Goal: Task Accomplishment & Management: Manage account settings

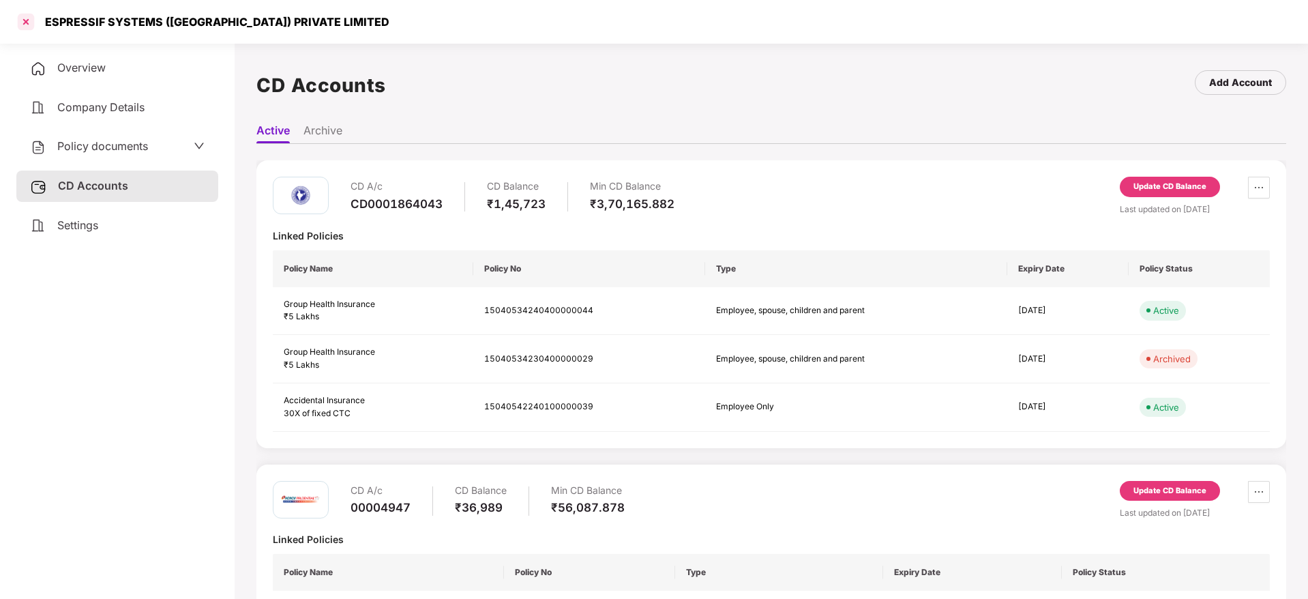
click at [29, 22] on div at bounding box center [26, 22] width 22 height 22
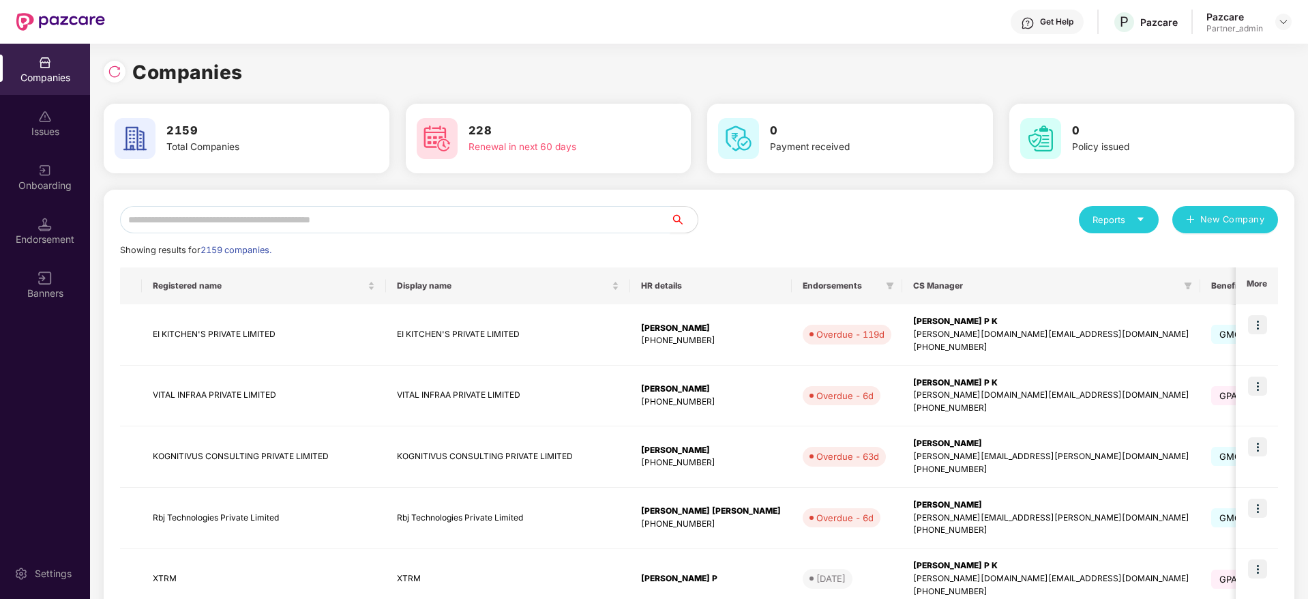
click at [267, 213] on input "text" at bounding box center [395, 219] width 550 height 27
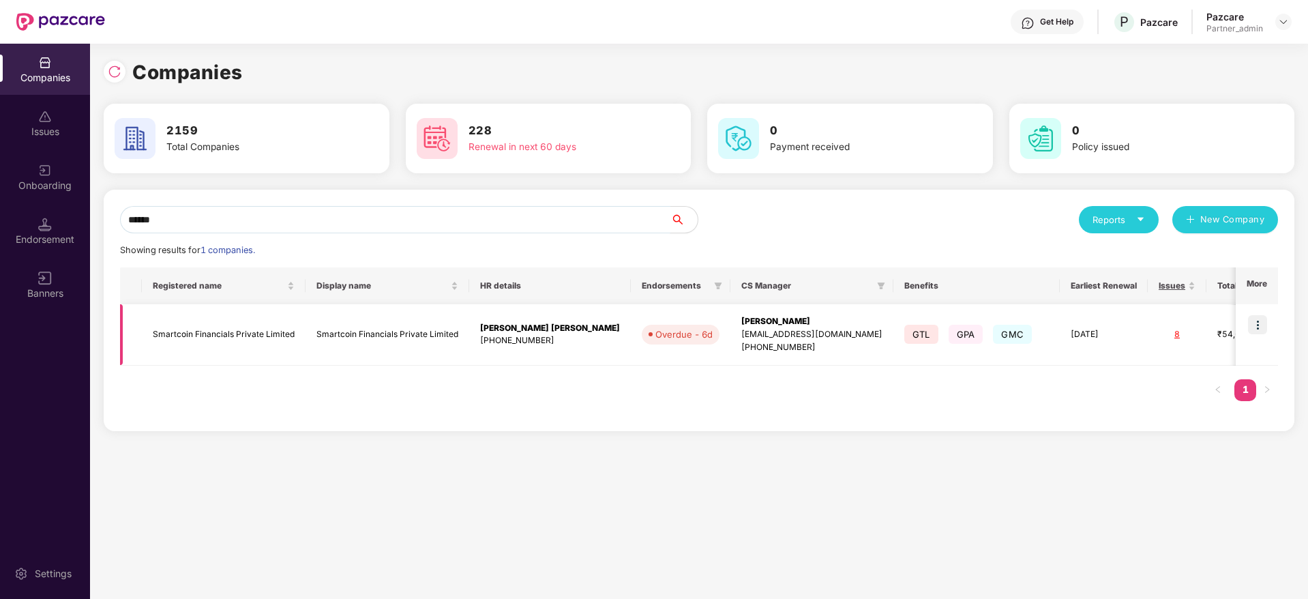
type input "******"
click at [741, 318] on div "[PERSON_NAME]" at bounding box center [811, 321] width 141 height 13
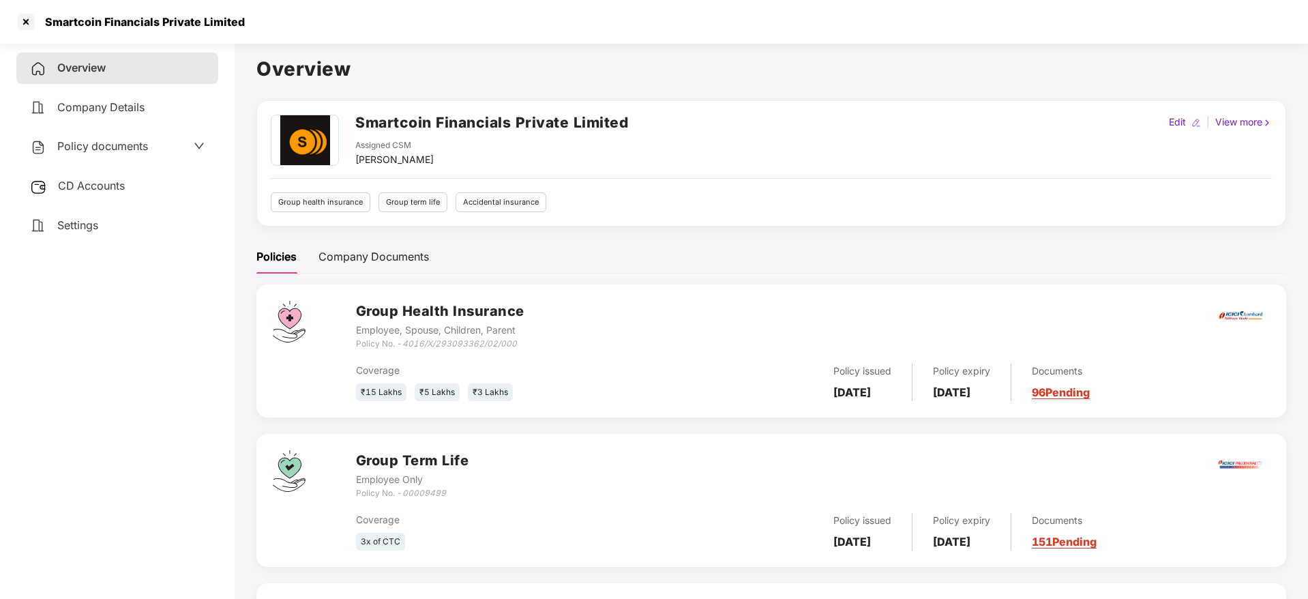
click at [1090, 391] on link "96 Pending" at bounding box center [1061, 392] width 58 height 14
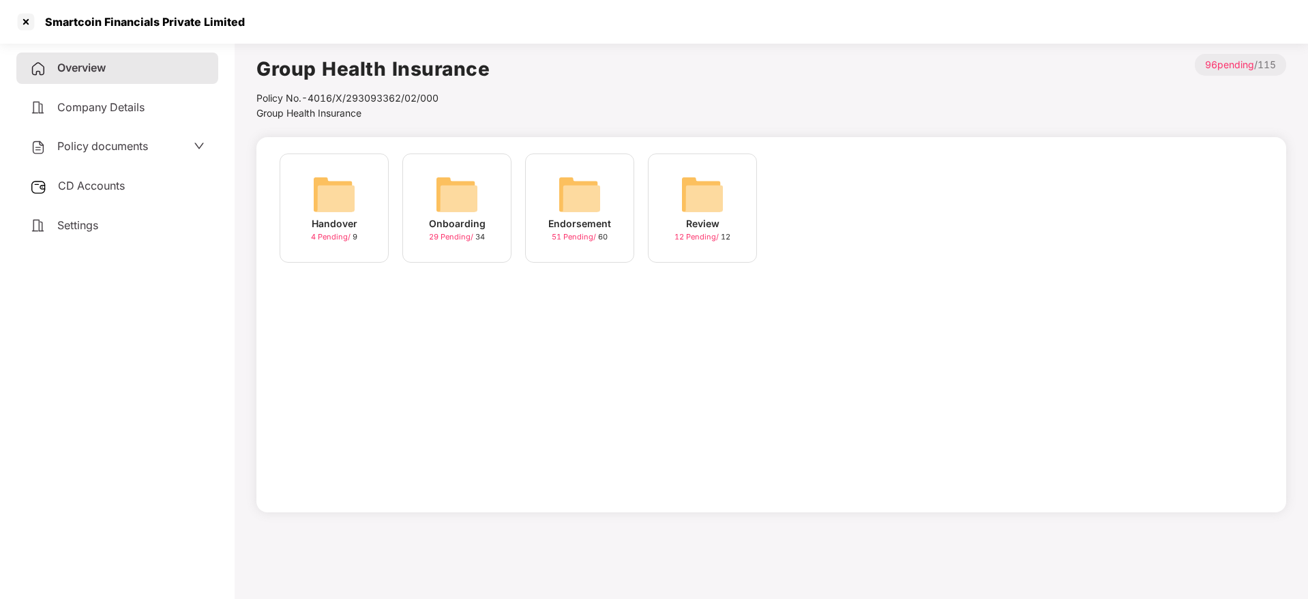
click at [582, 205] on img at bounding box center [580, 194] width 44 height 44
click at [669, 225] on div "August-2025 10 Pending / 10" at bounding box center [702, 207] width 109 height 109
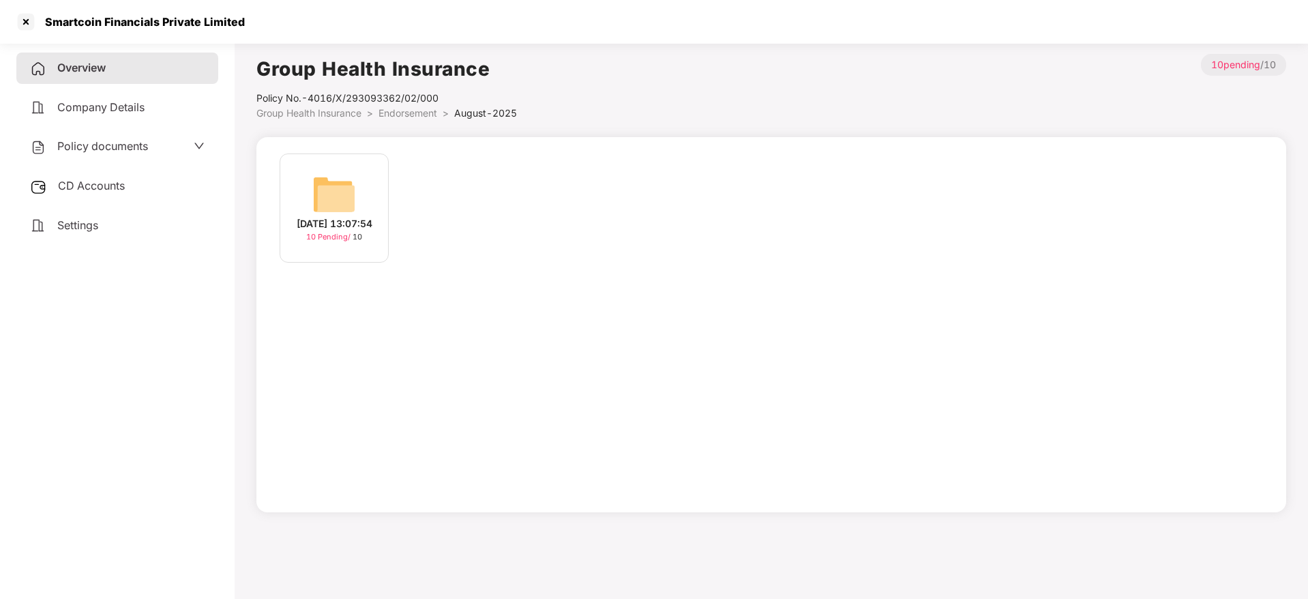
click at [300, 178] on div "[DATE] 13:07:54 10 Pending / 10" at bounding box center [334, 207] width 109 height 109
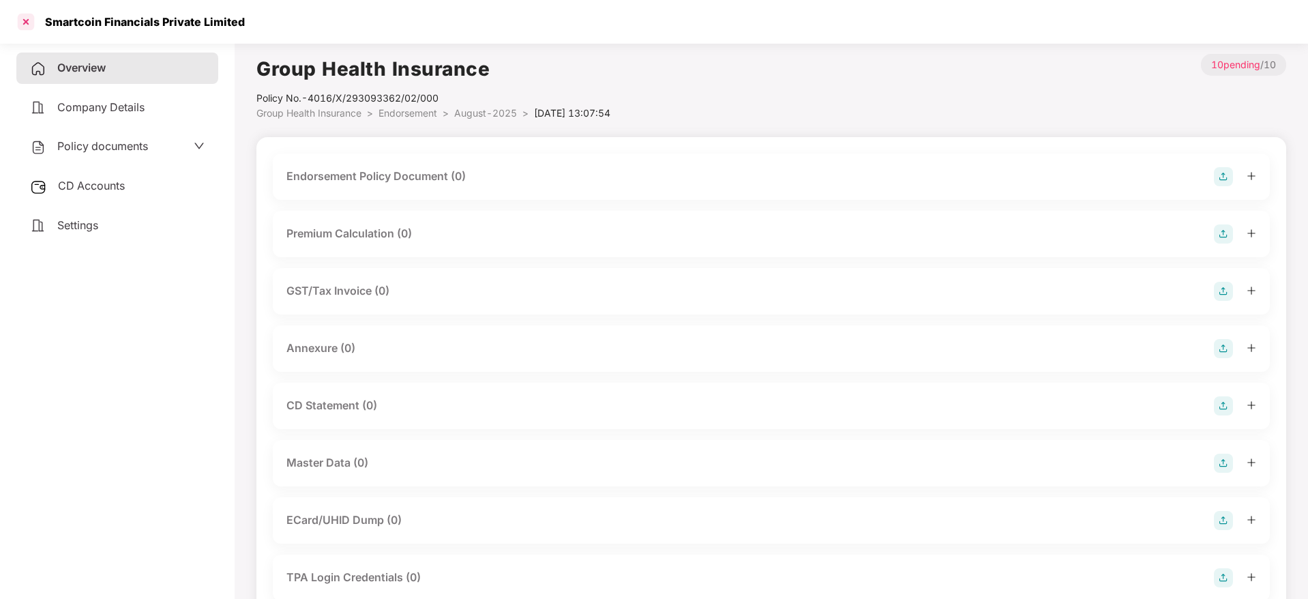
click at [32, 17] on div at bounding box center [26, 22] width 22 height 22
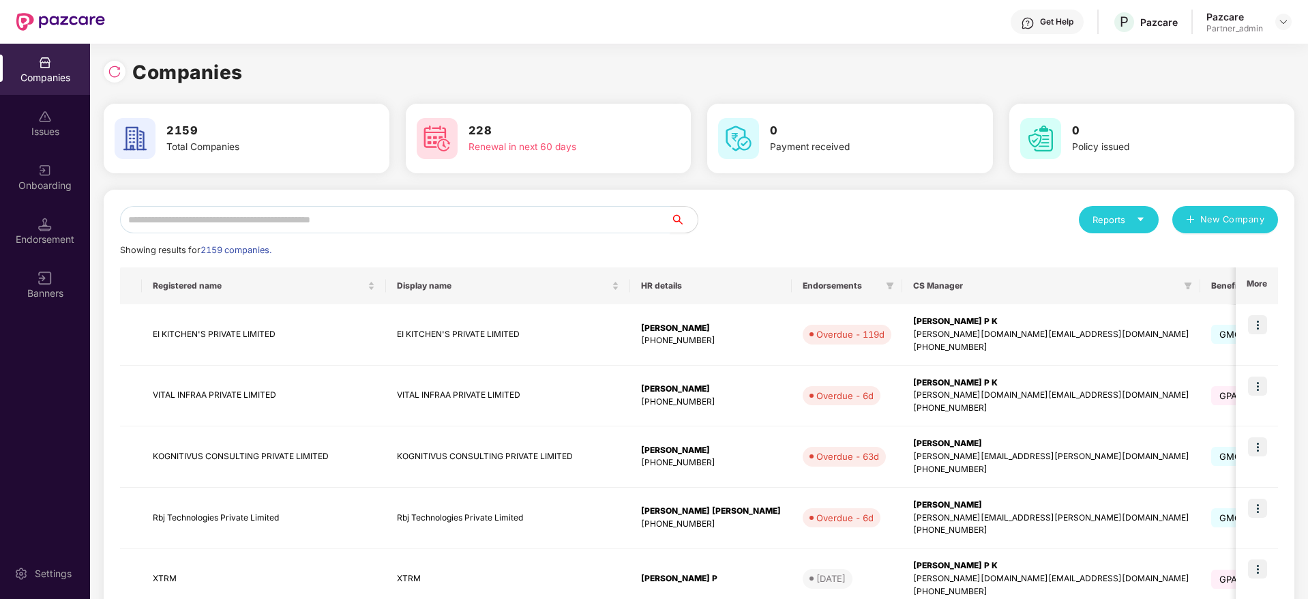
click at [192, 227] on input "text" at bounding box center [395, 219] width 550 height 27
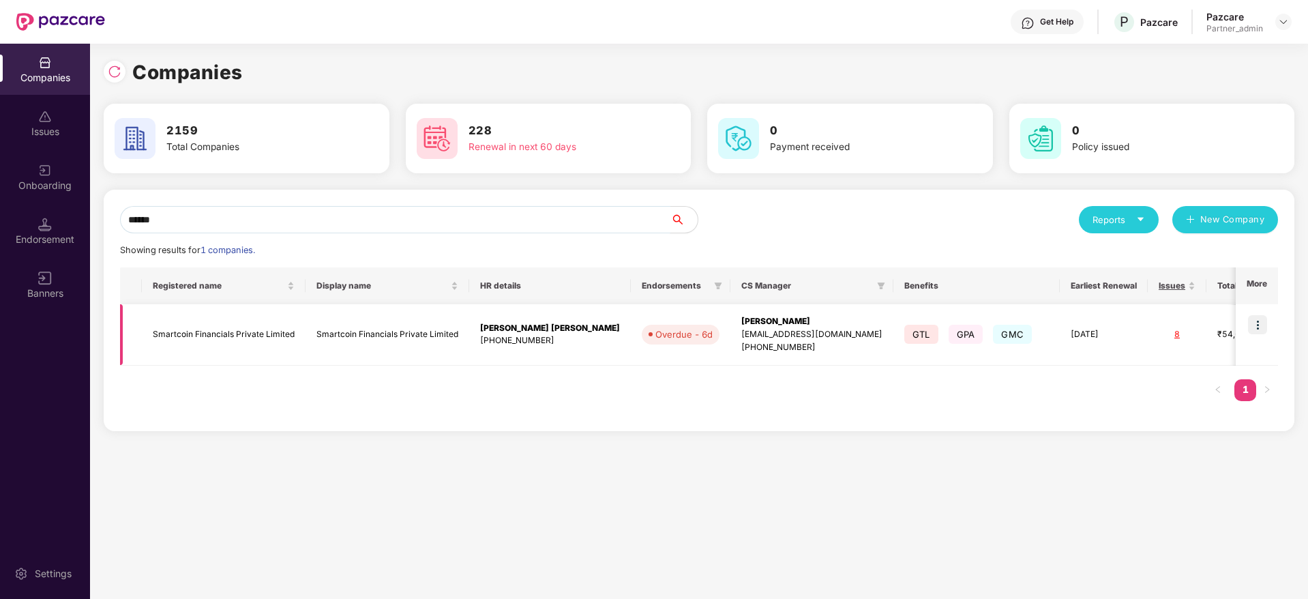
type input "******"
click at [741, 320] on div "[PERSON_NAME]" at bounding box center [811, 321] width 141 height 13
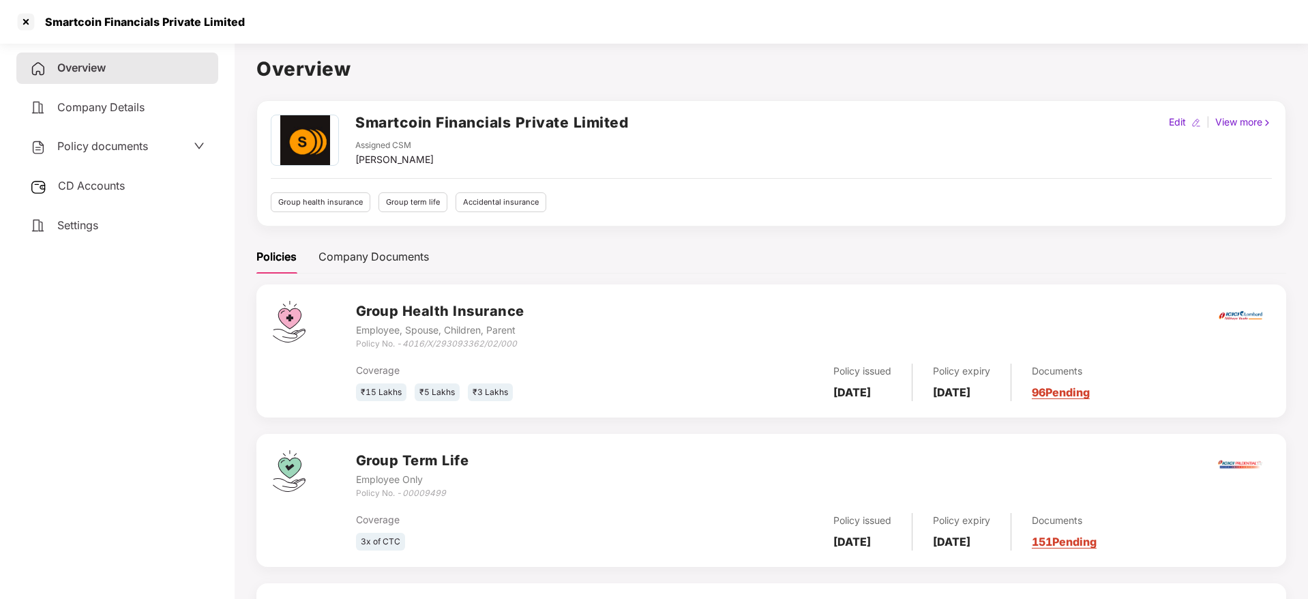
click at [1087, 388] on link "96 Pending" at bounding box center [1061, 392] width 58 height 14
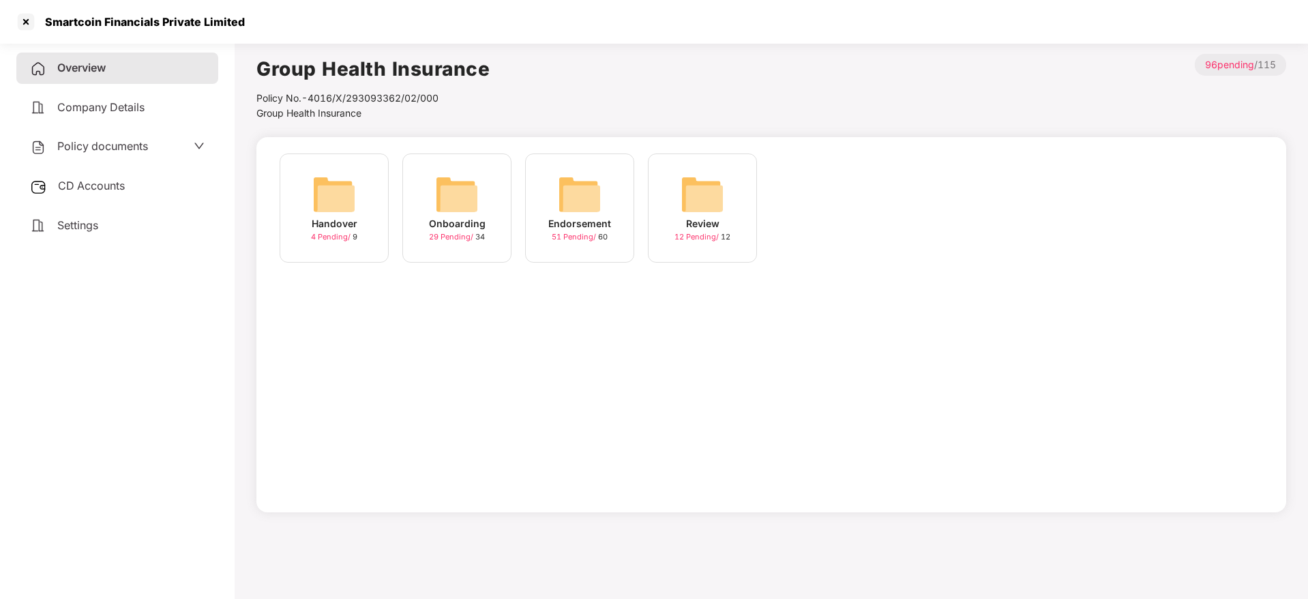
click at [577, 182] on img at bounding box center [580, 194] width 44 height 44
click at [678, 208] on div "August-2025 10 Pending / 10" at bounding box center [702, 207] width 109 height 109
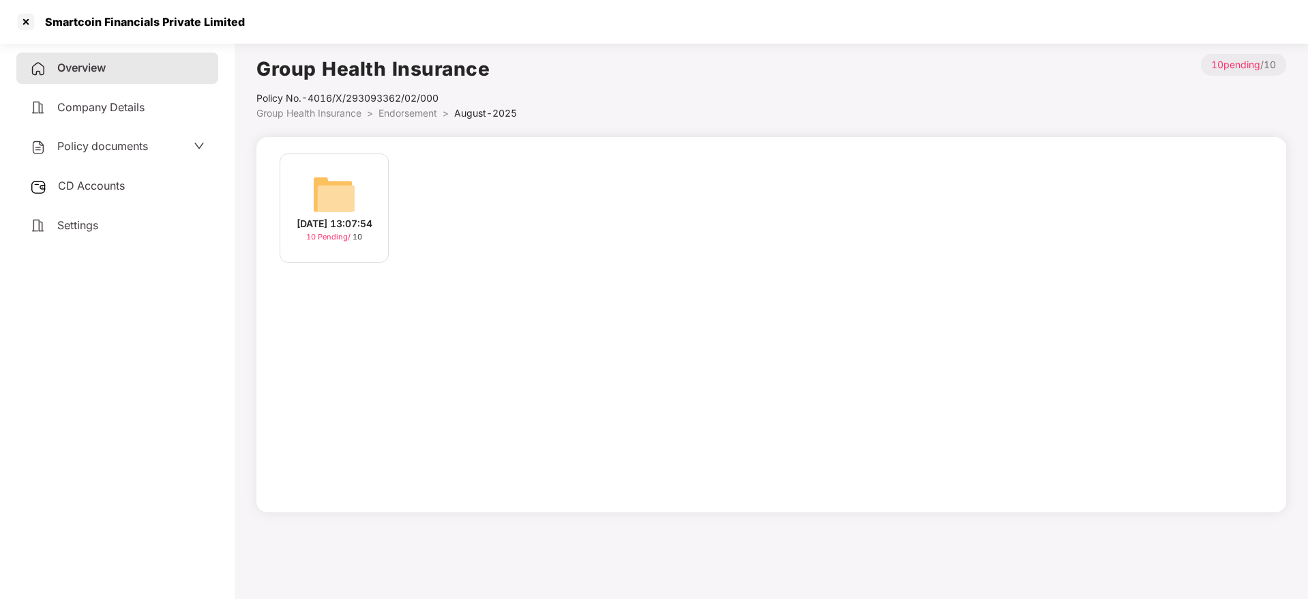
click at [348, 216] on div "[DATE] 13:07:54" at bounding box center [335, 223] width 76 height 15
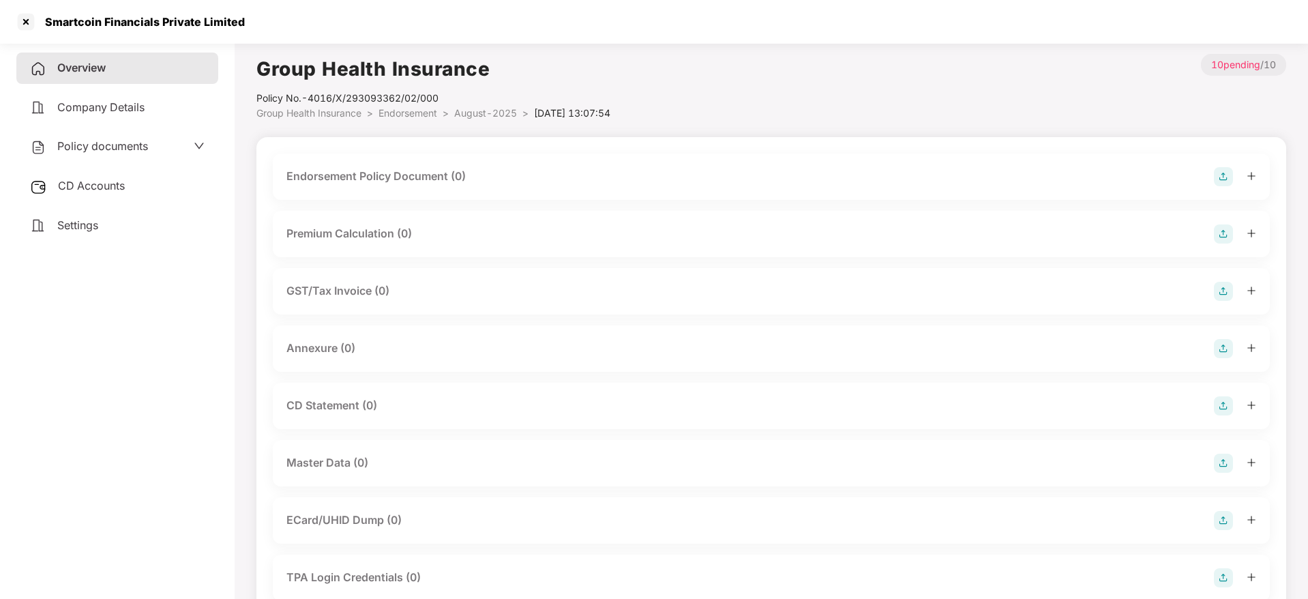
click at [1229, 179] on img at bounding box center [1223, 176] width 19 height 19
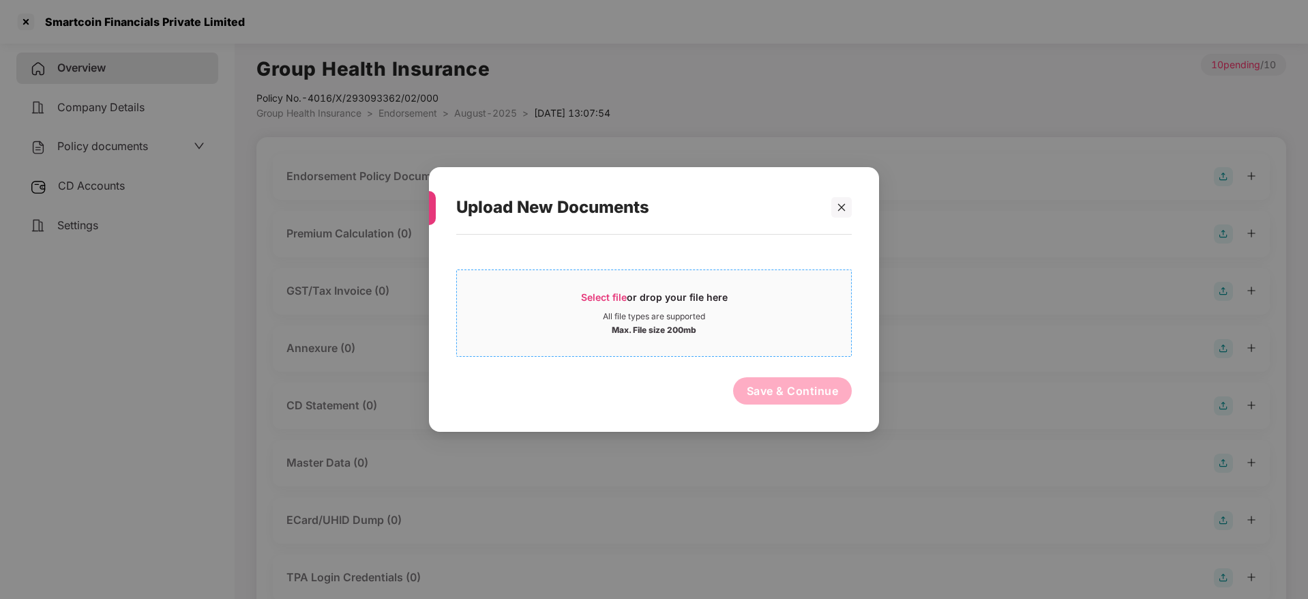
click at [604, 281] on span "Select file or drop your file here All file types are supported Max. File size …" at bounding box center [654, 312] width 394 height 65
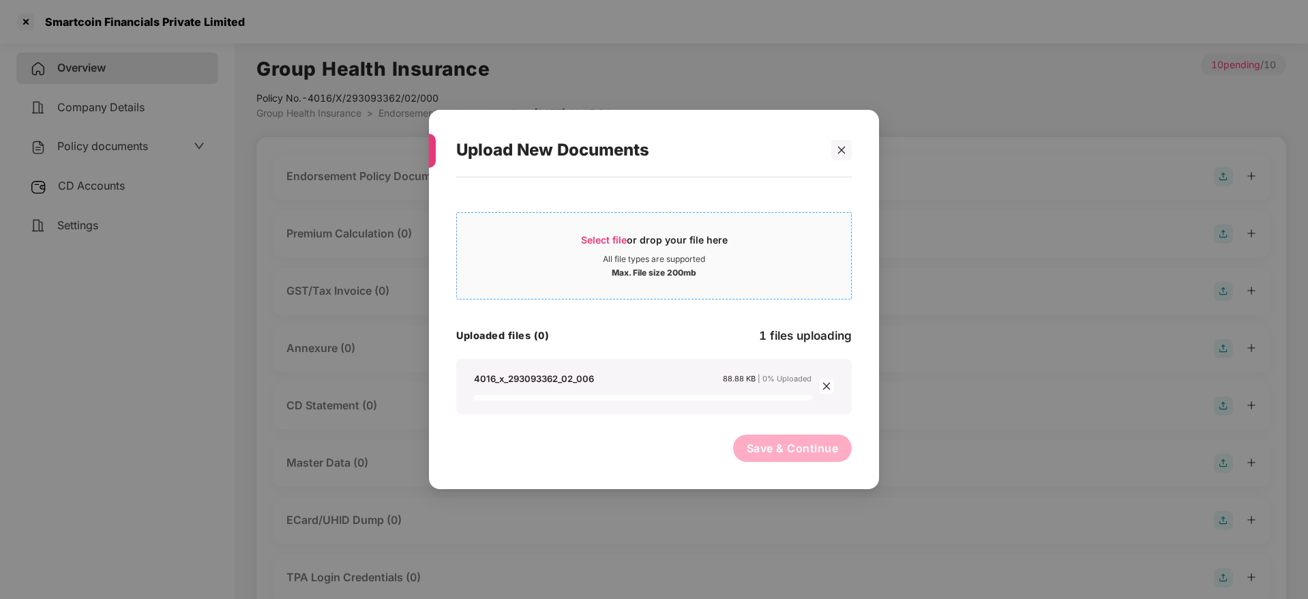
click at [603, 242] on span "Select file" at bounding box center [604, 240] width 46 height 12
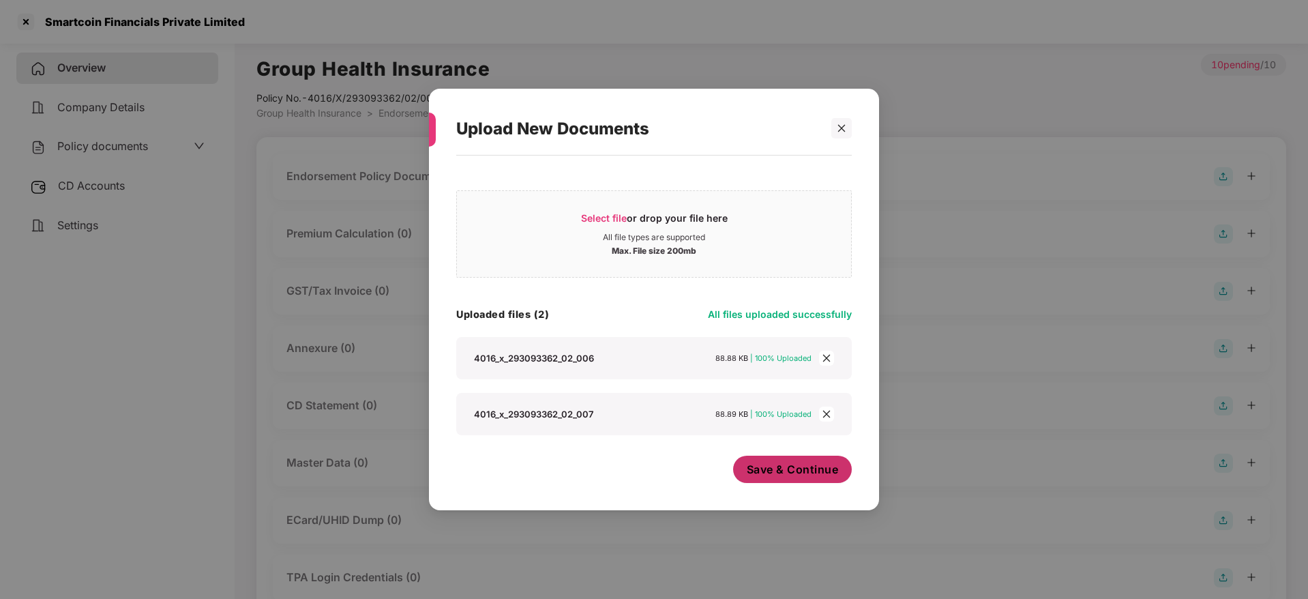
click at [761, 466] on span "Save & Continue" at bounding box center [793, 469] width 92 height 15
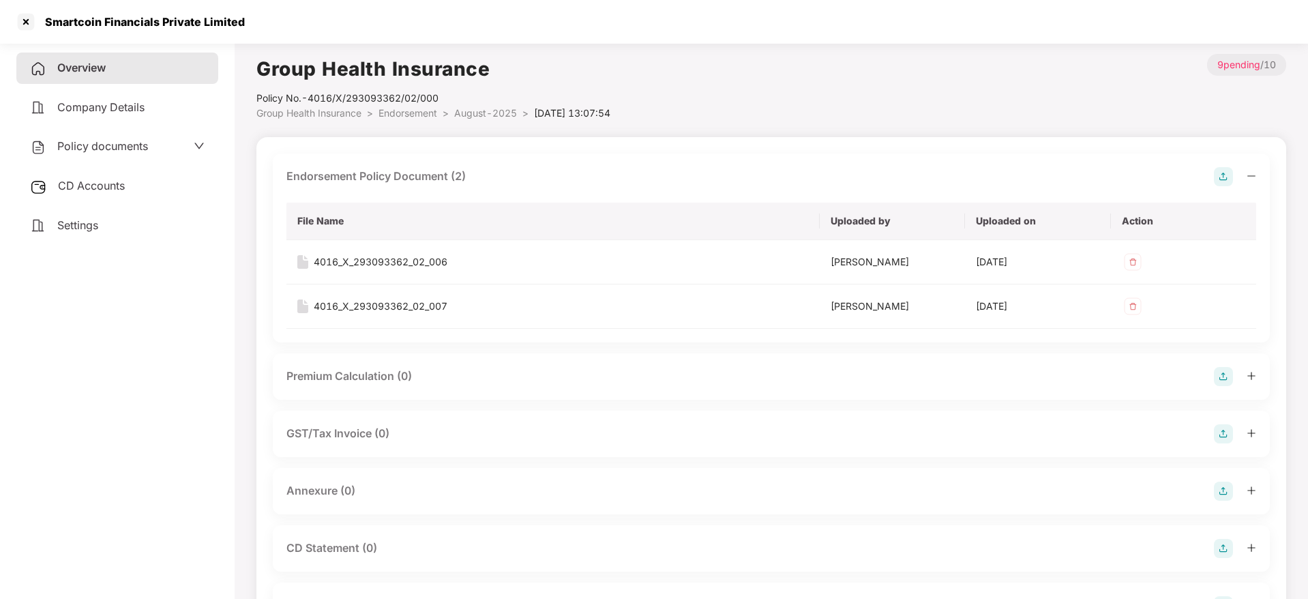
click at [1254, 175] on icon "minus" at bounding box center [1251, 176] width 10 height 10
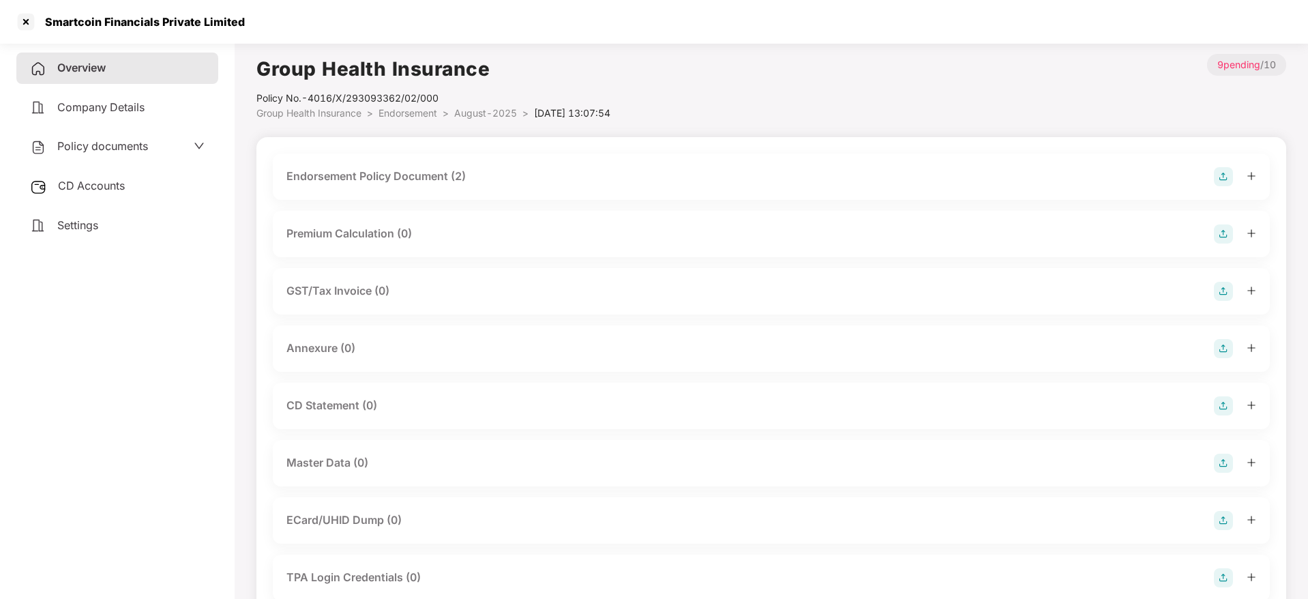
click at [1222, 346] on img at bounding box center [1223, 348] width 19 height 19
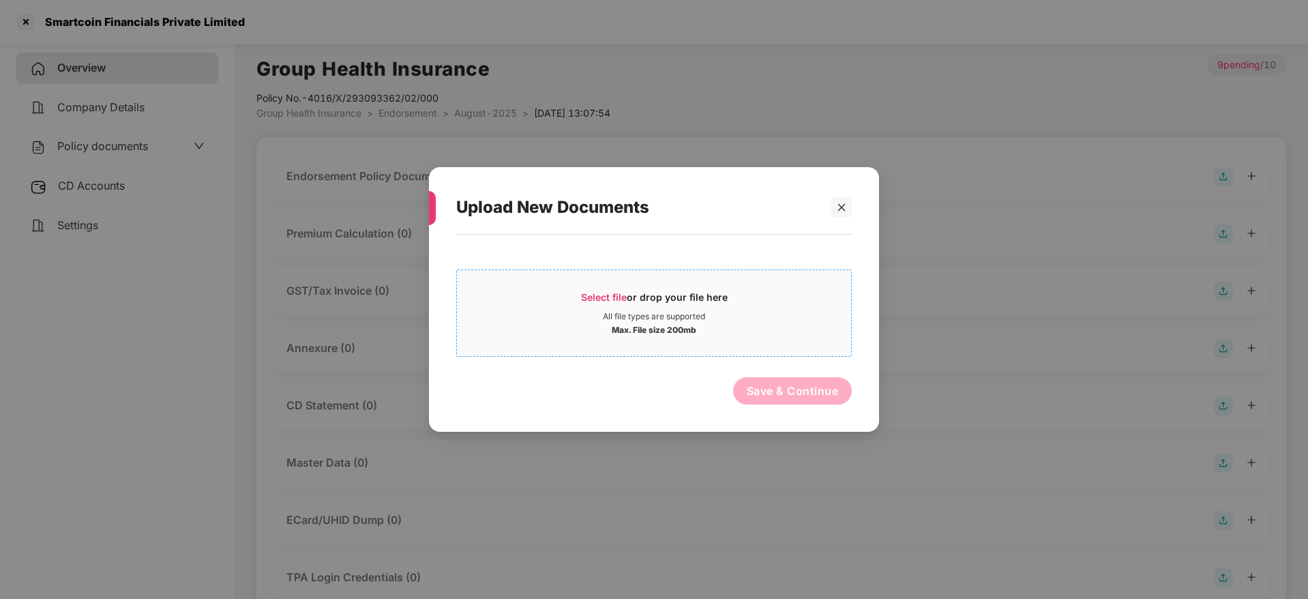
click at [602, 294] on span "Select file" at bounding box center [604, 297] width 46 height 12
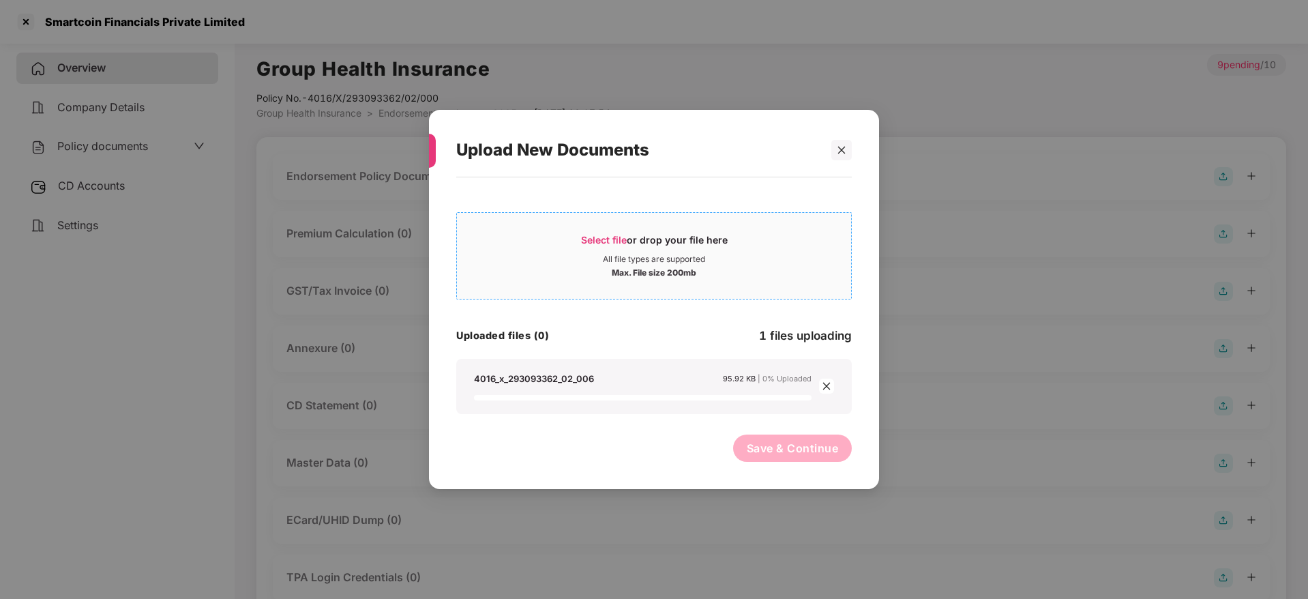
click at [610, 238] on span "Select file" at bounding box center [604, 240] width 46 height 12
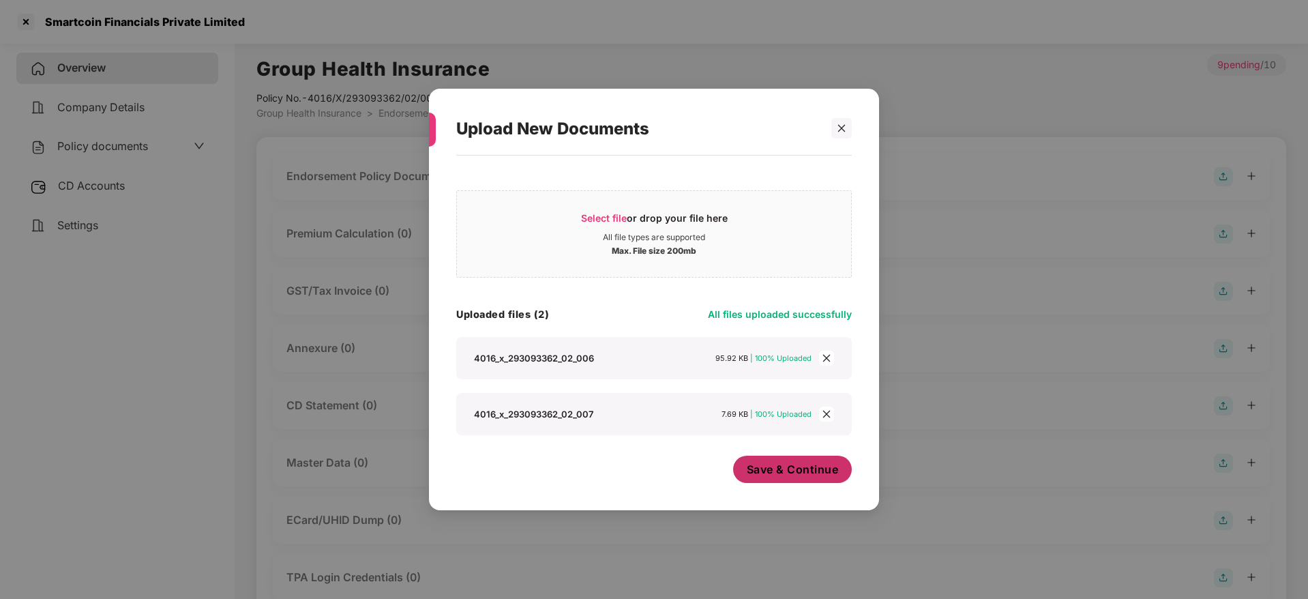
click at [779, 472] on span "Save & Continue" at bounding box center [793, 469] width 92 height 15
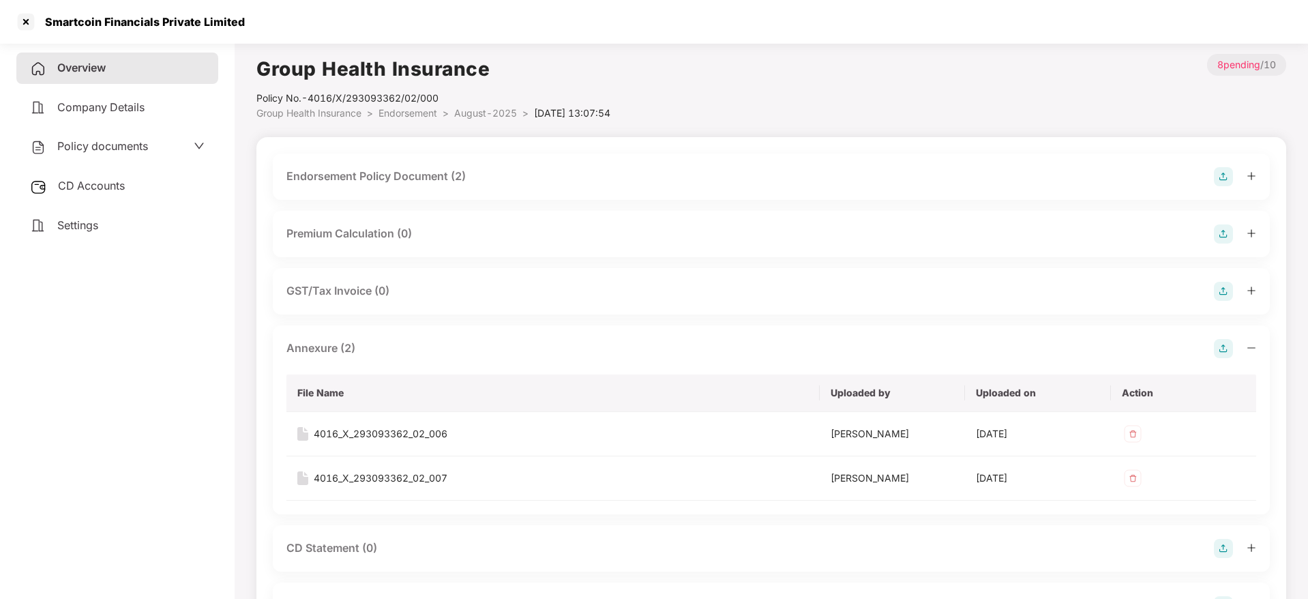
click at [1251, 348] on icon "minus" at bounding box center [1251, 348] width 10 height 10
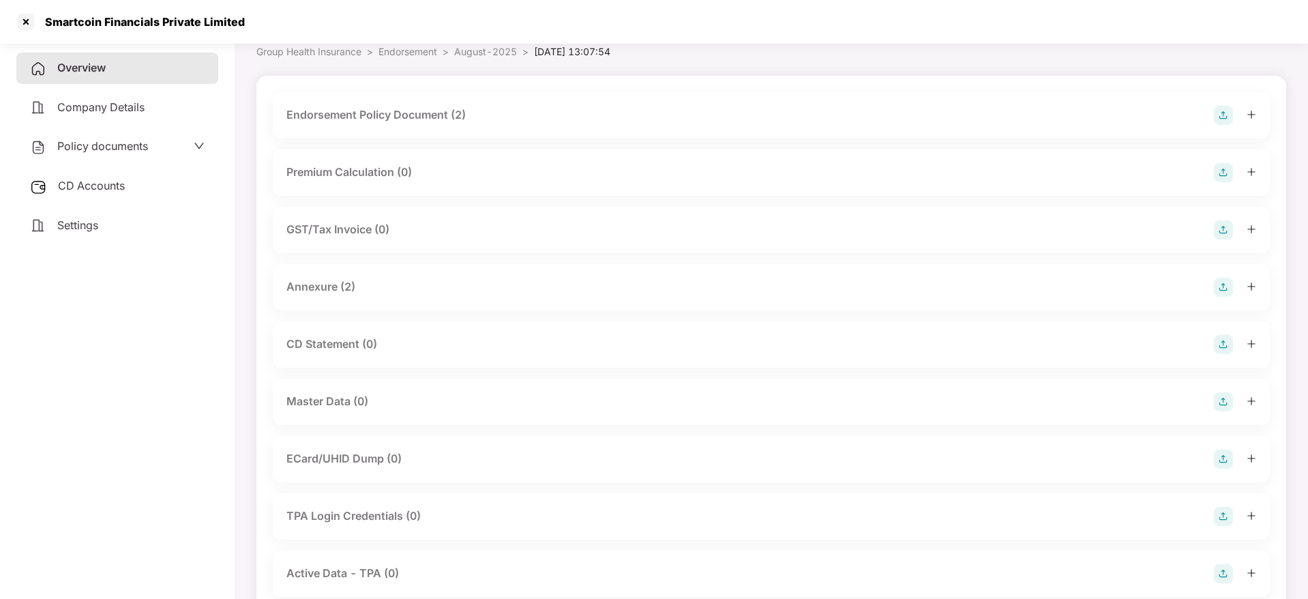
scroll to position [102, 0]
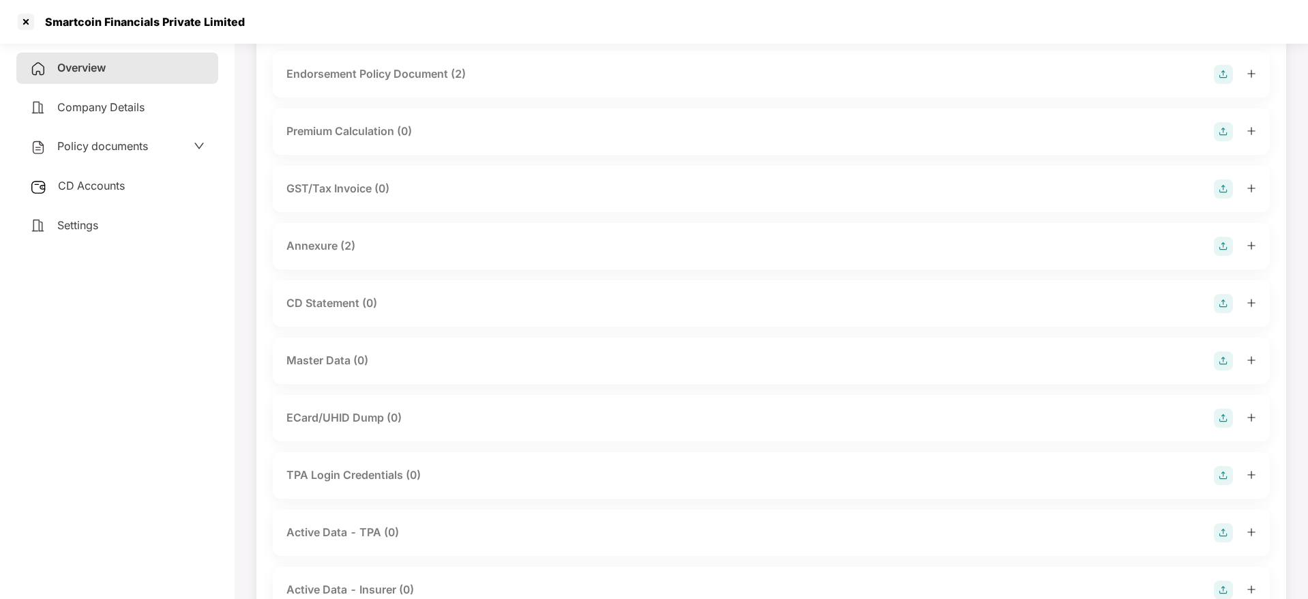
click at [1221, 363] on img at bounding box center [1223, 360] width 19 height 19
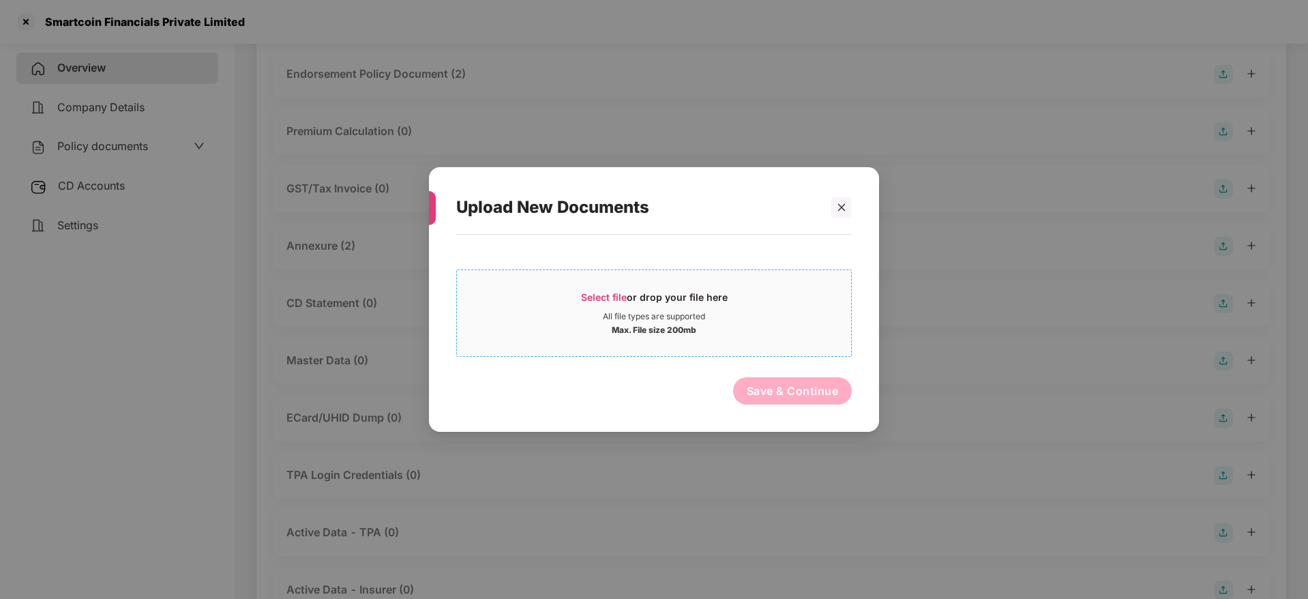
click at [656, 302] on div "Select file or drop your file here" at bounding box center [654, 300] width 147 height 20
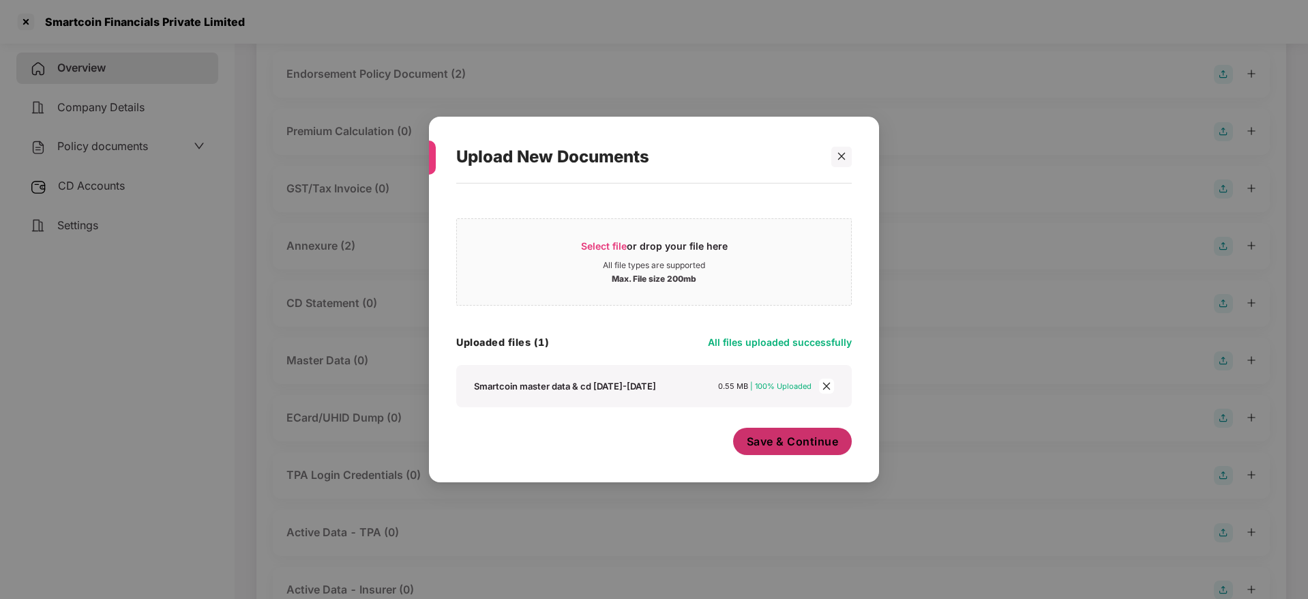
click at [804, 427] on button "Save & Continue" at bounding box center [792, 440] width 119 height 27
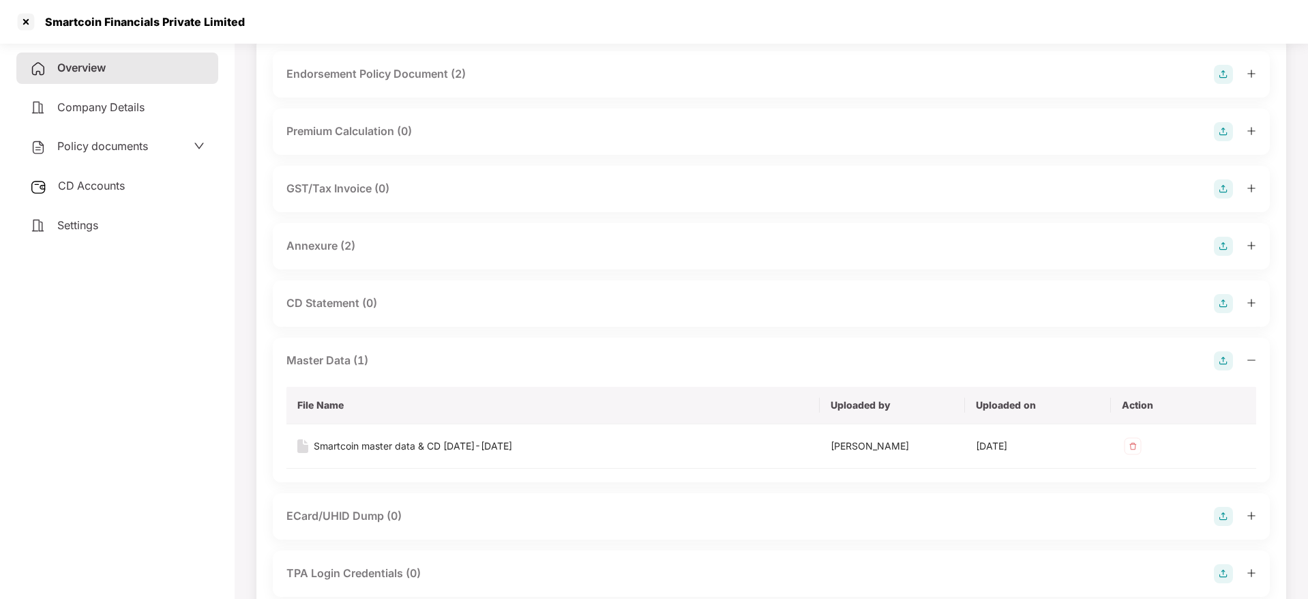
click at [1253, 357] on icon "minus" at bounding box center [1251, 360] width 10 height 10
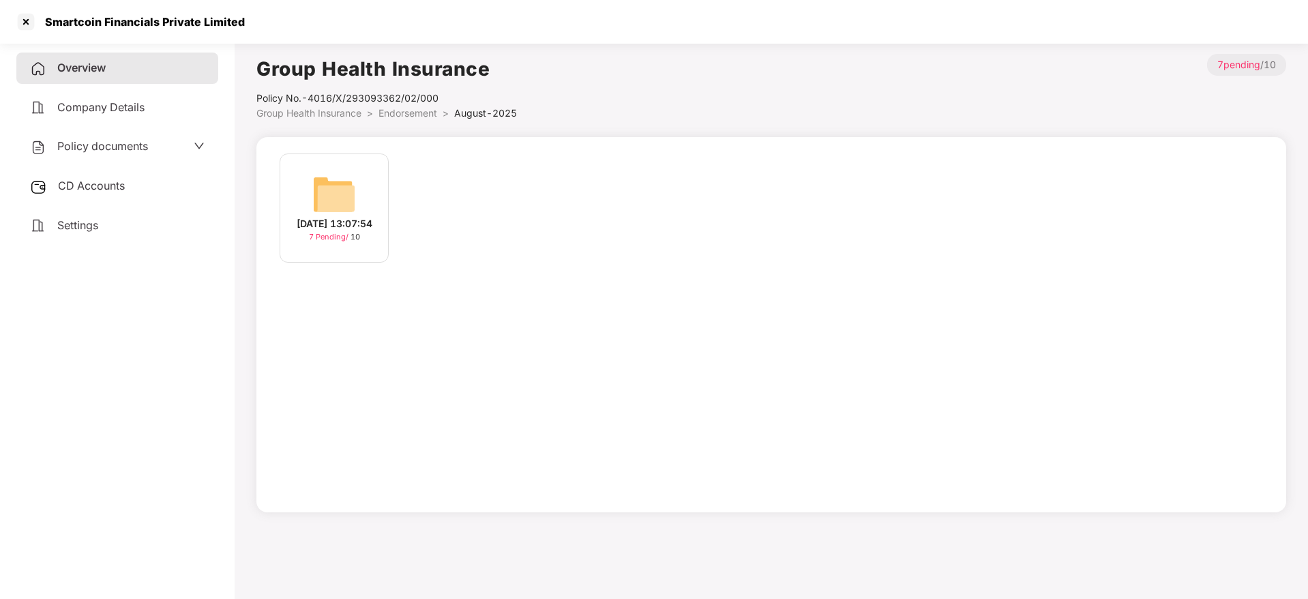
click at [87, 74] on span "Overview" at bounding box center [81, 68] width 48 height 14
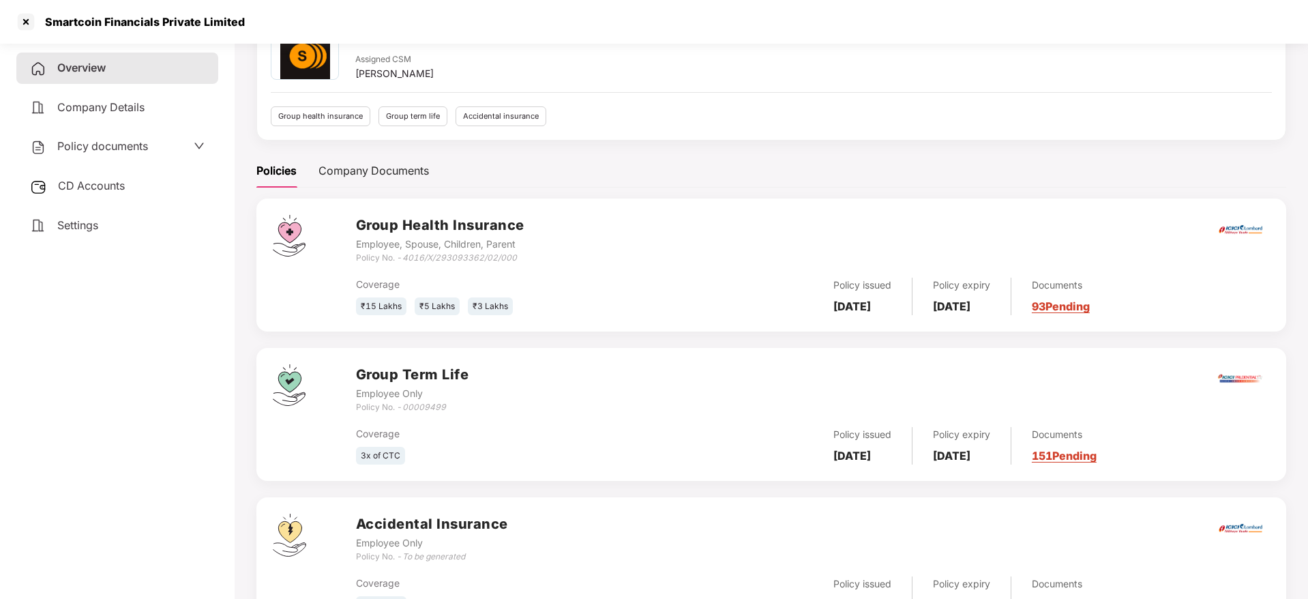
scroll to position [151, 0]
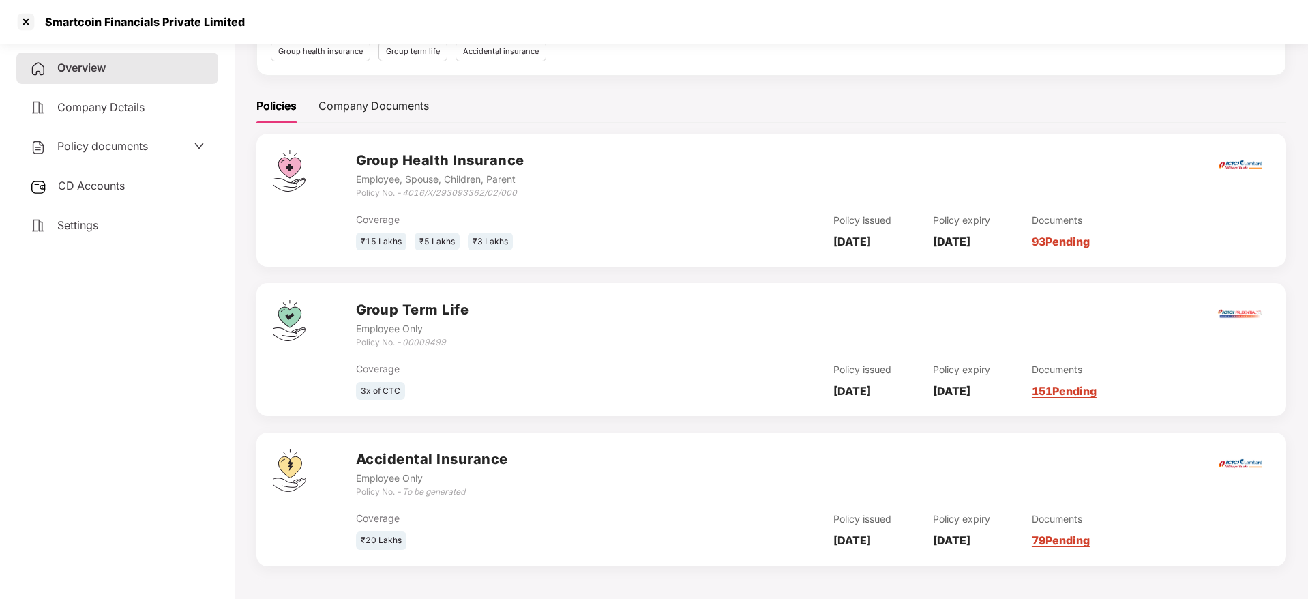
click at [1096, 395] on link "151 Pending" at bounding box center [1064, 391] width 65 height 14
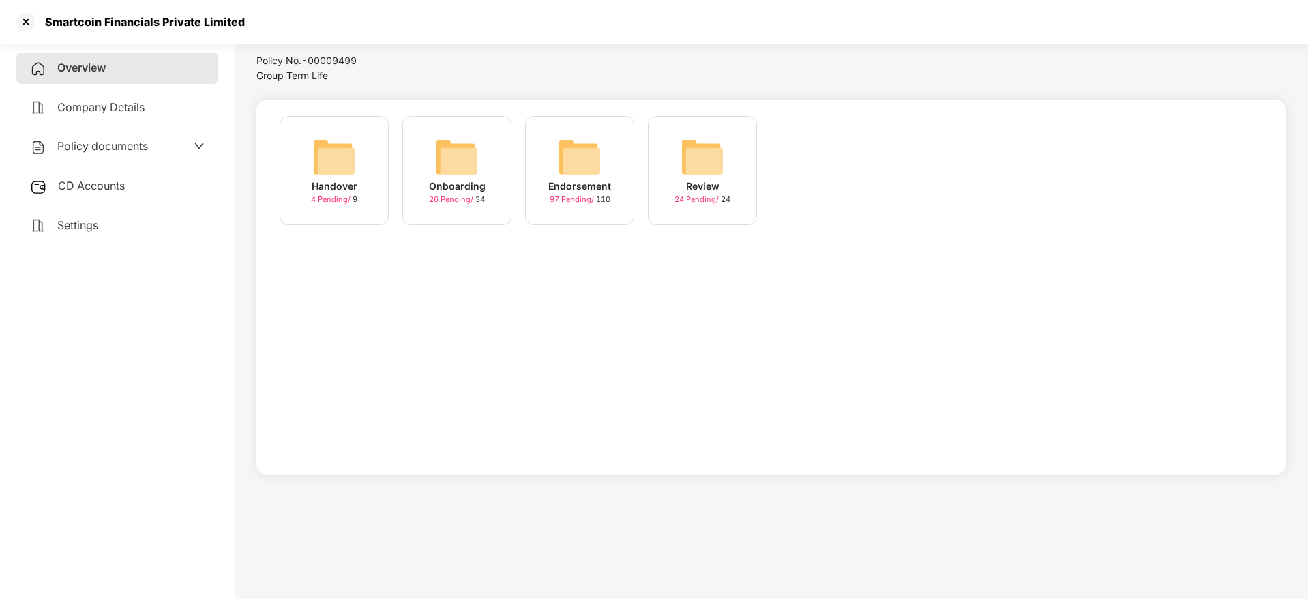
click at [601, 195] on div "97 Pending / 110" at bounding box center [580, 200] width 61 height 12
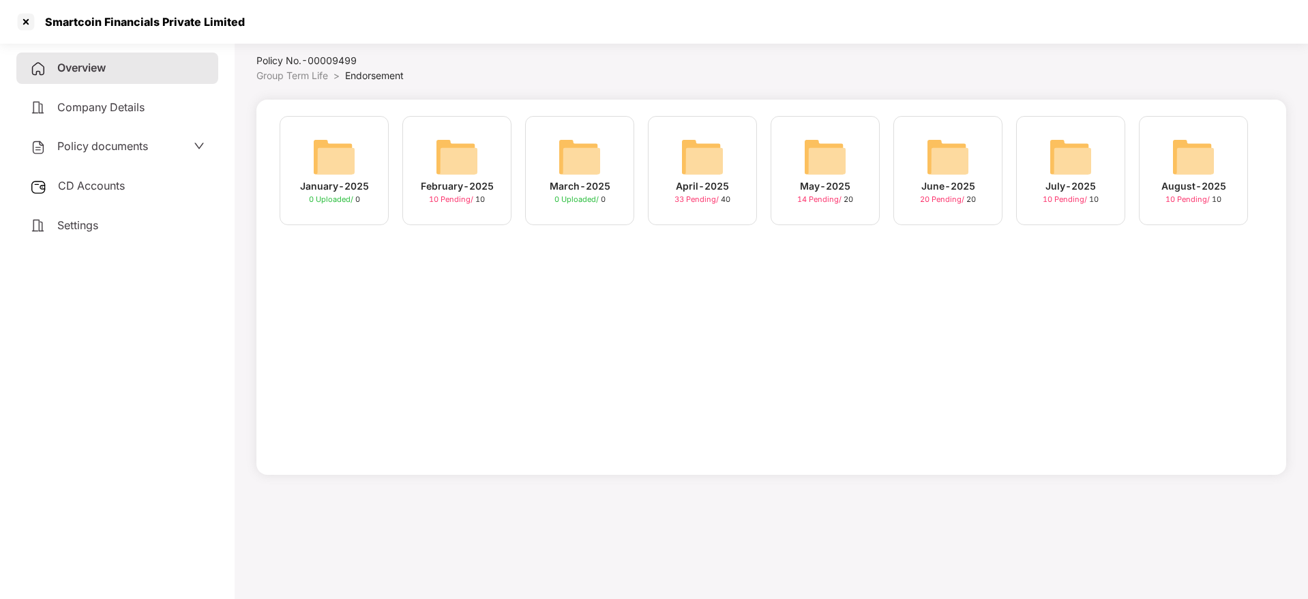
click at [1231, 180] on div "August-2025 10 Pending / 10" at bounding box center [1193, 170] width 109 height 109
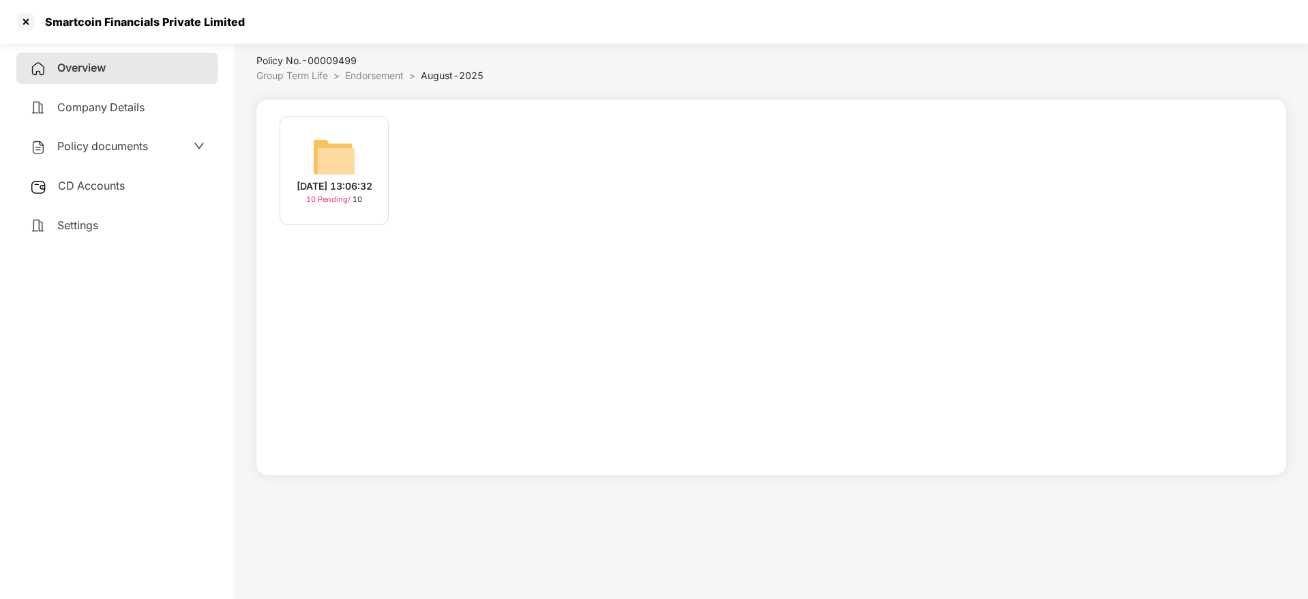
click at [331, 189] on div "[DATE] 13:06:32" at bounding box center [335, 186] width 76 height 15
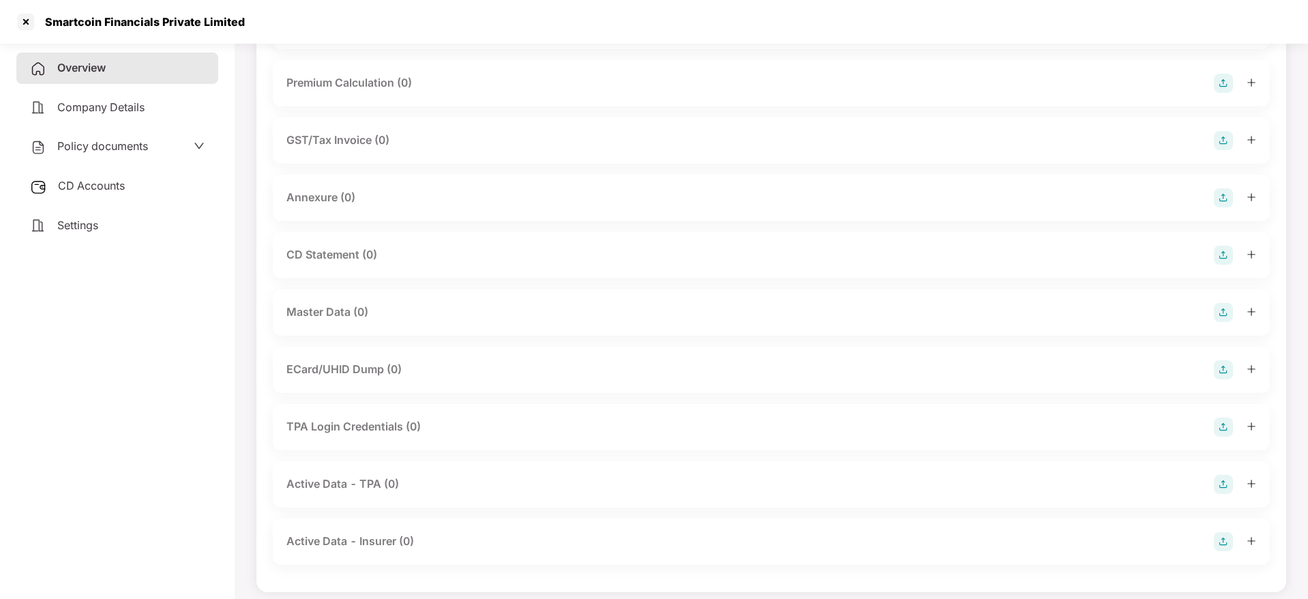
scroll to position [0, 0]
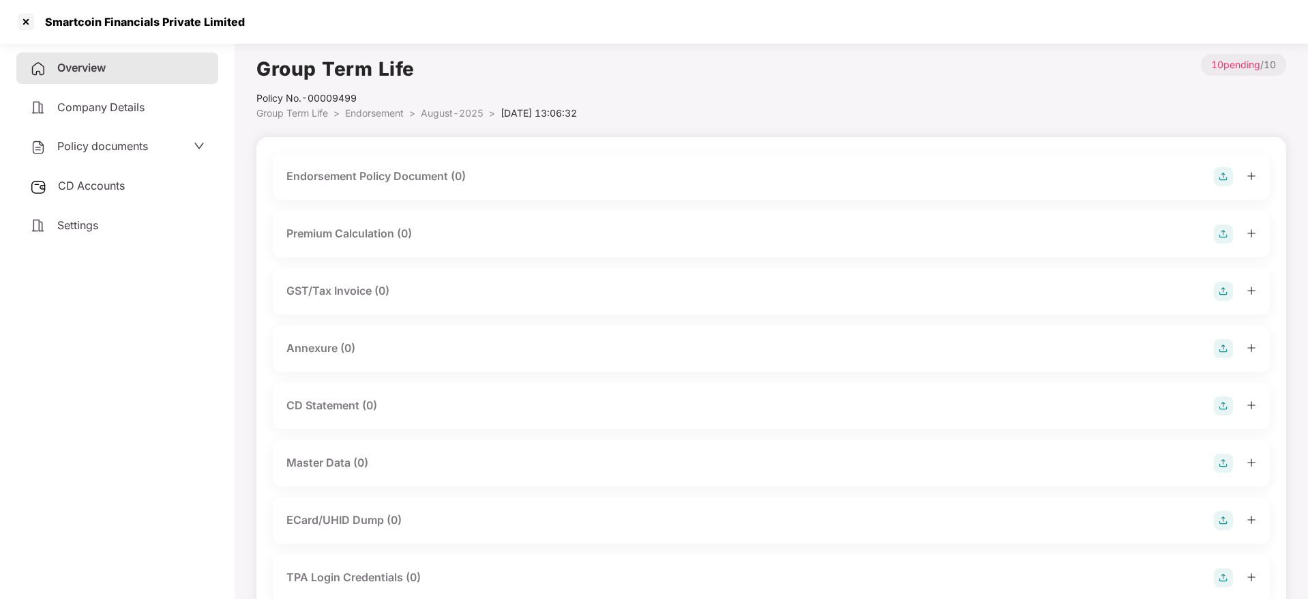
click at [1225, 175] on img at bounding box center [1223, 176] width 19 height 19
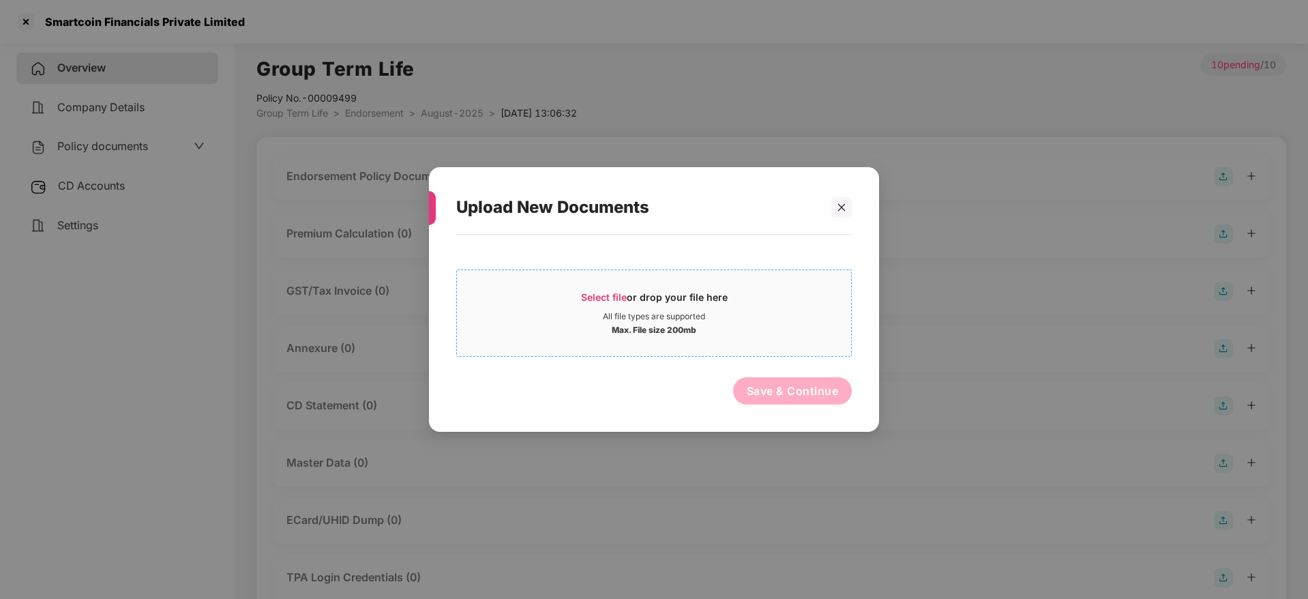
click at [602, 298] on span "Select file" at bounding box center [604, 297] width 46 height 12
click at [840, 209] on icon "close" at bounding box center [841, 206] width 7 height 7
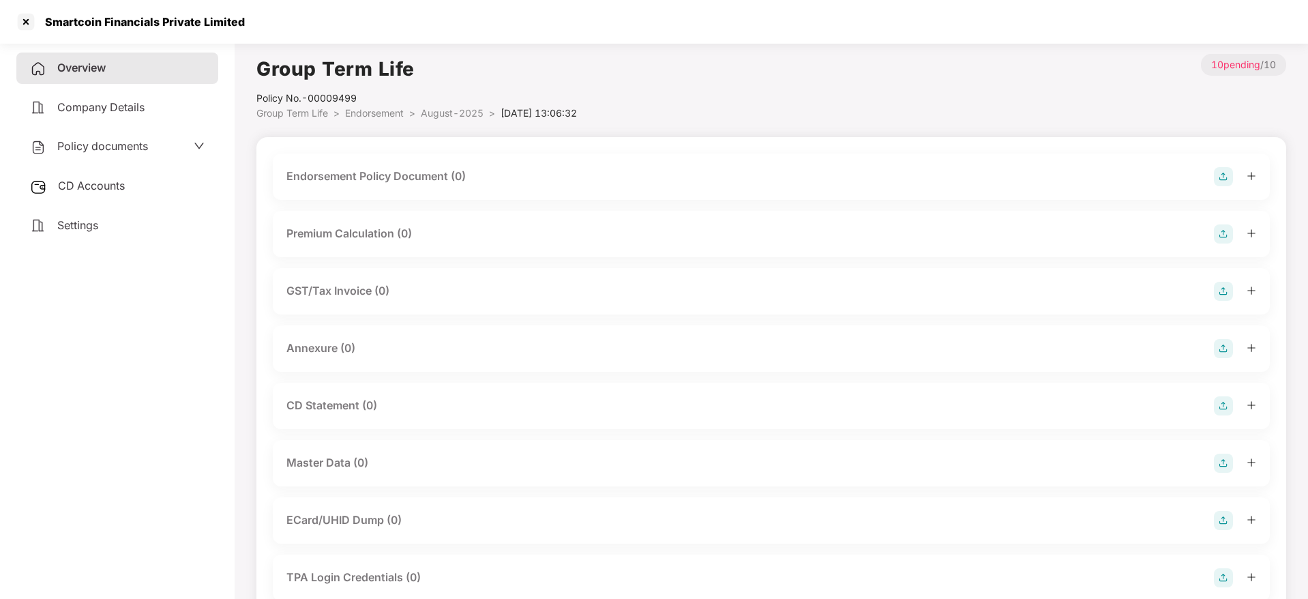
click at [1227, 465] on img at bounding box center [1223, 462] width 19 height 19
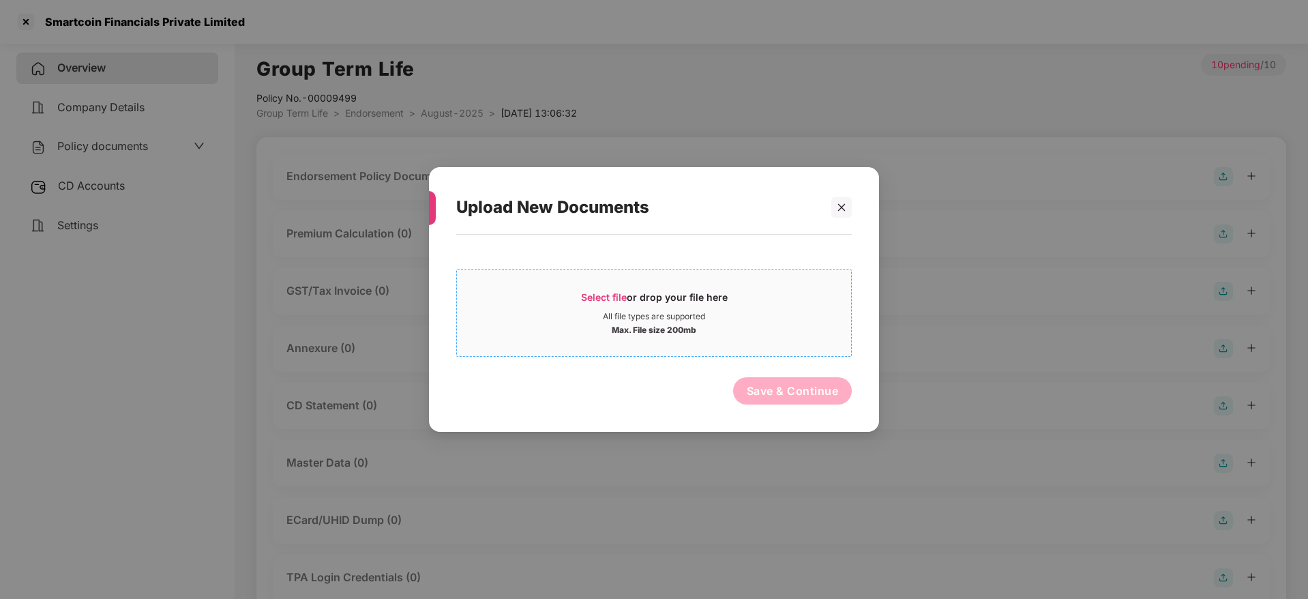
click at [650, 293] on div "Select file or drop your file here" at bounding box center [654, 300] width 147 height 20
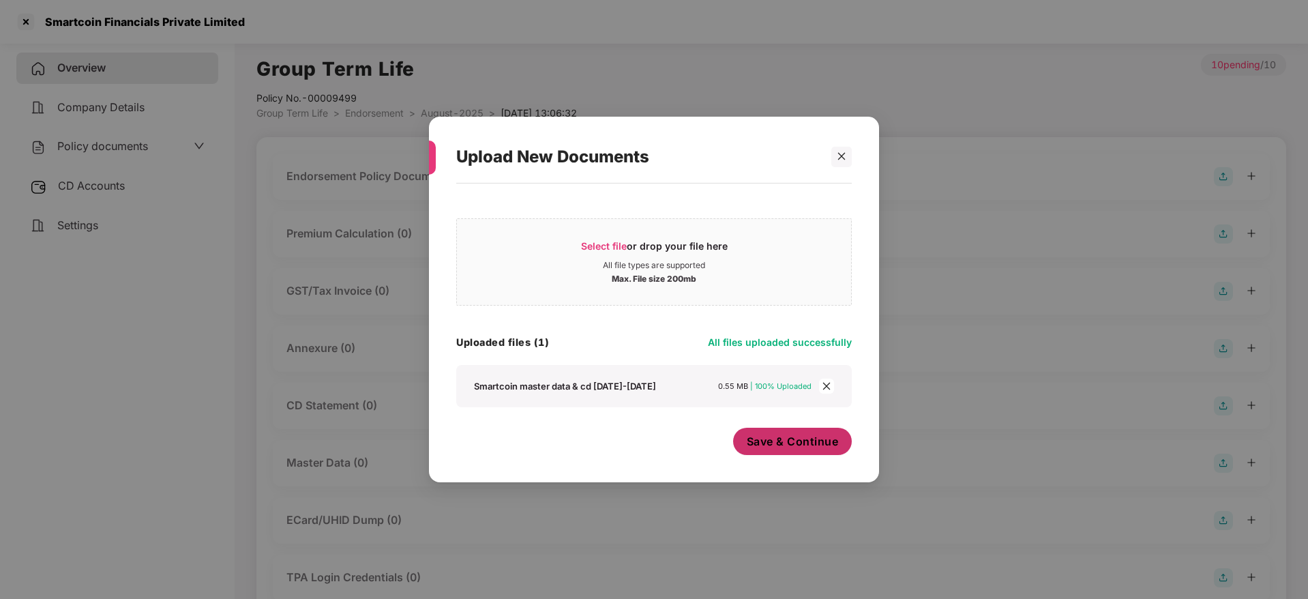
click at [785, 453] on button "Save & Continue" at bounding box center [792, 440] width 119 height 27
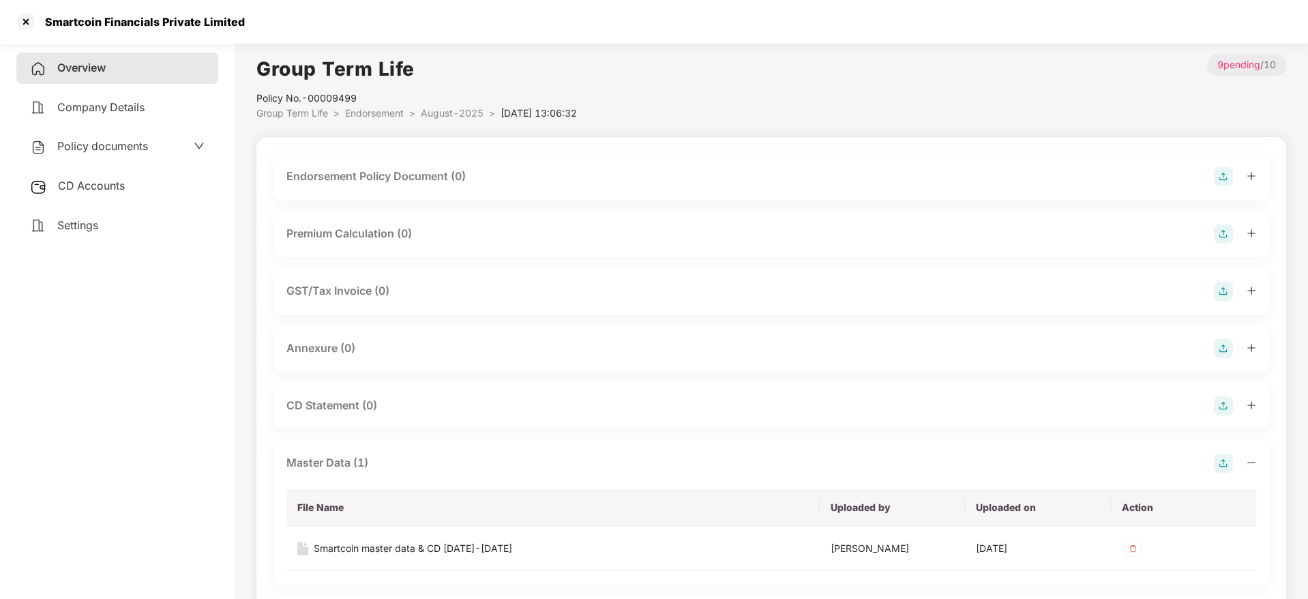
click at [1225, 175] on img at bounding box center [1223, 176] width 19 height 19
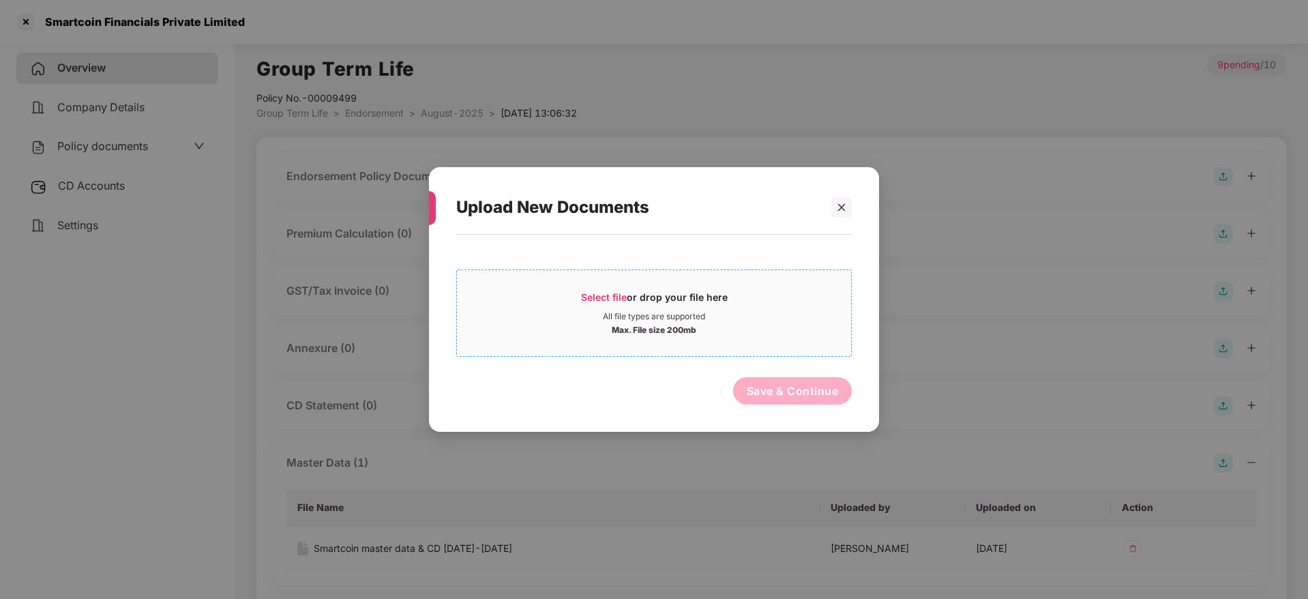
click at [635, 298] on div "Select file or drop your file here" at bounding box center [654, 300] width 147 height 20
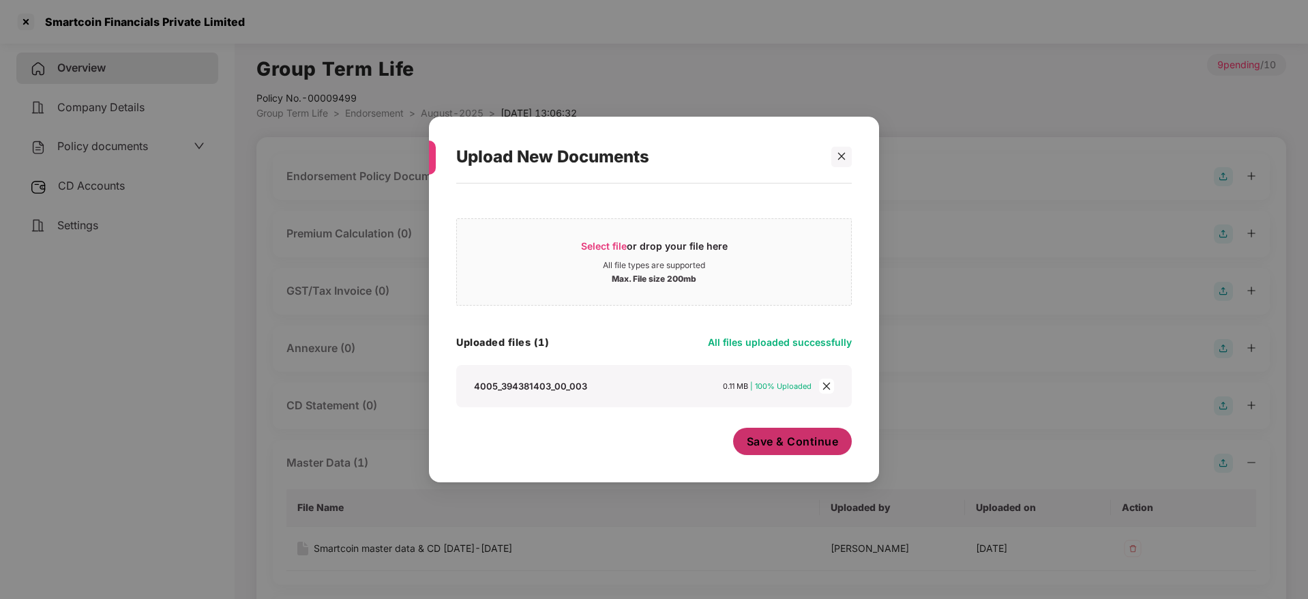
click at [780, 437] on span "Save & Continue" at bounding box center [793, 441] width 92 height 15
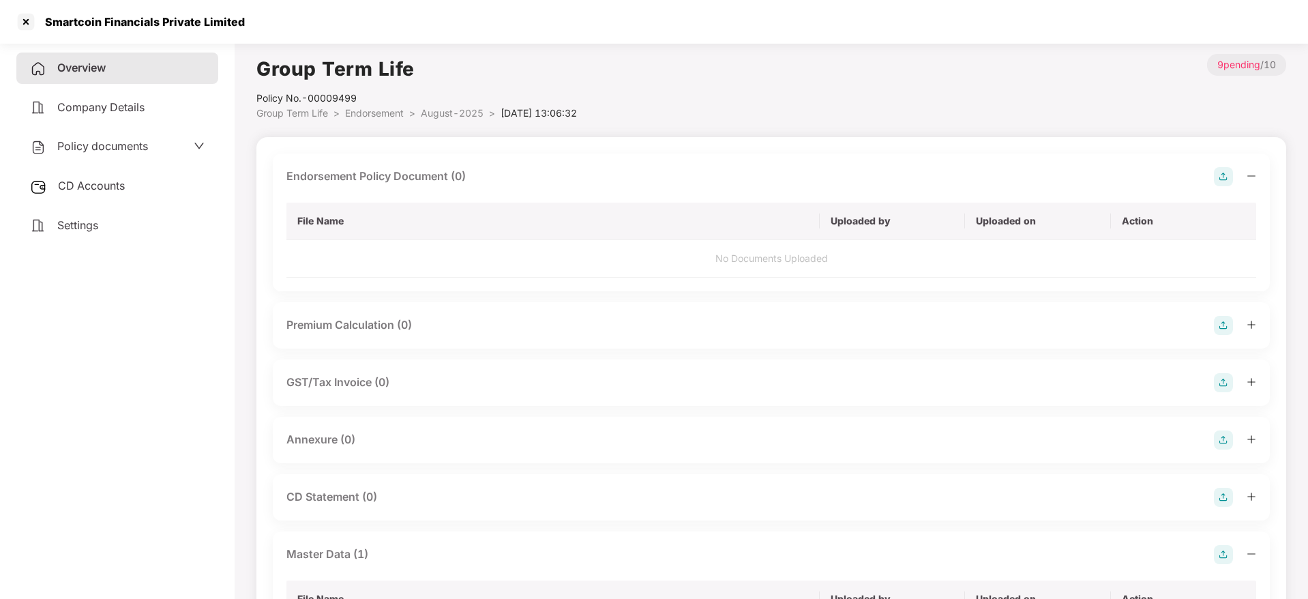
click at [1252, 172] on icon "minus" at bounding box center [1251, 176] width 10 height 10
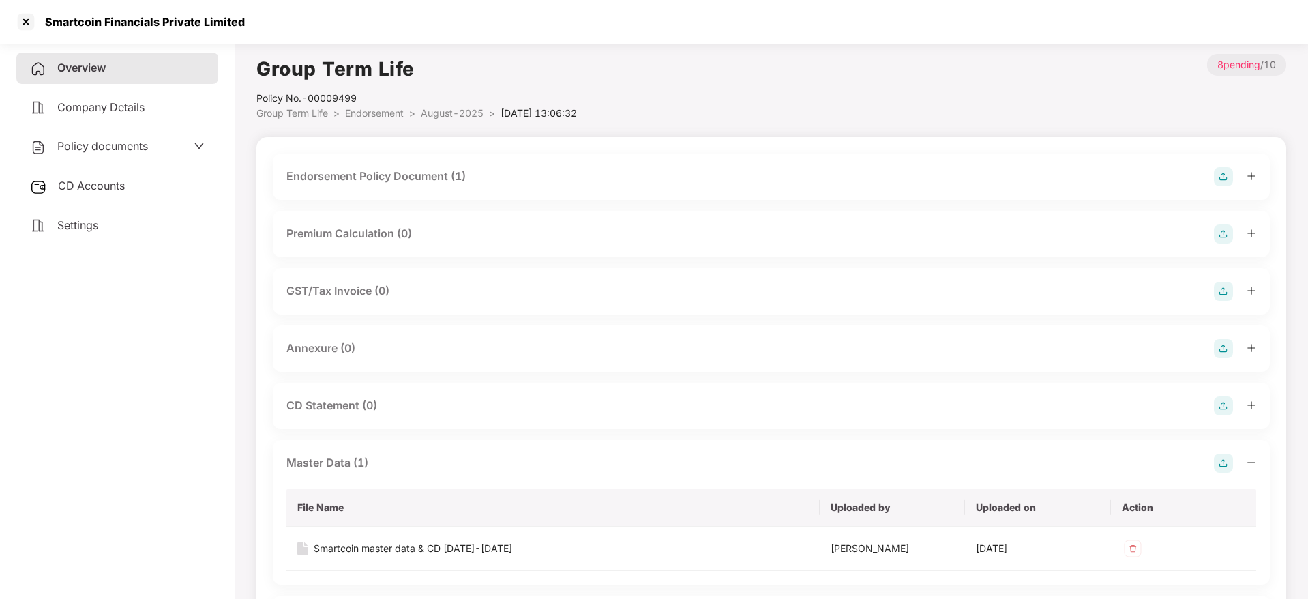
click at [1225, 348] on img at bounding box center [1223, 348] width 19 height 19
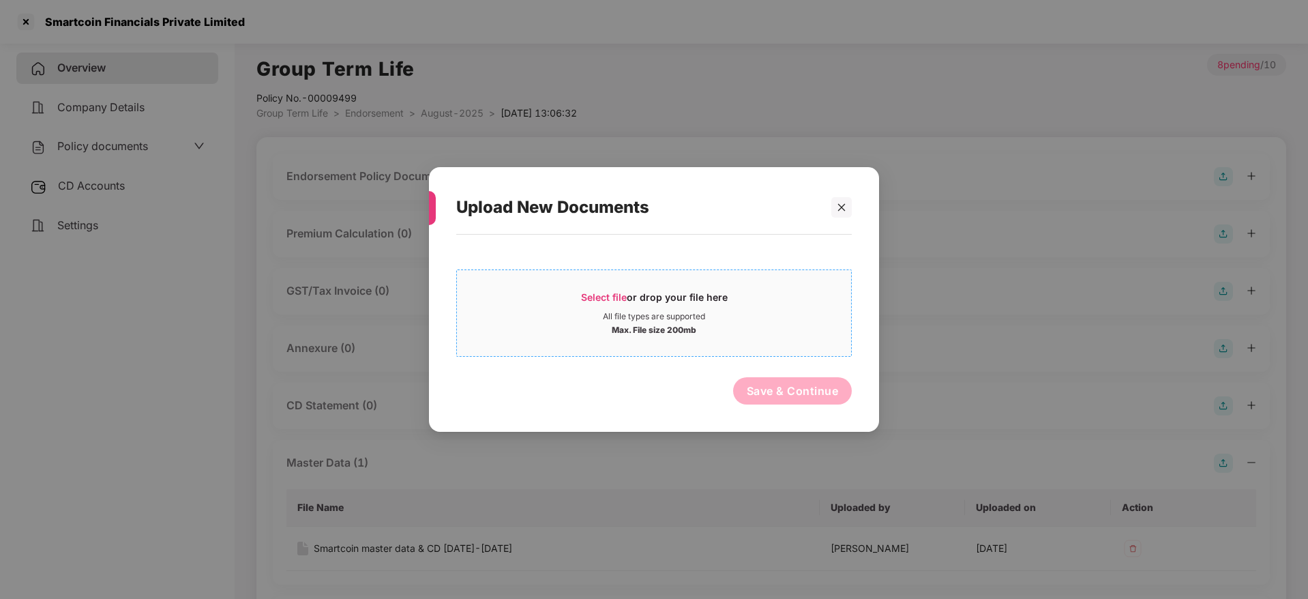
click at [607, 295] on span "Select file" at bounding box center [604, 297] width 46 height 12
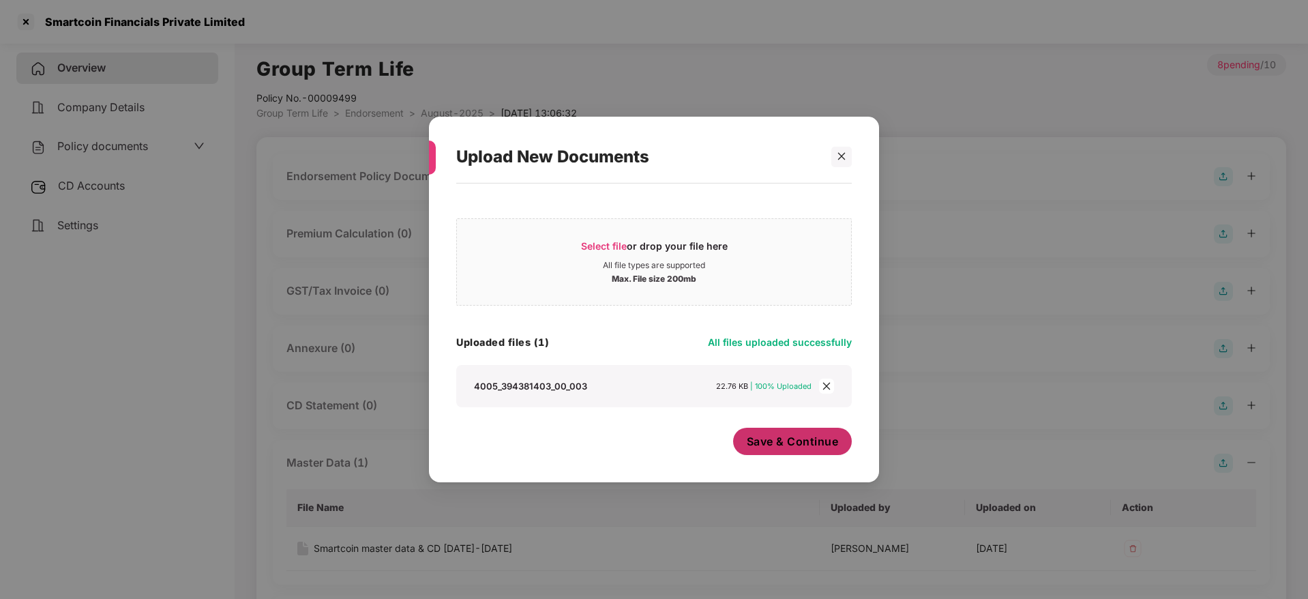
click at [792, 449] on span "Save & Continue" at bounding box center [793, 441] width 92 height 15
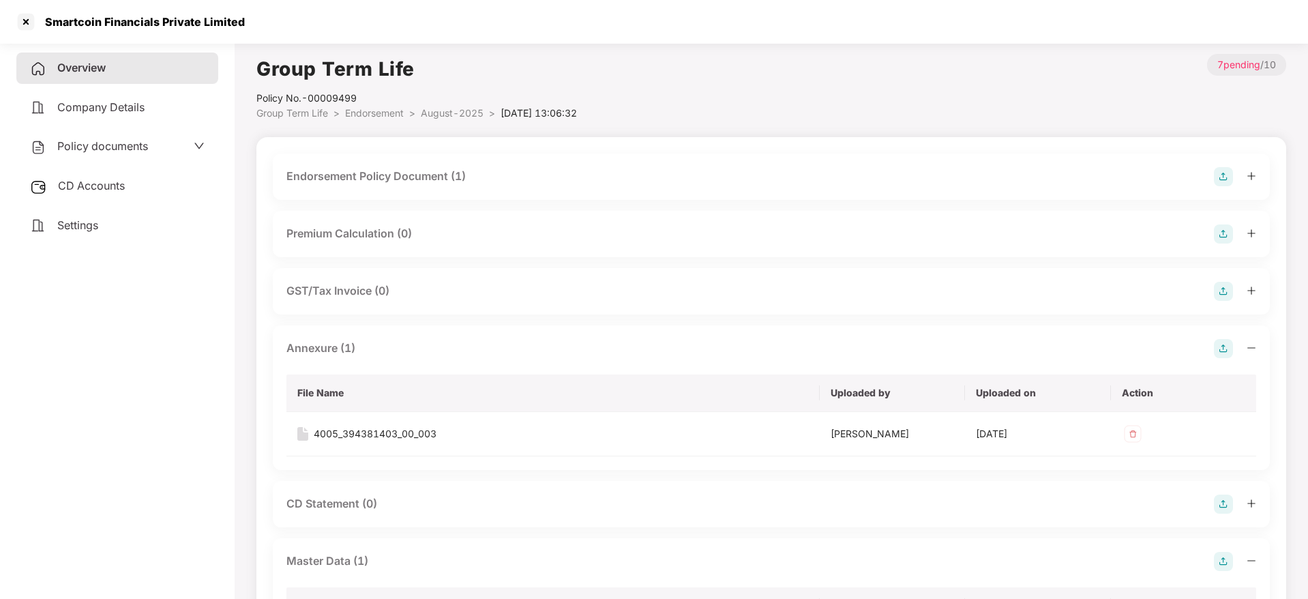
click at [80, 76] on div "Overview" at bounding box center [117, 67] width 202 height 31
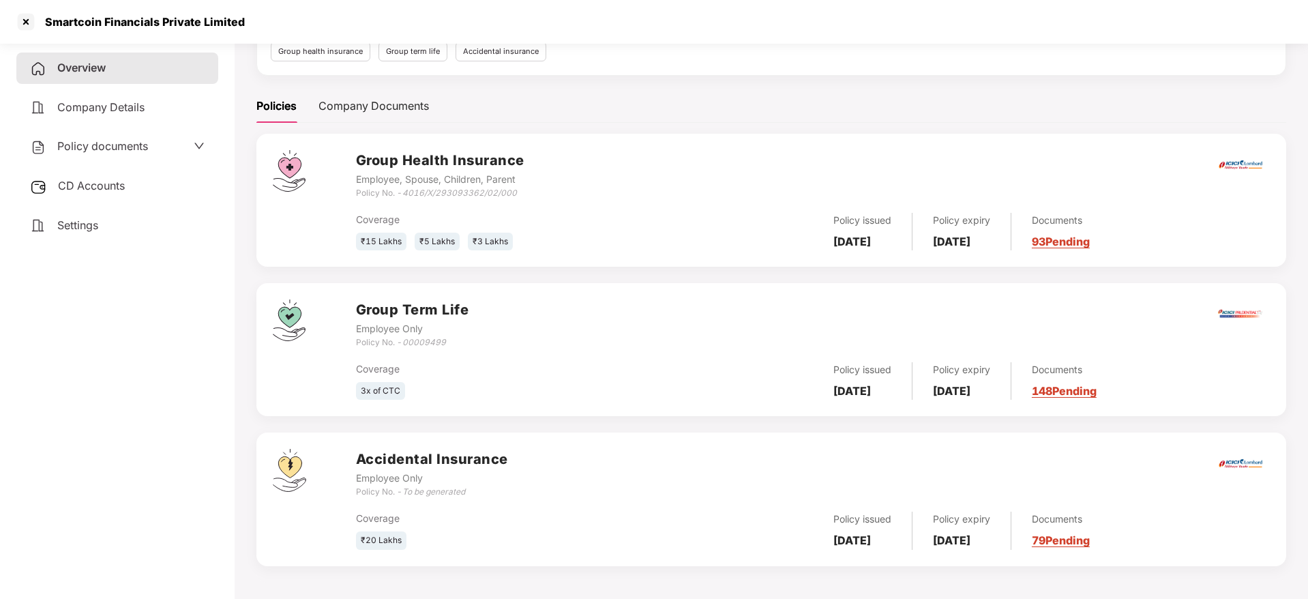
click at [1090, 536] on link "79 Pending" at bounding box center [1061, 540] width 58 height 14
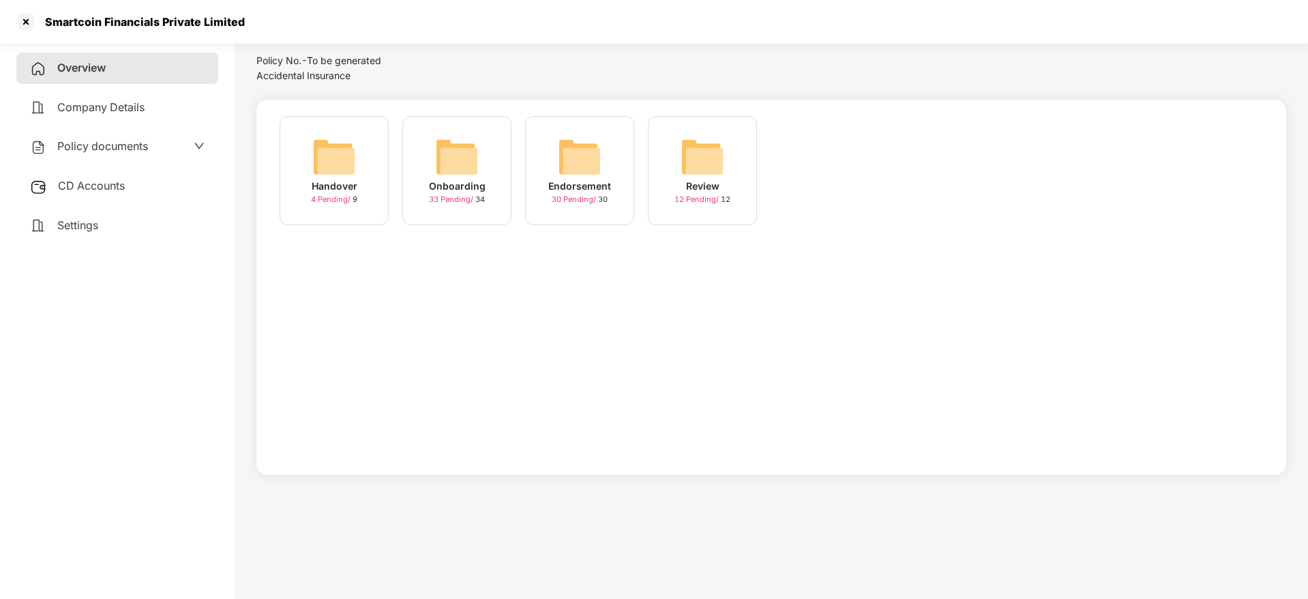
click at [571, 175] on img at bounding box center [580, 157] width 44 height 44
click at [694, 187] on div "August-2025" at bounding box center [702, 186] width 65 height 15
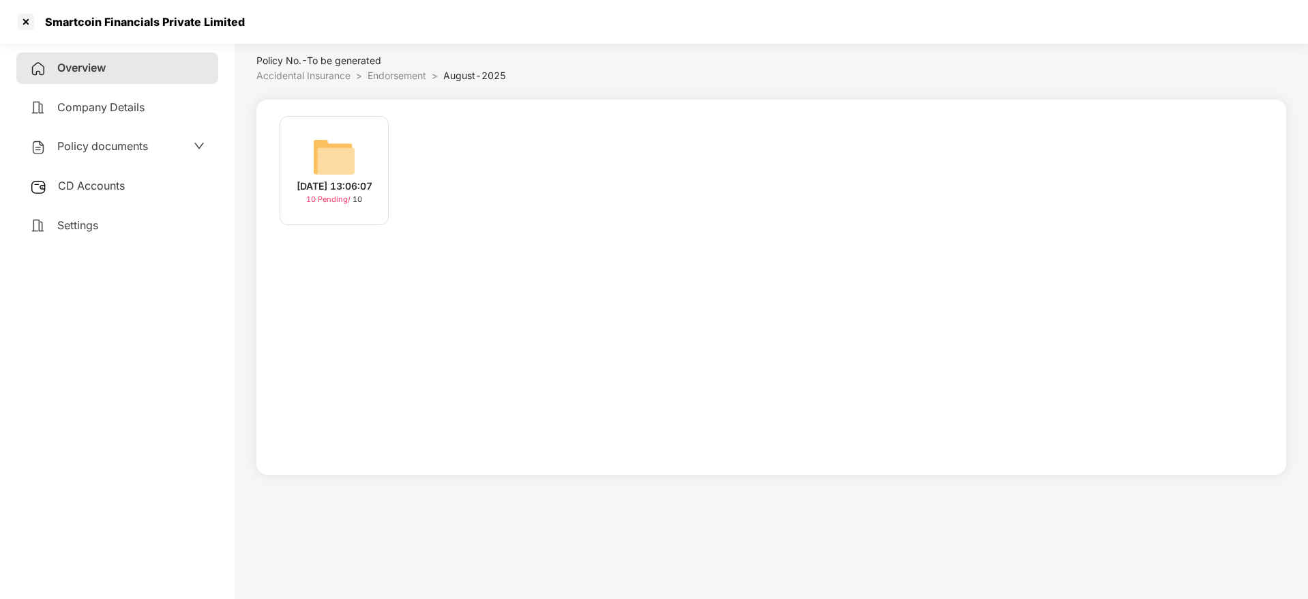
click at [338, 179] on div "[DATE] 13:06:07" at bounding box center [335, 186] width 76 height 15
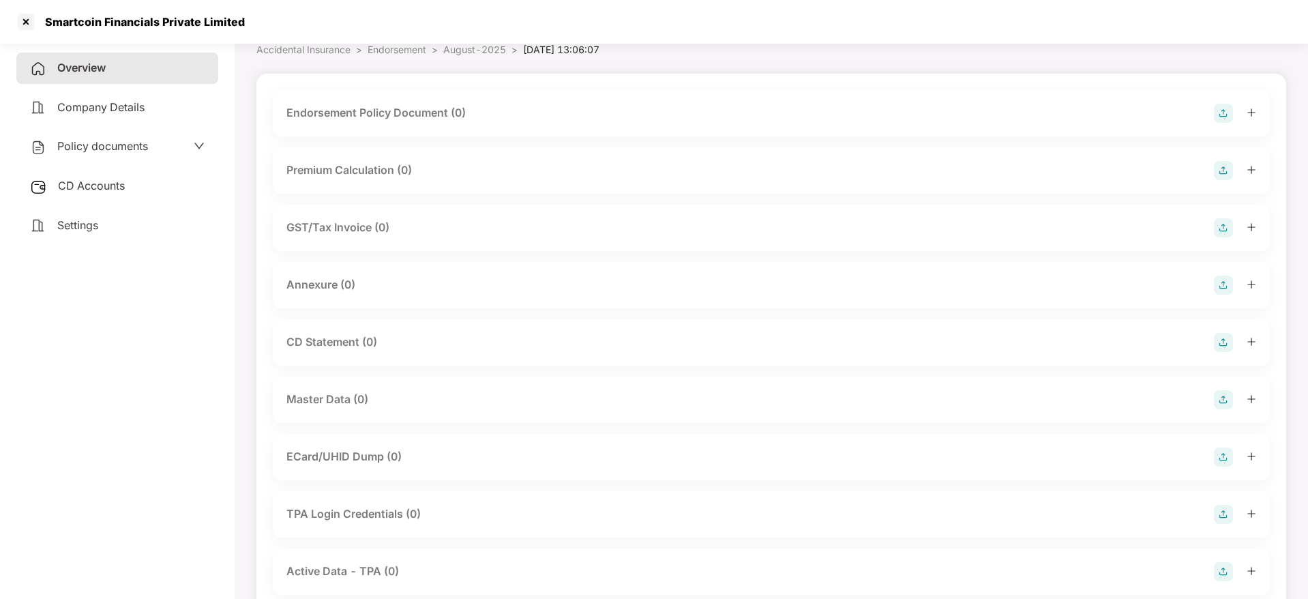
scroll to position [0, 0]
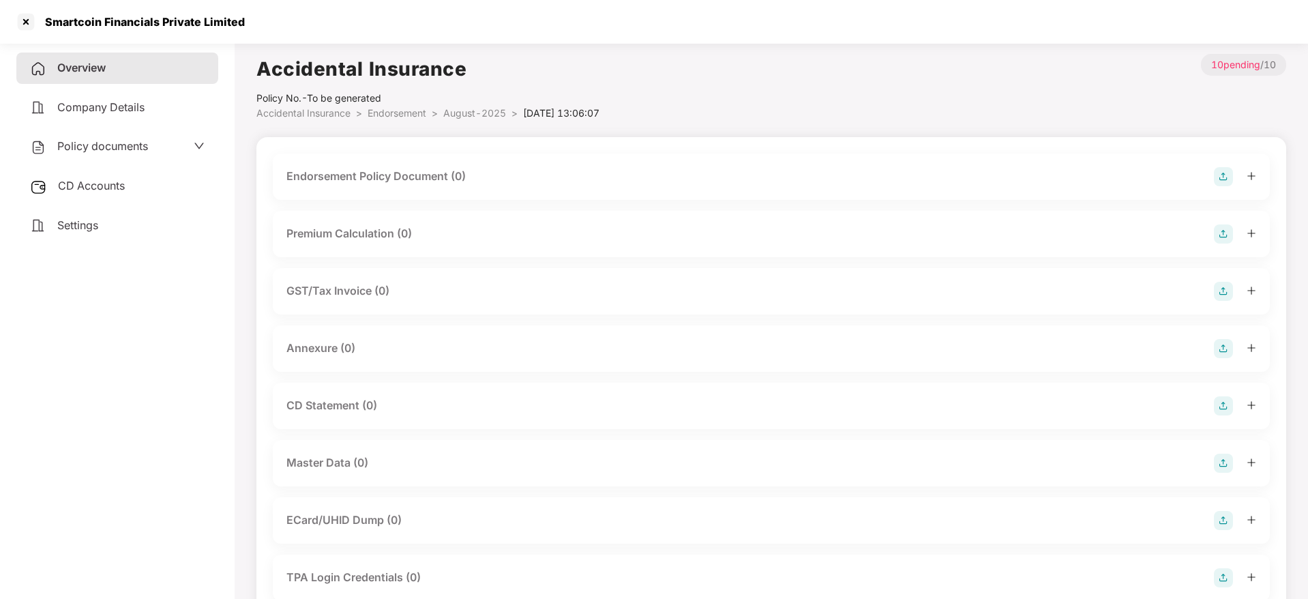
click at [1225, 177] on img at bounding box center [1223, 176] width 19 height 19
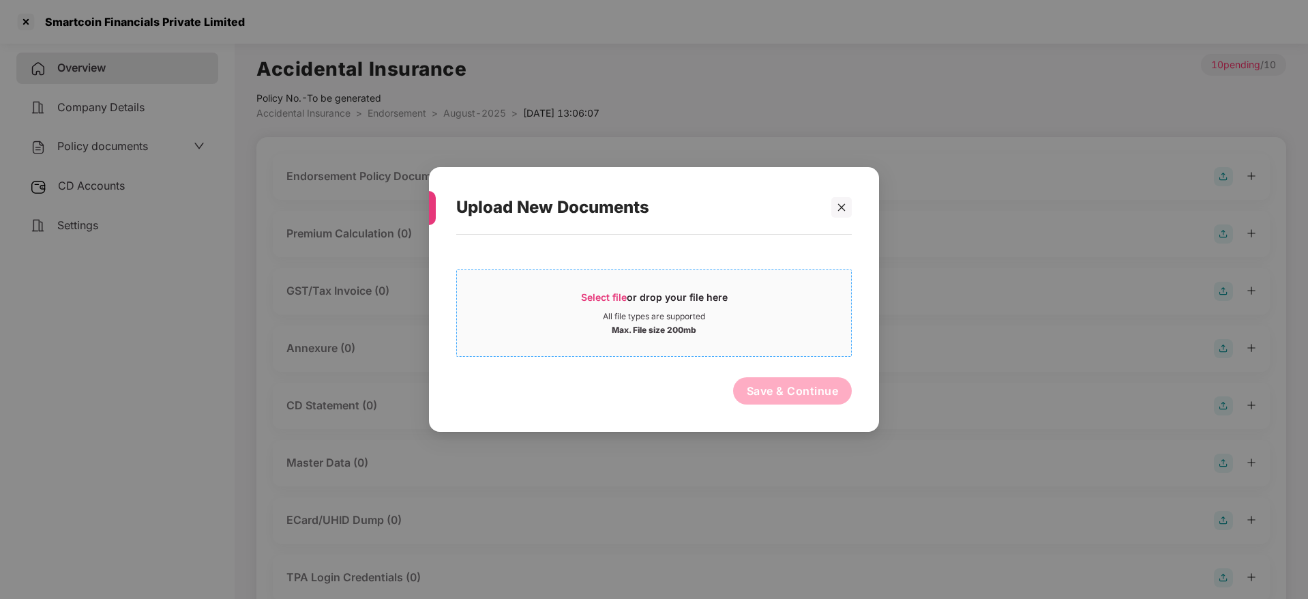
click at [584, 308] on div "Select file or drop your file here" at bounding box center [654, 300] width 147 height 20
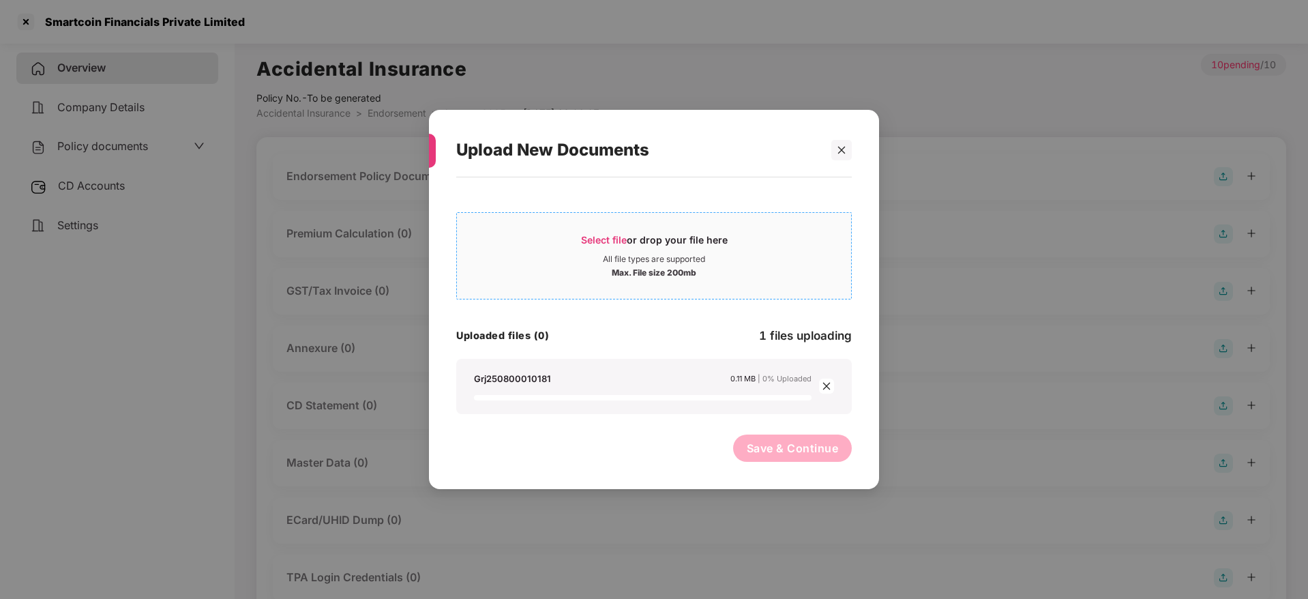
click at [618, 233] on div "Select file or drop your file here" at bounding box center [654, 243] width 147 height 20
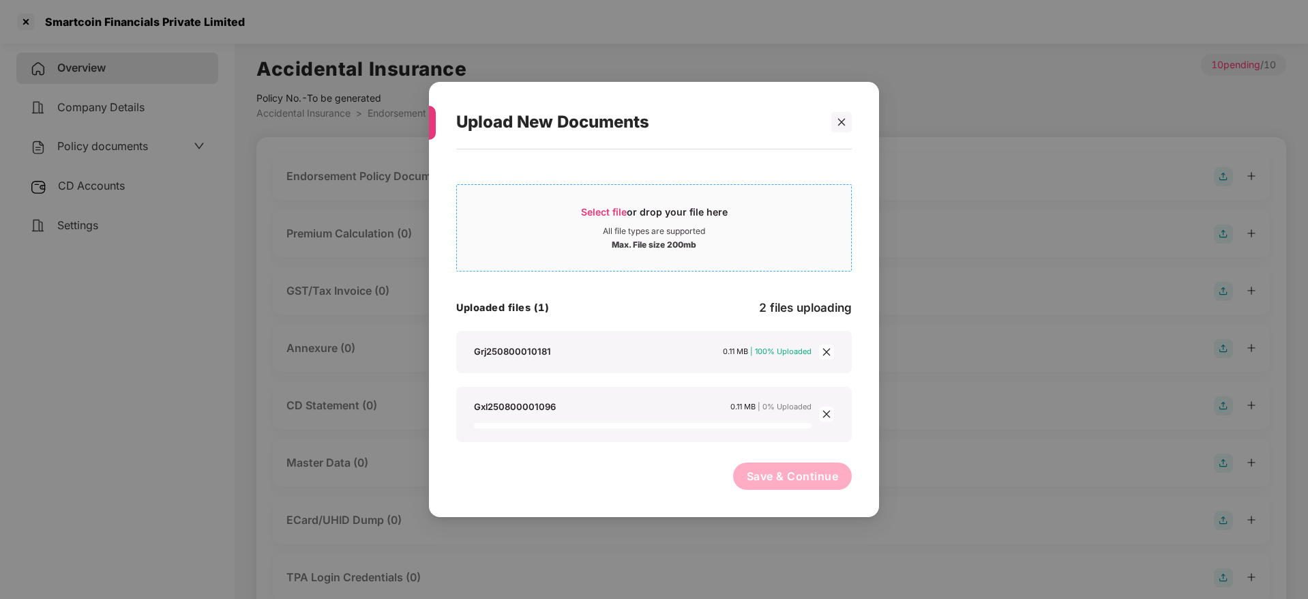
click at [605, 208] on span "Select file" at bounding box center [604, 212] width 46 height 12
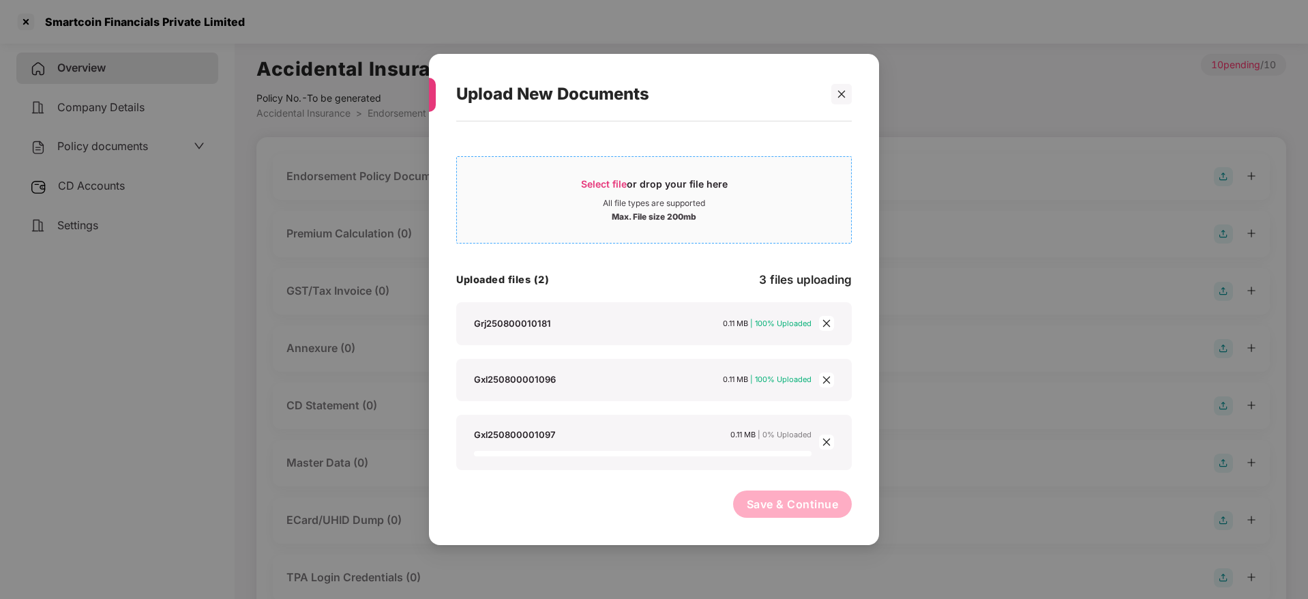
click at [623, 178] on span "Select file" at bounding box center [604, 184] width 46 height 12
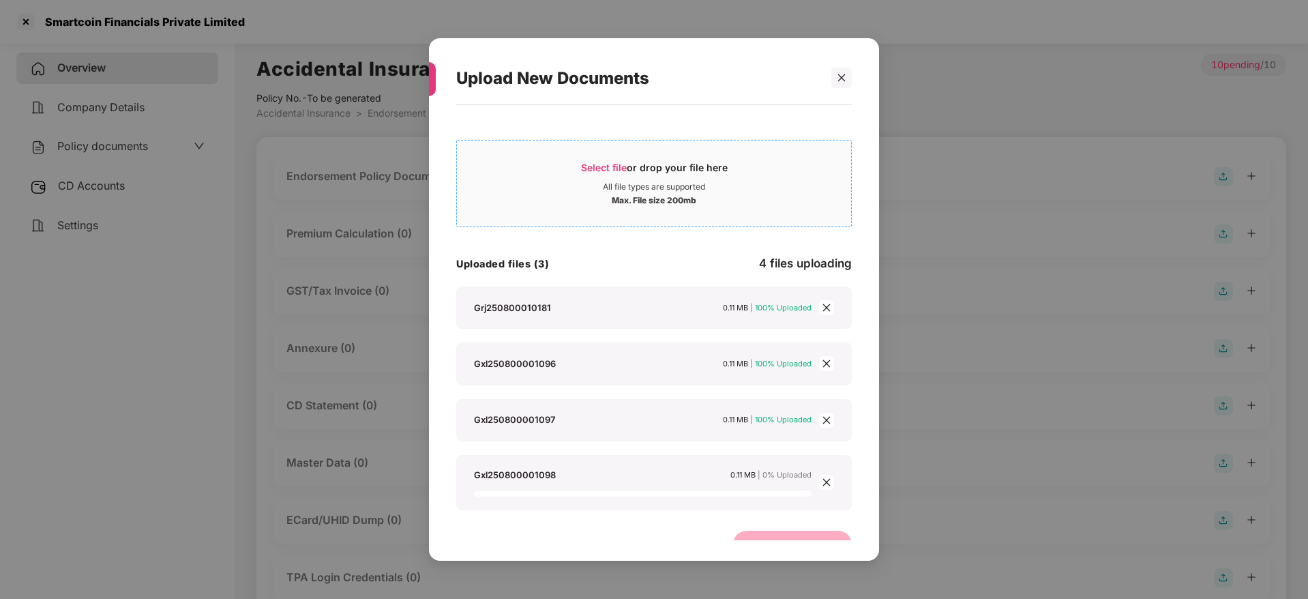
click at [614, 167] on span "Select file" at bounding box center [604, 168] width 46 height 12
click at [584, 169] on span "Select file" at bounding box center [604, 168] width 46 height 12
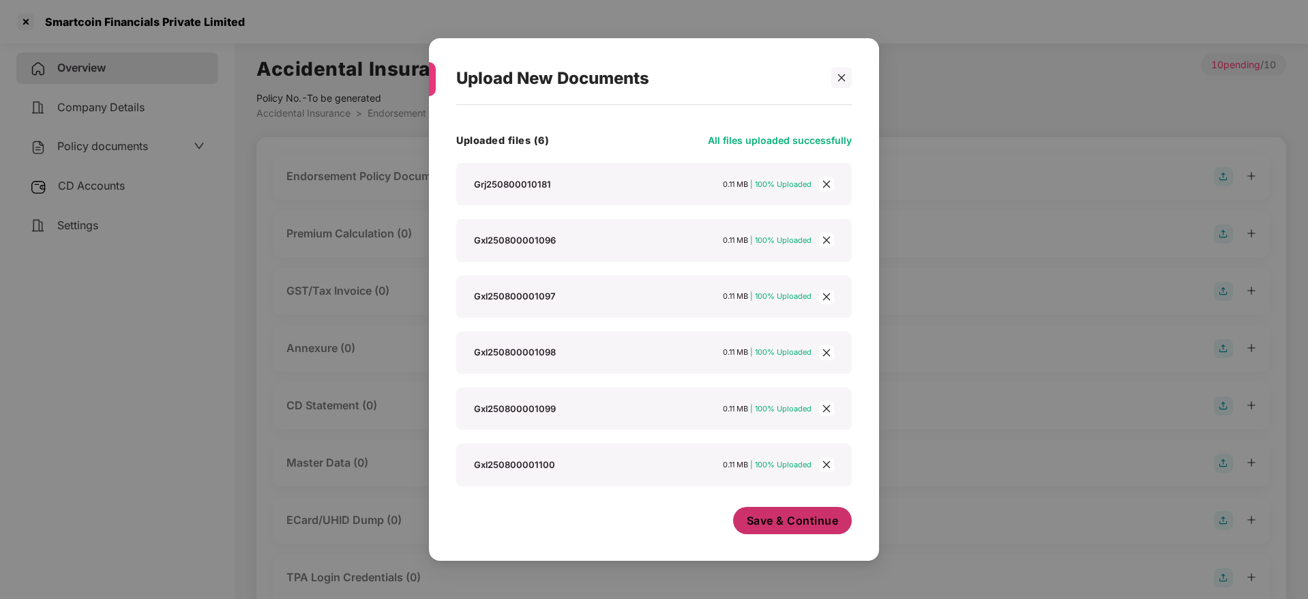
click at [807, 526] on span "Save & Continue" at bounding box center [793, 520] width 92 height 15
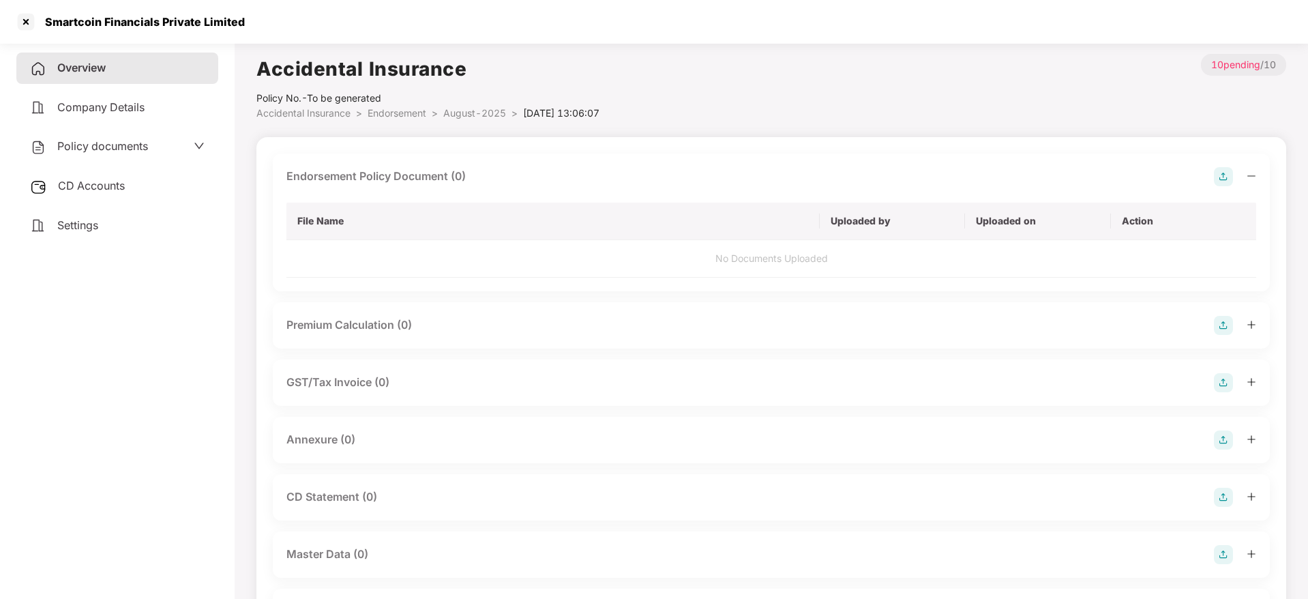
scroll to position [0, 0]
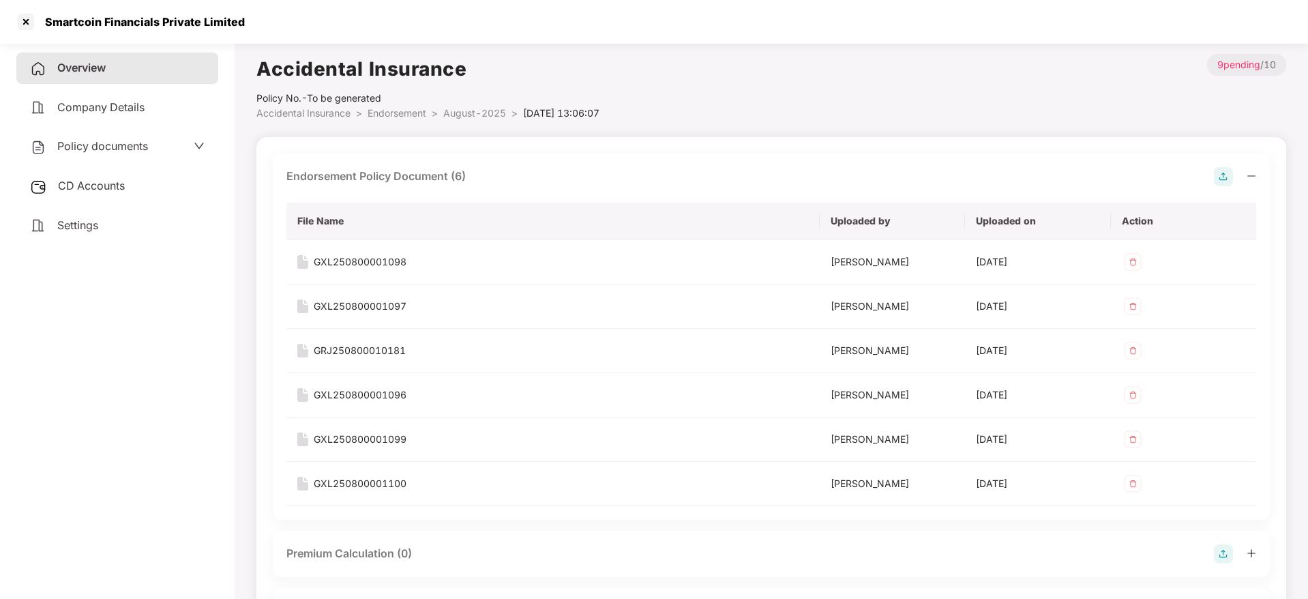
click at [1250, 176] on icon "minus" at bounding box center [1251, 176] width 10 height 10
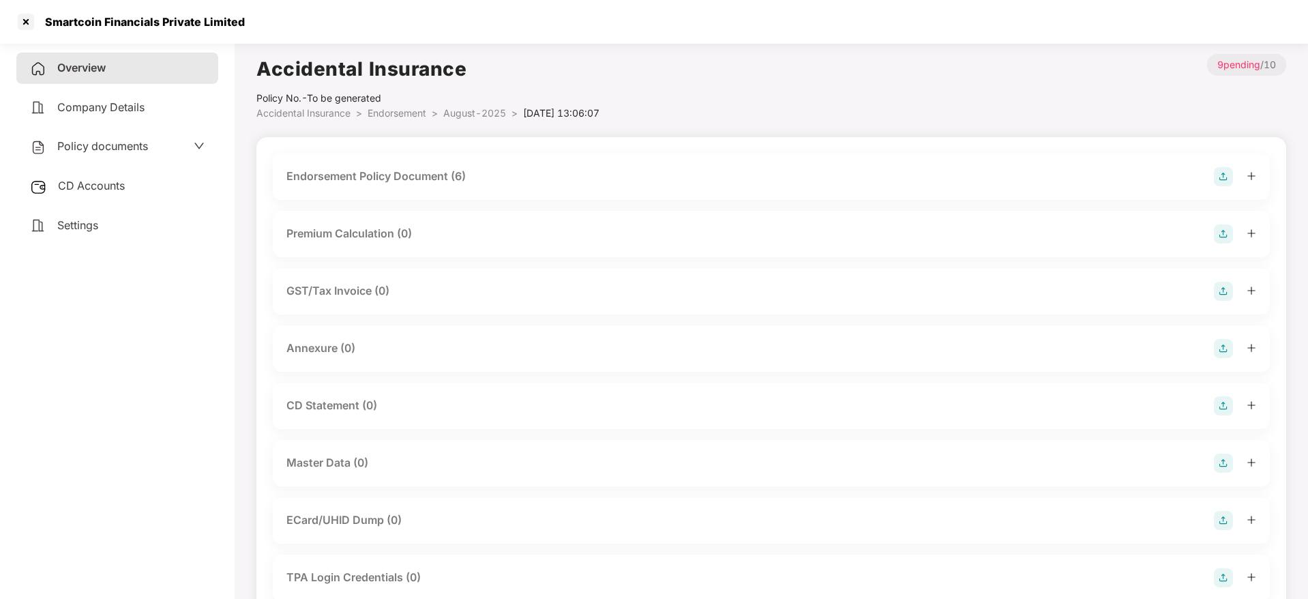
click at [1227, 349] on img at bounding box center [1223, 348] width 19 height 19
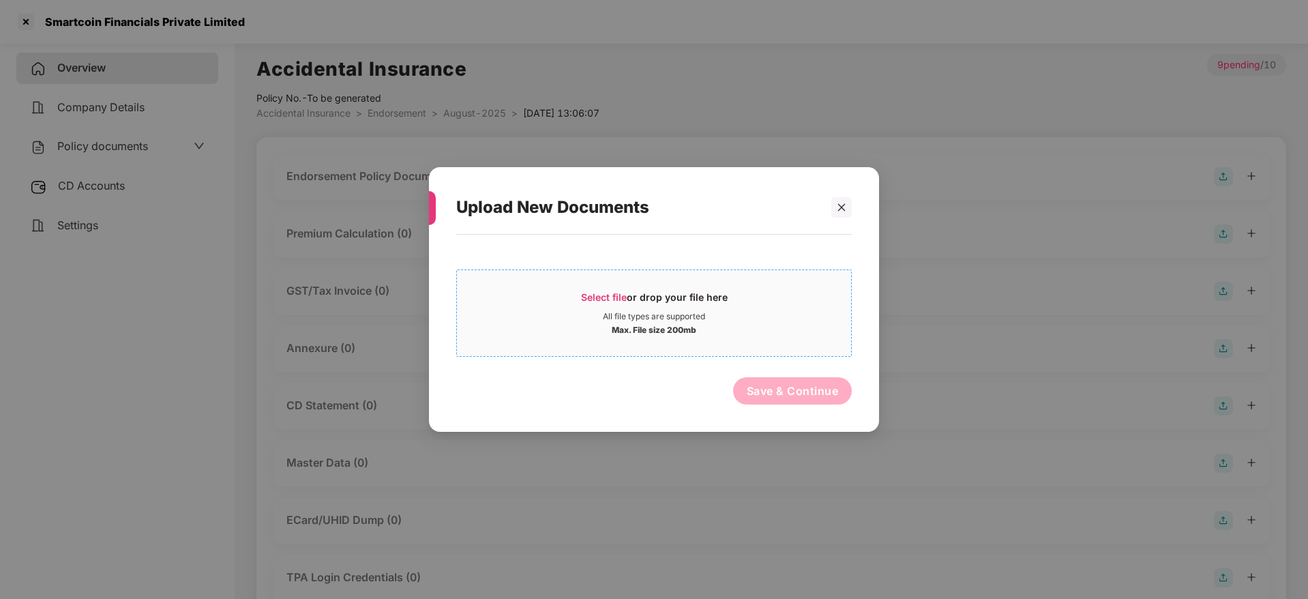
click at [597, 297] on span "Select file" at bounding box center [604, 297] width 46 height 12
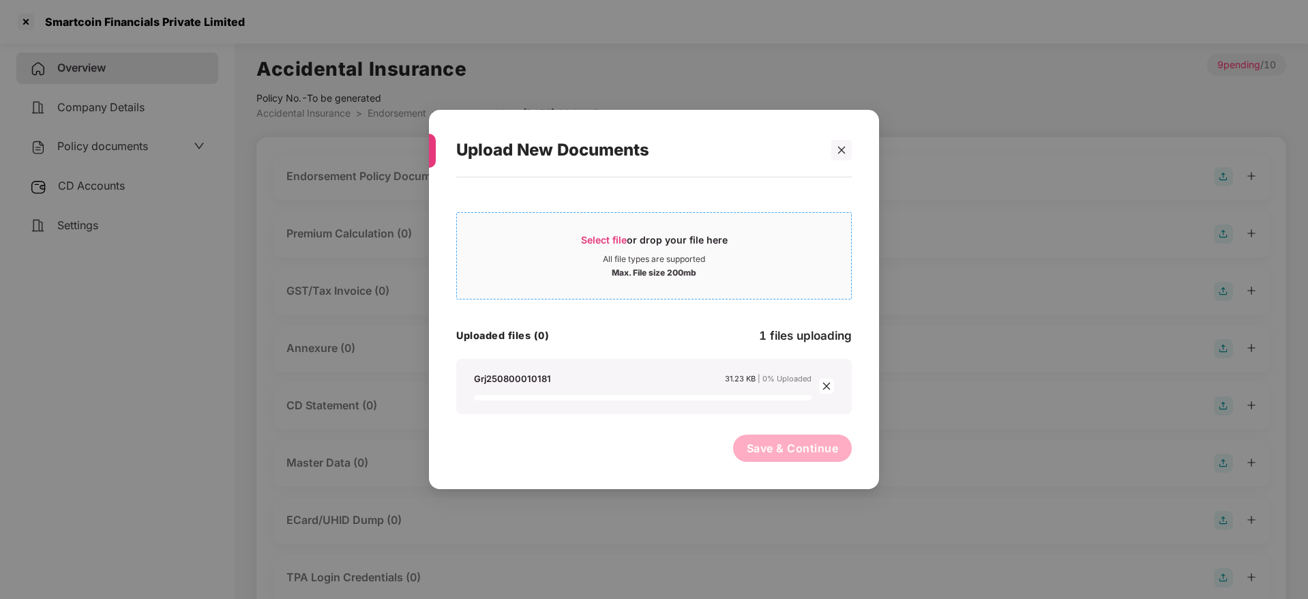
click at [606, 234] on span "Select file" at bounding box center [604, 240] width 46 height 12
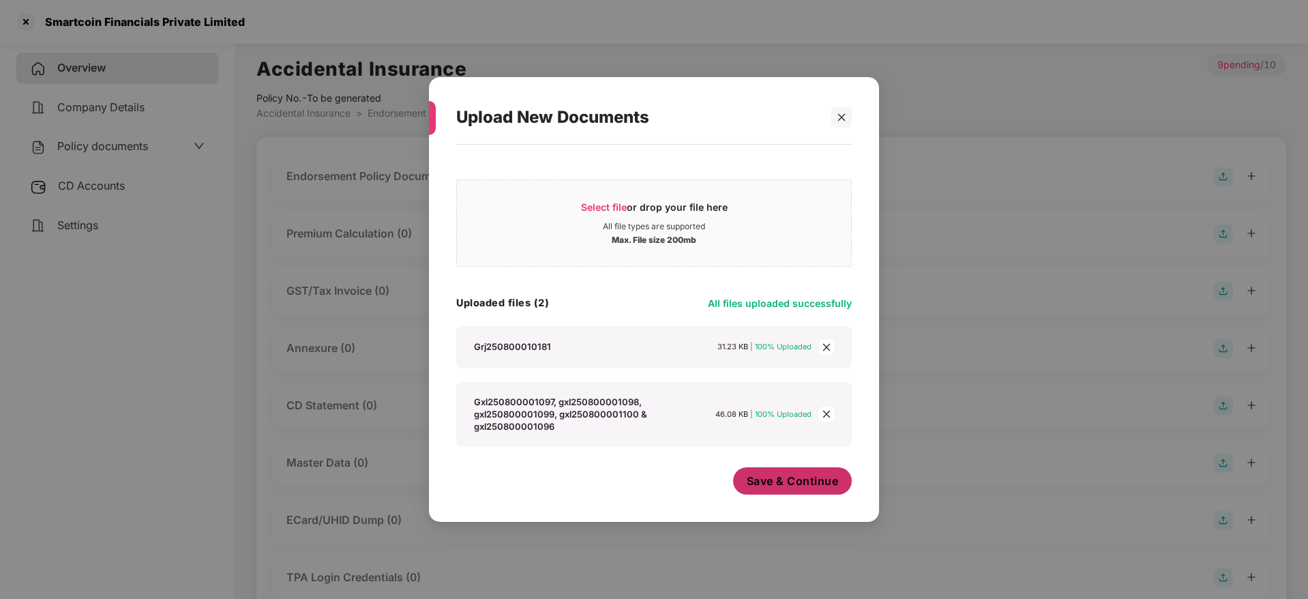
click at [766, 477] on span "Save & Continue" at bounding box center [793, 480] width 92 height 15
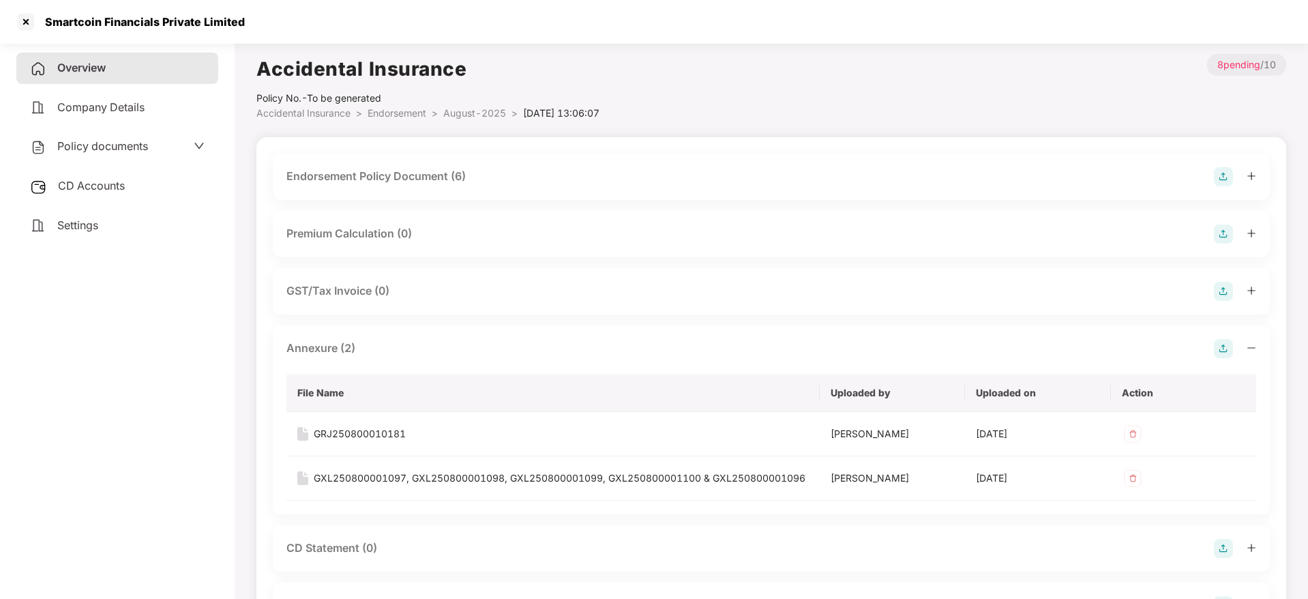
click at [1250, 347] on icon "minus" at bounding box center [1251, 347] width 8 height 1
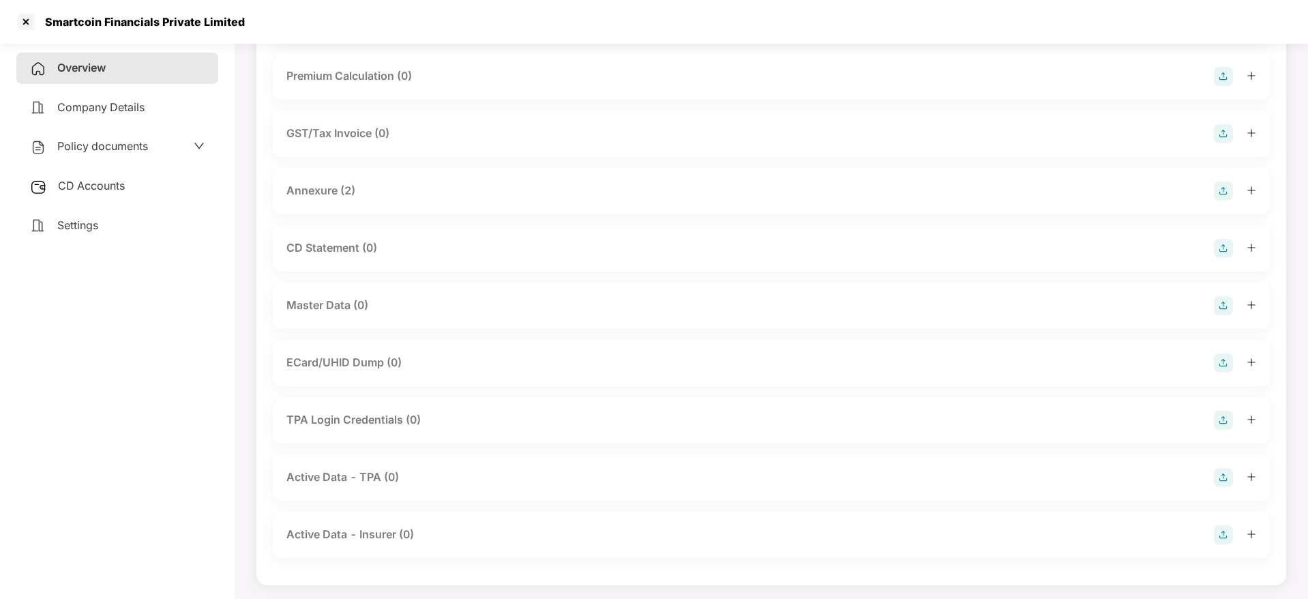
scroll to position [160, 0]
click at [1229, 305] on img at bounding box center [1223, 302] width 19 height 19
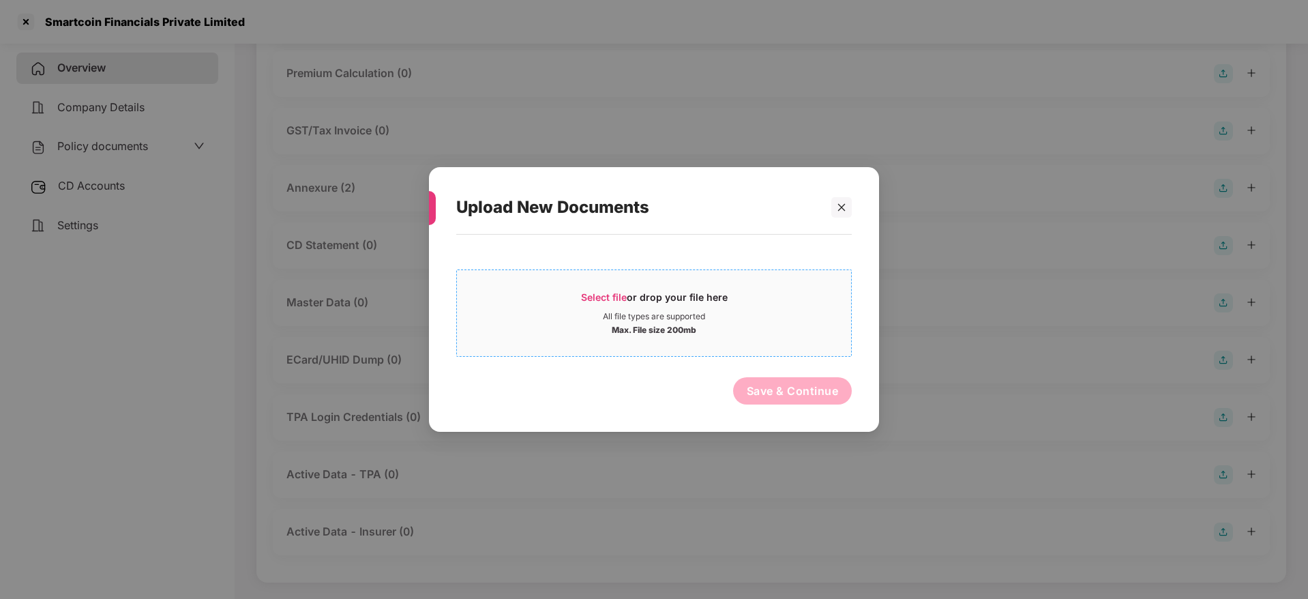
click at [612, 280] on span "Select file or drop your file here All file types are supported Max. File size …" at bounding box center [654, 312] width 394 height 65
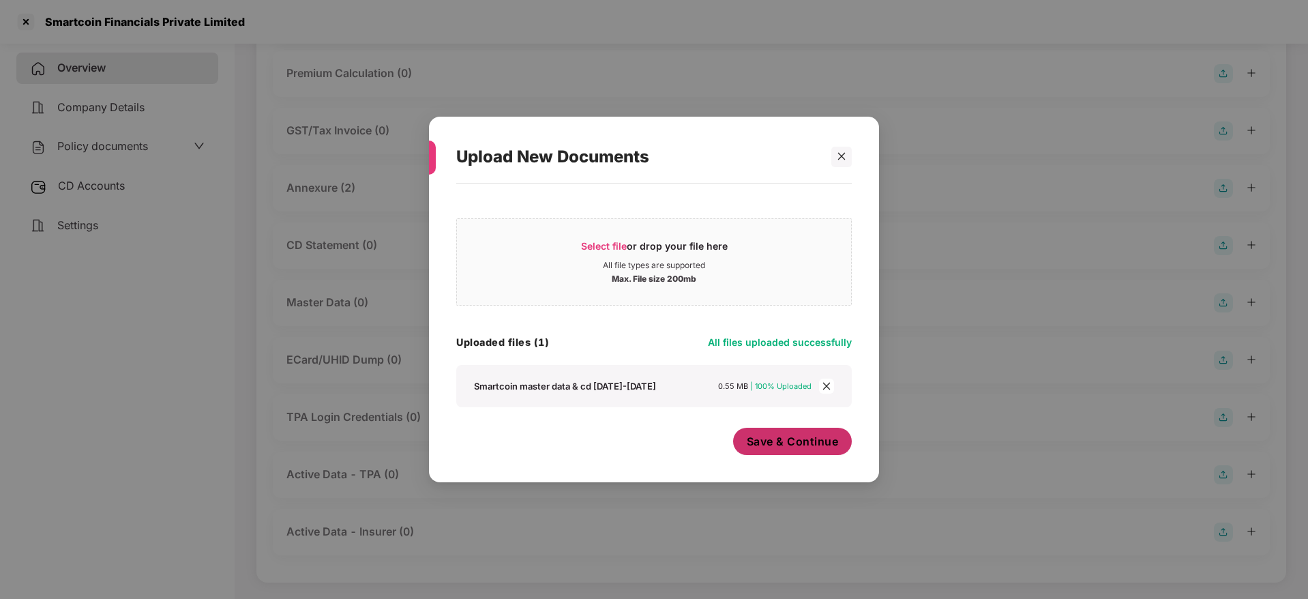
click at [772, 446] on span "Save & Continue" at bounding box center [793, 441] width 92 height 15
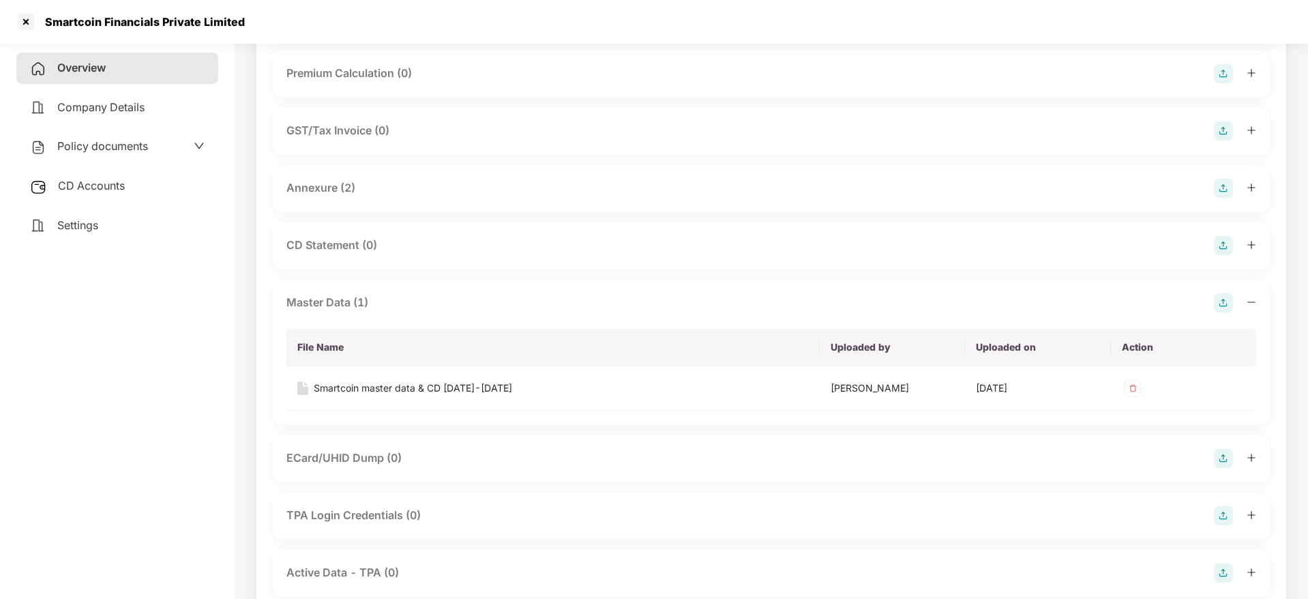
click at [1252, 305] on icon "minus" at bounding box center [1251, 302] width 10 height 10
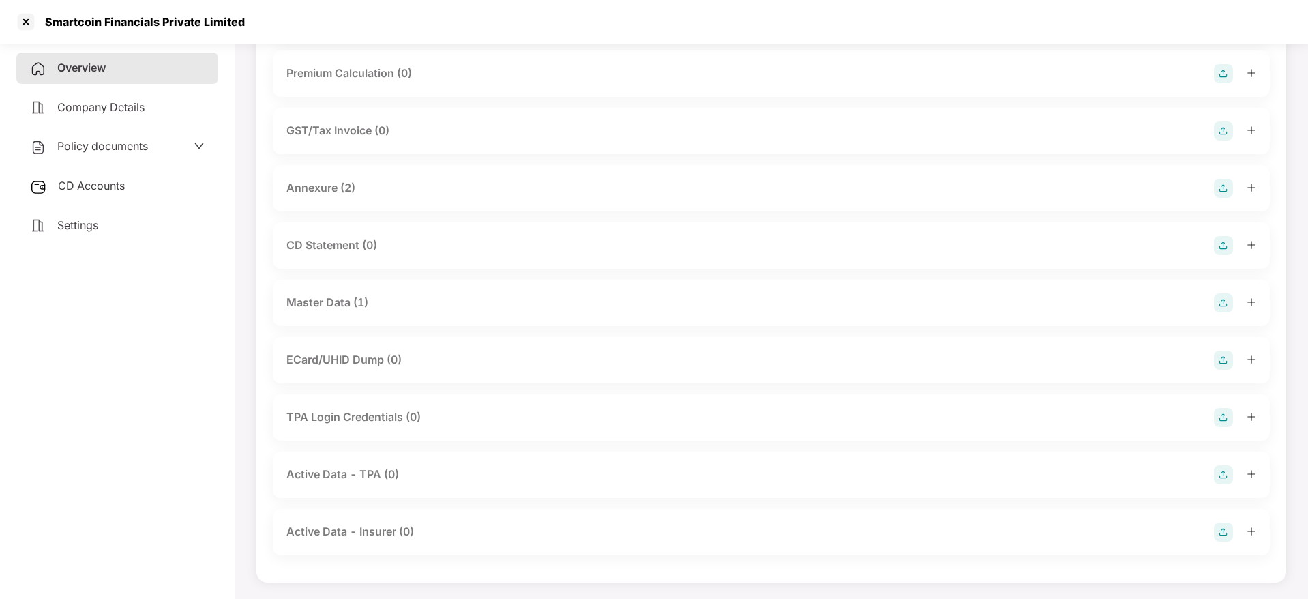
scroll to position [0, 0]
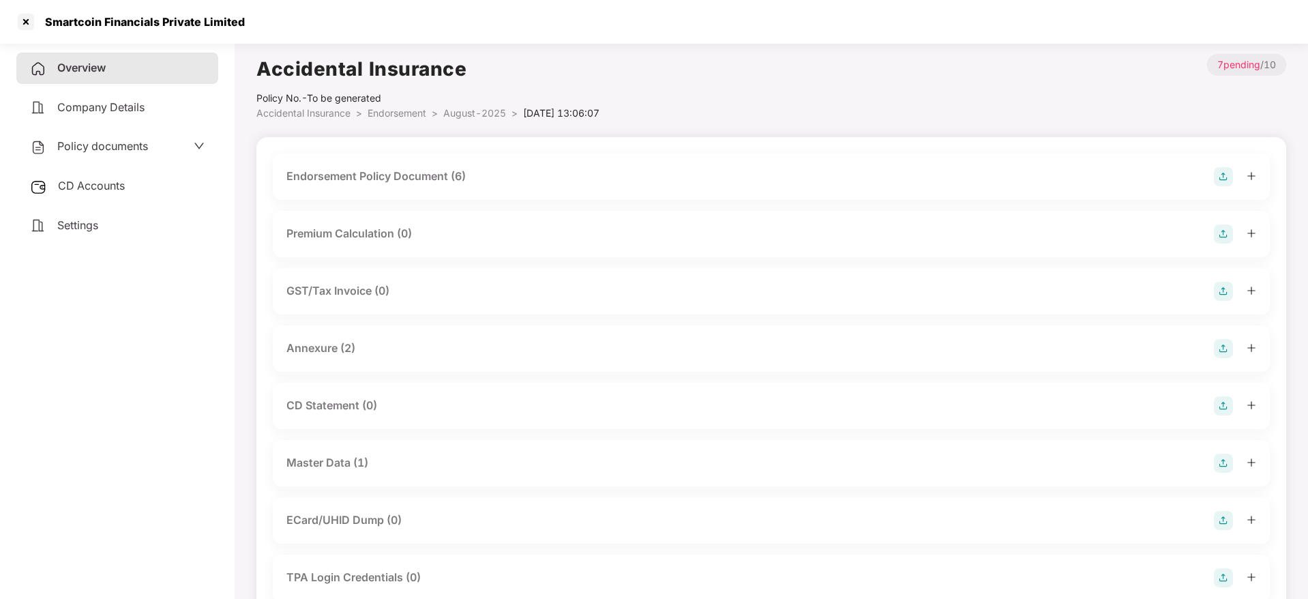
click at [70, 63] on span "Overview" at bounding box center [81, 68] width 48 height 14
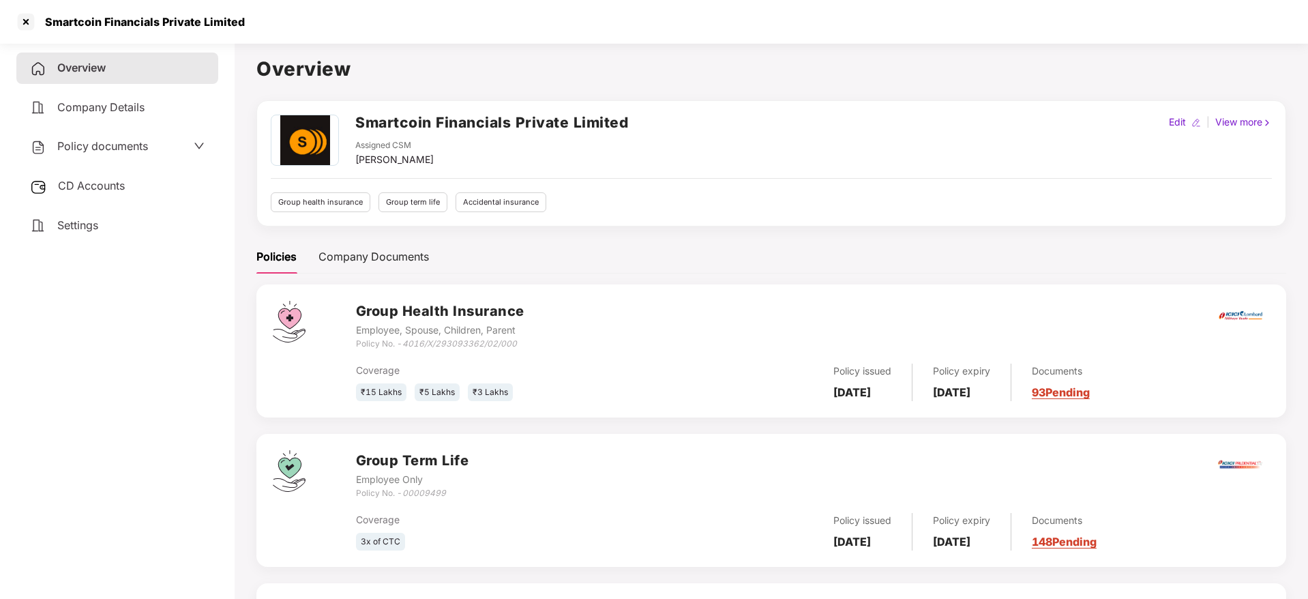
click at [91, 188] on span "CD Accounts" at bounding box center [91, 186] width 67 height 14
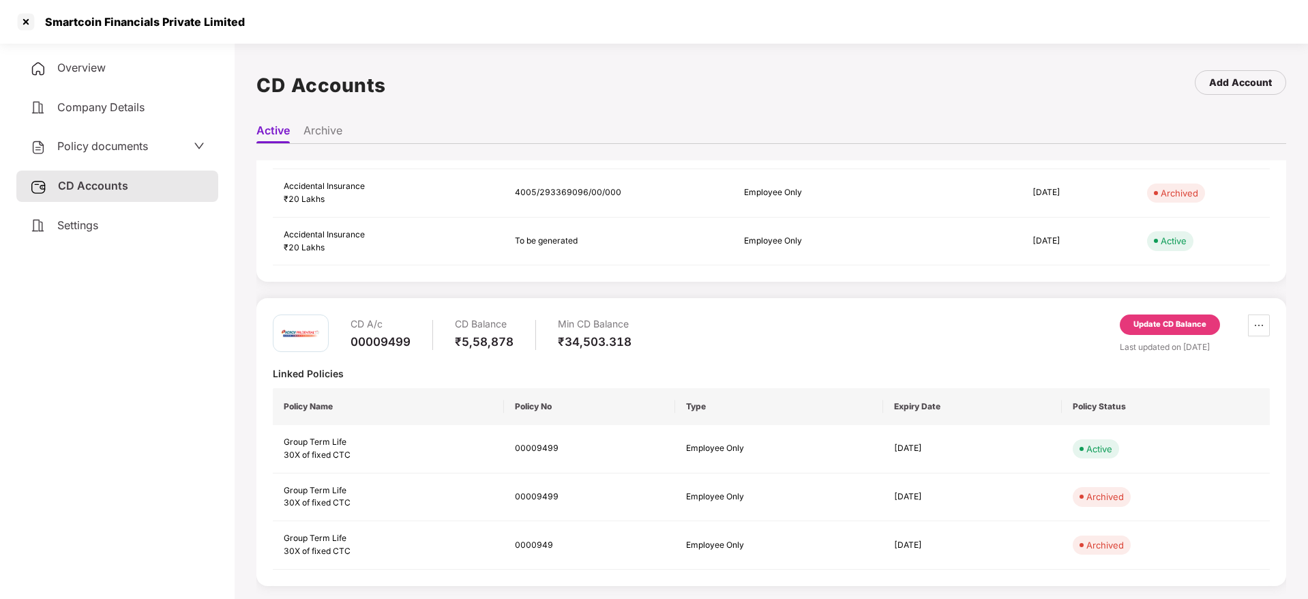
click at [46, 220] on img at bounding box center [38, 225] width 16 height 16
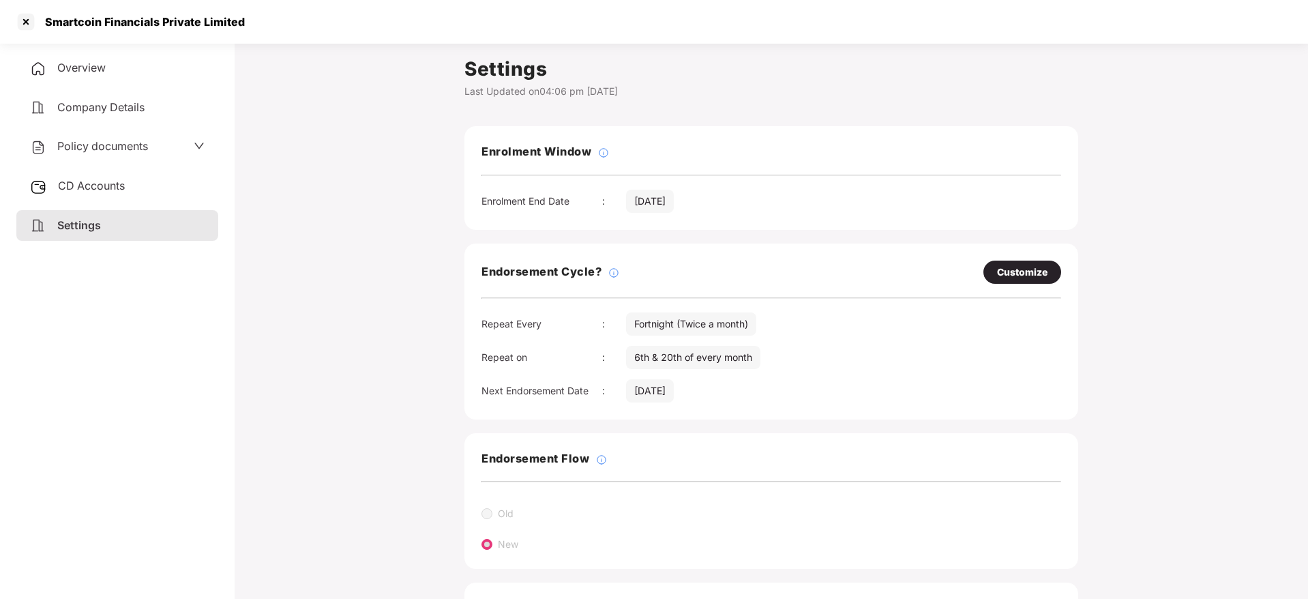
click at [89, 187] on span "CD Accounts" at bounding box center [91, 186] width 67 height 14
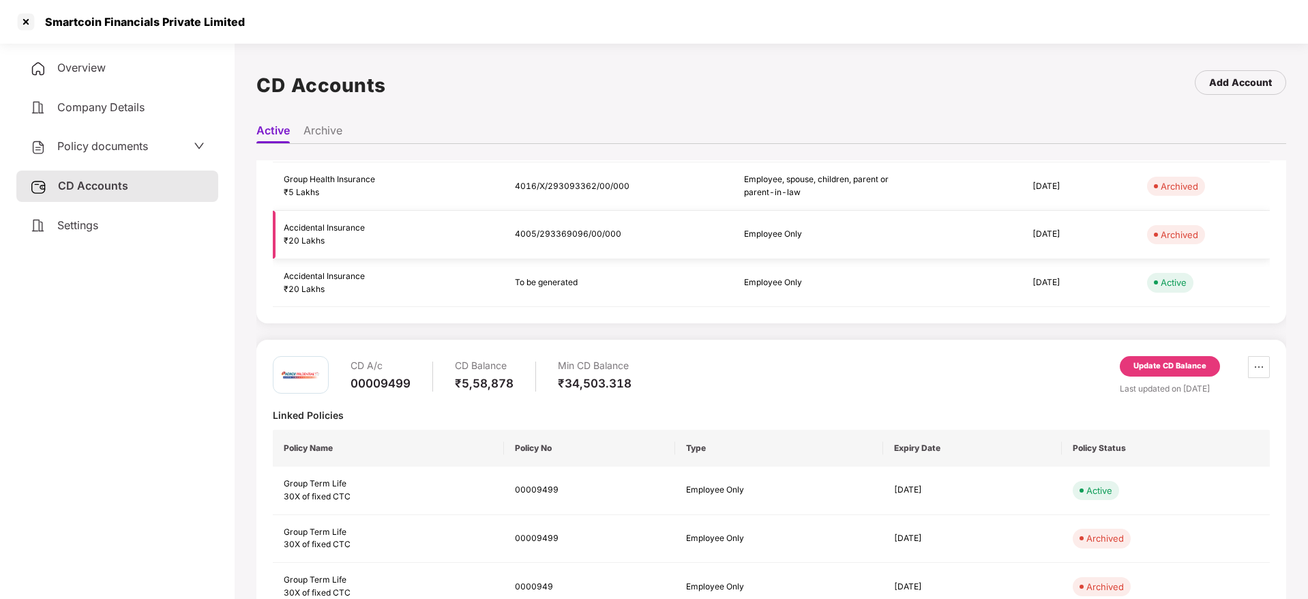
scroll to position [214, 0]
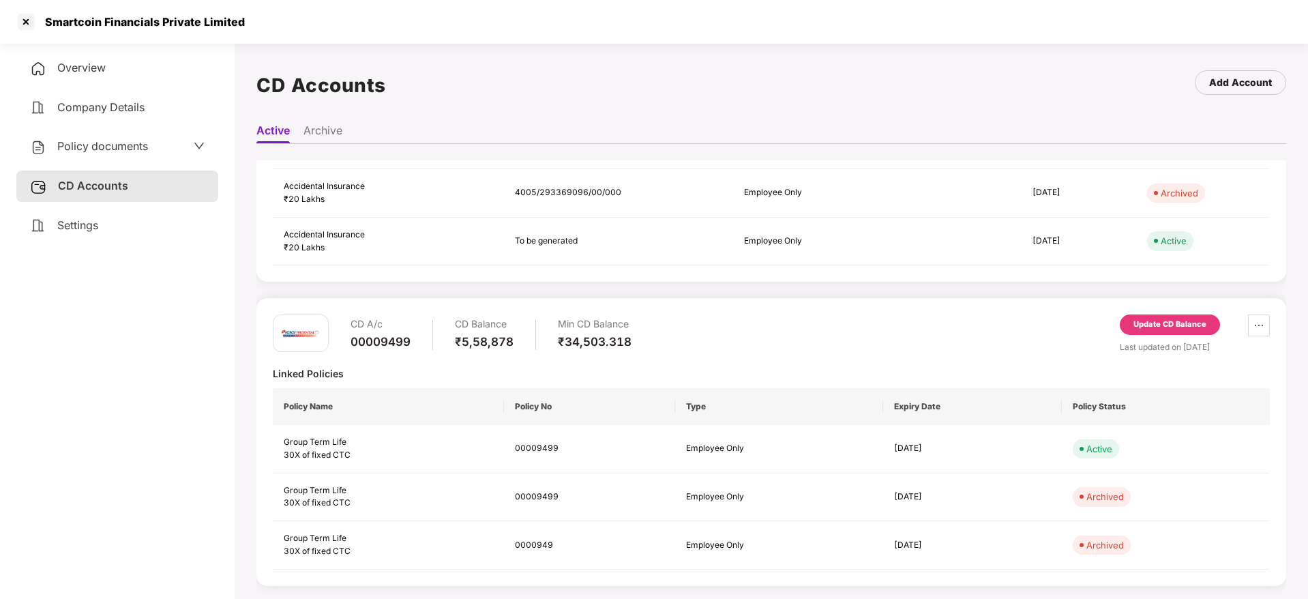
click at [1205, 323] on div "Update CD Balance" at bounding box center [1170, 324] width 100 height 20
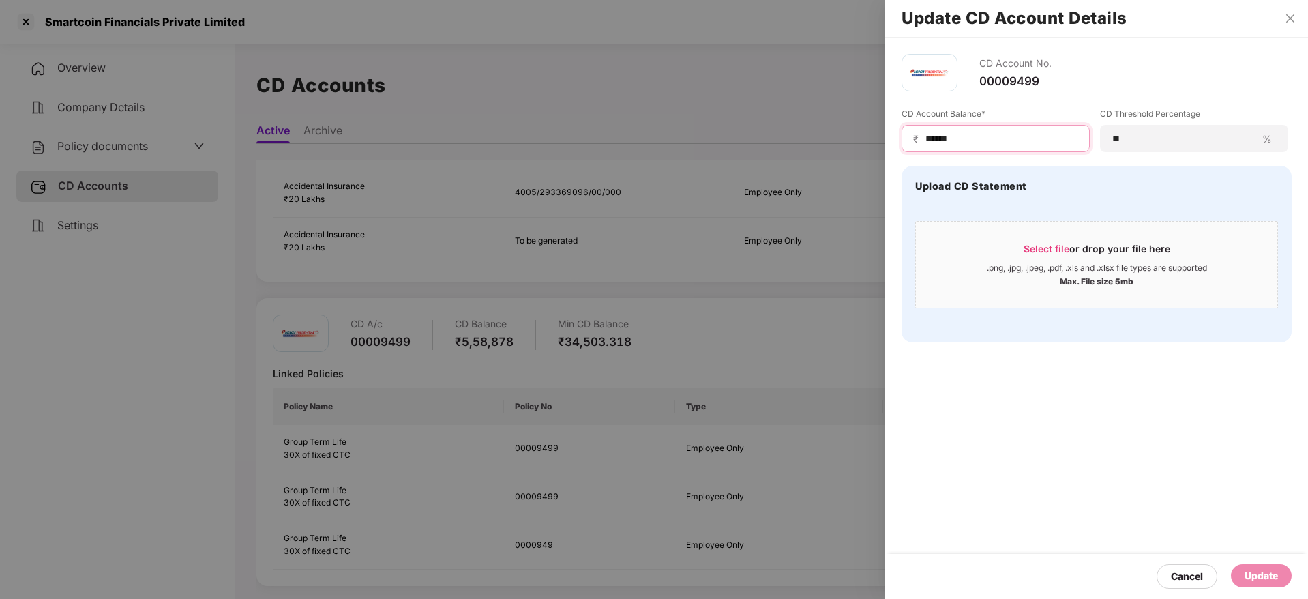
drag, startPoint x: 984, startPoint y: 133, endPoint x: 678, endPoint y: 128, distance: 306.2
click at [678, 128] on div "Update CD Account Details CD Account No. 00009499 CD Account Balance* ₹ ****** …" at bounding box center [654, 299] width 1308 height 599
paste input
type input "******"
click at [1042, 245] on span "Select file" at bounding box center [1046, 249] width 46 height 12
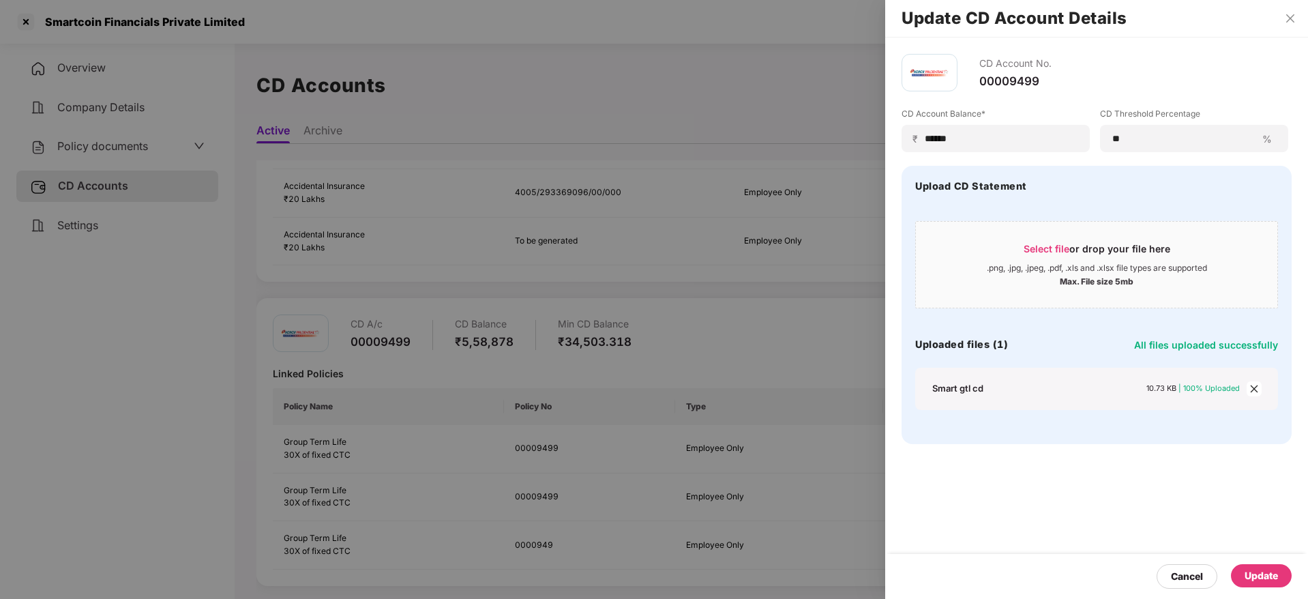
click at [1265, 571] on div "Update" at bounding box center [1260, 575] width 33 height 15
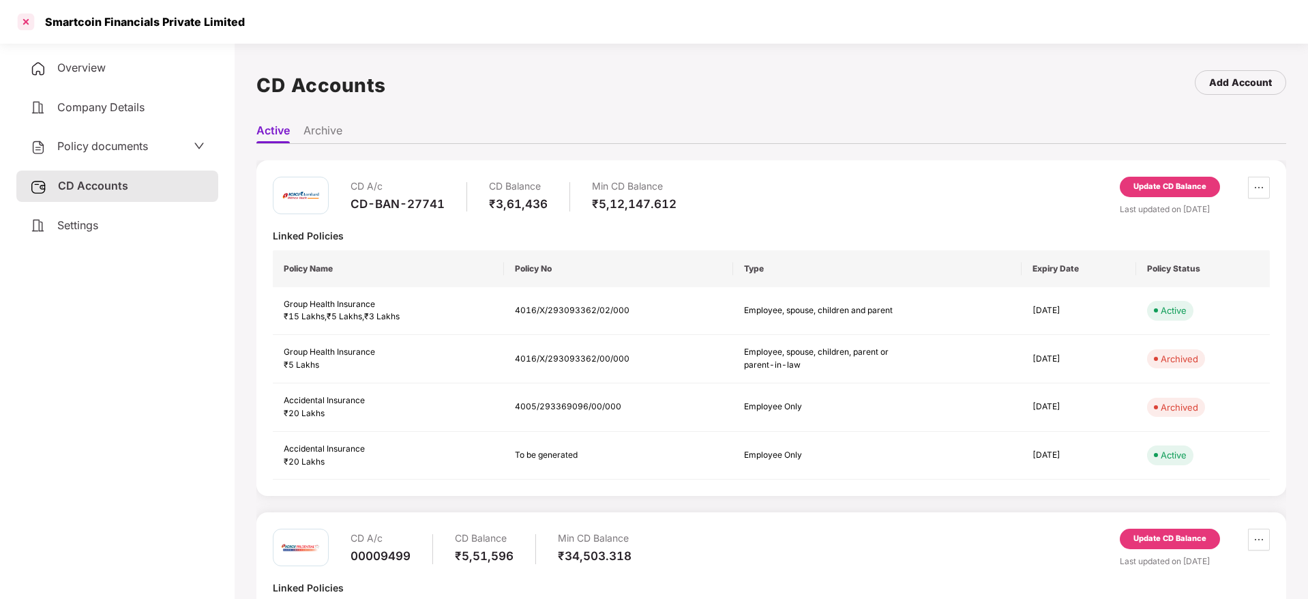
click at [23, 19] on div at bounding box center [26, 22] width 22 height 22
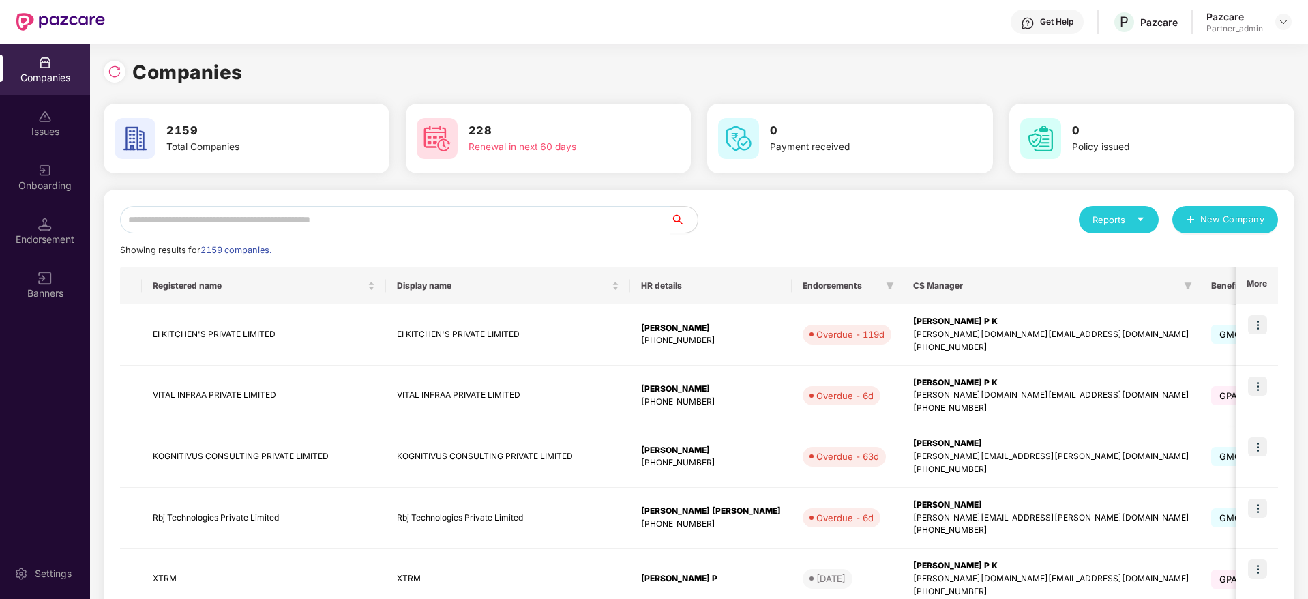
click at [271, 211] on input "text" at bounding box center [395, 219] width 550 height 27
paste input "*********"
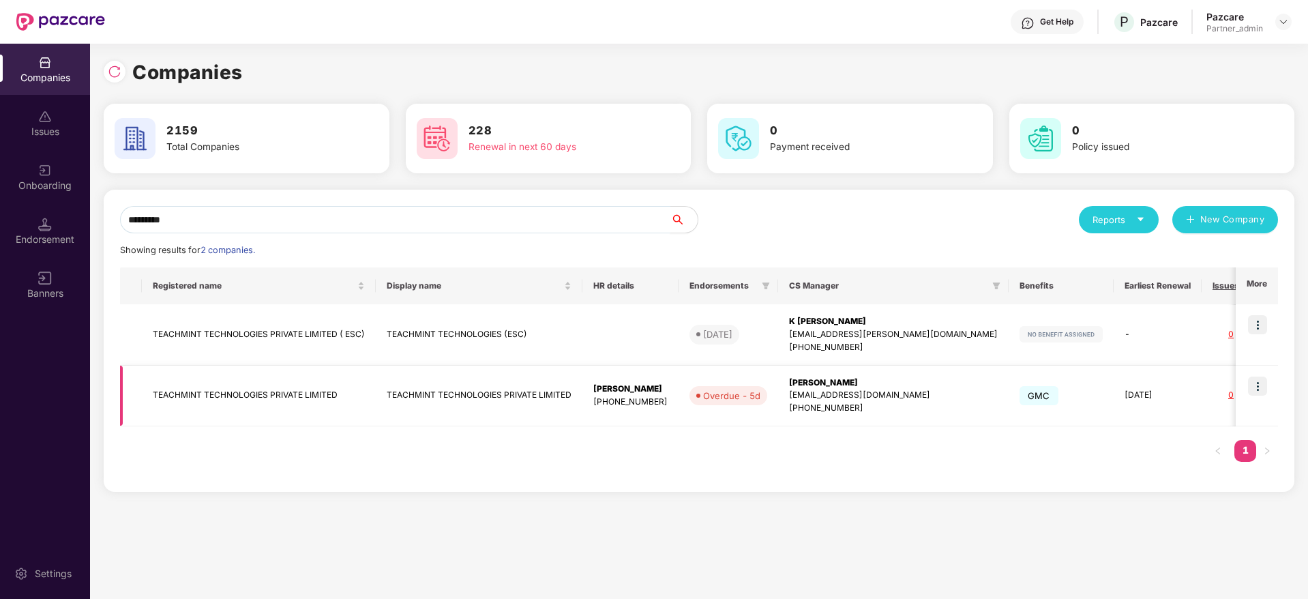
type input "*********"
click at [837, 388] on div "[PERSON_NAME]" at bounding box center [893, 382] width 209 height 13
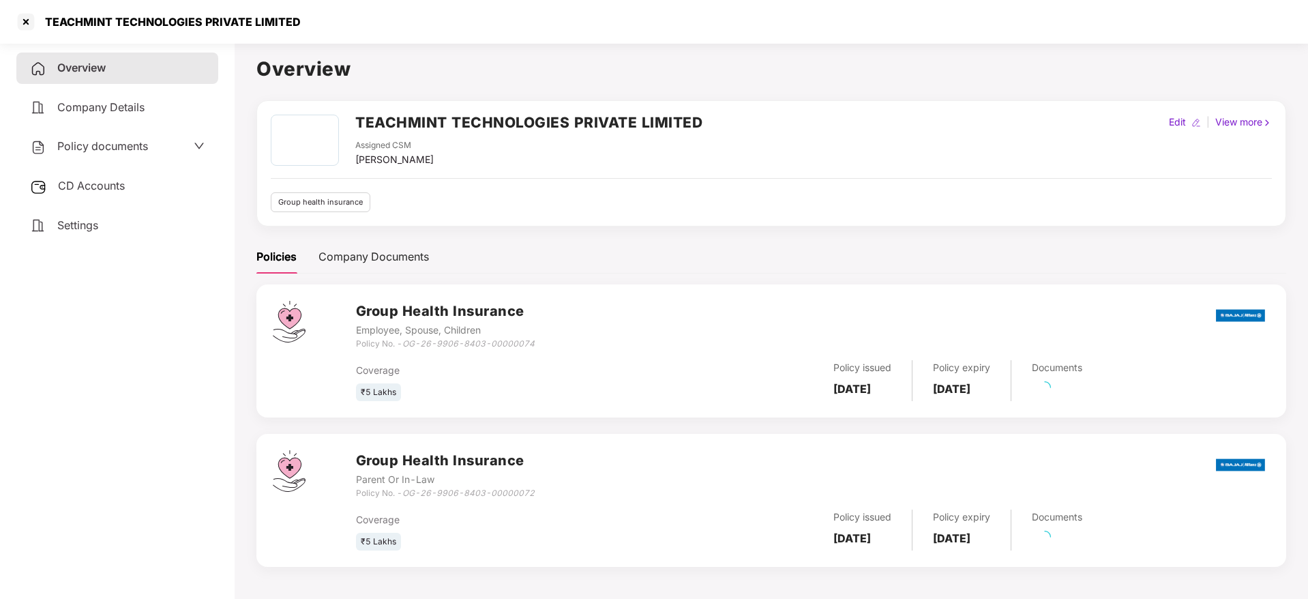
click at [102, 187] on span "CD Accounts" at bounding box center [91, 186] width 67 height 14
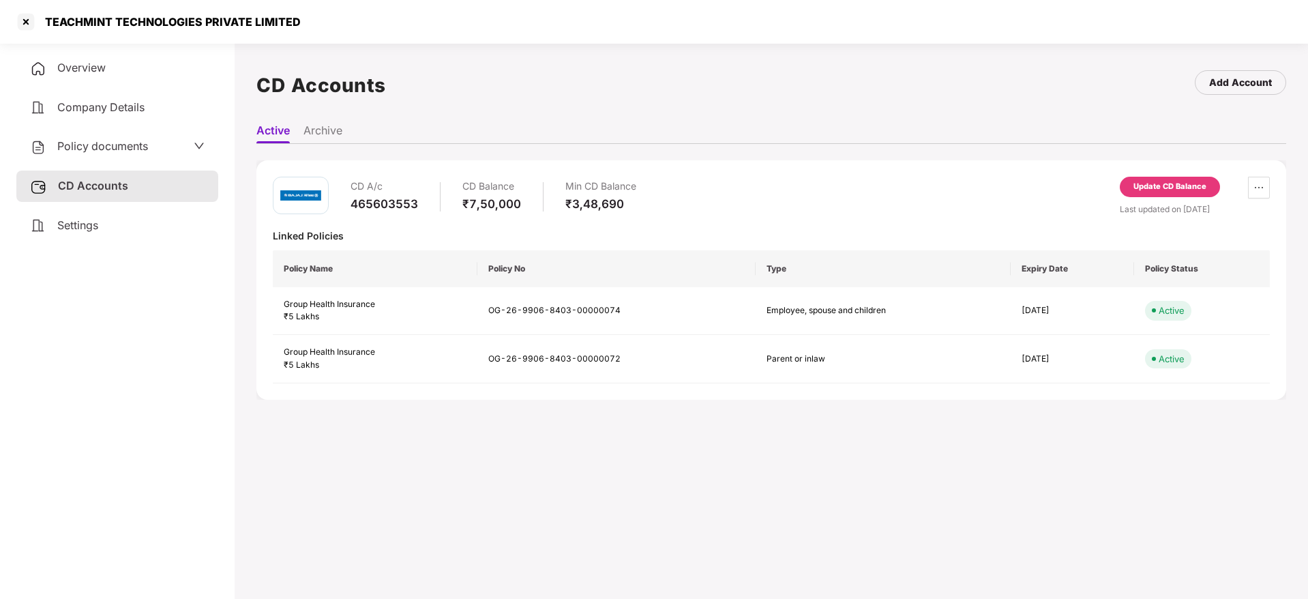
click at [1158, 185] on div "Update CD Balance" at bounding box center [1169, 187] width 73 height 12
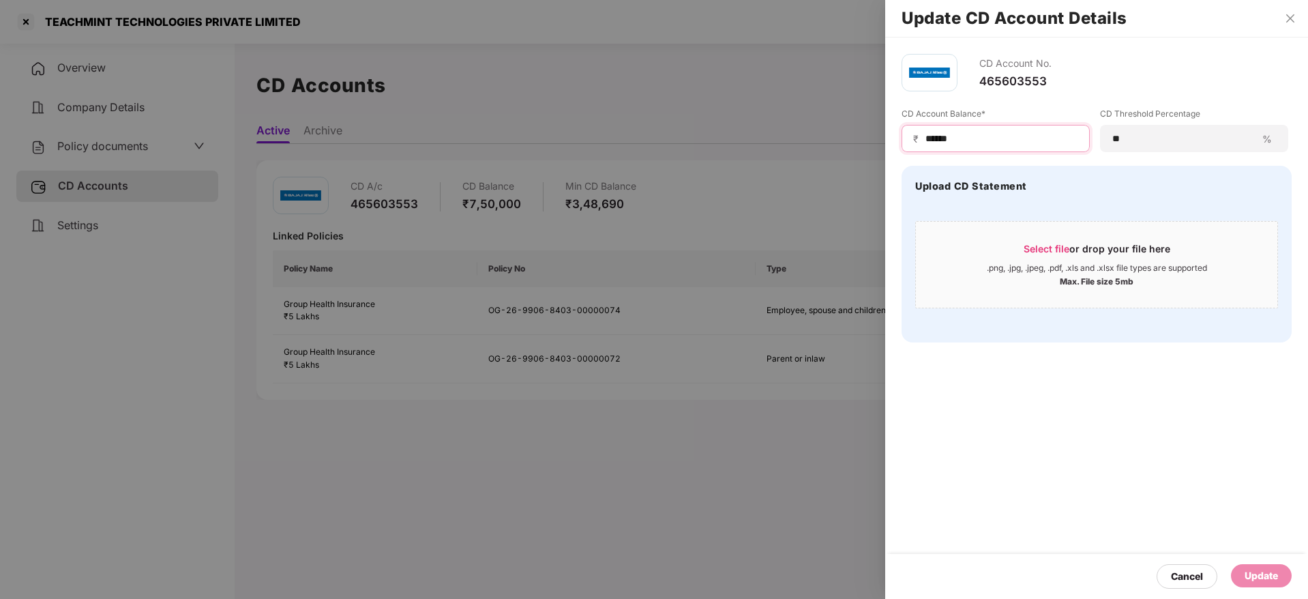
drag, startPoint x: 1028, startPoint y: 134, endPoint x: 744, endPoint y: 132, distance: 284.3
click at [744, 132] on div "Update CD Account Details CD Account No. 465603553 CD Account Balance* ₹ ******…" at bounding box center [654, 299] width 1308 height 599
paste input
type input "******"
click at [1058, 243] on span "Select file" at bounding box center [1046, 249] width 46 height 12
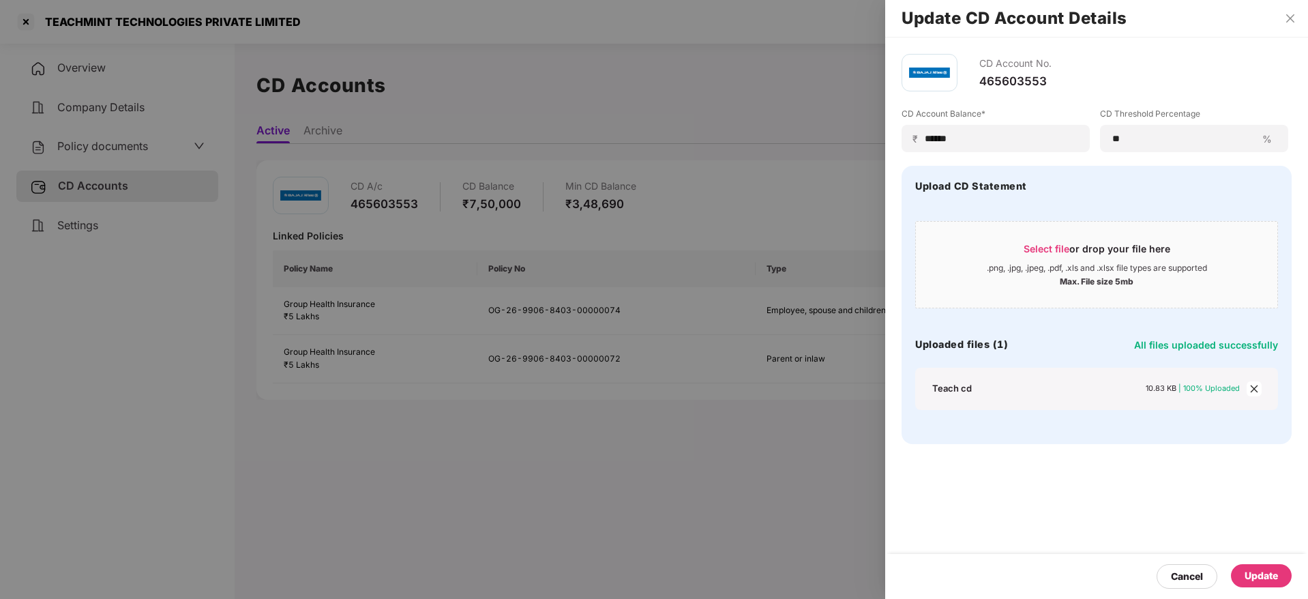
click at [1270, 574] on div "Update" at bounding box center [1260, 575] width 33 height 15
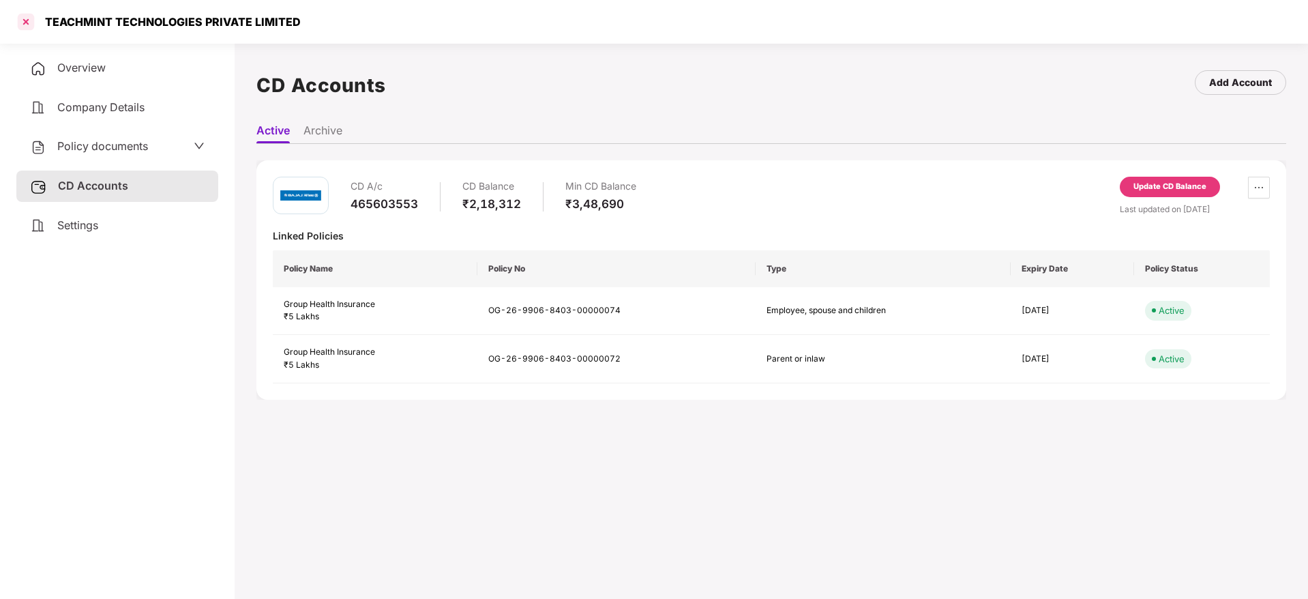
click at [34, 20] on div at bounding box center [26, 22] width 22 height 22
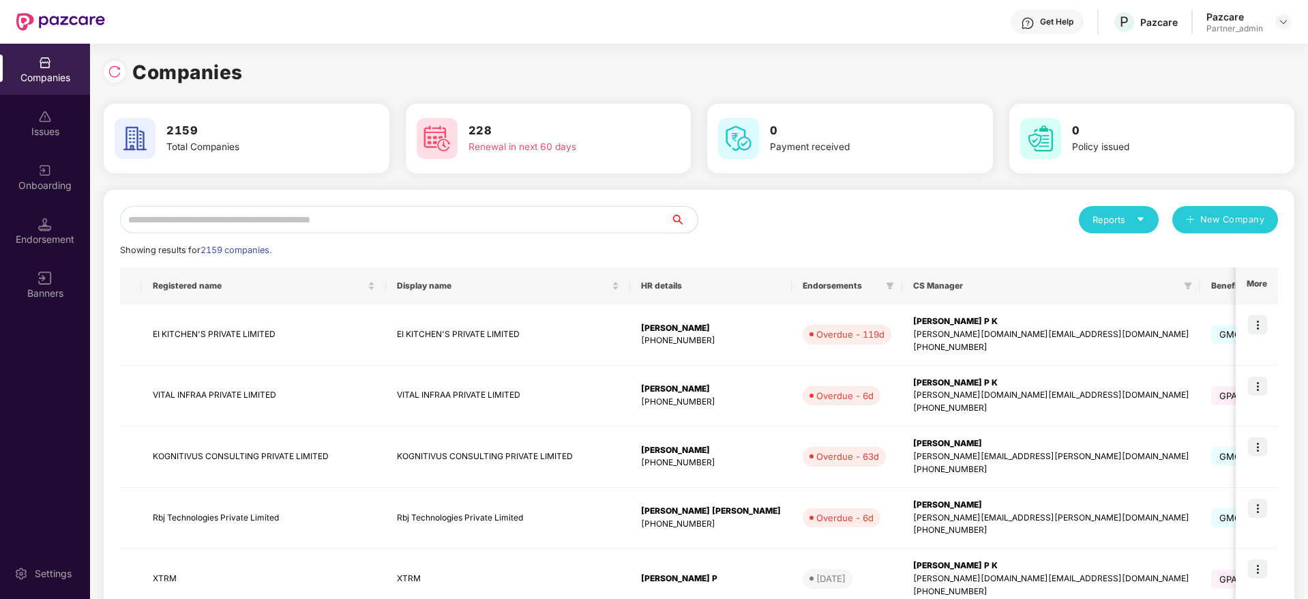
click at [288, 230] on input "text" at bounding box center [395, 219] width 550 height 27
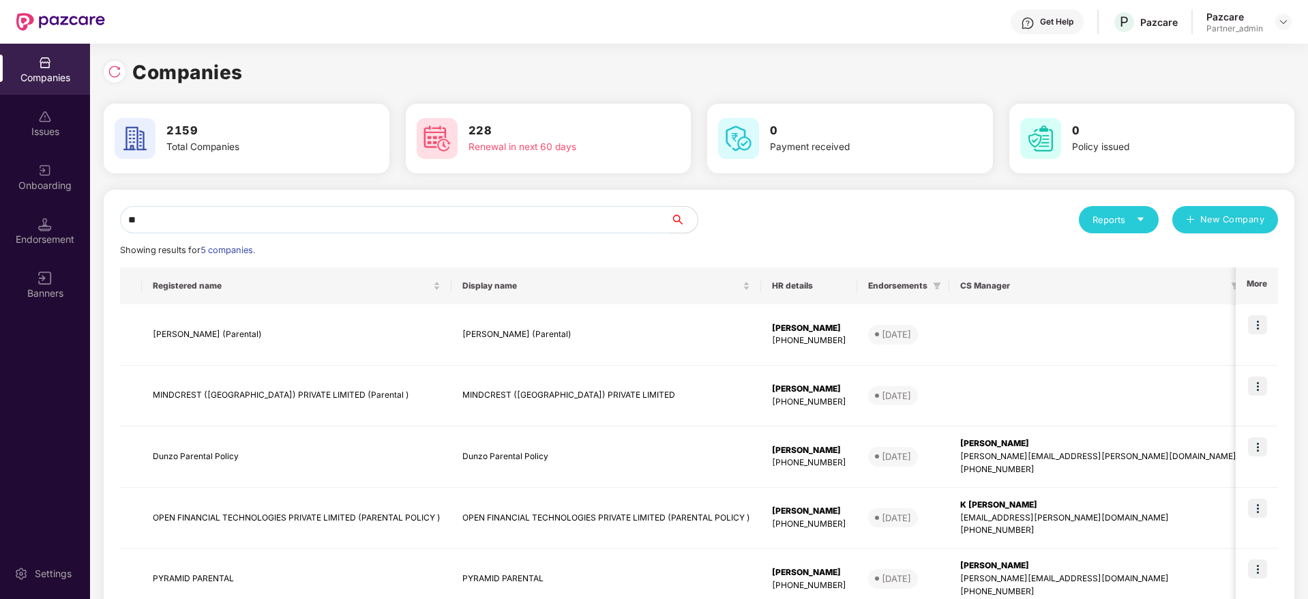
type input "*"
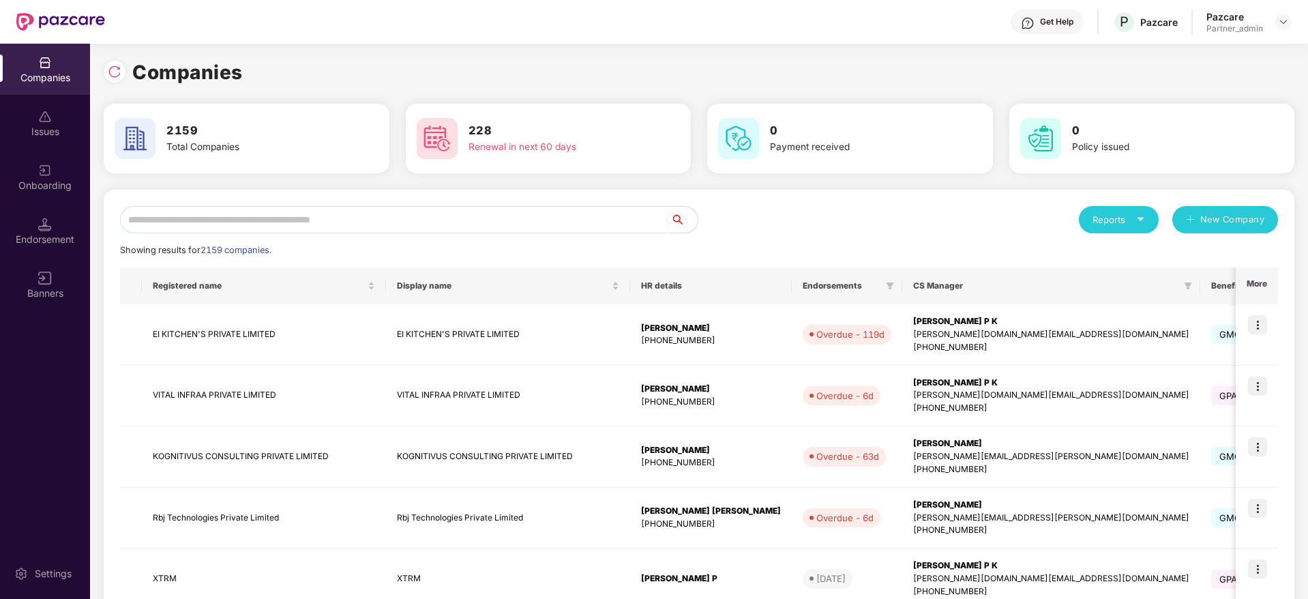
type input "*"
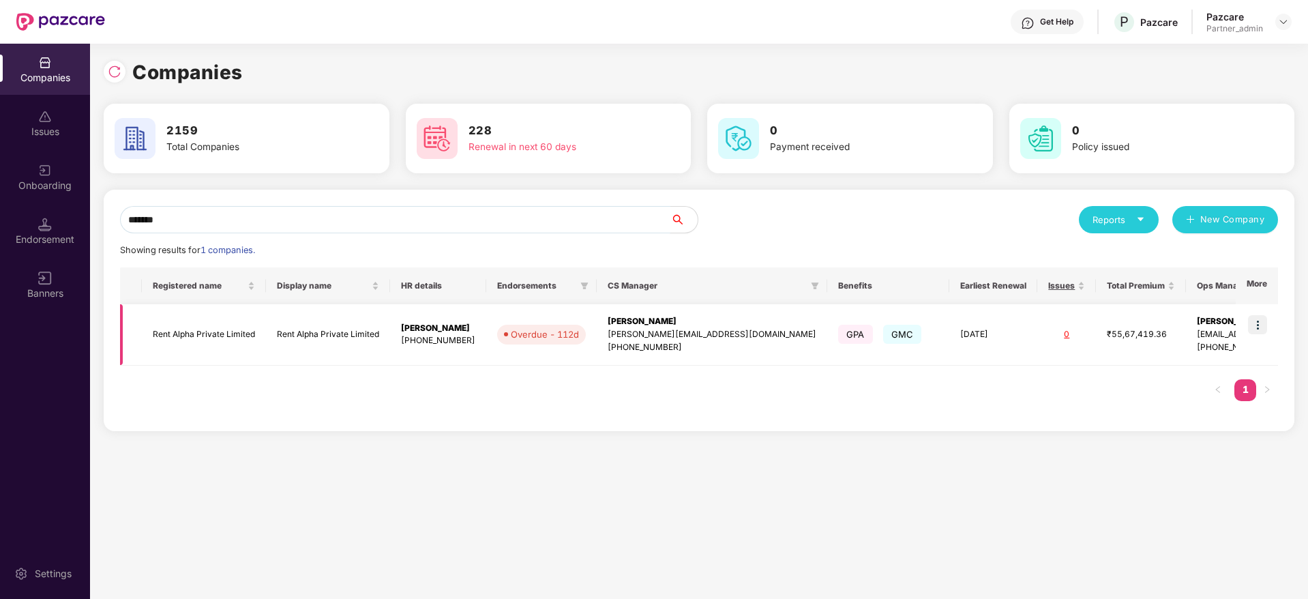
type input "*******"
click at [1261, 322] on img at bounding box center [1257, 324] width 19 height 19
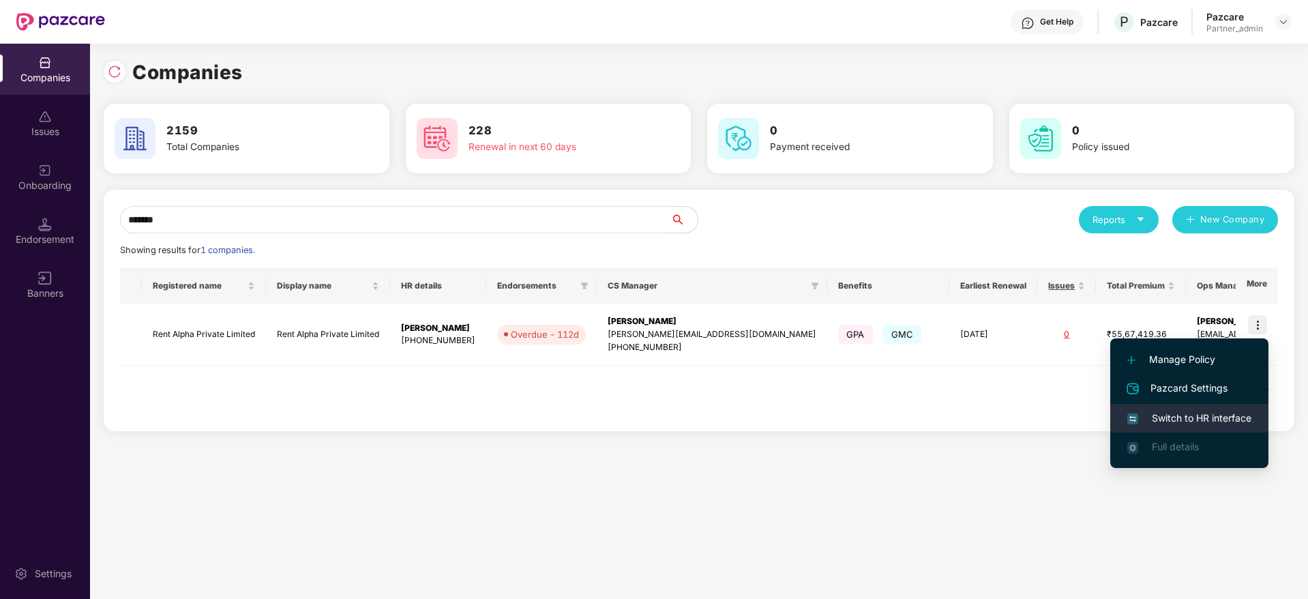
click at [1181, 412] on span "Switch to HR interface" at bounding box center [1189, 417] width 124 height 15
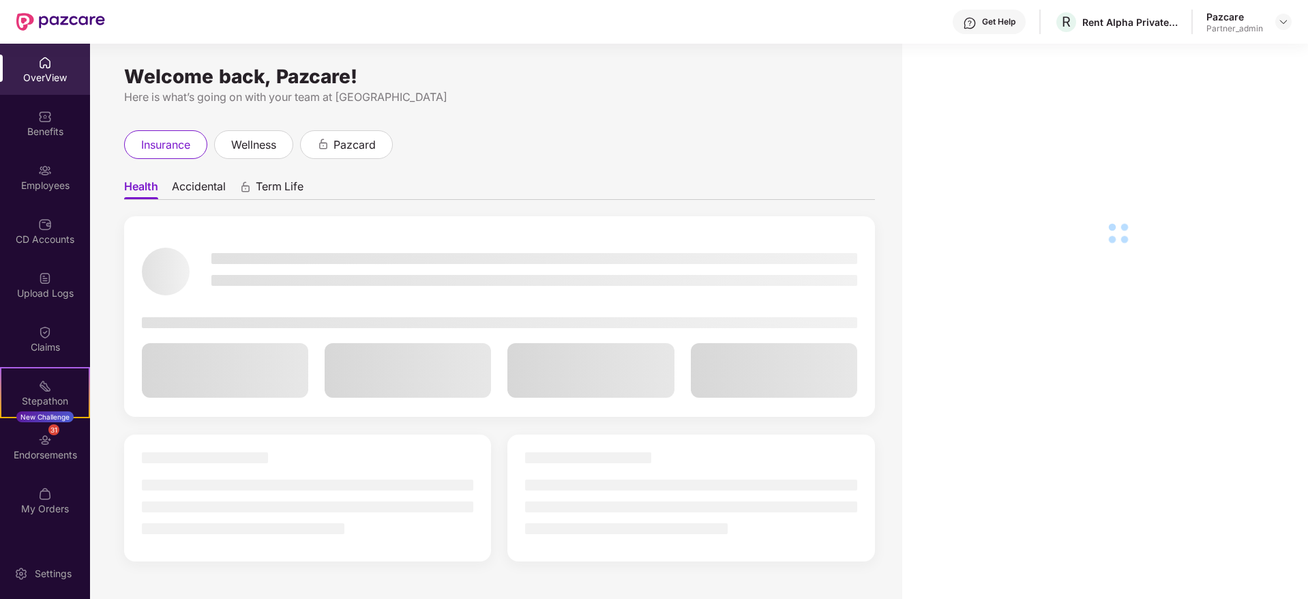
click at [45, 450] on div "Endorsements" at bounding box center [45, 455] width 90 height 14
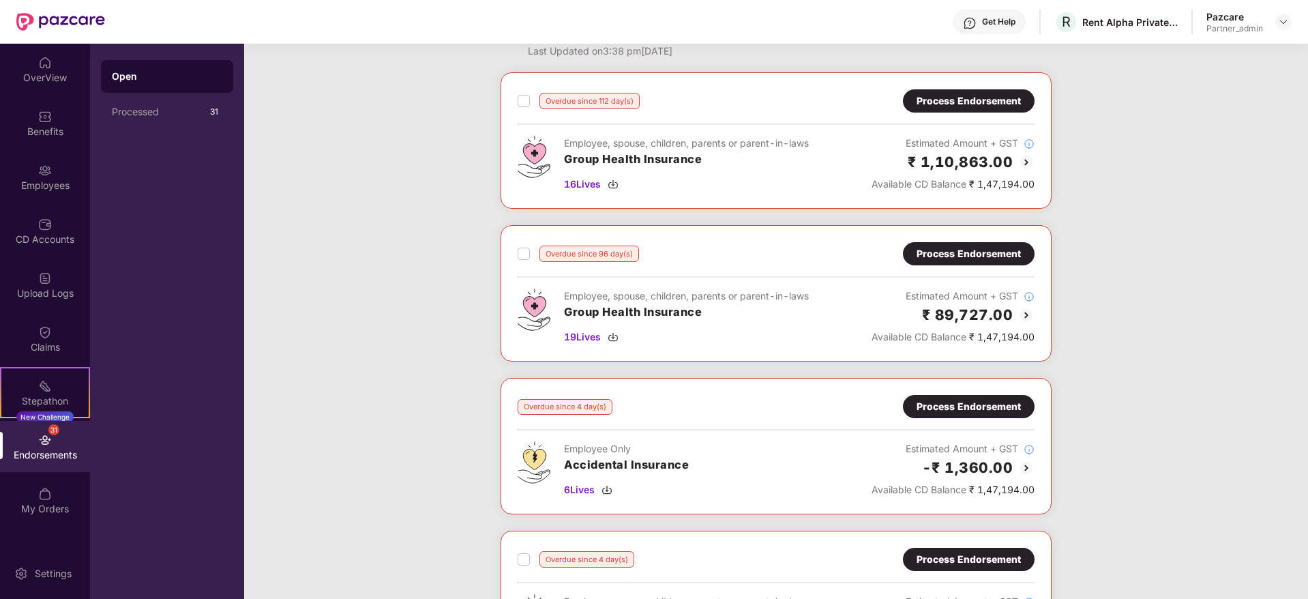
scroll to position [0, 0]
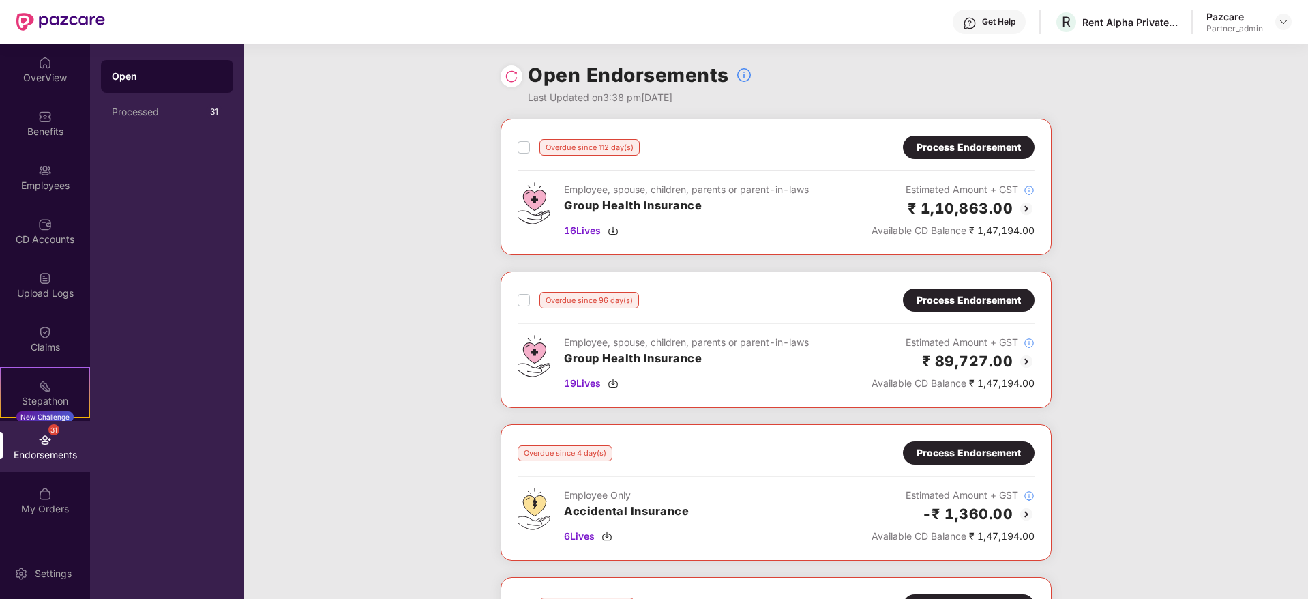
click at [988, 144] on div "Process Endorsement" at bounding box center [968, 147] width 104 height 15
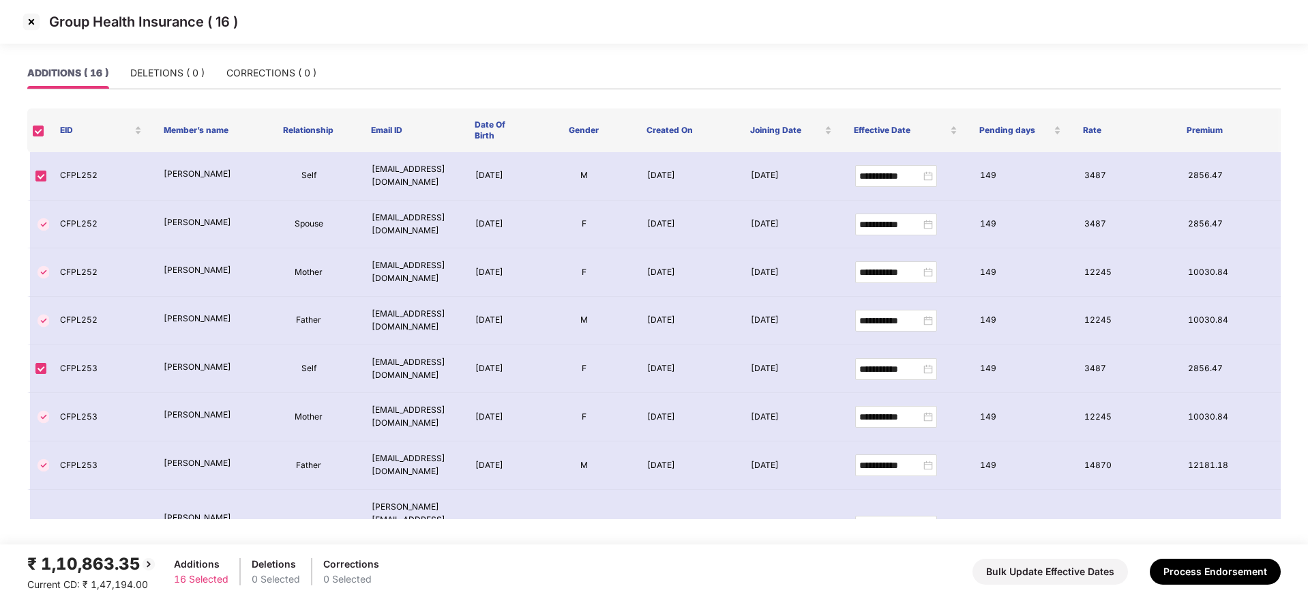
click at [26, 17] on img at bounding box center [31, 22] width 22 height 22
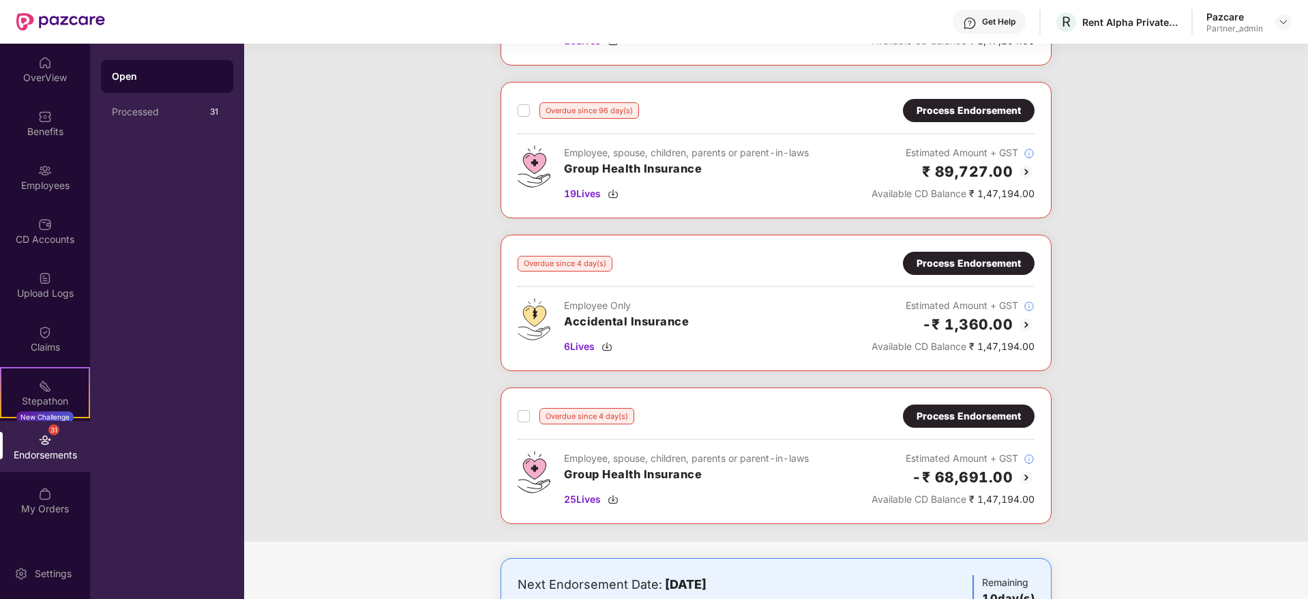
scroll to position [267, 0]
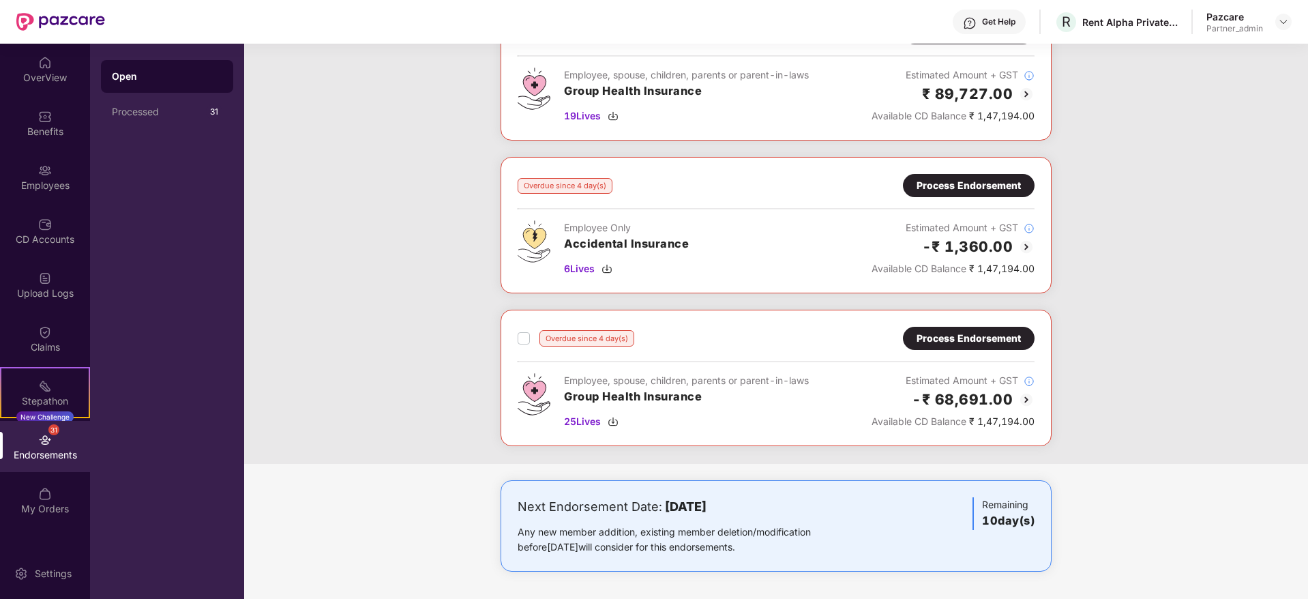
click at [959, 343] on div "Process Endorsement" at bounding box center [968, 338] width 104 height 15
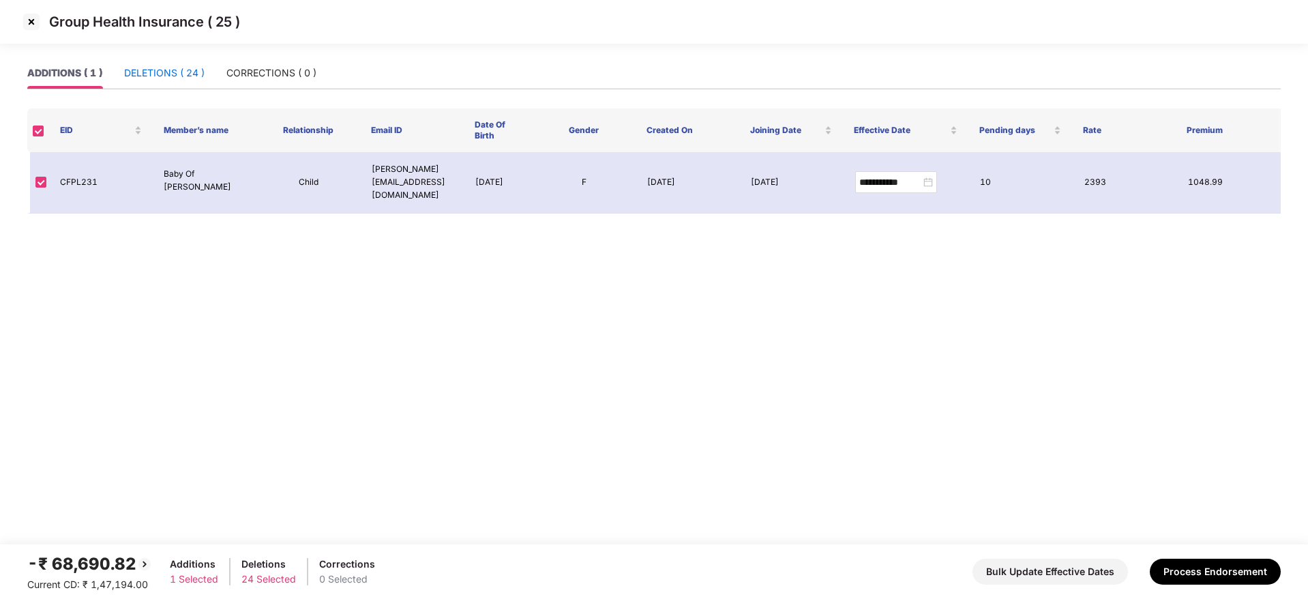
click at [162, 68] on div "DELETIONS ( 24 )" at bounding box center [164, 72] width 80 height 15
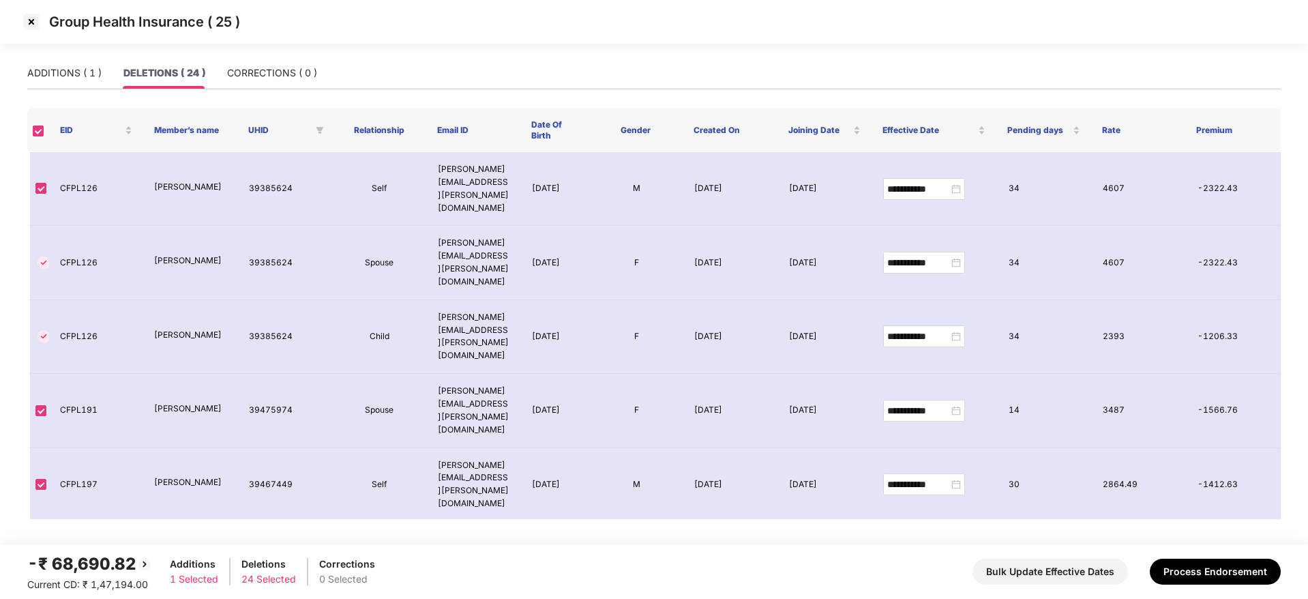
click at [31, 18] on img at bounding box center [31, 22] width 22 height 22
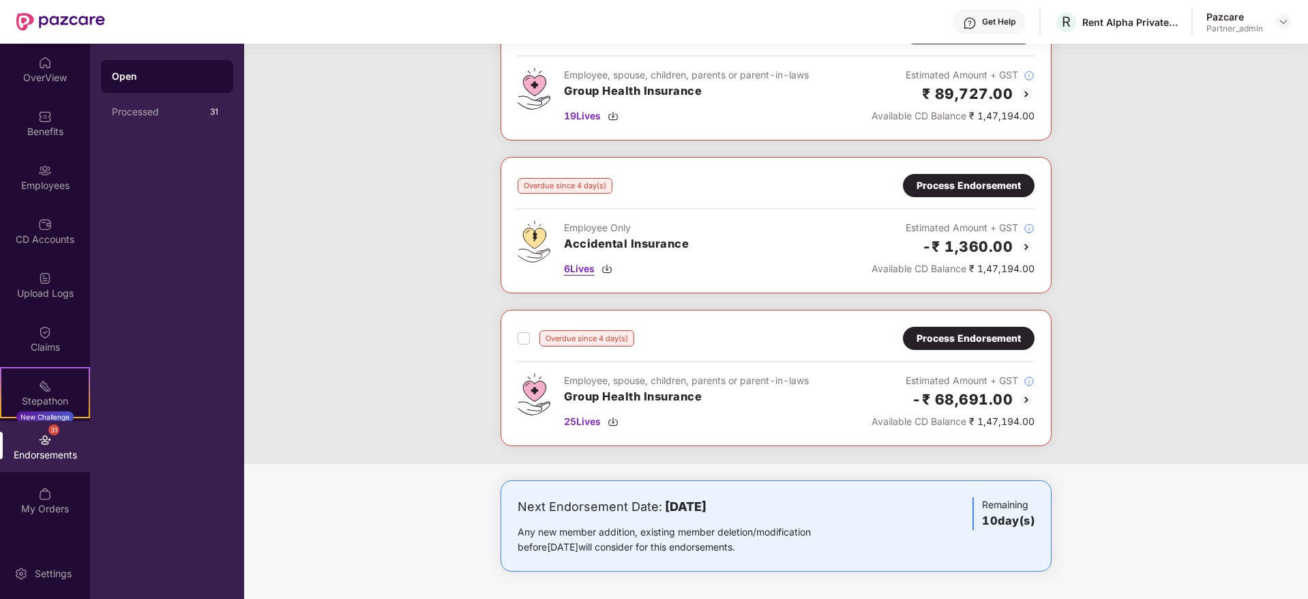
click at [612, 263] on img at bounding box center [606, 268] width 11 height 11
click at [157, 110] on div "Processed" at bounding box center [159, 111] width 94 height 11
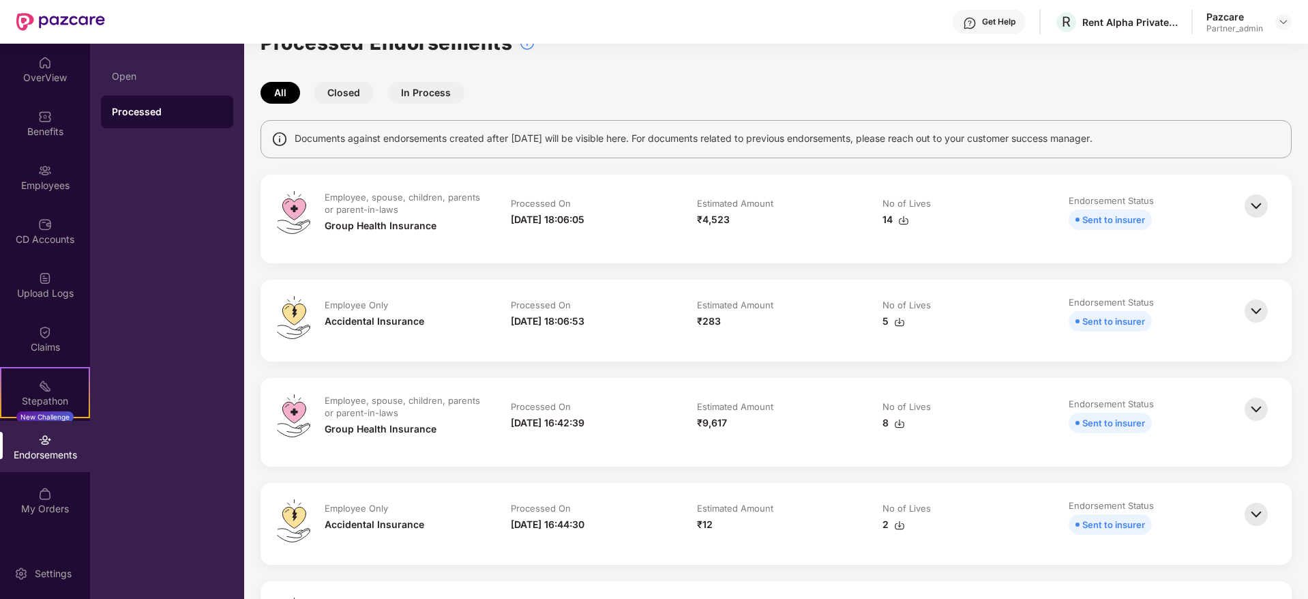
scroll to position [0, 0]
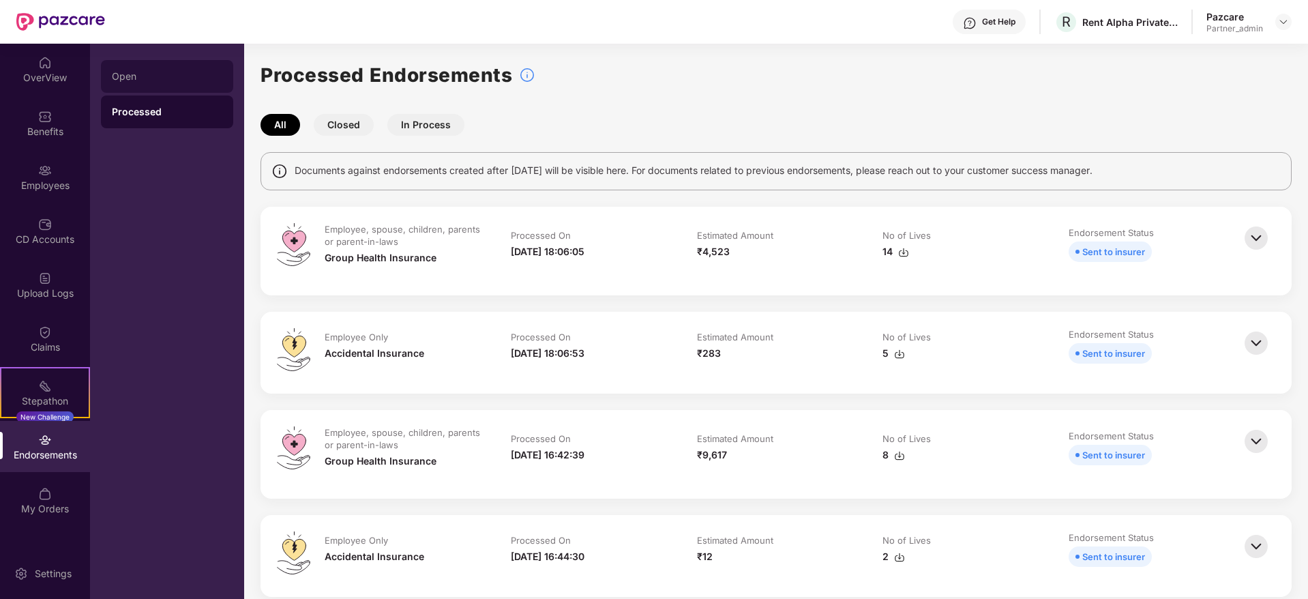
click at [167, 60] on div "Open" at bounding box center [167, 76] width 132 height 33
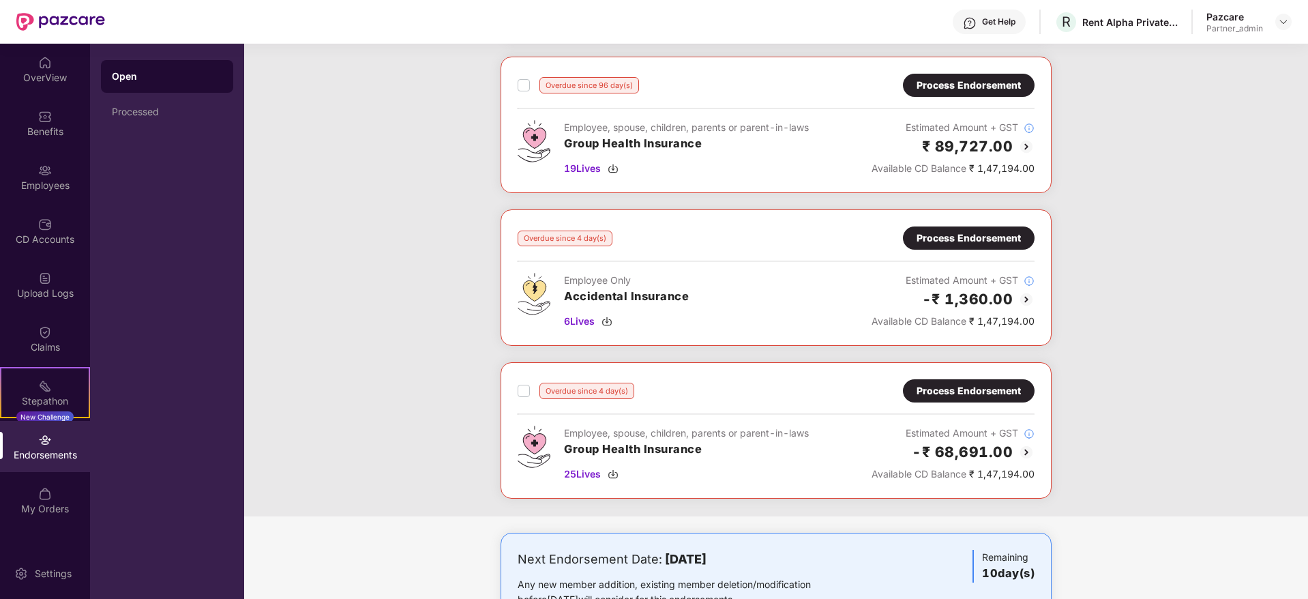
scroll to position [267, 0]
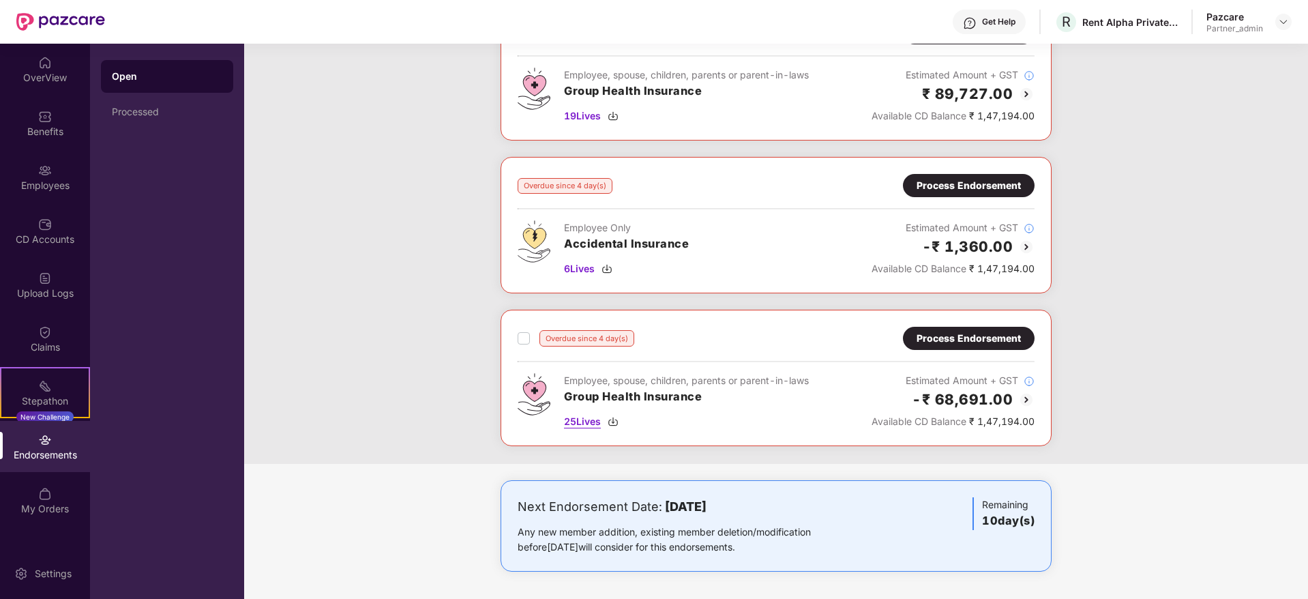
click at [613, 417] on img at bounding box center [612, 421] width 11 height 11
click at [943, 338] on div "Process Endorsement" at bounding box center [968, 338] width 104 height 15
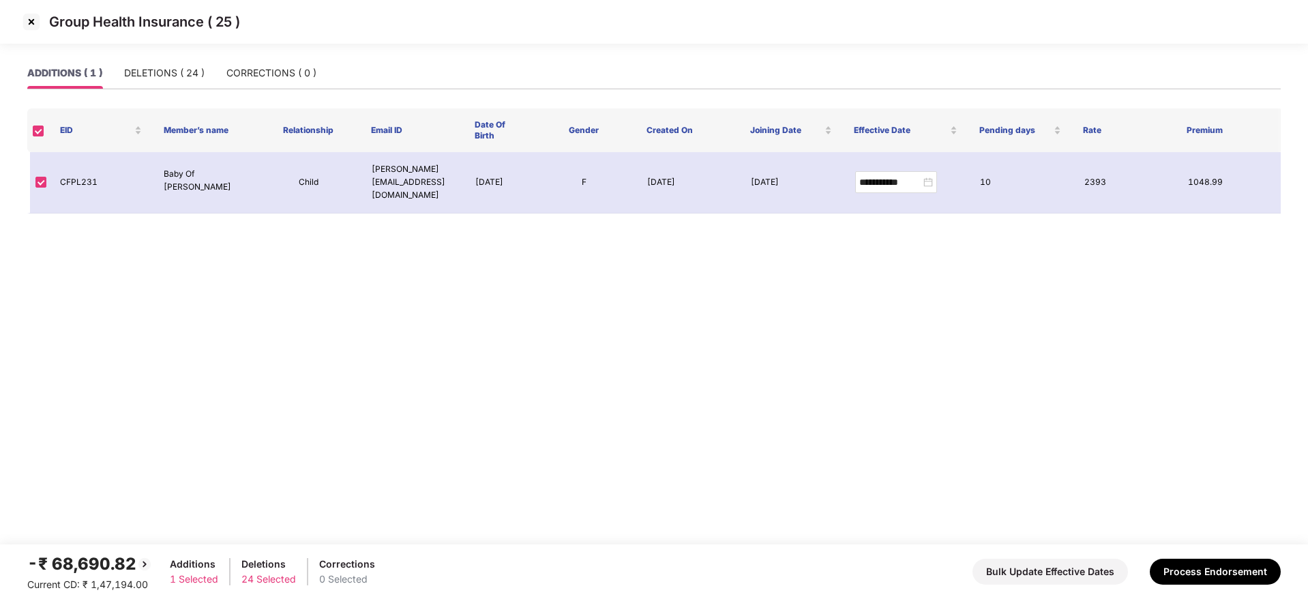
click at [31, 26] on img at bounding box center [31, 22] width 22 height 22
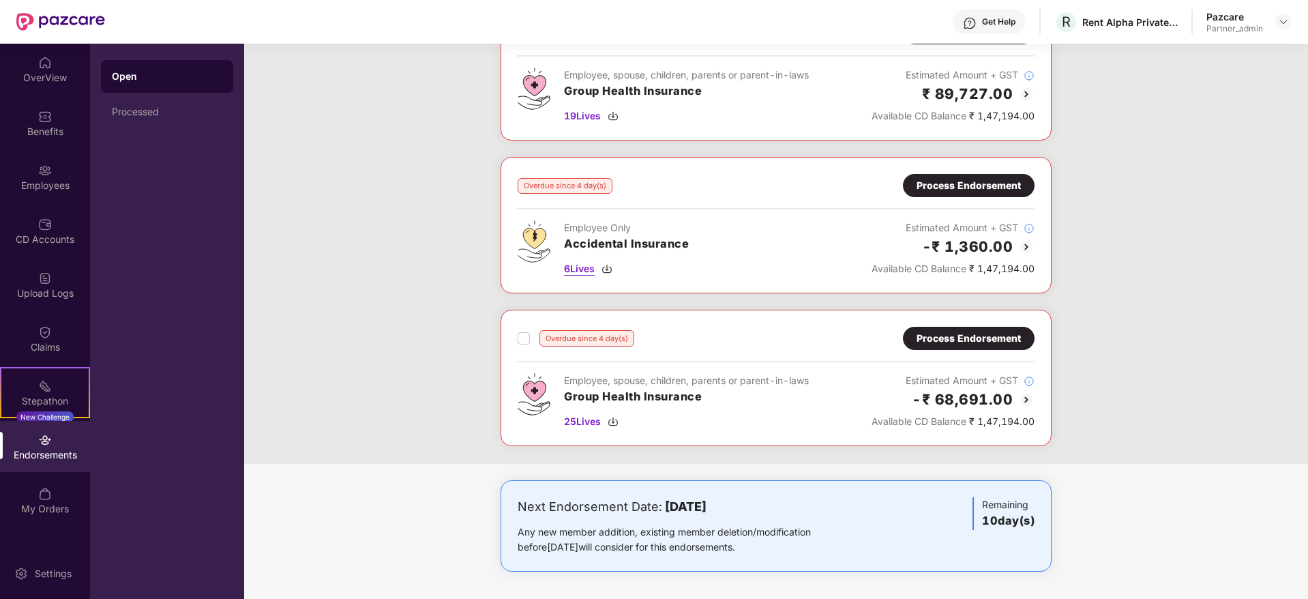
click at [607, 265] on img at bounding box center [606, 268] width 11 height 11
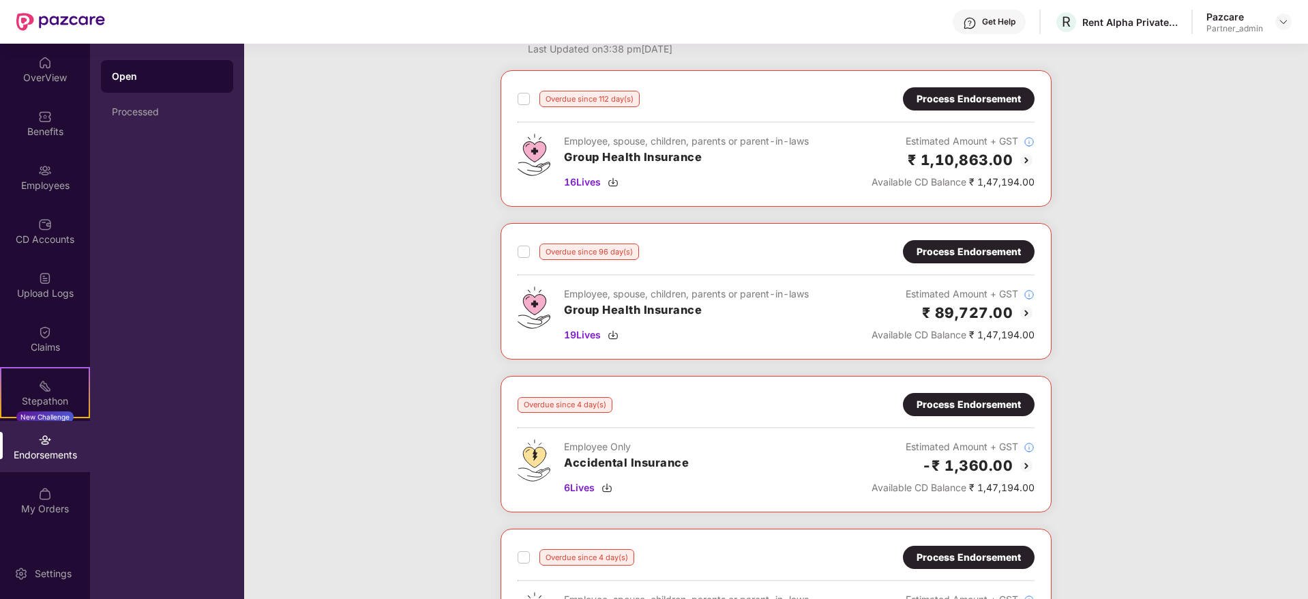
scroll to position [0, 0]
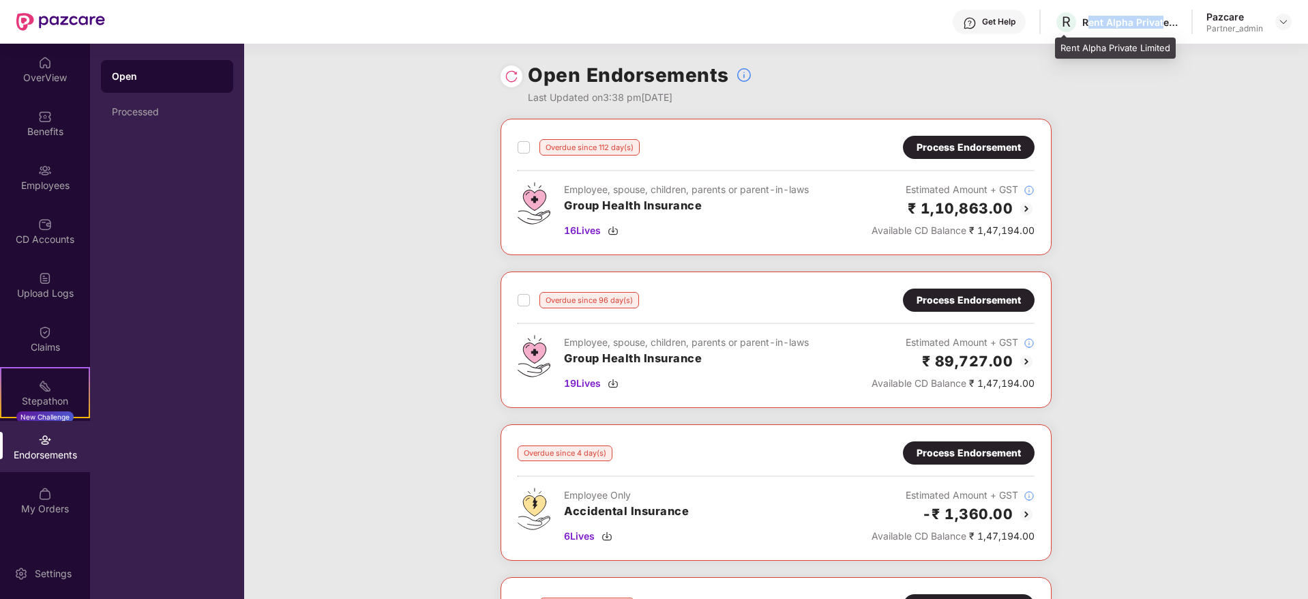
drag, startPoint x: 1087, startPoint y: 20, endPoint x: 1162, endPoint y: 26, distance: 75.9
click at [1162, 26] on div "Rent Alpha Private Limited" at bounding box center [1129, 22] width 95 height 13
copy div "ent Alpha Privat"
click at [1289, 29] on div at bounding box center [1283, 22] width 16 height 16
click at [1281, 18] on img at bounding box center [1283, 21] width 11 height 11
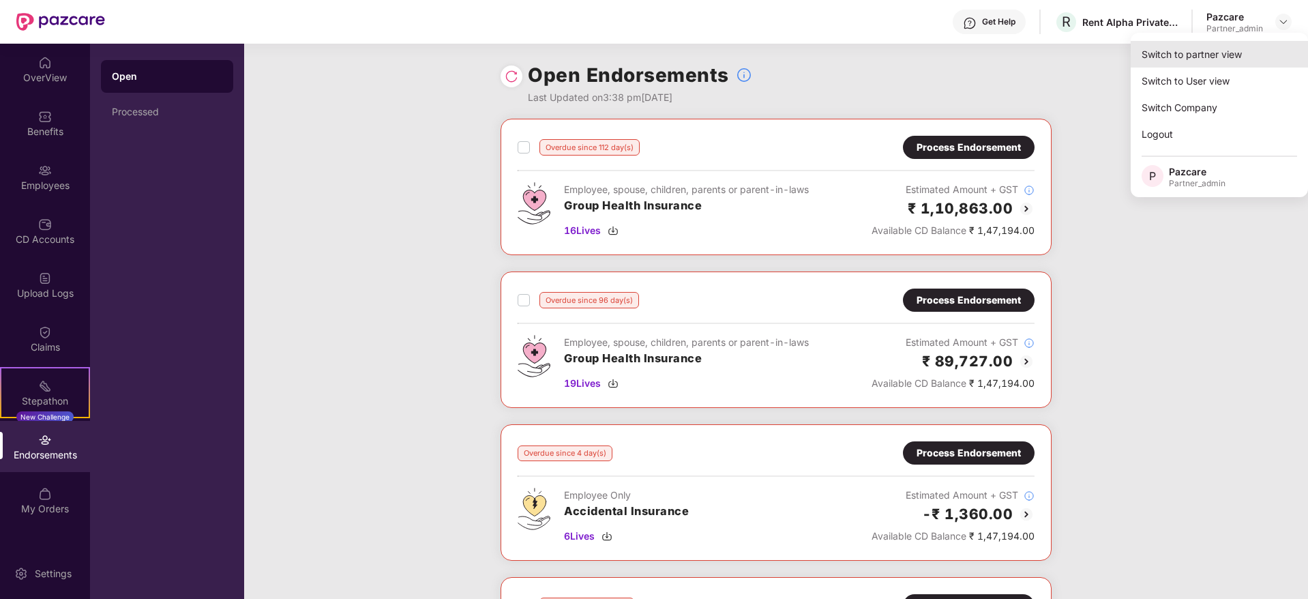
click at [1255, 50] on div "Switch to partner view" at bounding box center [1218, 54] width 177 height 27
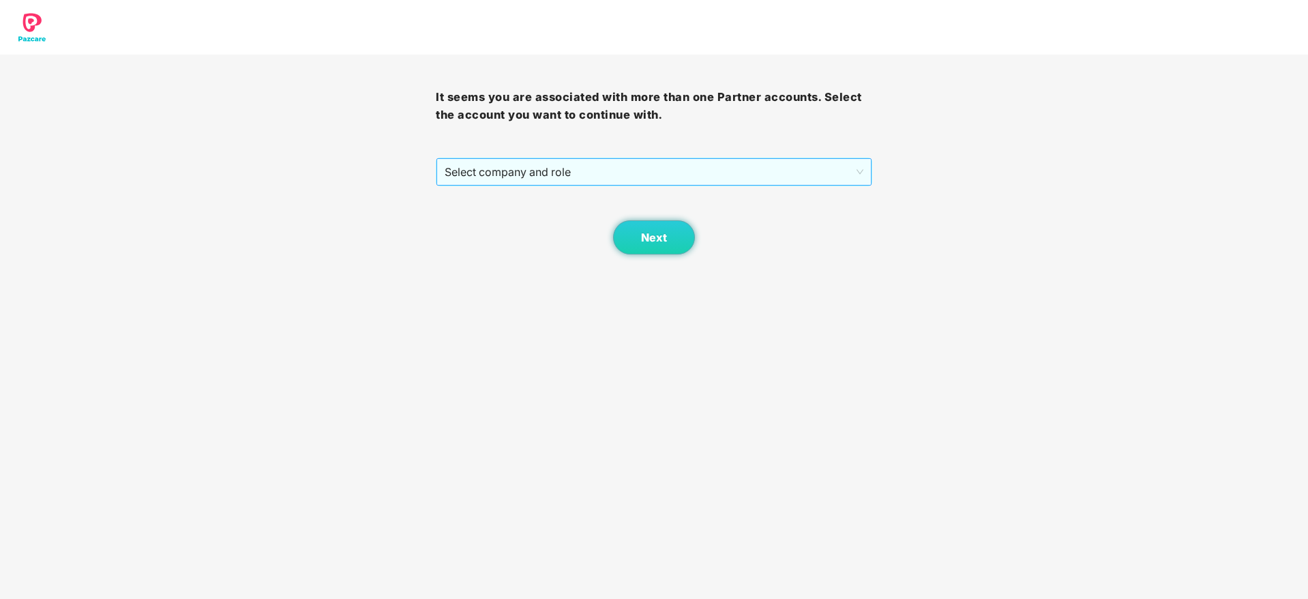
click at [500, 177] on span "Select company and role" at bounding box center [654, 172] width 418 height 26
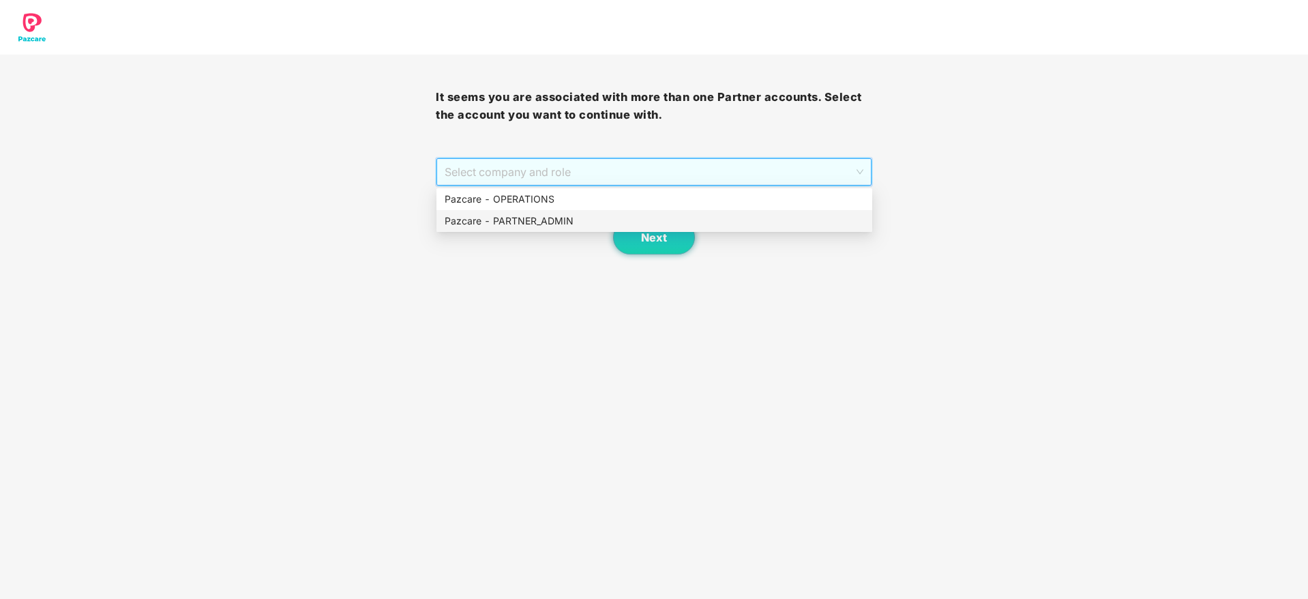
drag, startPoint x: 520, startPoint y: 215, endPoint x: 548, endPoint y: 219, distance: 28.8
click at [545, 217] on div "Pazcare - PARTNER_ADMIN" at bounding box center [654, 220] width 419 height 15
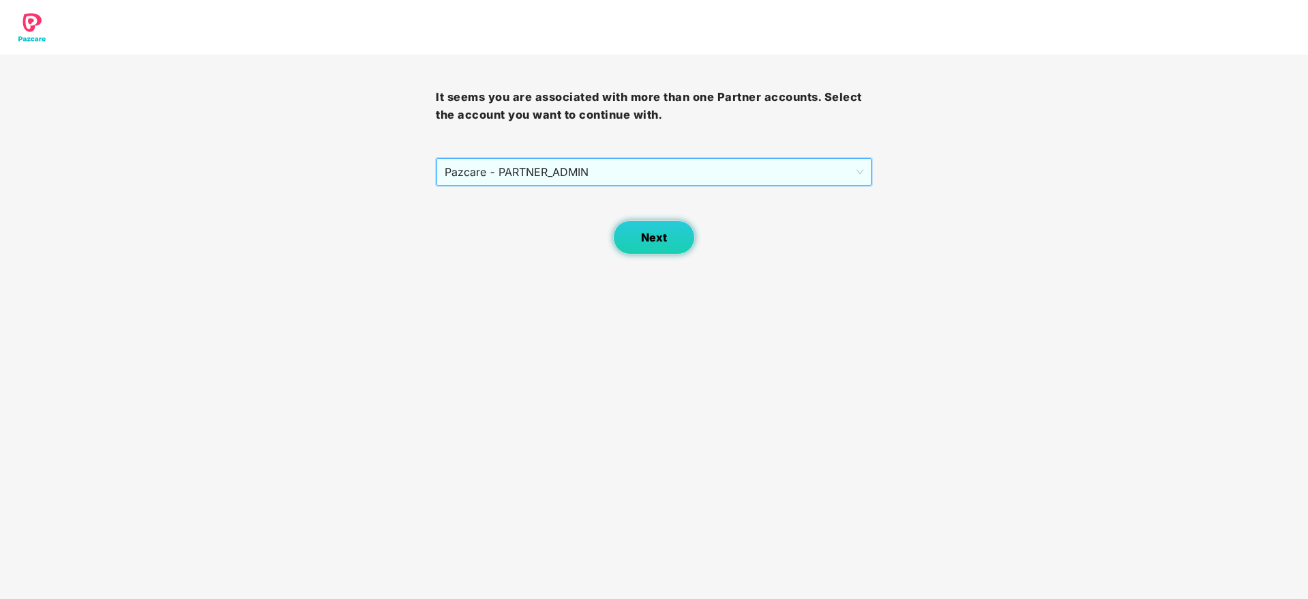
click at [610, 226] on div "Next" at bounding box center [654, 220] width 436 height 68
click at [646, 246] on button "Next" at bounding box center [654, 237] width 82 height 34
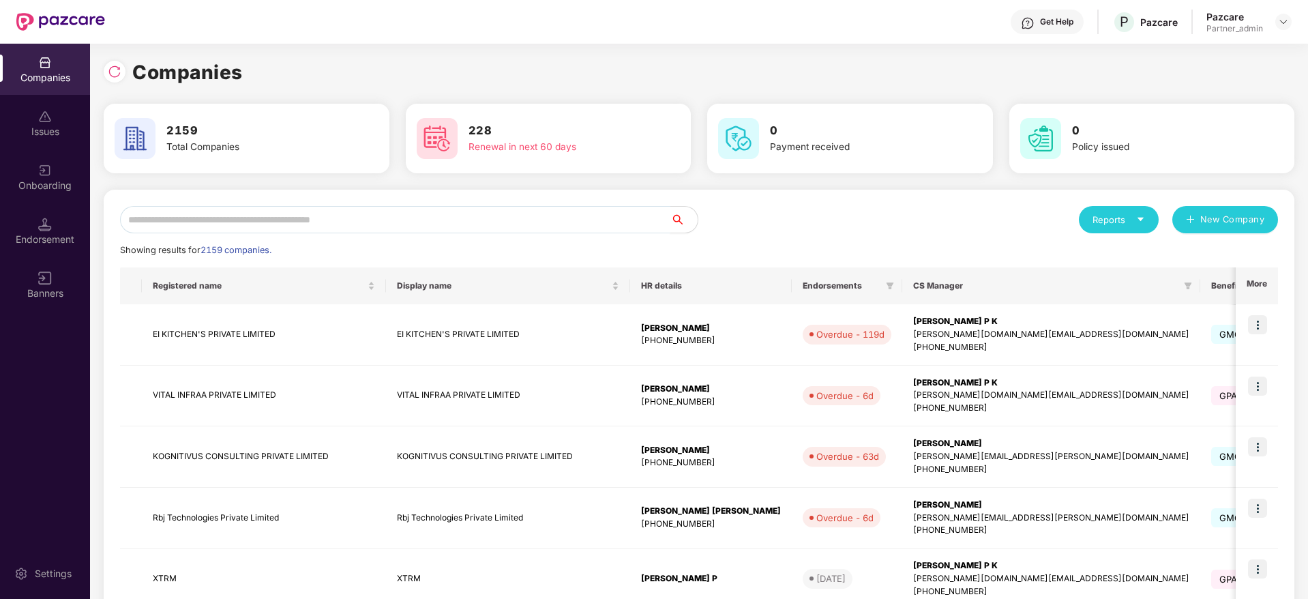
click at [273, 220] on input "text" at bounding box center [395, 219] width 550 height 27
paste input "**********"
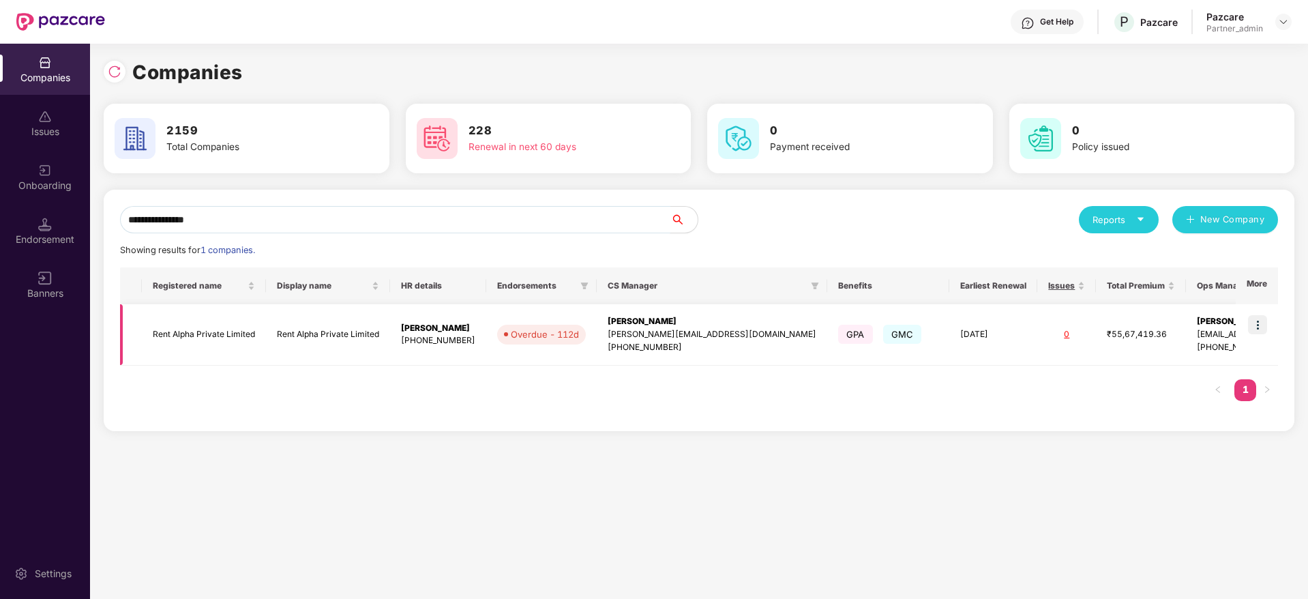
type input "**********"
click at [652, 319] on div "[PERSON_NAME]" at bounding box center [711, 321] width 209 height 13
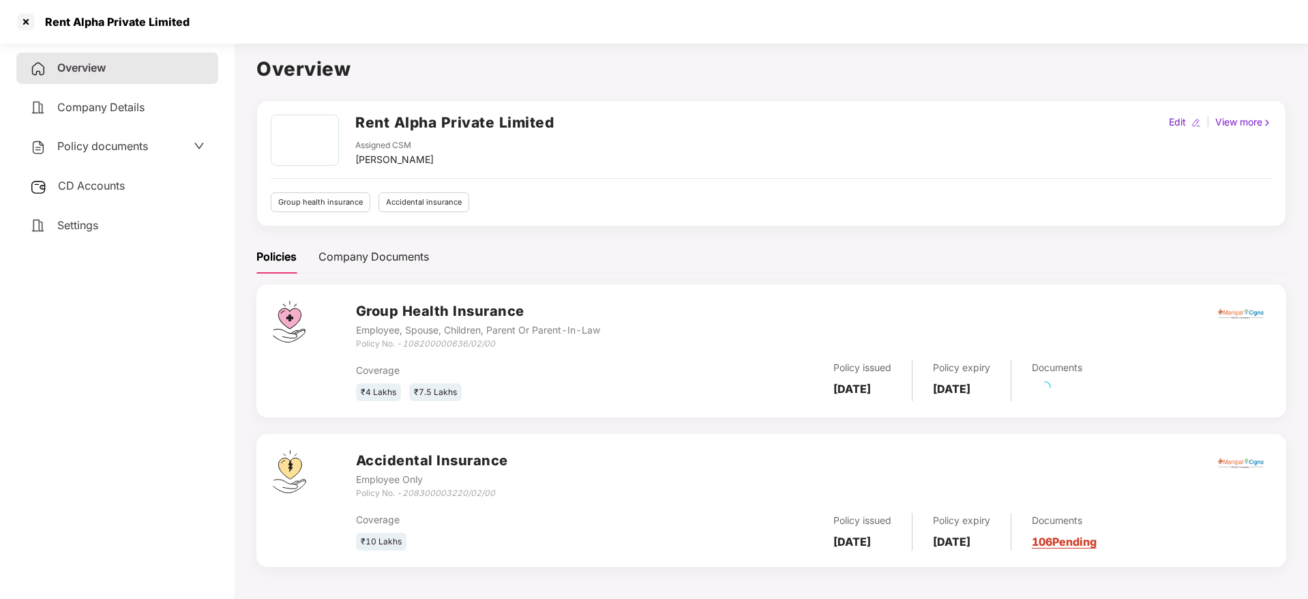
scroll to position [37, 0]
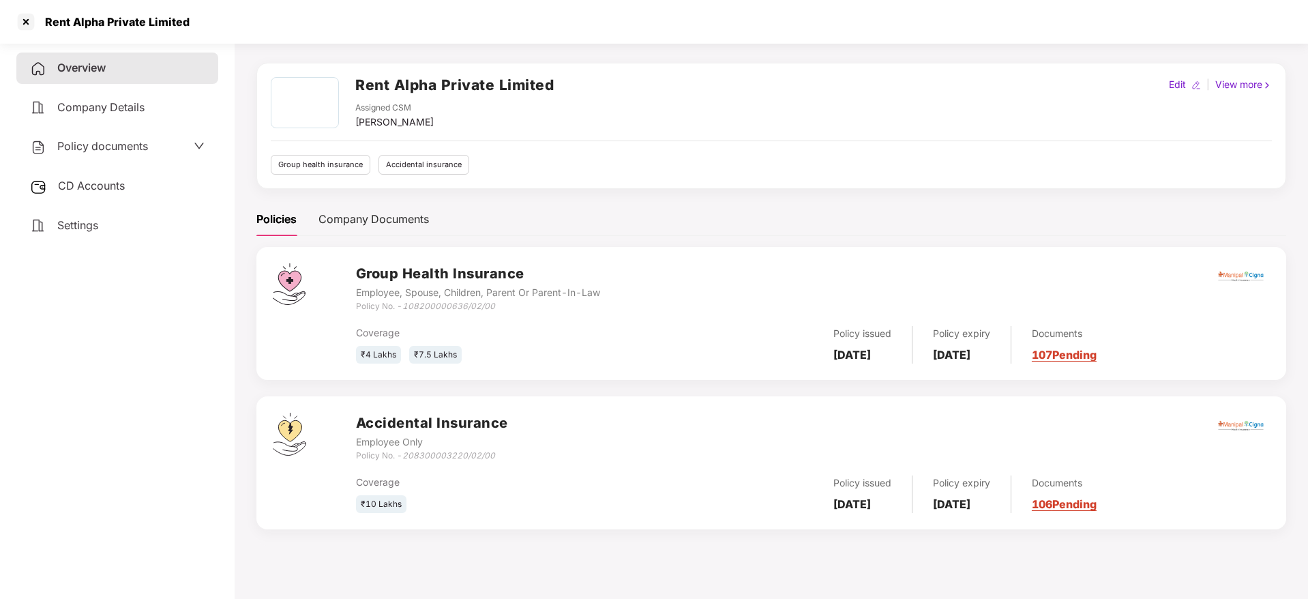
click at [1096, 352] on link "107 Pending" at bounding box center [1064, 355] width 65 height 14
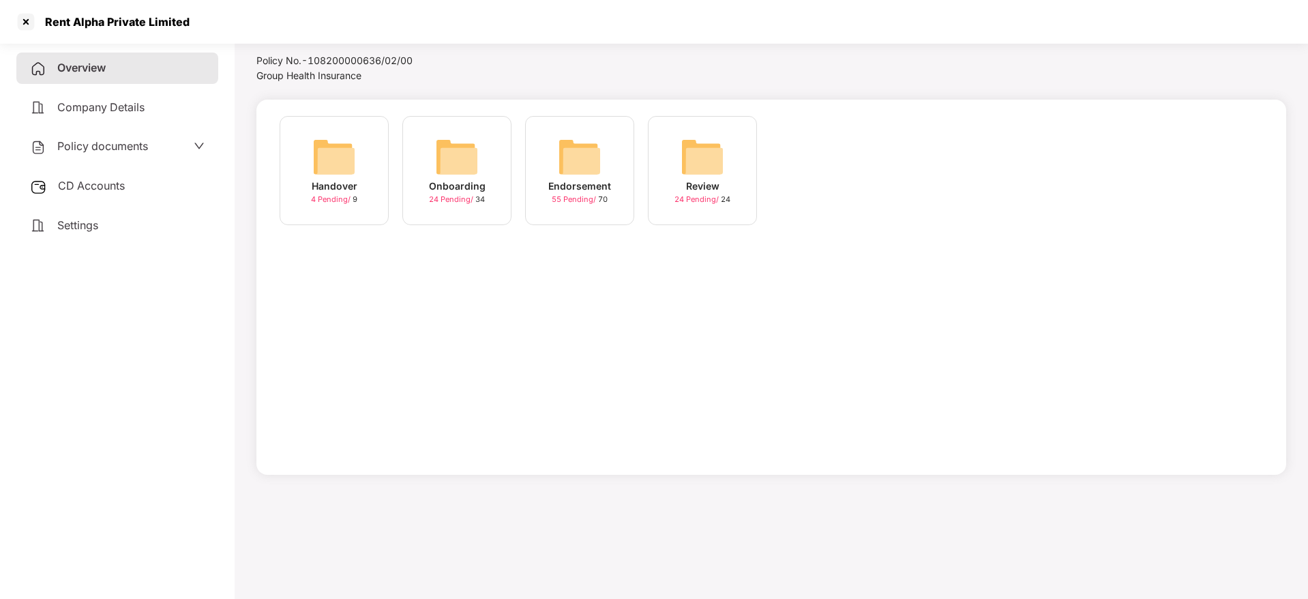
click at [575, 170] on img at bounding box center [580, 157] width 44 height 44
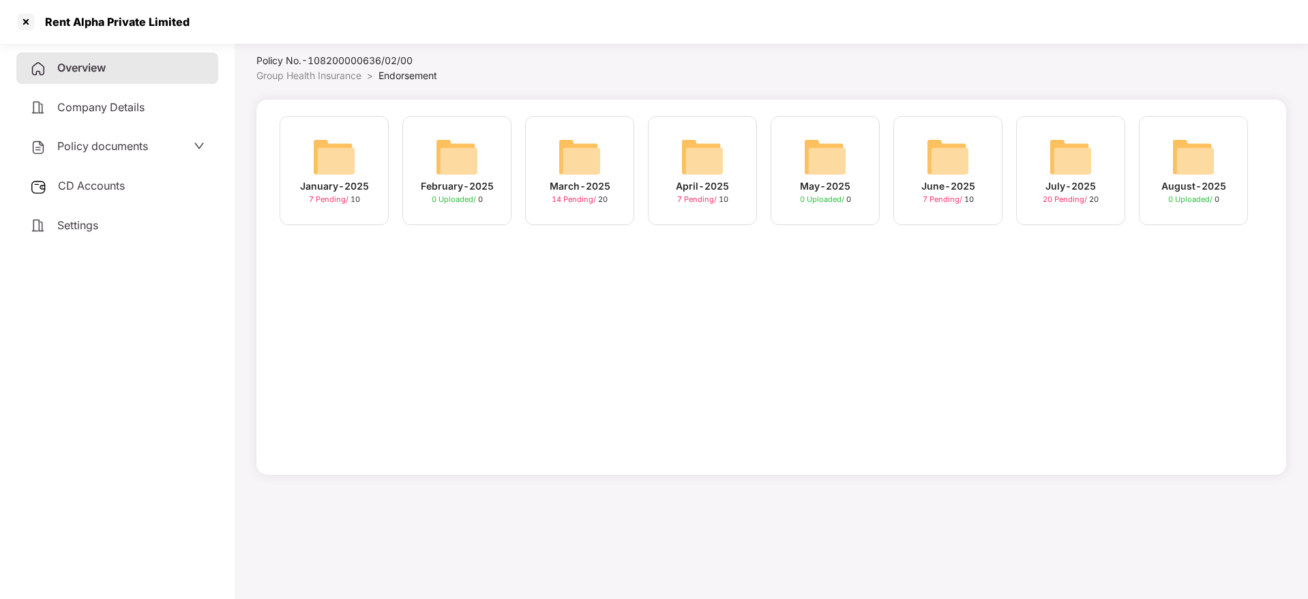
click at [1074, 179] on div "July-2025" at bounding box center [1070, 186] width 50 height 15
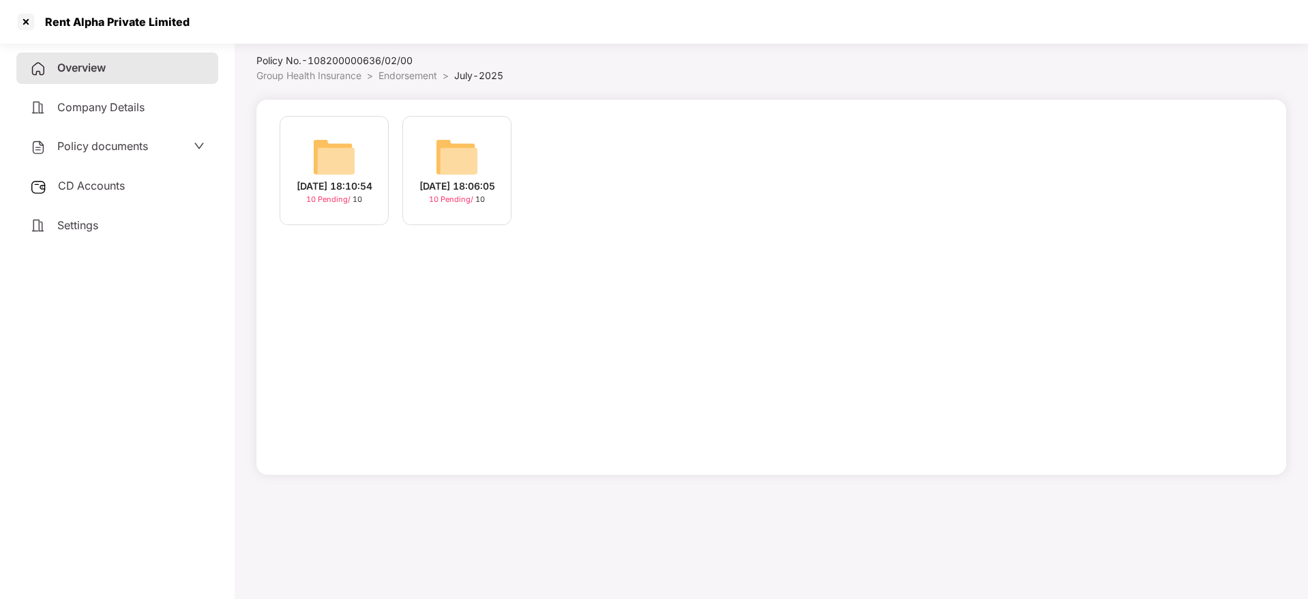
click at [346, 187] on div "[DATE] 18:10:54" at bounding box center [335, 186] width 76 height 15
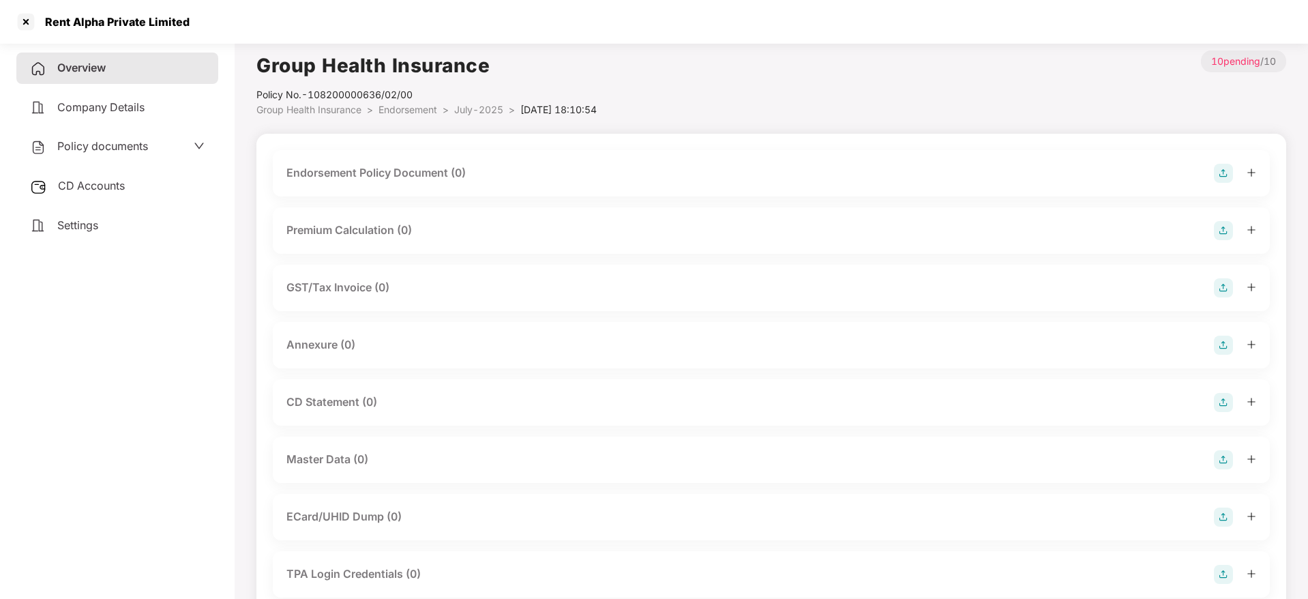
scroll to position [0, 0]
click at [1223, 171] on img at bounding box center [1223, 176] width 19 height 19
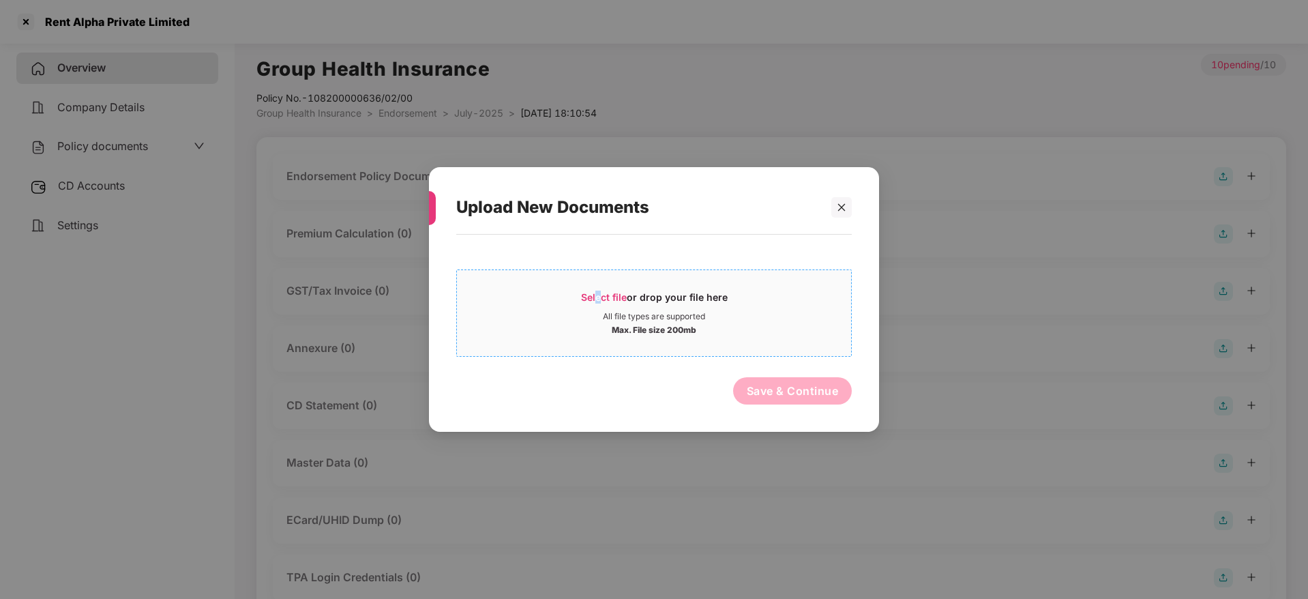
click at [601, 295] on span "Select file" at bounding box center [604, 297] width 46 height 12
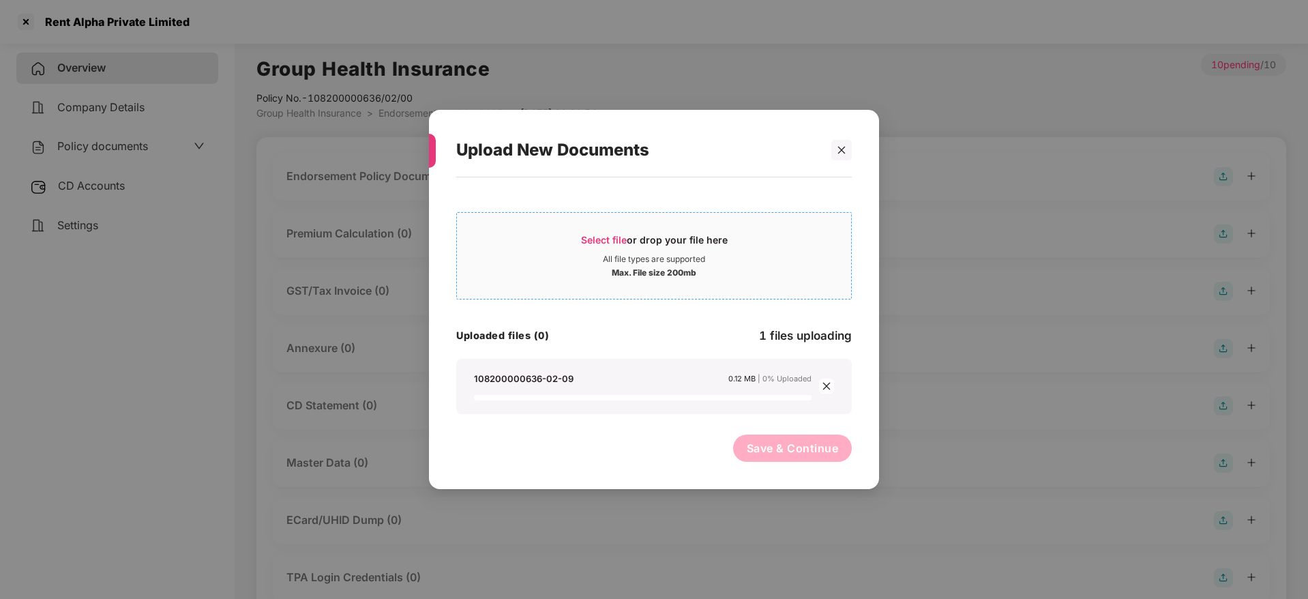
click at [627, 233] on div "Select file or drop your file here" at bounding box center [654, 243] width 147 height 20
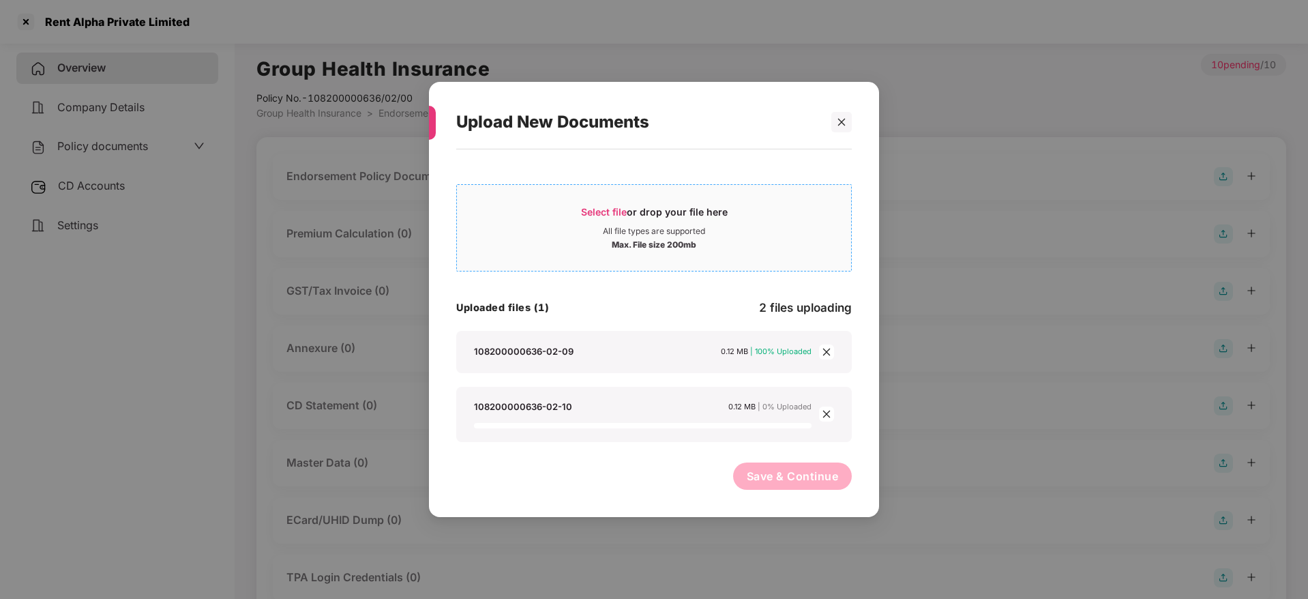
click at [606, 216] on div "Select file or drop your file here" at bounding box center [654, 215] width 147 height 20
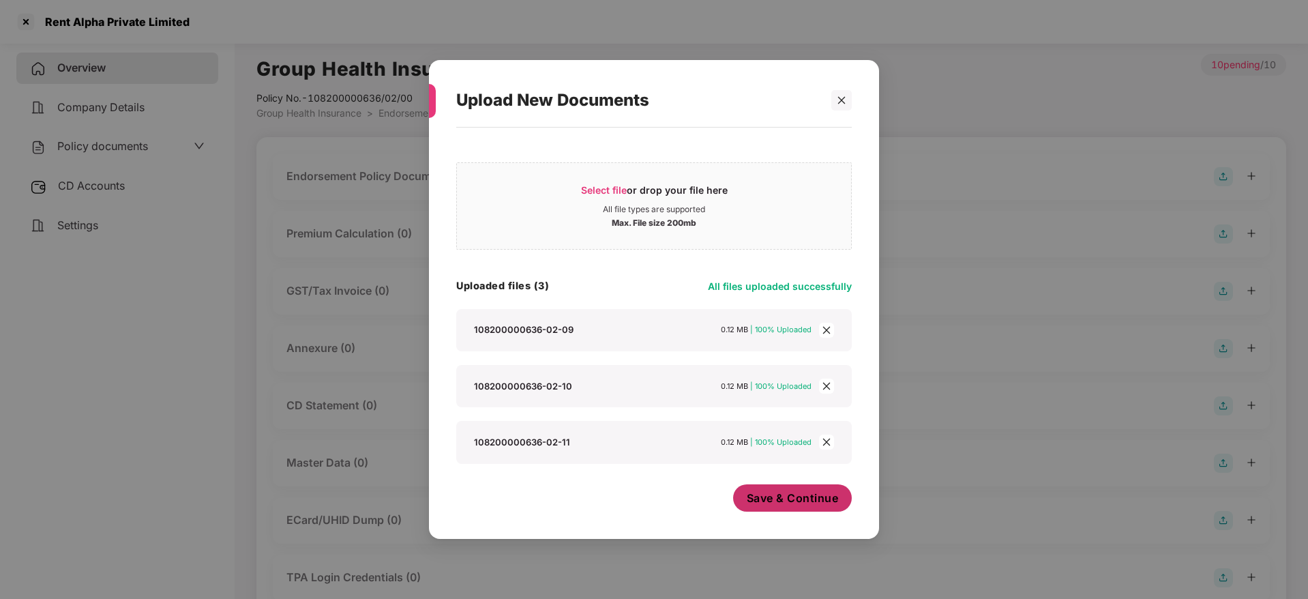
click at [792, 502] on span "Save & Continue" at bounding box center [793, 497] width 92 height 15
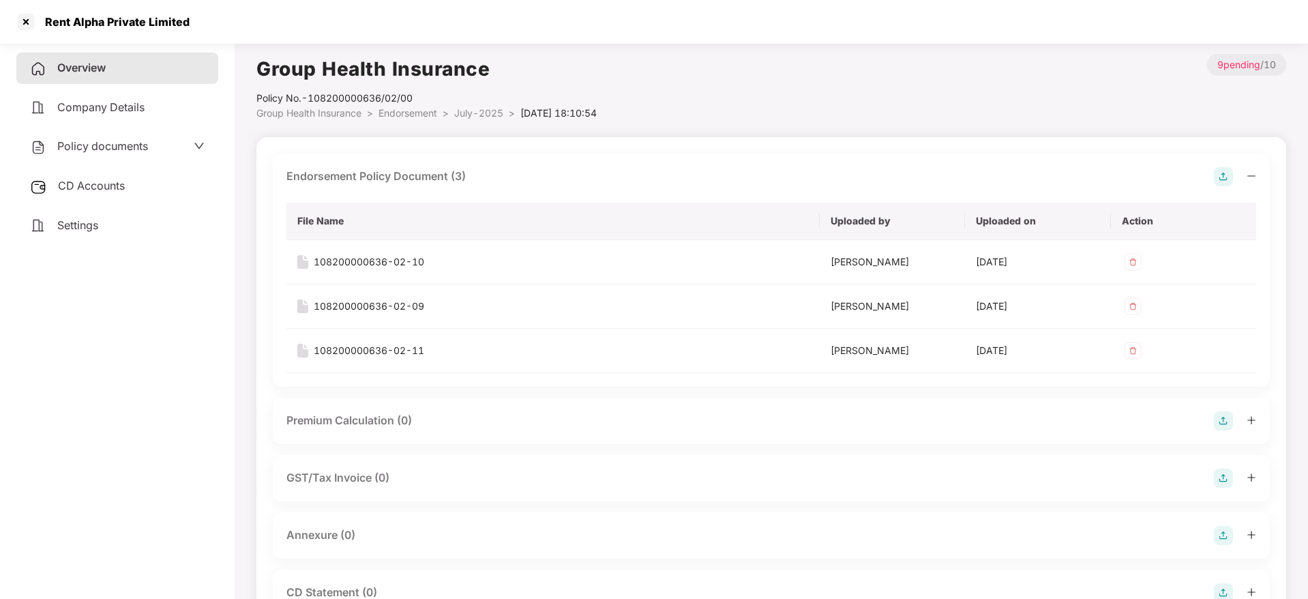
click at [1255, 179] on icon "minus" at bounding box center [1251, 176] width 10 height 10
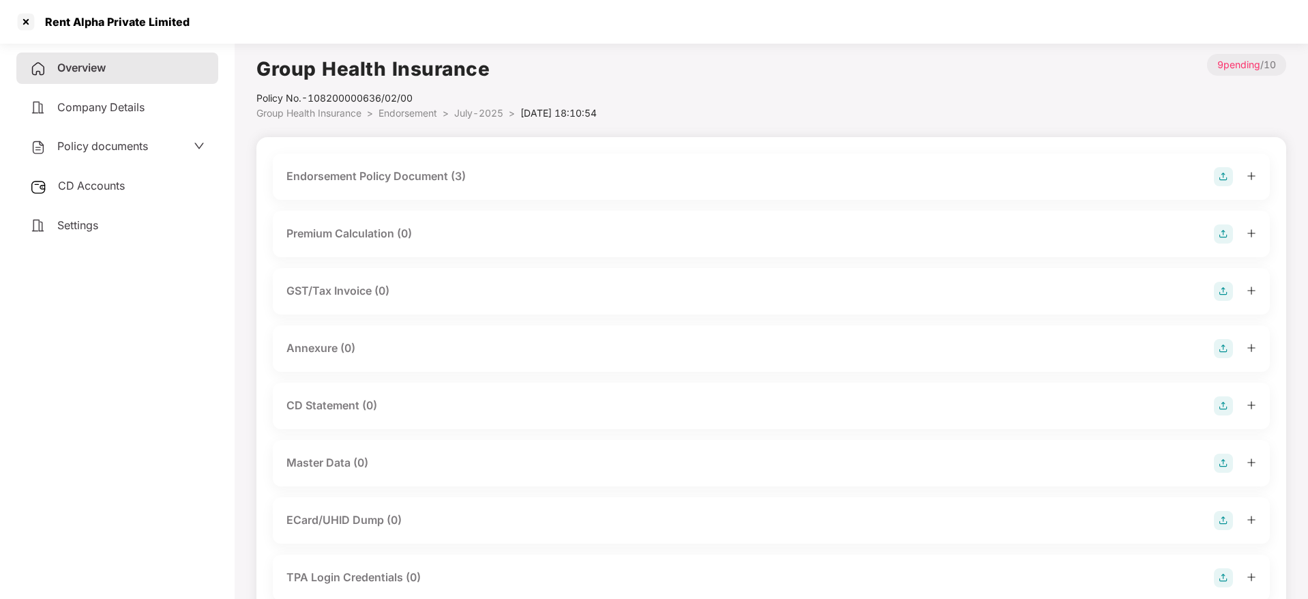
click at [1220, 348] on img at bounding box center [1223, 348] width 19 height 19
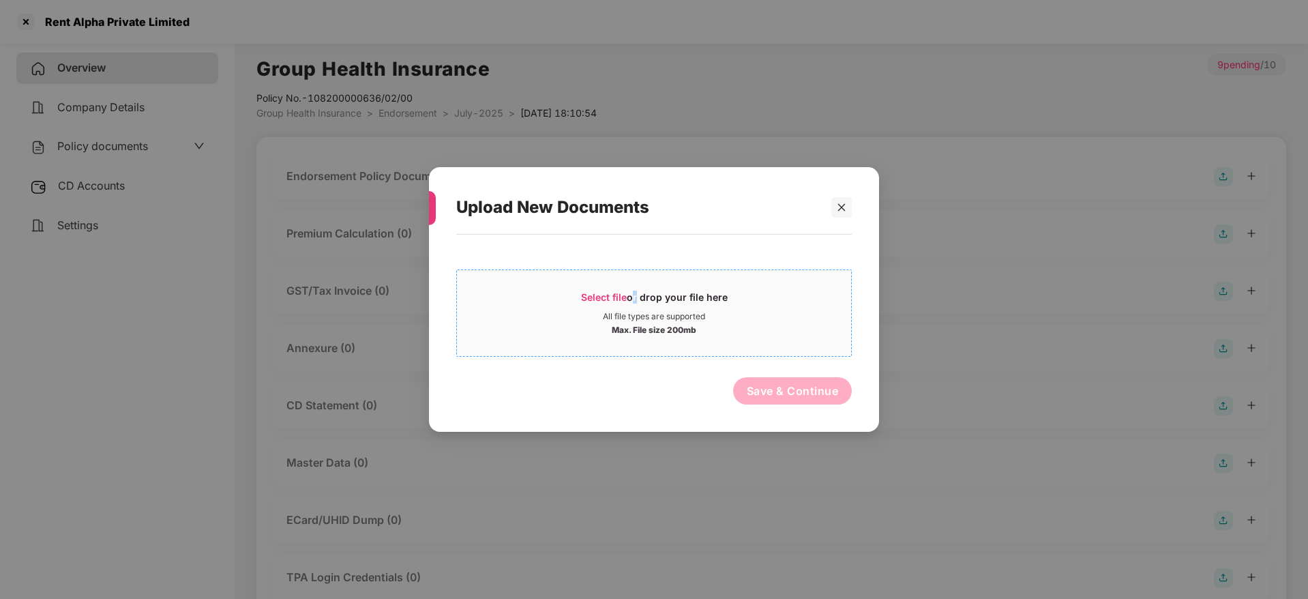
click at [631, 297] on div "Select file or drop your file here" at bounding box center [654, 300] width 147 height 20
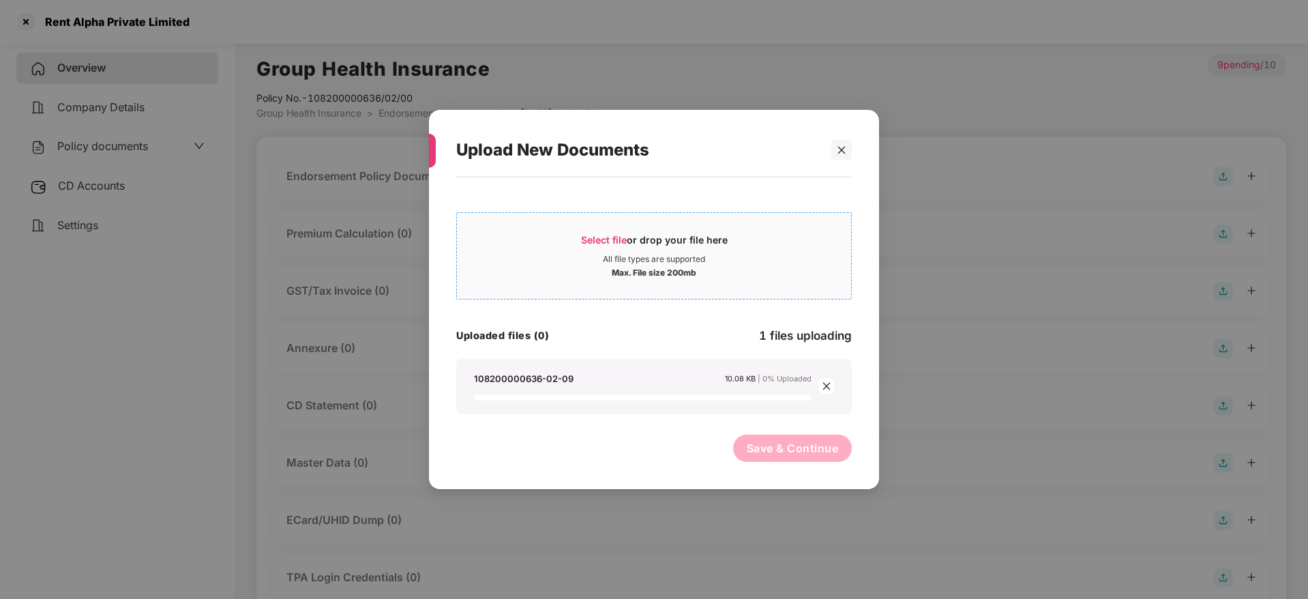
click at [619, 227] on span "Select file or drop your file here All file types are supported Max. File size …" at bounding box center [654, 255] width 394 height 65
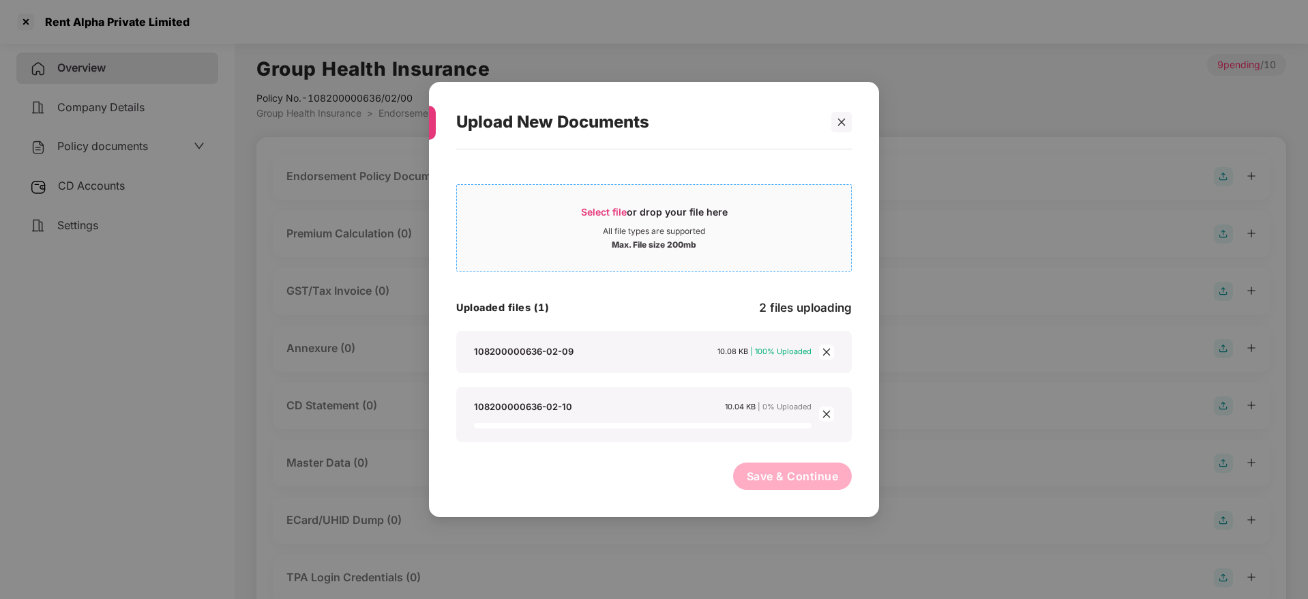
click at [616, 215] on span "Select file" at bounding box center [604, 212] width 46 height 12
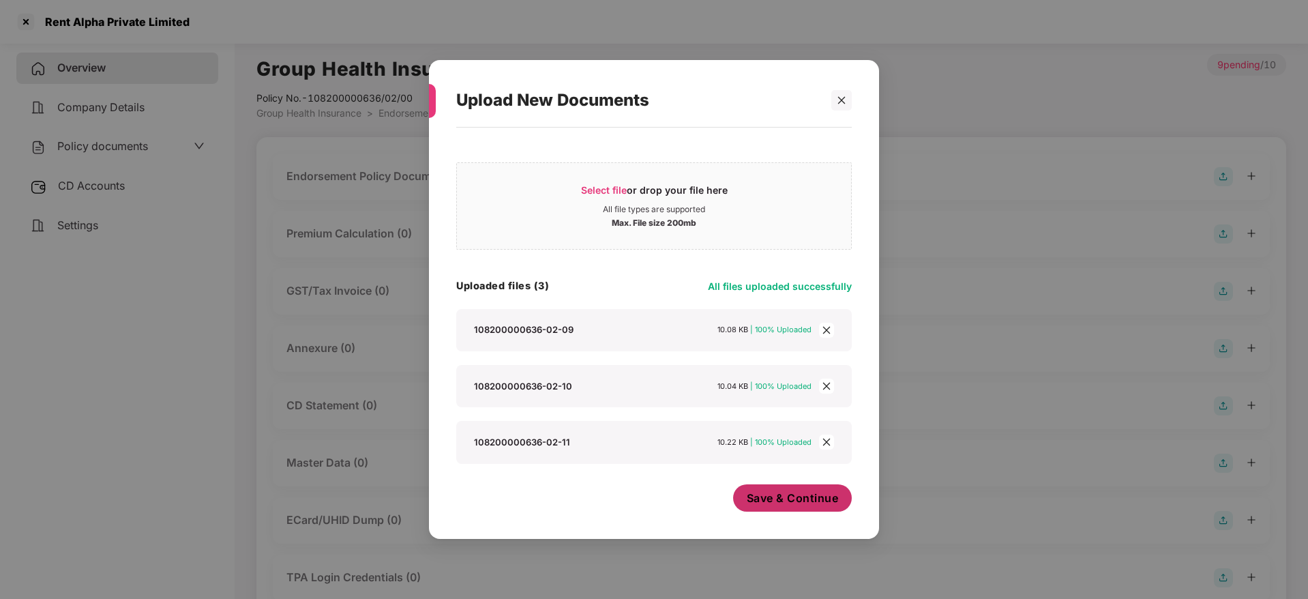
click at [801, 496] on span "Save & Continue" at bounding box center [793, 497] width 92 height 15
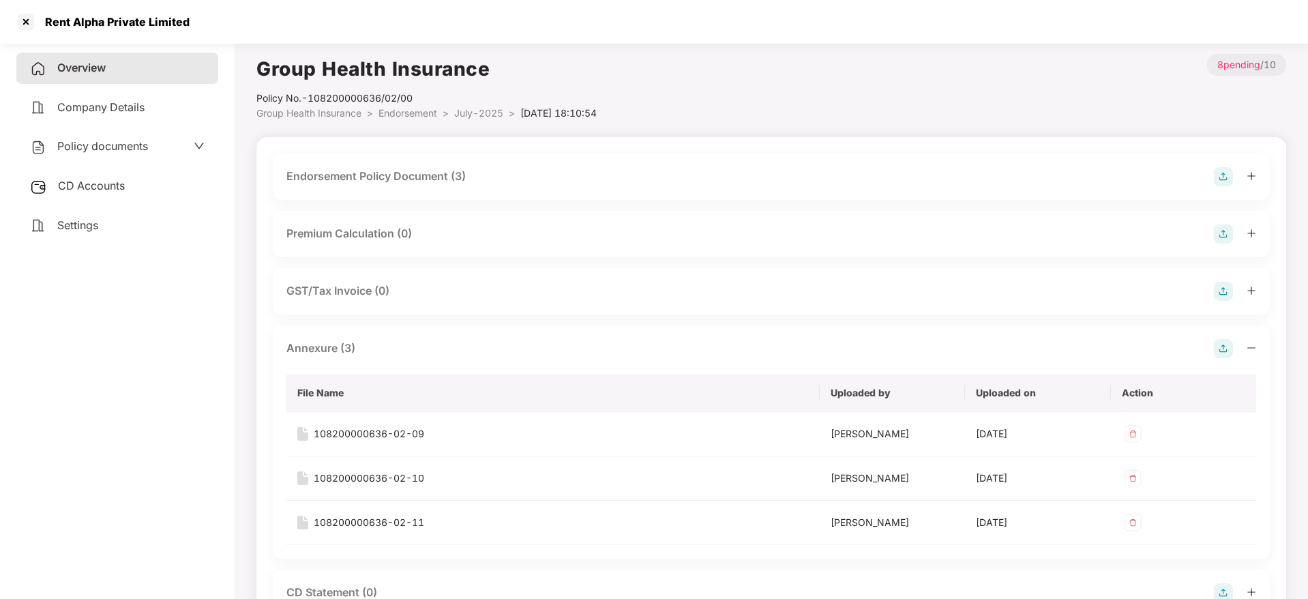
scroll to position [37, 0]
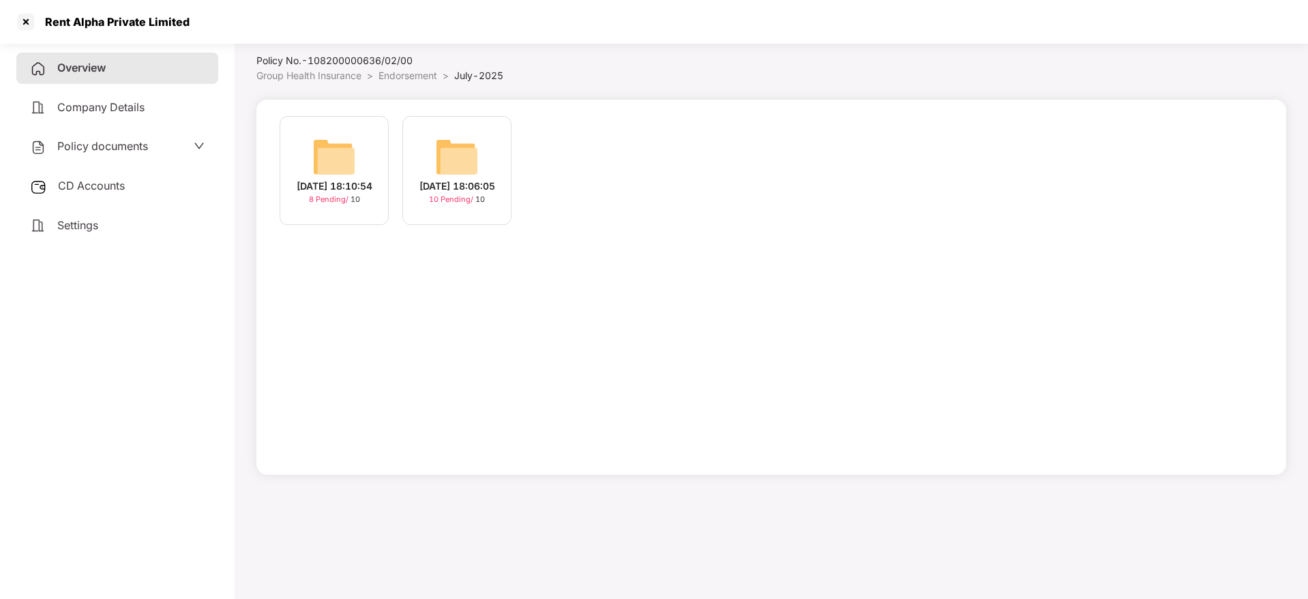
click at [440, 180] on div "[DATE] 18:06:05" at bounding box center [457, 186] width 76 height 15
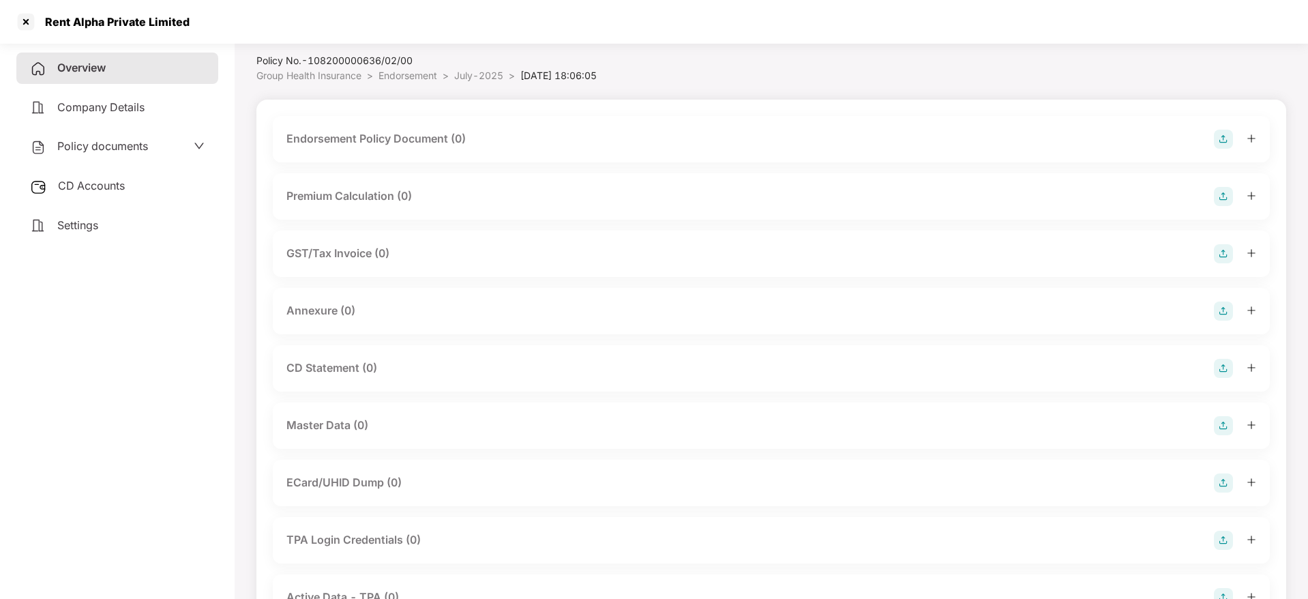
click at [1226, 139] on img at bounding box center [1223, 139] width 19 height 19
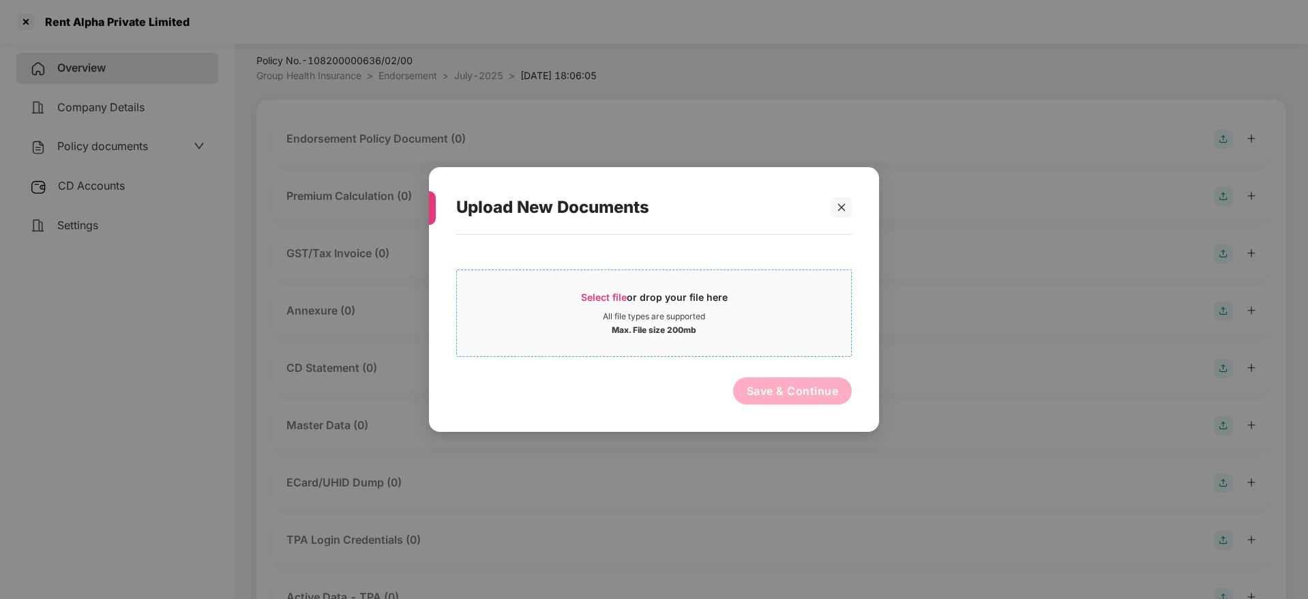
click at [609, 288] on span "Select file or drop your file here All file types are supported Max. File size …" at bounding box center [654, 312] width 394 height 65
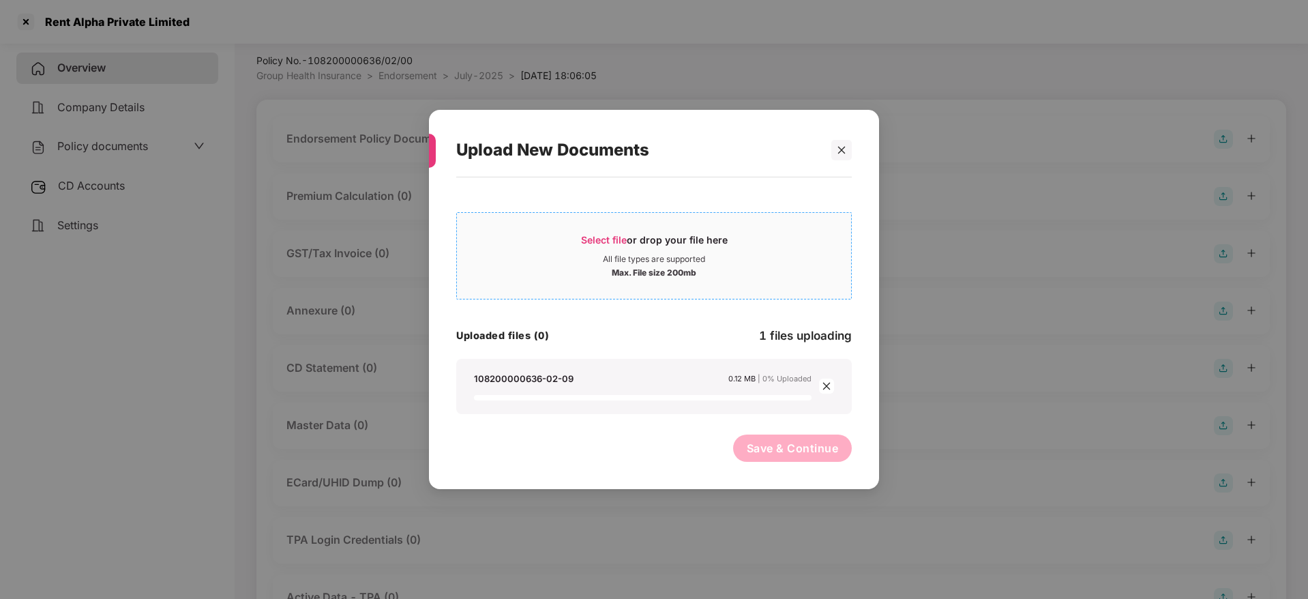
click at [626, 226] on span "Select file or drop your file here All file types are supported Max. File size …" at bounding box center [654, 255] width 394 height 65
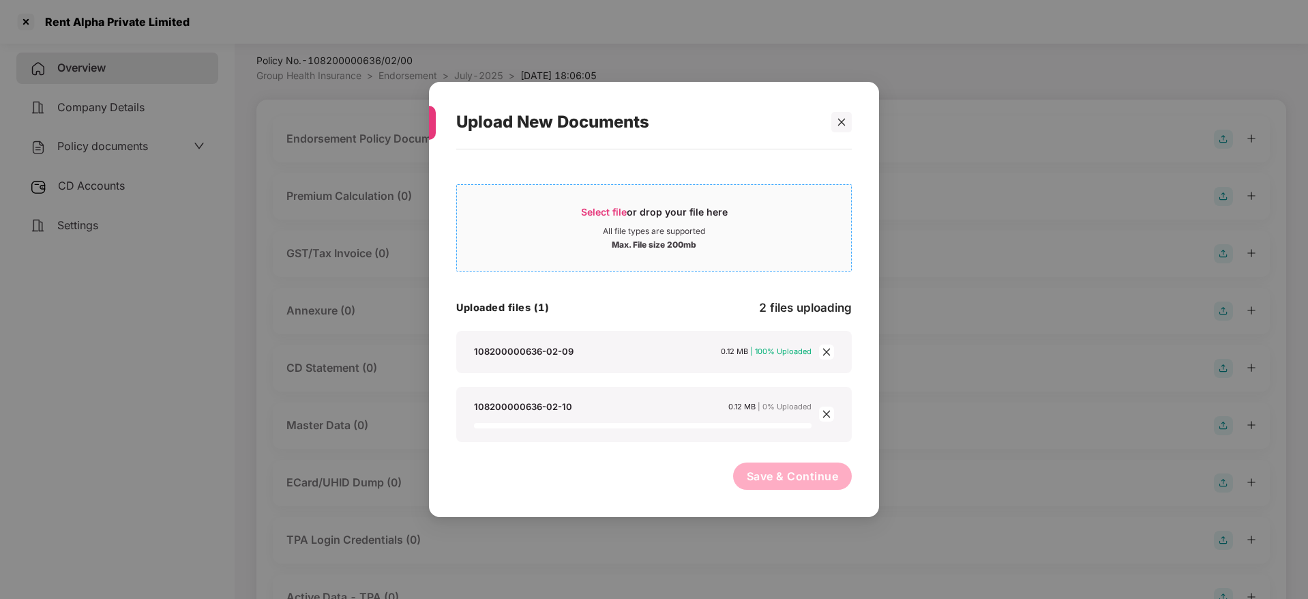
click at [613, 202] on span "Select file or drop your file here All file types are supported Max. File size …" at bounding box center [654, 227] width 394 height 65
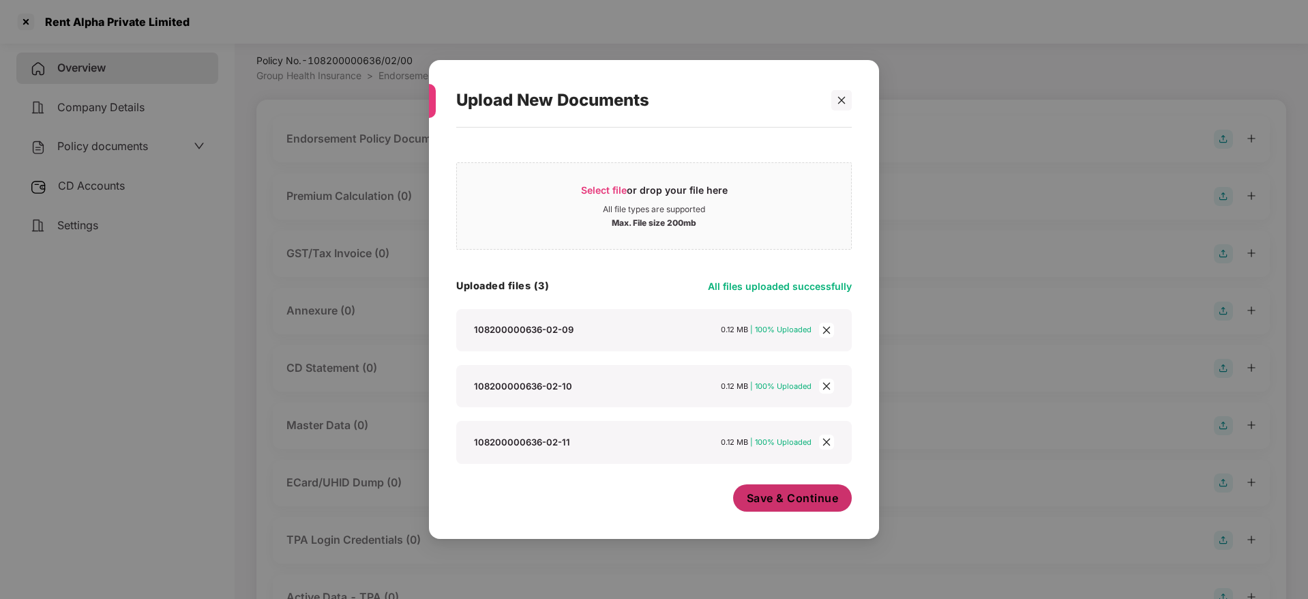
click at [782, 500] on span "Save & Continue" at bounding box center [793, 497] width 92 height 15
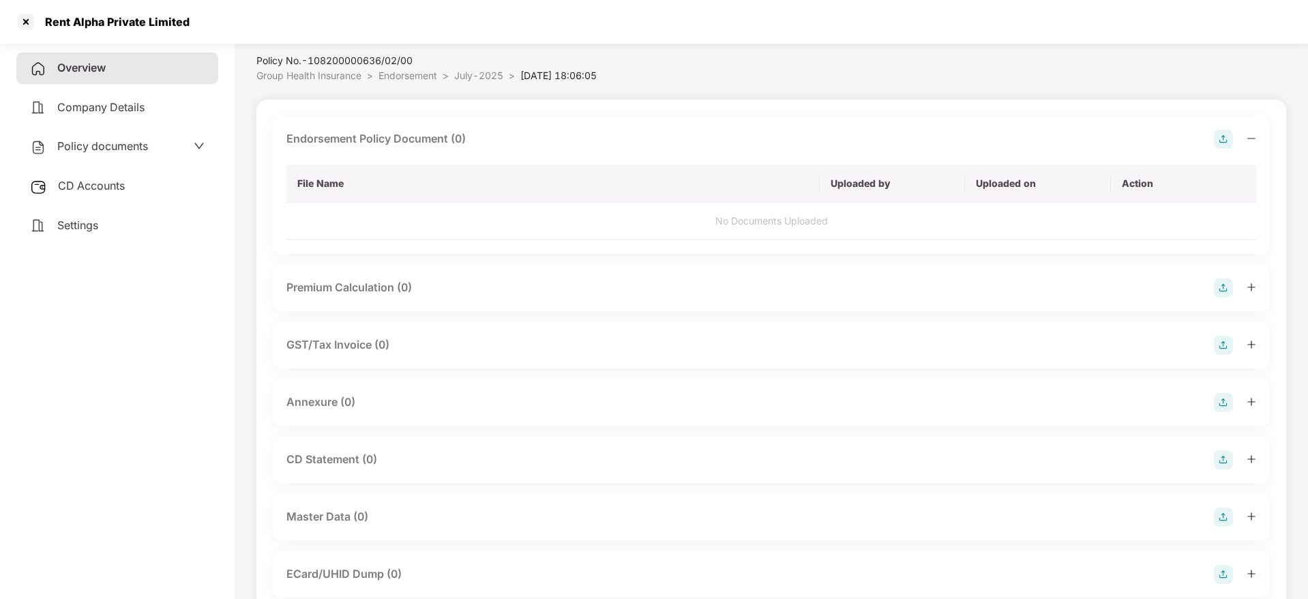
click at [1249, 140] on icon "minus" at bounding box center [1251, 139] width 10 height 10
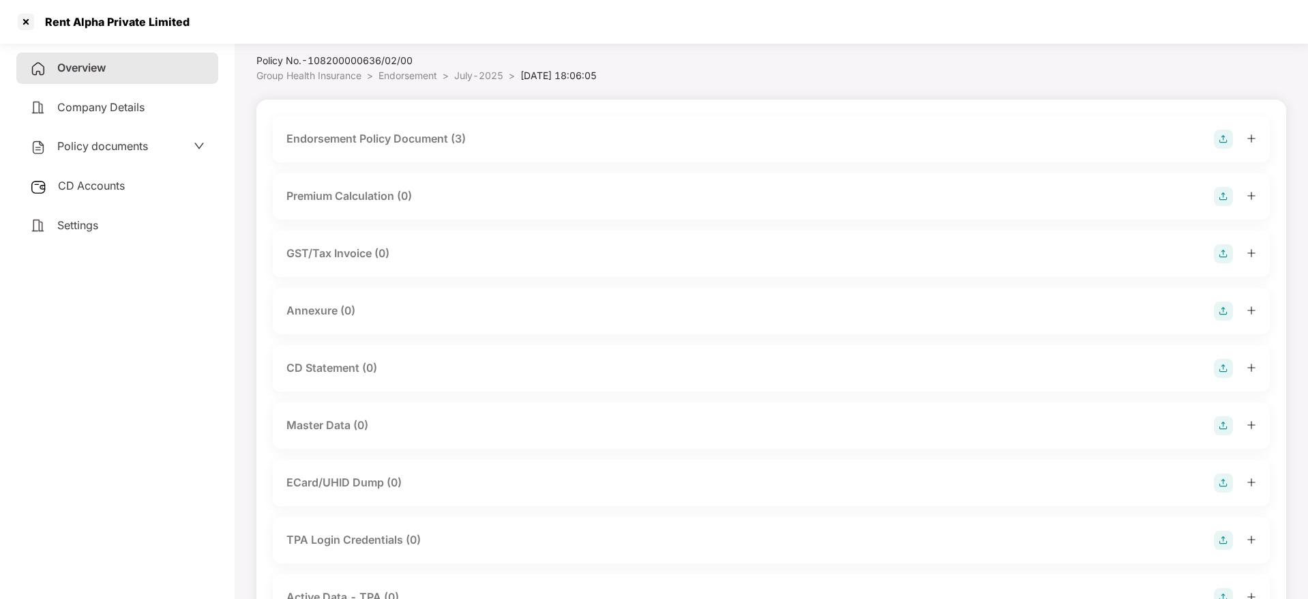
click at [1226, 312] on img at bounding box center [1223, 310] width 19 height 19
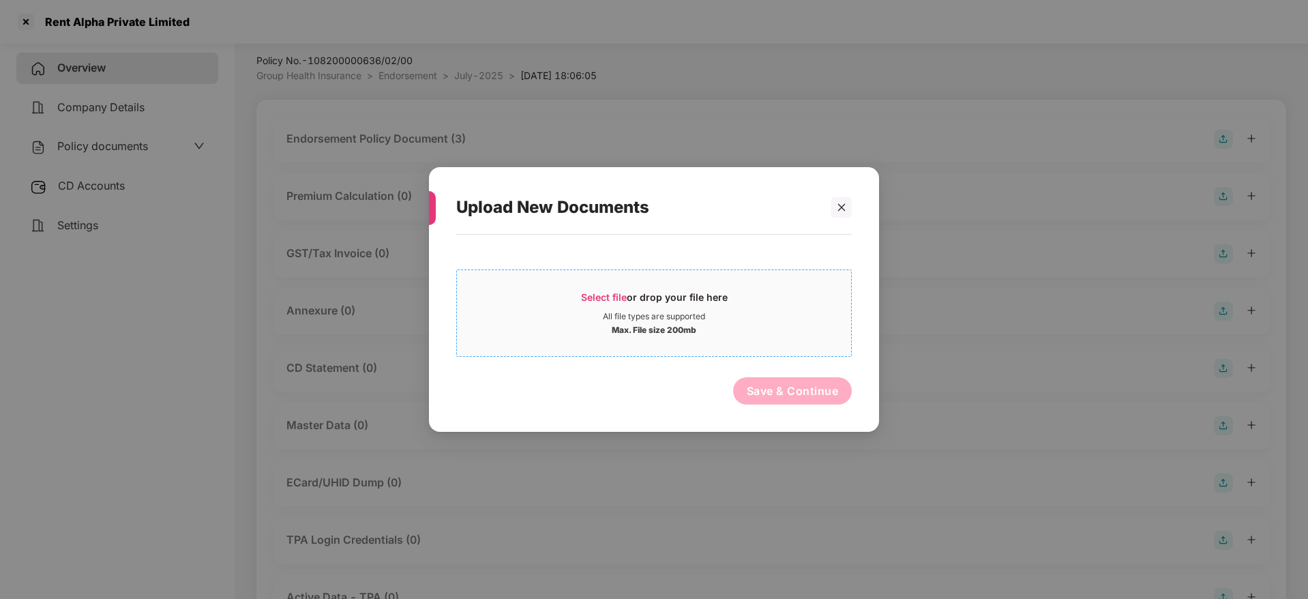
click at [598, 293] on span "Select file" at bounding box center [604, 297] width 46 height 12
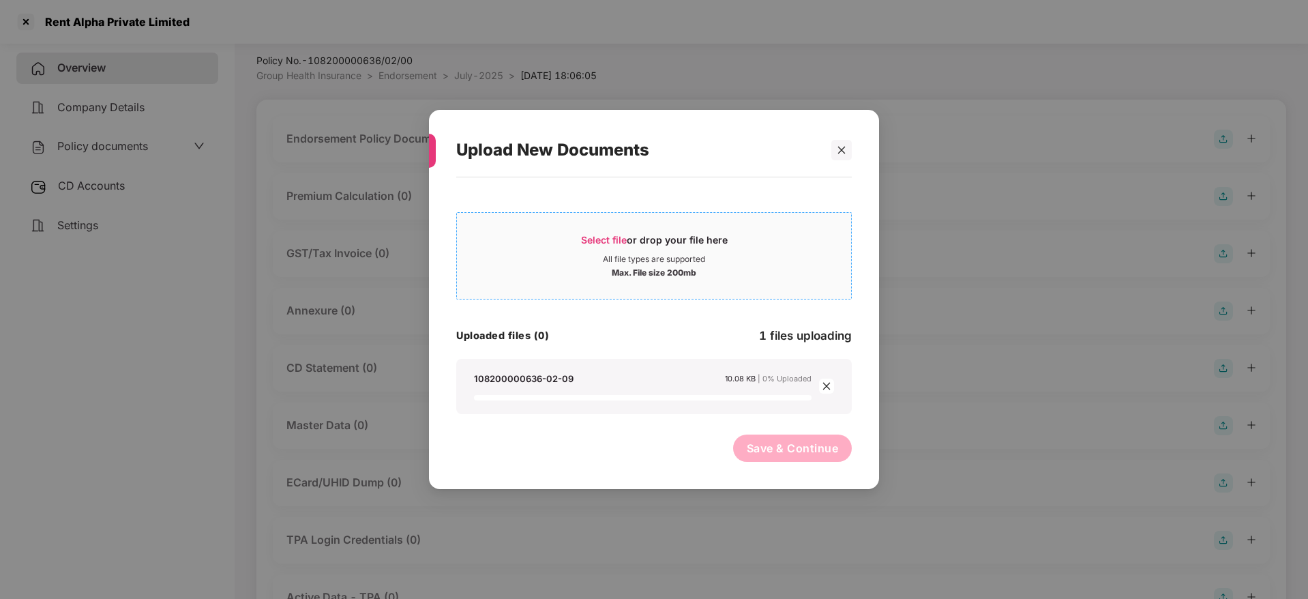
click at [623, 238] on span "Select file" at bounding box center [604, 240] width 46 height 12
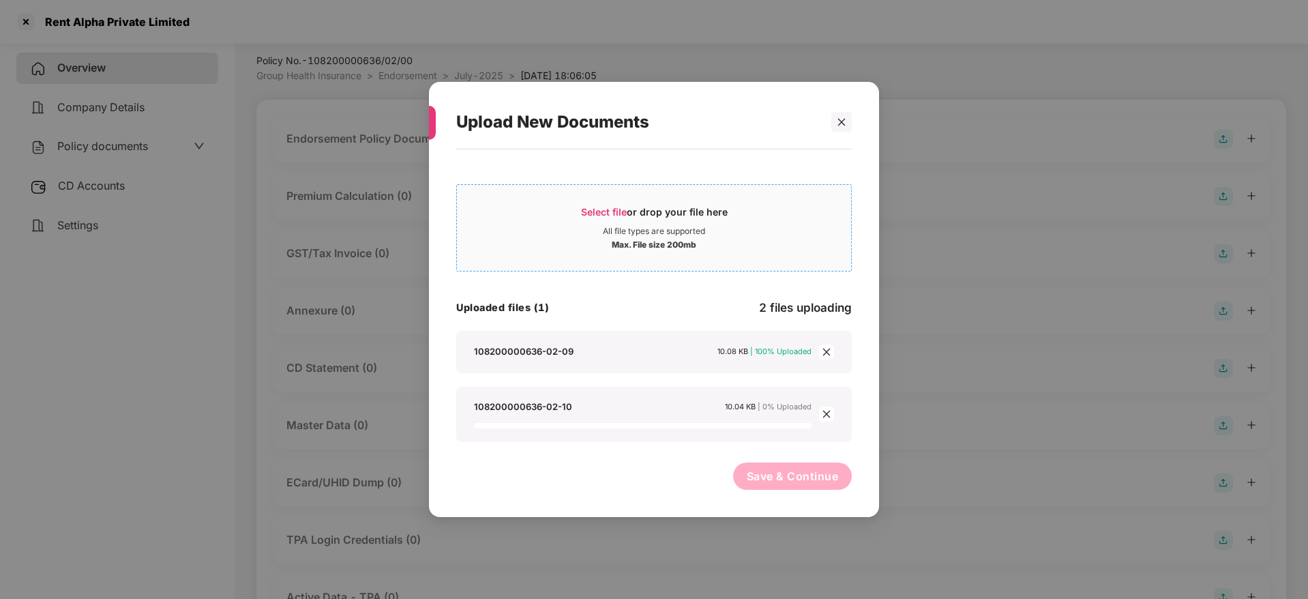
click at [600, 219] on div "Select file or drop your file here" at bounding box center [654, 215] width 147 height 20
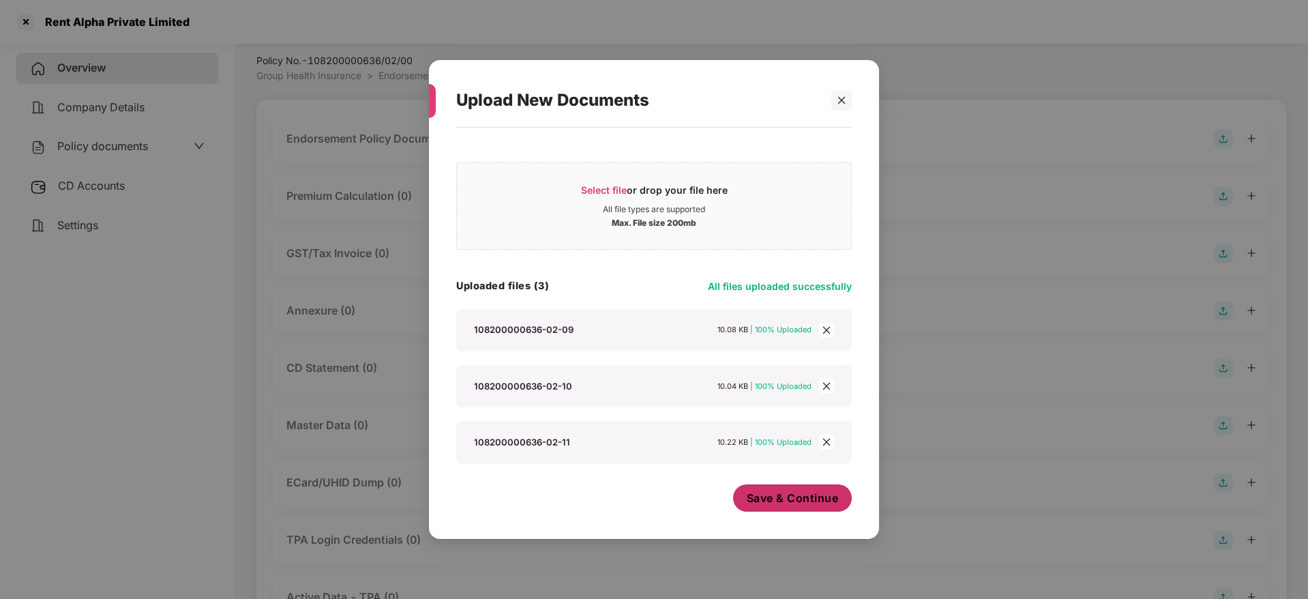
click at [809, 494] on span "Save & Continue" at bounding box center [793, 497] width 92 height 15
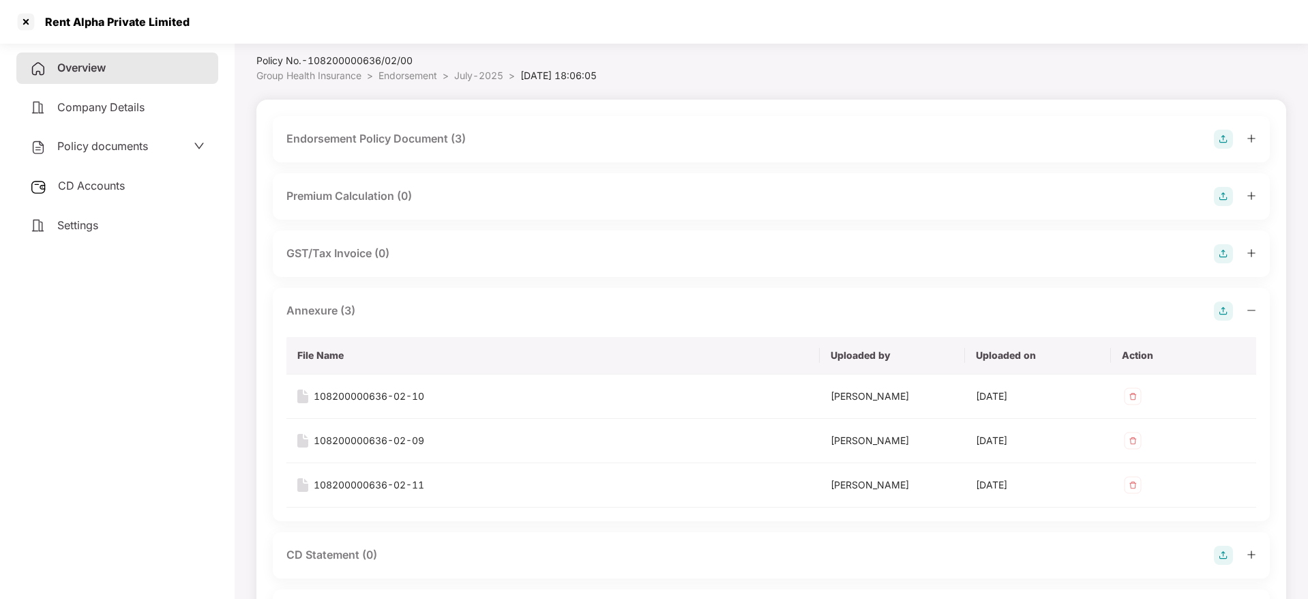
click at [1255, 310] on icon "minus" at bounding box center [1251, 310] width 8 height 1
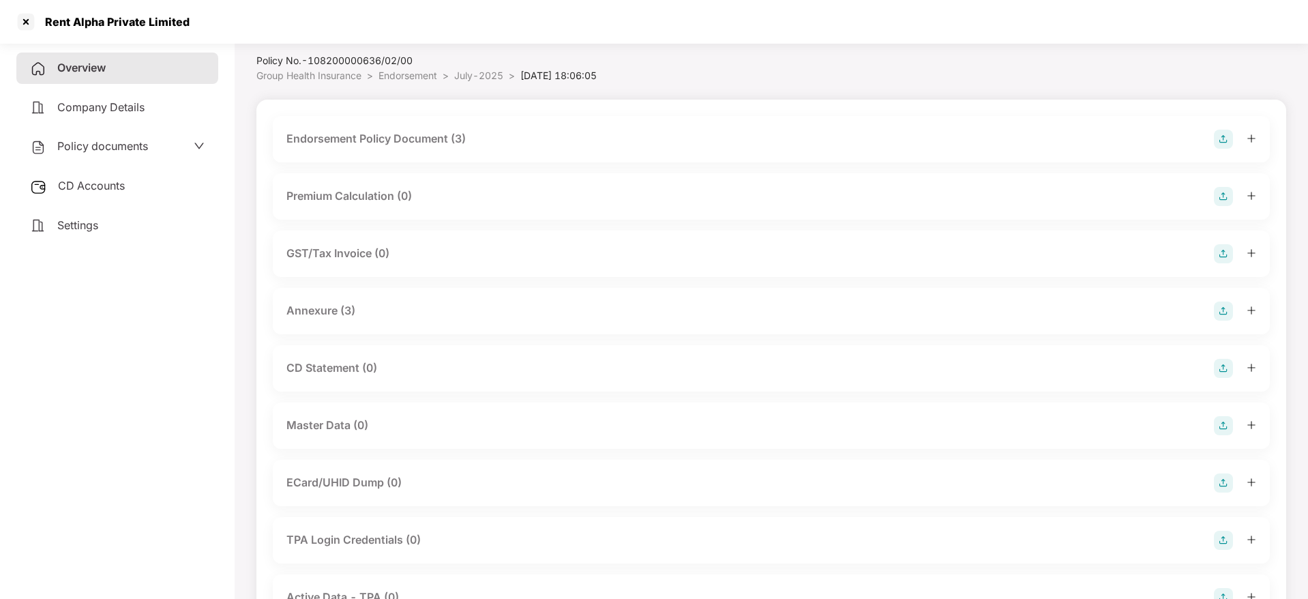
click at [1219, 426] on img at bounding box center [1223, 425] width 19 height 19
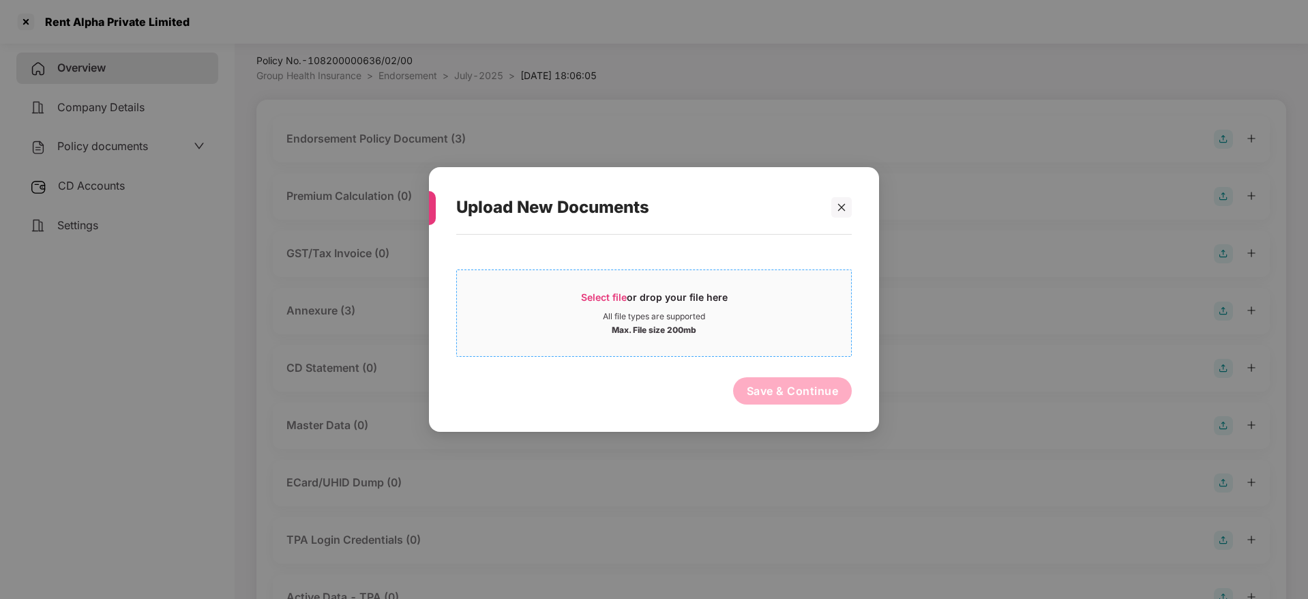
click at [622, 293] on span "Select file" at bounding box center [604, 297] width 46 height 12
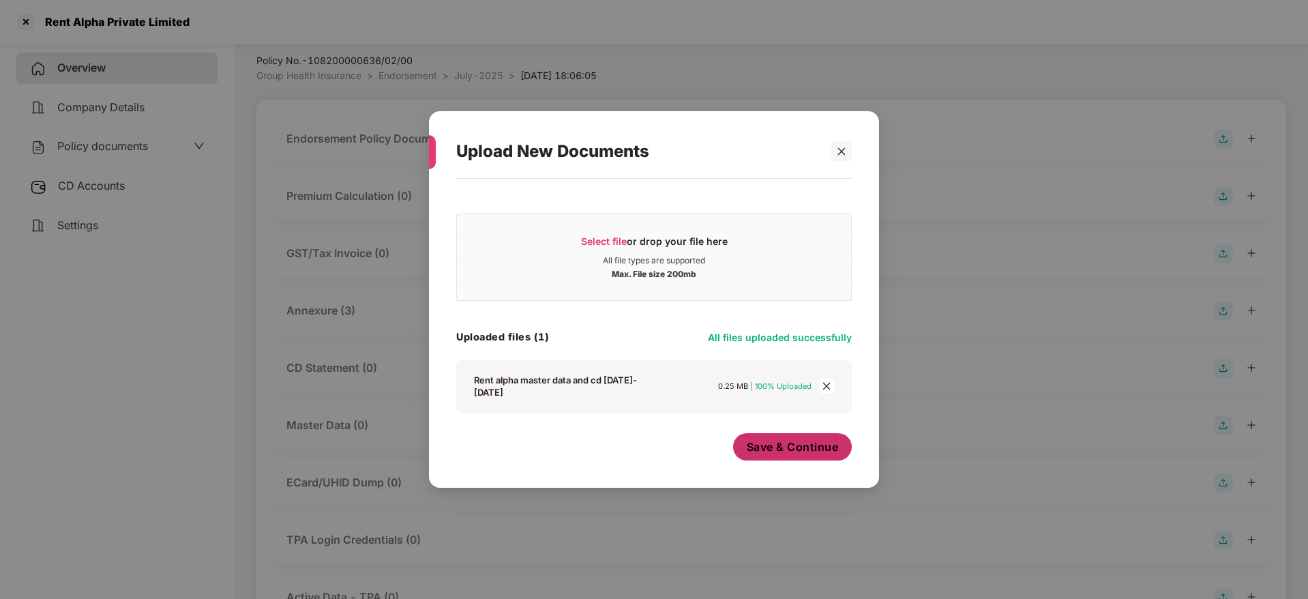
click at [775, 439] on span "Save & Continue" at bounding box center [793, 446] width 92 height 15
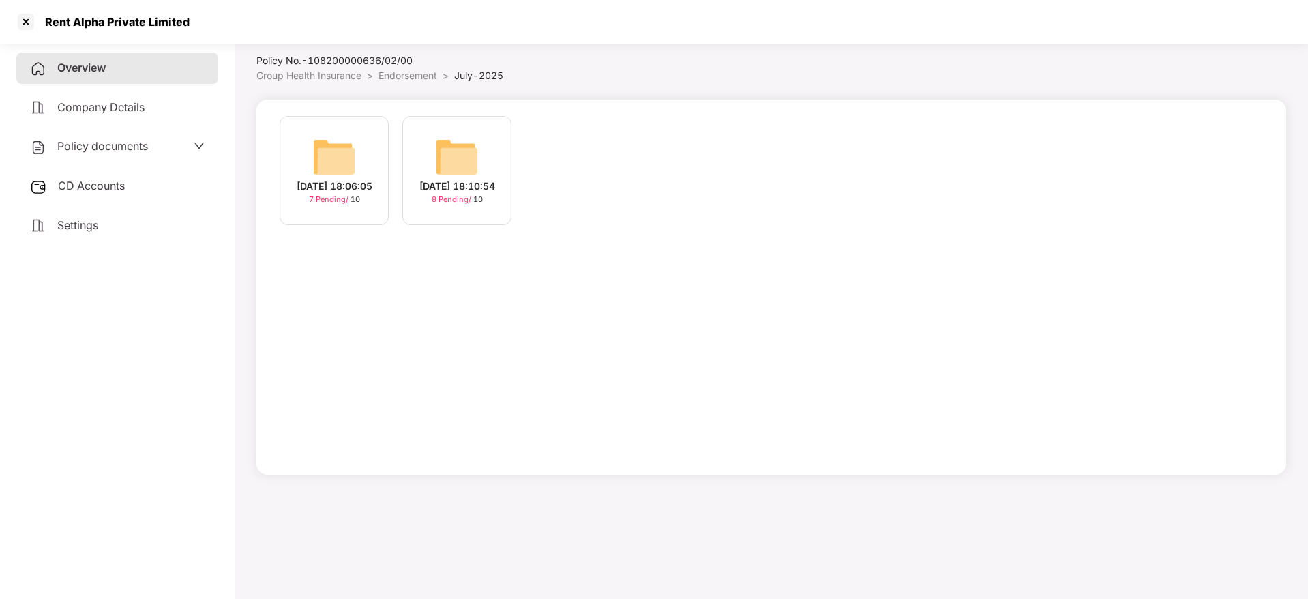
click at [471, 169] on img at bounding box center [457, 157] width 44 height 44
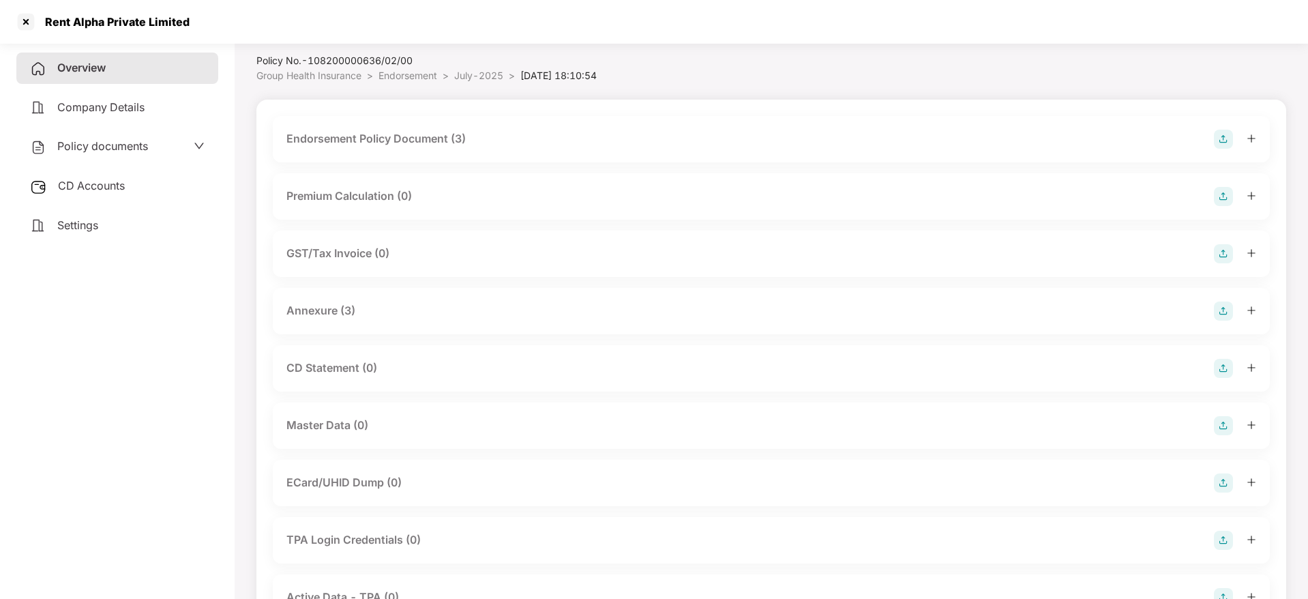
click at [1218, 425] on img at bounding box center [1223, 425] width 19 height 19
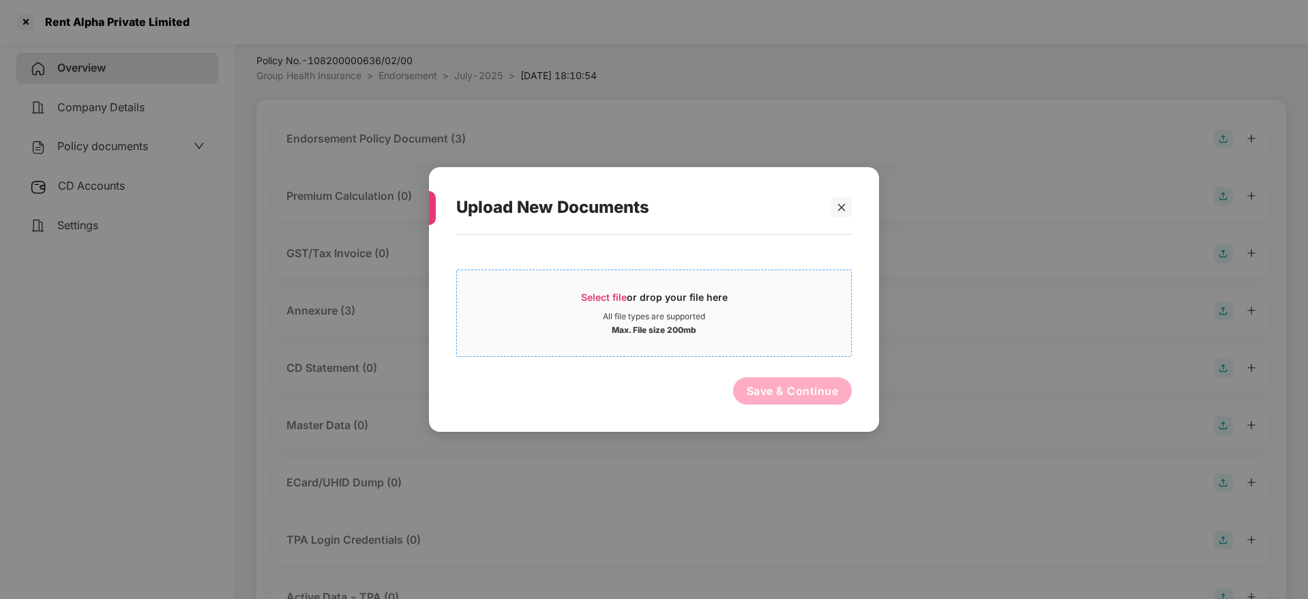
click at [603, 294] on span "Select file" at bounding box center [604, 297] width 46 height 12
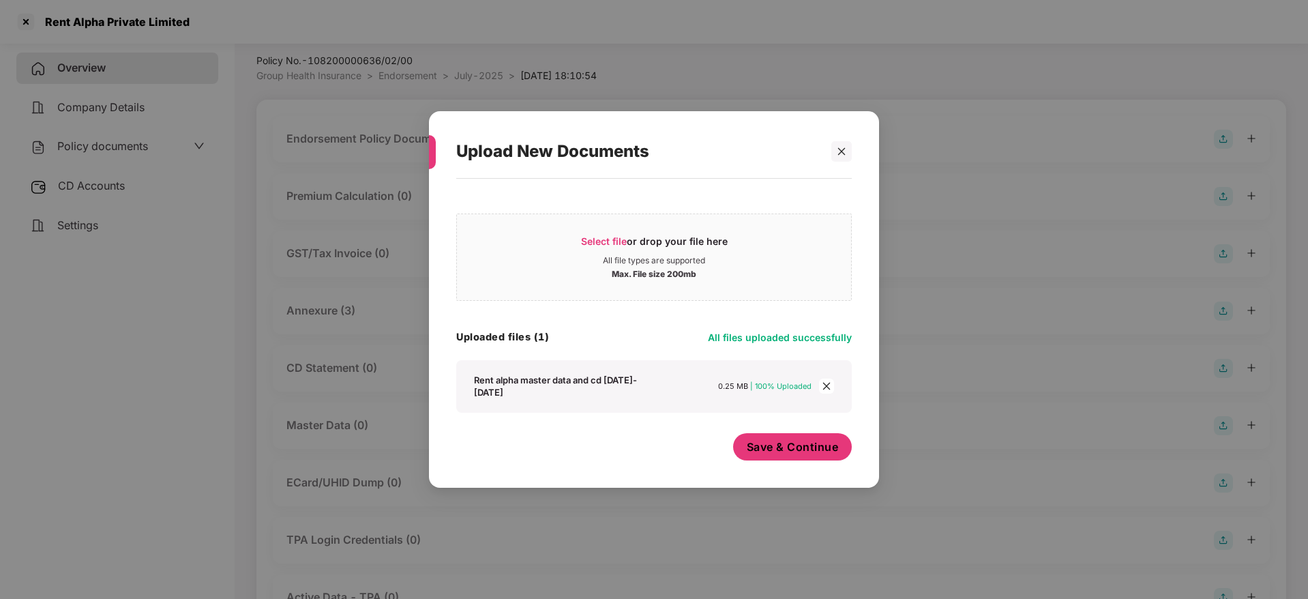
drag, startPoint x: 824, startPoint y: 443, endPoint x: 548, endPoint y: 354, distance: 289.6
click at [825, 442] on span "Save & Continue" at bounding box center [793, 446] width 92 height 15
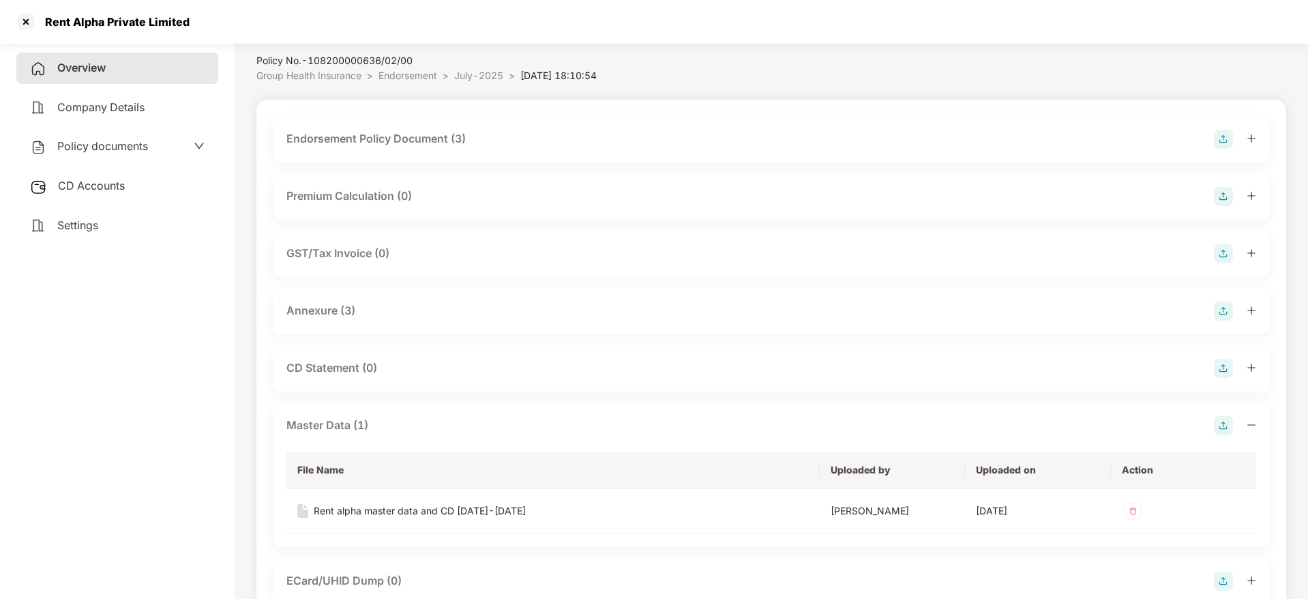
click at [97, 75] on div "Overview" at bounding box center [117, 67] width 202 height 31
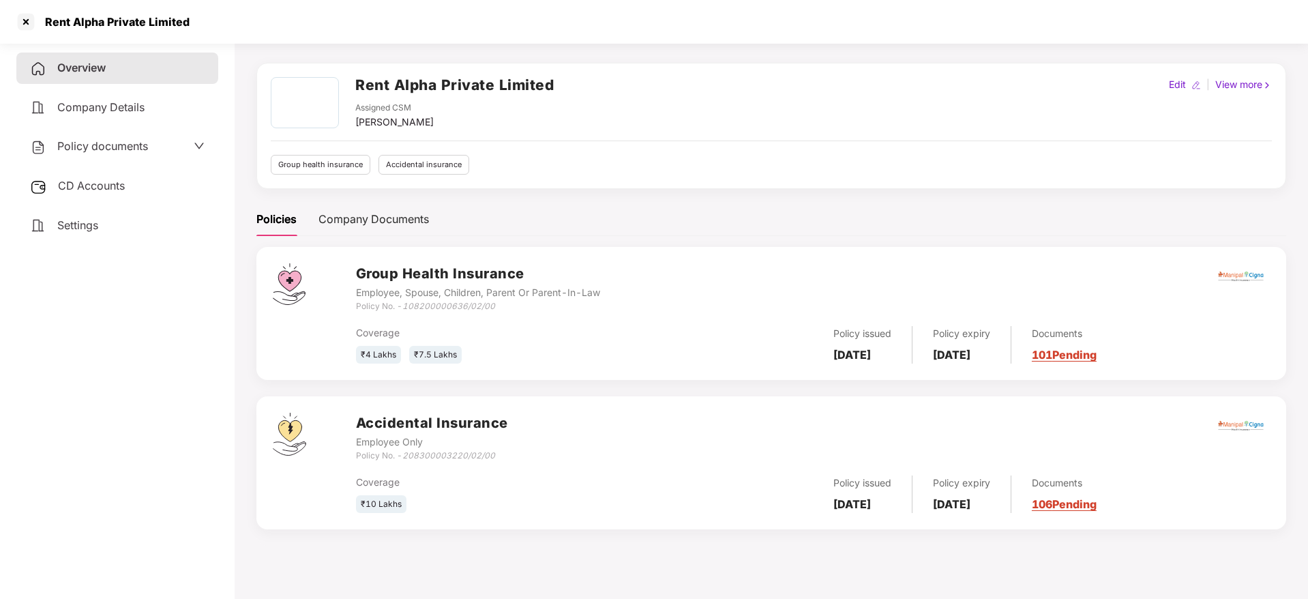
click at [1077, 509] on link "106 Pending" at bounding box center [1064, 504] width 65 height 14
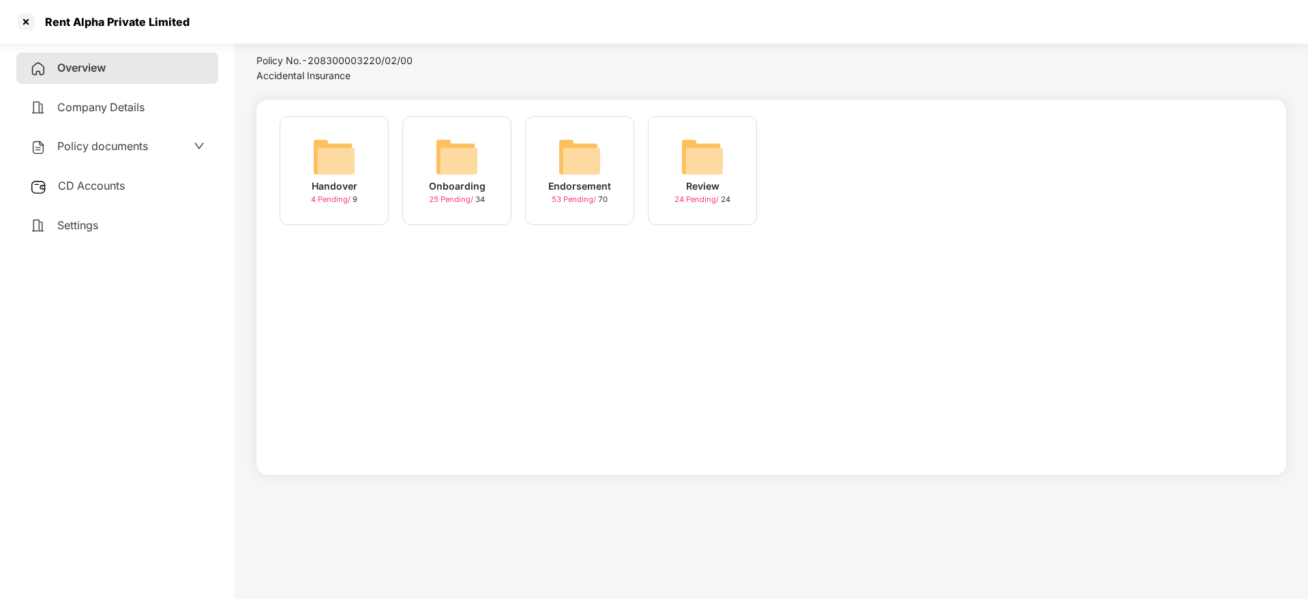
click at [559, 157] on img at bounding box center [580, 157] width 44 height 44
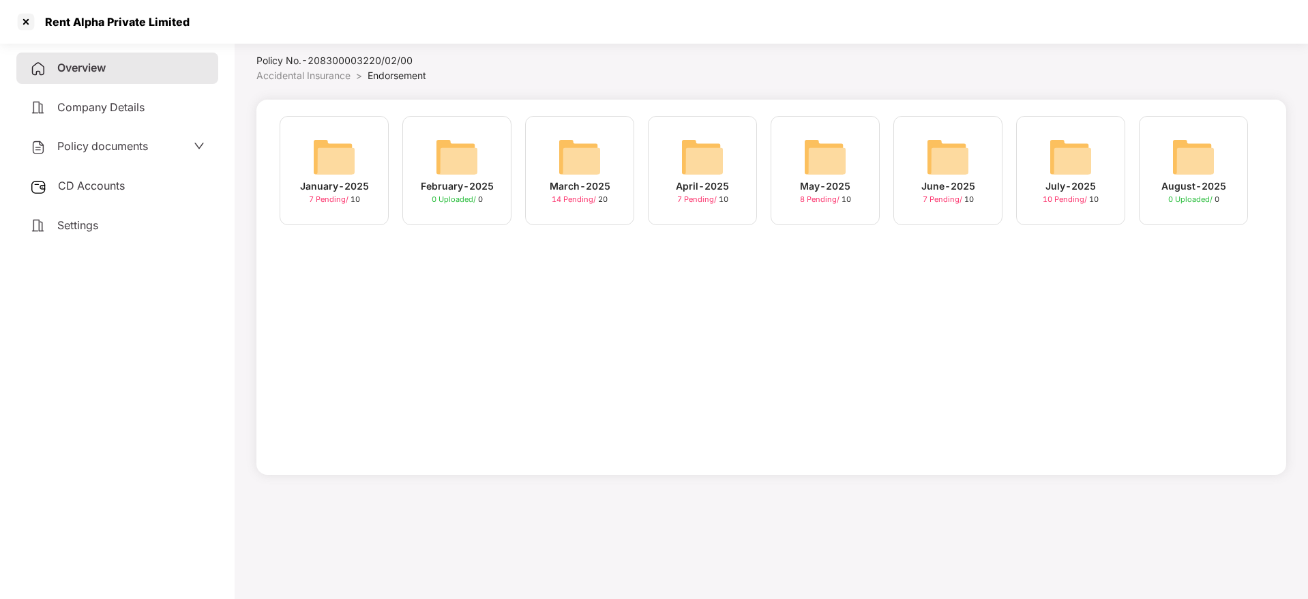
click at [1057, 170] on img at bounding box center [1071, 157] width 44 height 44
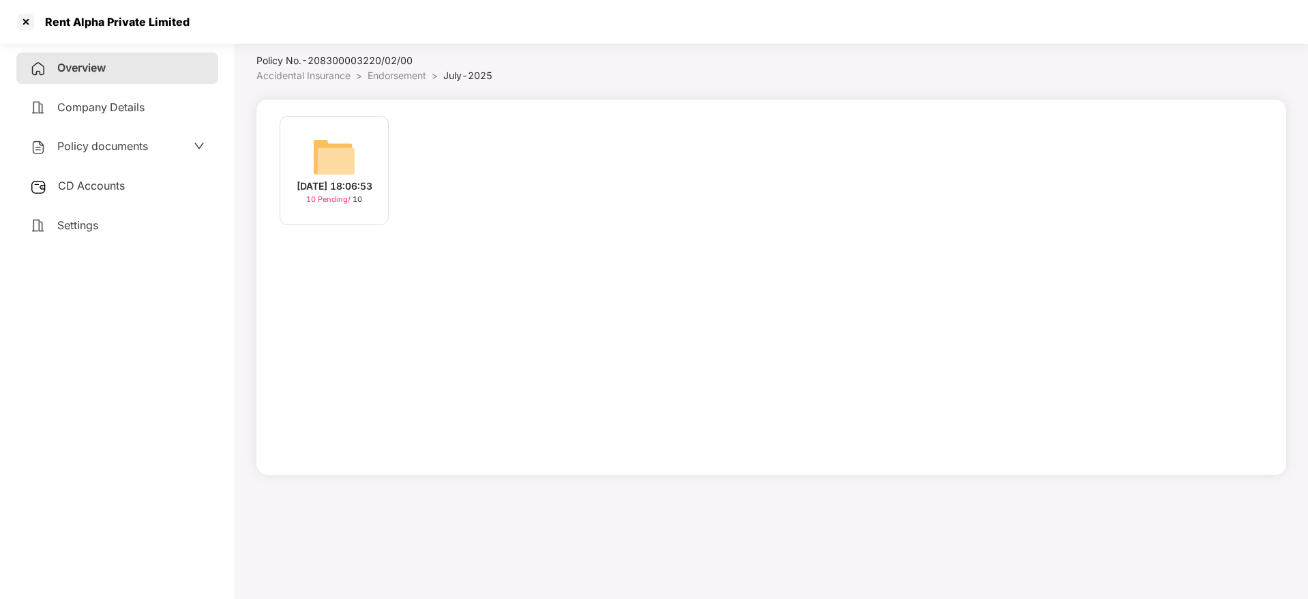
click at [338, 168] on img at bounding box center [334, 157] width 44 height 44
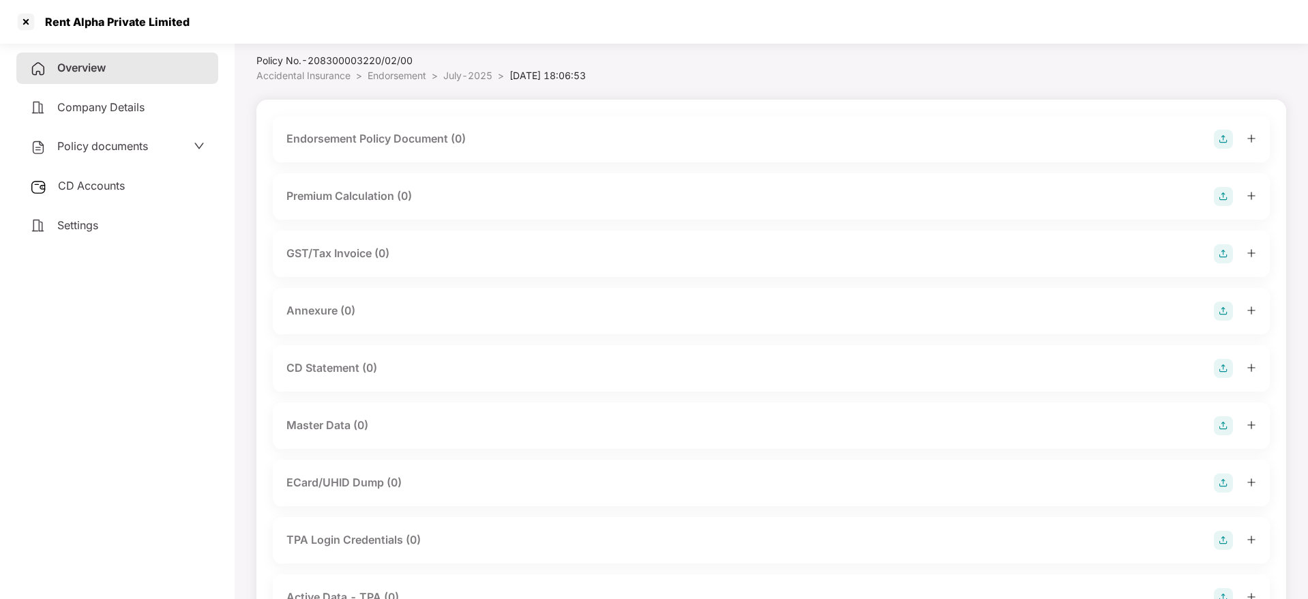
click at [1218, 428] on img at bounding box center [1223, 425] width 19 height 19
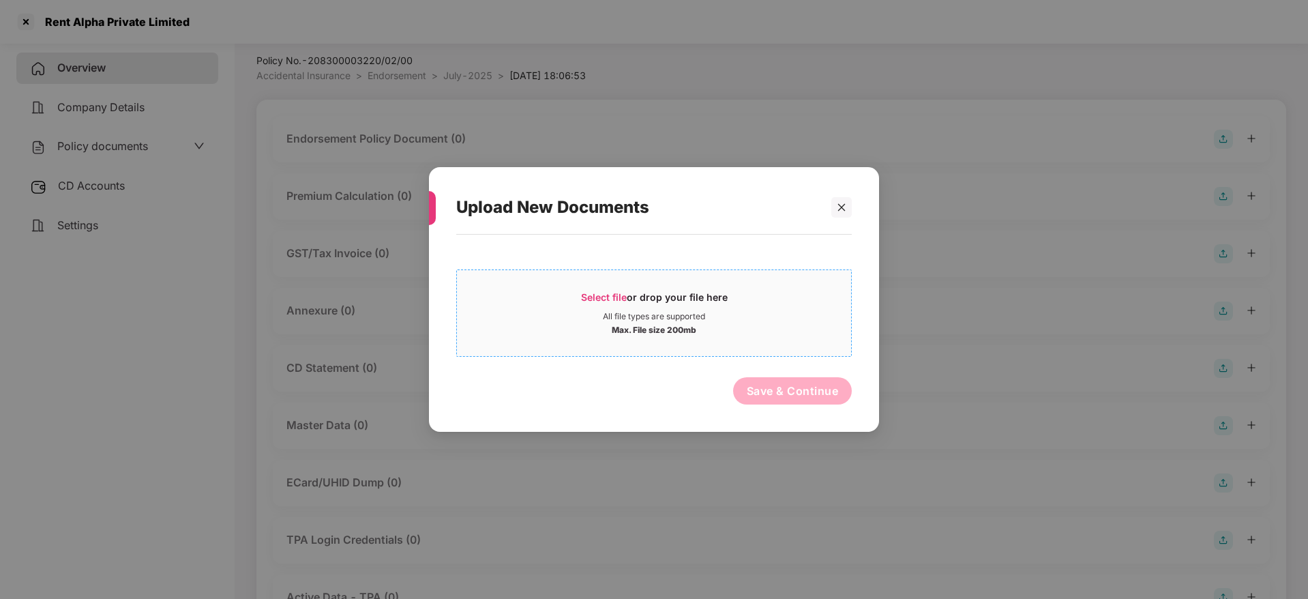
click at [605, 292] on span "Select file" at bounding box center [604, 297] width 46 height 12
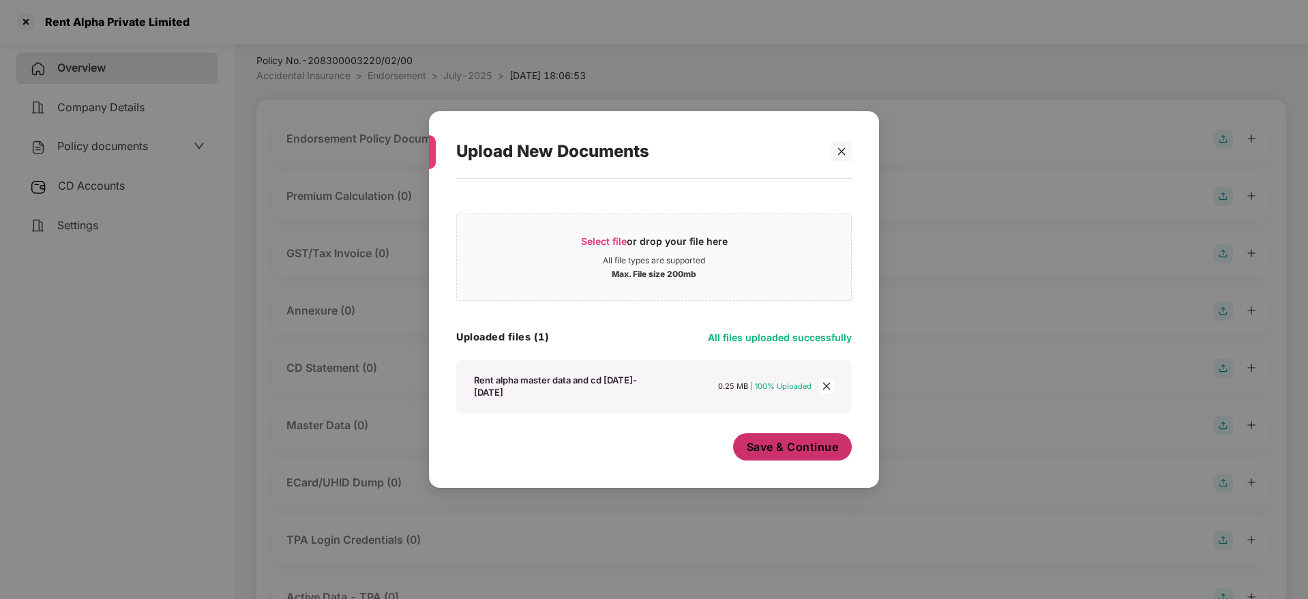
click at [800, 449] on span "Save & Continue" at bounding box center [793, 446] width 92 height 15
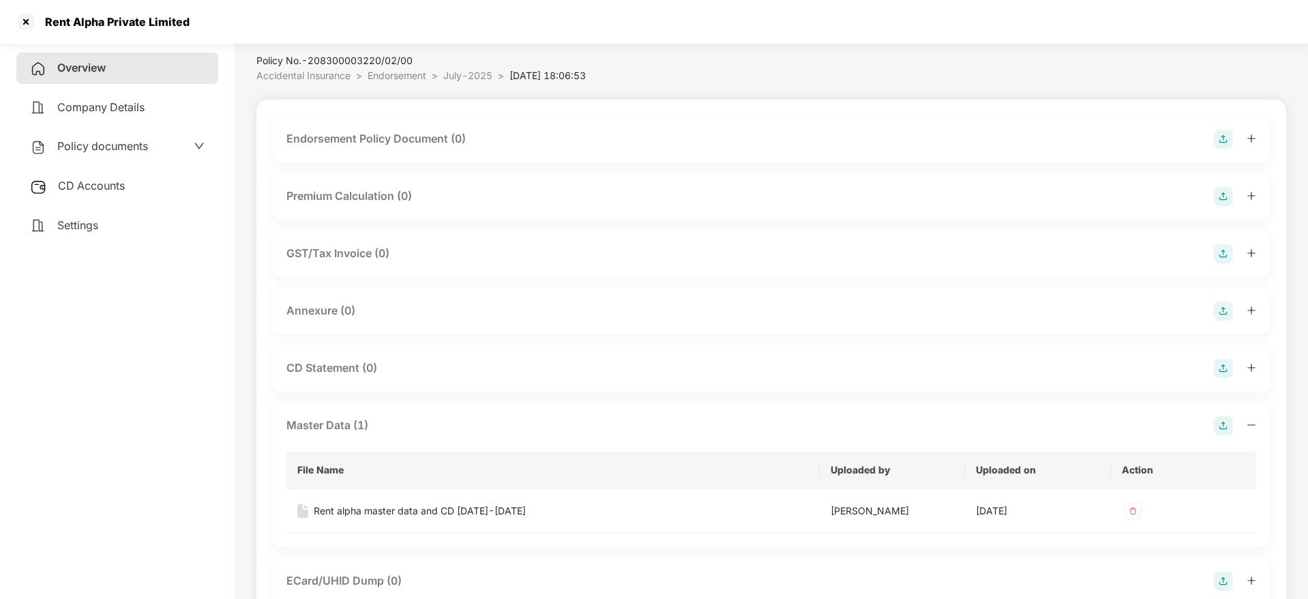
click at [1250, 425] on icon "minus" at bounding box center [1251, 425] width 10 height 10
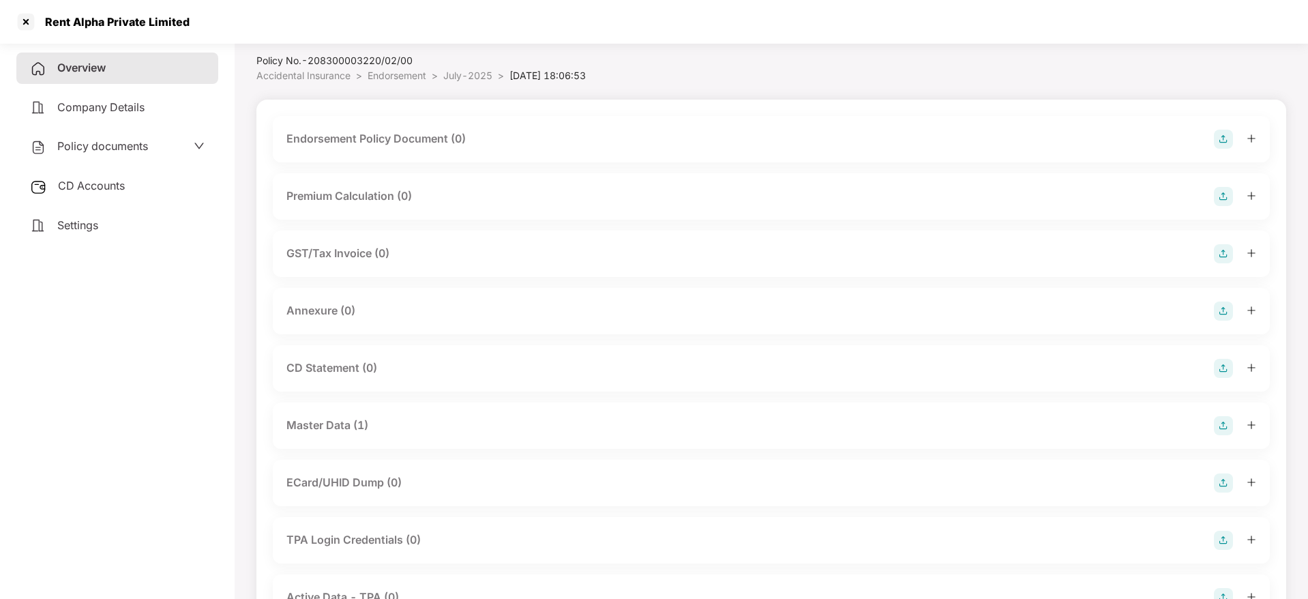
click at [1229, 142] on img at bounding box center [1223, 139] width 19 height 19
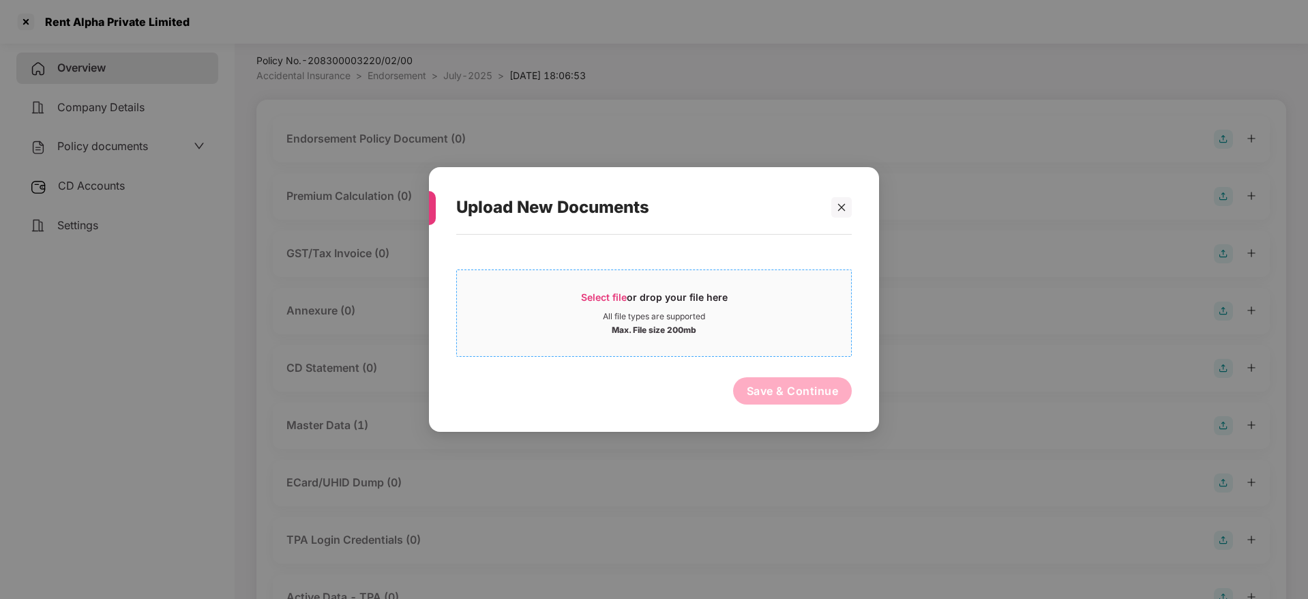
click at [637, 299] on div "Select file or drop your file here" at bounding box center [654, 300] width 147 height 20
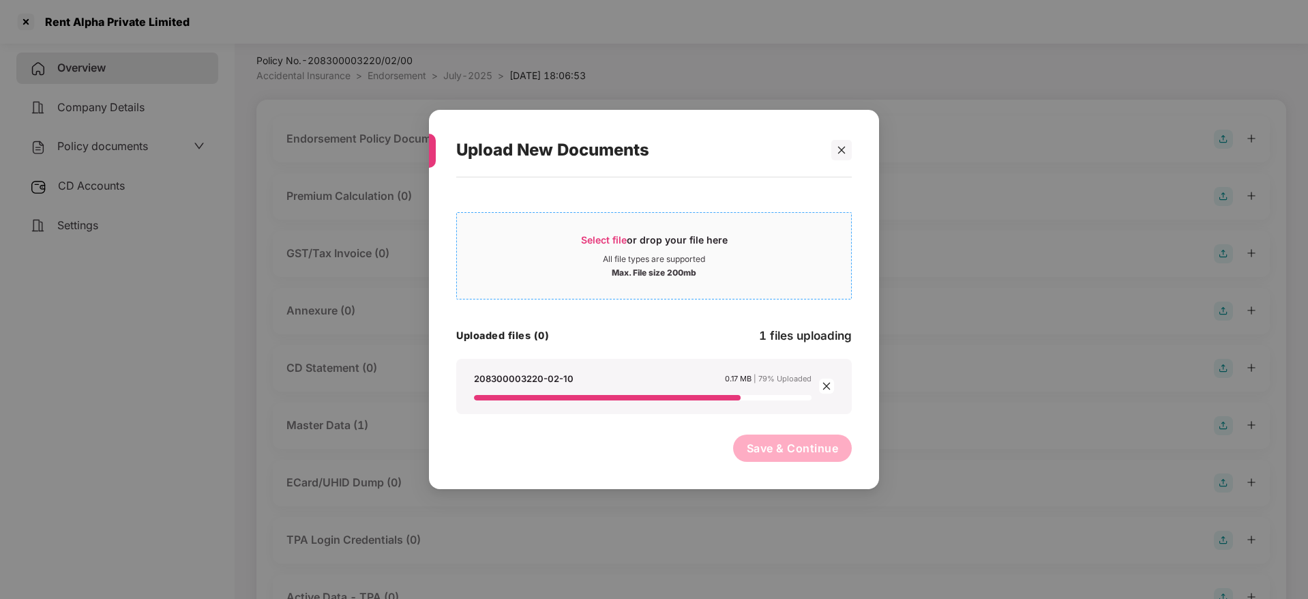
click at [606, 239] on span "Select file" at bounding box center [604, 240] width 46 height 12
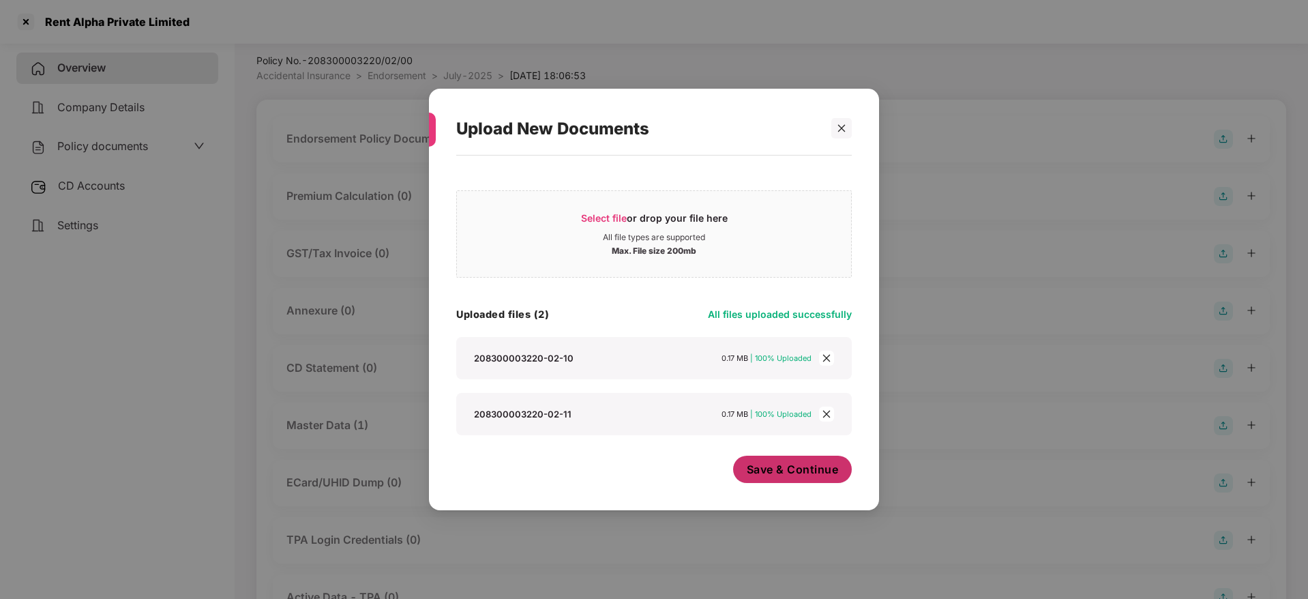
click at [793, 475] on span "Save & Continue" at bounding box center [793, 469] width 92 height 15
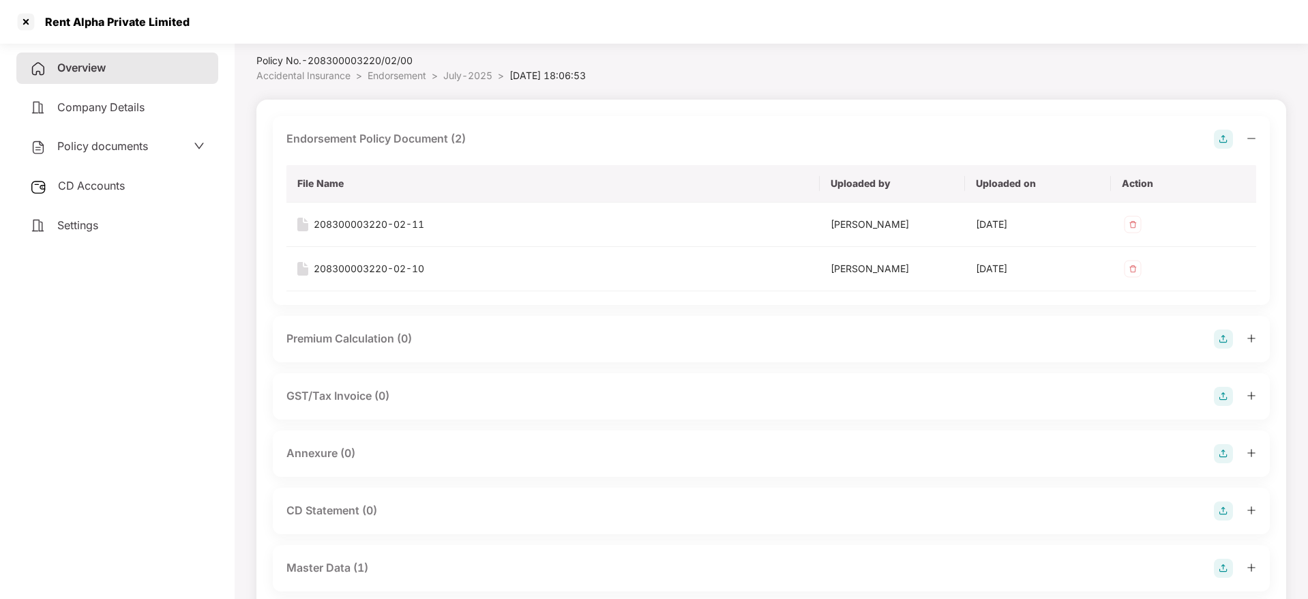
click at [1250, 136] on icon "minus" at bounding box center [1251, 139] width 10 height 10
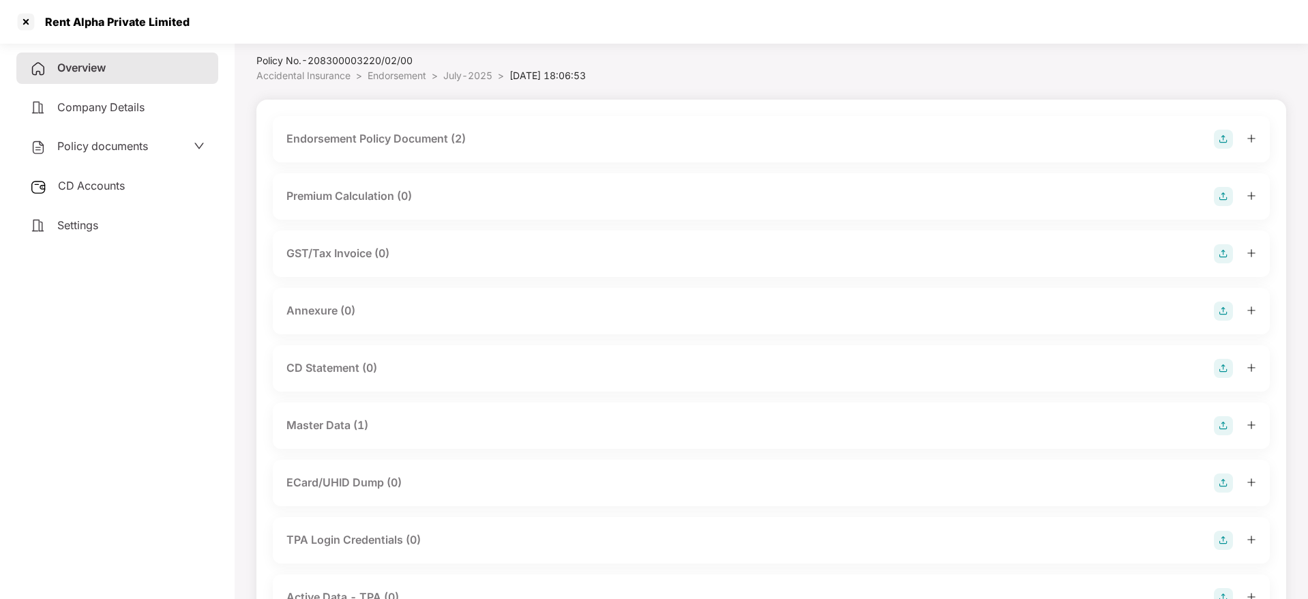
click at [1222, 312] on img at bounding box center [1223, 310] width 19 height 19
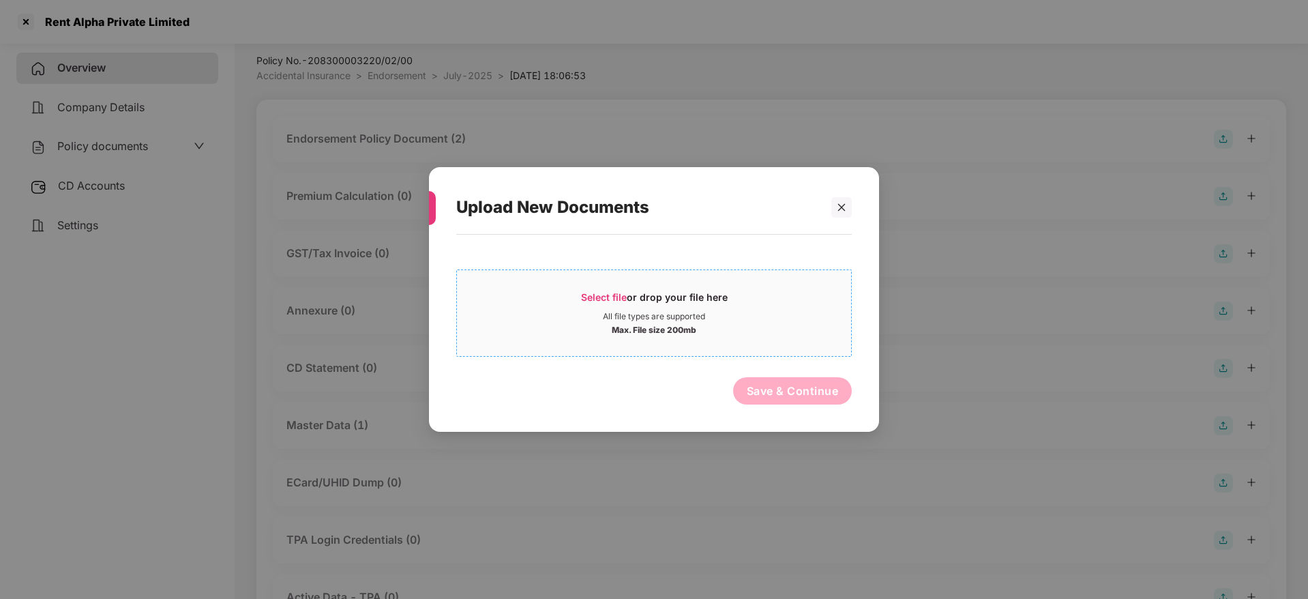
click at [652, 292] on div "Select file or drop your file here" at bounding box center [654, 300] width 147 height 20
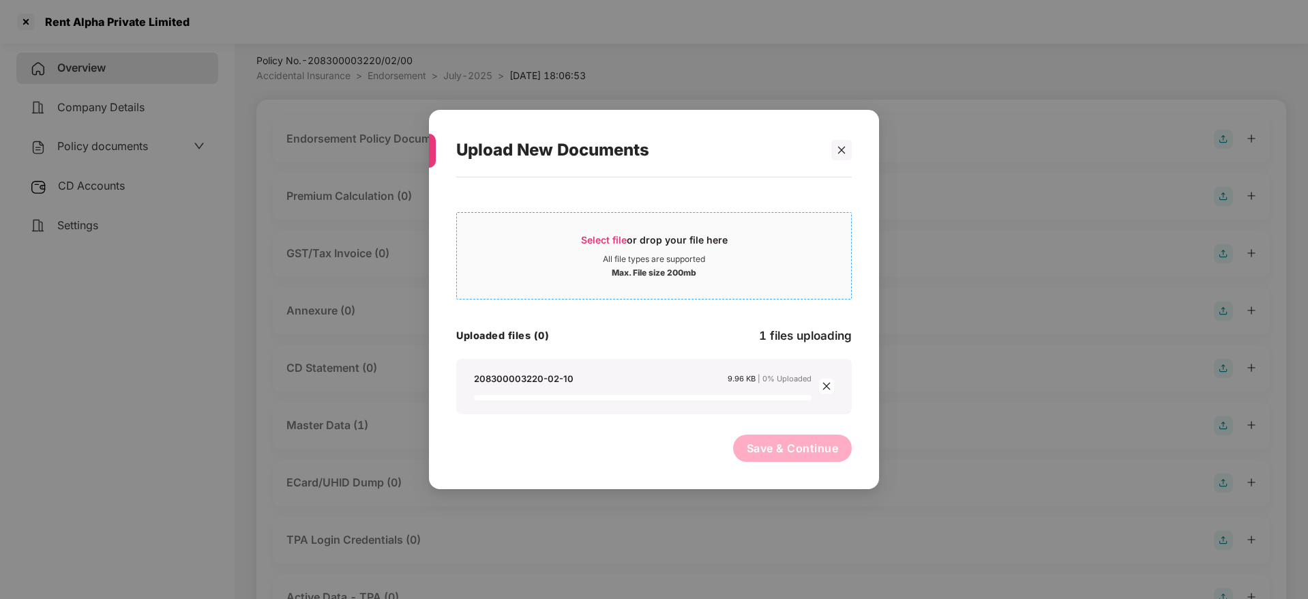
click at [639, 241] on div "Select file or drop your file here" at bounding box center [654, 243] width 147 height 20
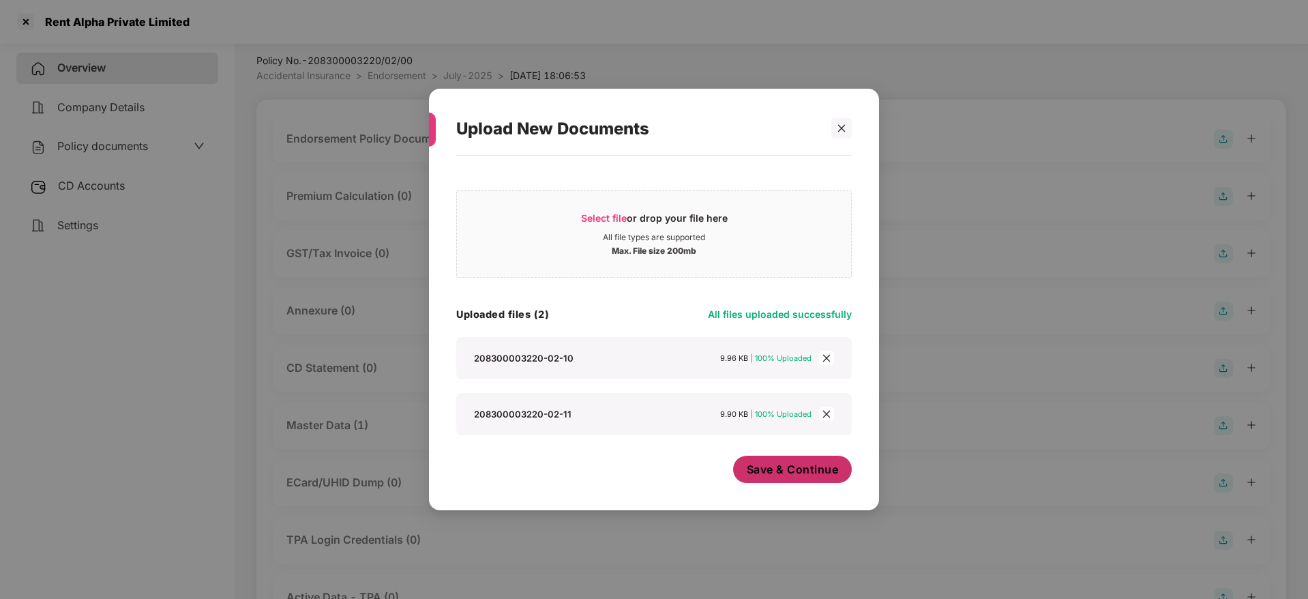
click at [790, 466] on span "Save & Continue" at bounding box center [793, 469] width 92 height 15
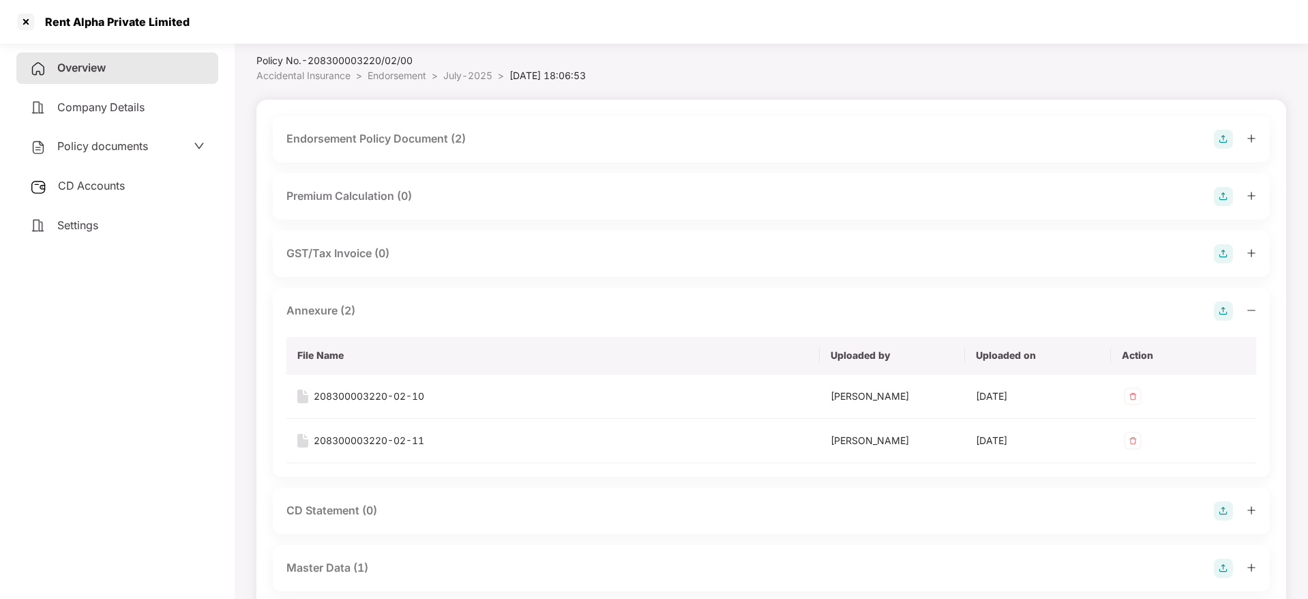
click at [58, 52] on div "Overview" at bounding box center [117, 67] width 202 height 31
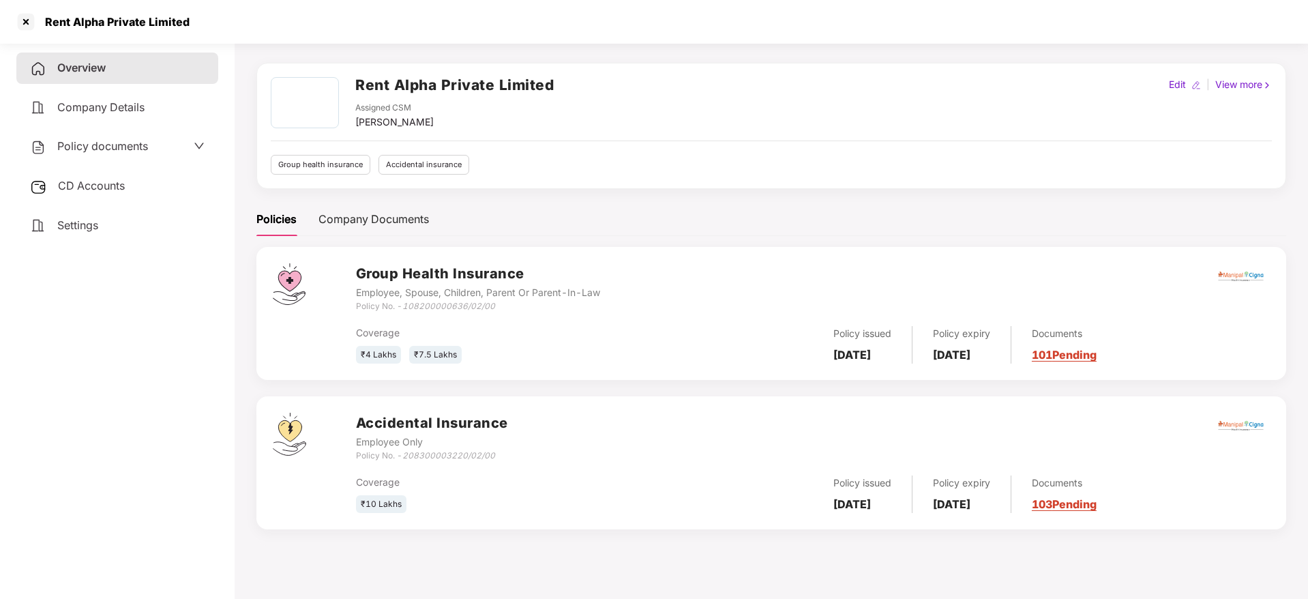
click at [1096, 350] on link "101 Pending" at bounding box center [1064, 355] width 65 height 14
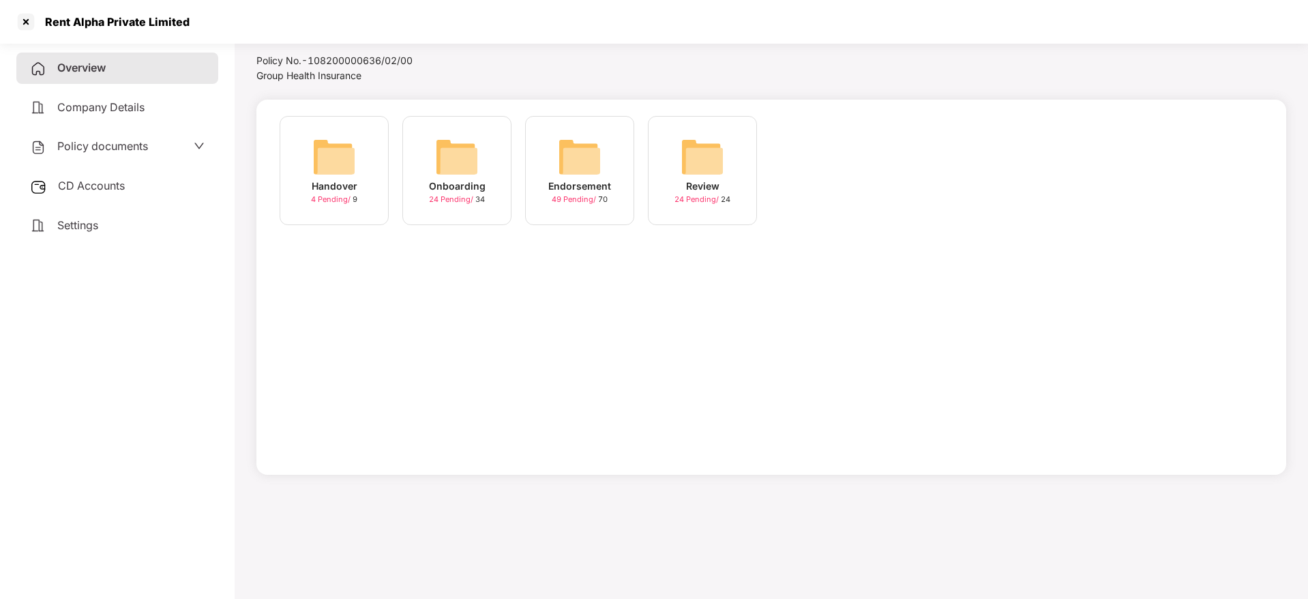
click at [553, 168] on div "Endorsement 49 Pending / 70" at bounding box center [579, 170] width 109 height 109
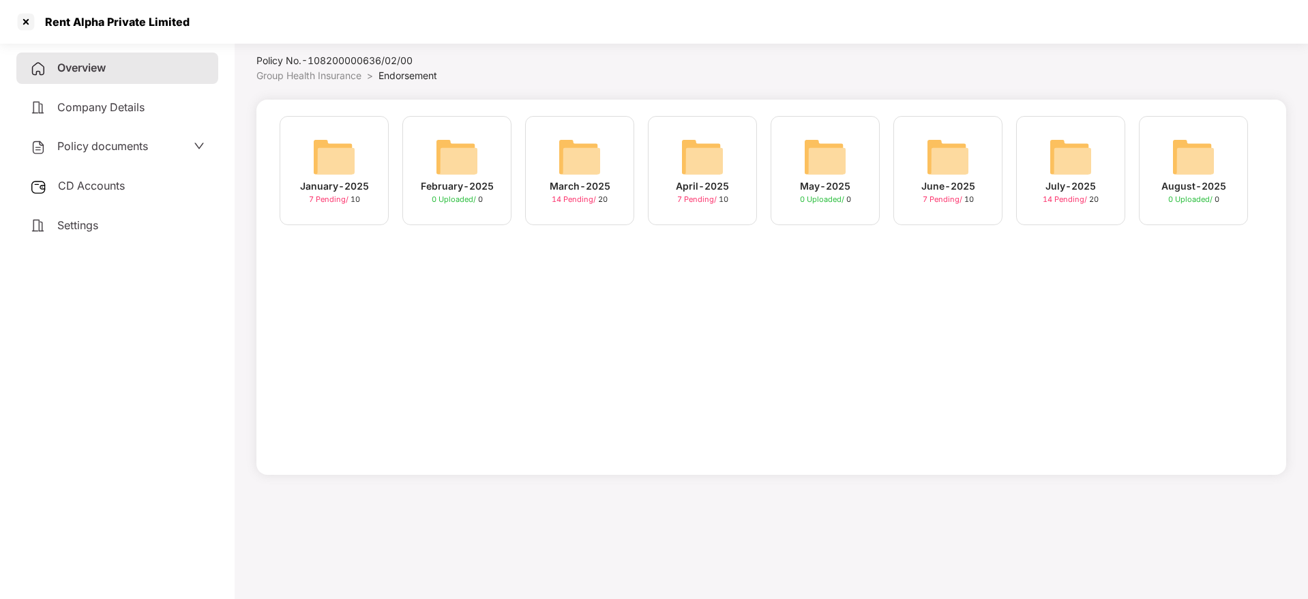
click at [1186, 179] on div "August-2025" at bounding box center [1193, 186] width 65 height 15
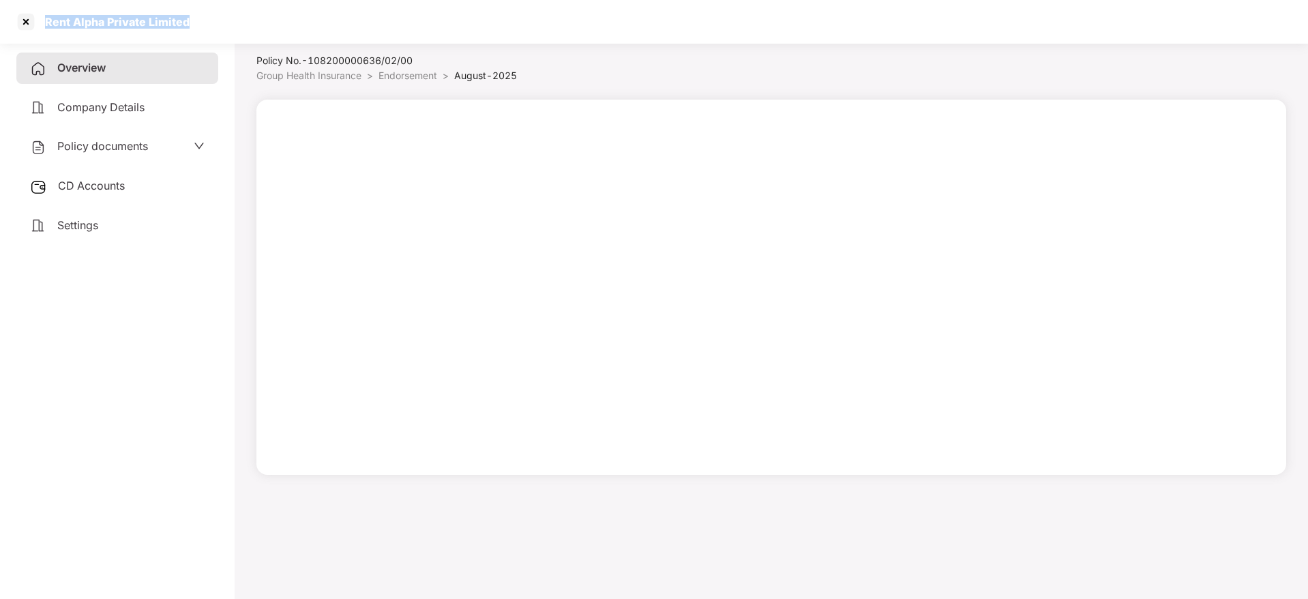
drag, startPoint x: 49, startPoint y: 20, endPoint x: 247, endPoint y: 17, distance: 197.7
click at [252, 13] on div "Rent Alpha Private Limited" at bounding box center [654, 22] width 1308 height 44
copy div "Rent Alpha Private Limited"
click at [22, 29] on div at bounding box center [26, 22] width 22 height 22
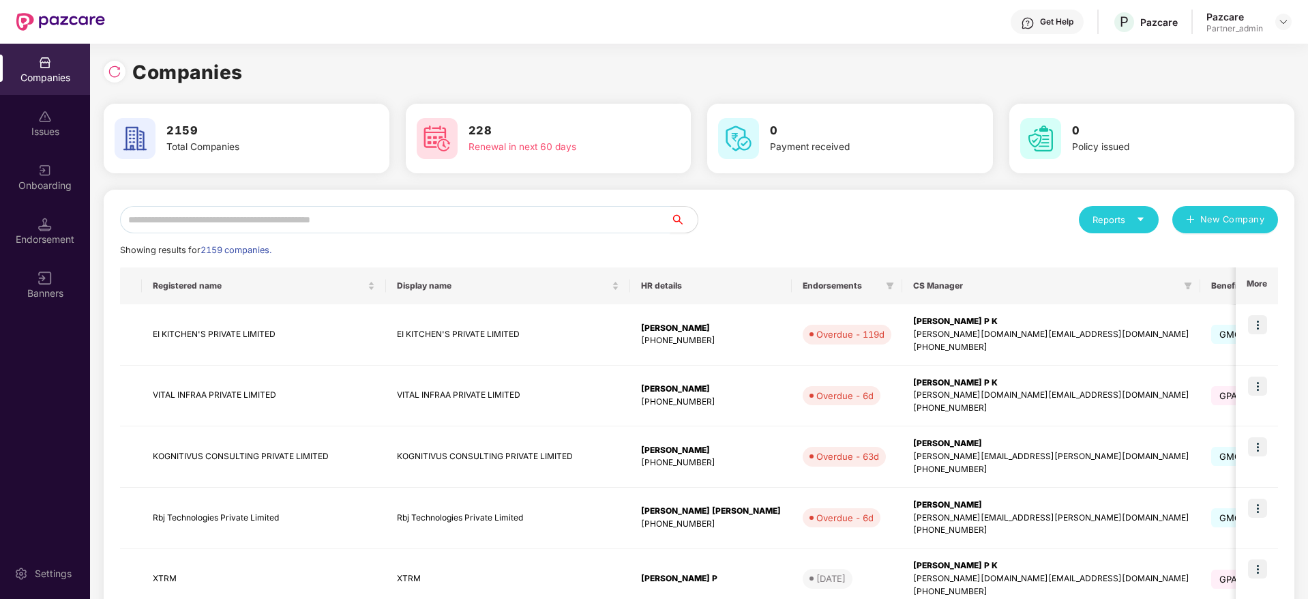
scroll to position [0, 0]
click at [391, 202] on div "Reports New Company Showing results for 2159 companies. Registered name Display…" at bounding box center [699, 585] width 1190 height 790
click at [395, 210] on input "text" at bounding box center [395, 219] width 550 height 27
paste input "**********"
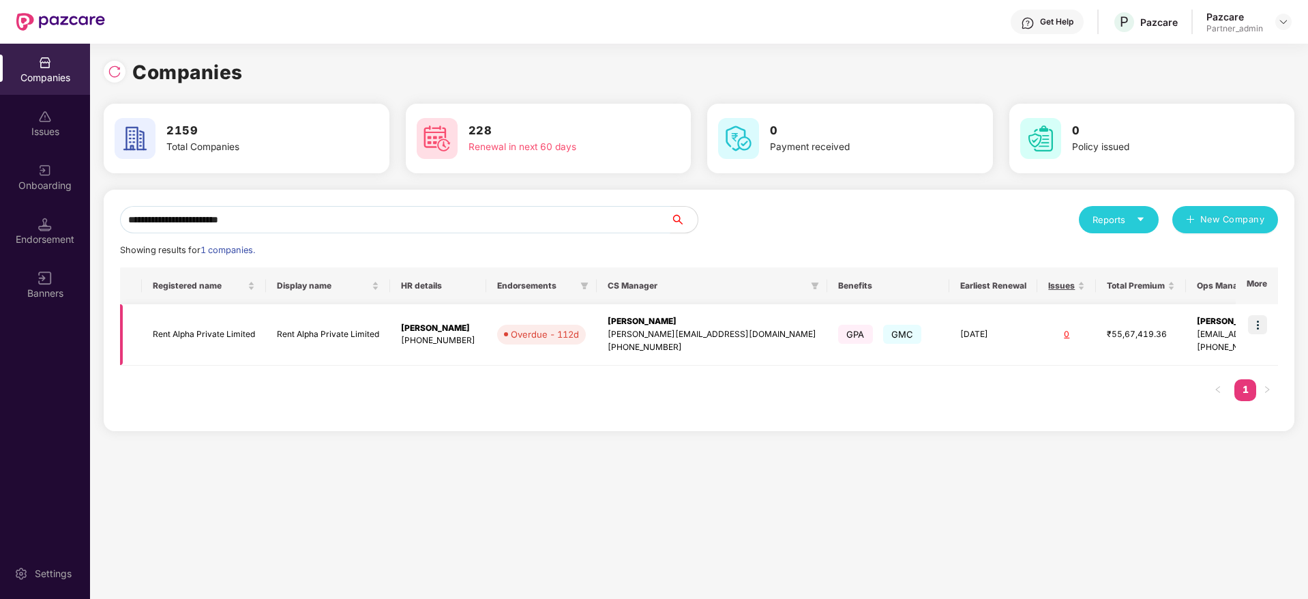
type input "**********"
click at [1257, 326] on img at bounding box center [1257, 324] width 19 height 19
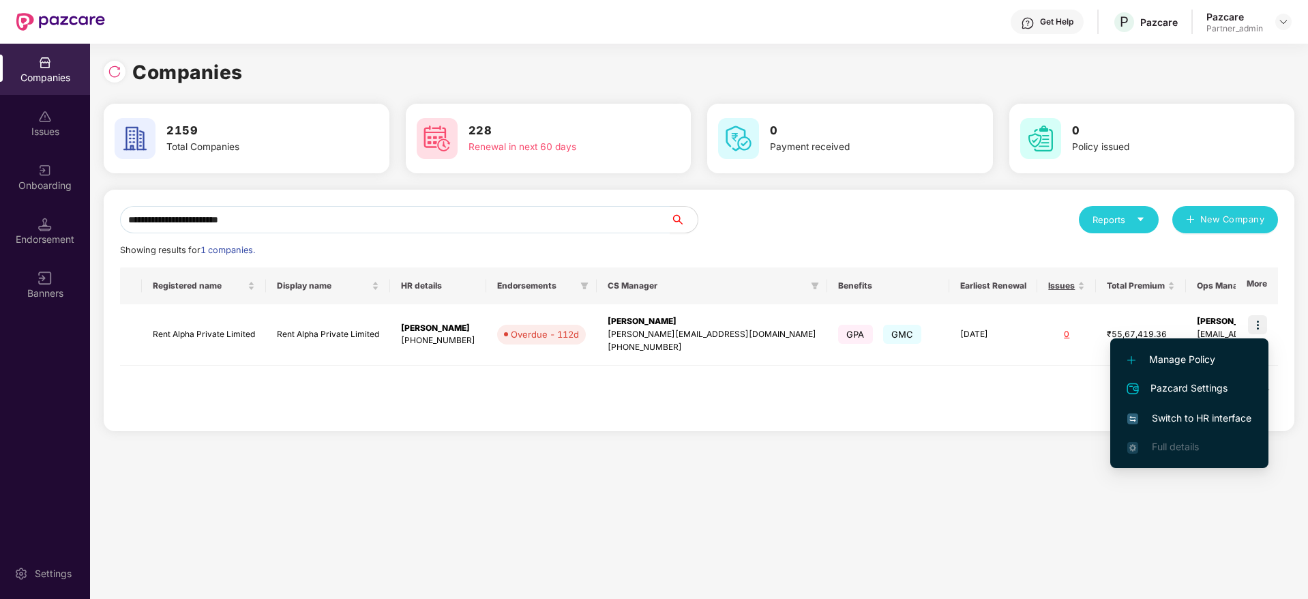
click at [1187, 410] on span "Switch to HR interface" at bounding box center [1189, 417] width 124 height 15
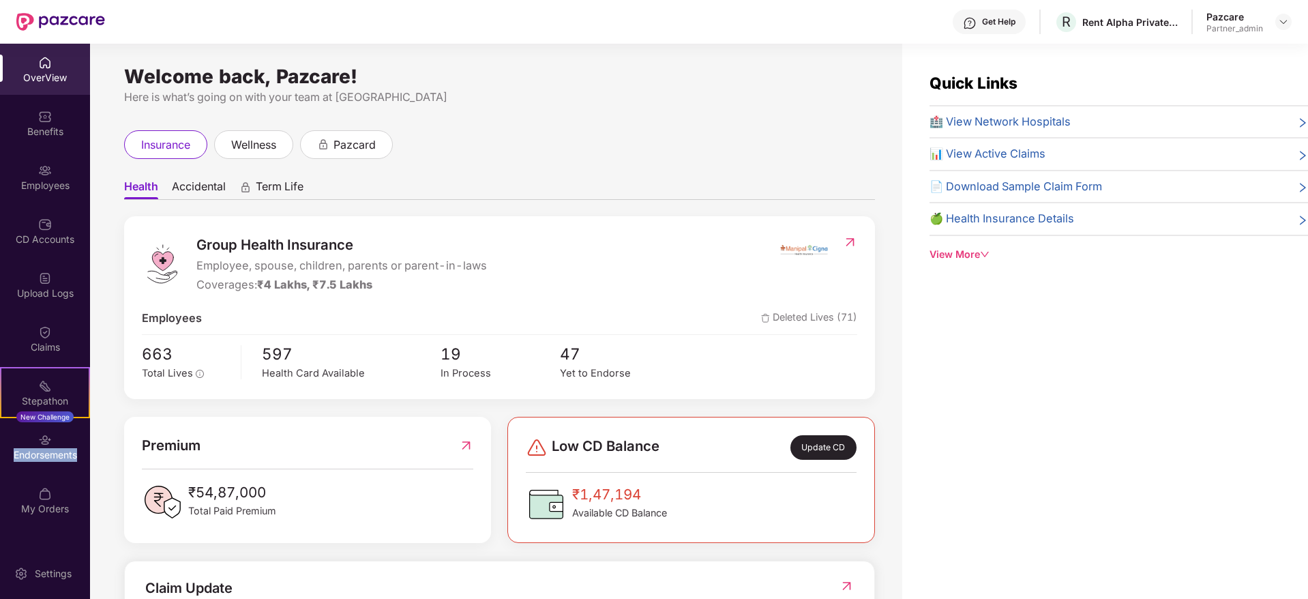
click at [61, 453] on div "Endorsements" at bounding box center [45, 455] width 90 height 14
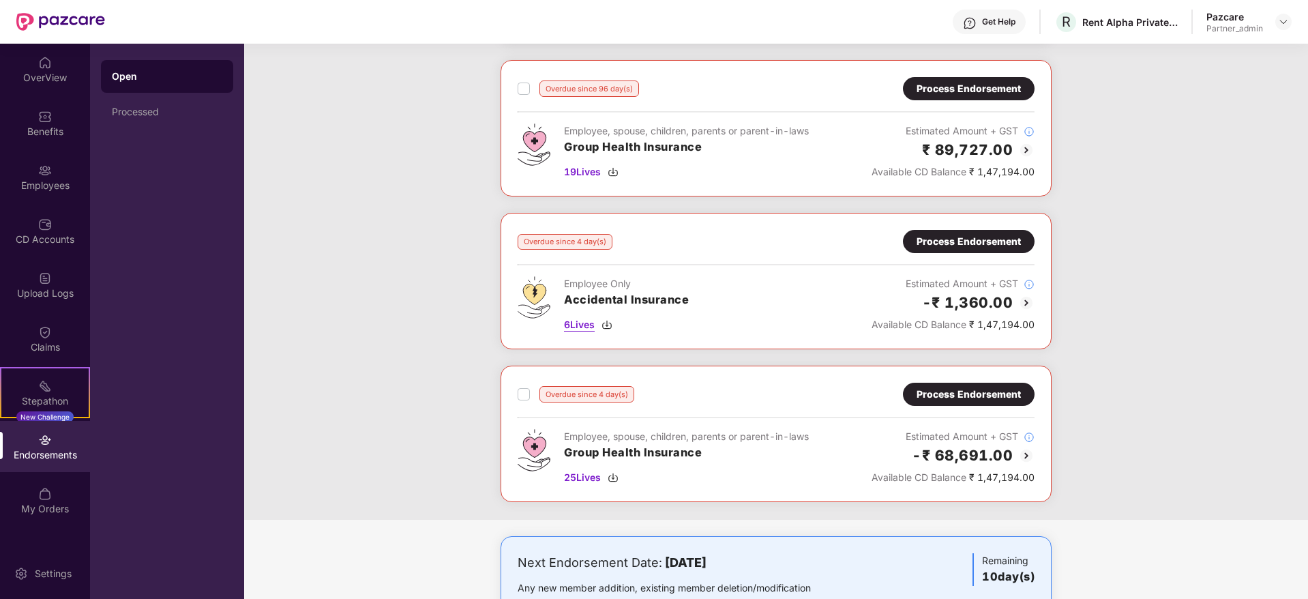
scroll to position [267, 0]
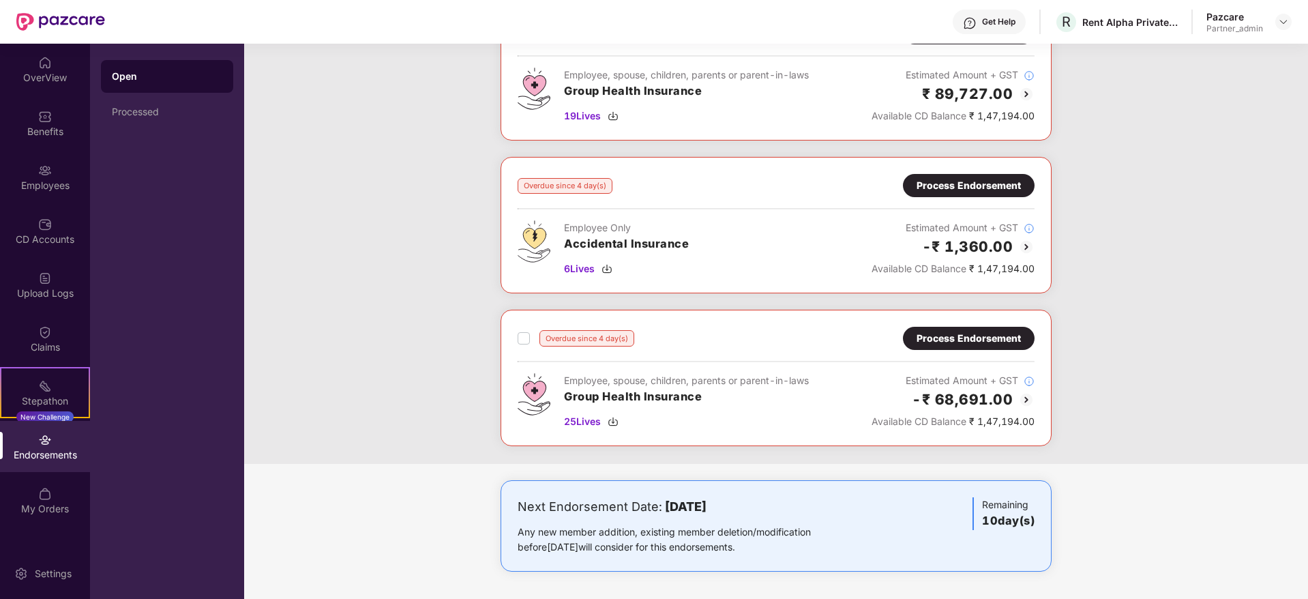
click at [949, 337] on div "Process Endorsement" at bounding box center [968, 338] width 104 height 15
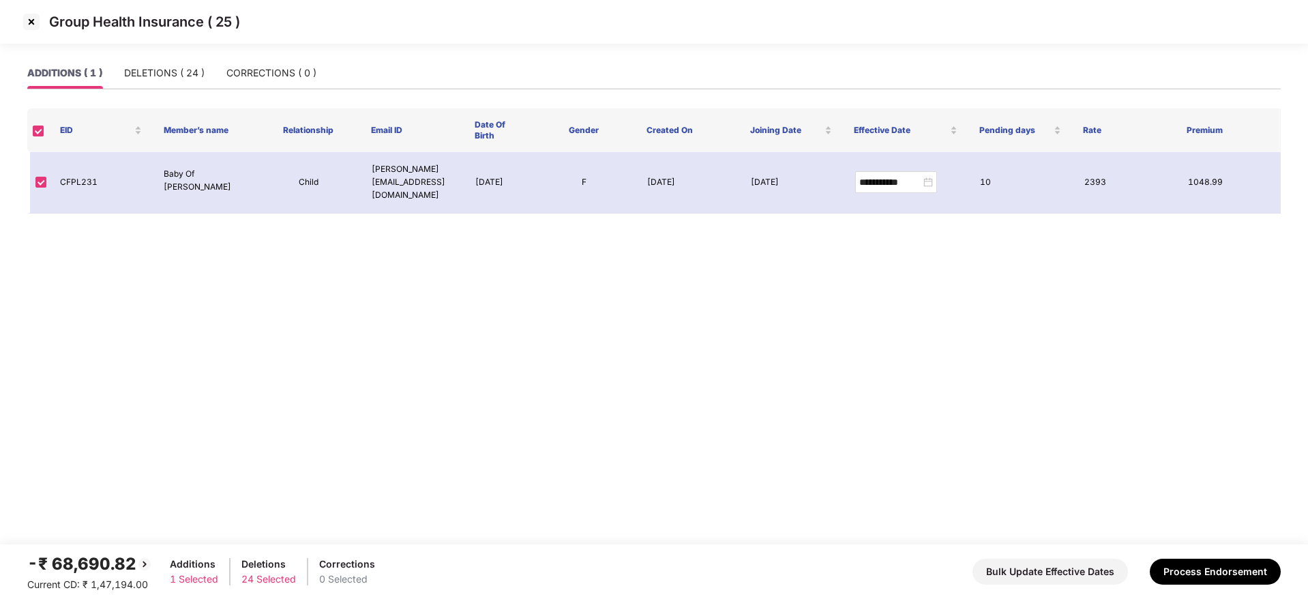
click at [27, 25] on img at bounding box center [31, 22] width 22 height 22
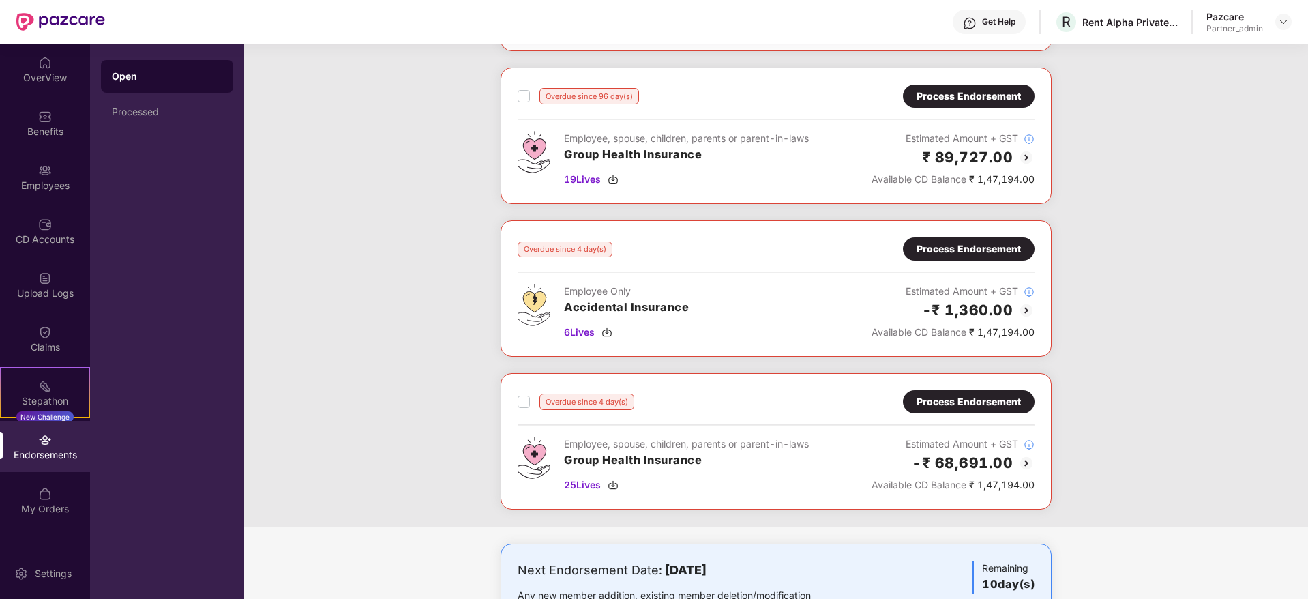
scroll to position [205, 0]
drag, startPoint x: 1088, startPoint y: 22, endPoint x: 1203, endPoint y: 12, distance: 115.0
click at [1202, 12] on div "Get Help R Rent Alpha Private Limited Pazcare Partner_admin" at bounding box center [698, 22] width 1186 height 44
copy div "ent Alpha Private Limited"
click at [1276, 21] on div at bounding box center [1283, 22] width 16 height 16
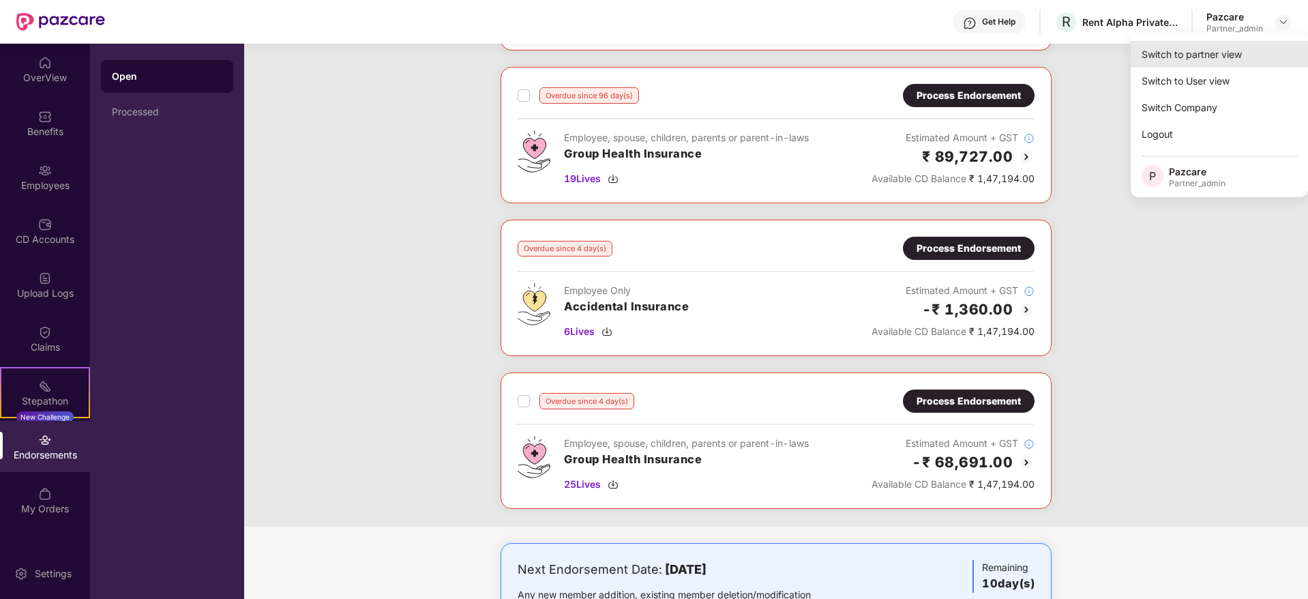
click at [1231, 48] on div "Switch to partner view" at bounding box center [1218, 54] width 177 height 27
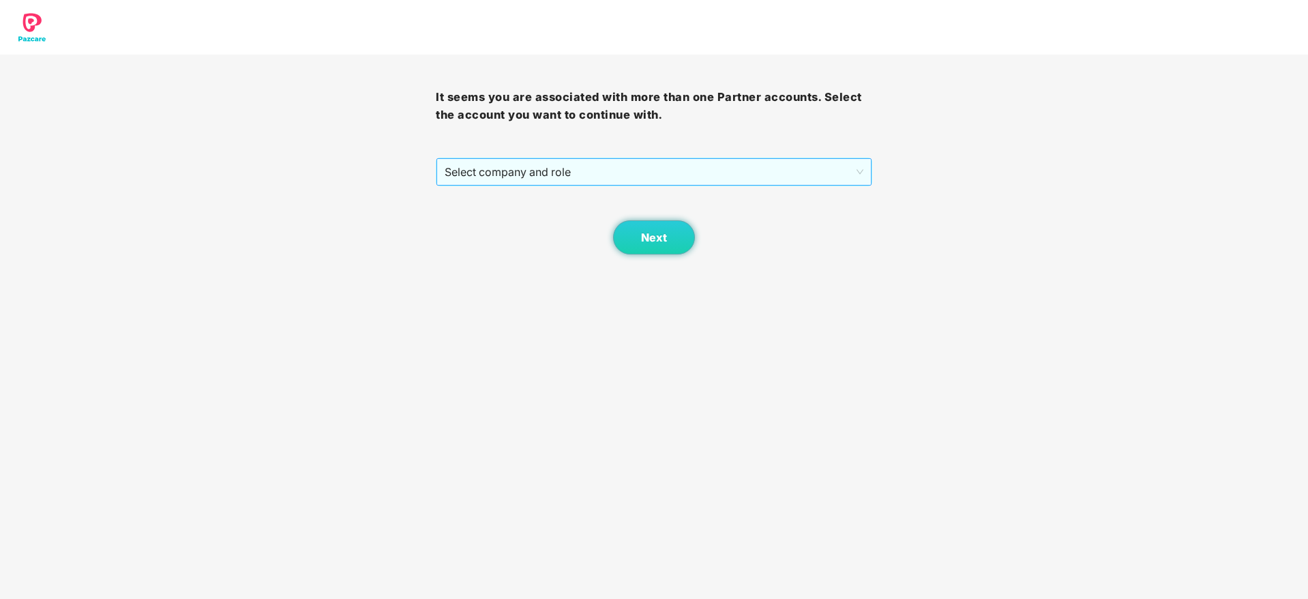
click at [585, 168] on span "Select company and role" at bounding box center [654, 172] width 418 height 26
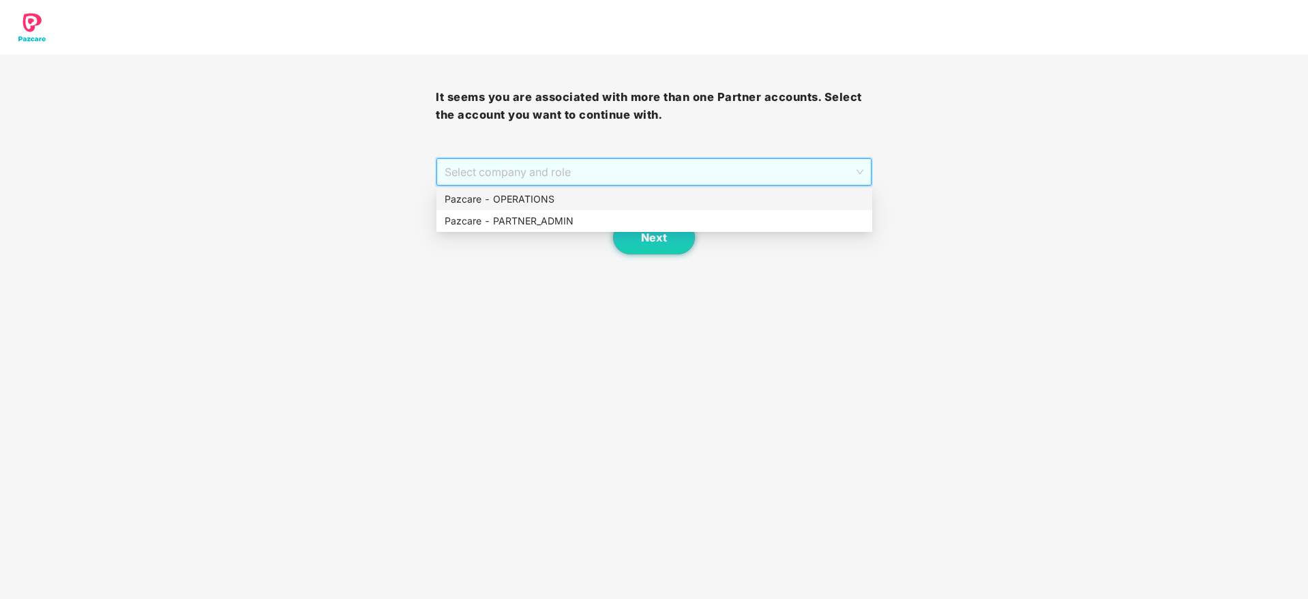
click at [553, 207] on div "Pazcare - OPERATIONS" at bounding box center [654, 199] width 436 height 22
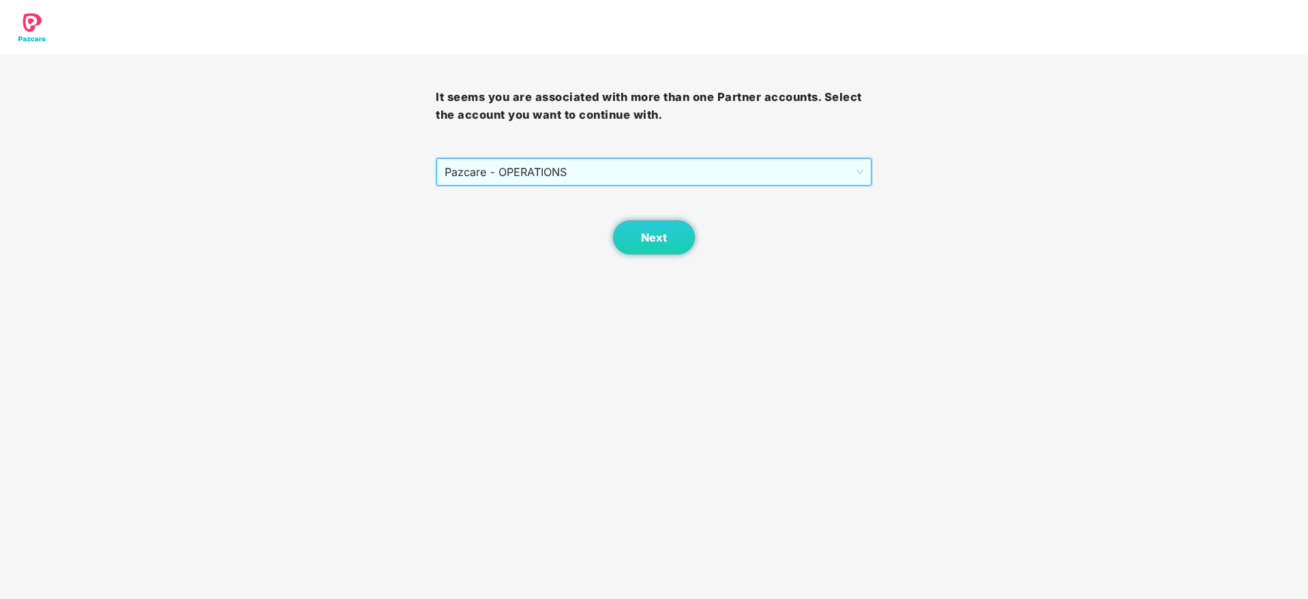
click at [594, 171] on span "Pazcare - OPERATIONS" at bounding box center [654, 172] width 418 height 26
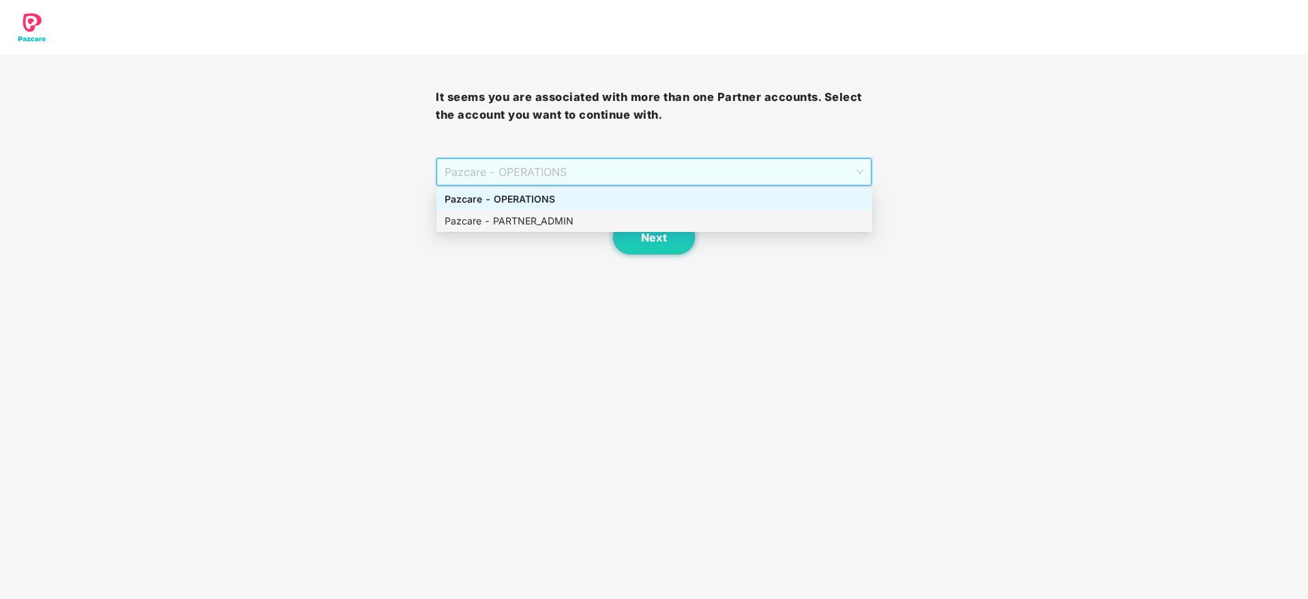
click at [565, 220] on div "Pazcare - PARTNER_ADMIN" at bounding box center [654, 220] width 419 height 15
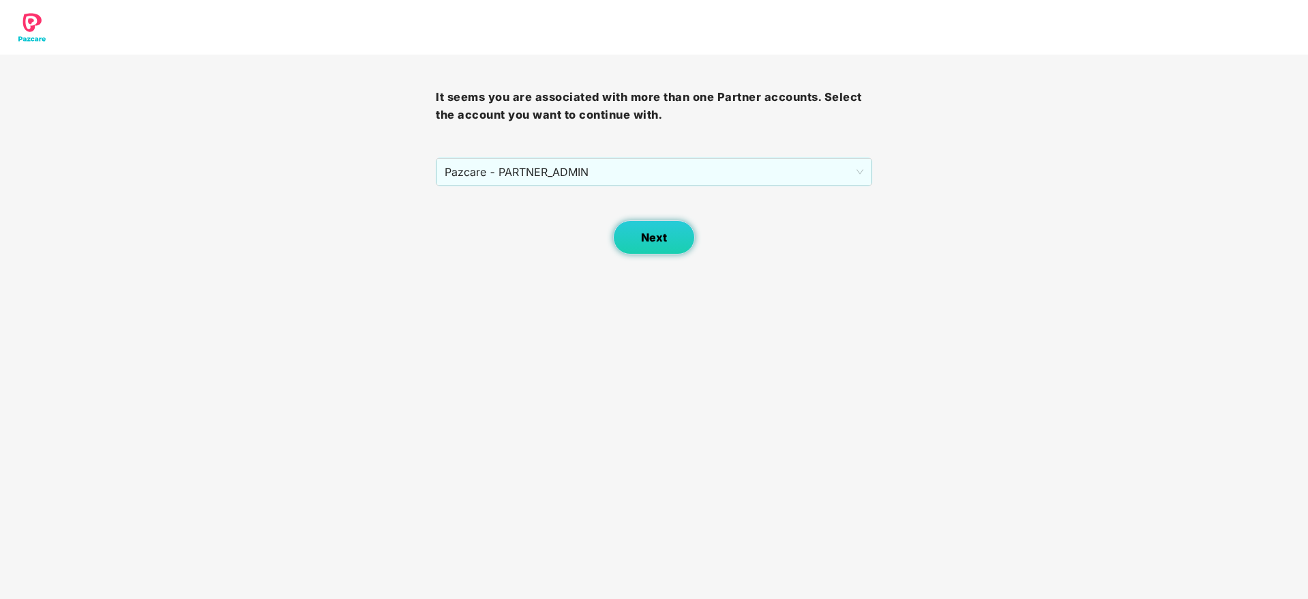
click at [663, 233] on span "Next" at bounding box center [654, 237] width 26 height 13
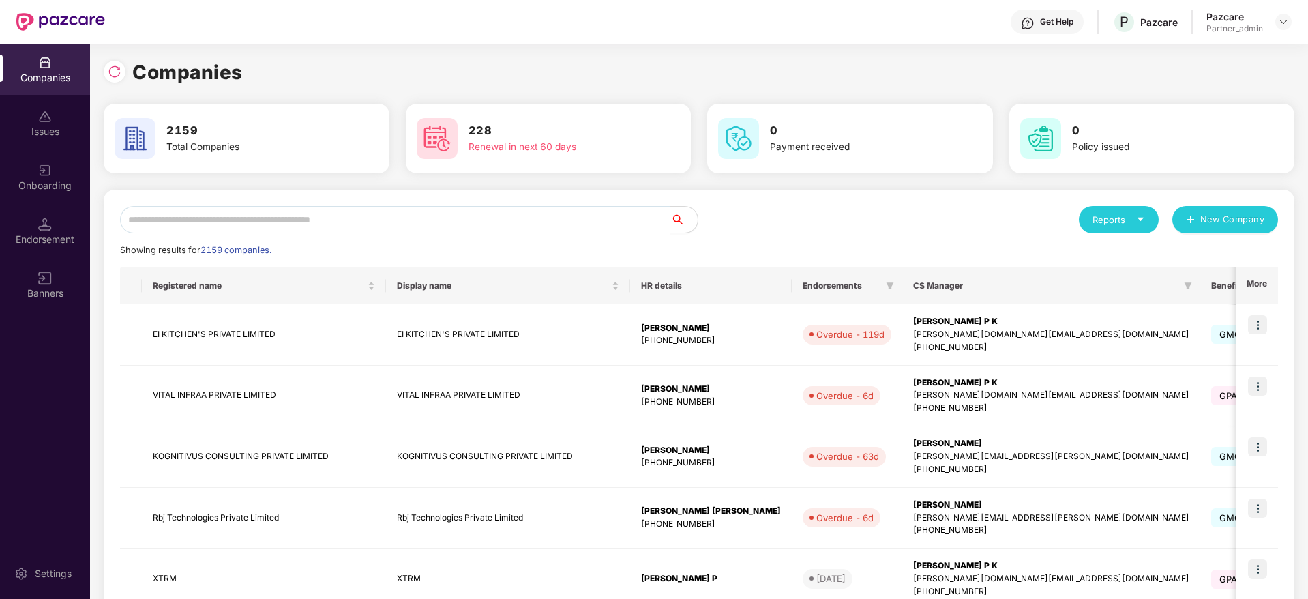
click at [412, 217] on input "text" at bounding box center [395, 219] width 550 height 27
paste input "**********"
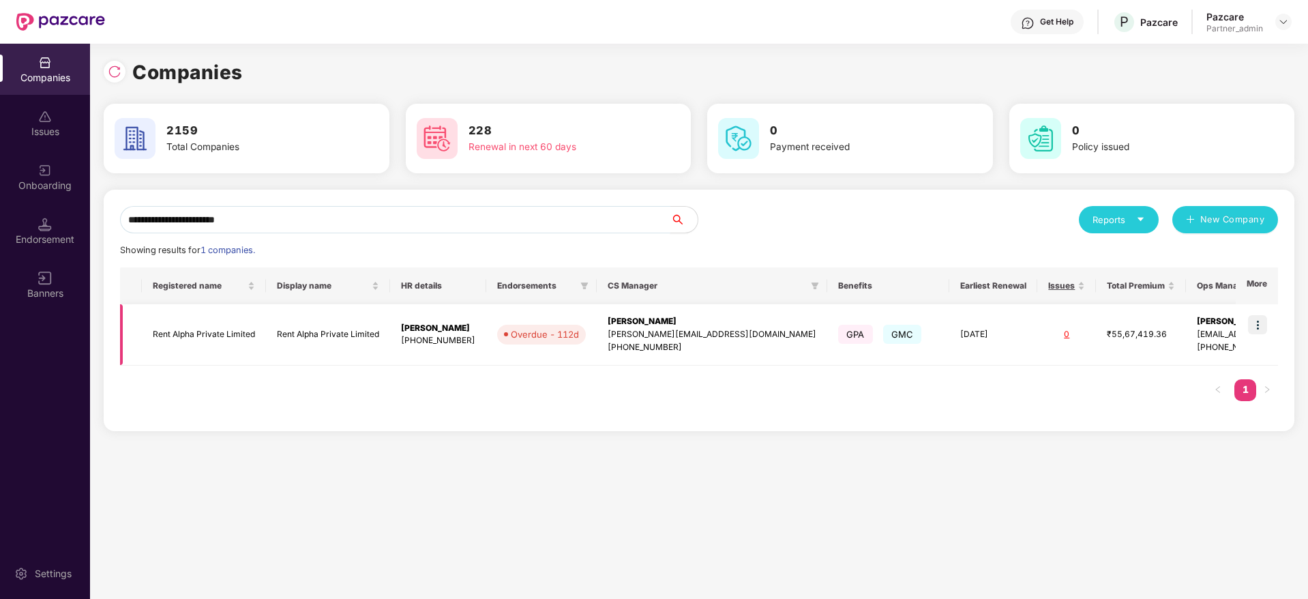
type input "**********"
click at [654, 325] on div "[PERSON_NAME]" at bounding box center [711, 321] width 209 height 13
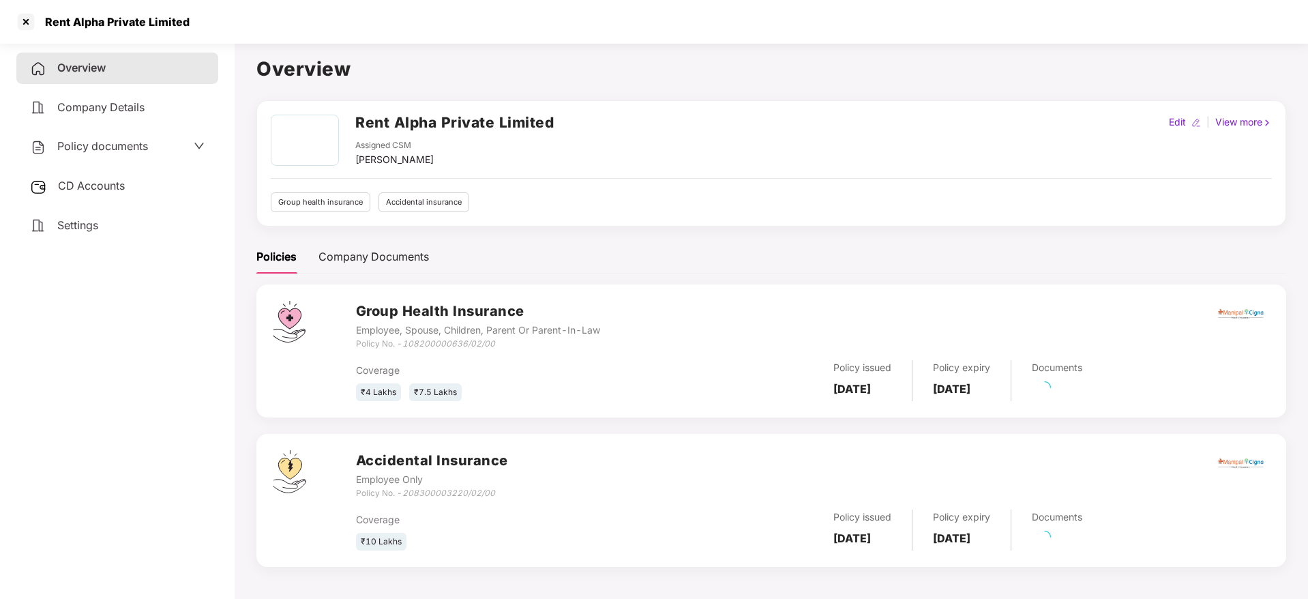
click at [80, 182] on span "CD Accounts" at bounding box center [91, 186] width 67 height 14
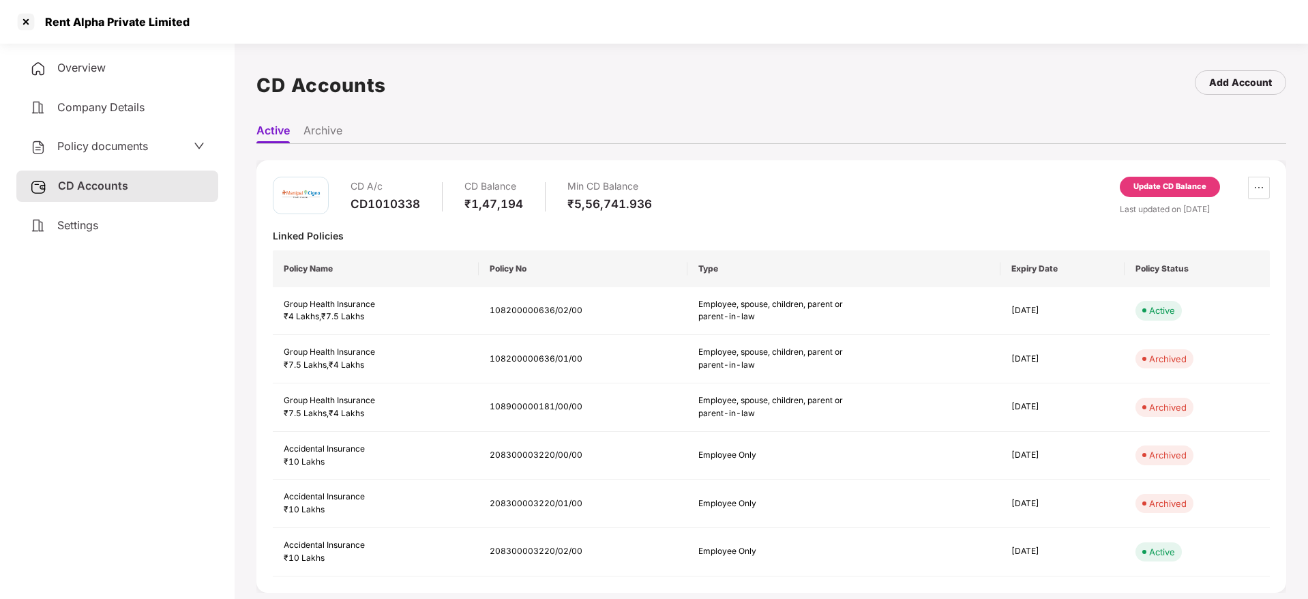
click at [1149, 183] on div "Update CD Balance" at bounding box center [1169, 187] width 73 height 12
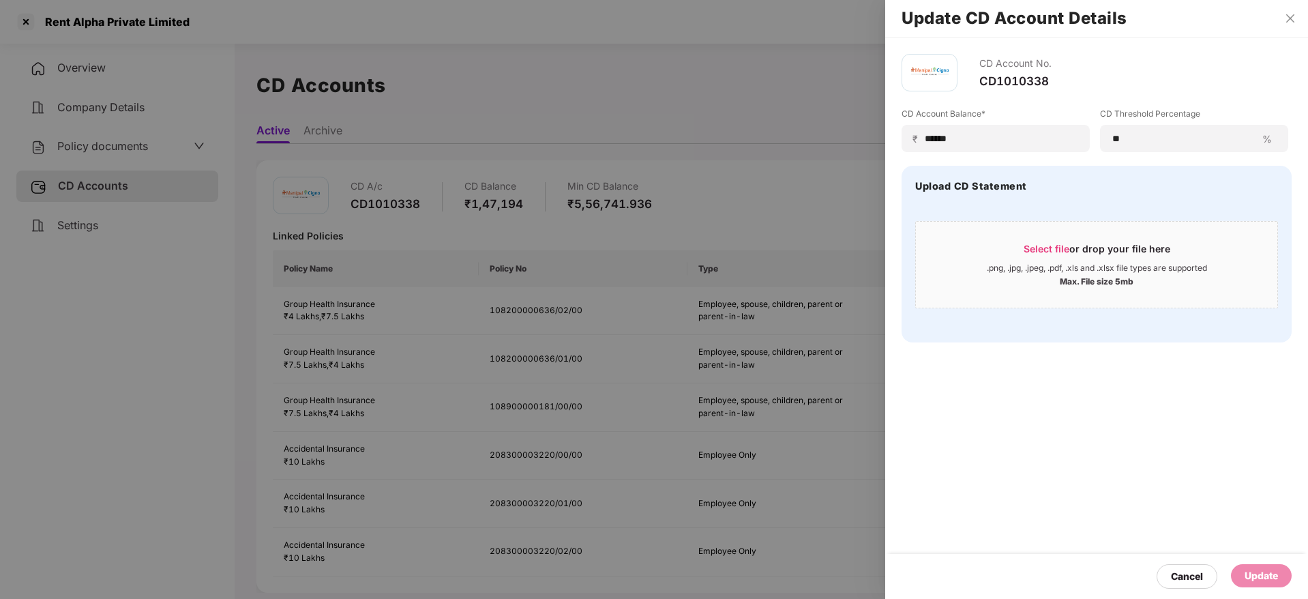
click at [754, 179] on div at bounding box center [654, 299] width 1308 height 599
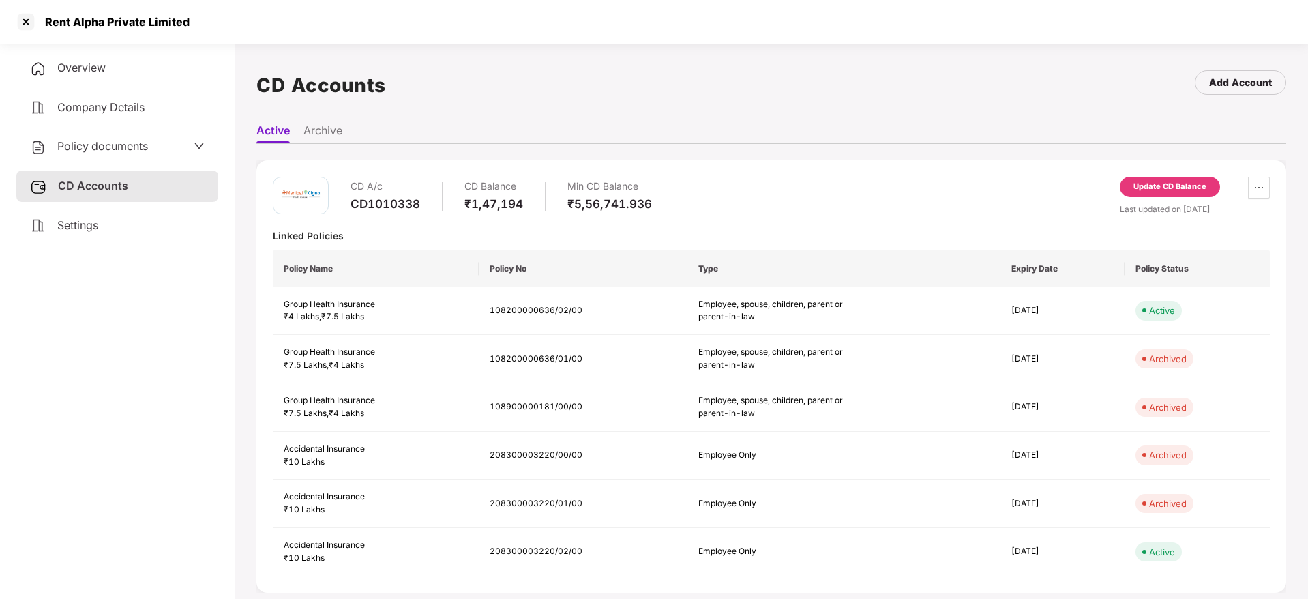
click at [1149, 179] on div "Update CD Balance" at bounding box center [1170, 187] width 100 height 20
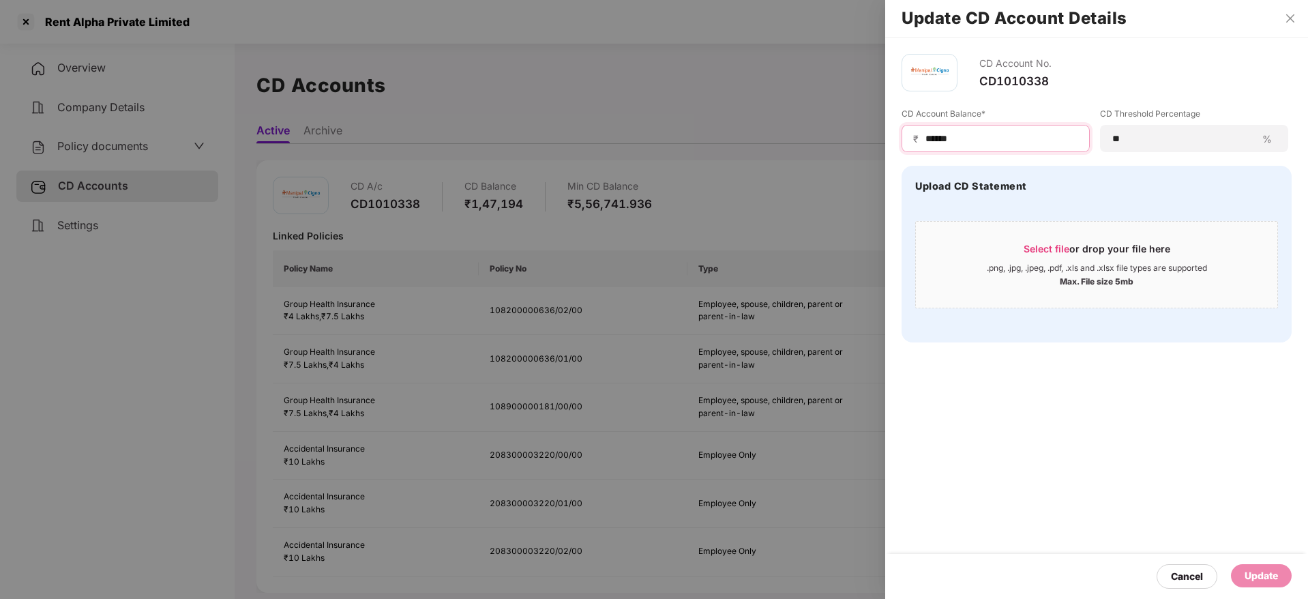
drag, startPoint x: 1000, startPoint y: 132, endPoint x: 826, endPoint y: 102, distance: 176.4
click at [828, 102] on div "Update CD Account Details CD Account No. CD1010338 CD Account Balance* ₹ ******…" at bounding box center [654, 299] width 1308 height 599
paste input
type input "******"
click at [1044, 244] on span "Select file" at bounding box center [1046, 249] width 46 height 12
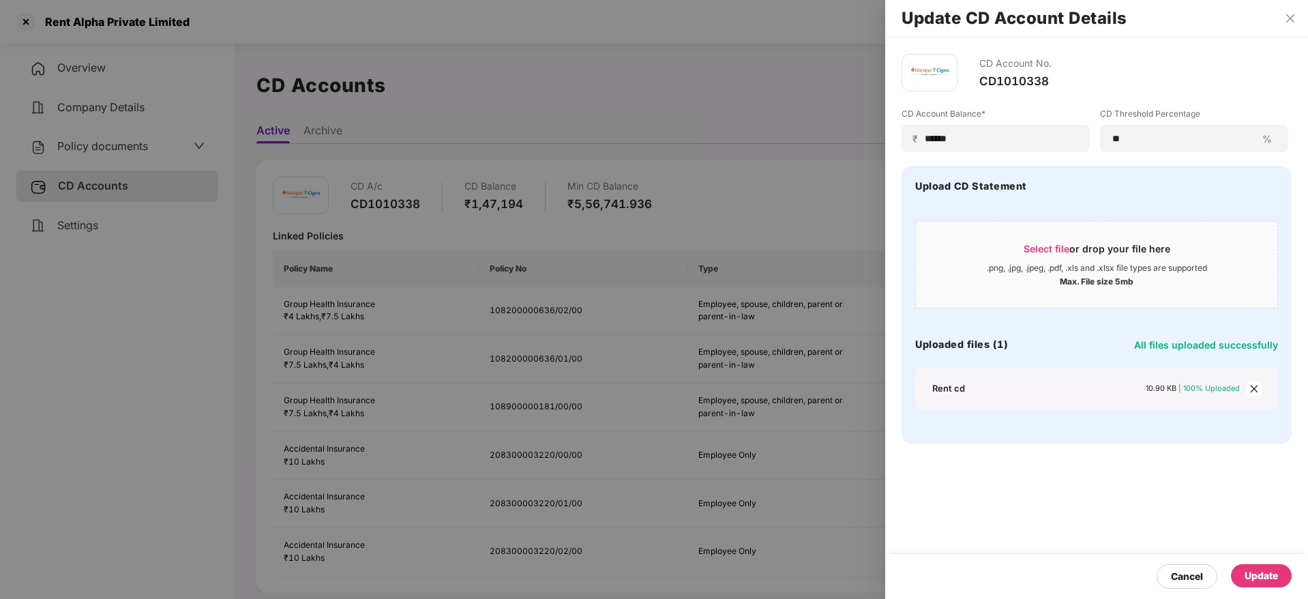
click at [1274, 579] on div "Update" at bounding box center [1260, 575] width 33 height 15
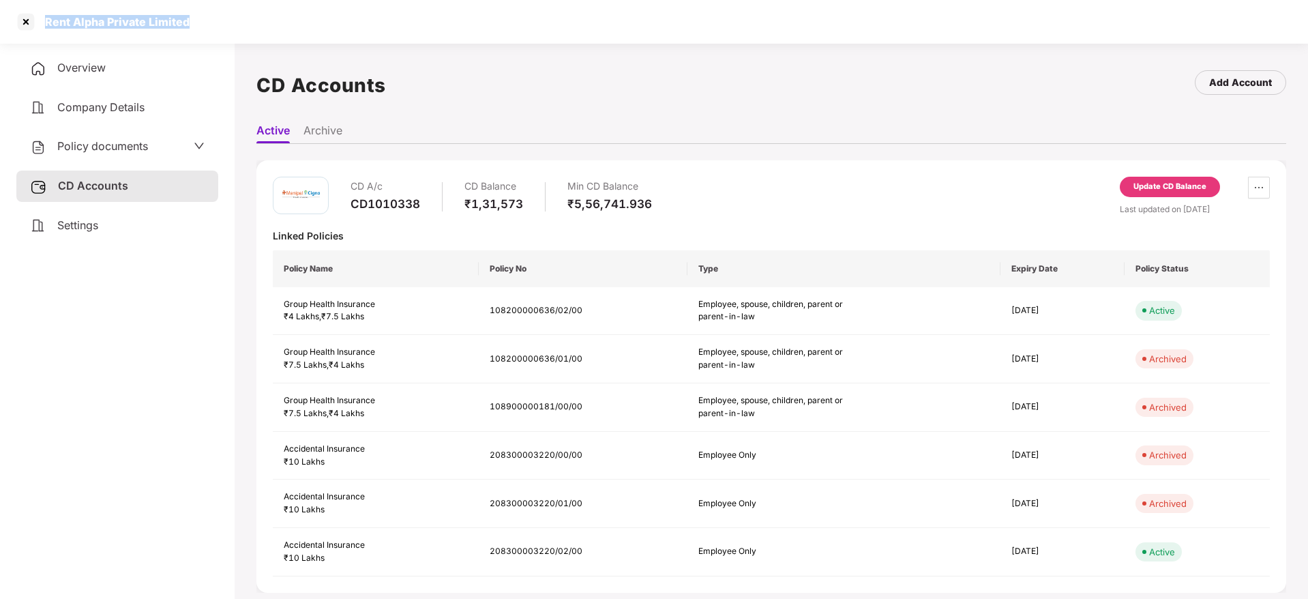
drag, startPoint x: 46, startPoint y: 22, endPoint x: 209, endPoint y: 18, distance: 163.0
click at [209, 18] on div "Rent Alpha Private Limited" at bounding box center [654, 22] width 1308 height 44
copy div "Rent Alpha Private Limited"
click at [30, 25] on div at bounding box center [26, 22] width 22 height 22
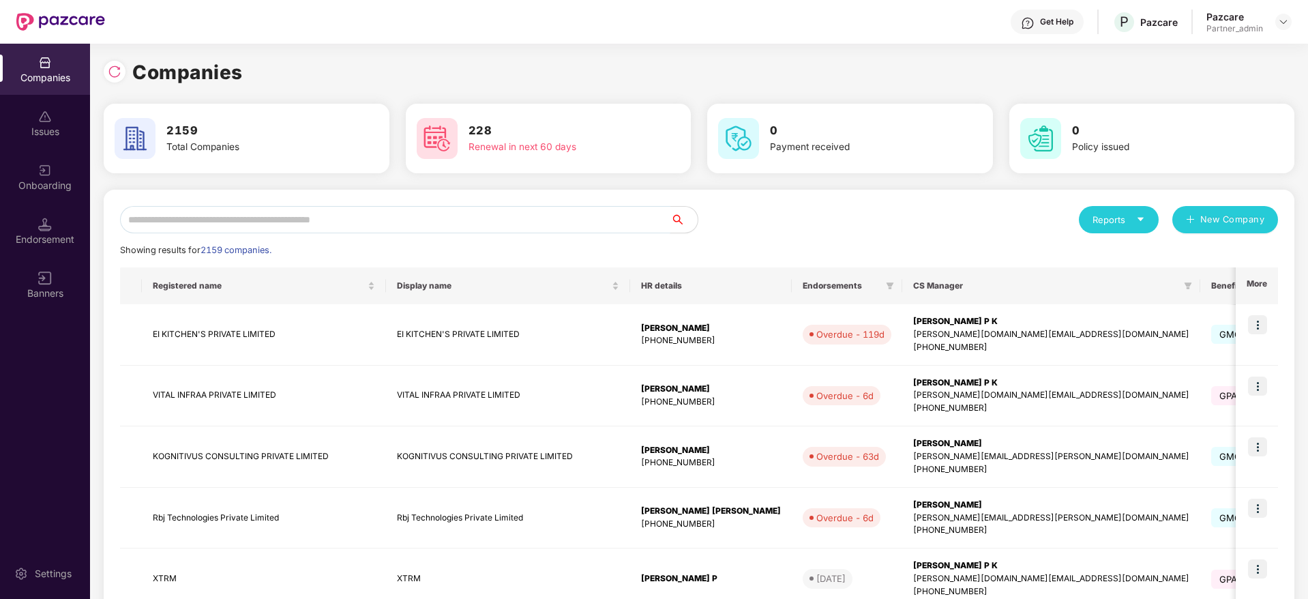
drag, startPoint x: 313, startPoint y: 219, endPoint x: 321, endPoint y: 216, distance: 8.6
click at [320, 217] on input "text" at bounding box center [395, 219] width 550 height 27
paste input "**********"
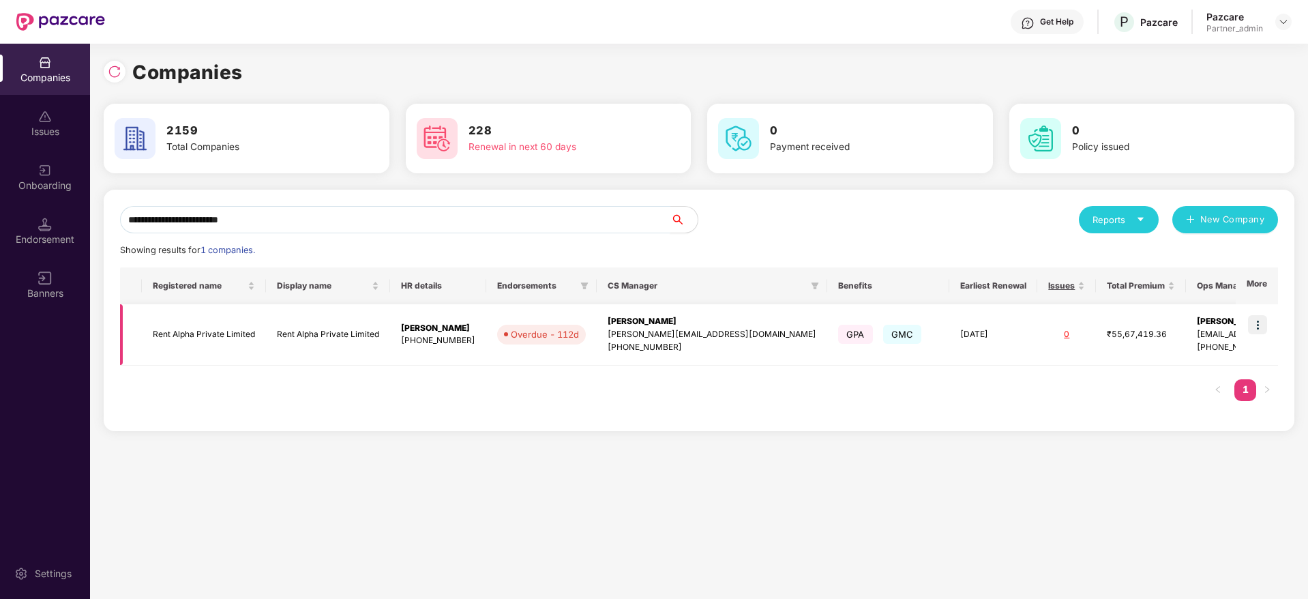
type input "**********"
click at [1263, 324] on img at bounding box center [1257, 324] width 19 height 19
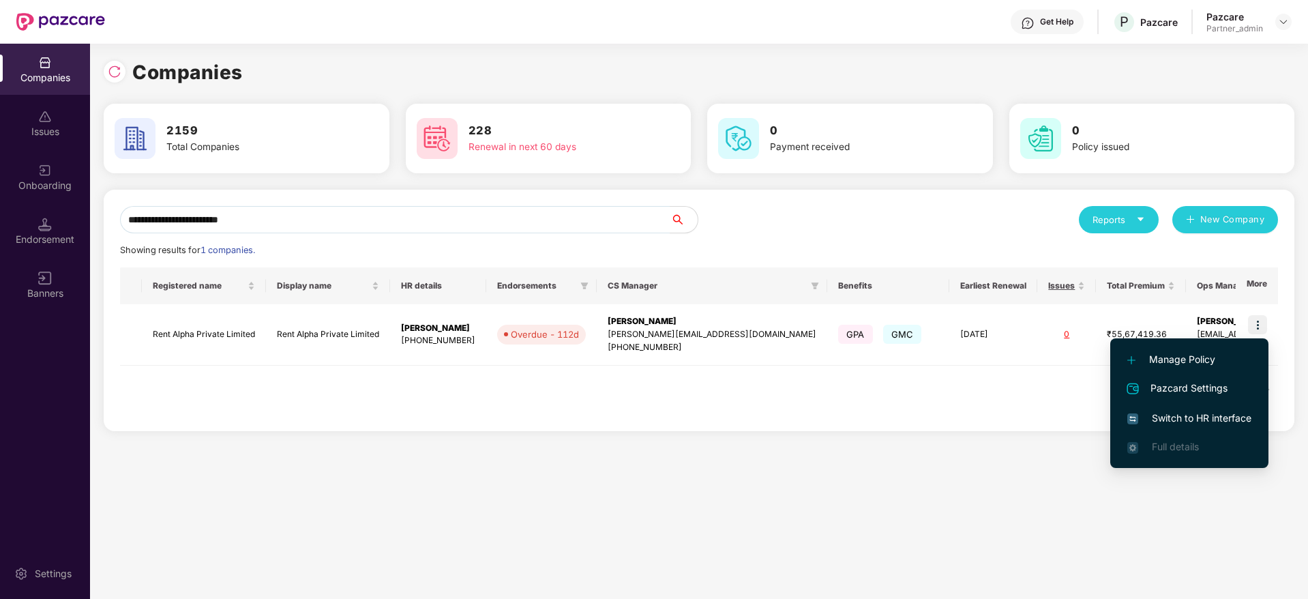
click at [1187, 419] on span "Switch to HR interface" at bounding box center [1189, 417] width 124 height 15
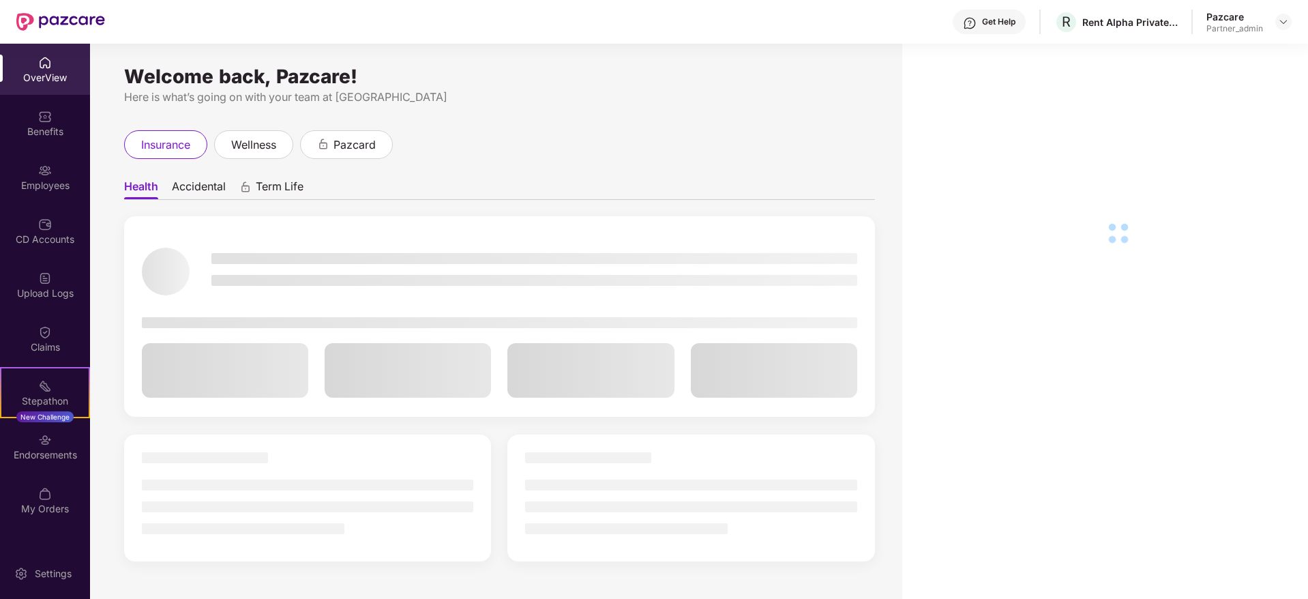
click at [39, 167] on img at bounding box center [45, 171] width 14 height 14
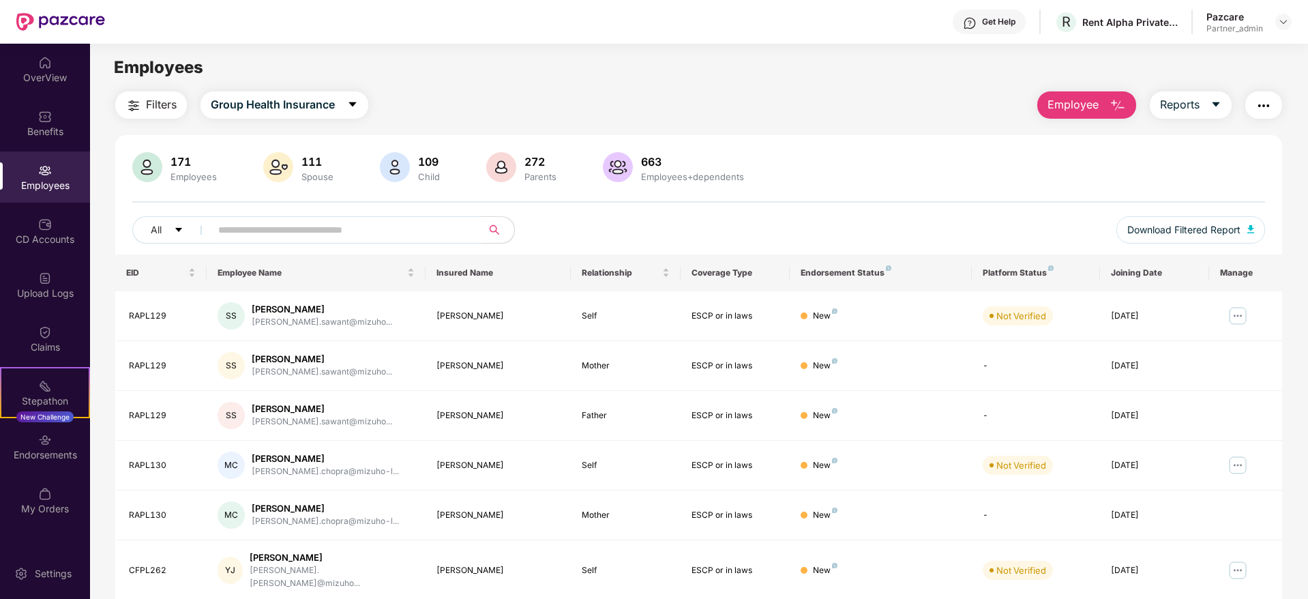
click at [297, 232] on input "text" at bounding box center [340, 230] width 245 height 20
paste input "*******"
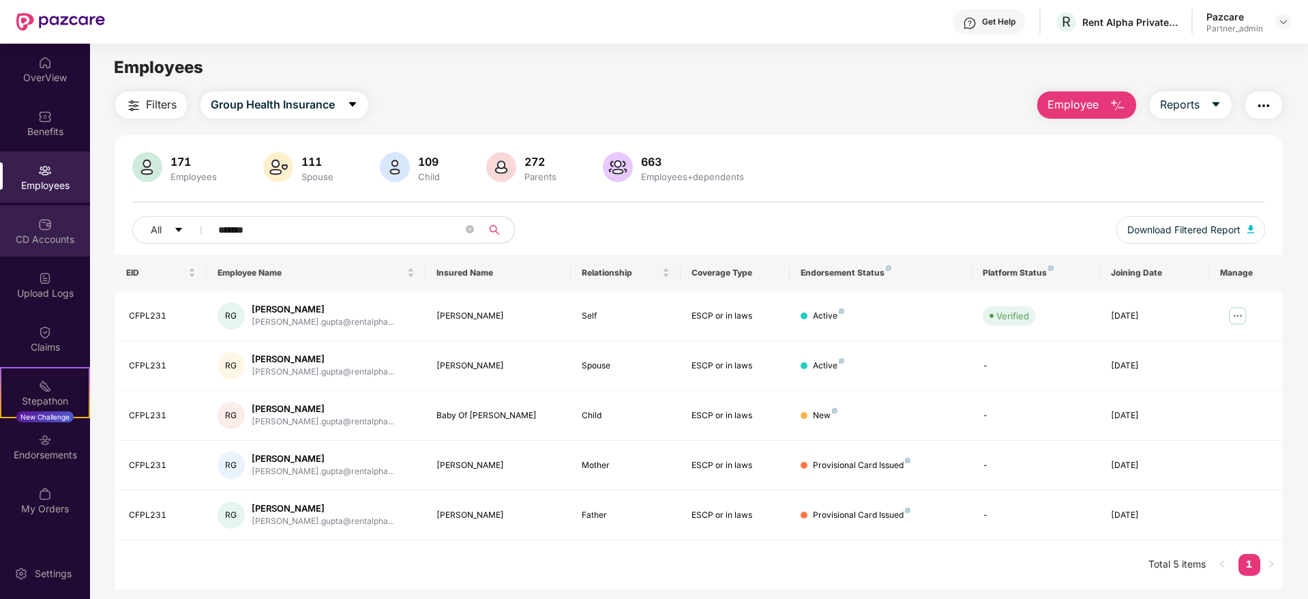
drag, startPoint x: 262, startPoint y: 219, endPoint x: 57, endPoint y: 213, distance: 204.6
click at [57, 213] on div "OverView Benefits Employees CD Accounts Upload Logs Claims Stepathon New Challe…" at bounding box center [654, 321] width 1308 height 555
paste input "text"
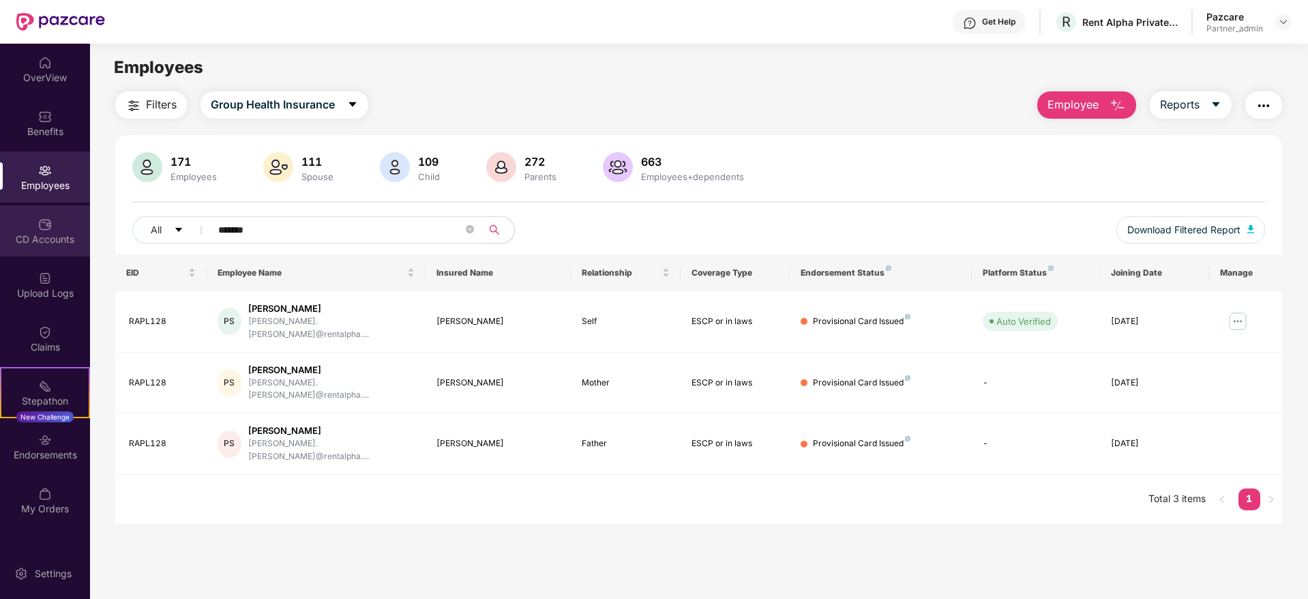
type input "*******"
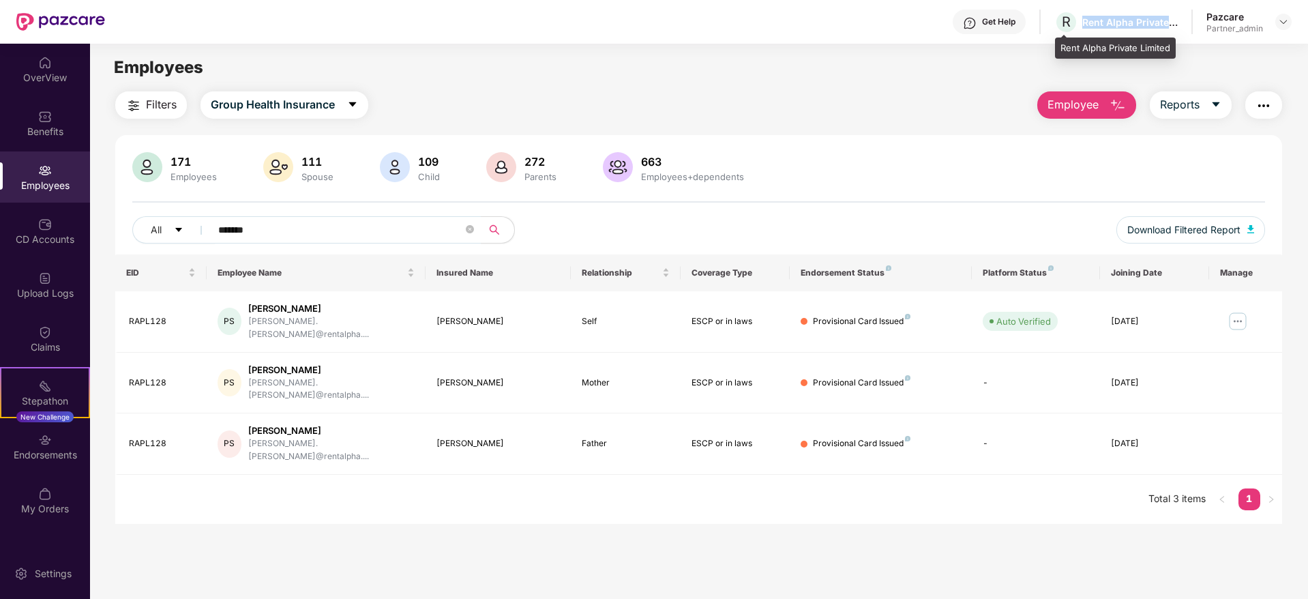
drag, startPoint x: 1083, startPoint y: 24, endPoint x: 1180, endPoint y: 20, distance: 96.9
click at [1180, 20] on div "Get Help R Rent Alpha Private Limited Pazcare Partner_admin" at bounding box center [698, 22] width 1186 height 44
copy div "Rent Alpha Private Li"
click at [1279, 22] on img at bounding box center [1283, 21] width 11 height 11
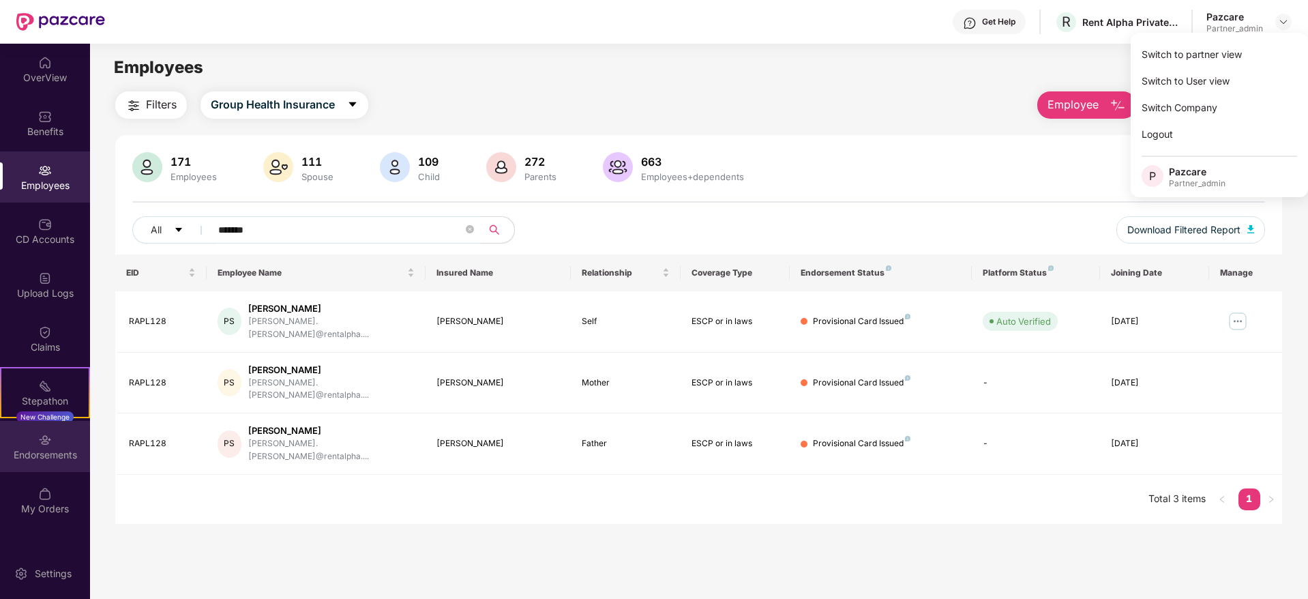
click at [76, 445] on div "Endorsements" at bounding box center [45, 446] width 90 height 51
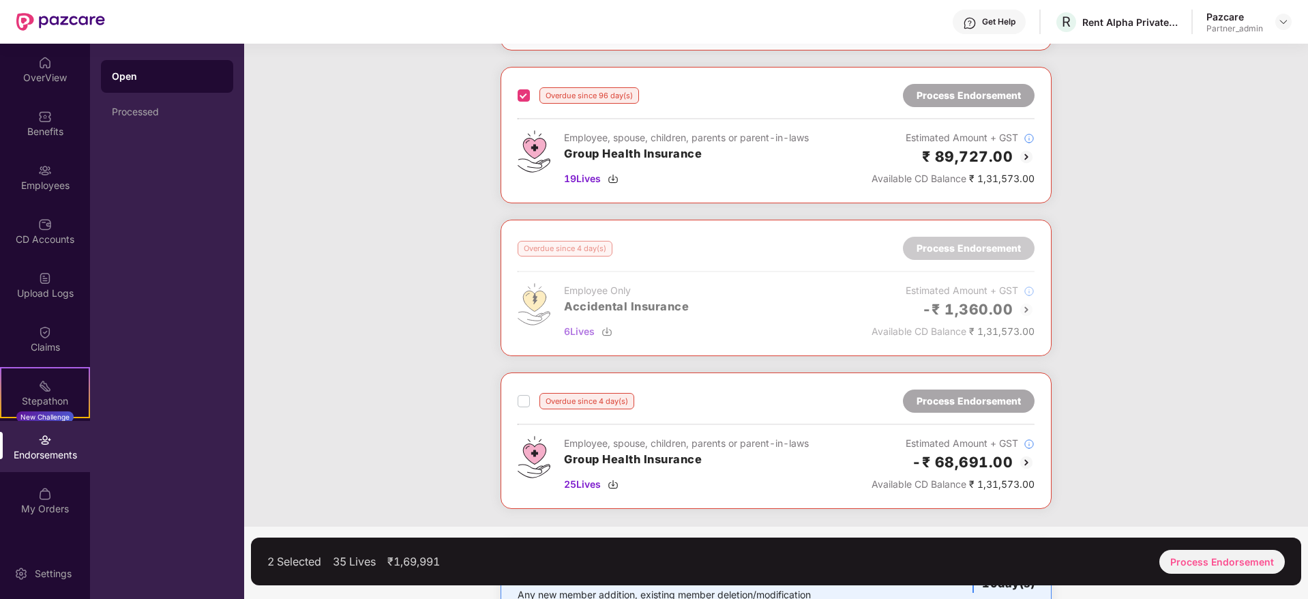
scroll to position [267, 0]
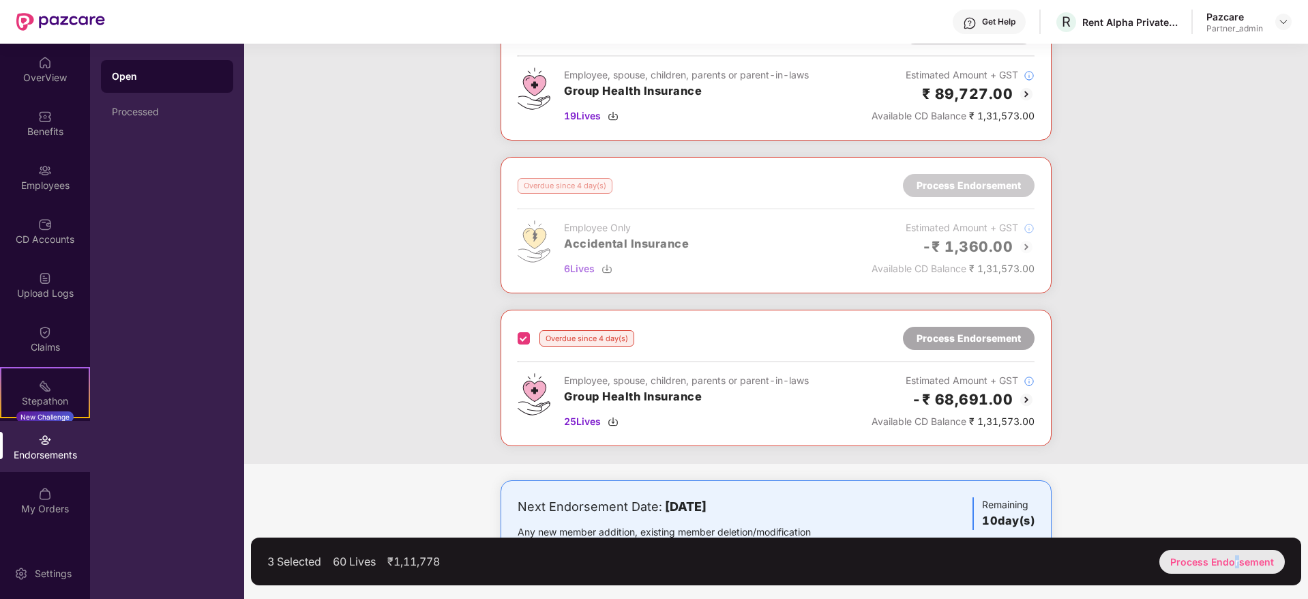
click at [1241, 559] on div "Process Endorsement" at bounding box center [1221, 562] width 125 height 24
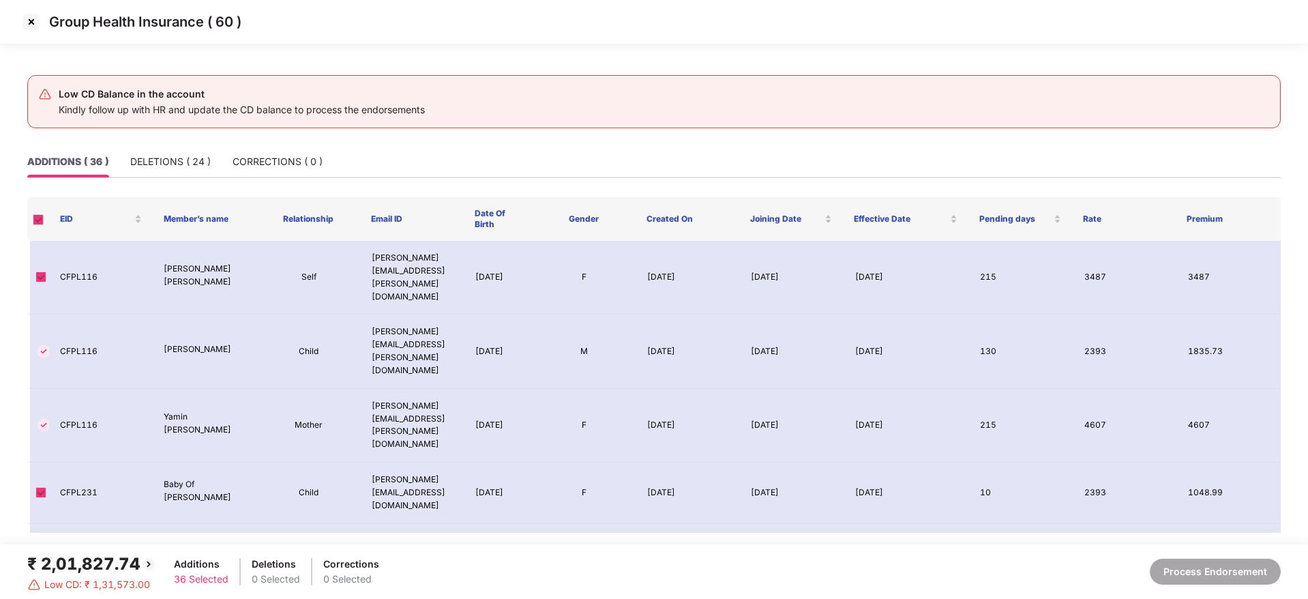
click at [33, 22] on img at bounding box center [31, 22] width 22 height 22
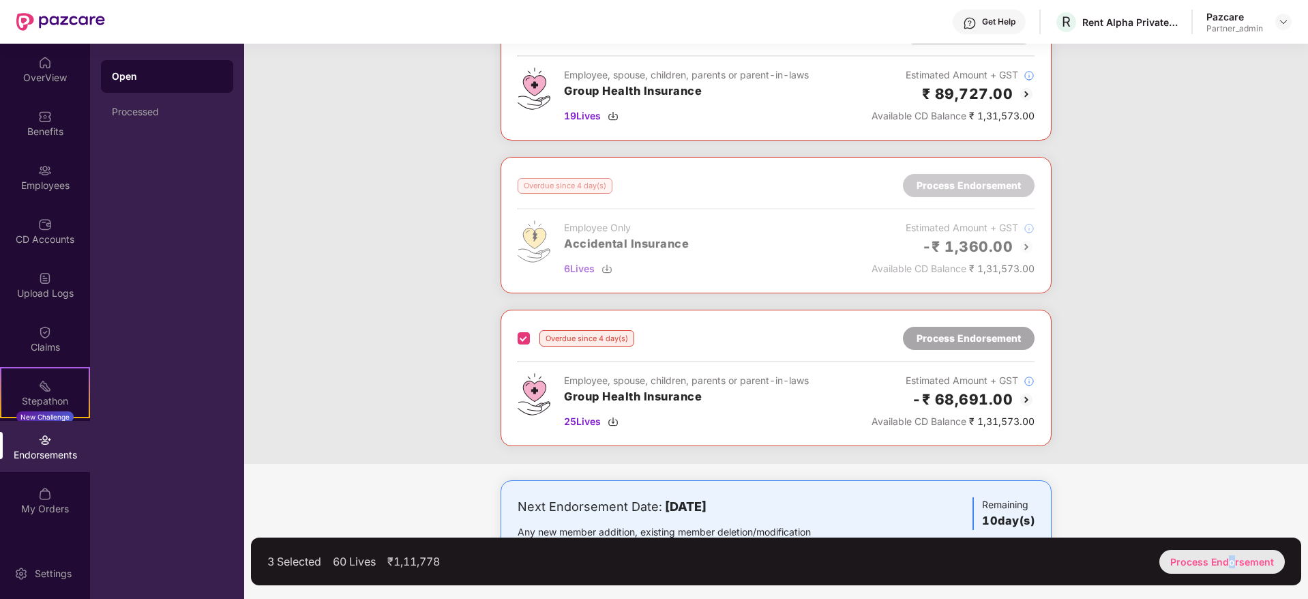
click at [1234, 562] on div "Process Endorsement" at bounding box center [1221, 562] width 125 height 24
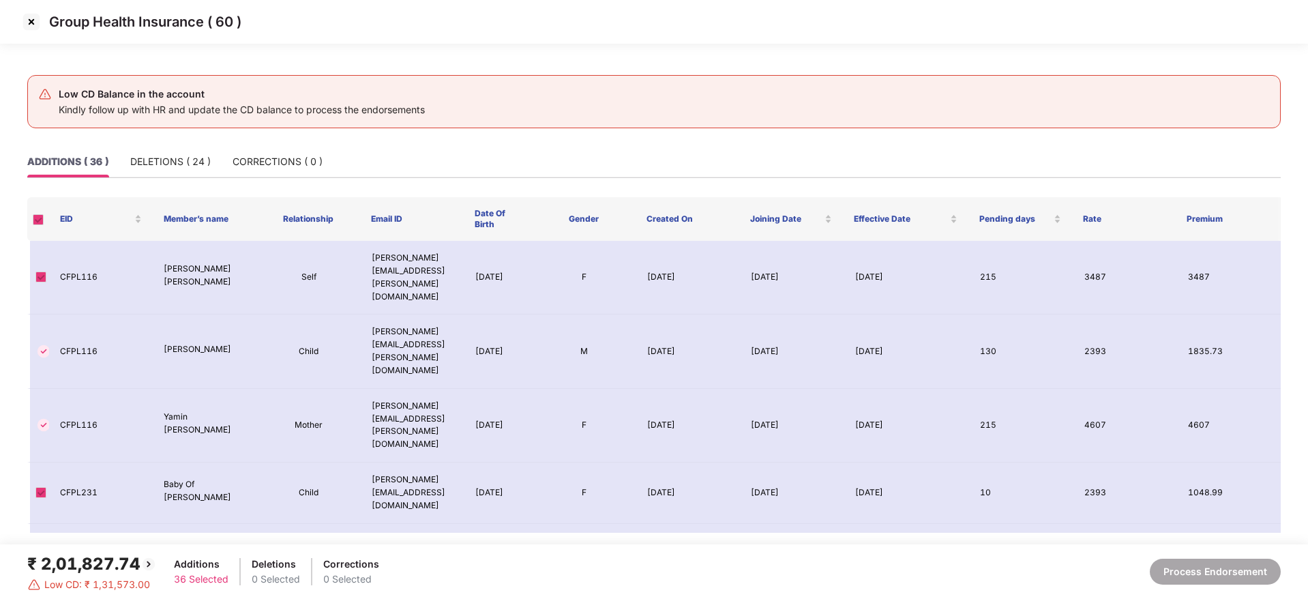
click at [31, 20] on img at bounding box center [31, 22] width 22 height 22
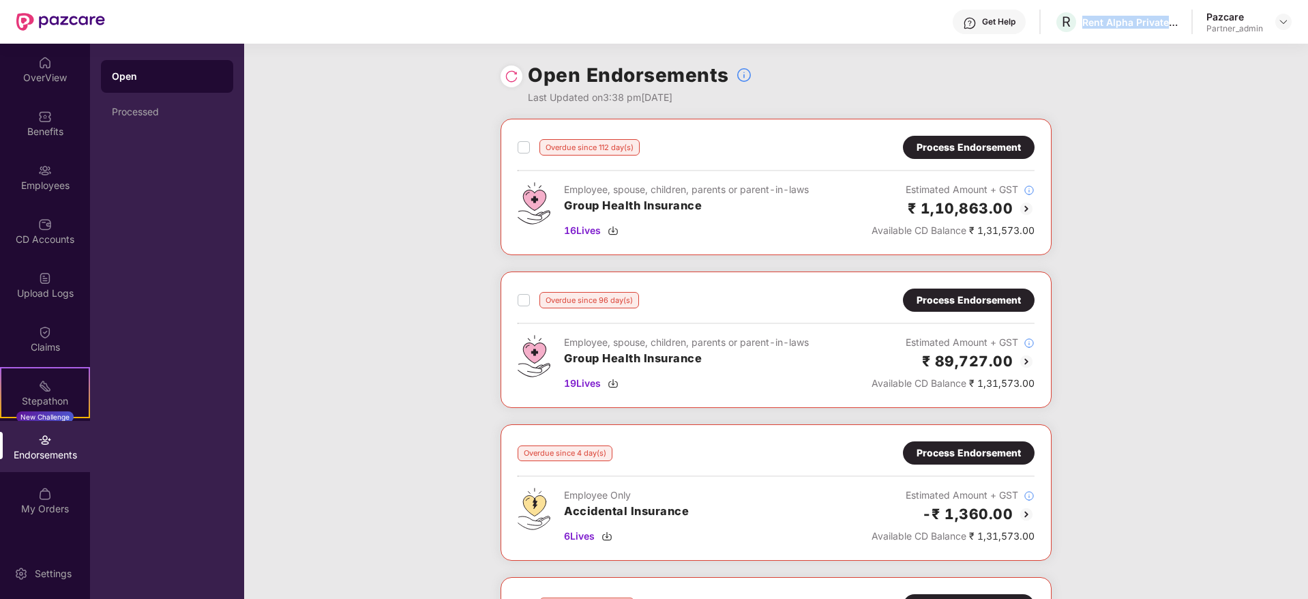
drag, startPoint x: 1084, startPoint y: 22, endPoint x: 1180, endPoint y: 10, distance: 96.2
click at [1180, 10] on div "Get Help R Rent Alpha Private Limited Pazcare Partner_admin" at bounding box center [698, 22] width 1186 height 44
copy div "Rent Alpha Private Li"
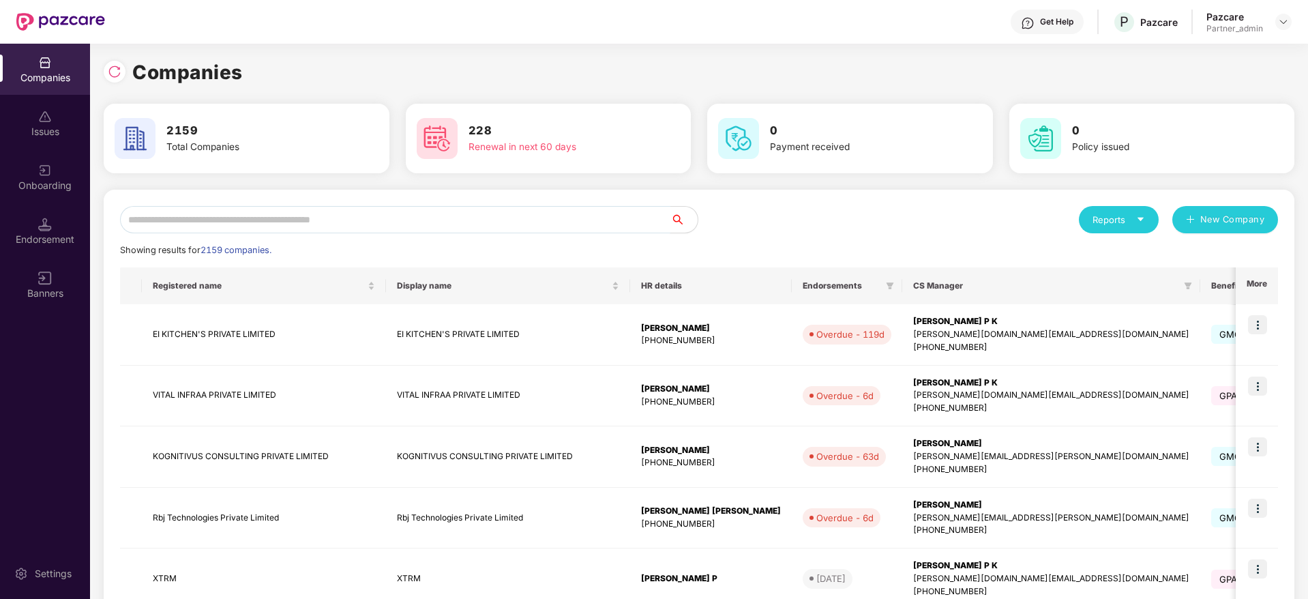
click at [283, 228] on input "text" at bounding box center [395, 219] width 550 height 27
paste input "**********"
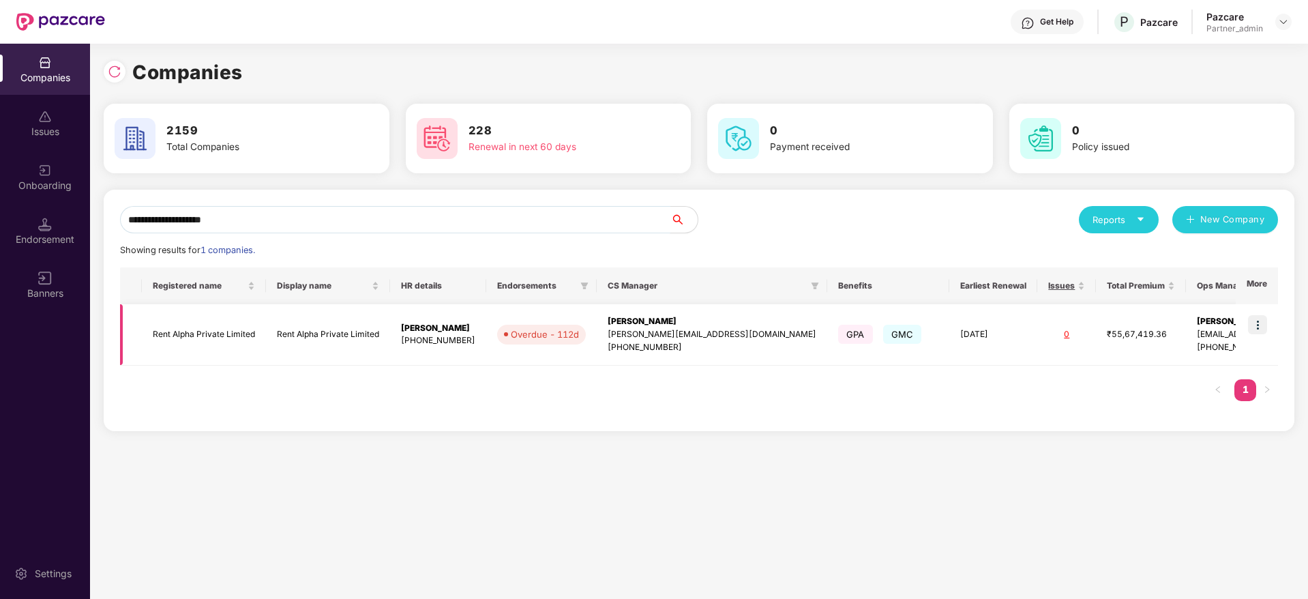
type input "**********"
click at [625, 325] on div "[PERSON_NAME]" at bounding box center [711, 321] width 209 height 13
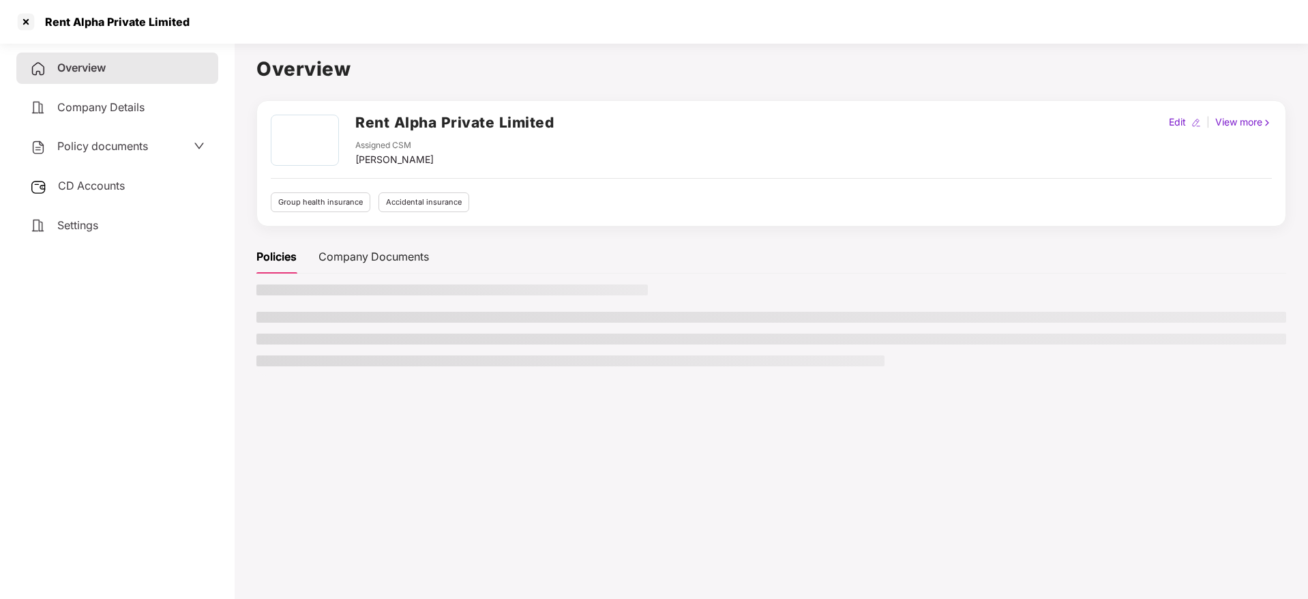
click at [64, 179] on span "CD Accounts" at bounding box center [91, 186] width 67 height 14
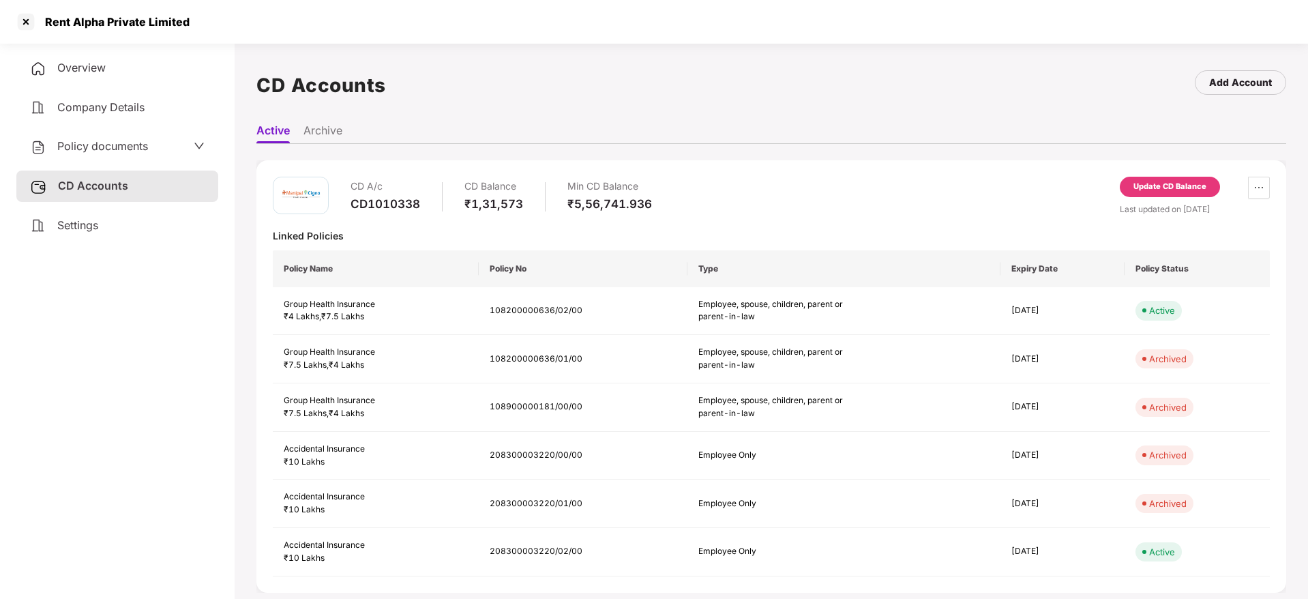
click at [1173, 185] on div "Update CD Balance" at bounding box center [1169, 187] width 73 height 12
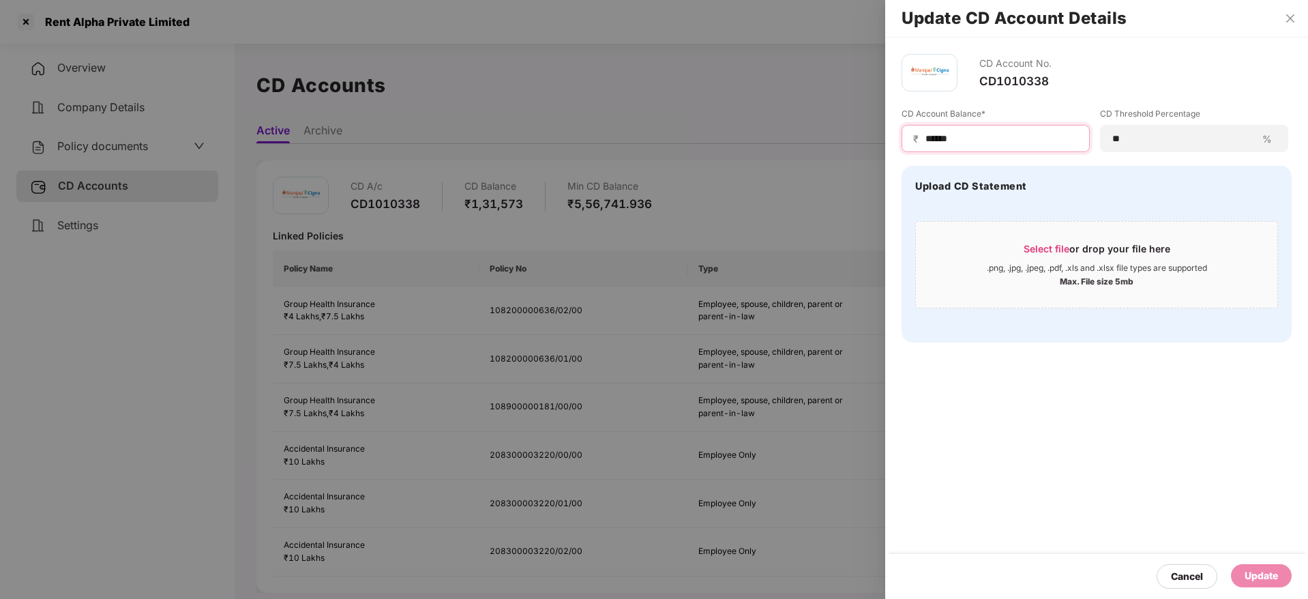
drag, startPoint x: 1002, startPoint y: 132, endPoint x: 763, endPoint y: 138, distance: 238.7
click at [763, 138] on div "Update CD Account Details CD Account No. CD1010338 CD Account Balance* ₹ ******…" at bounding box center [654, 299] width 1308 height 599
type input "******"
click at [1263, 568] on div "Update" at bounding box center [1260, 575] width 33 height 15
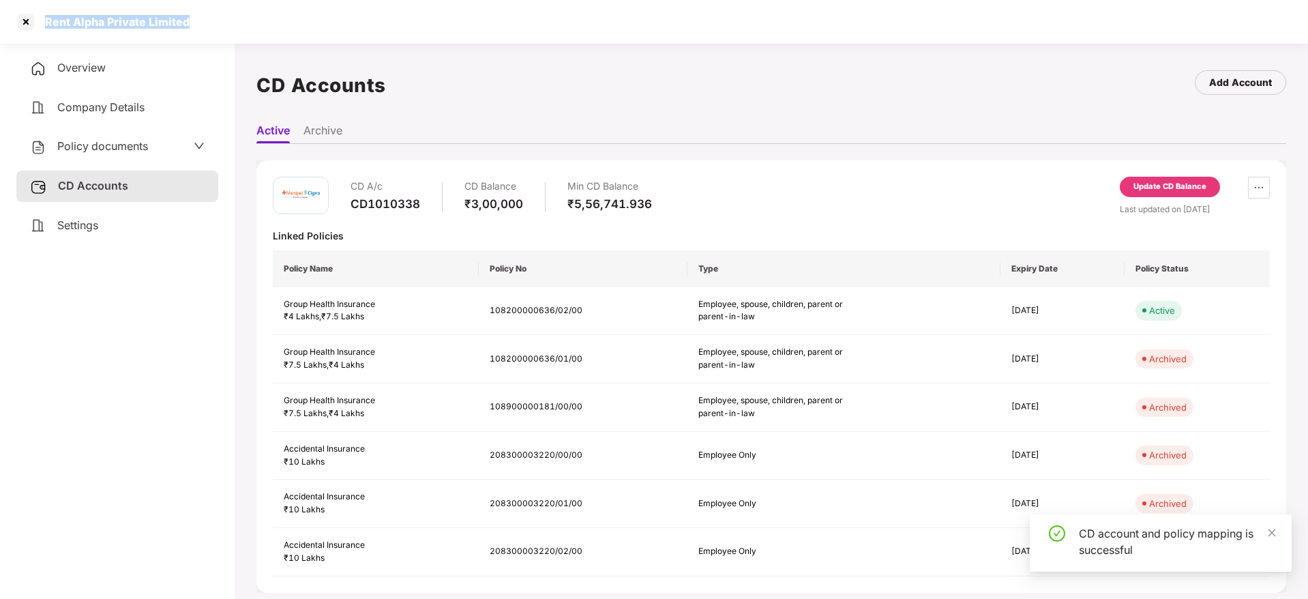
drag, startPoint x: 44, startPoint y: 20, endPoint x: 201, endPoint y: 31, distance: 157.2
click at [201, 31] on div "Rent Alpha Private Limited" at bounding box center [654, 22] width 1308 height 44
copy div "Rent Alpha Private Limited"
click at [23, 26] on div at bounding box center [26, 22] width 22 height 22
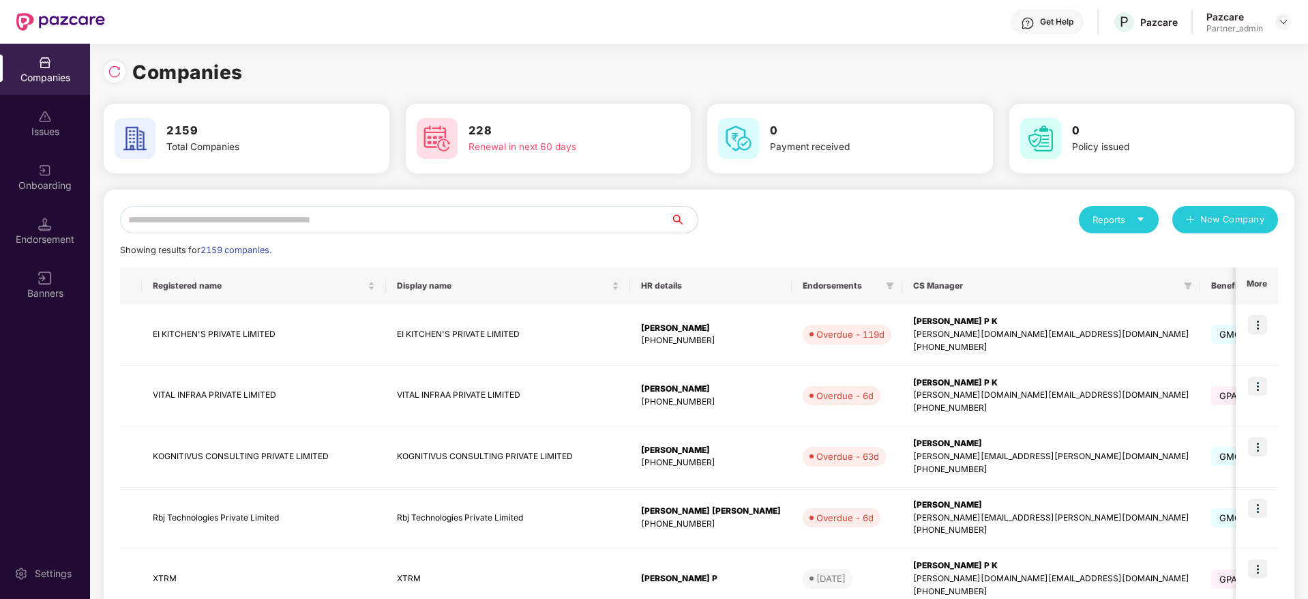
click at [237, 221] on input "text" at bounding box center [395, 219] width 550 height 27
paste input "**********"
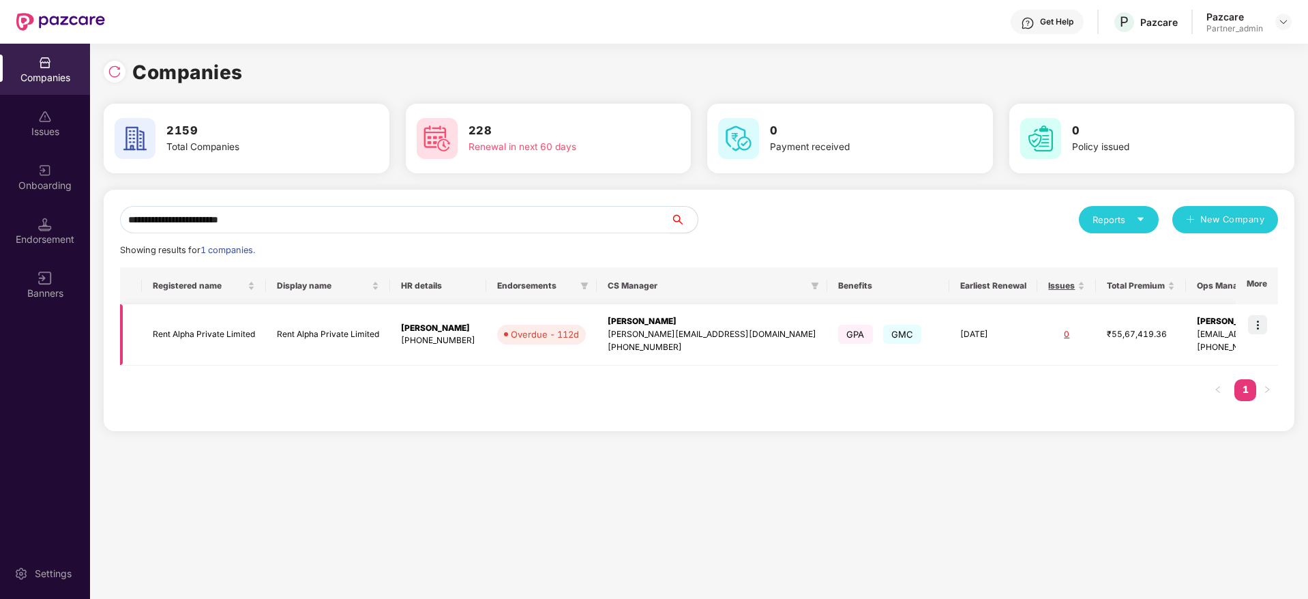
type input "**********"
click at [1265, 321] on img at bounding box center [1257, 324] width 19 height 19
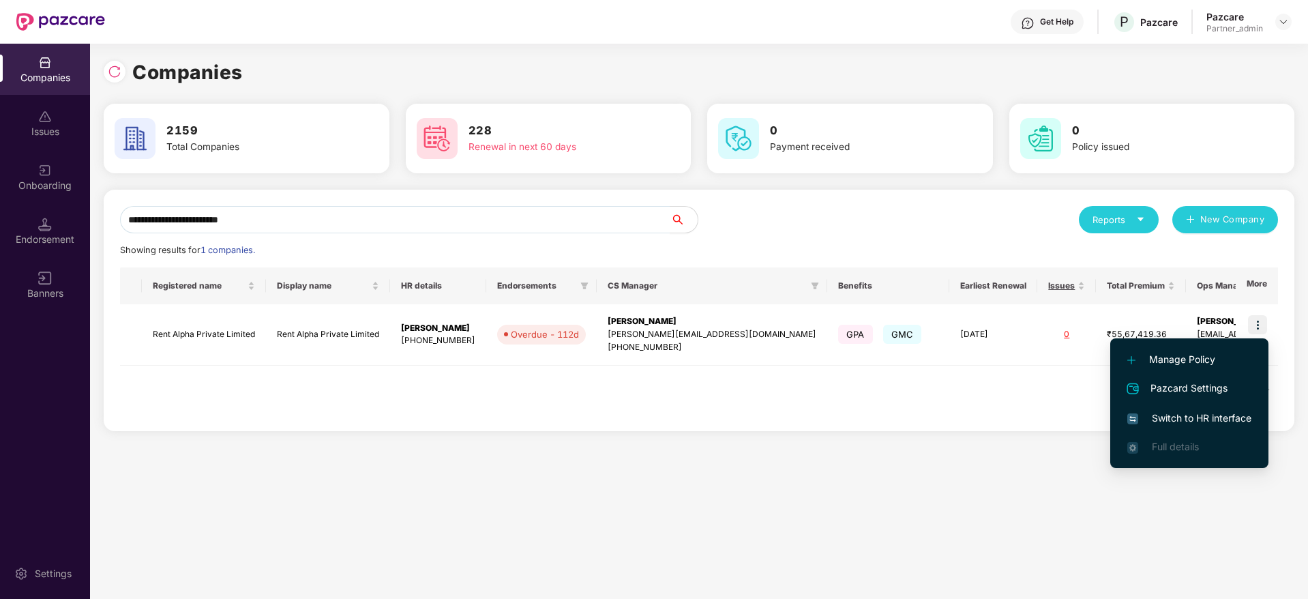
click at [1177, 415] on span "Switch to HR interface" at bounding box center [1189, 417] width 124 height 15
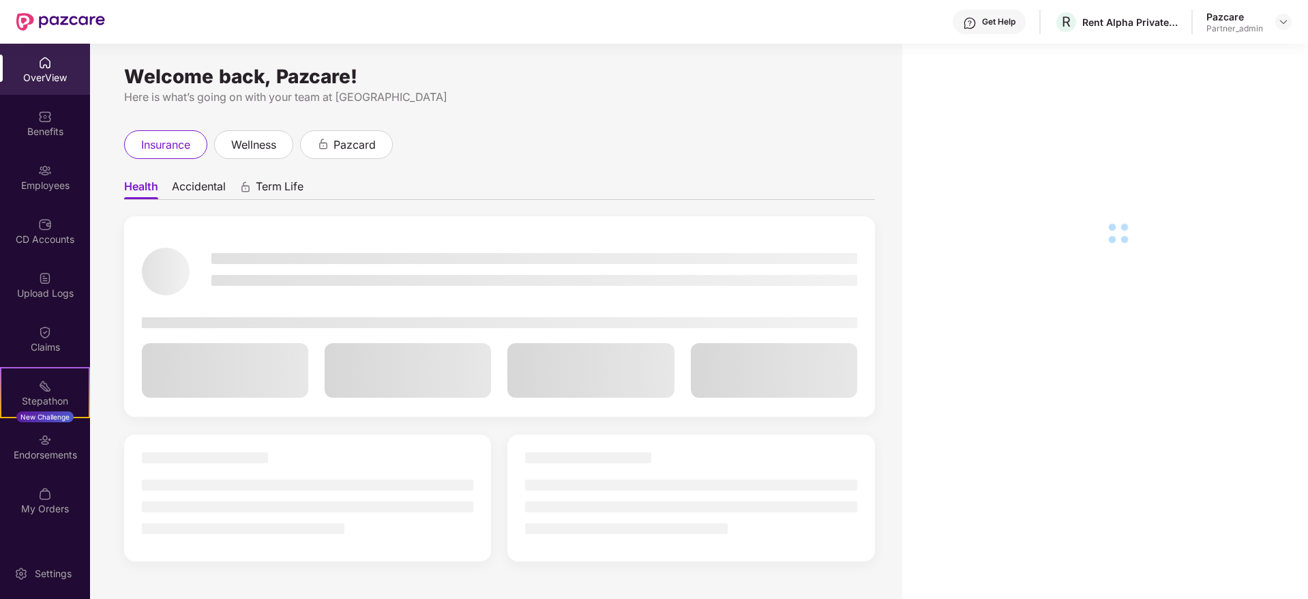
click at [55, 457] on div "Endorsements" at bounding box center [45, 455] width 90 height 14
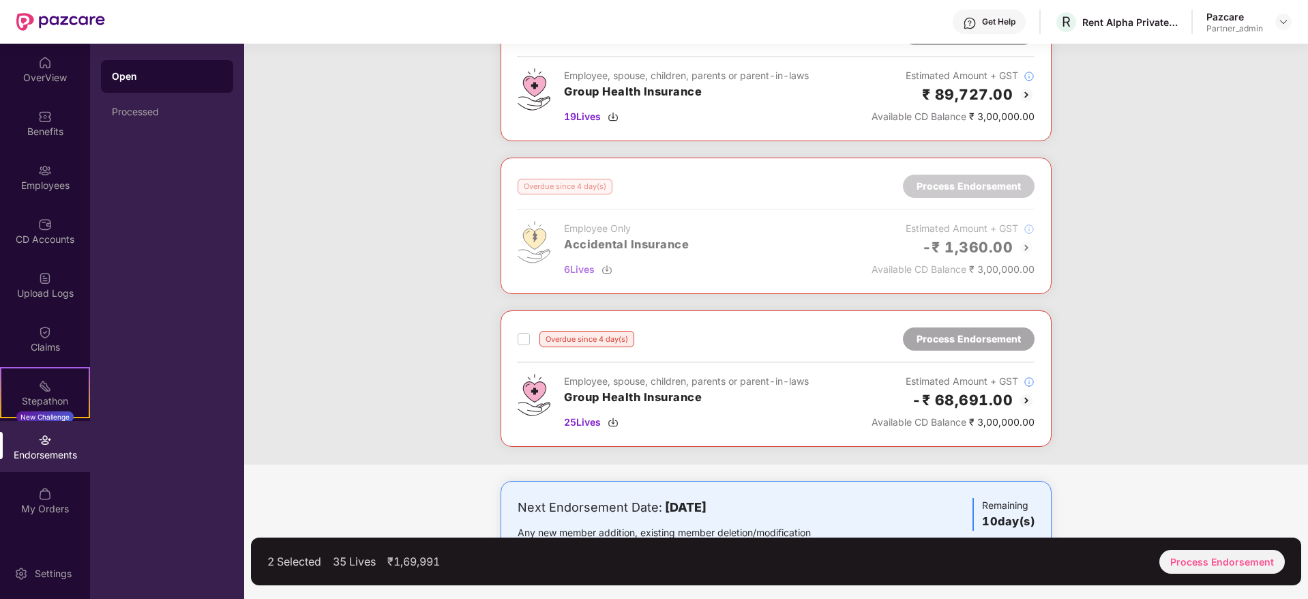
scroll to position [267, 0]
click at [1232, 565] on div "Process Endorsement" at bounding box center [1221, 562] width 125 height 24
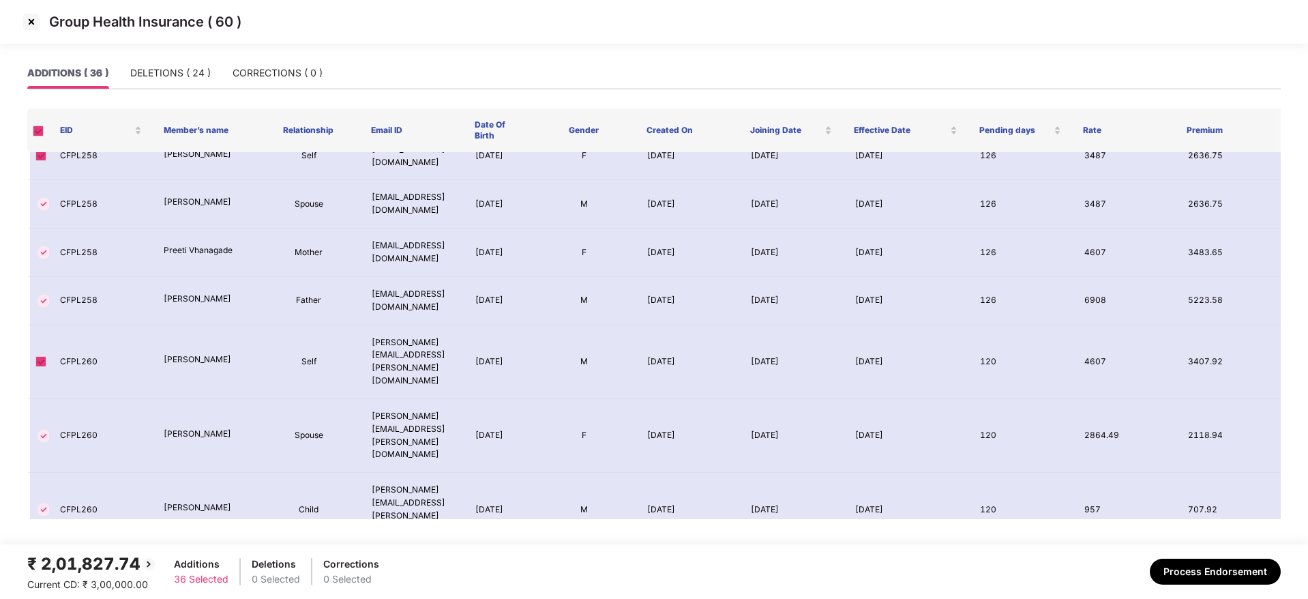
scroll to position [1385, 0]
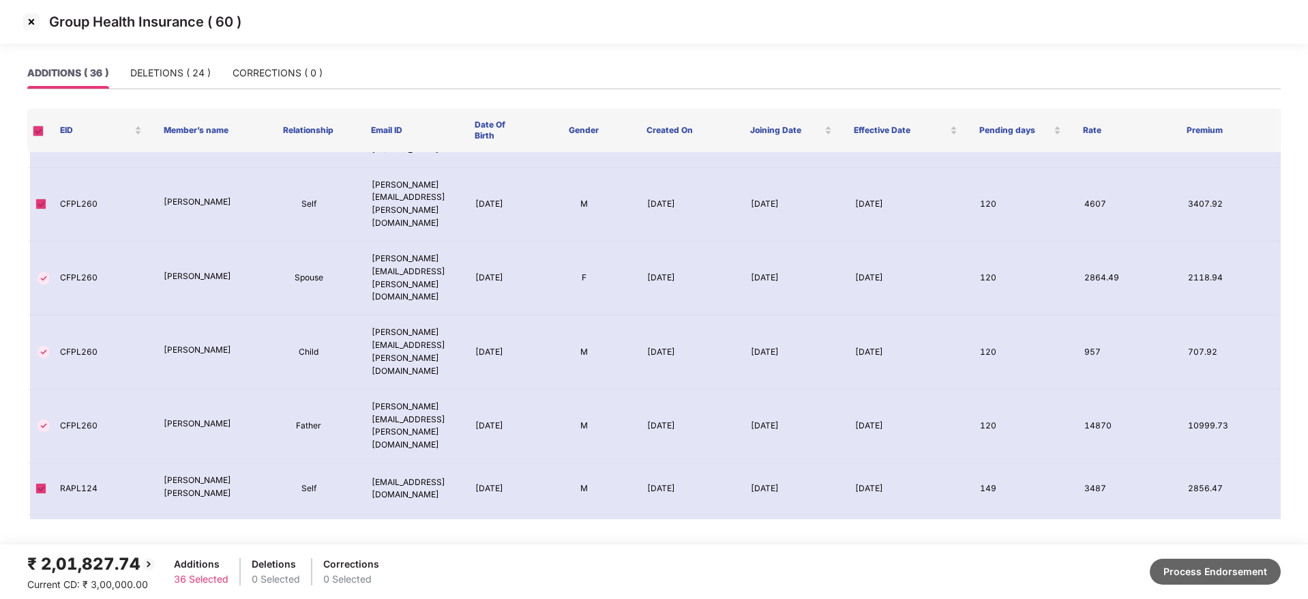
click at [1224, 572] on button "Process Endorsement" at bounding box center [1215, 571] width 131 height 26
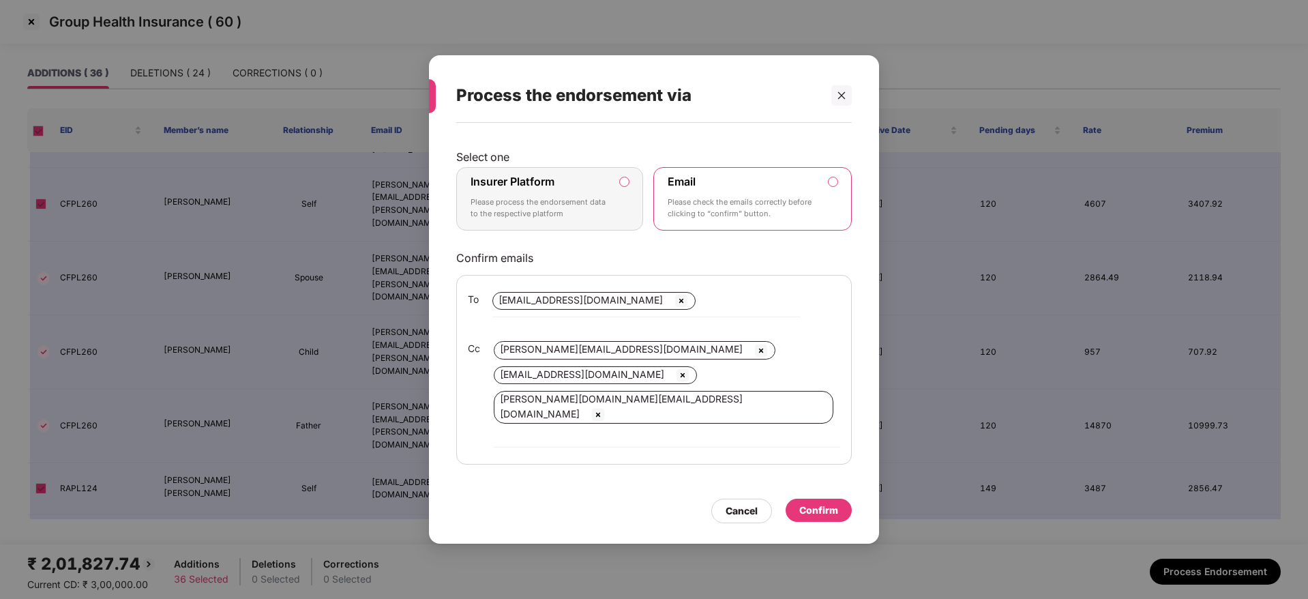
click at [569, 217] on p "Please process the endorsement data to the respective platform" at bounding box center [539, 208] width 139 height 24
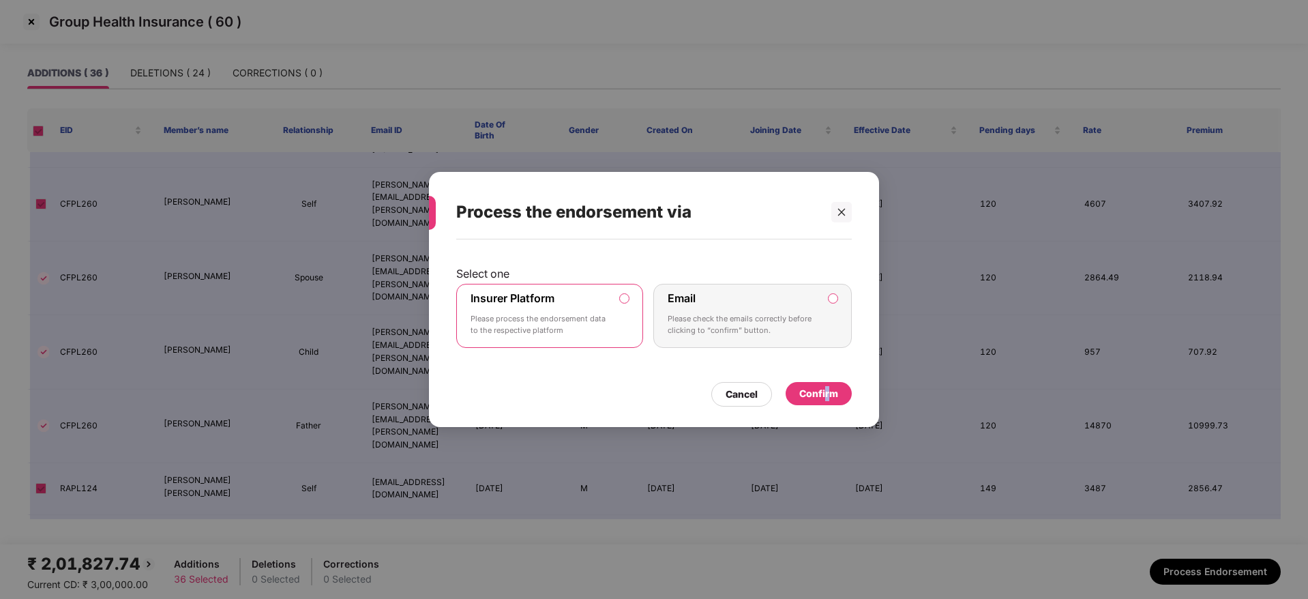
click at [828, 396] on div "Confirm" at bounding box center [818, 393] width 39 height 15
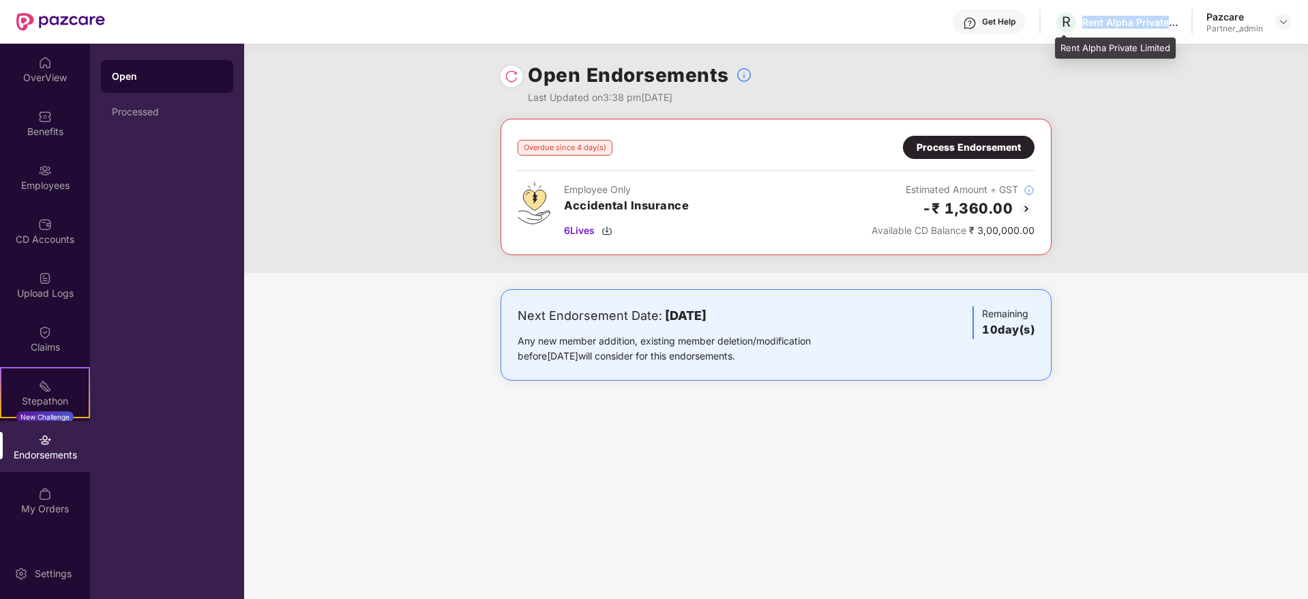
drag, startPoint x: 1083, startPoint y: 25, endPoint x: 1181, endPoint y: 18, distance: 98.4
click at [1171, 19] on div "Rent Alpha Private Limited" at bounding box center [1129, 22] width 95 height 13
copy div "Rent Alpha Private"
click at [1285, 25] on img at bounding box center [1283, 21] width 11 height 11
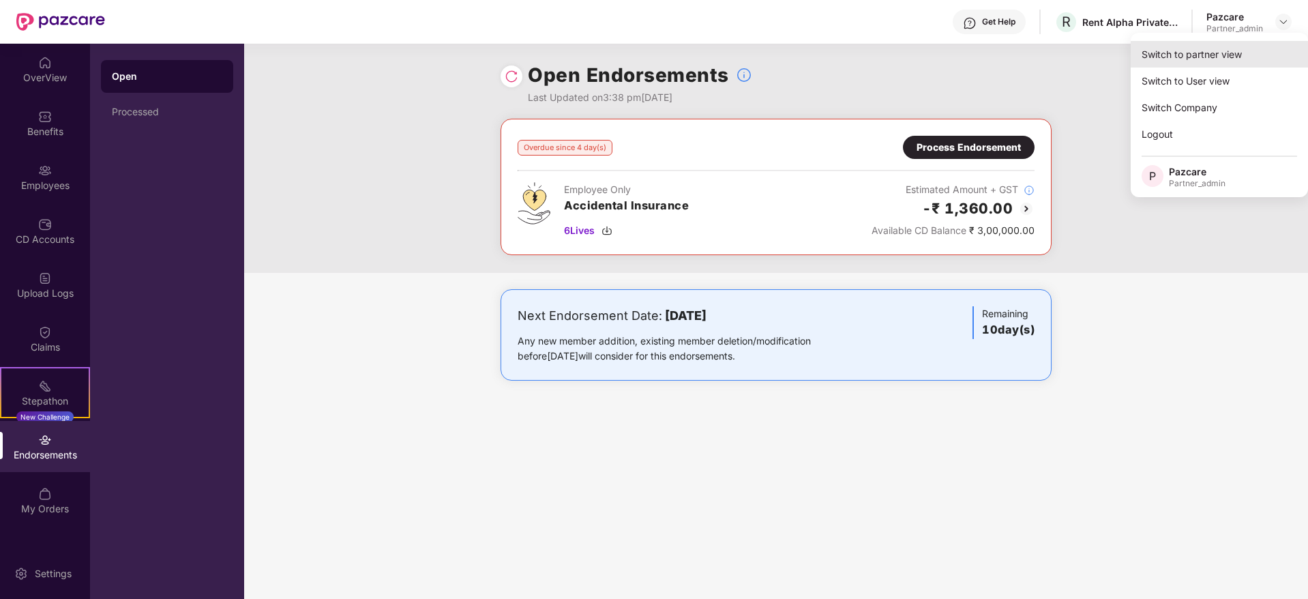
click at [1248, 43] on div "Switch to partner view" at bounding box center [1218, 54] width 177 height 27
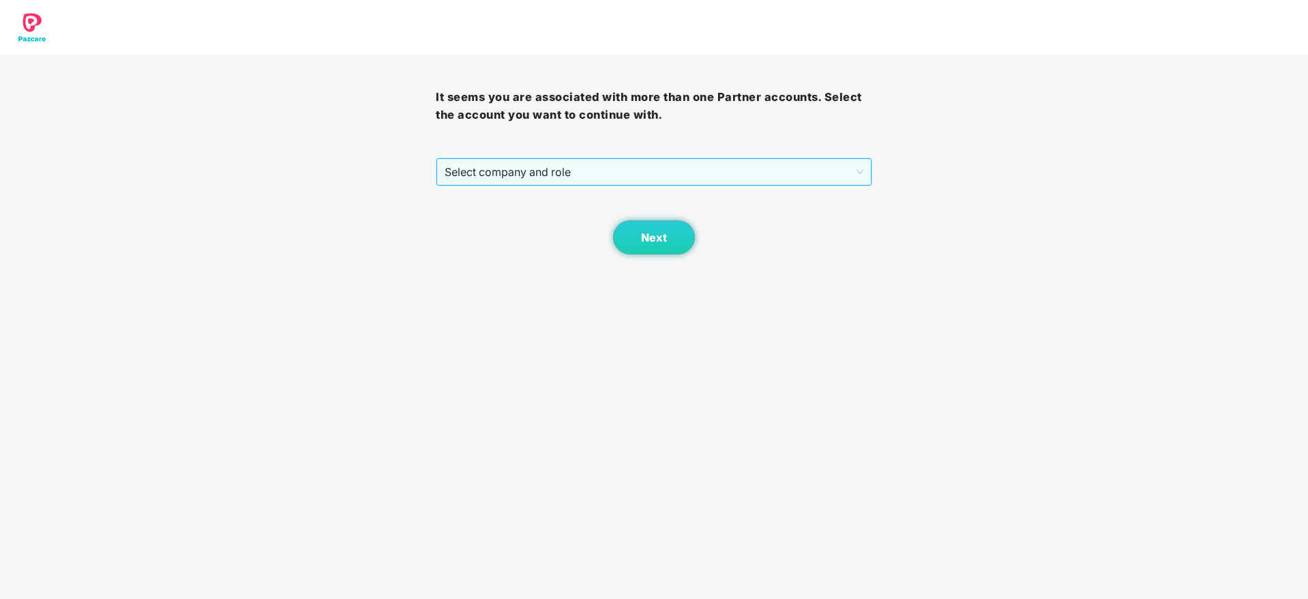
click at [552, 171] on span "Select company and role" at bounding box center [654, 172] width 418 height 26
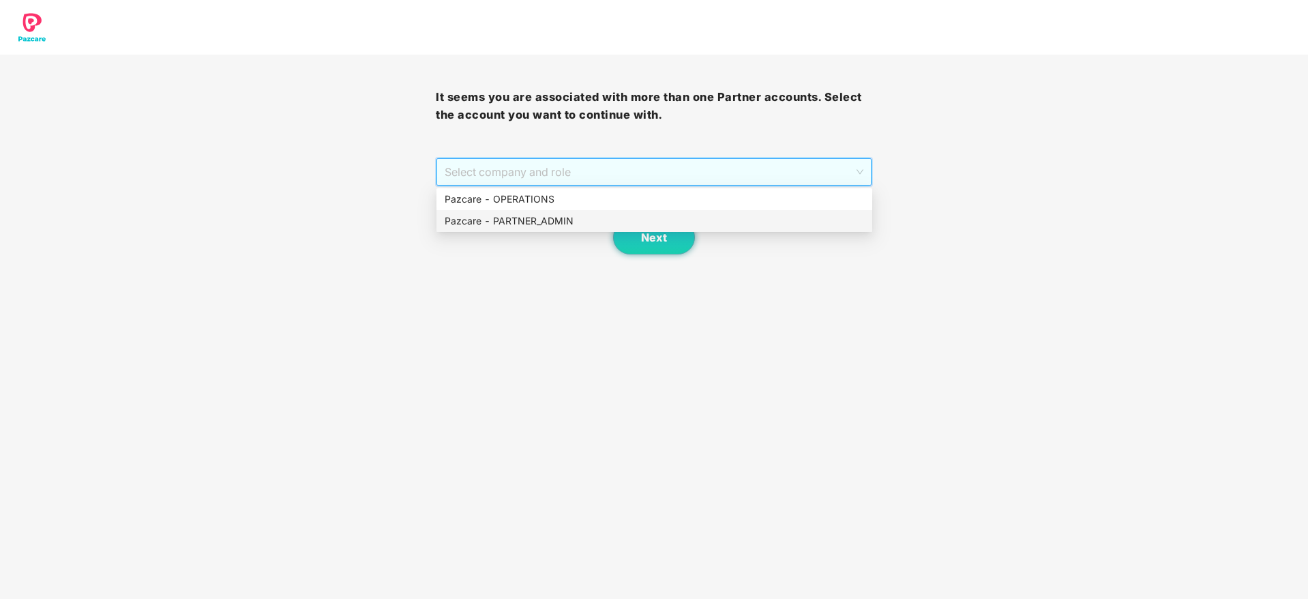
drag, startPoint x: 554, startPoint y: 213, endPoint x: 600, endPoint y: 230, distance: 48.8
click at [579, 226] on div "Pazcare - PARTNER_ADMIN" at bounding box center [654, 220] width 419 height 15
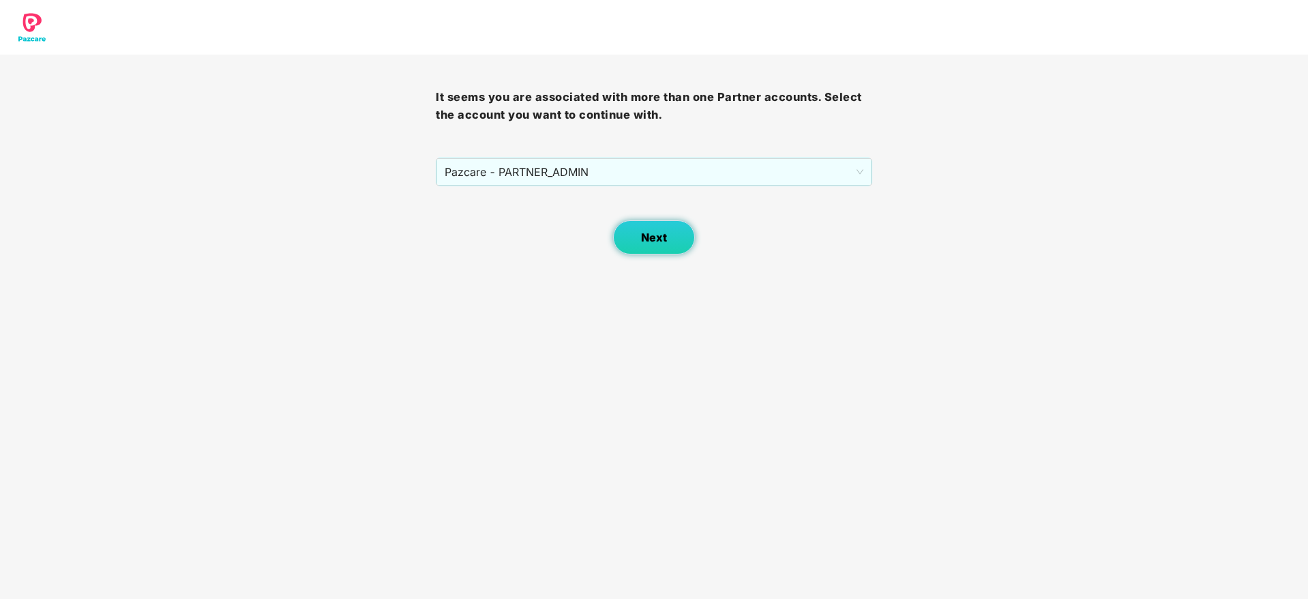
click at [627, 230] on button "Next" at bounding box center [654, 237] width 82 height 34
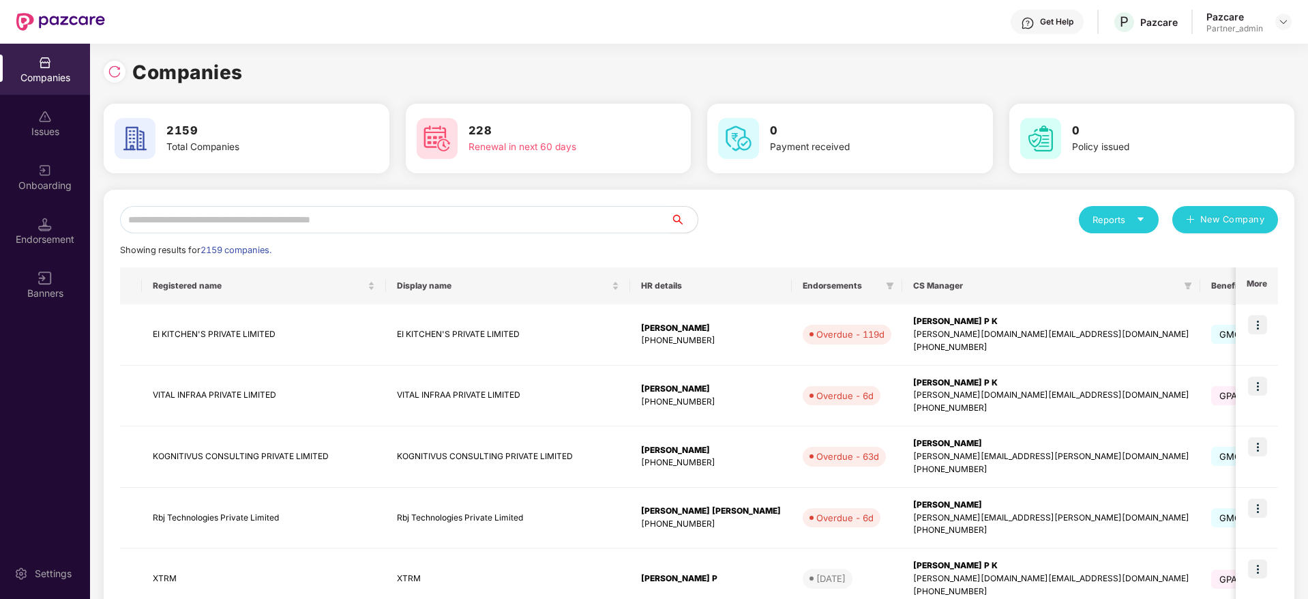
click at [447, 214] on input "text" at bounding box center [395, 219] width 550 height 27
paste input "**********"
type input "**********"
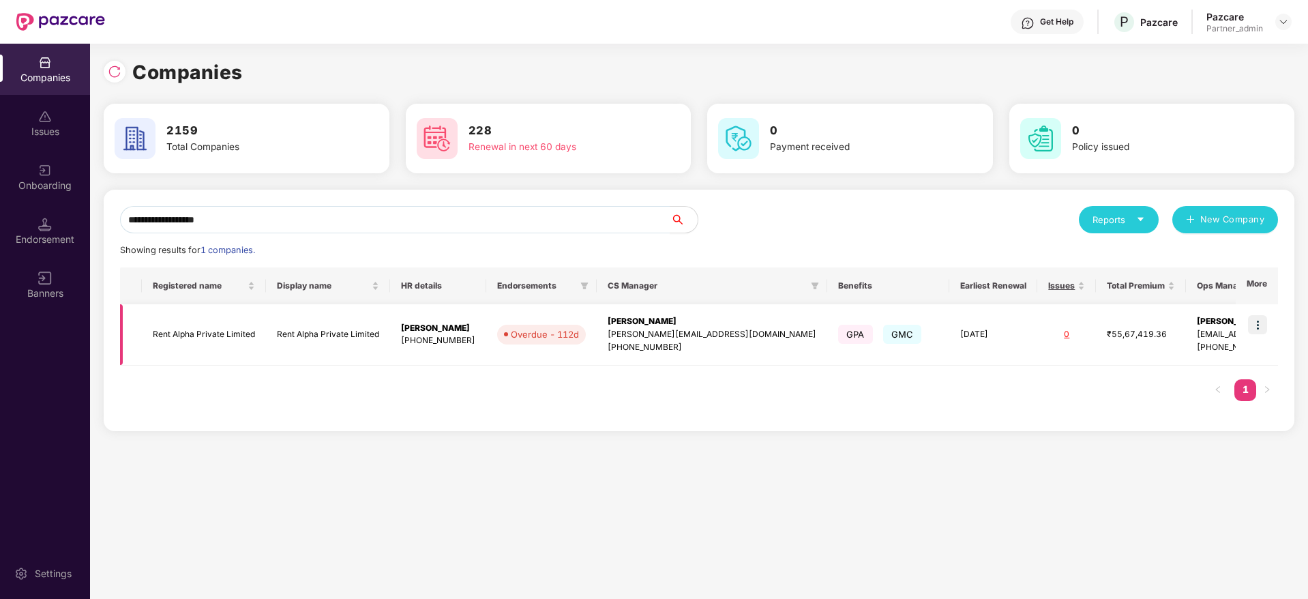
click at [627, 316] on div "[PERSON_NAME]" at bounding box center [711, 321] width 209 height 13
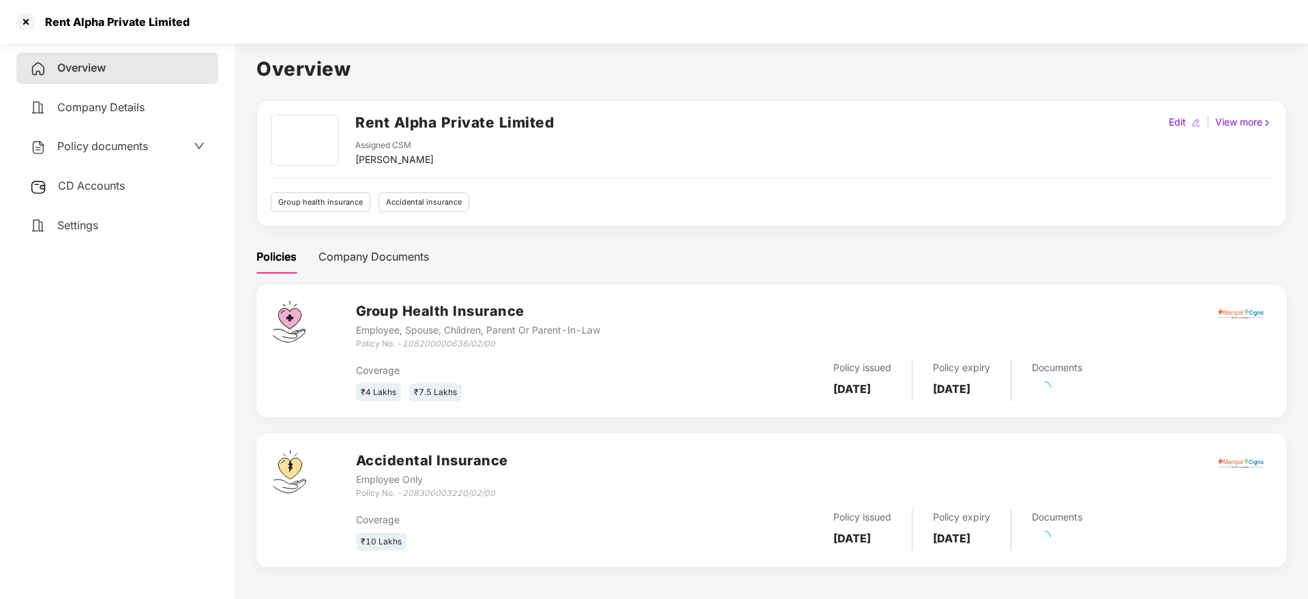
click at [103, 192] on div "CD Accounts" at bounding box center [117, 185] width 202 height 31
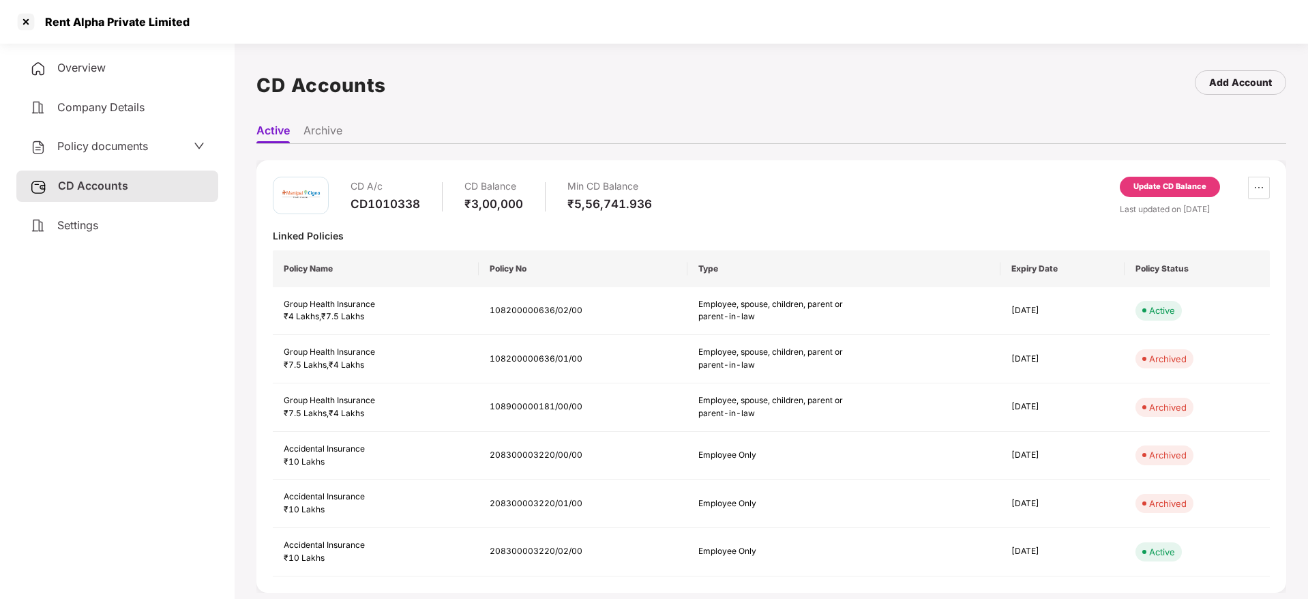
click at [1155, 188] on div "Update CD Balance" at bounding box center [1169, 187] width 73 height 12
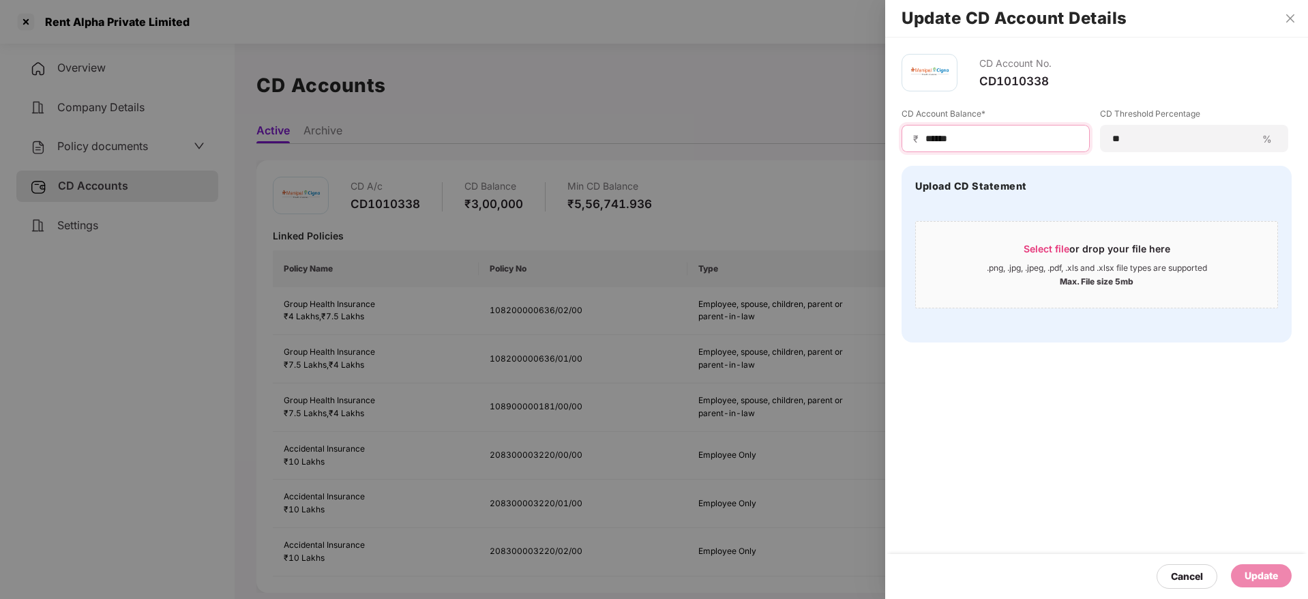
drag, startPoint x: 1012, startPoint y: 136, endPoint x: 641, endPoint y: 125, distance: 371.8
click at [641, 125] on div "Update CD Account Details CD Account No. CD1010338 CD Account Balance* ₹ ******…" at bounding box center [654, 299] width 1308 height 599
paste input
type input "******"
click at [1267, 568] on div "Update" at bounding box center [1260, 575] width 33 height 15
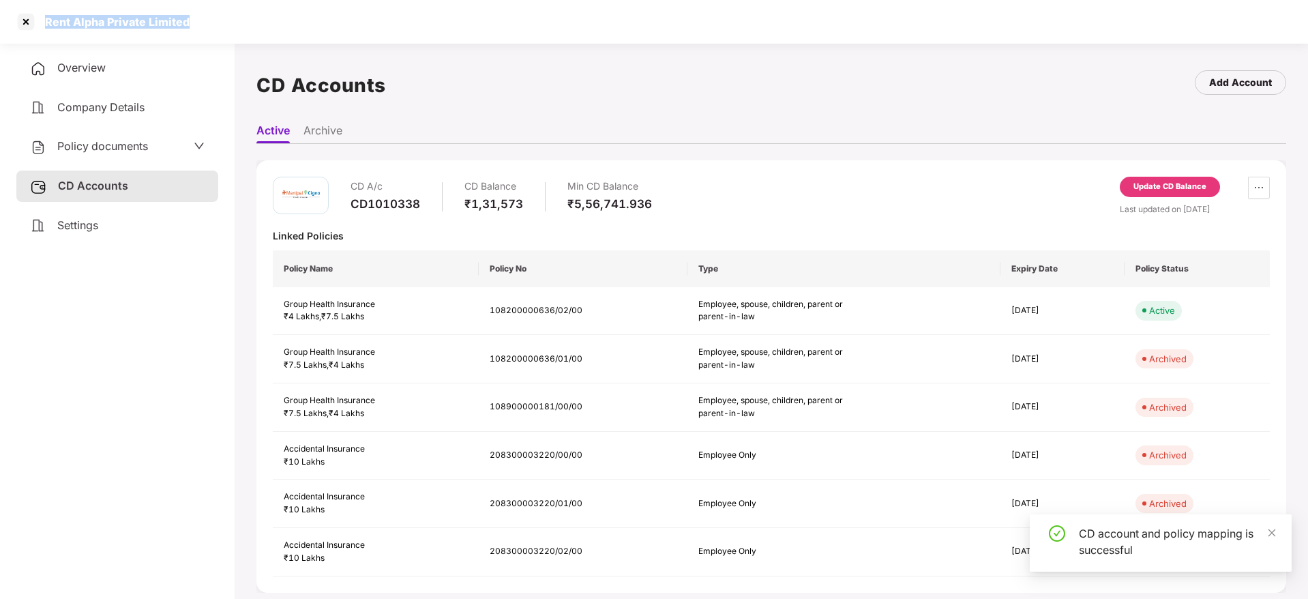
drag, startPoint x: 44, startPoint y: 20, endPoint x: 269, endPoint y: 8, distance: 226.0
click at [269, 8] on div "Rent Alpha Private Limited" at bounding box center [654, 22] width 1308 height 44
copy div "Rent Alpha Private Limited"
click at [21, 18] on div at bounding box center [26, 22] width 22 height 22
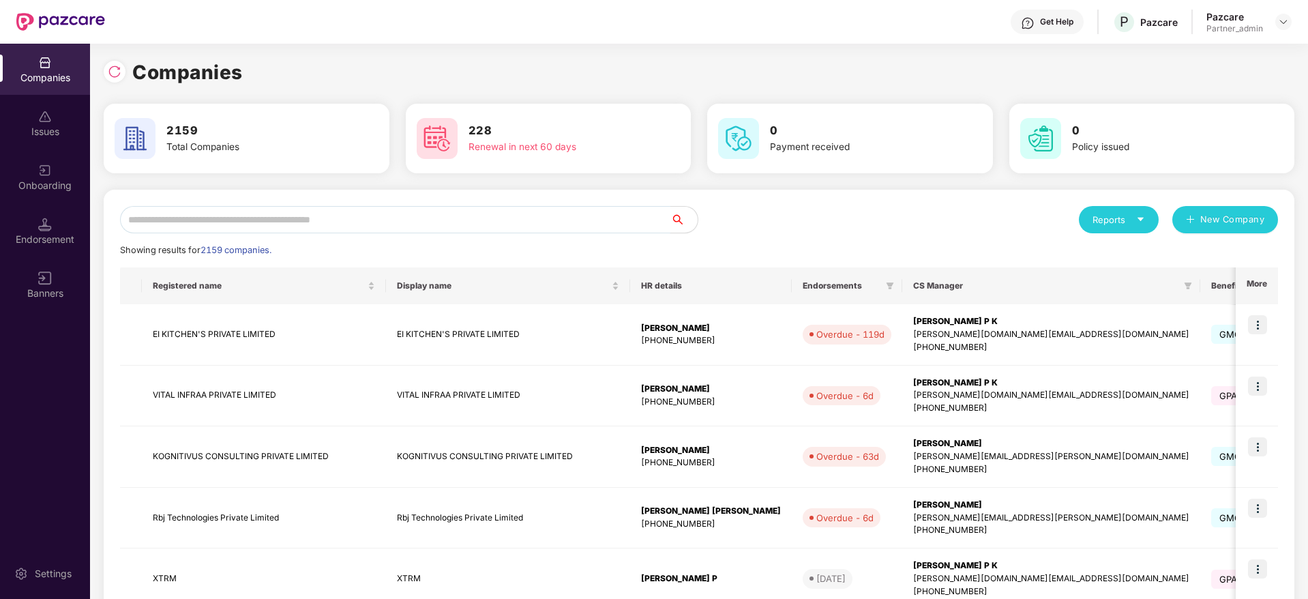
click at [286, 214] on input "text" at bounding box center [395, 219] width 550 height 27
paste input "**********"
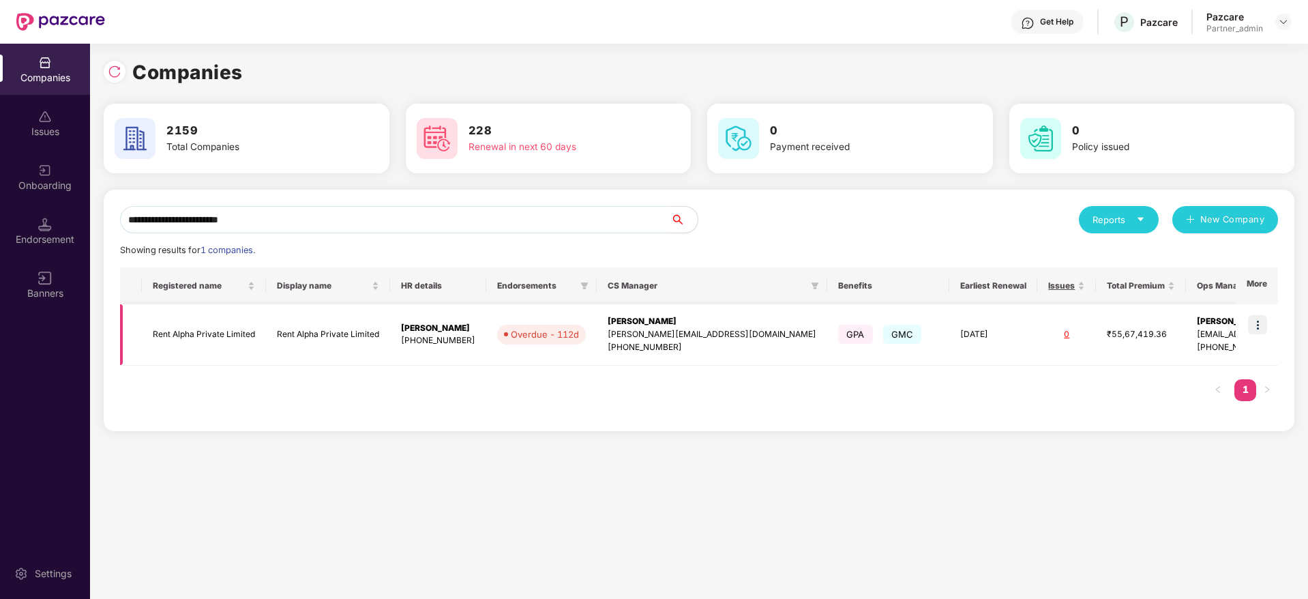
type input "**********"
click at [1261, 326] on img at bounding box center [1257, 324] width 19 height 19
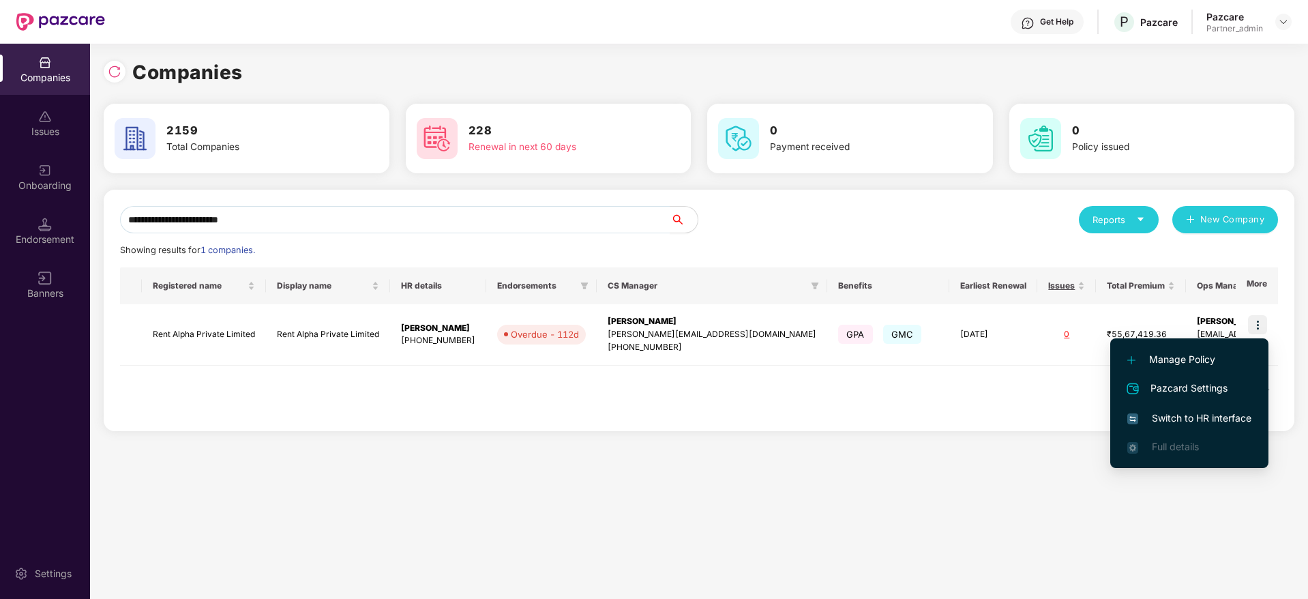
click at [1173, 414] on span "Switch to HR interface" at bounding box center [1189, 417] width 124 height 15
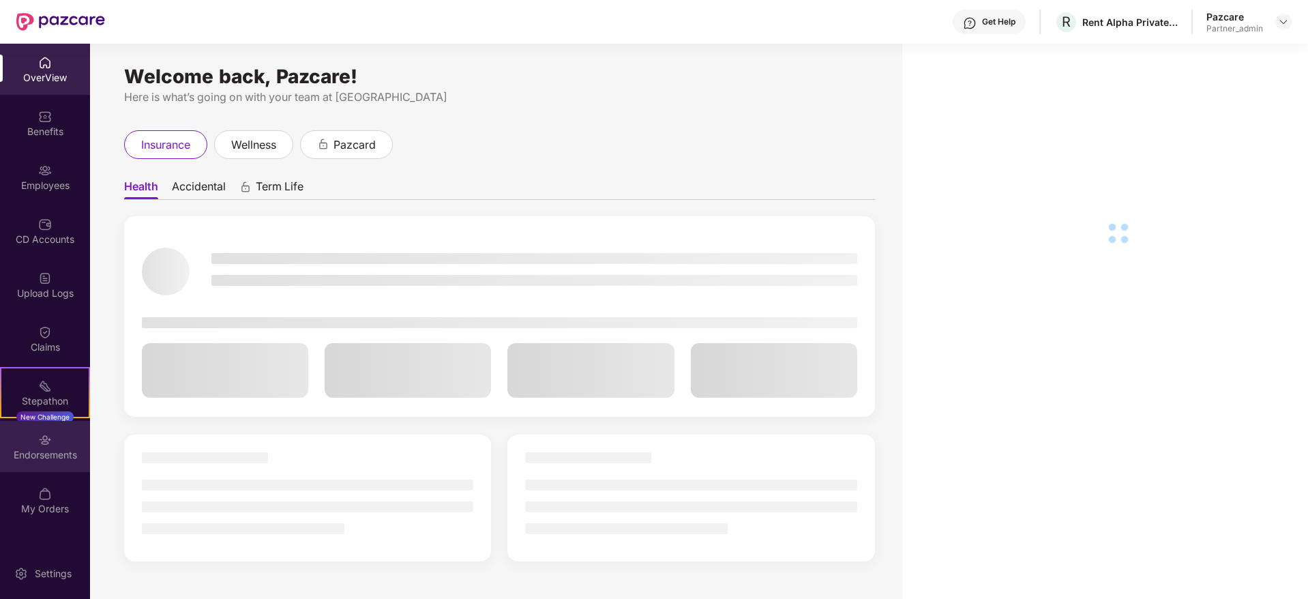
click at [43, 457] on div "Endorsements" at bounding box center [45, 455] width 90 height 14
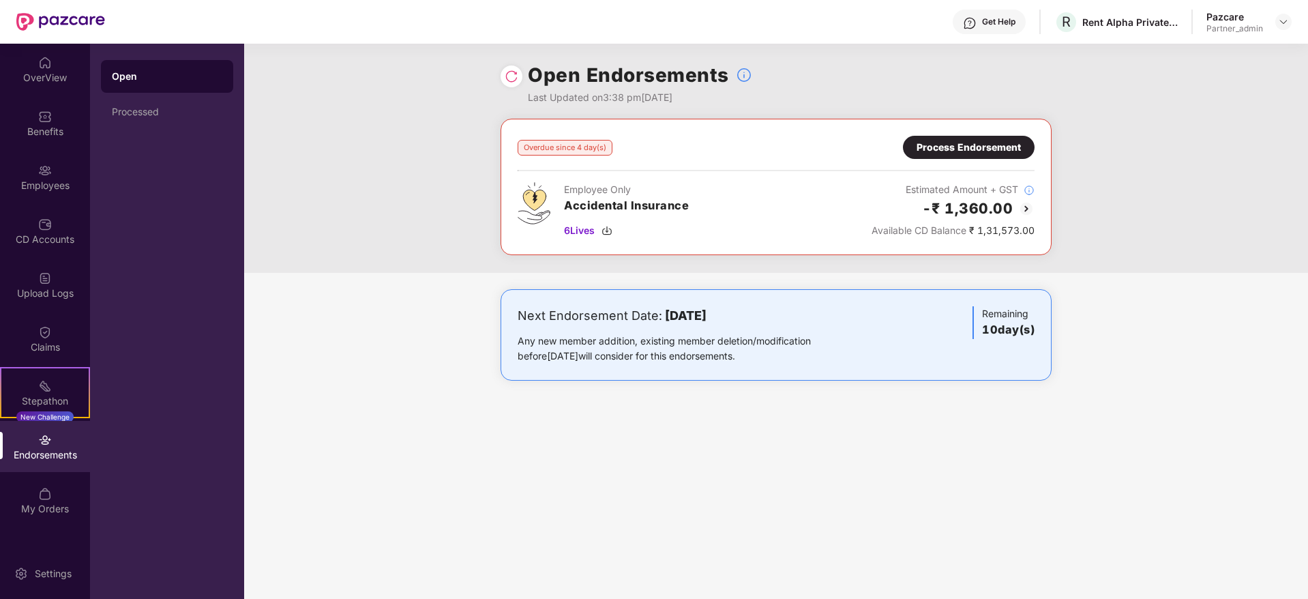
click at [950, 143] on div "Process Endorsement" at bounding box center [968, 147] width 104 height 15
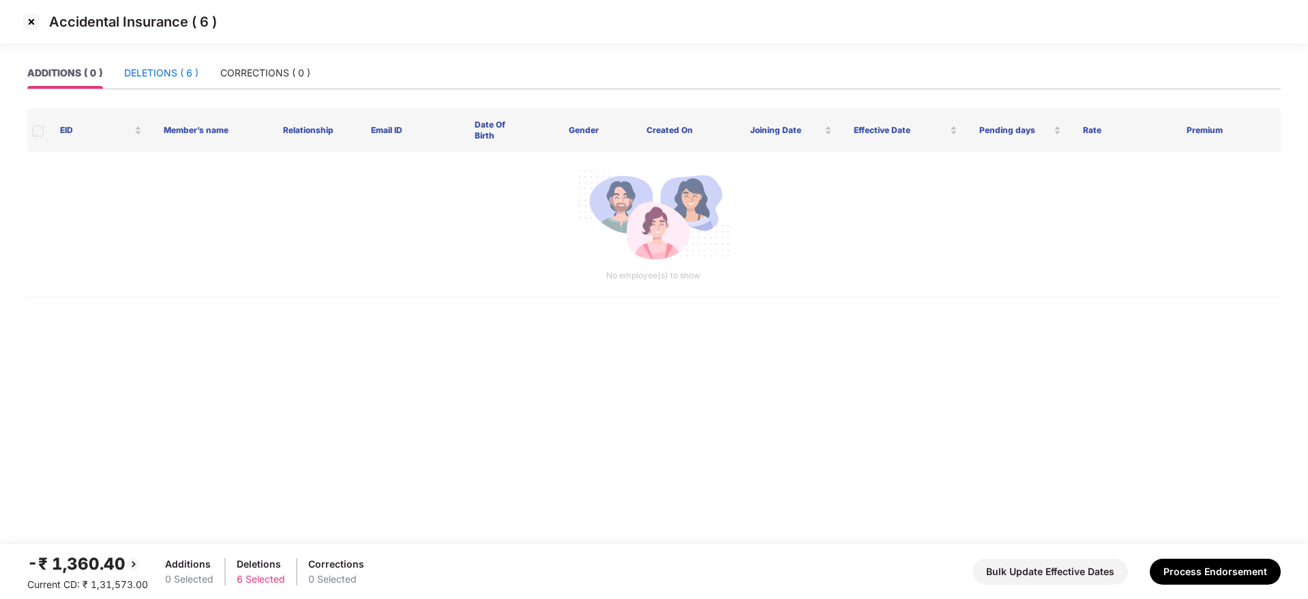
click at [165, 72] on div "DELETIONS ( 6 )" at bounding box center [161, 72] width 74 height 15
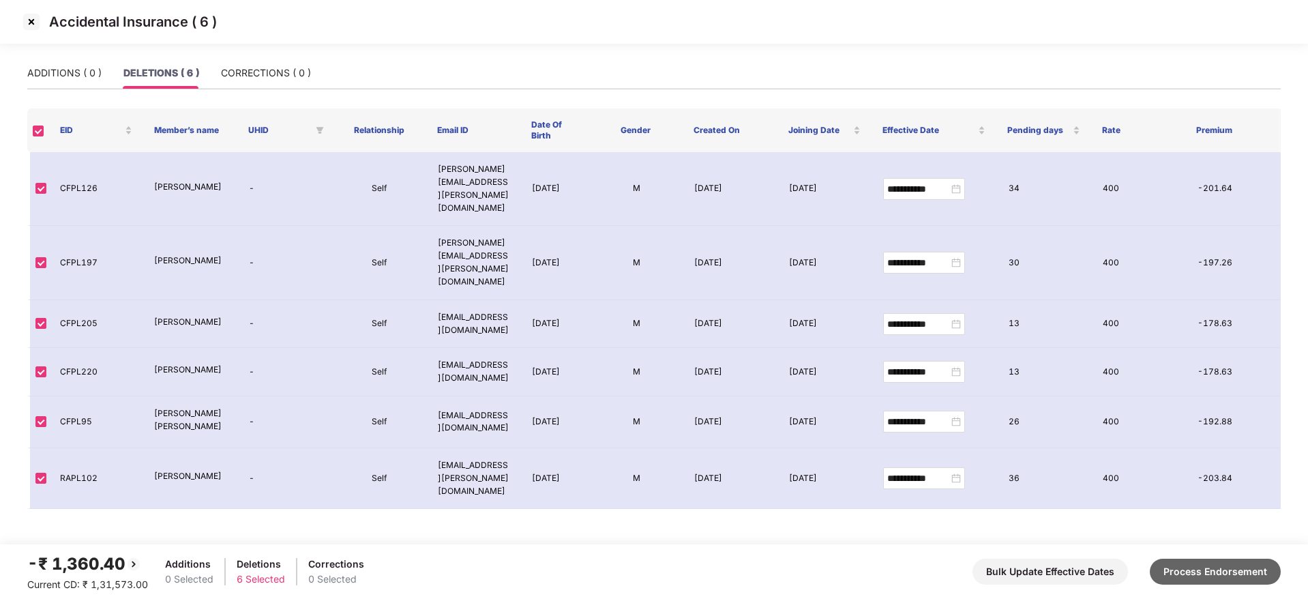
click at [1267, 566] on button "Process Endorsement" at bounding box center [1215, 571] width 131 height 26
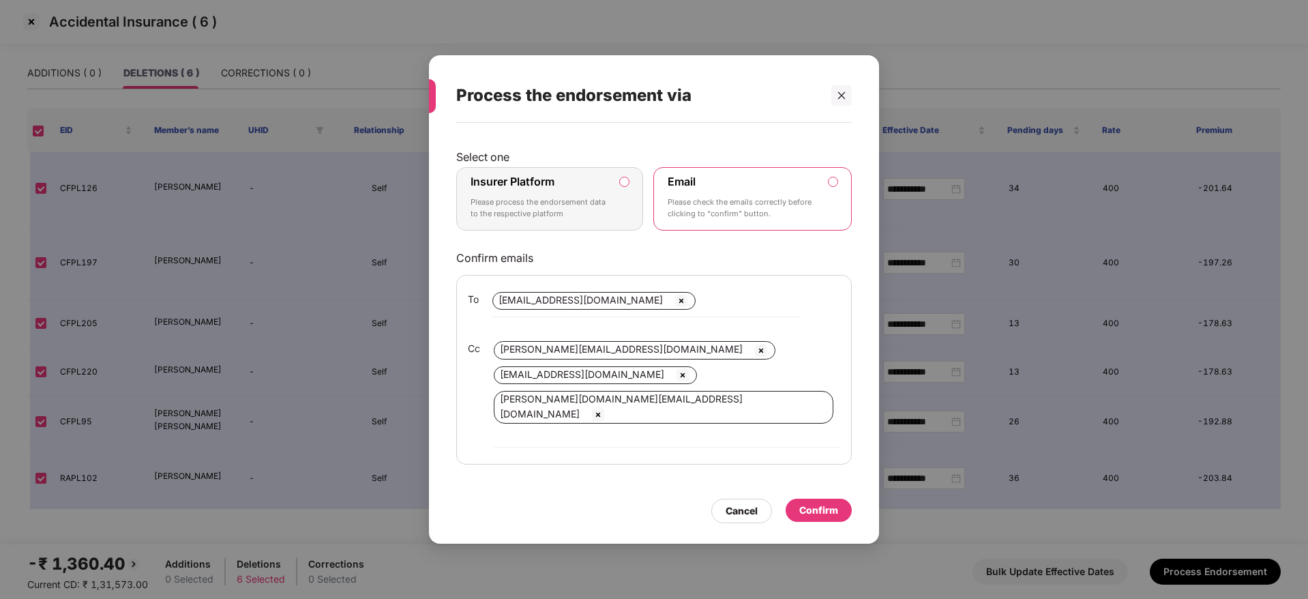
click at [550, 220] on p "Please process the endorsement data to the respective platform" at bounding box center [539, 208] width 139 height 24
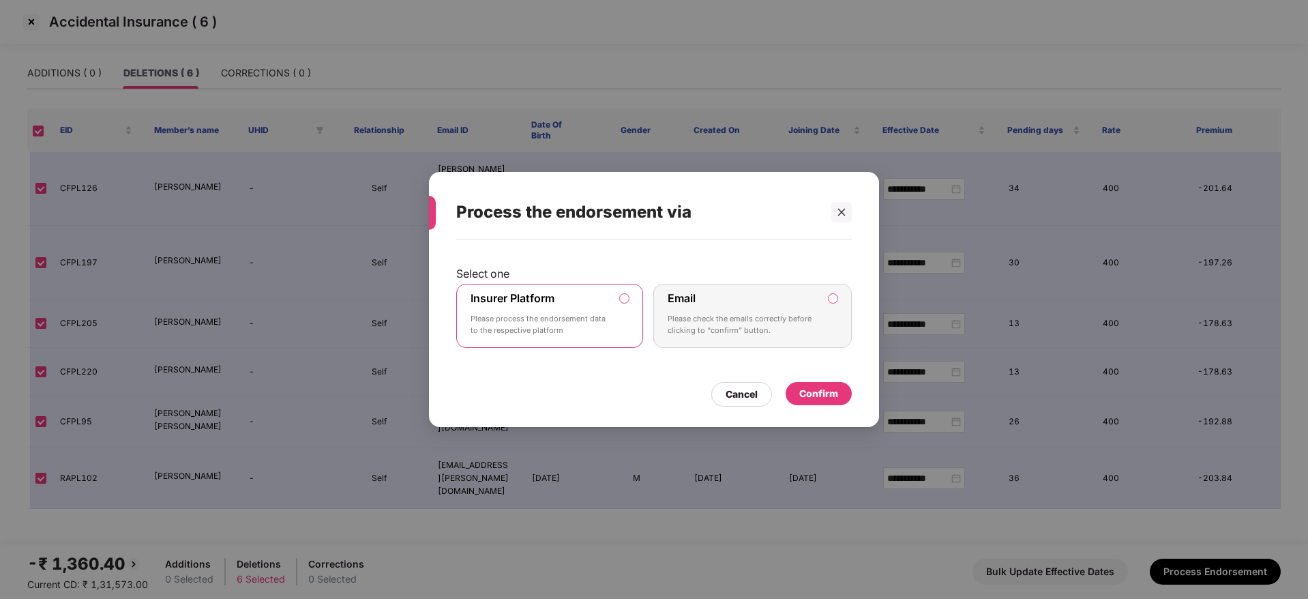
click at [825, 386] on div "Confirm" at bounding box center [818, 393] width 39 height 15
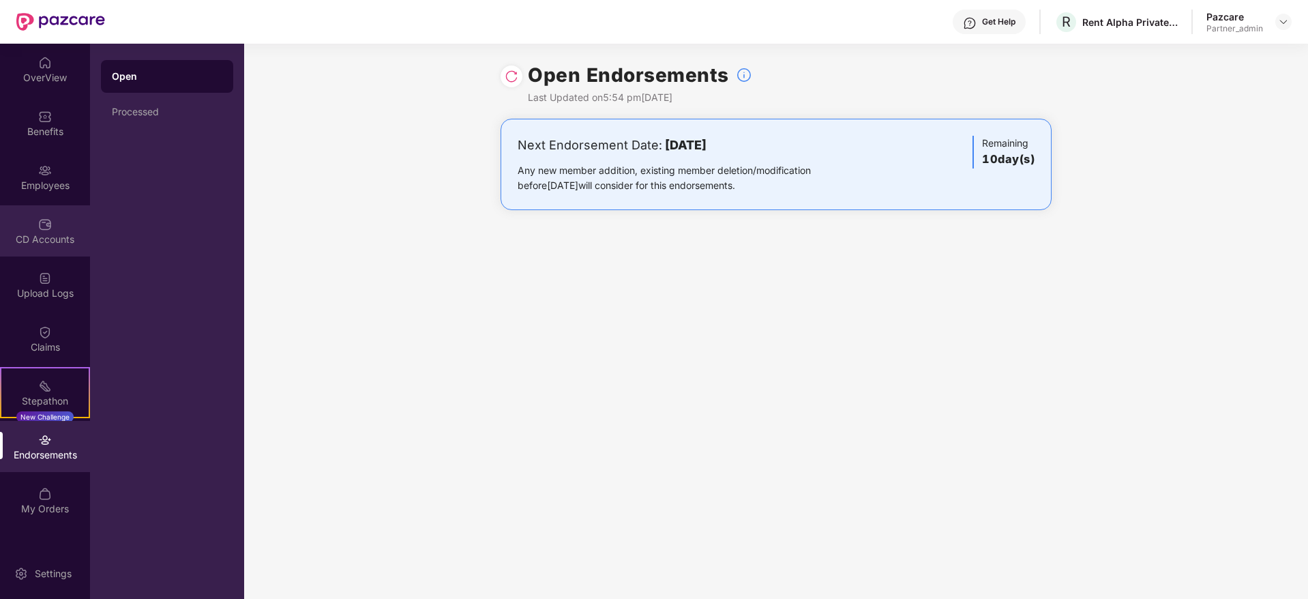
click at [63, 217] on div "CD Accounts" at bounding box center [45, 230] width 90 height 51
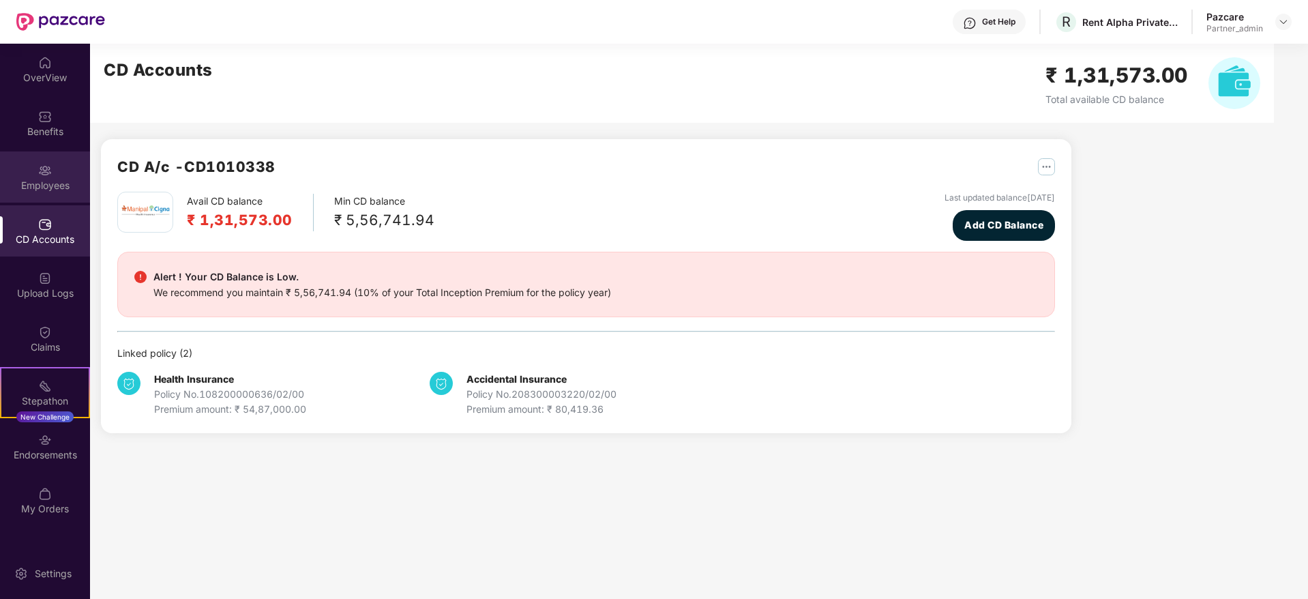
click at [53, 183] on div "Employees" at bounding box center [45, 186] width 90 height 14
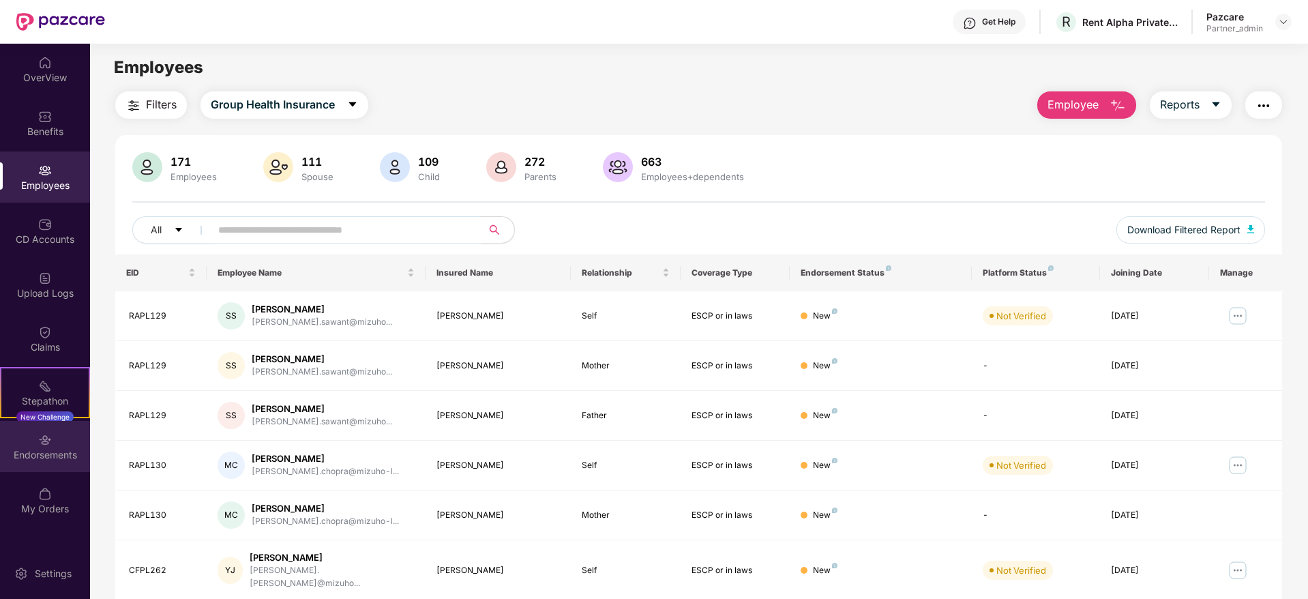
click at [31, 448] on div "Endorsements" at bounding box center [45, 455] width 90 height 14
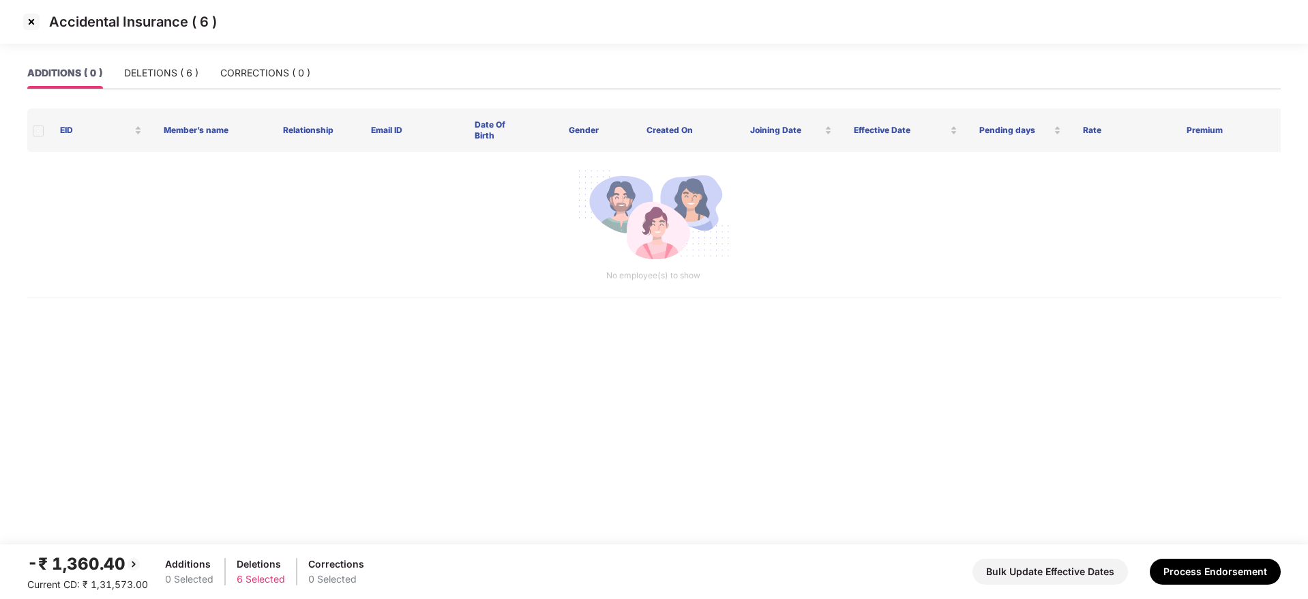
click at [29, 16] on img at bounding box center [31, 22] width 22 height 22
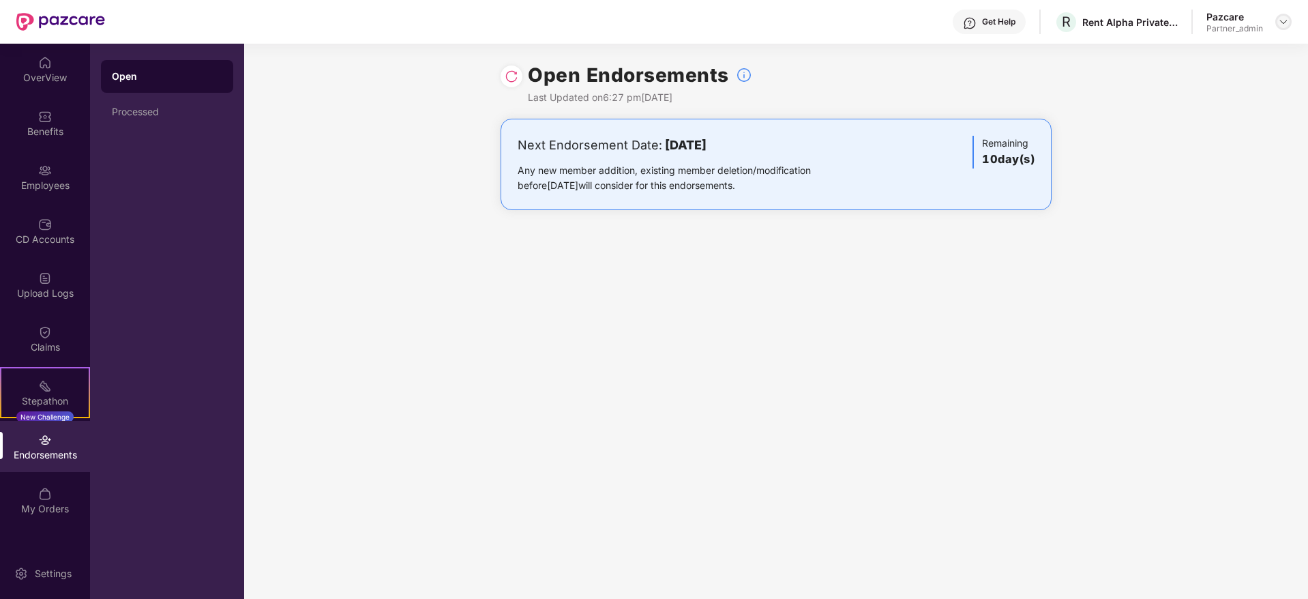
click at [1286, 18] on img at bounding box center [1283, 21] width 11 height 11
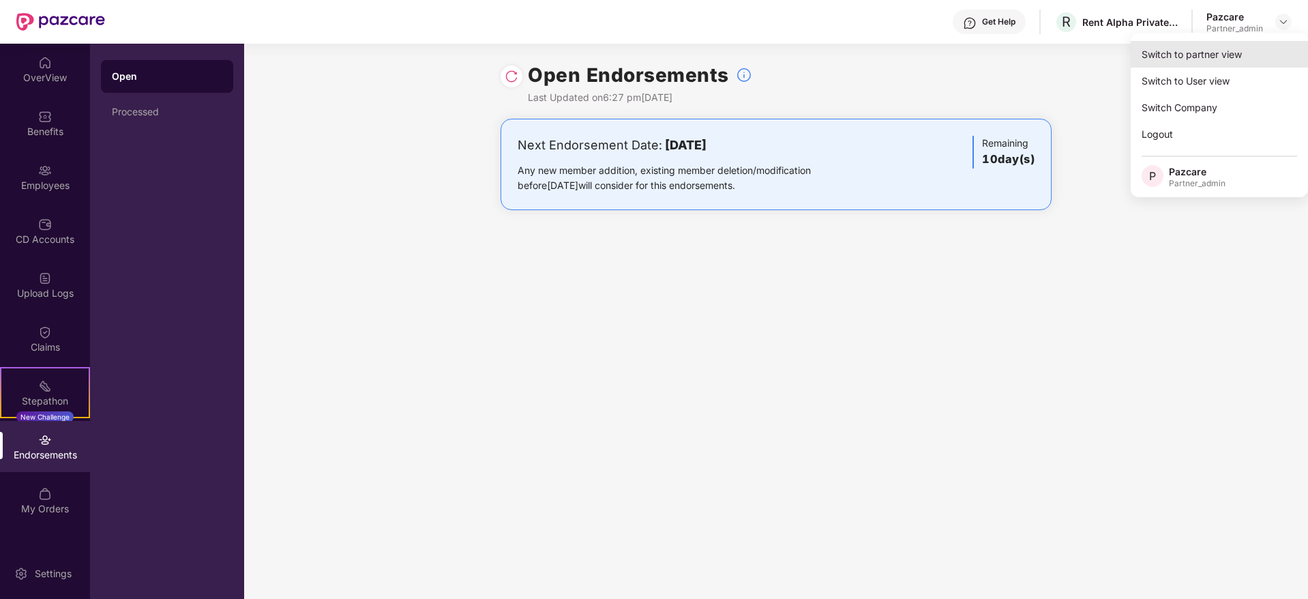
click at [1243, 50] on div "Switch to partner view" at bounding box center [1218, 54] width 177 height 27
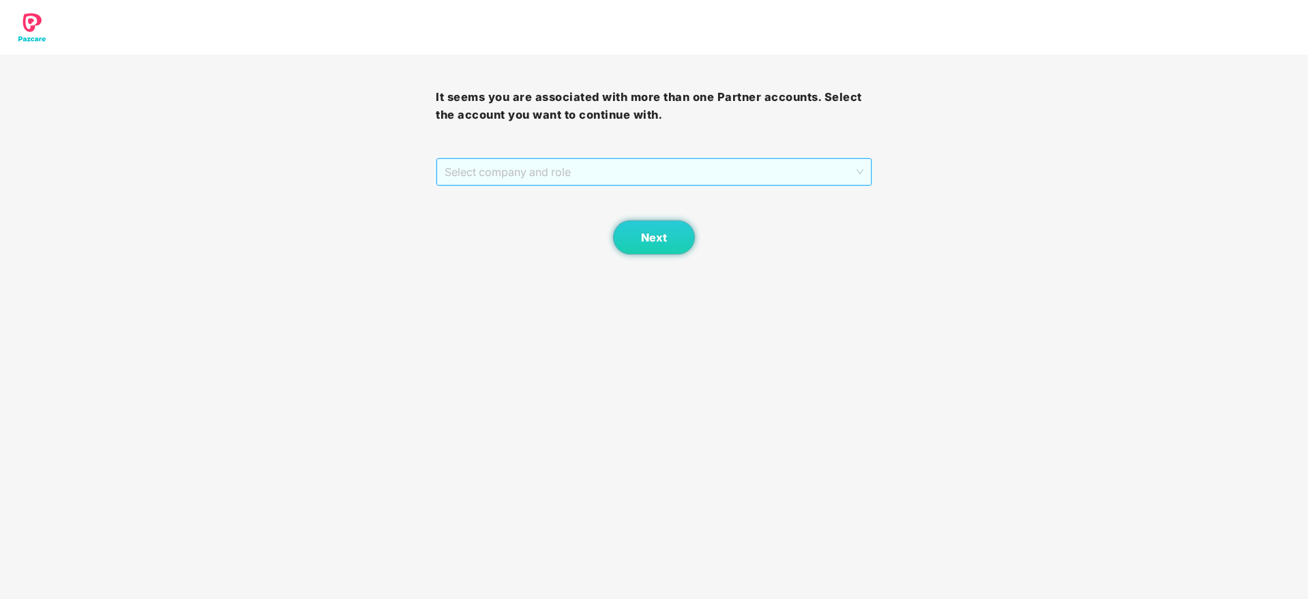
click at [622, 173] on span "Select company and role" at bounding box center [654, 172] width 418 height 26
click at [537, 226] on div "Pazcare - PARTNER_ADMIN" at bounding box center [654, 220] width 419 height 15
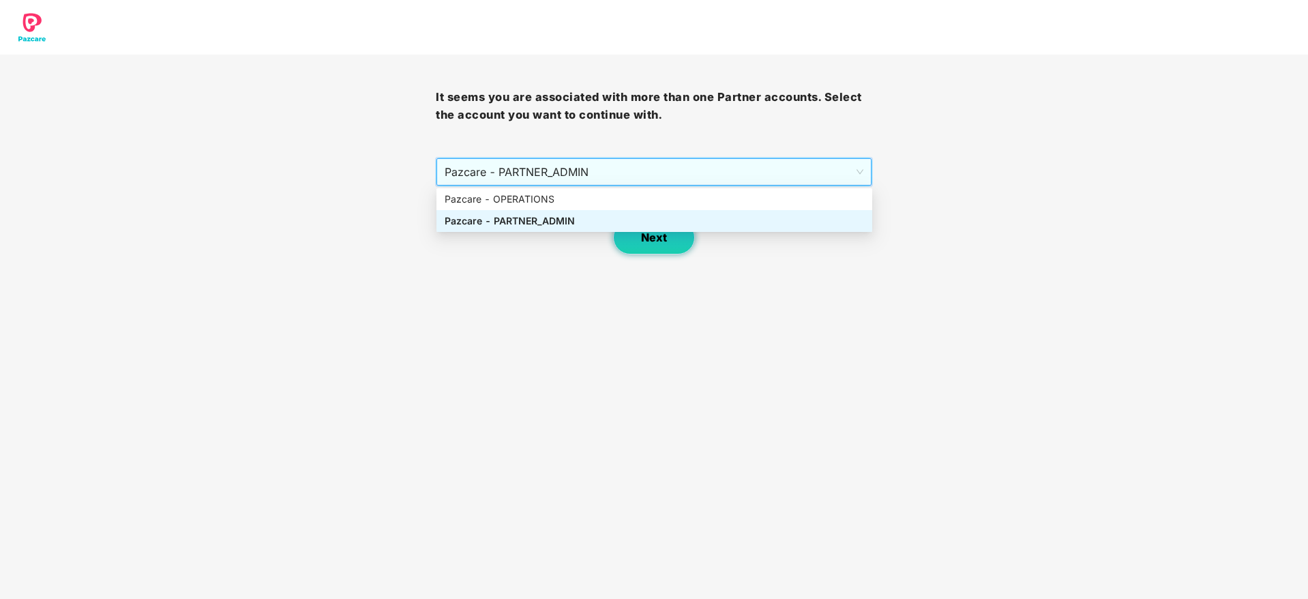
click at [639, 243] on button "Next" at bounding box center [654, 237] width 82 height 34
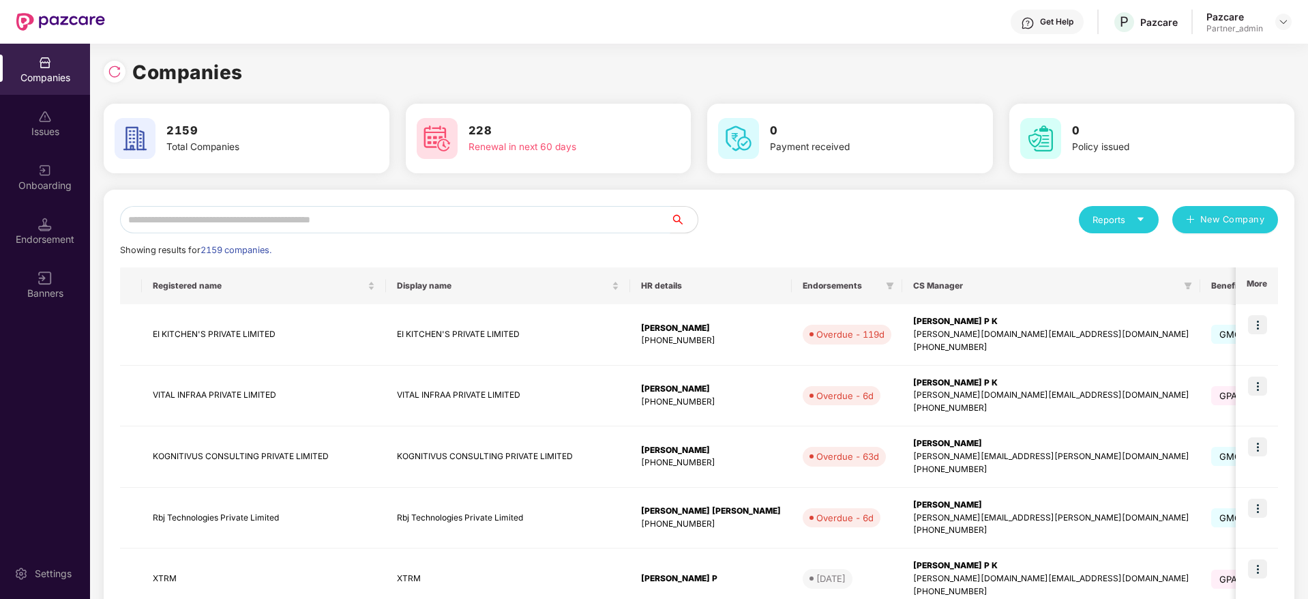
click at [363, 221] on input "text" at bounding box center [395, 219] width 550 height 27
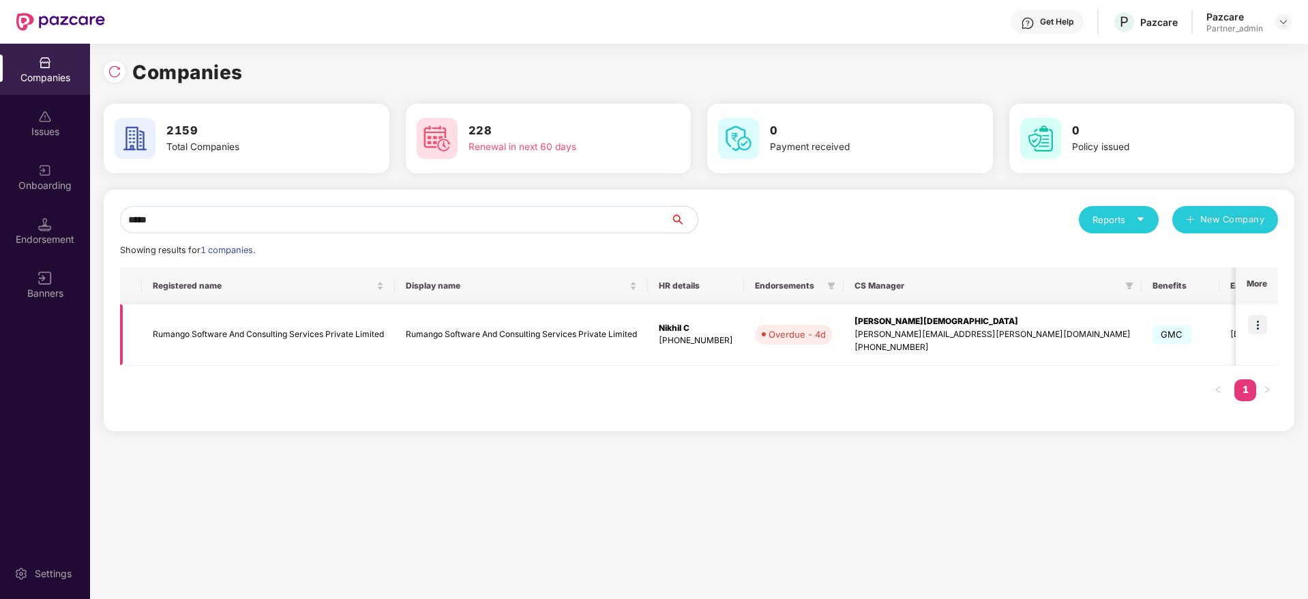
type input "*****"
click at [1260, 324] on img at bounding box center [1257, 324] width 19 height 19
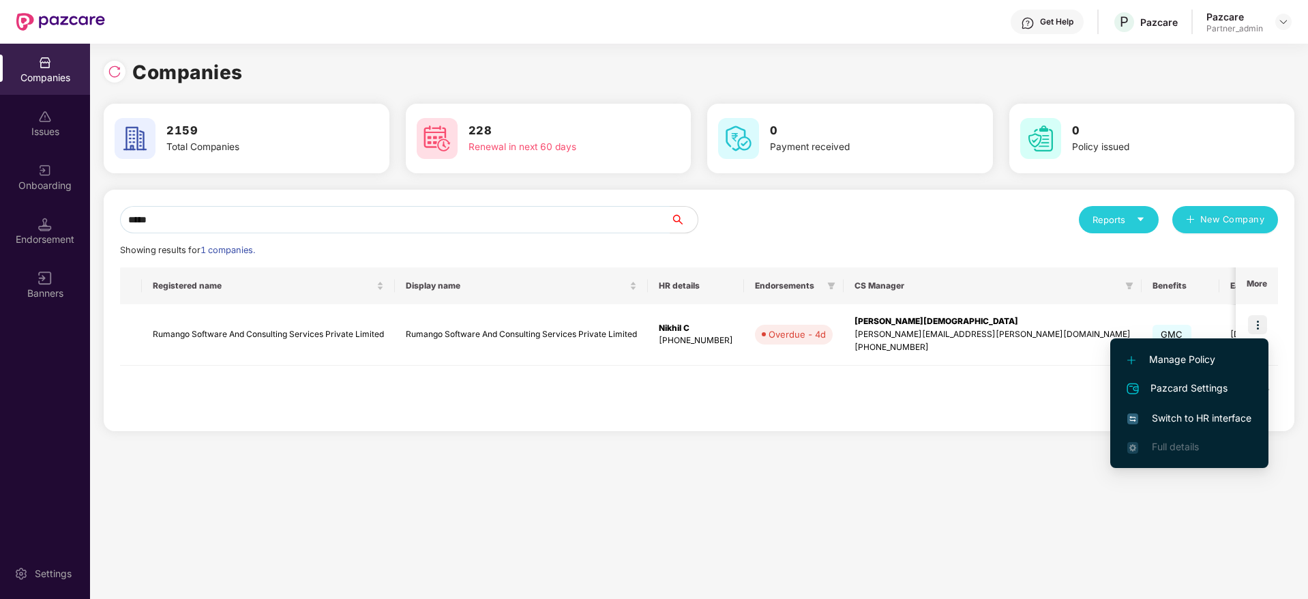
click at [1216, 414] on span "Switch to HR interface" at bounding box center [1189, 417] width 124 height 15
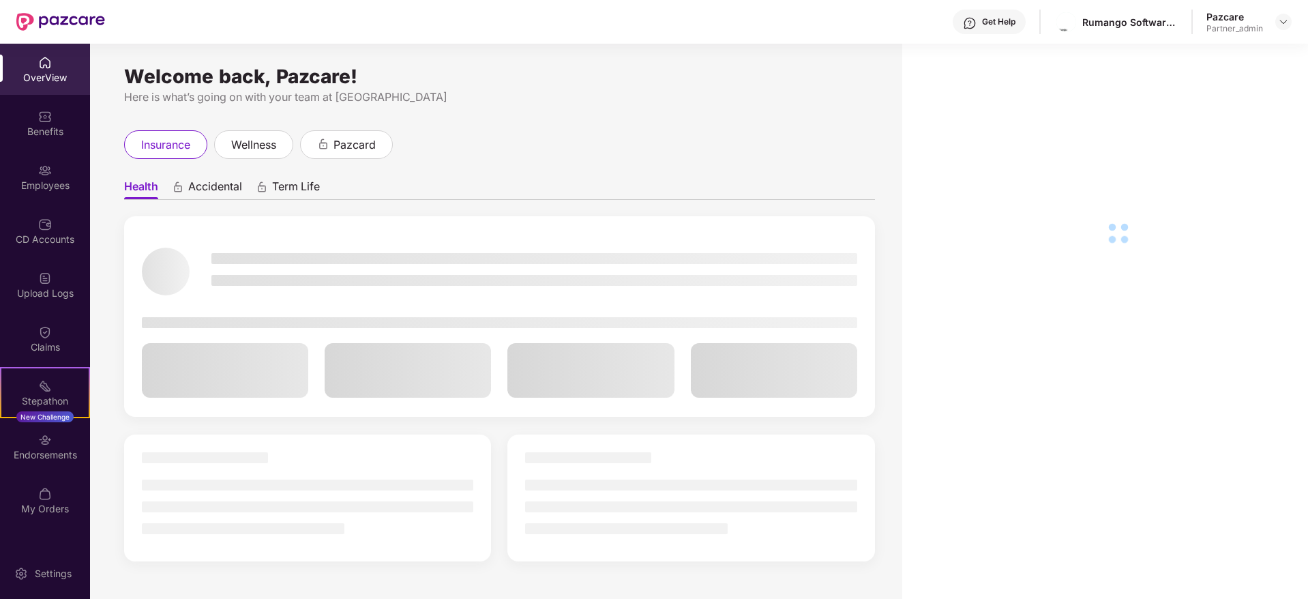
click at [58, 461] on div "Endorsements" at bounding box center [45, 446] width 90 height 51
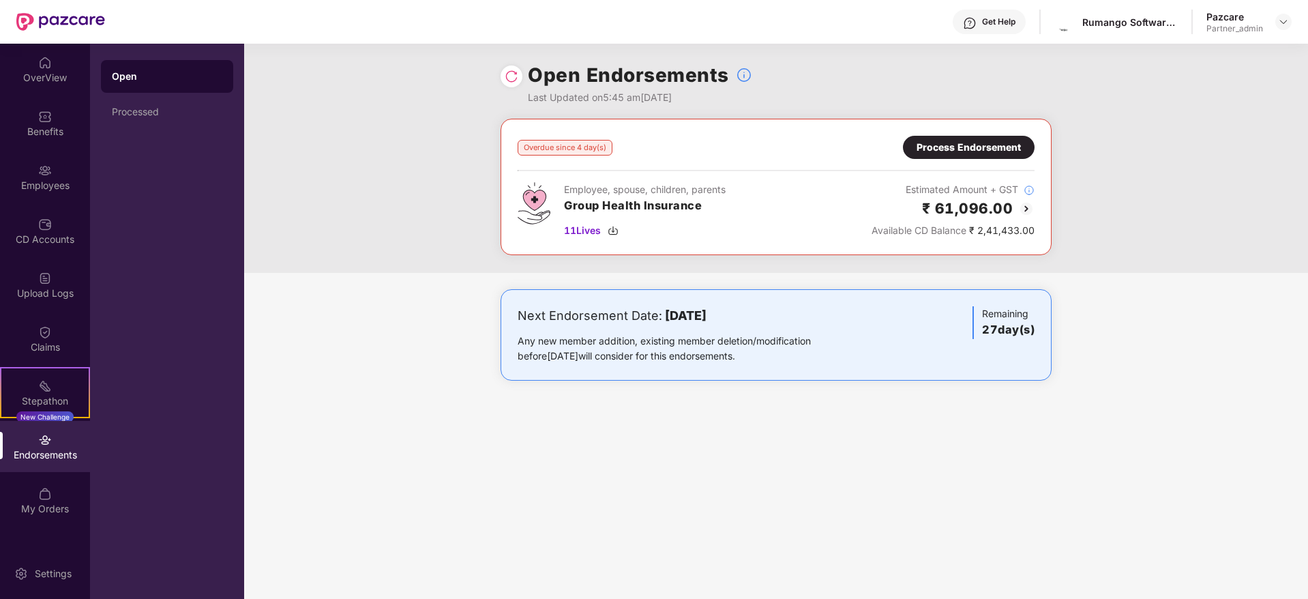
click at [978, 145] on div "Process Endorsement" at bounding box center [968, 147] width 104 height 15
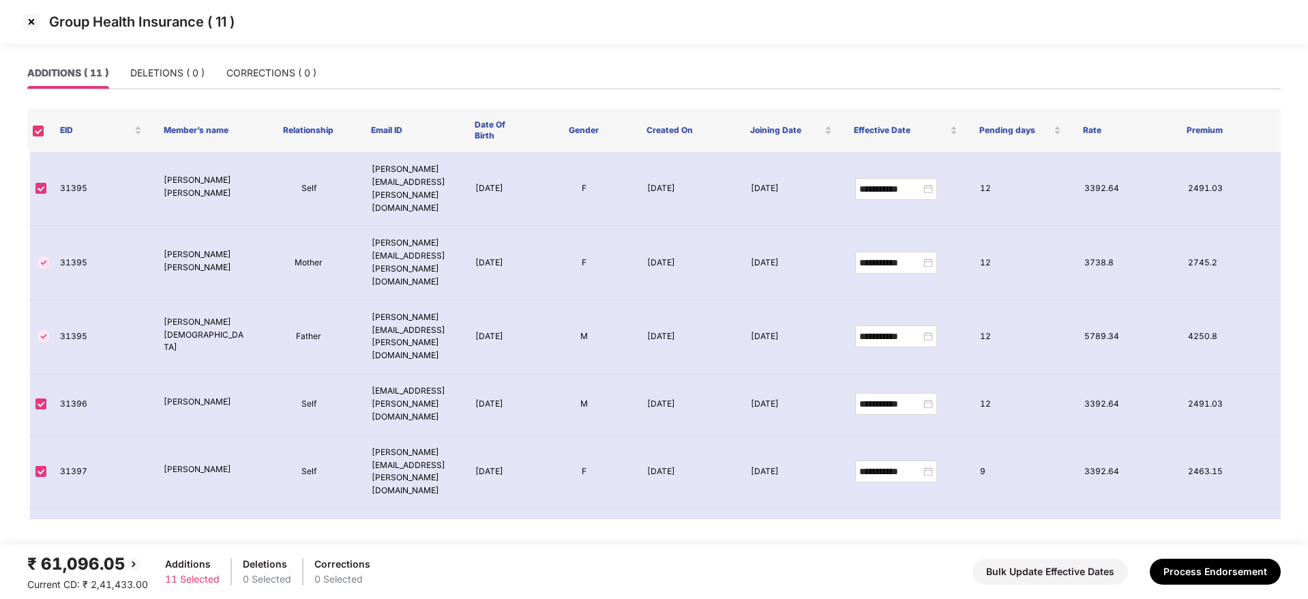
click at [28, 14] on img at bounding box center [31, 22] width 22 height 22
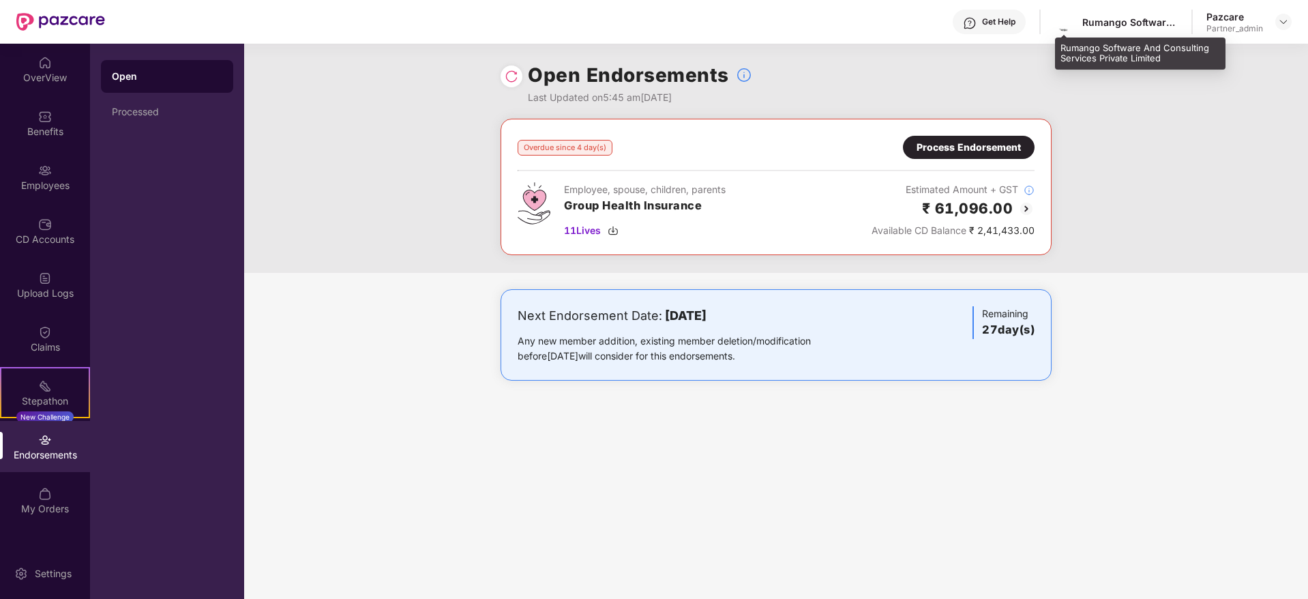
click at [1102, 14] on div "Rumango Software And Consulting Services Private Limited" at bounding box center [1115, 22] width 123 height 24
copy div "Rumango"
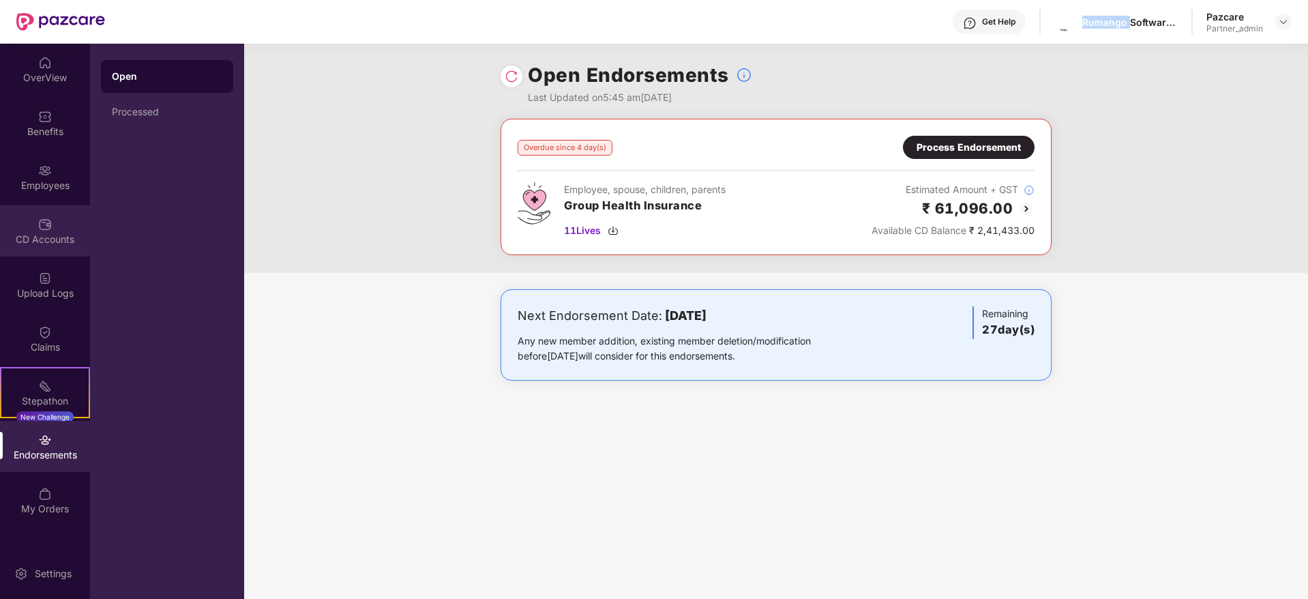
click at [43, 229] on img at bounding box center [45, 224] width 14 height 14
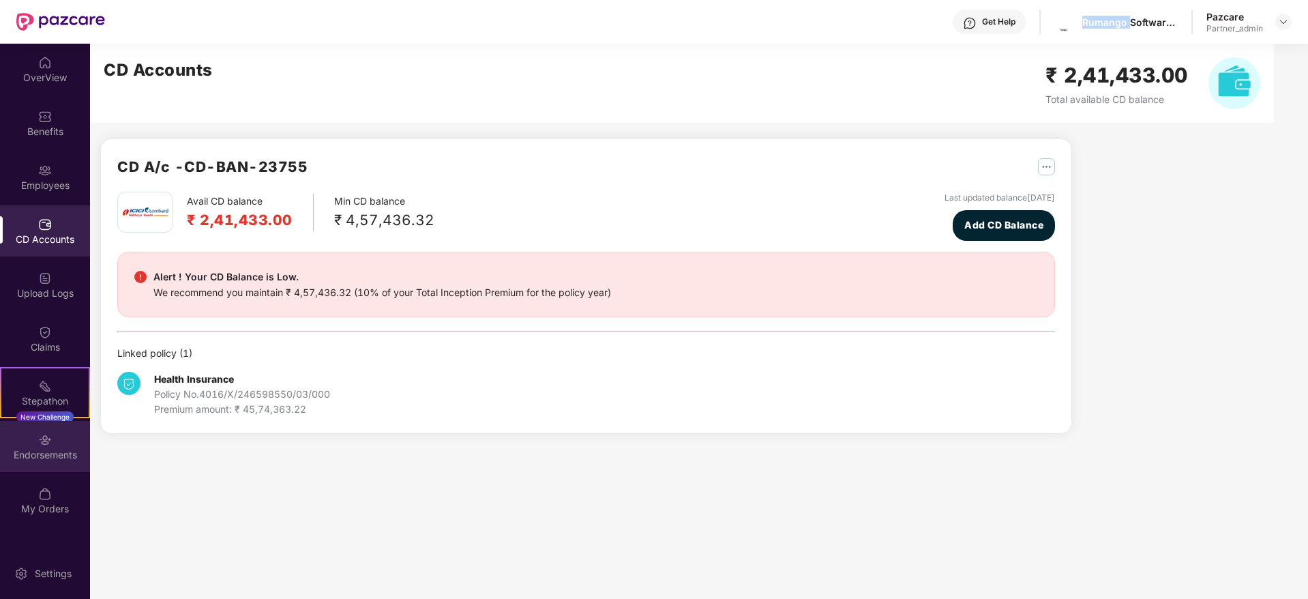
click at [48, 446] on img at bounding box center [45, 440] width 14 height 14
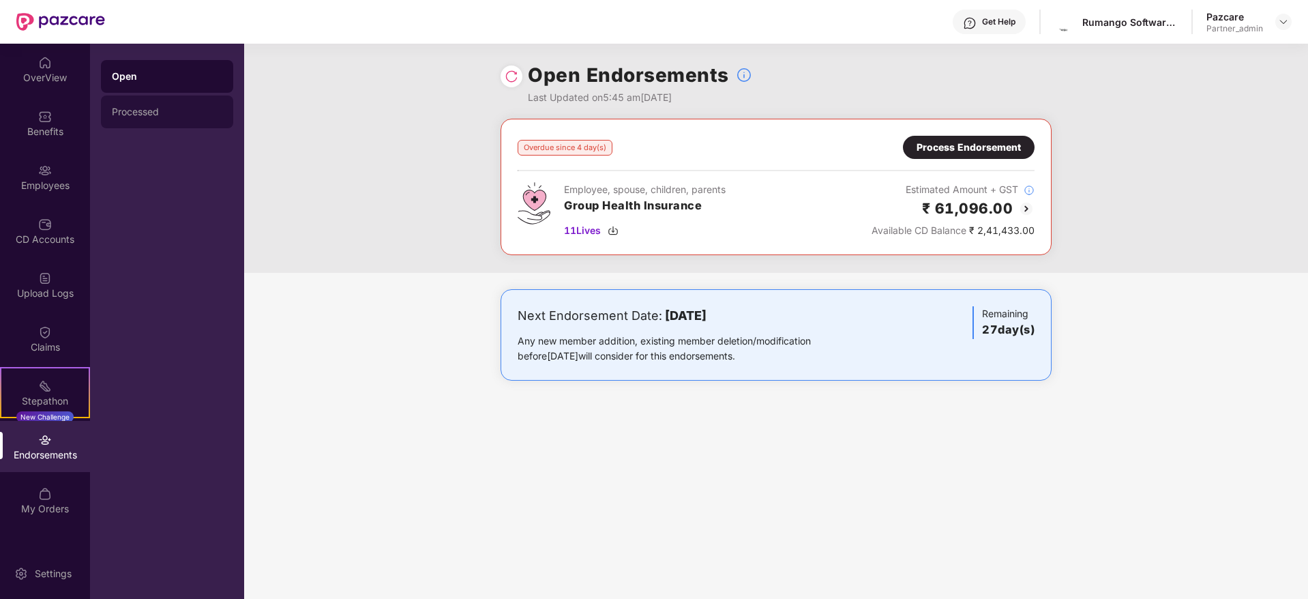
click at [146, 105] on div "Processed" at bounding box center [167, 111] width 132 height 33
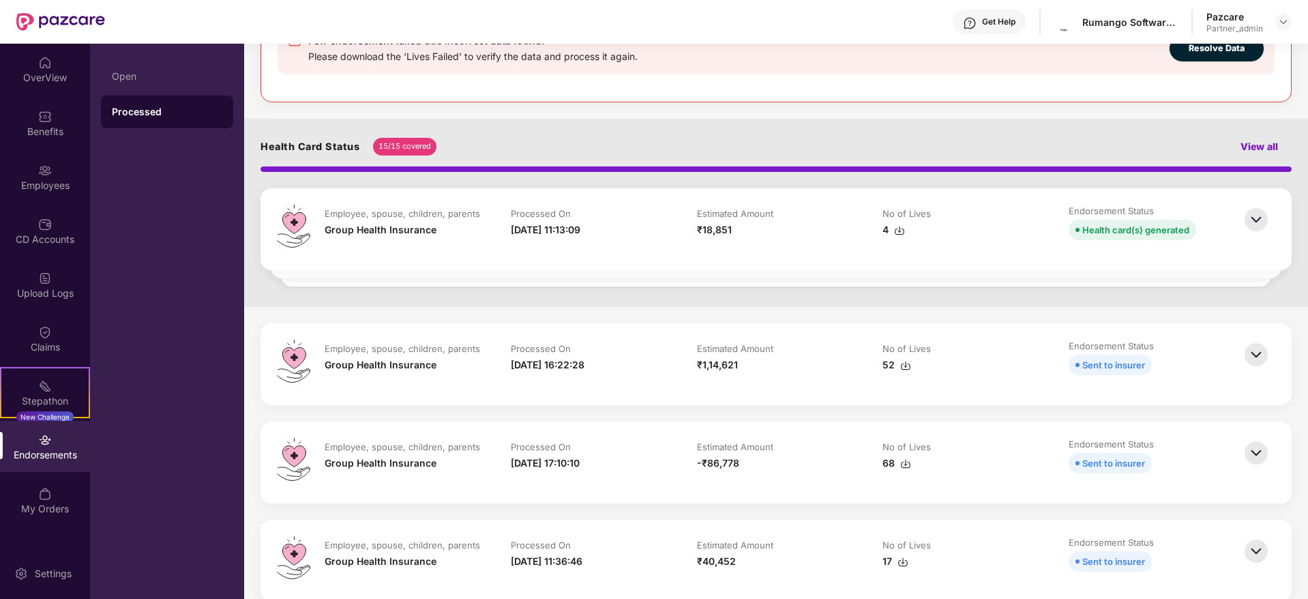
scroll to position [307, 0]
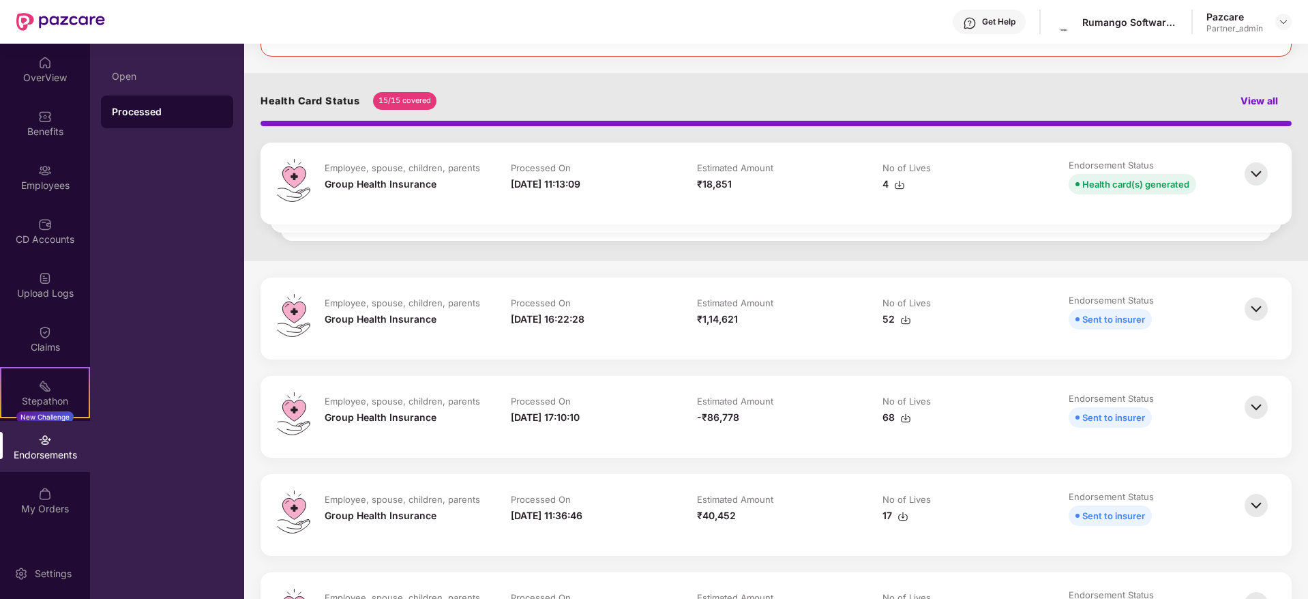
click at [55, 444] on div "Endorsements" at bounding box center [45, 446] width 90 height 51
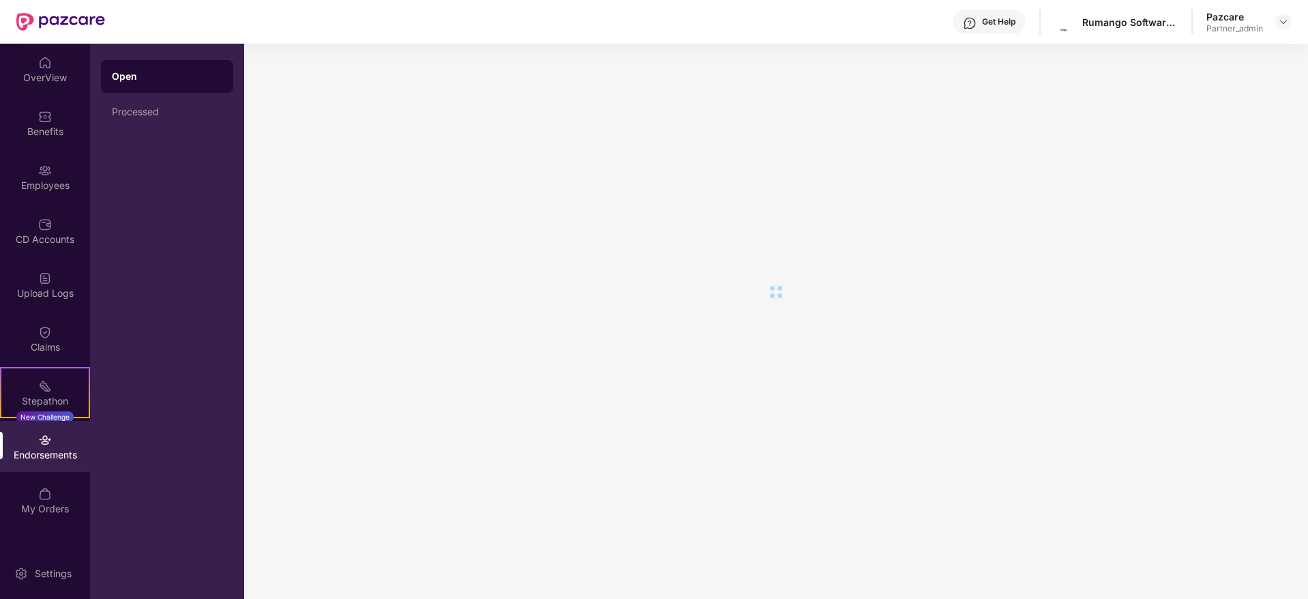
scroll to position [0, 0]
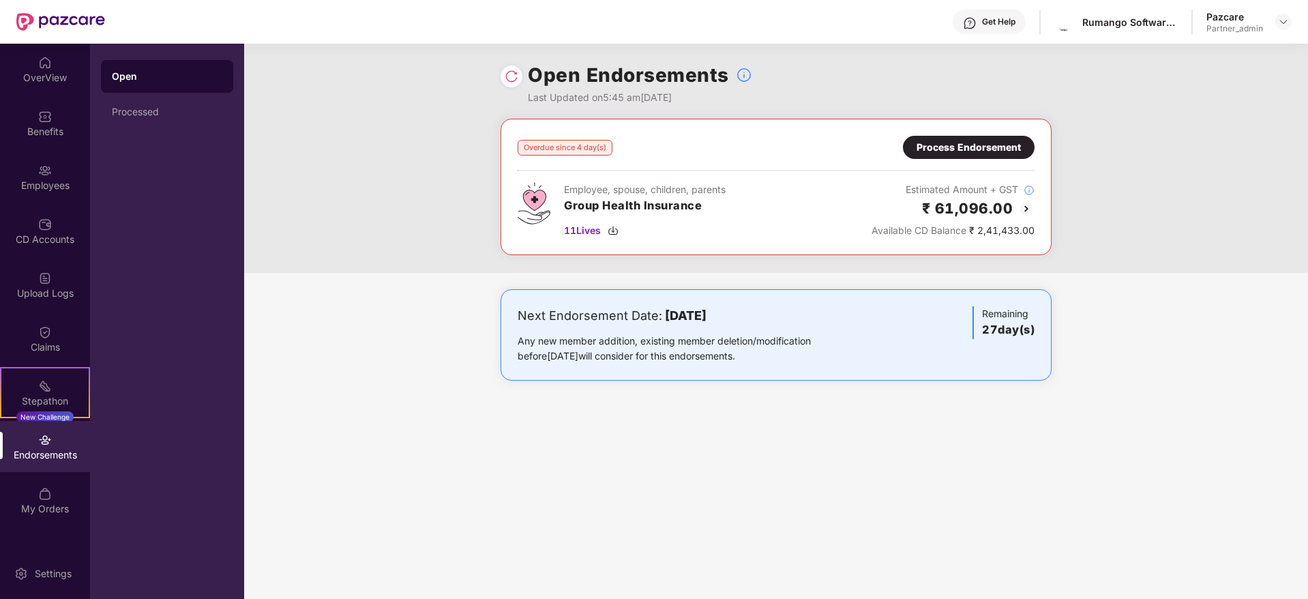
click at [954, 140] on div "Process Endorsement" at bounding box center [968, 147] width 104 height 15
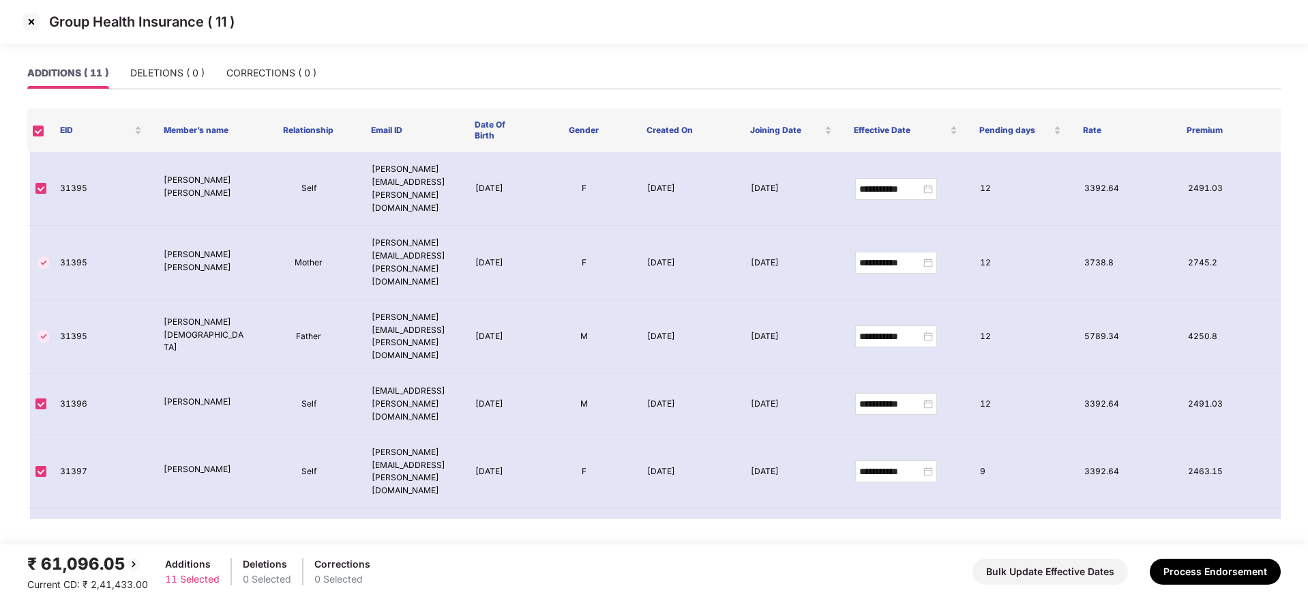
click at [31, 11] on img at bounding box center [31, 22] width 22 height 22
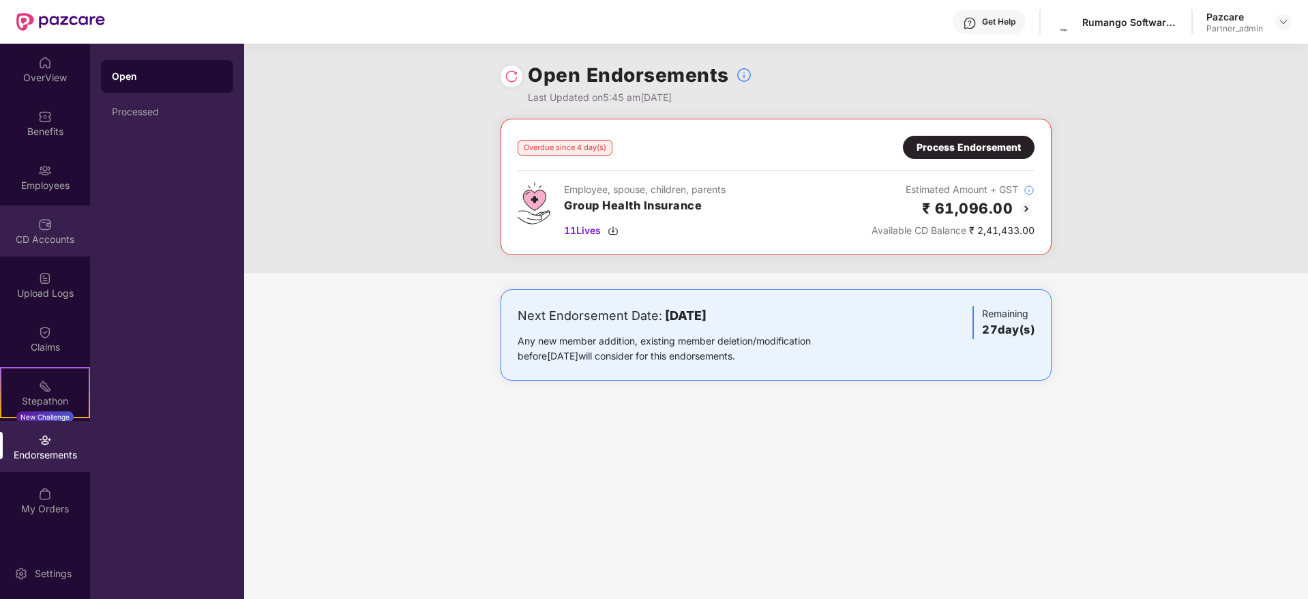
click at [44, 239] on div "CD Accounts" at bounding box center [45, 239] width 90 height 14
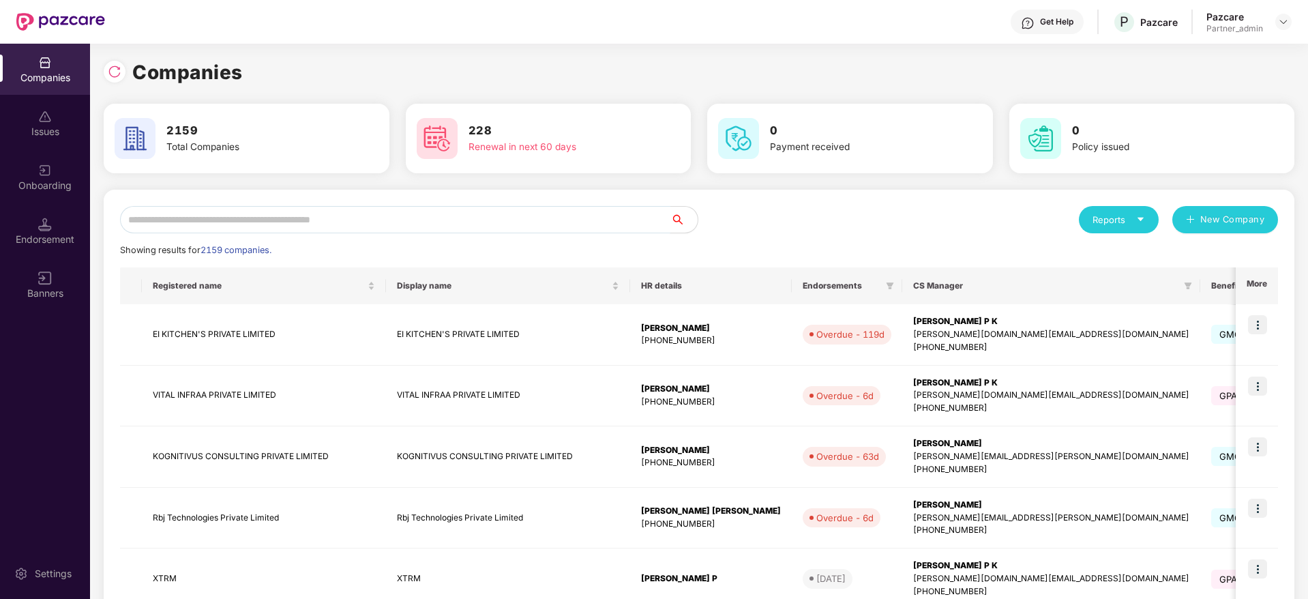
click at [265, 229] on input "text" at bounding box center [395, 219] width 550 height 27
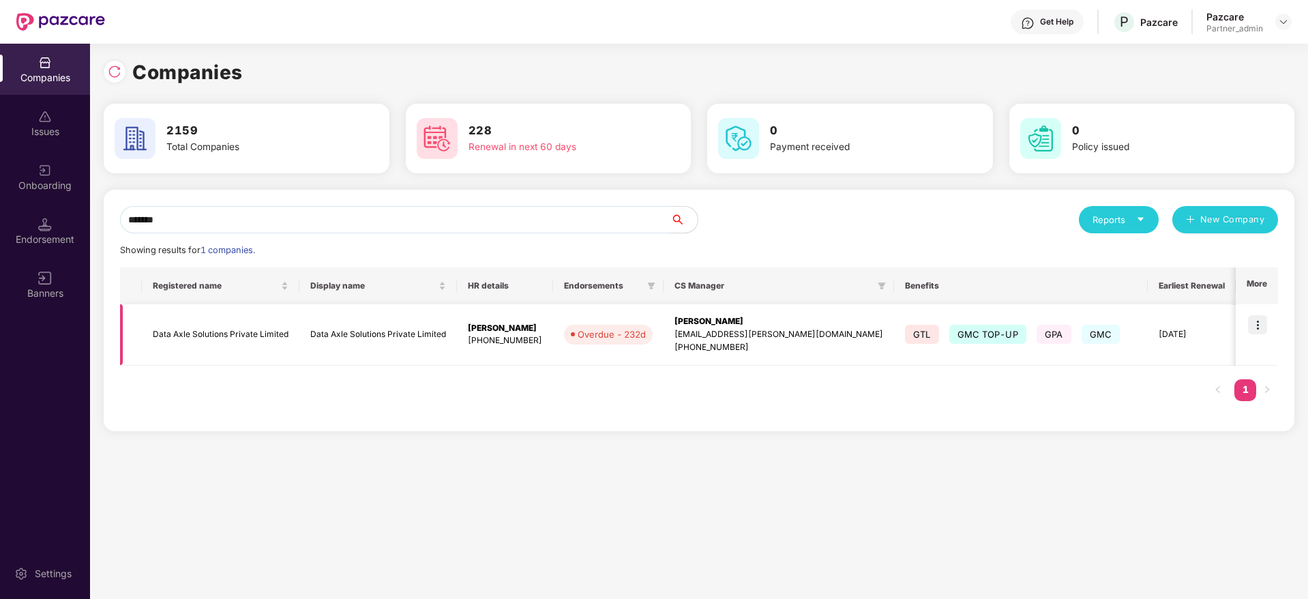
type input "*******"
click at [1267, 322] on img at bounding box center [1257, 324] width 19 height 19
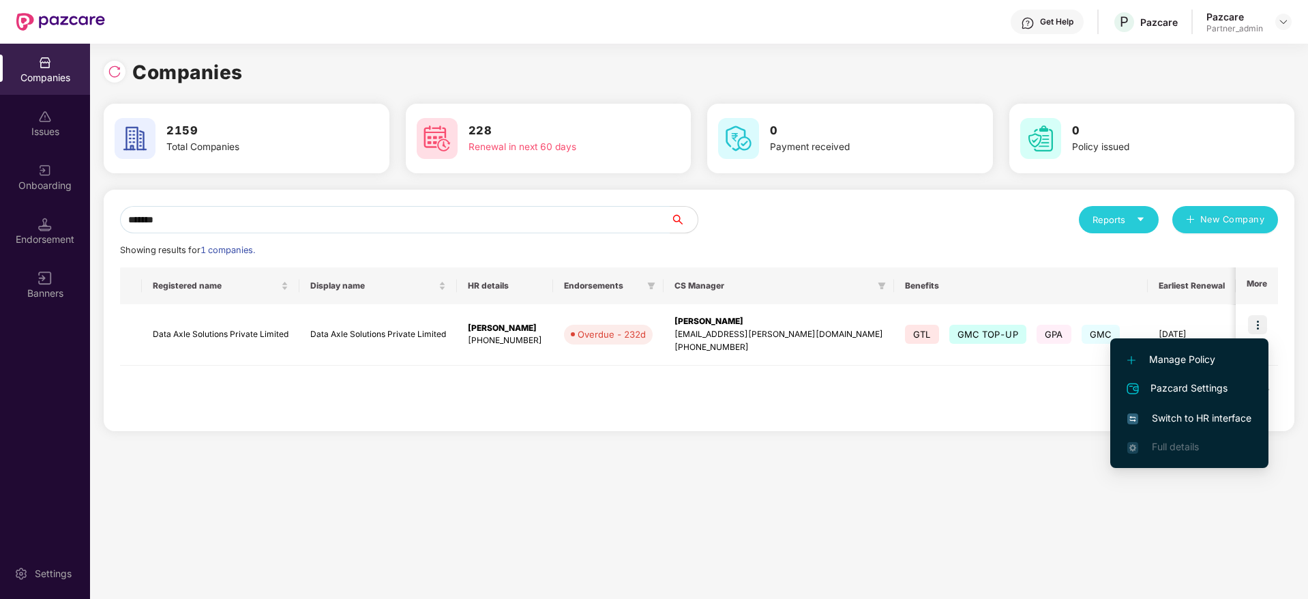
click at [1198, 415] on span "Switch to HR interface" at bounding box center [1189, 417] width 124 height 15
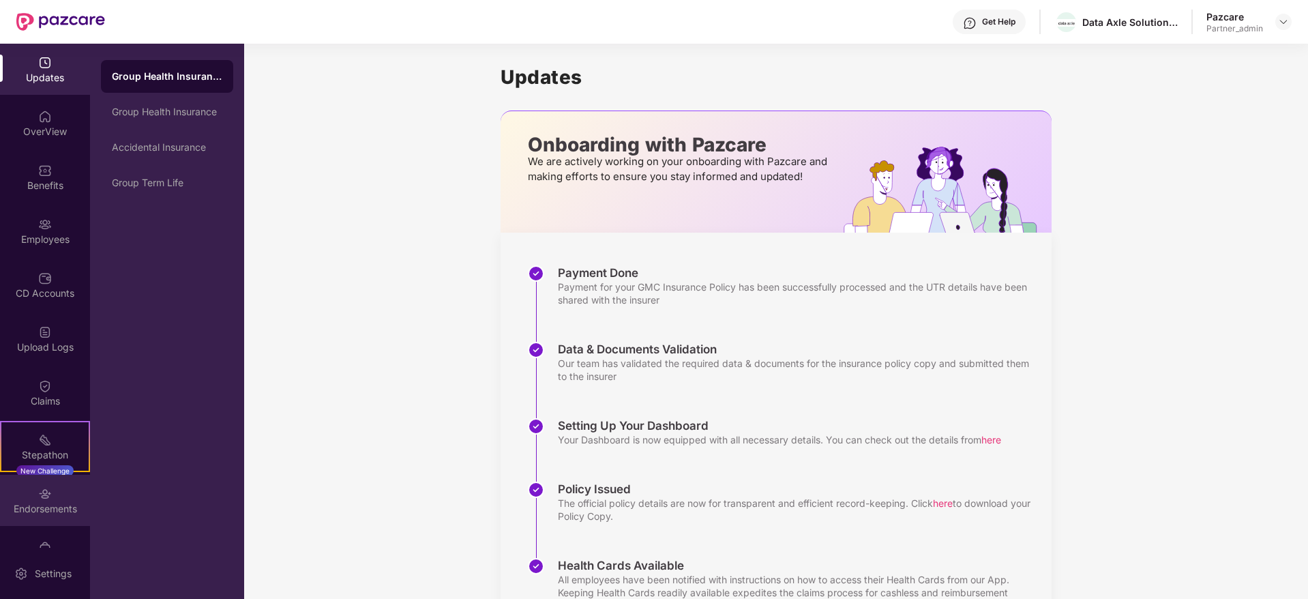
click at [50, 496] on div "Endorsements" at bounding box center [45, 500] width 90 height 51
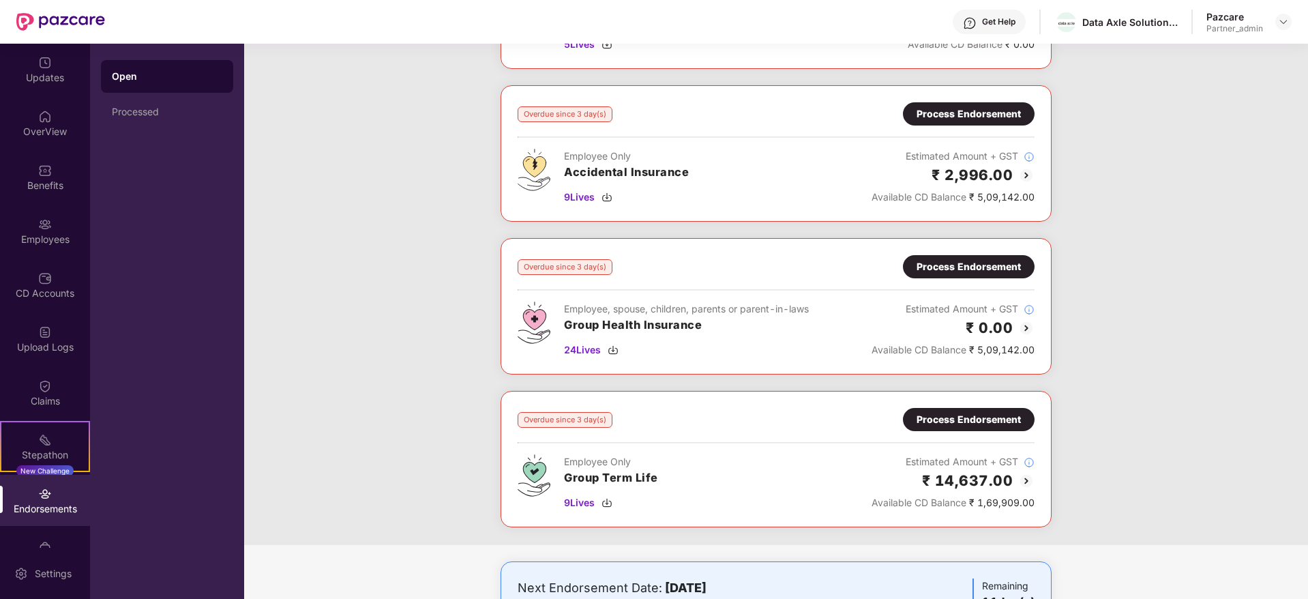
scroll to position [920, 0]
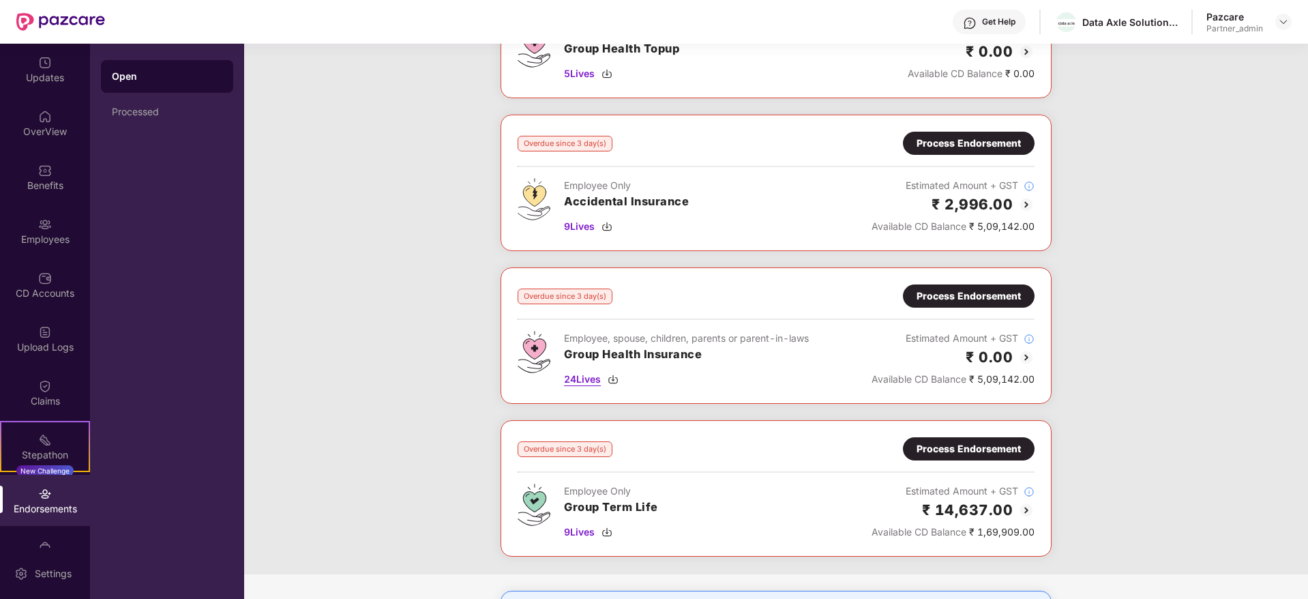
click at [611, 378] on img at bounding box center [612, 379] width 11 height 11
click at [974, 297] on div "Process Endorsement" at bounding box center [968, 295] width 104 height 15
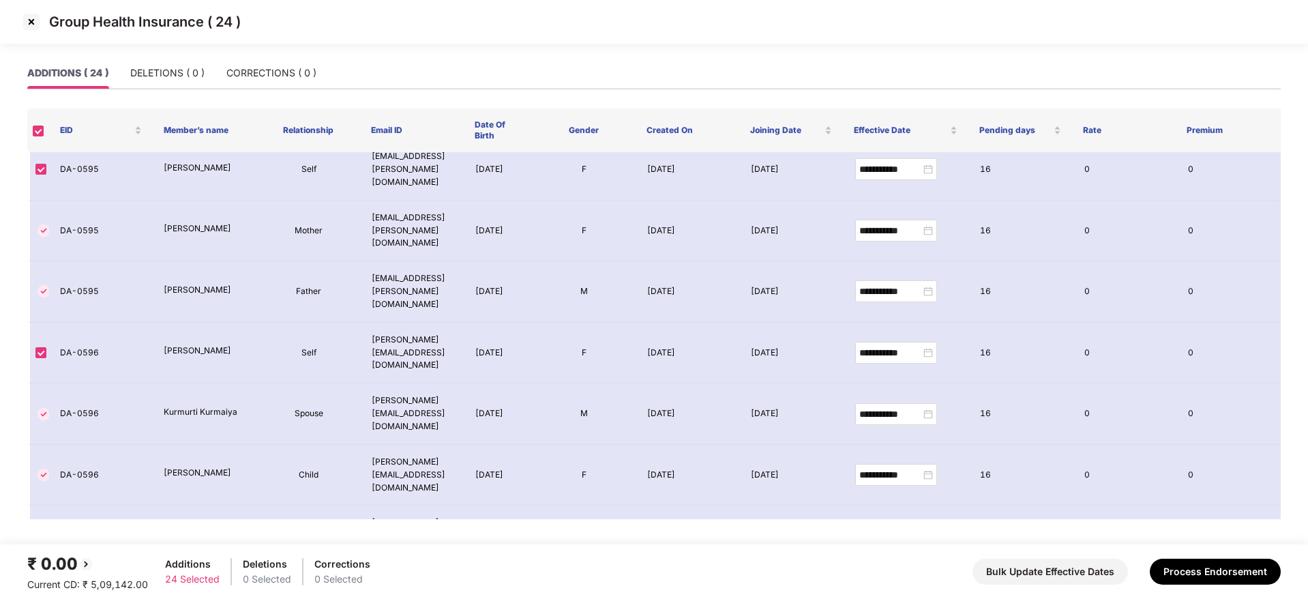
scroll to position [794, 0]
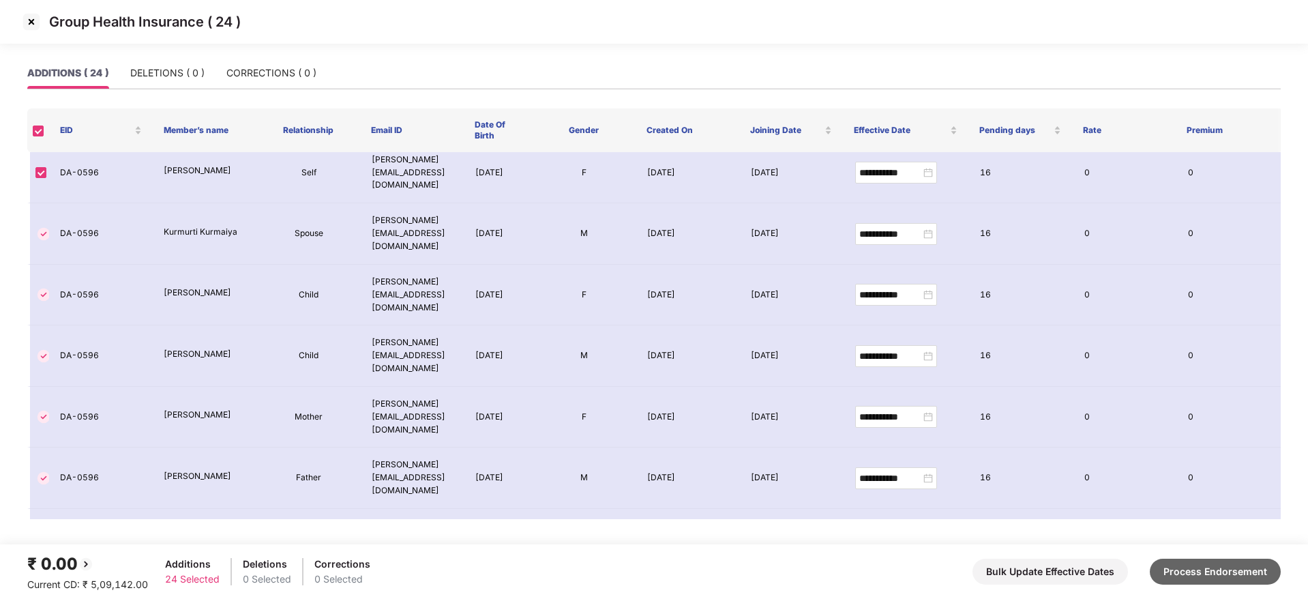
click at [1199, 567] on button "Process Endorsement" at bounding box center [1215, 571] width 131 height 26
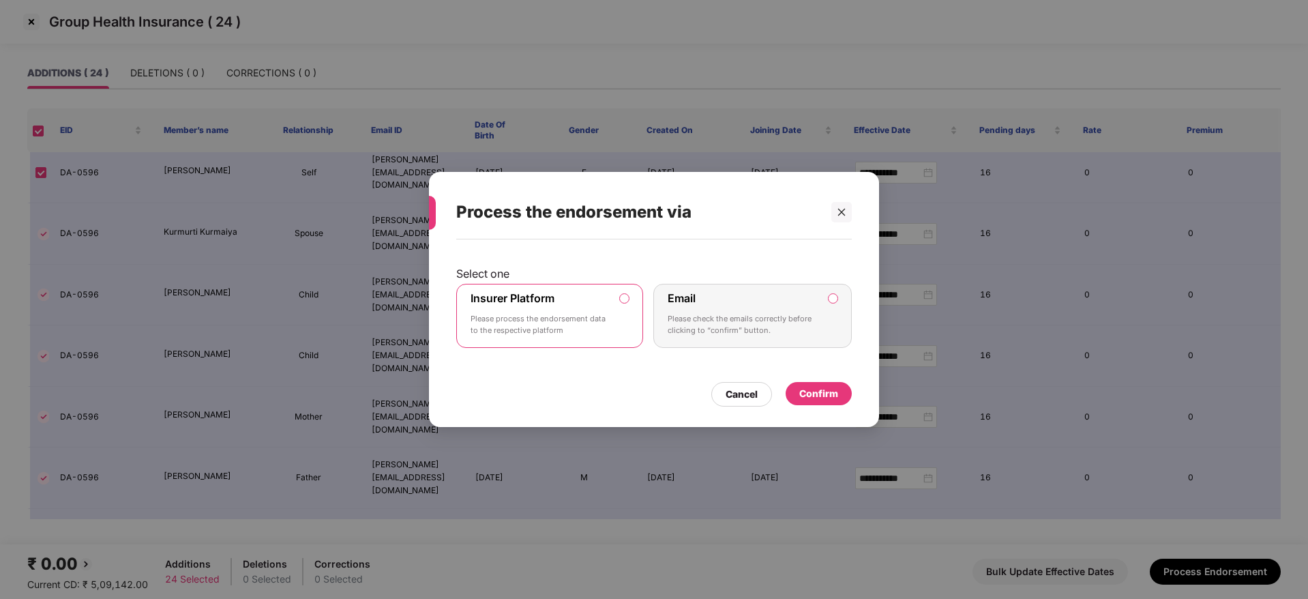
click at [841, 388] on div "Confirm" at bounding box center [818, 393] width 66 height 23
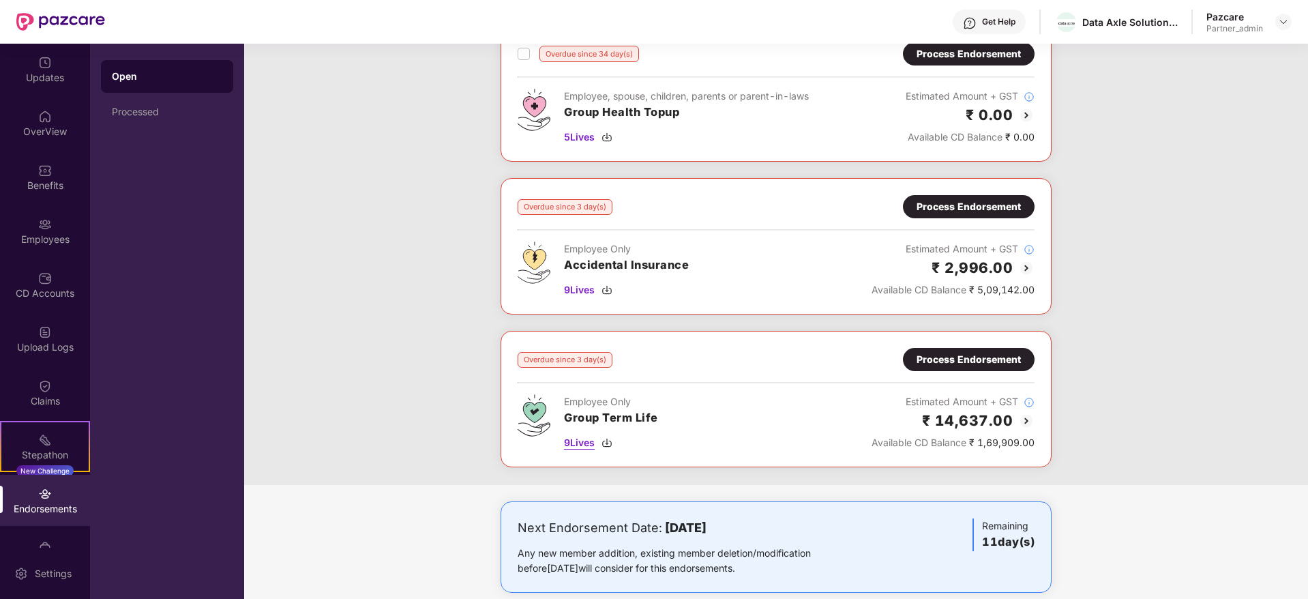
scroll to position [878, 0]
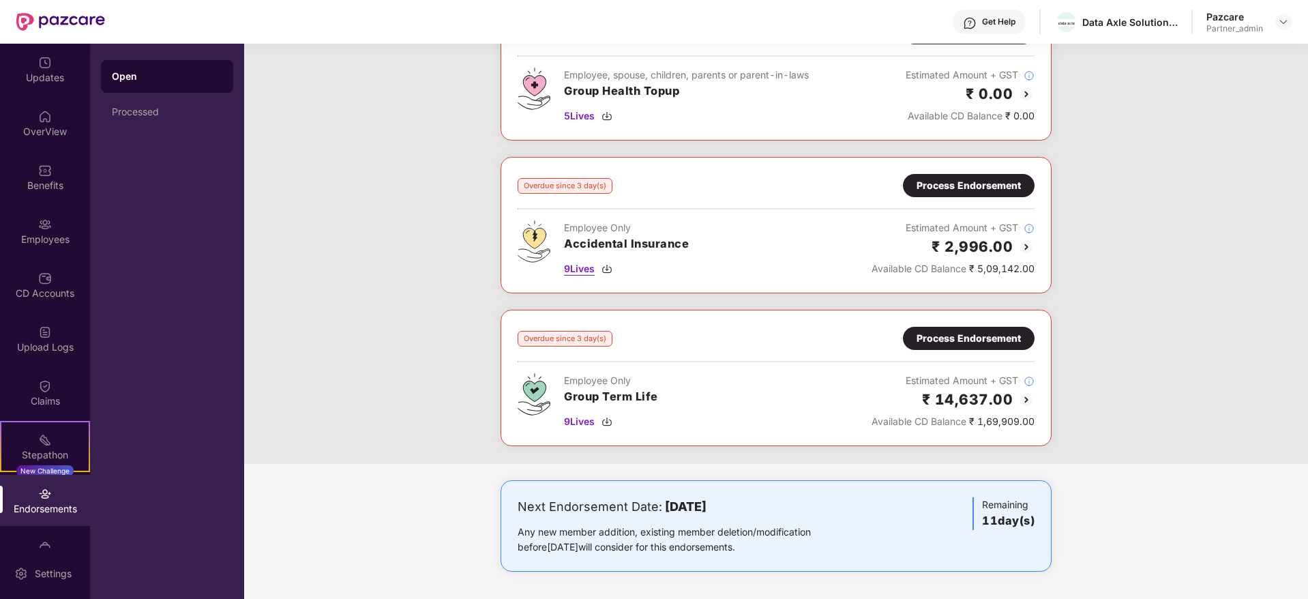
click at [612, 269] on img at bounding box center [606, 268] width 11 height 11
click at [950, 182] on div "Process Endorsement" at bounding box center [968, 185] width 104 height 15
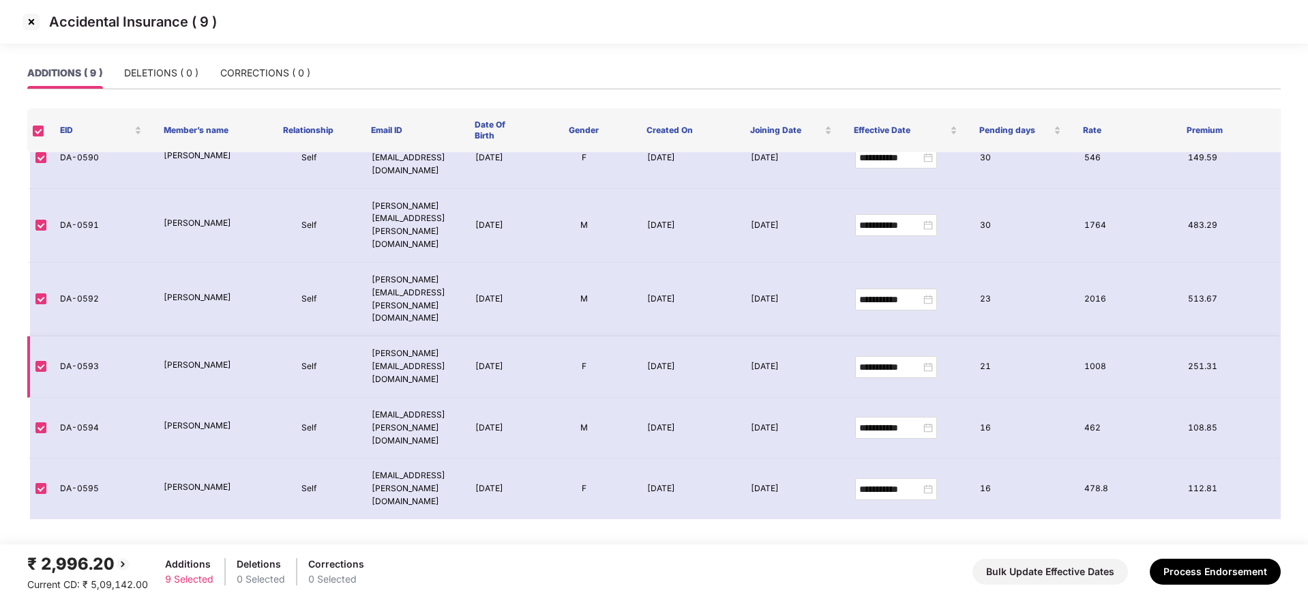
scroll to position [67, 0]
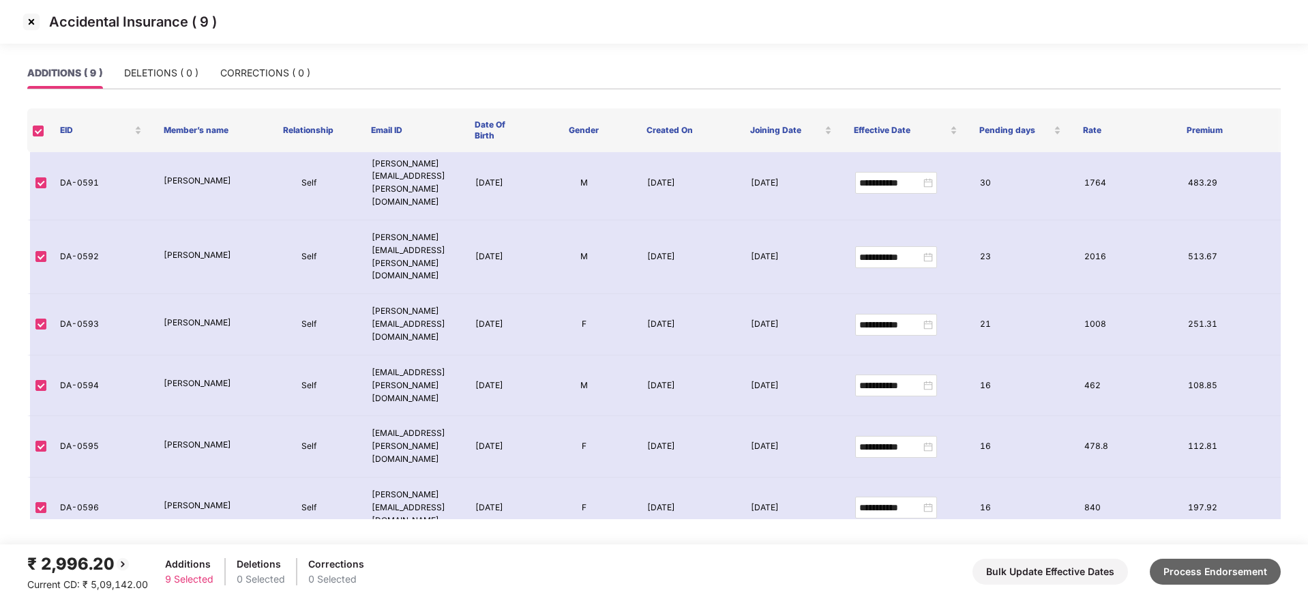
click at [1213, 572] on button "Process Endorsement" at bounding box center [1215, 571] width 131 height 26
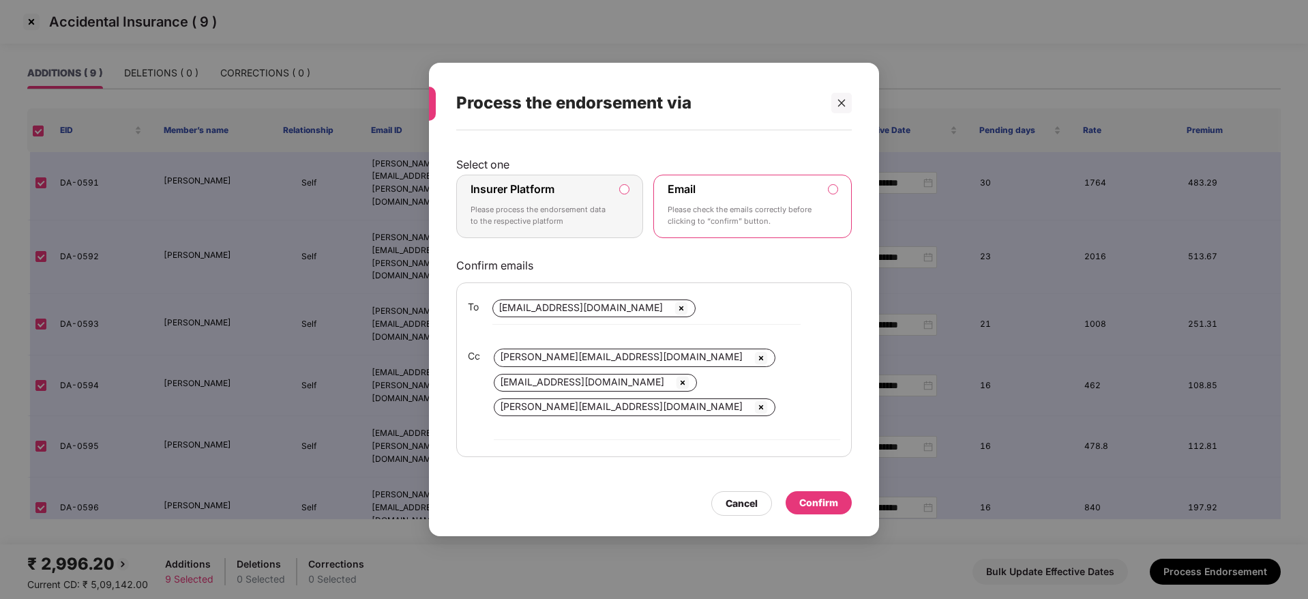
click at [593, 206] on div "Insurer Platform Please process the endorsement data to the respective platform" at bounding box center [539, 206] width 139 height 49
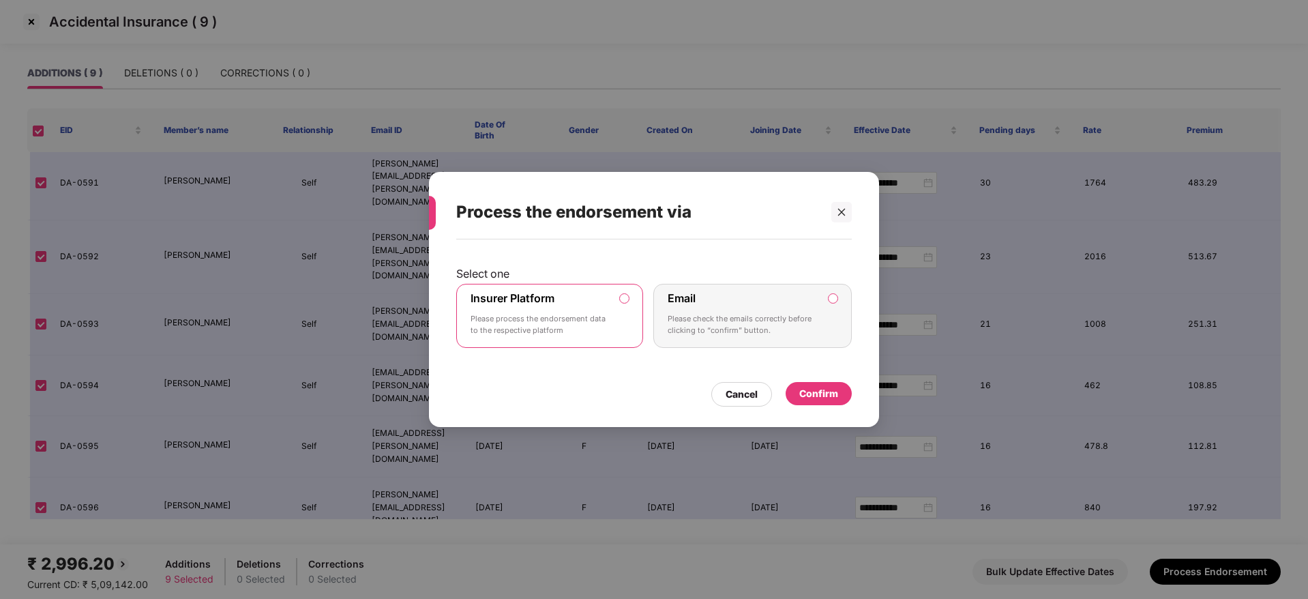
click at [822, 393] on div "Confirm" at bounding box center [818, 393] width 39 height 15
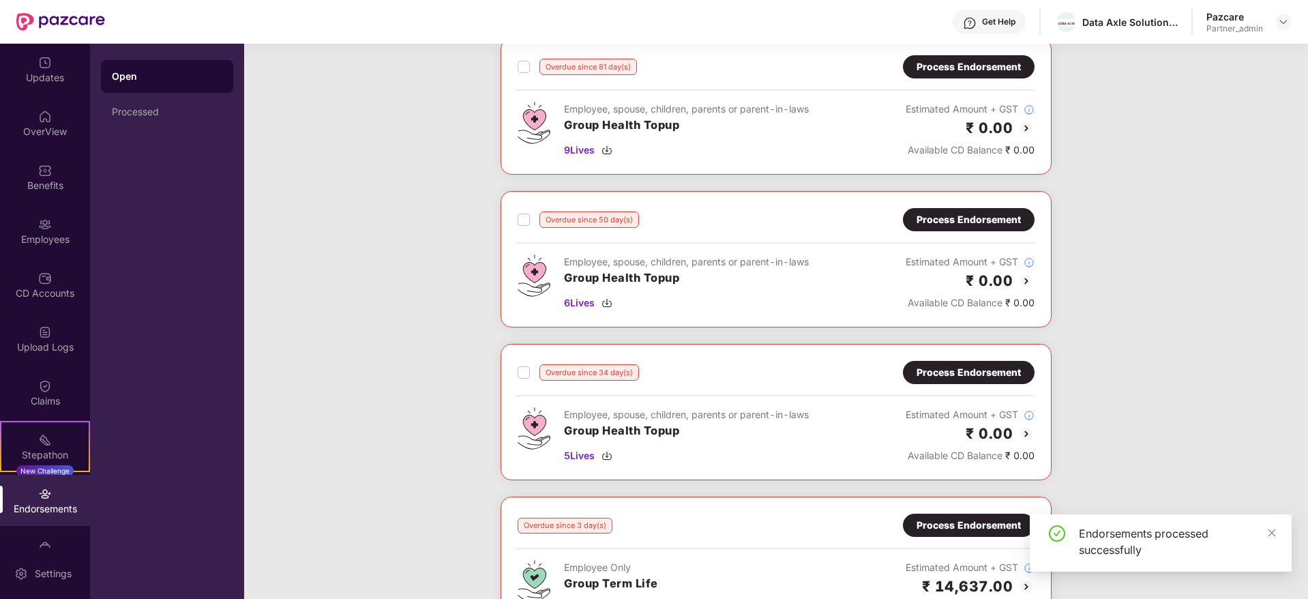
scroll to position [725, 0]
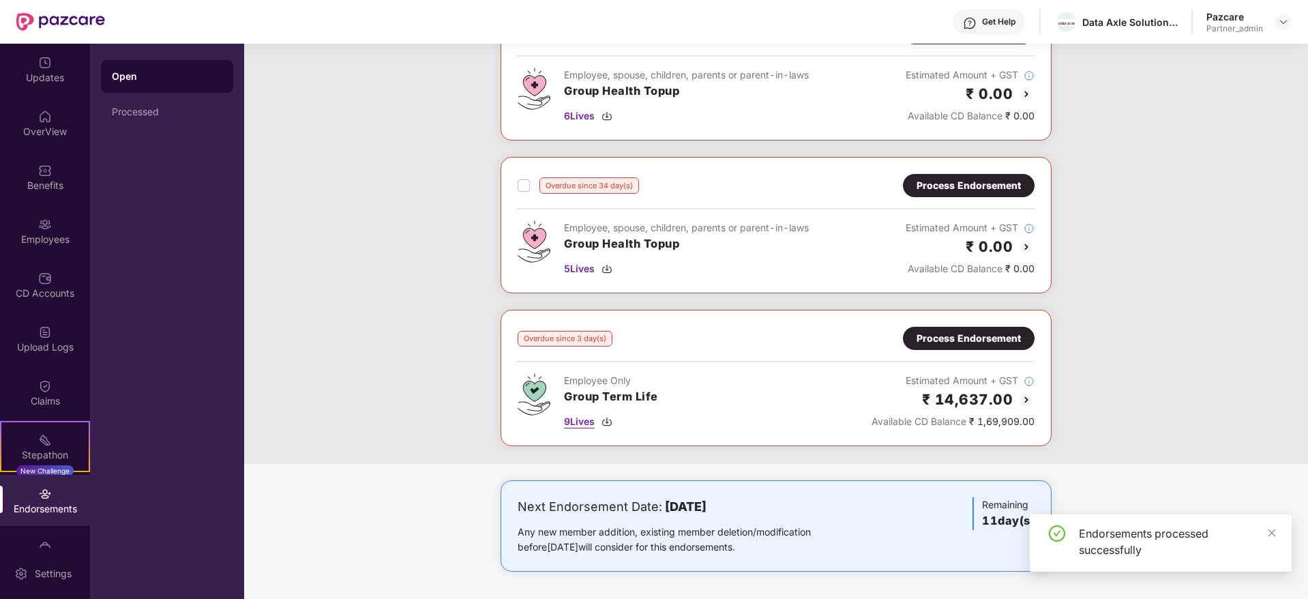
click at [607, 423] on img at bounding box center [606, 421] width 11 height 11
click at [980, 340] on div "Process Endorsement" at bounding box center [968, 338] width 104 height 15
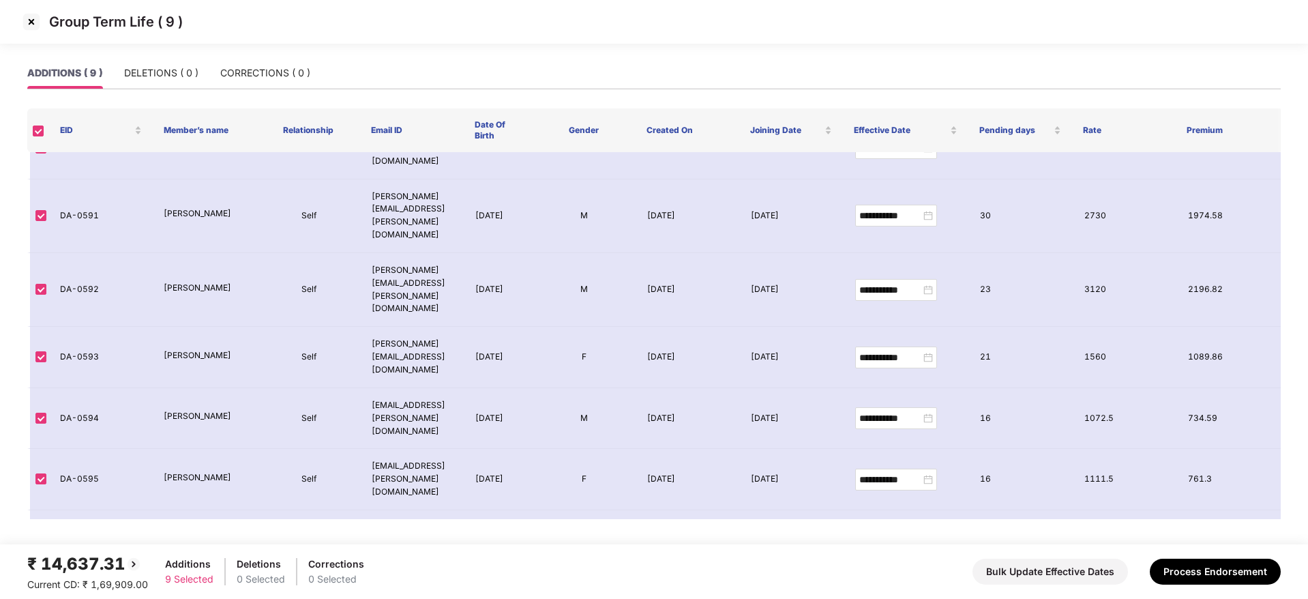
scroll to position [67, 0]
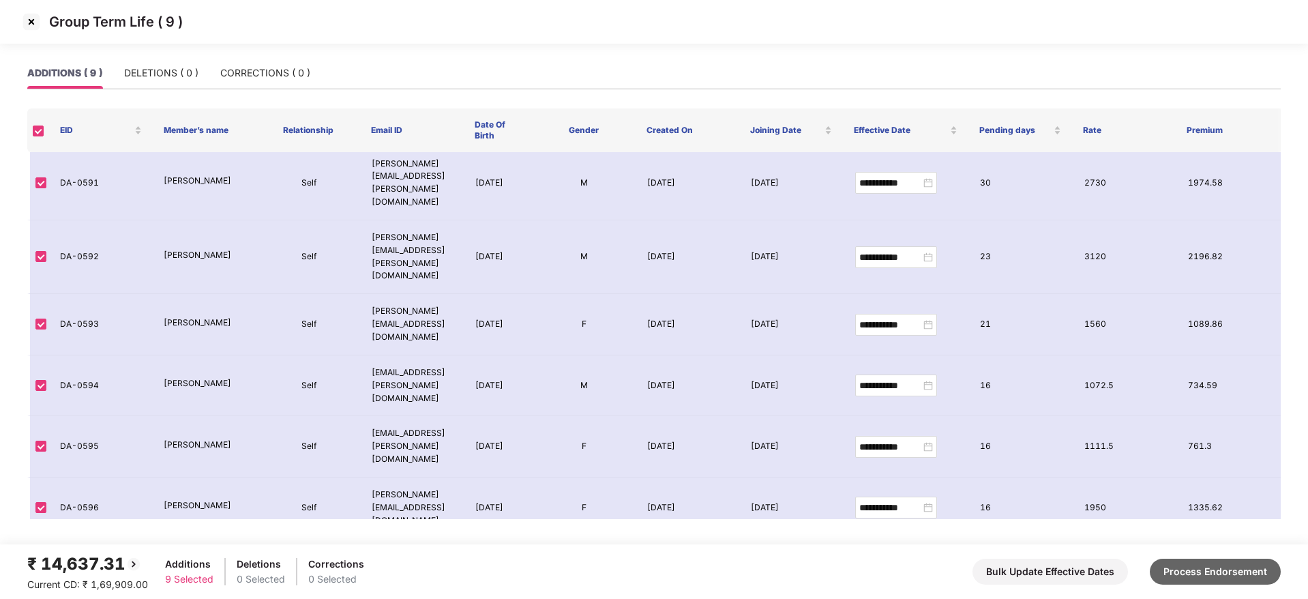
click at [1229, 566] on button "Process Endorsement" at bounding box center [1215, 571] width 131 height 26
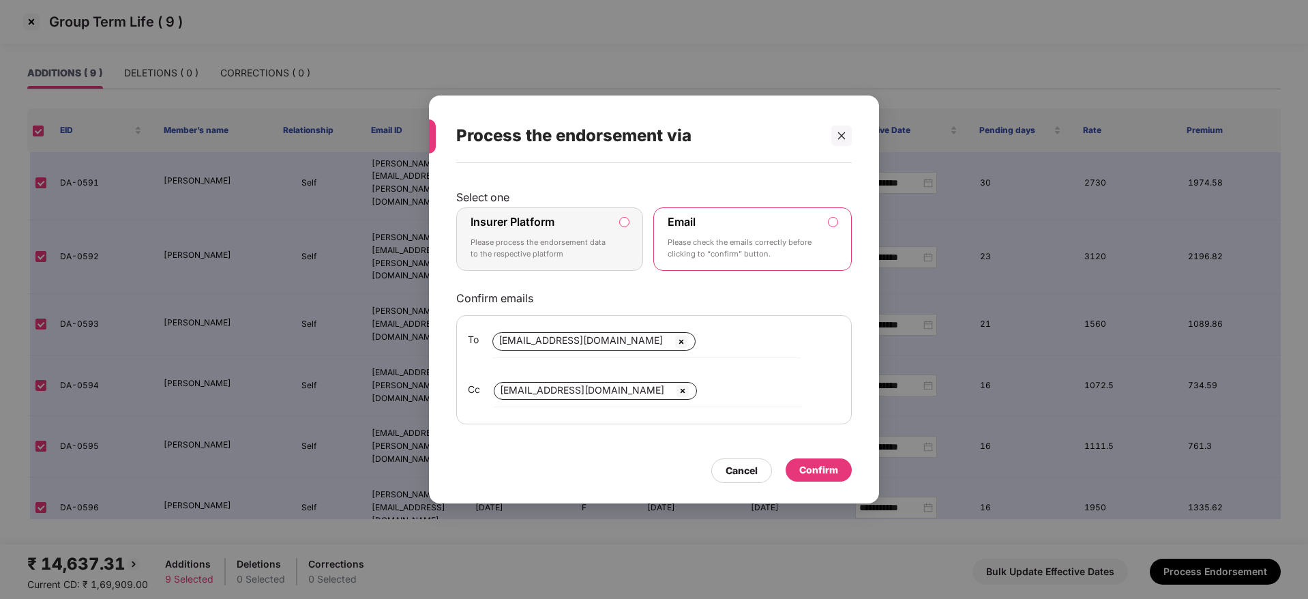
drag, startPoint x: 589, startPoint y: 237, endPoint x: 622, endPoint y: 250, distance: 35.6
click at [589, 237] on p "Please process the endorsement data to the respective platform" at bounding box center [539, 249] width 139 height 24
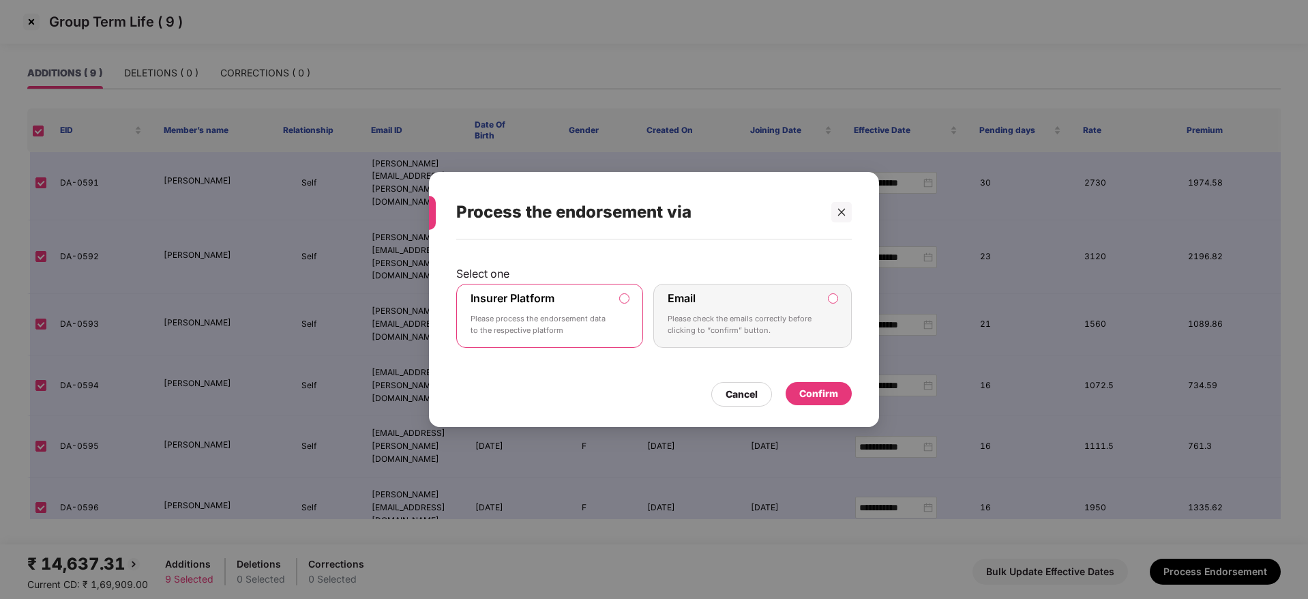
click at [829, 406] on div "Select one Insurer Platform Please process the endorsement data to the respecti…" at bounding box center [654, 326] width 450 height 174
click at [835, 392] on div "Confirm" at bounding box center [818, 393] width 39 height 15
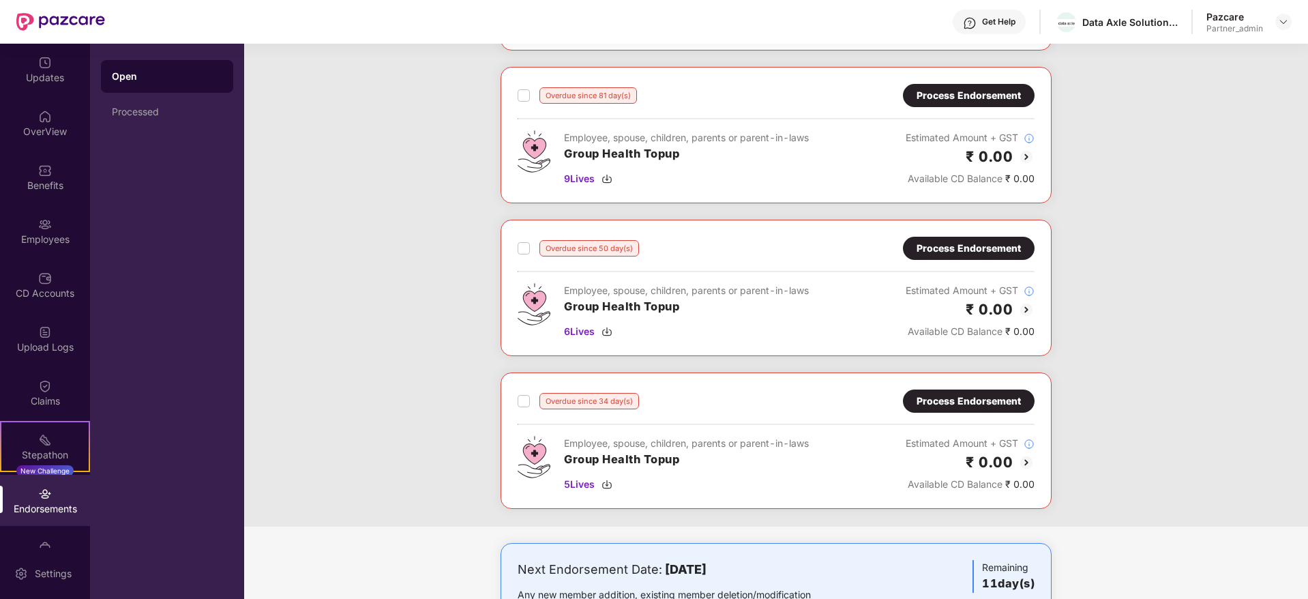
scroll to position [573, 0]
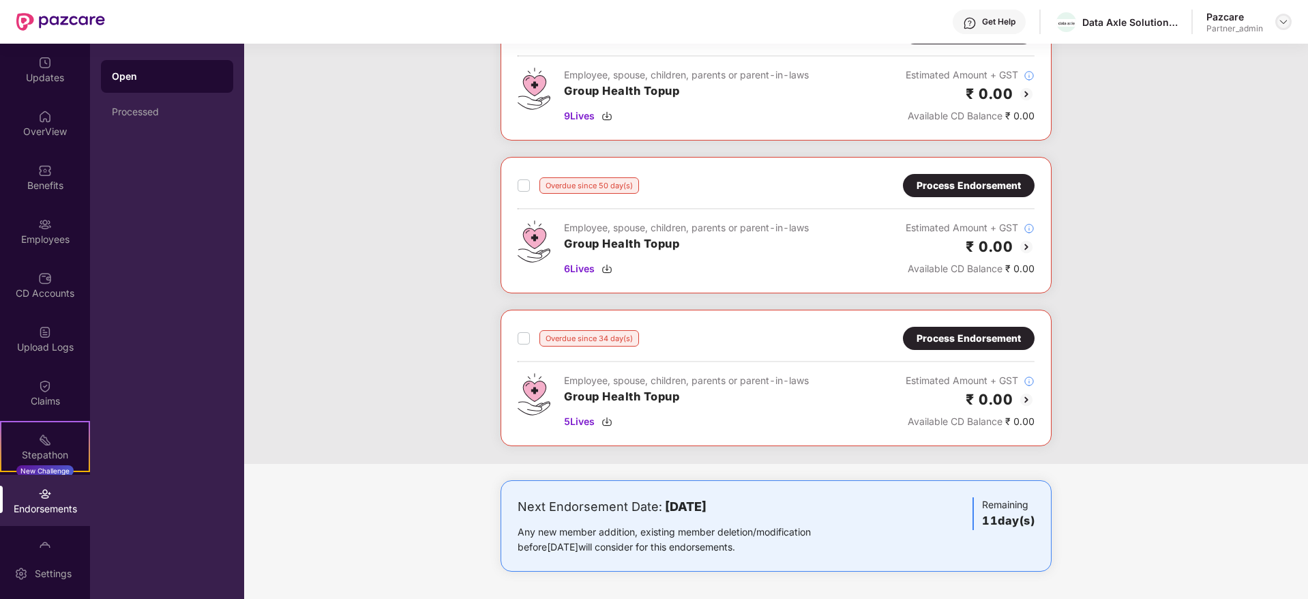
click at [1280, 22] on img at bounding box center [1283, 21] width 11 height 11
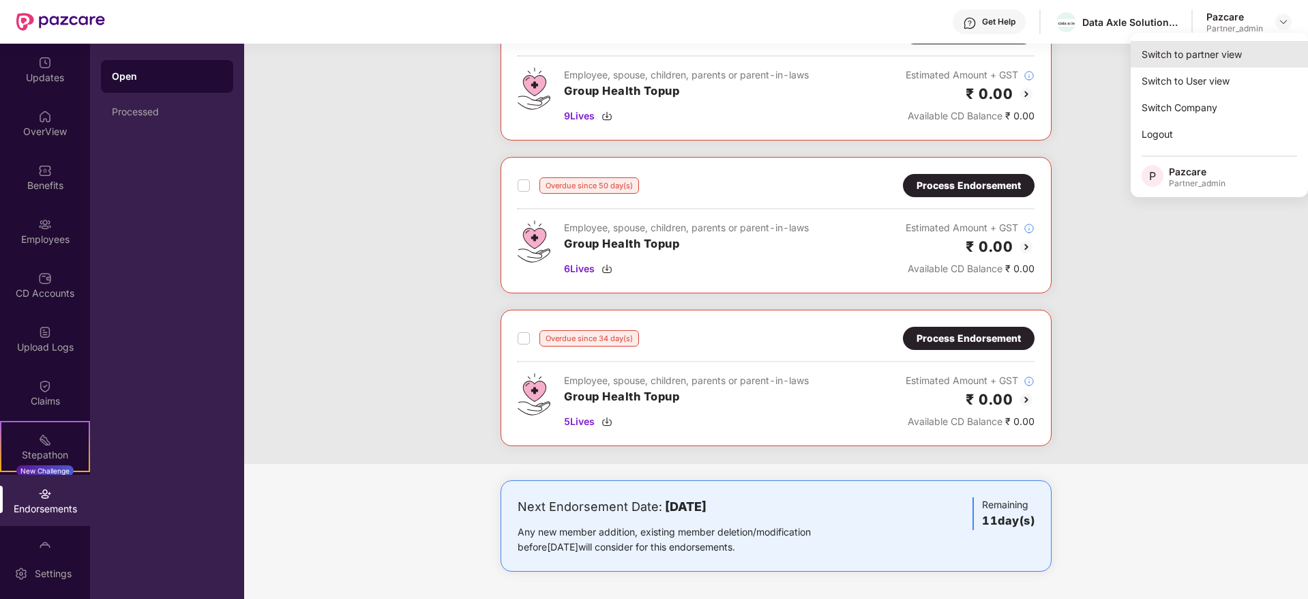
click at [1235, 51] on div "Switch to partner view" at bounding box center [1218, 54] width 177 height 27
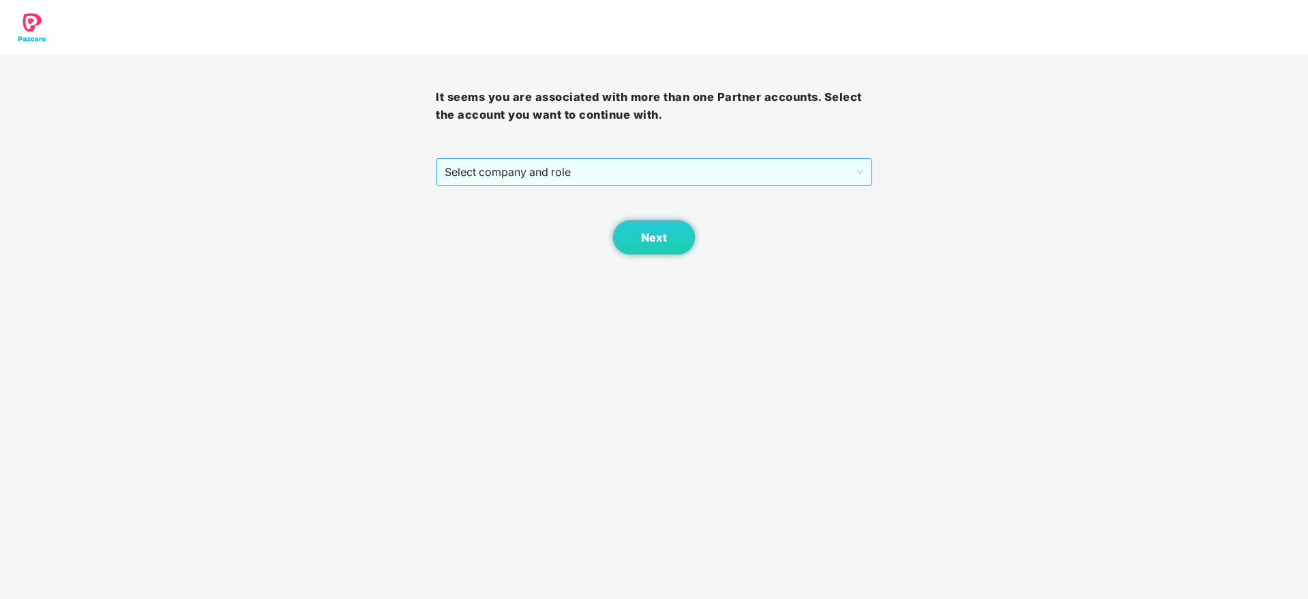
click at [723, 185] on div "Select company and role" at bounding box center [653, 171] width 434 height 27
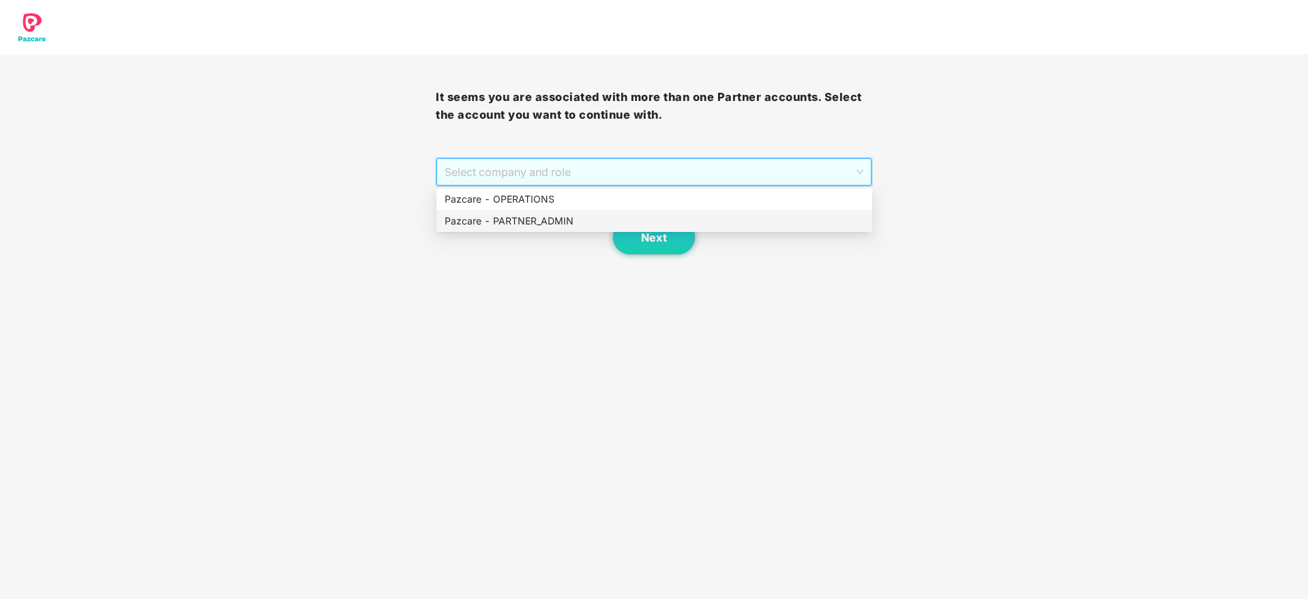
click at [615, 226] on div "Pazcare - PARTNER_ADMIN" at bounding box center [654, 220] width 419 height 15
click at [666, 222] on button "Next" at bounding box center [654, 237] width 82 height 34
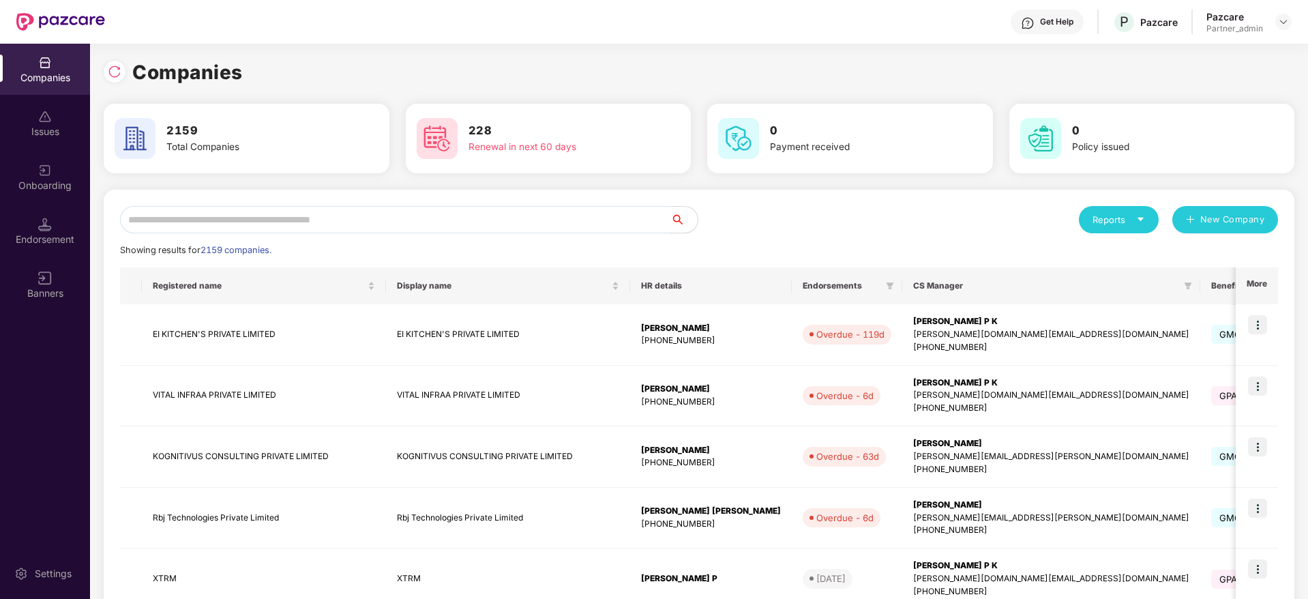
click at [528, 215] on input "text" at bounding box center [395, 219] width 550 height 27
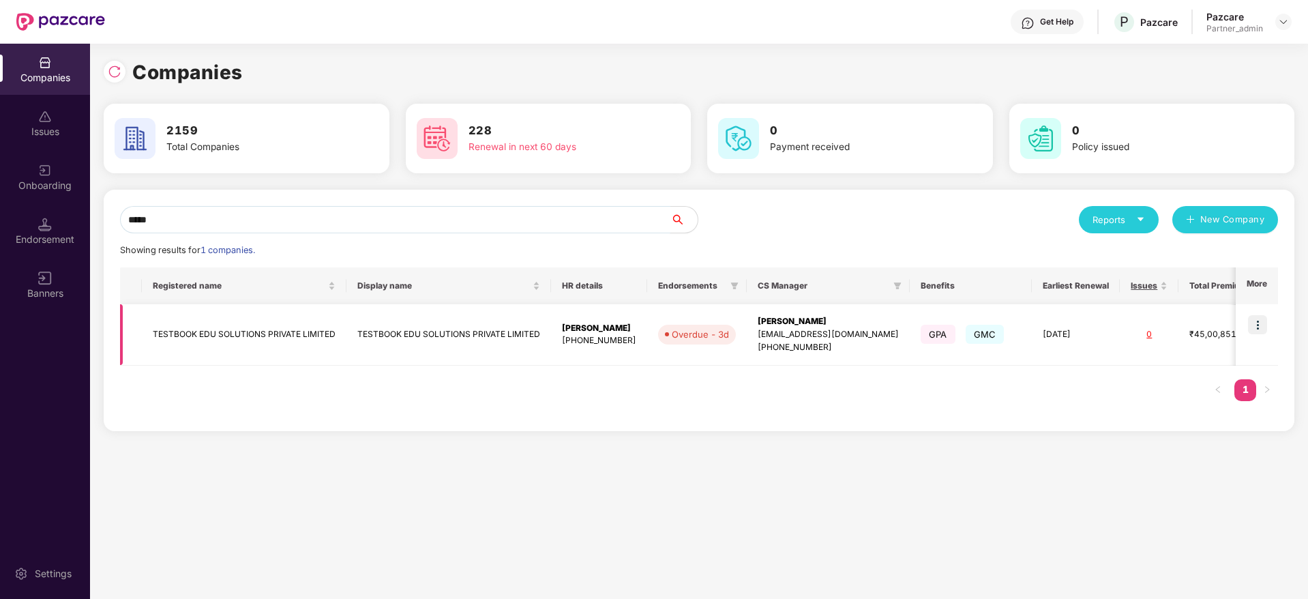
type input "*****"
click at [1259, 322] on img at bounding box center [1257, 324] width 19 height 19
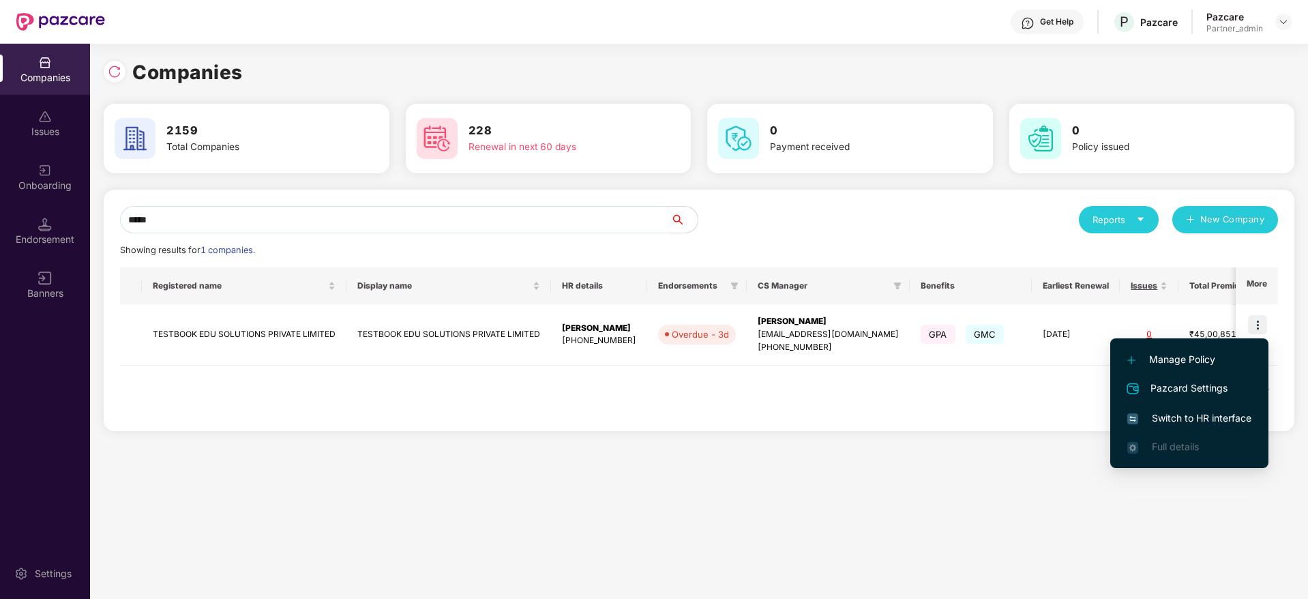
click at [1171, 417] on span "Switch to HR interface" at bounding box center [1189, 417] width 124 height 15
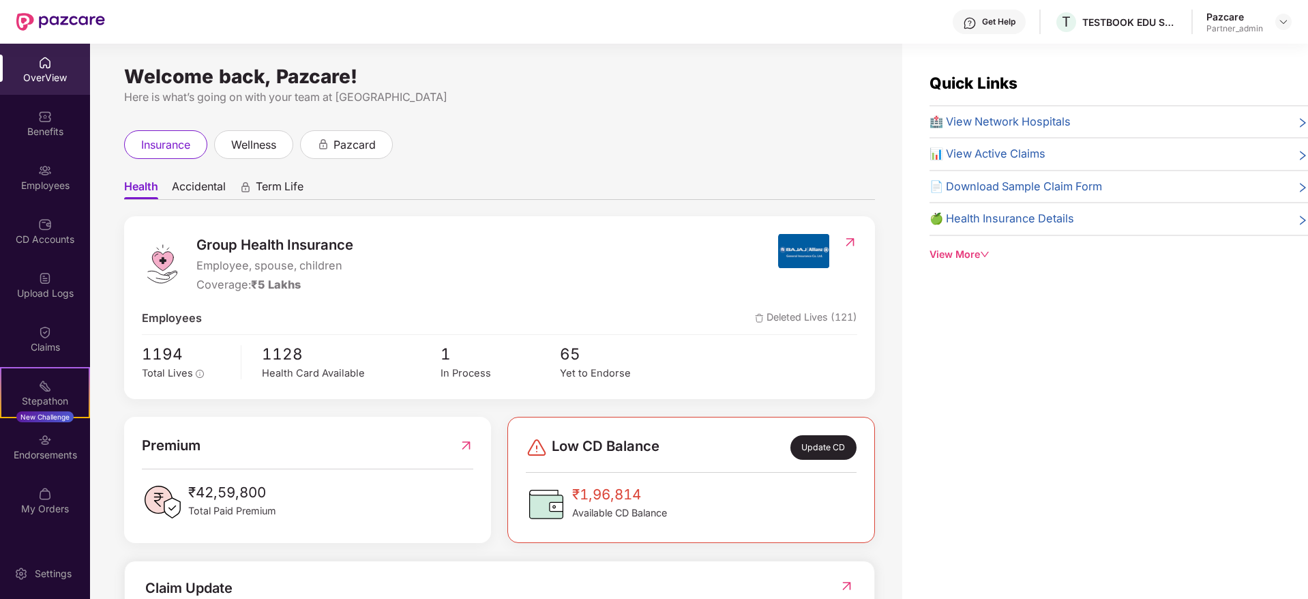
click at [44, 440] on img at bounding box center [45, 440] width 14 height 14
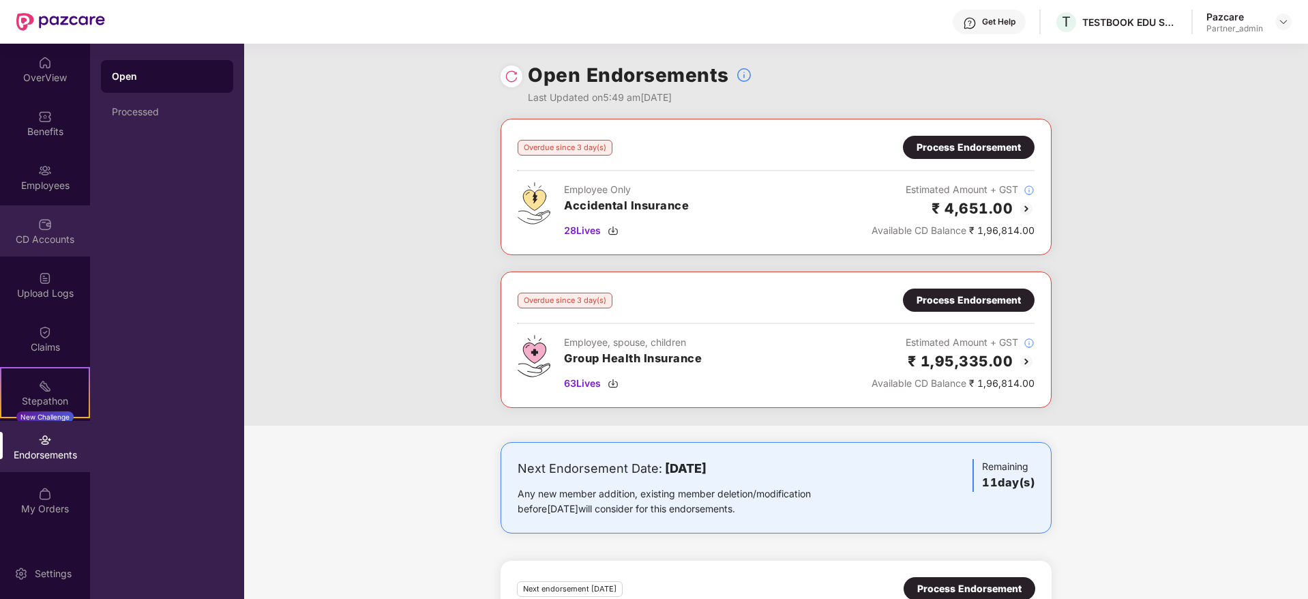
click at [48, 232] on div "CD Accounts" at bounding box center [45, 239] width 90 height 14
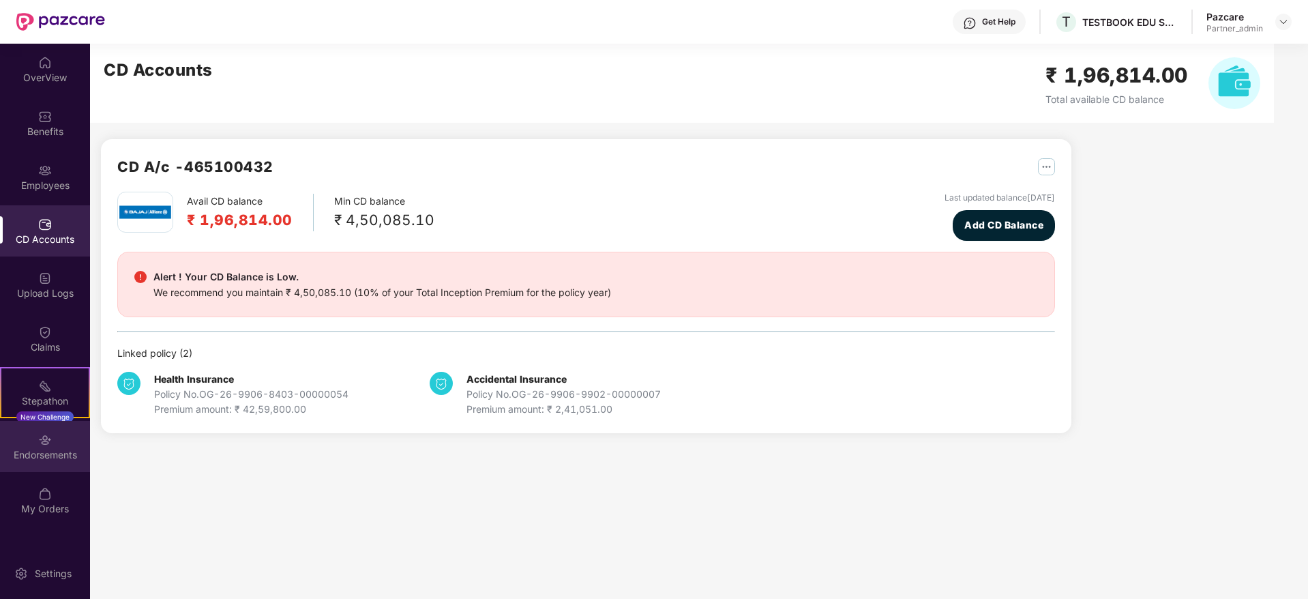
click at [53, 453] on div "Endorsements" at bounding box center [45, 455] width 90 height 14
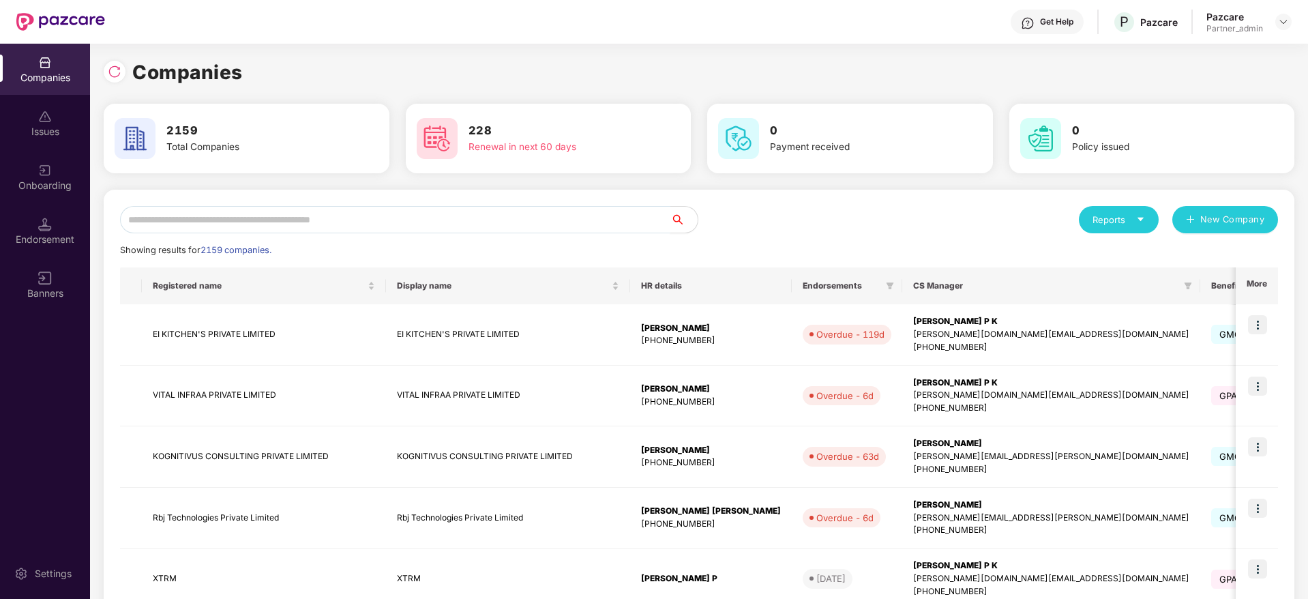
click at [336, 227] on input "text" at bounding box center [395, 219] width 550 height 27
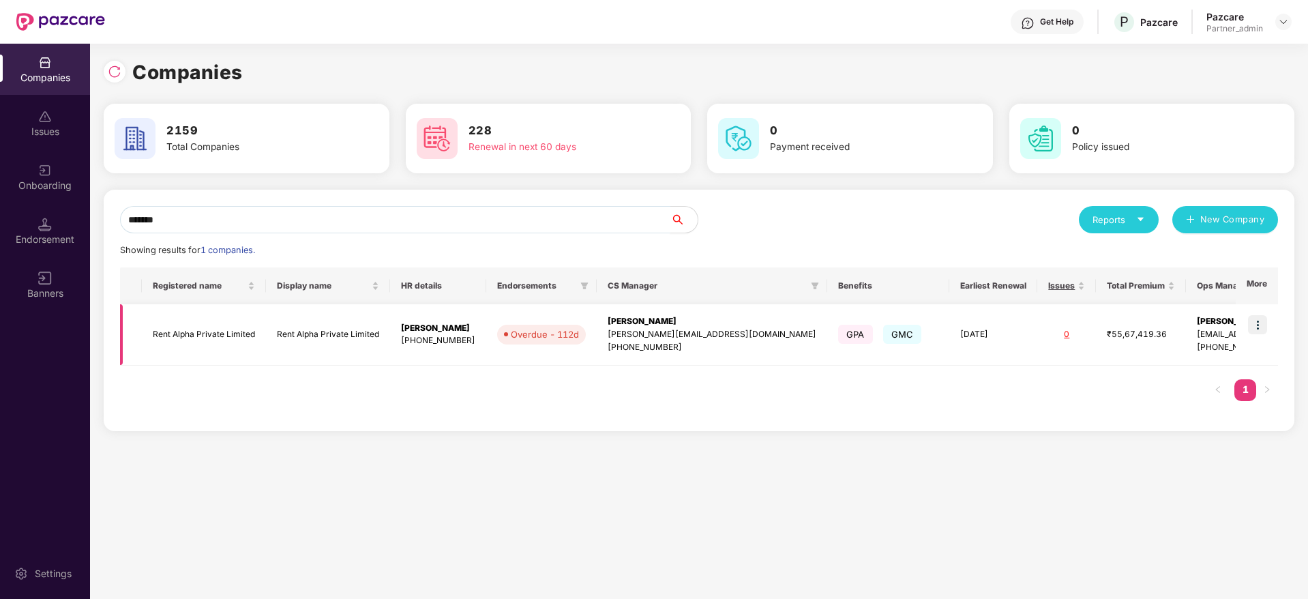
type input "*******"
click at [1266, 324] on img at bounding box center [1257, 324] width 19 height 19
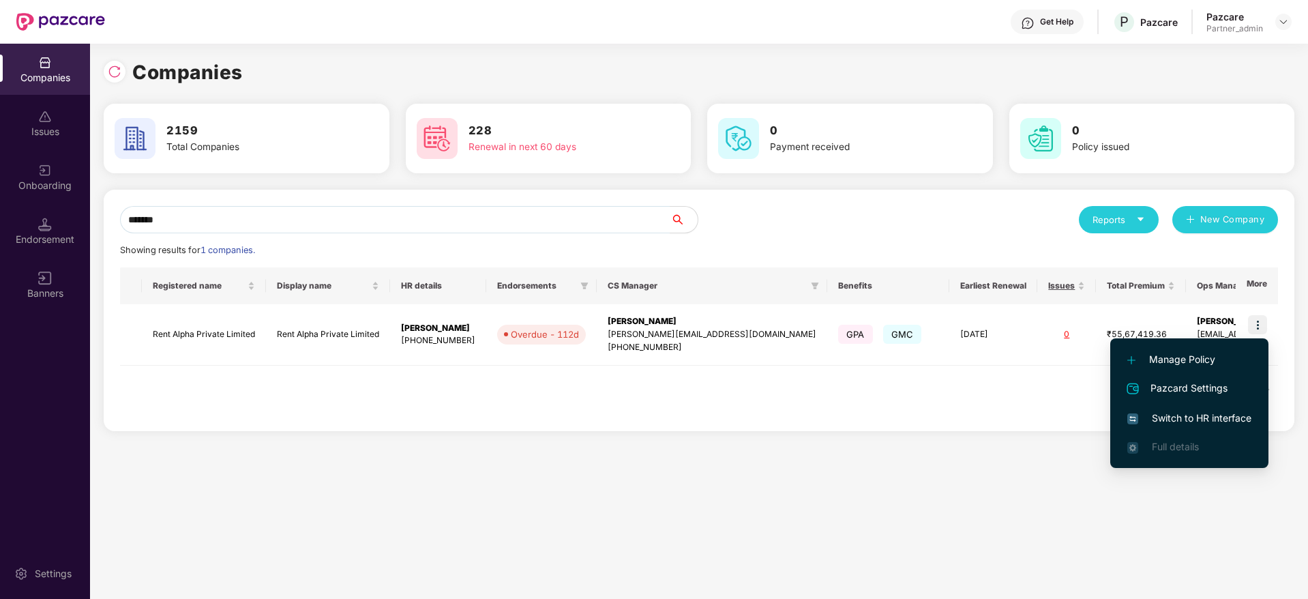
click at [1193, 413] on span "Switch to HR interface" at bounding box center [1189, 417] width 124 height 15
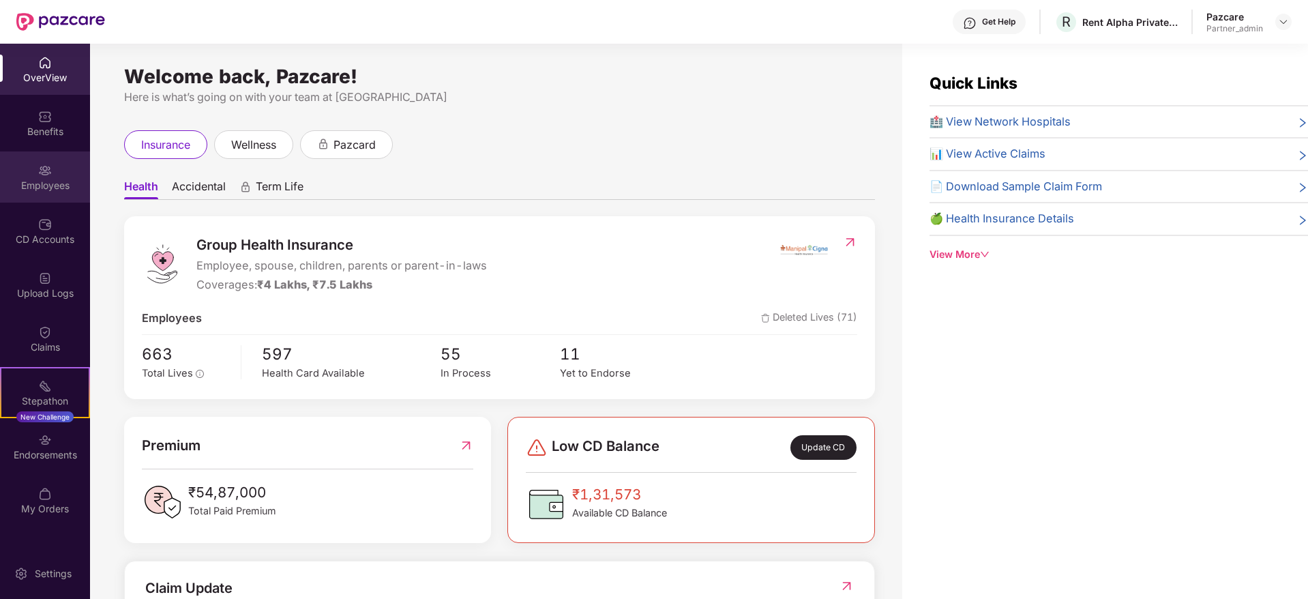
click at [46, 196] on div "Employees" at bounding box center [45, 176] width 90 height 51
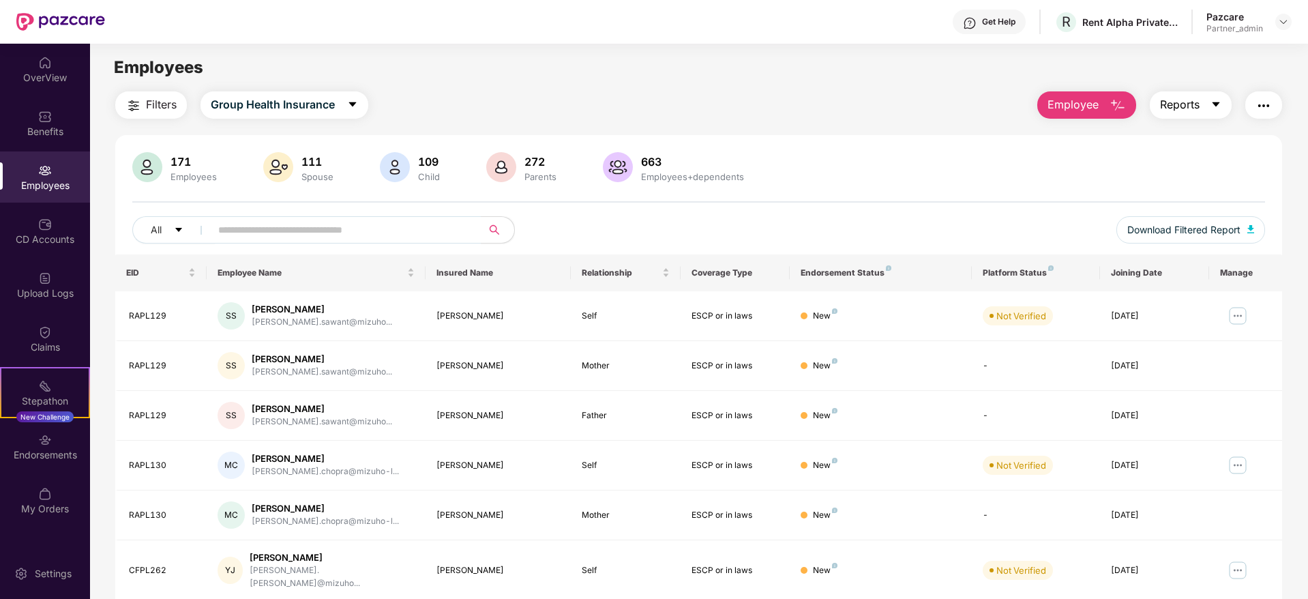
click at [1218, 106] on icon "caret-down" at bounding box center [1215, 104] width 11 height 11
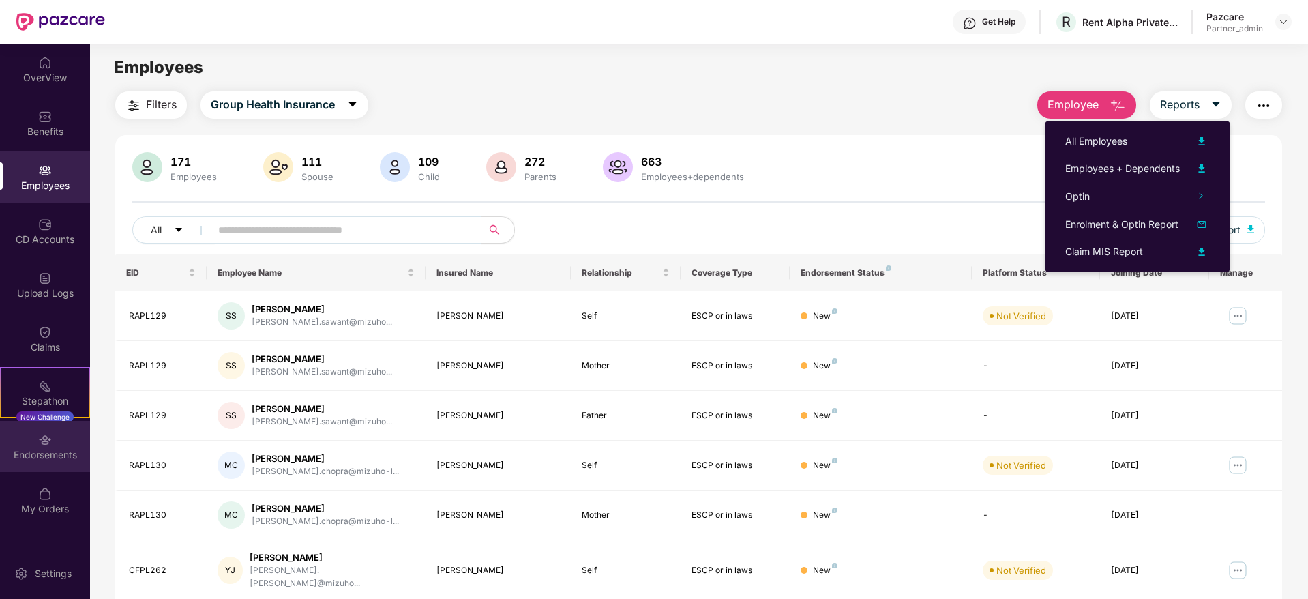
click at [48, 456] on div "Endorsements" at bounding box center [45, 455] width 90 height 14
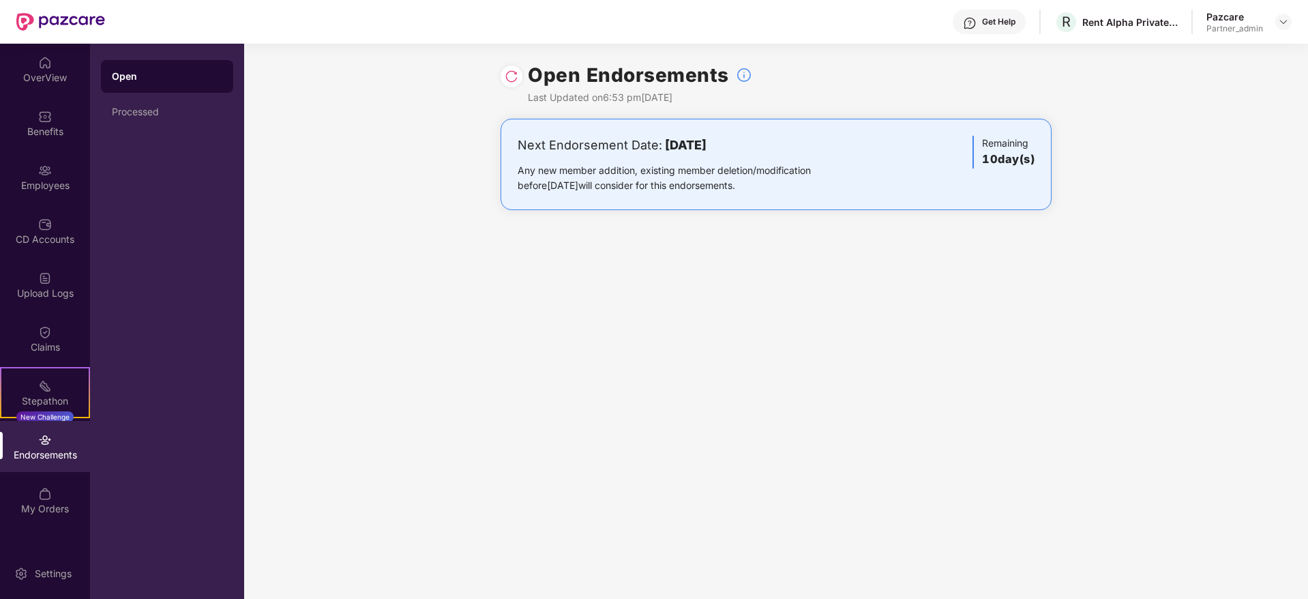
click at [498, 82] on div "Open Endorsements Last Updated on 6:53 pm[DATE]" at bounding box center [776, 81] width 1064 height 75
click at [515, 81] on img at bounding box center [512, 77] width 14 height 14
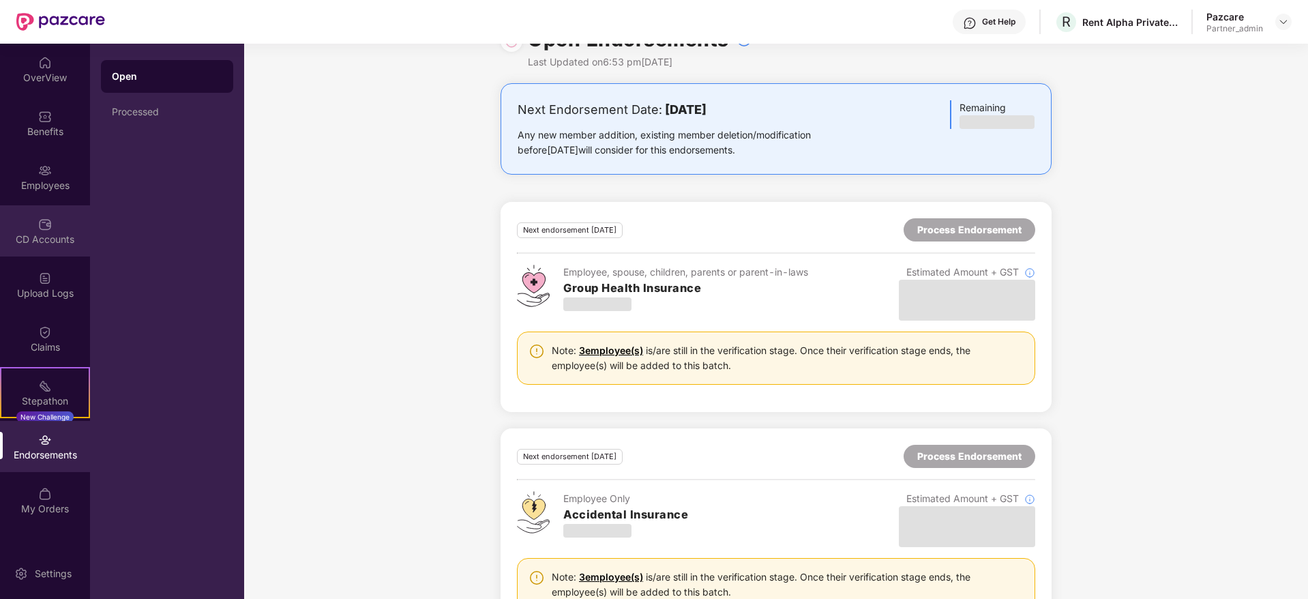
scroll to position [0, 0]
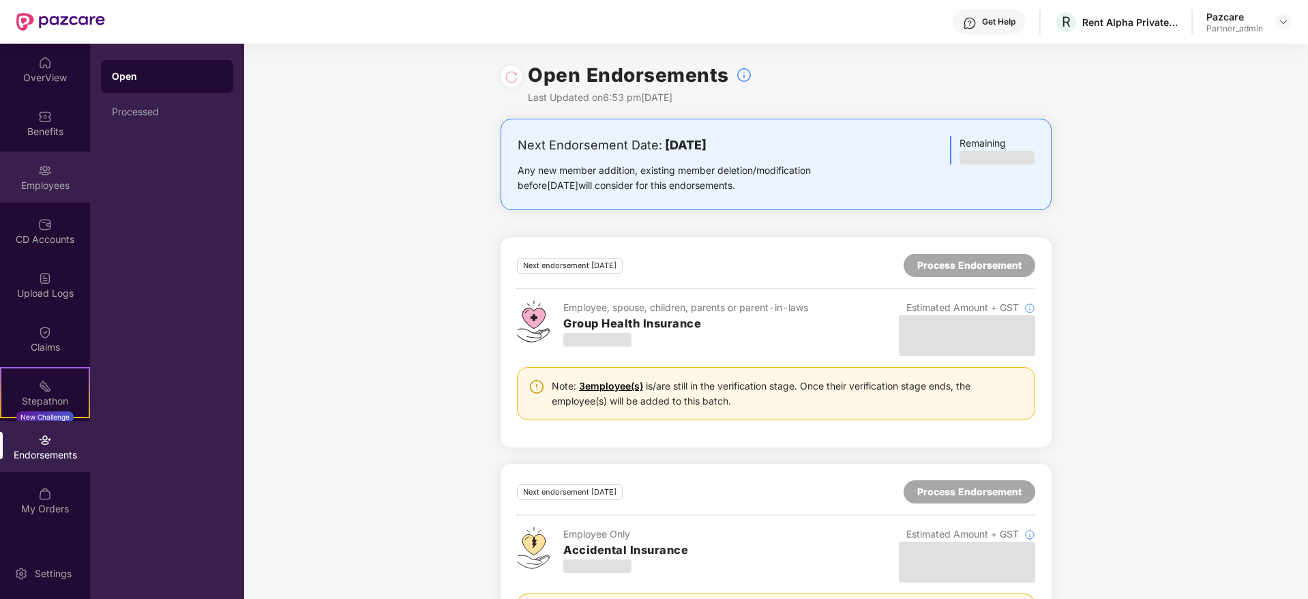
click at [48, 187] on div "Employees" at bounding box center [45, 186] width 90 height 14
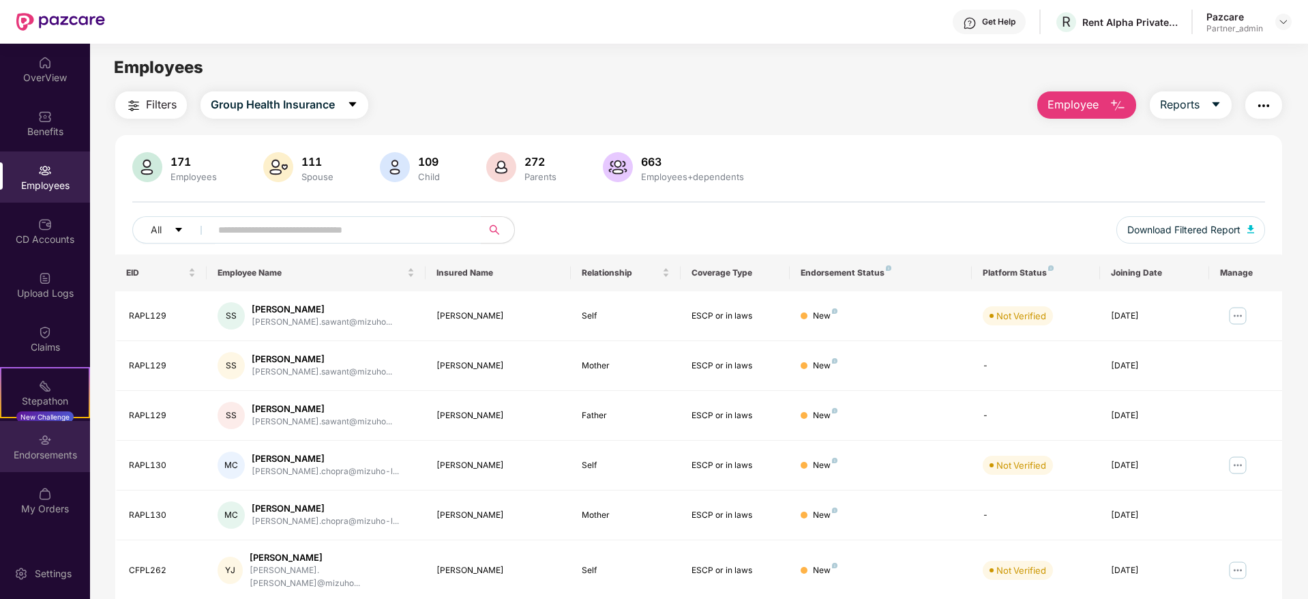
click at [52, 455] on div "Endorsements" at bounding box center [45, 455] width 90 height 14
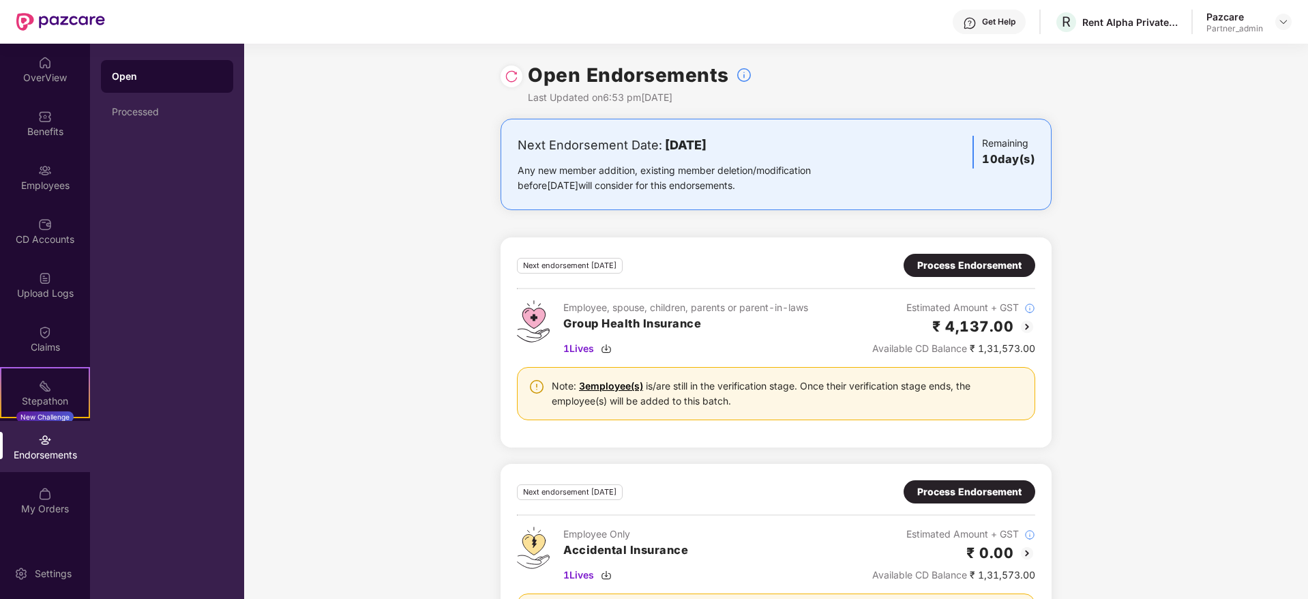
scroll to position [91, 0]
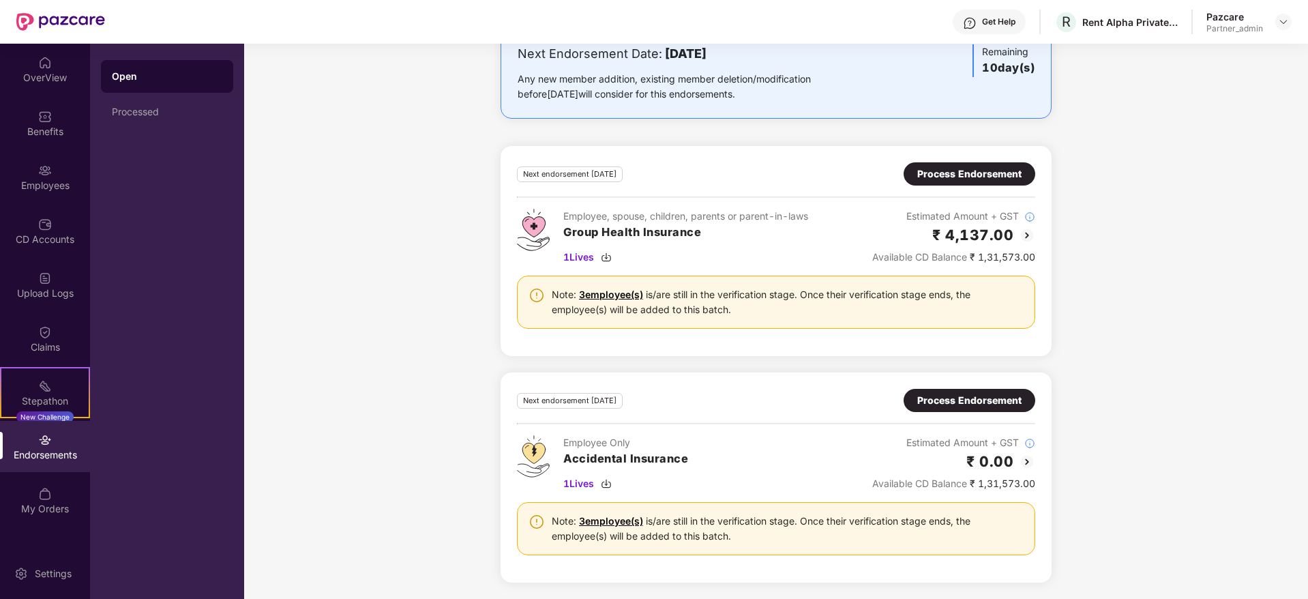
click at [993, 172] on div "Process Endorsement" at bounding box center [969, 173] width 104 height 15
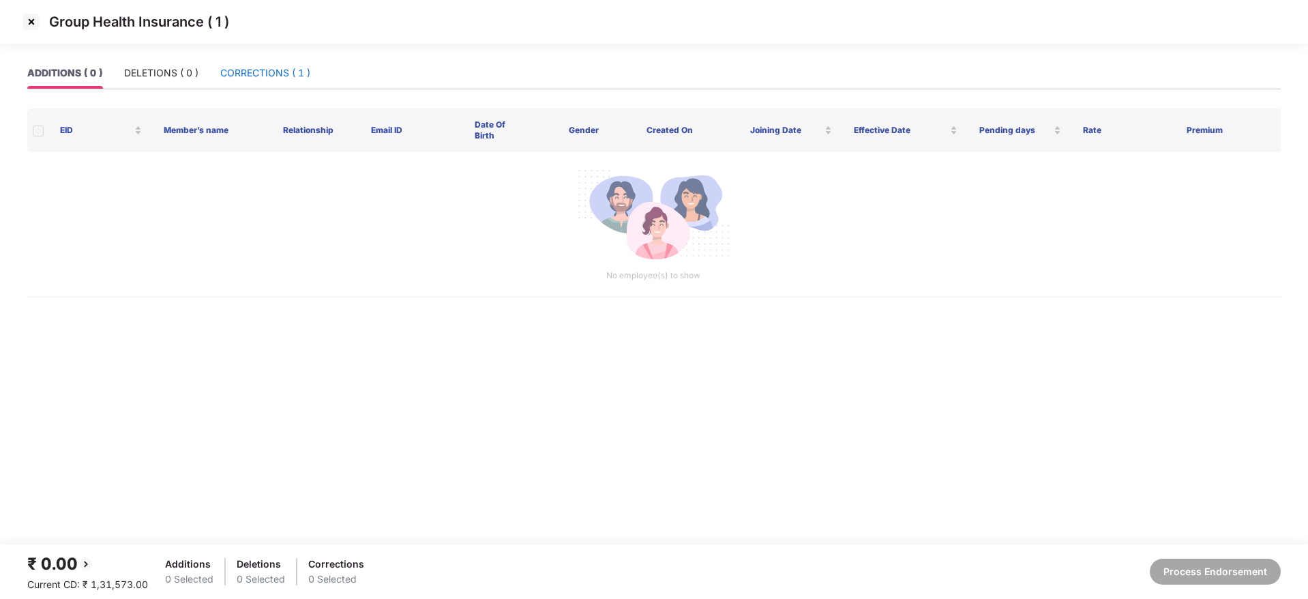
click at [254, 67] on div "CORRECTIONS ( 1 )" at bounding box center [265, 72] width 90 height 15
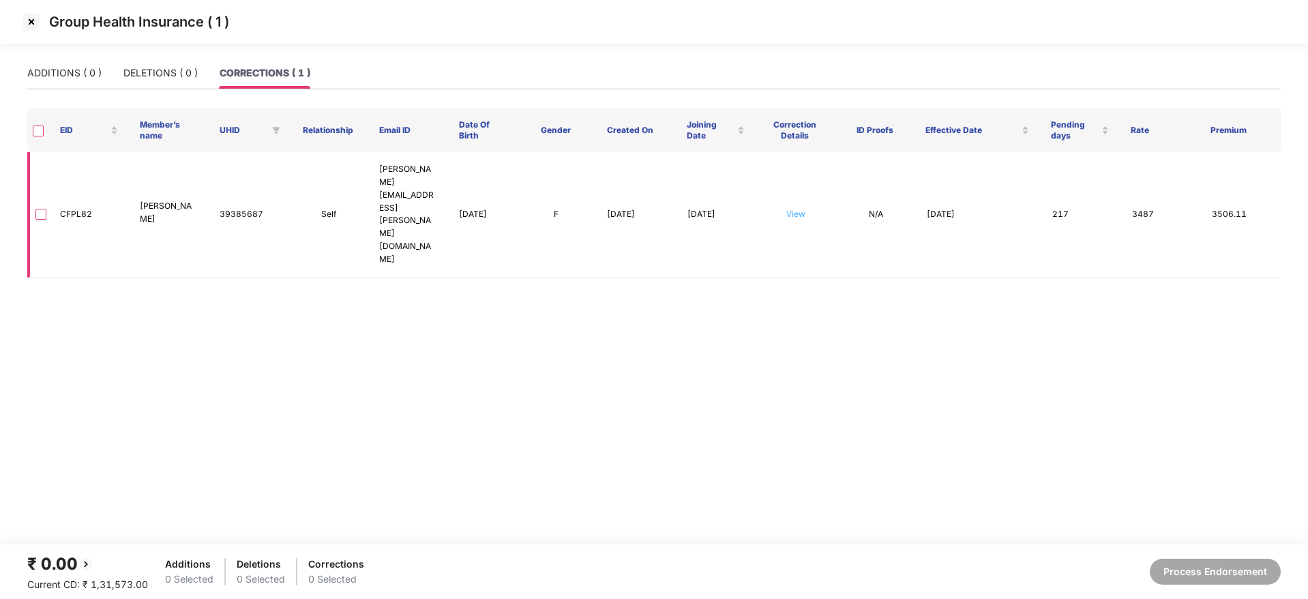
click at [794, 209] on link "View" at bounding box center [795, 214] width 19 height 10
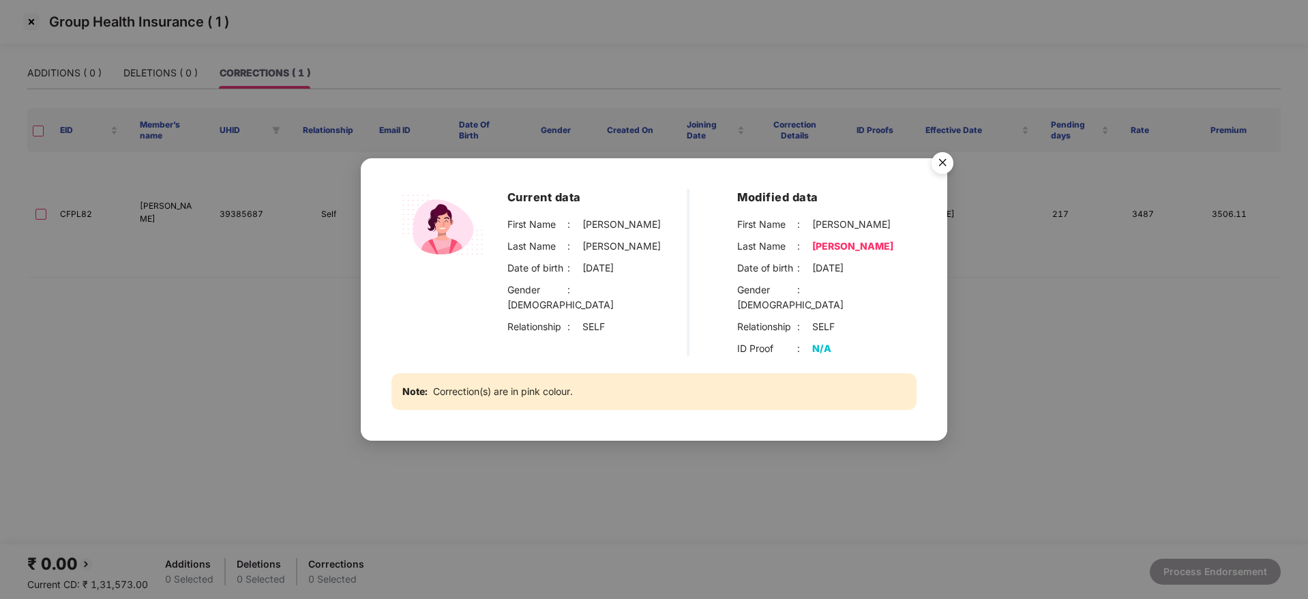
click at [944, 170] on img "Close" at bounding box center [942, 165] width 38 height 38
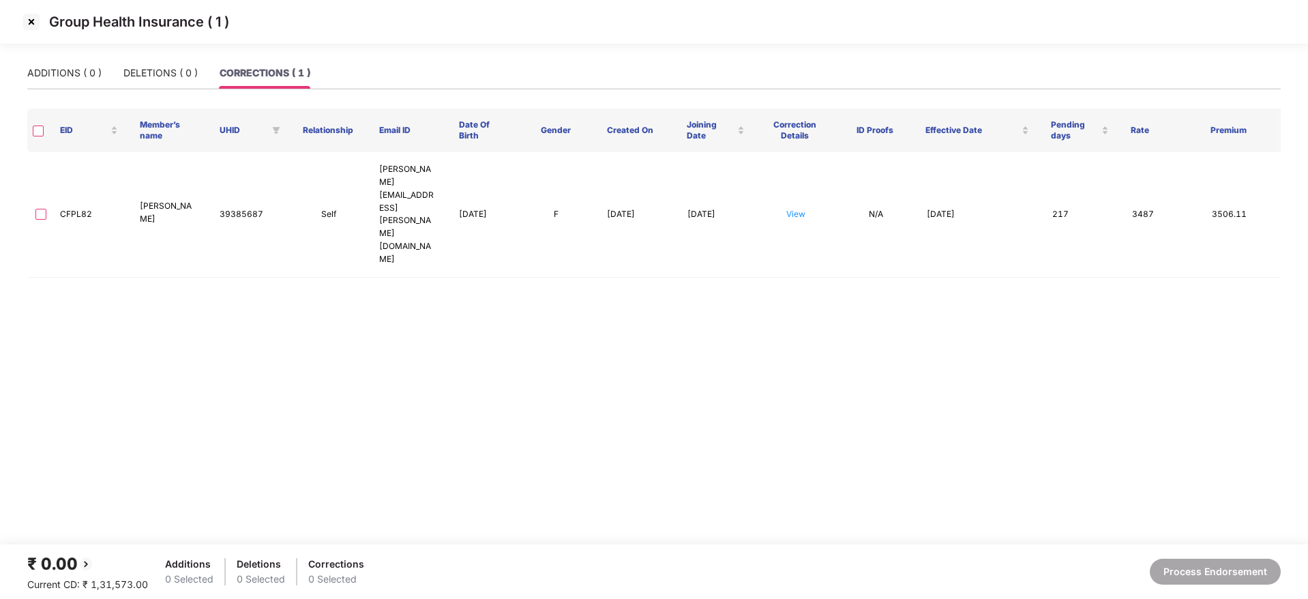
click at [32, 25] on img at bounding box center [31, 22] width 22 height 22
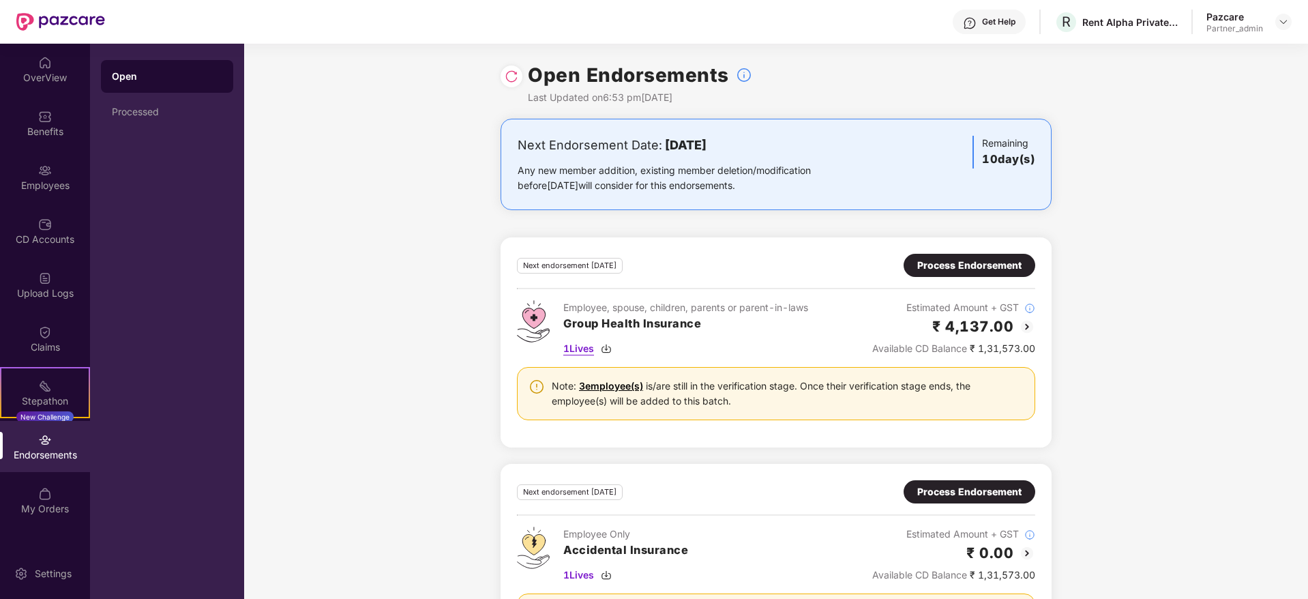
click at [607, 349] on img at bounding box center [606, 348] width 11 height 11
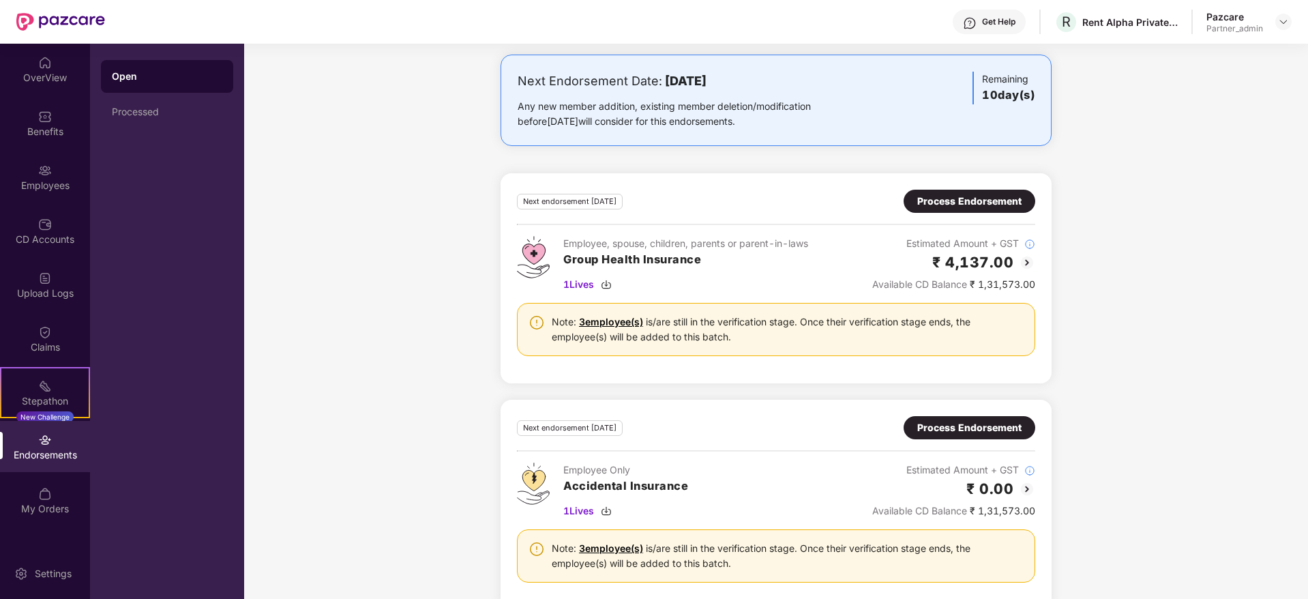
scroll to position [91, 0]
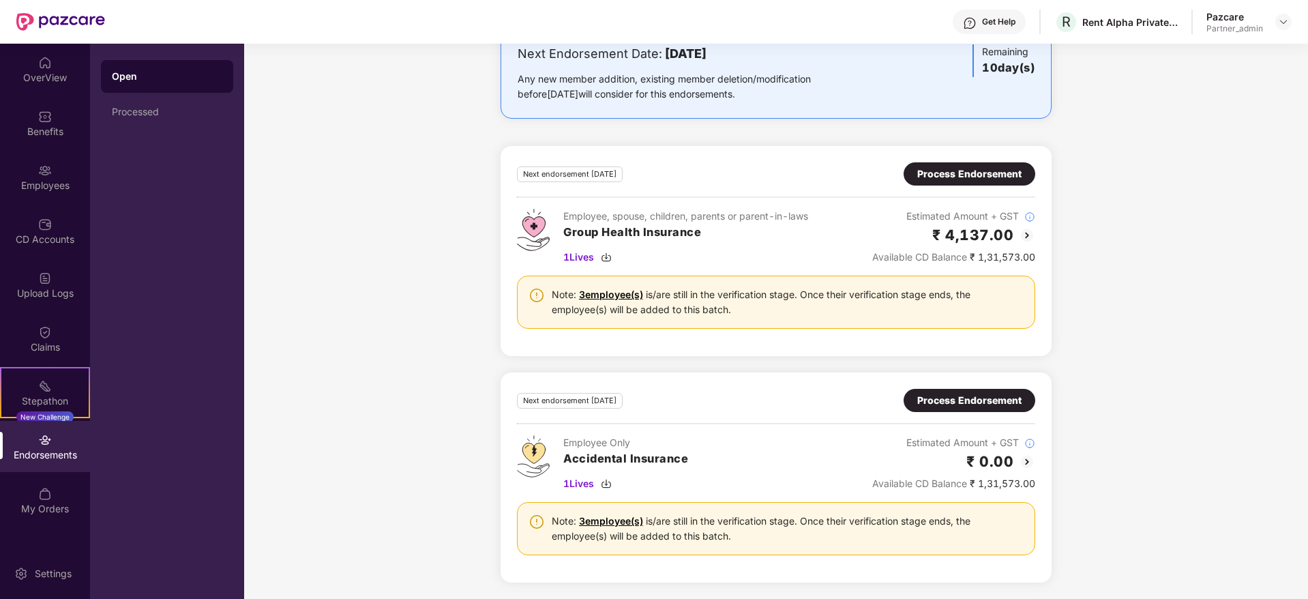
click at [950, 406] on div "Process Endorsement" at bounding box center [969, 400] width 104 height 15
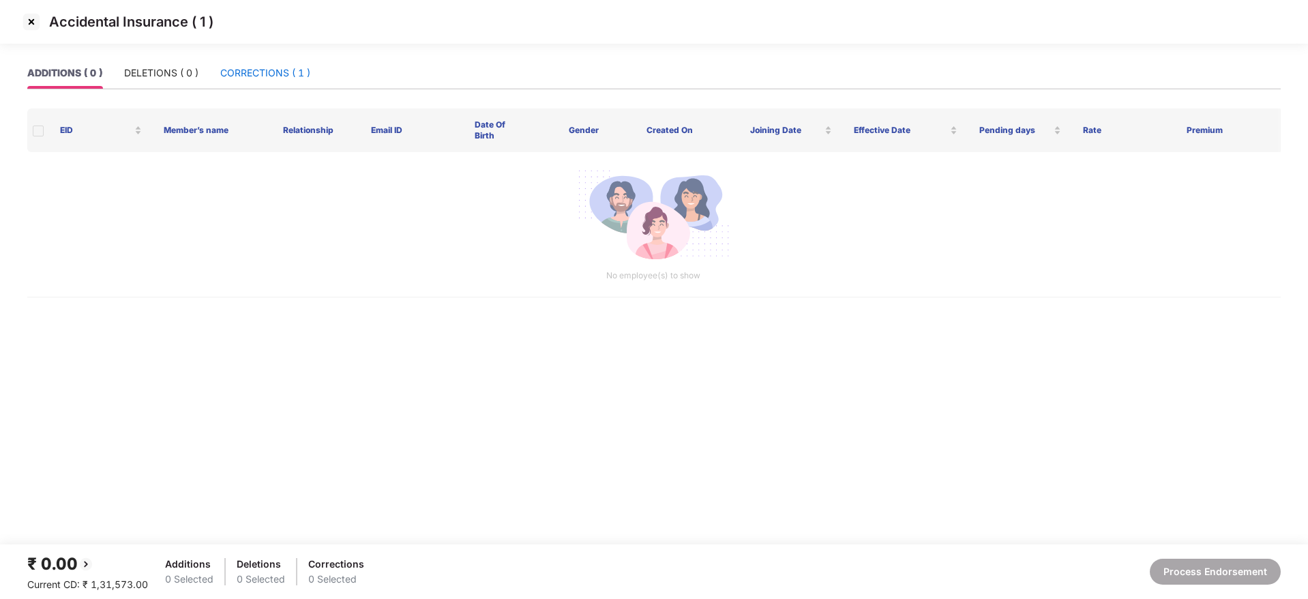
click at [255, 78] on div "CORRECTIONS ( 1 )" at bounding box center [265, 72] width 90 height 15
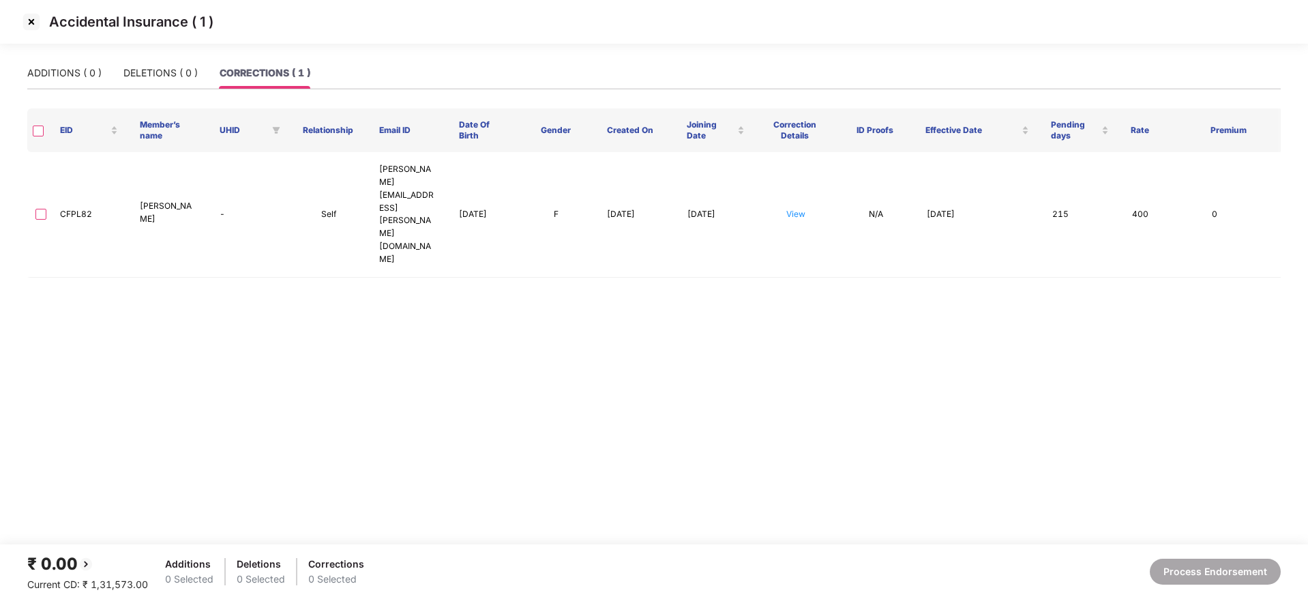
click at [36, 26] on img at bounding box center [31, 22] width 22 height 22
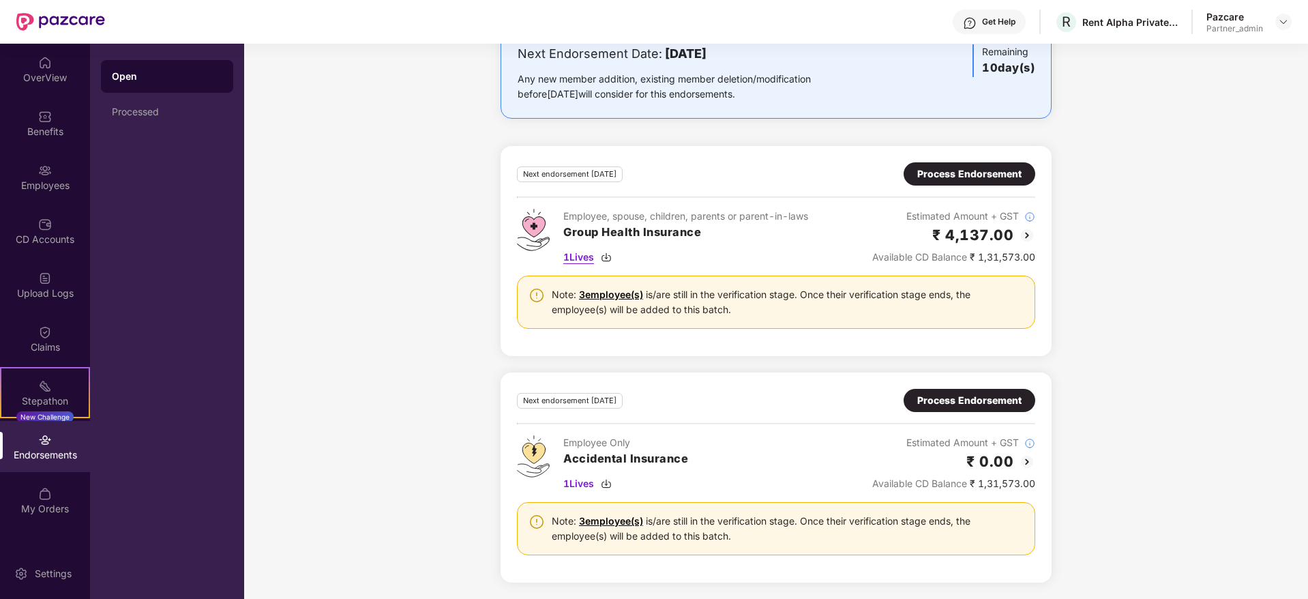
click at [605, 254] on img at bounding box center [606, 257] width 11 height 11
click at [606, 485] on img at bounding box center [606, 483] width 11 height 11
click at [965, 175] on div "Process Endorsement" at bounding box center [969, 173] width 104 height 15
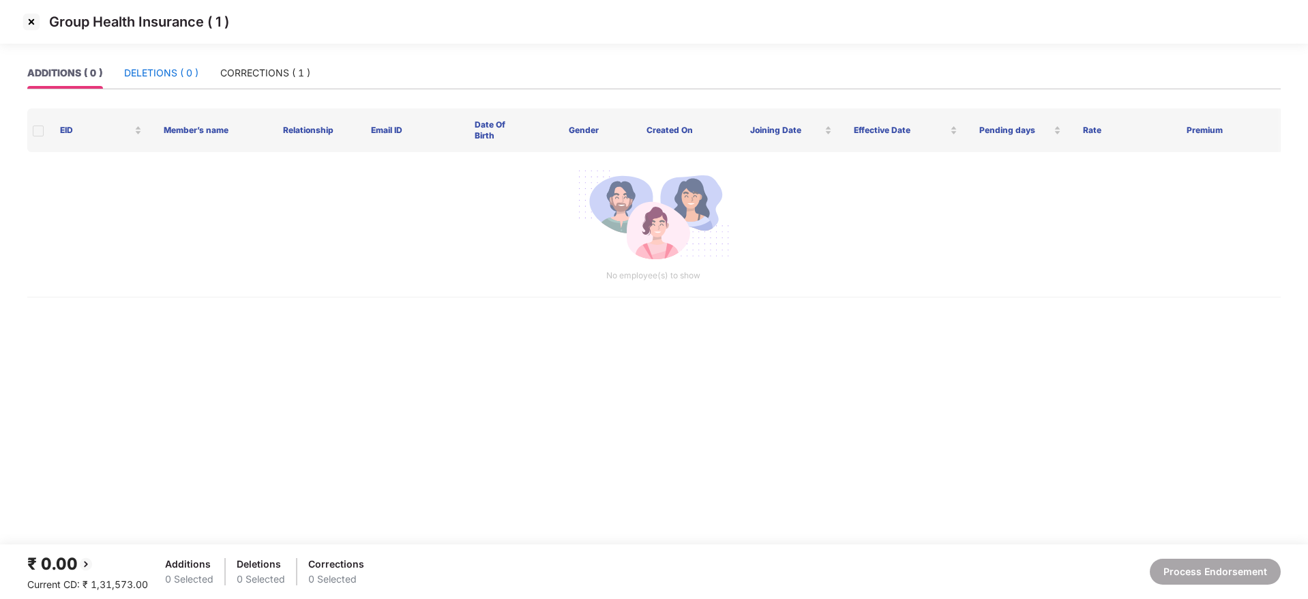
click at [160, 68] on div "DELETIONS ( 0 )" at bounding box center [161, 72] width 74 height 15
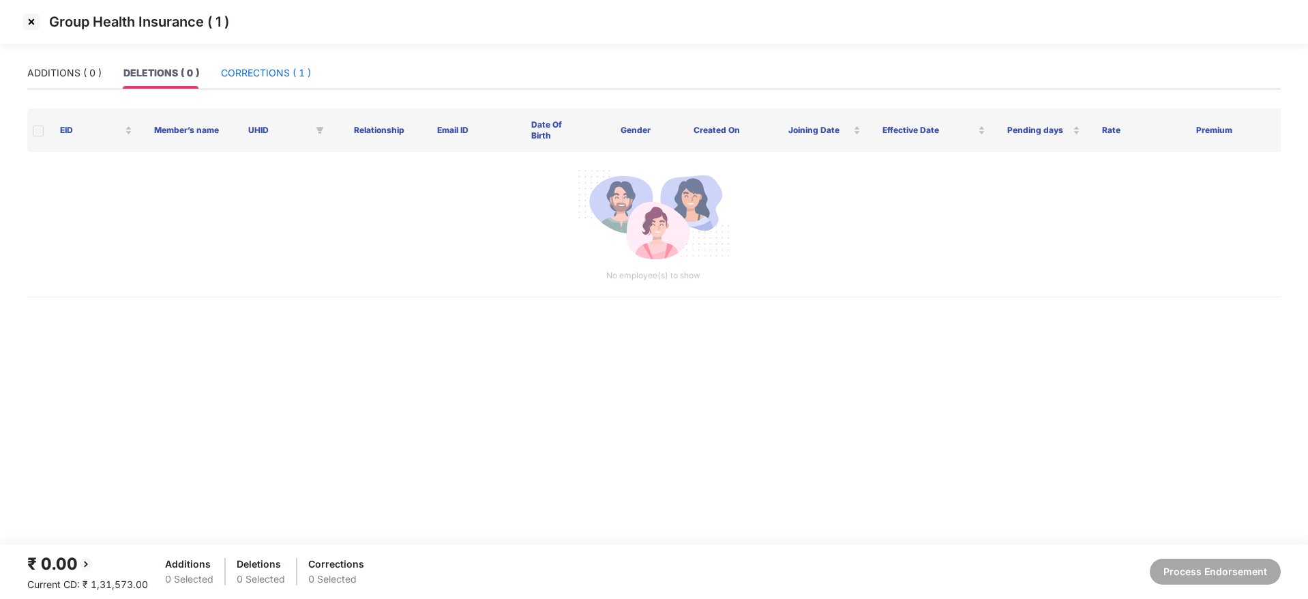
click at [260, 67] on div "CORRECTIONS ( 1 )" at bounding box center [266, 72] width 90 height 15
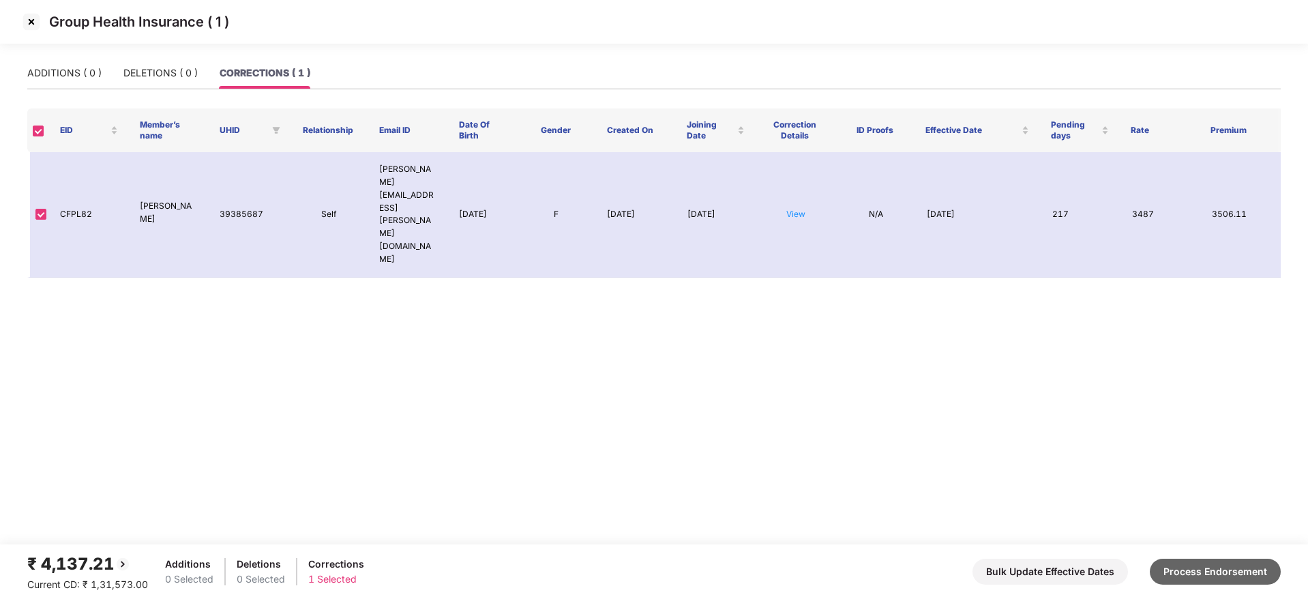
click at [1218, 571] on button "Process Endorsement" at bounding box center [1215, 571] width 131 height 26
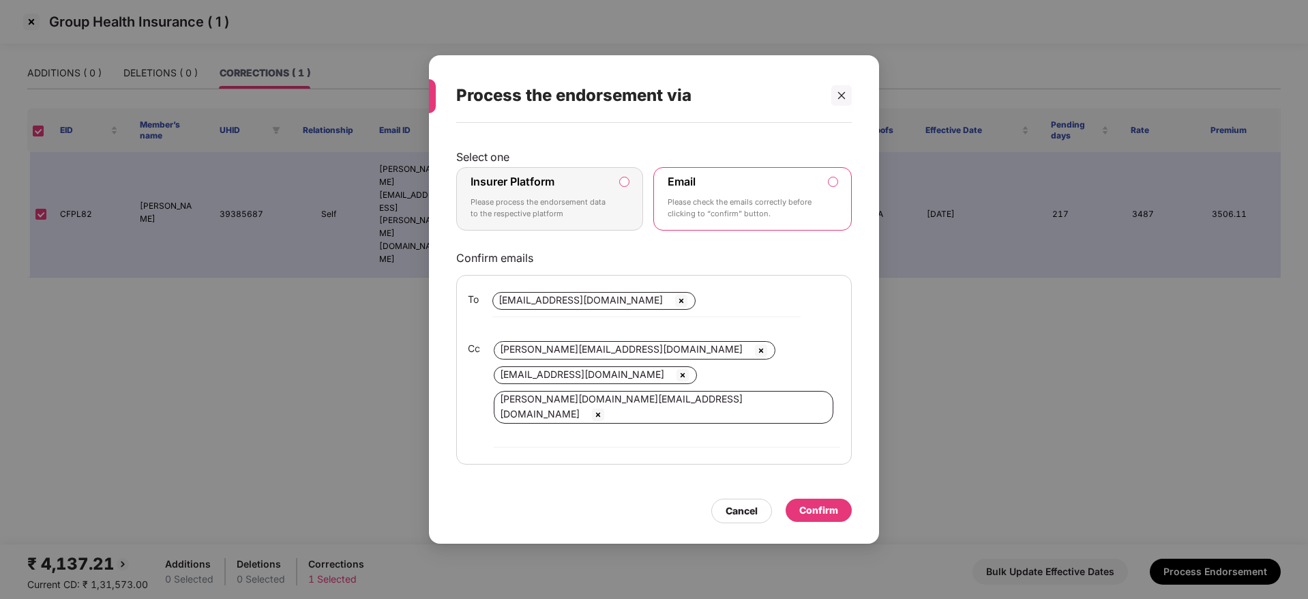
click at [515, 220] on p "Please process the endorsement data to the respective platform" at bounding box center [539, 208] width 139 height 24
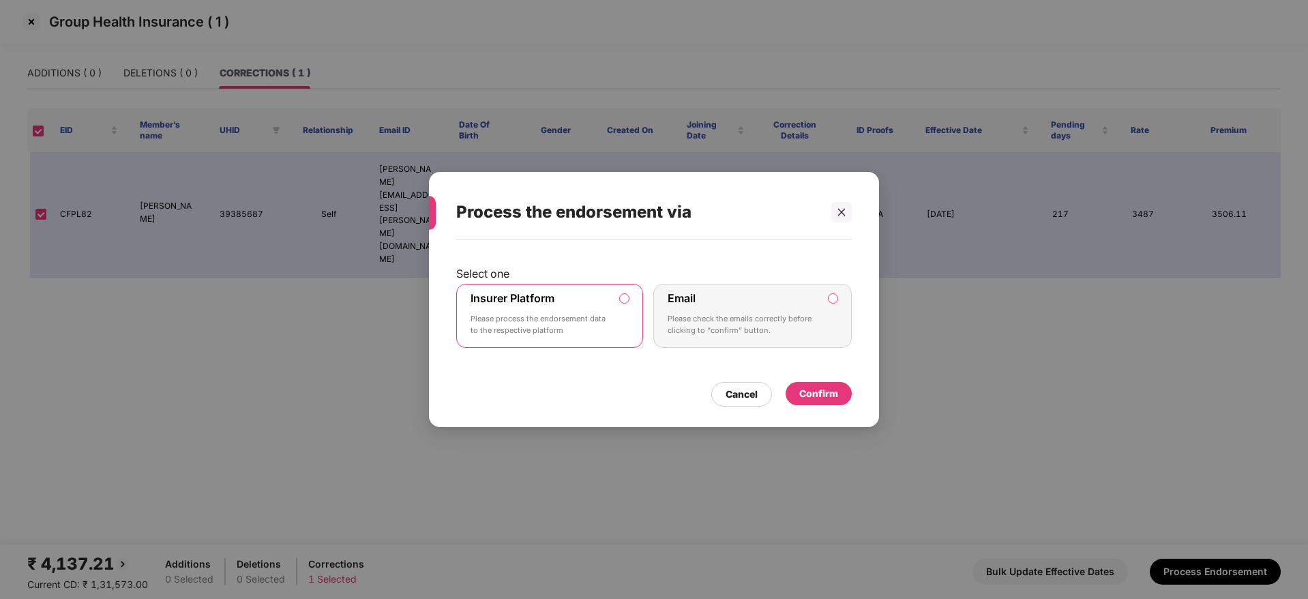
click at [837, 391] on div "Confirm" at bounding box center [818, 393] width 39 height 15
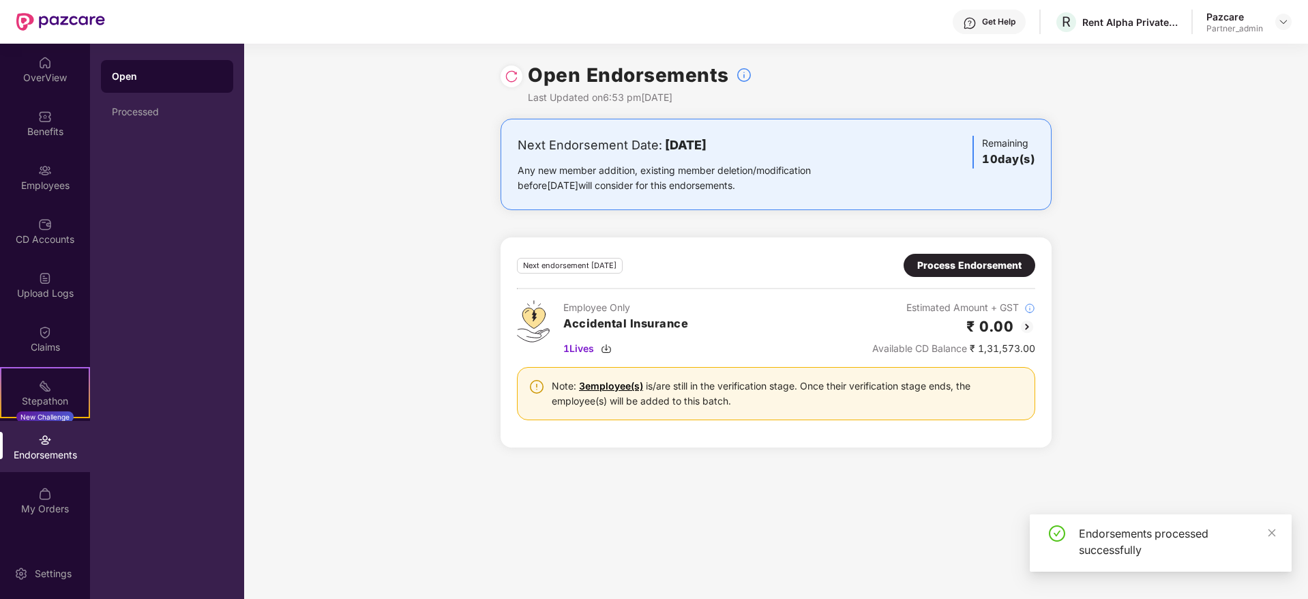
click at [1013, 262] on div "Process Endorsement" at bounding box center [969, 265] width 104 height 15
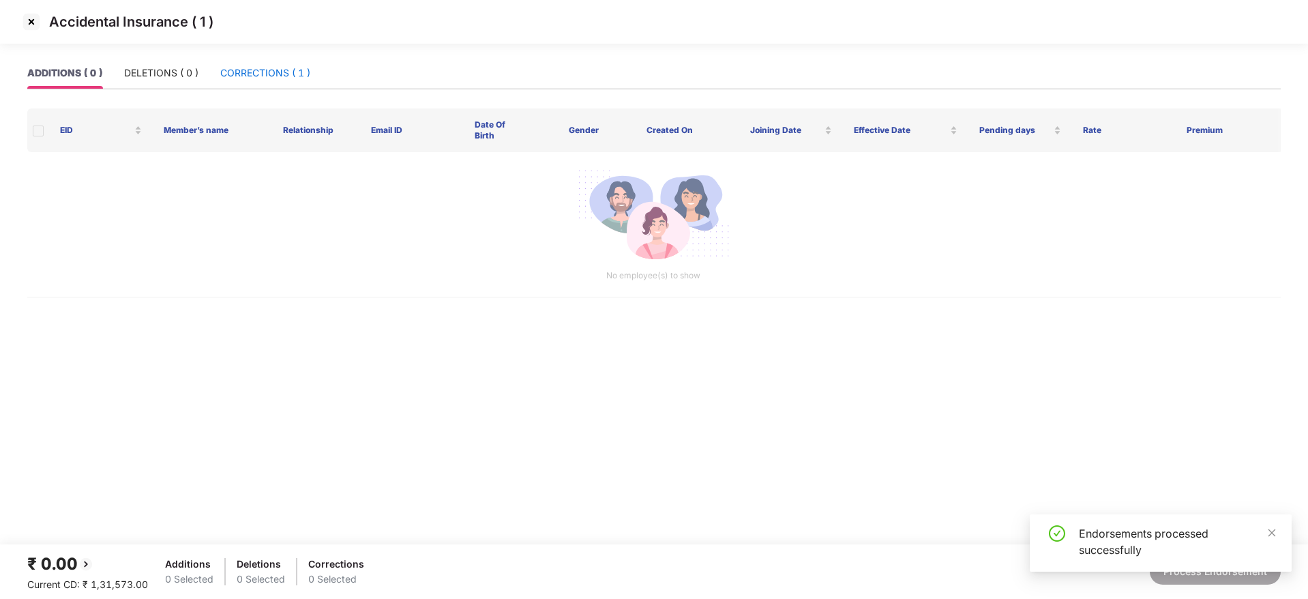
click at [260, 73] on div "CORRECTIONS ( 1 )" at bounding box center [265, 72] width 90 height 15
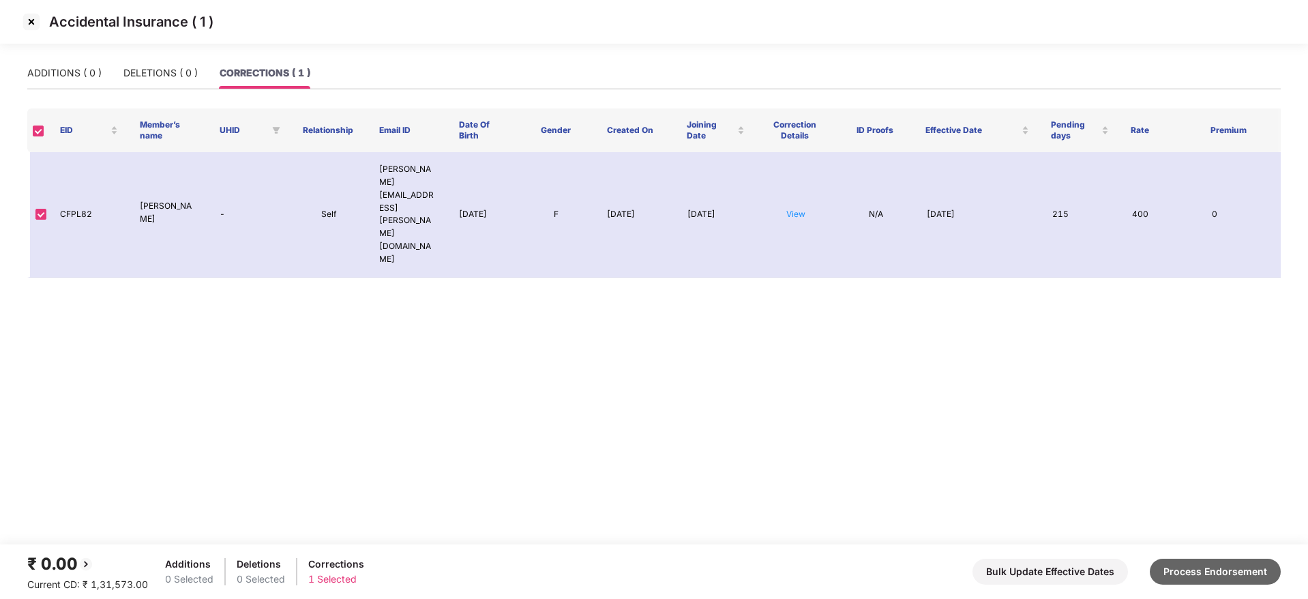
click at [1216, 573] on button "Process Endorsement" at bounding box center [1215, 571] width 131 height 26
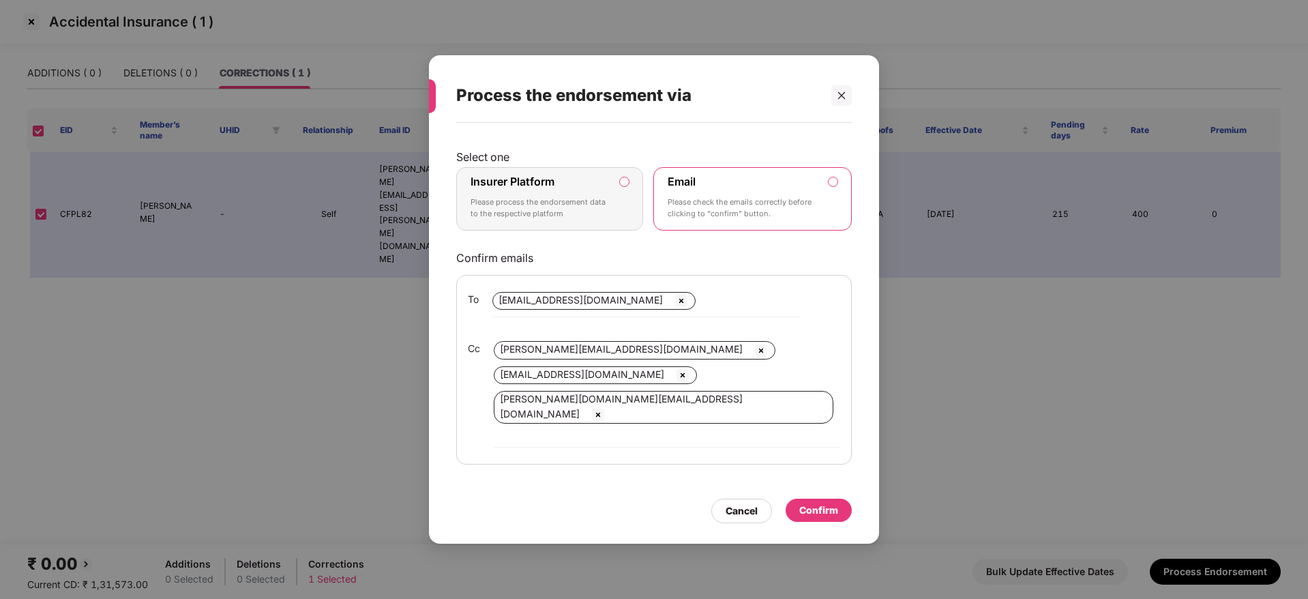
click at [585, 220] on p "Please process the endorsement data to the respective platform" at bounding box center [539, 208] width 139 height 24
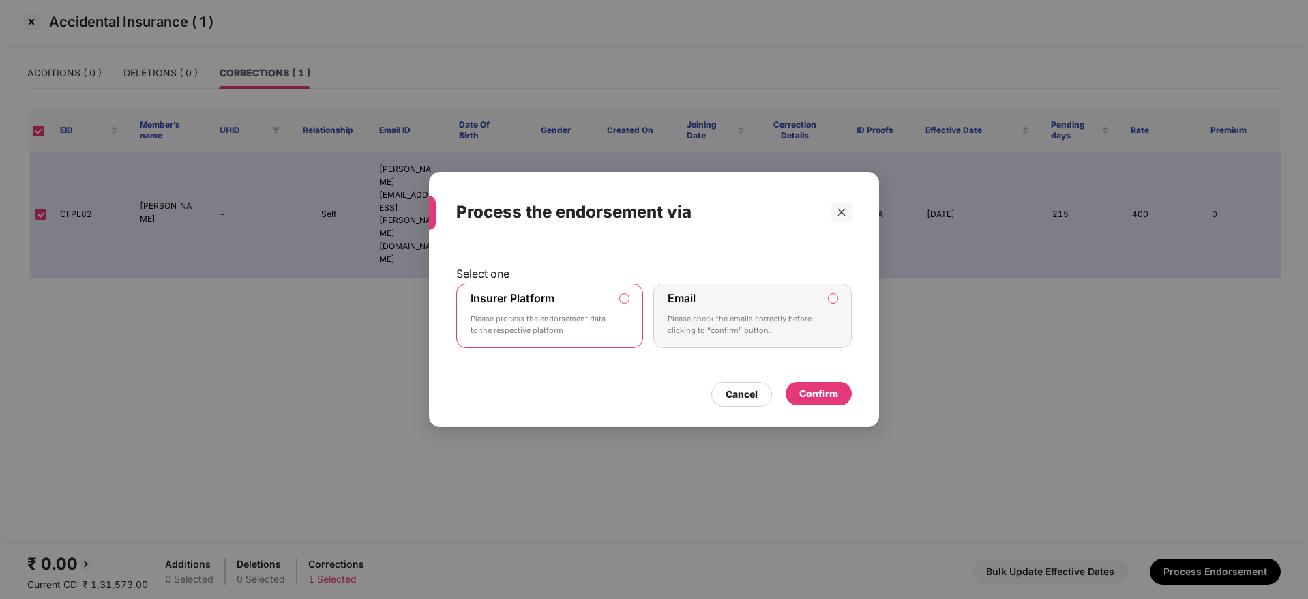
click at [830, 388] on div "Confirm" at bounding box center [818, 393] width 39 height 15
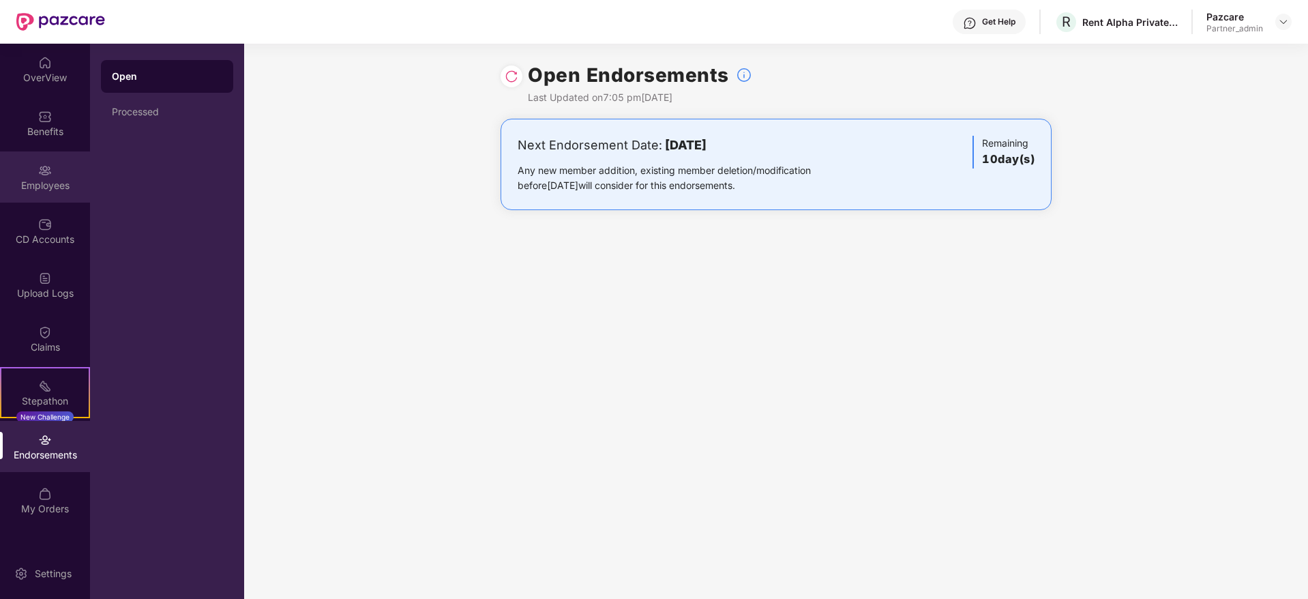
click at [44, 179] on div "Employees" at bounding box center [45, 186] width 90 height 14
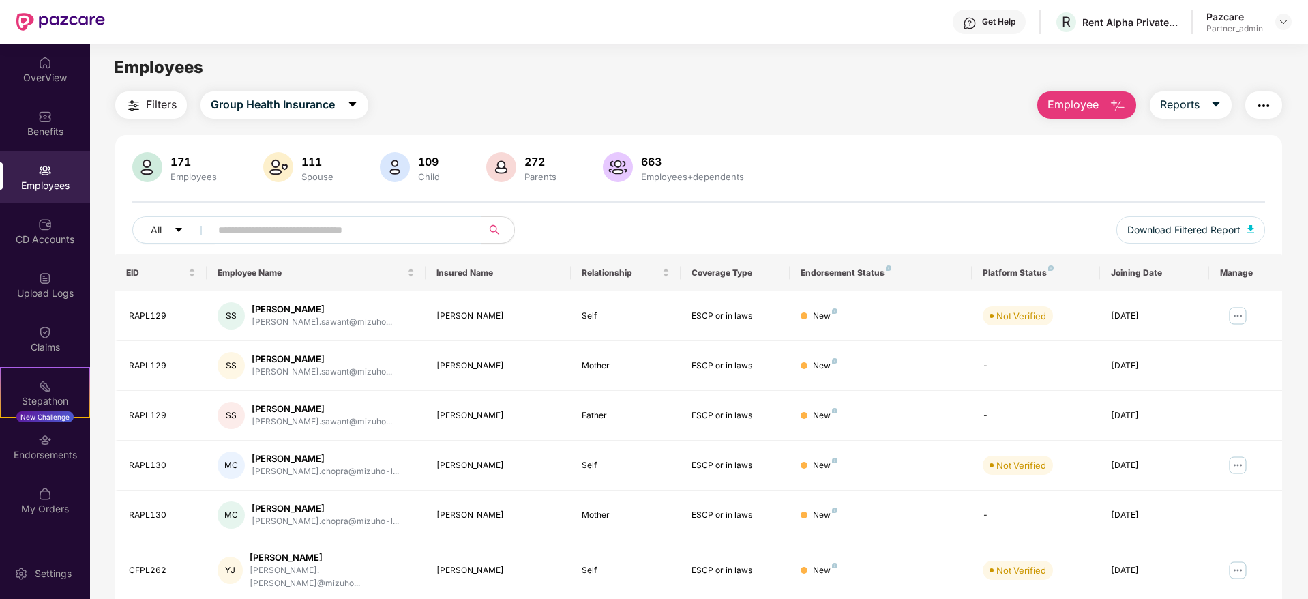
click at [332, 237] on input "text" at bounding box center [340, 230] width 245 height 20
paste input "******"
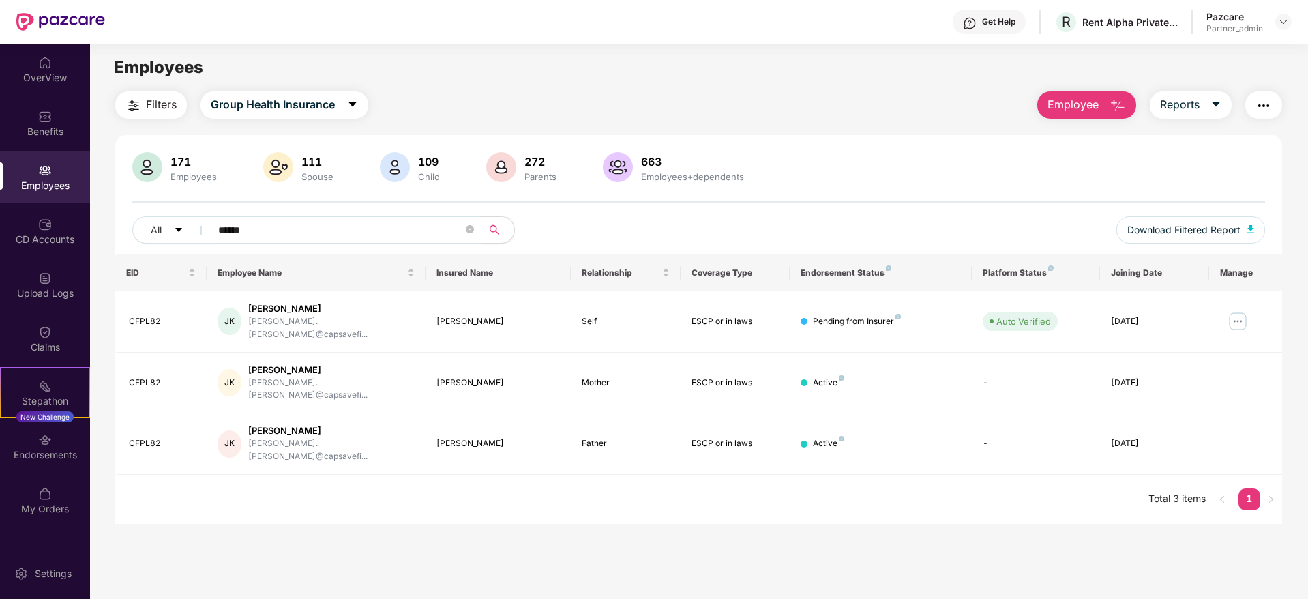
type input "******"
click at [44, 447] on div "Endorsements" at bounding box center [45, 446] width 90 height 51
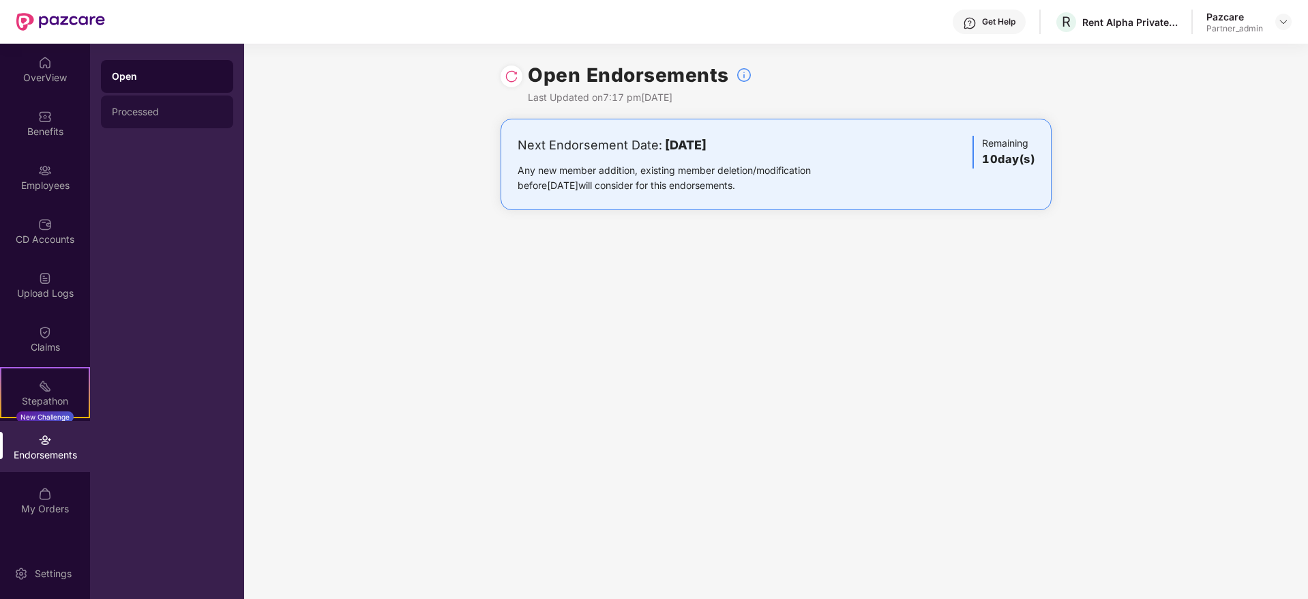
click at [149, 120] on div "Processed" at bounding box center [167, 111] width 132 height 33
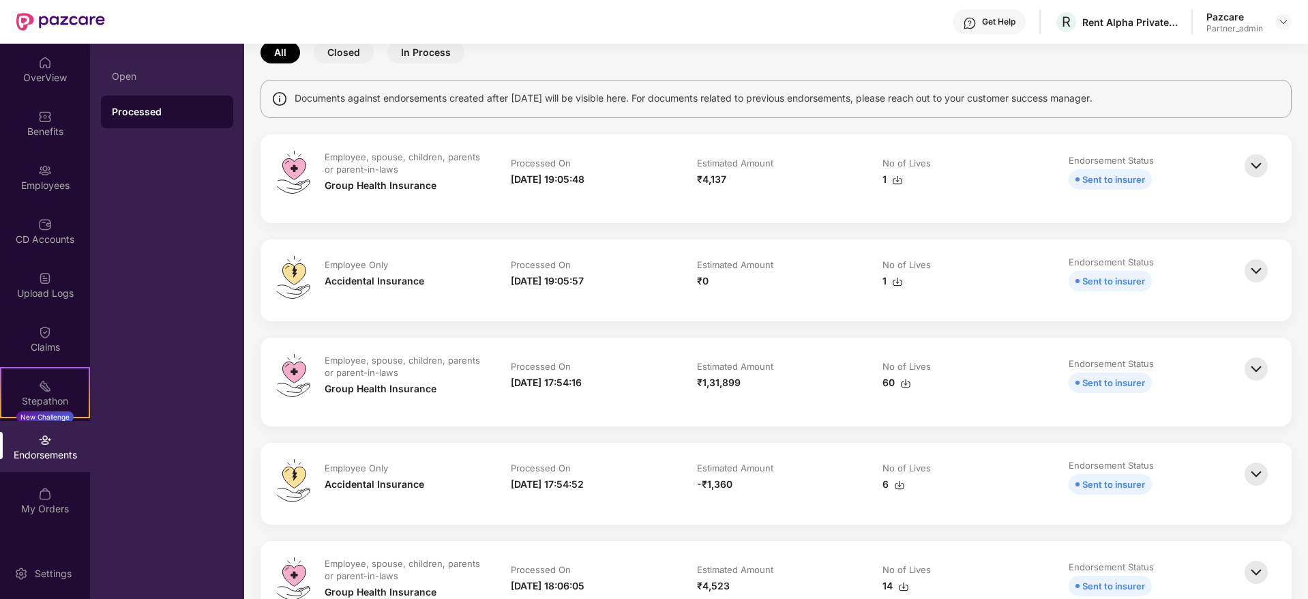
scroll to position [102, 0]
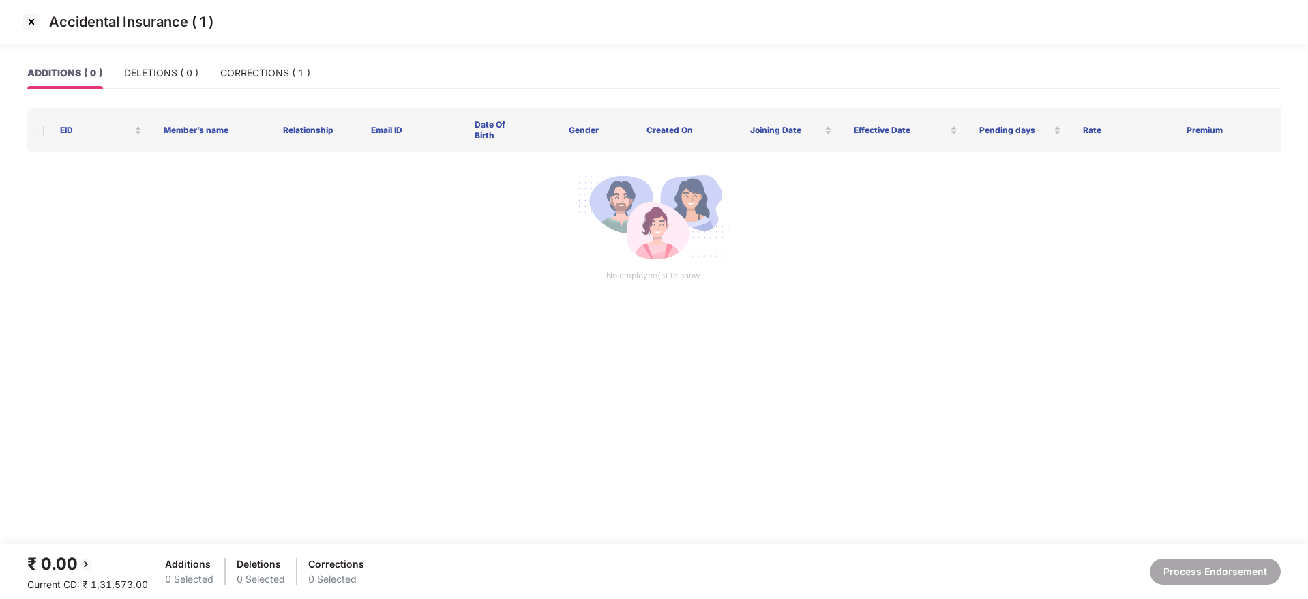
click at [29, 29] on img at bounding box center [31, 22] width 22 height 22
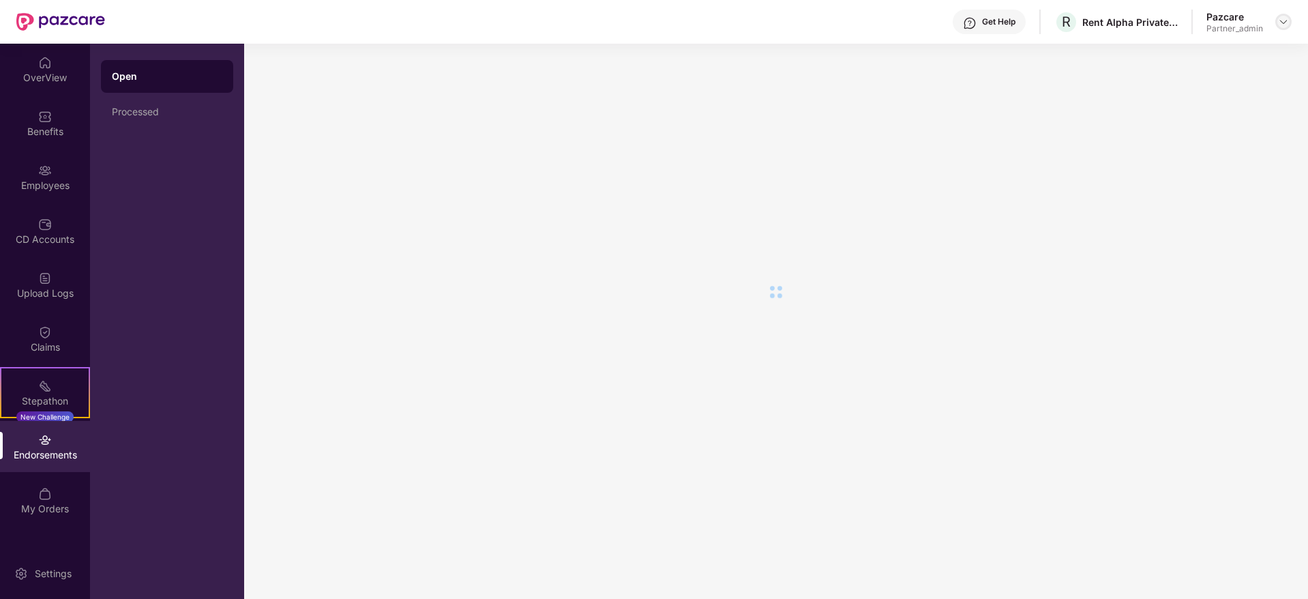
click at [1285, 18] on img at bounding box center [1283, 21] width 11 height 11
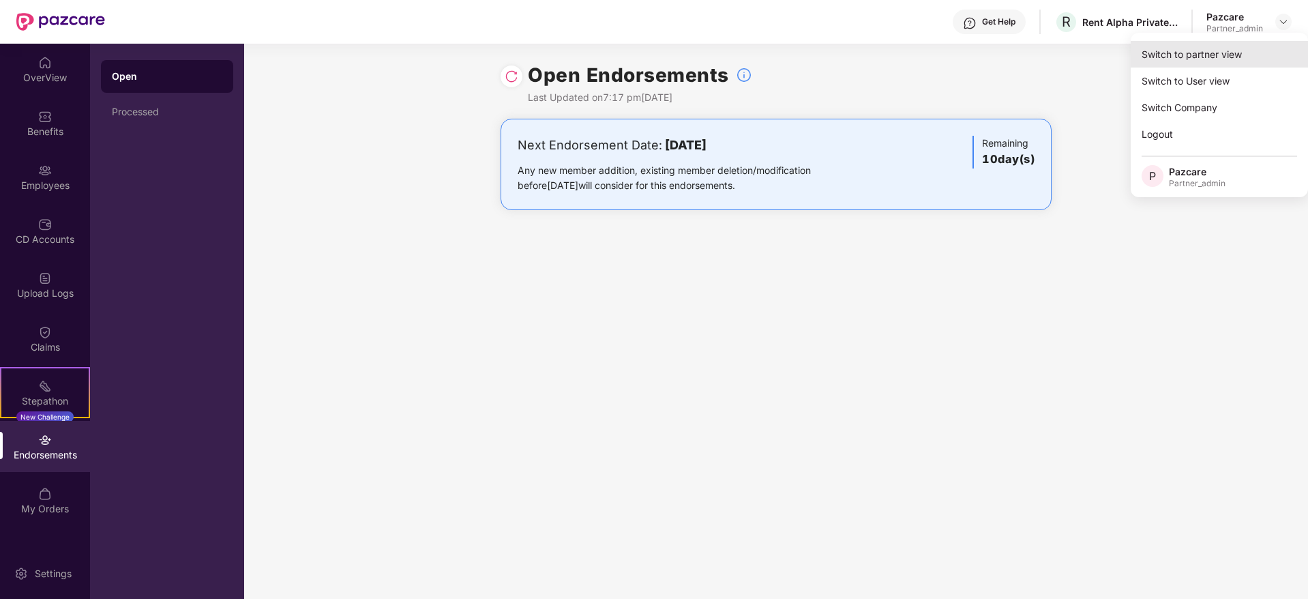
click at [1234, 48] on div "Switch to partner view" at bounding box center [1218, 54] width 177 height 27
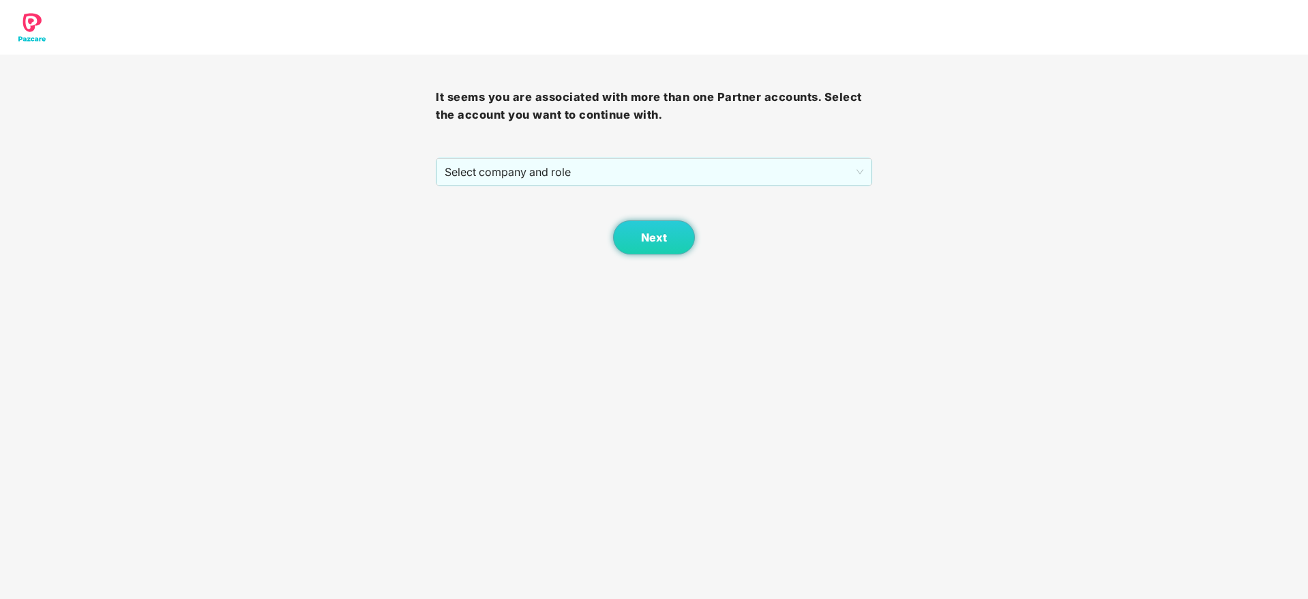
click at [670, 153] on div "It seems you are associated with more than one Partner accounts. Select the acc…" at bounding box center [654, 155] width 436 height 200
click at [630, 178] on span "Select company and role" at bounding box center [654, 172] width 418 height 26
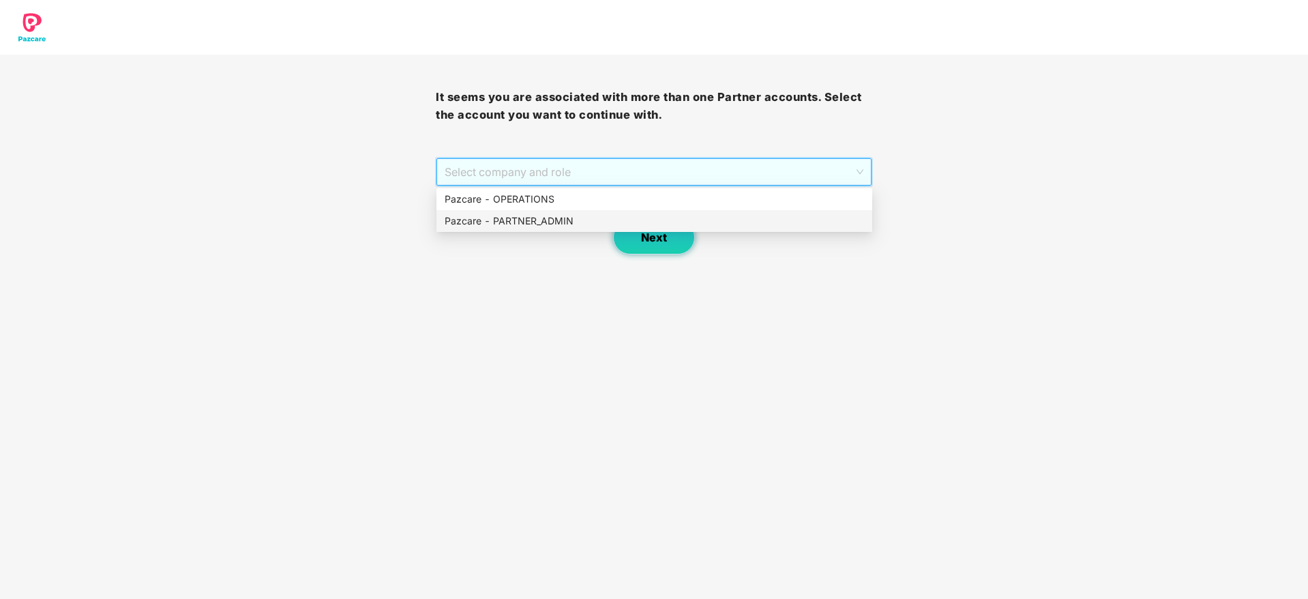
drag, startPoint x: 541, startPoint y: 226, endPoint x: 644, endPoint y: 236, distance: 104.1
click at [576, 224] on div "Pazcare - PARTNER_ADMIN" at bounding box center [654, 220] width 419 height 15
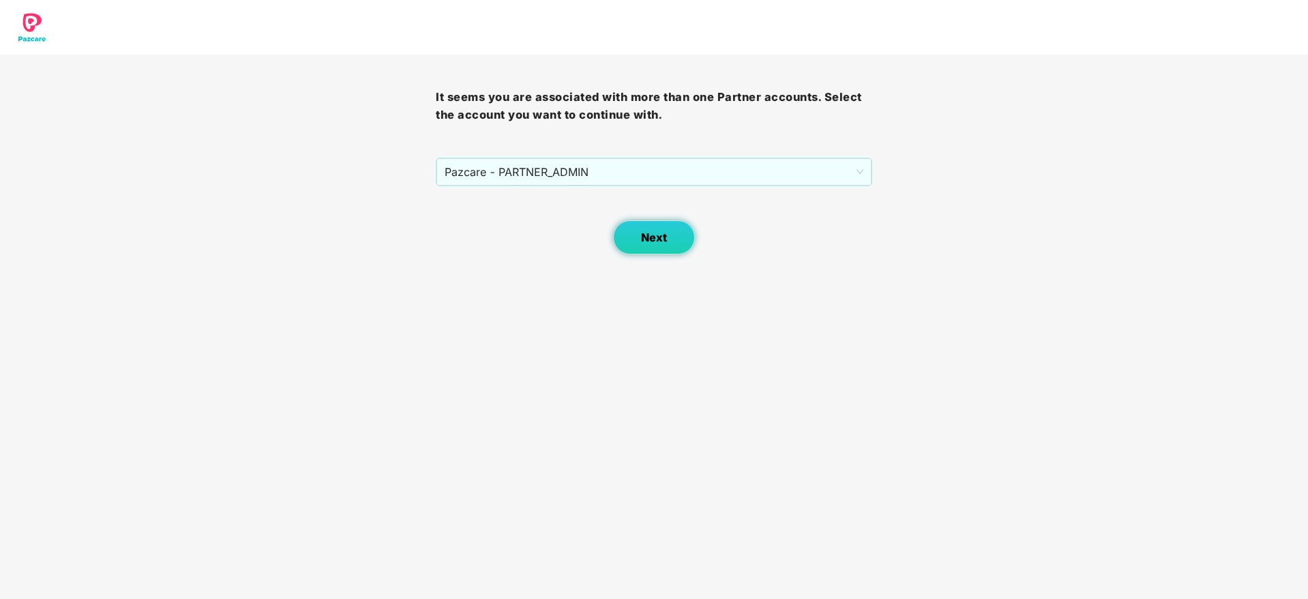
click at [644, 236] on span "Next" at bounding box center [654, 237] width 26 height 13
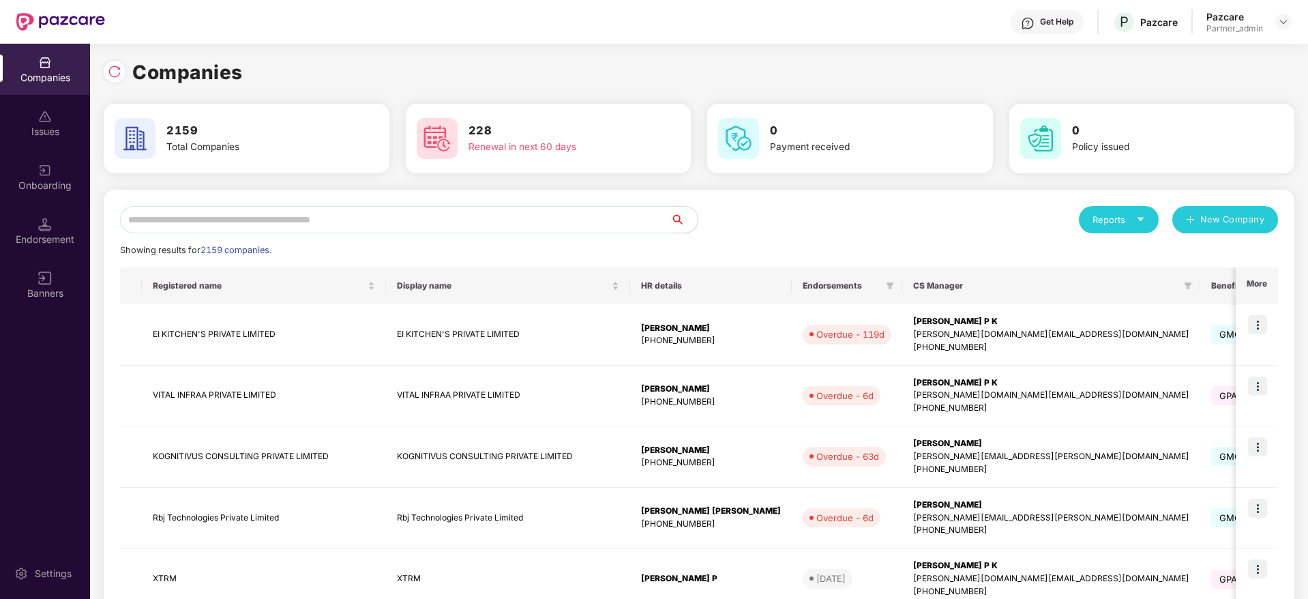
click at [432, 216] on input "text" at bounding box center [395, 219] width 550 height 27
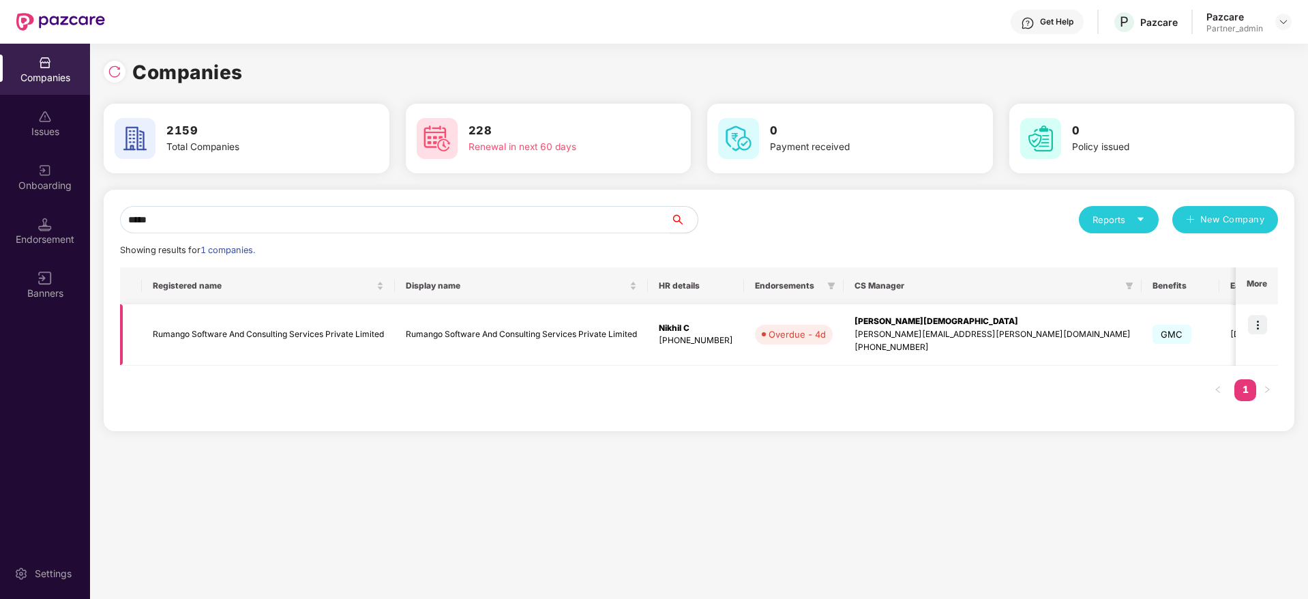
type input "*****"
click at [1259, 327] on img at bounding box center [1257, 324] width 19 height 19
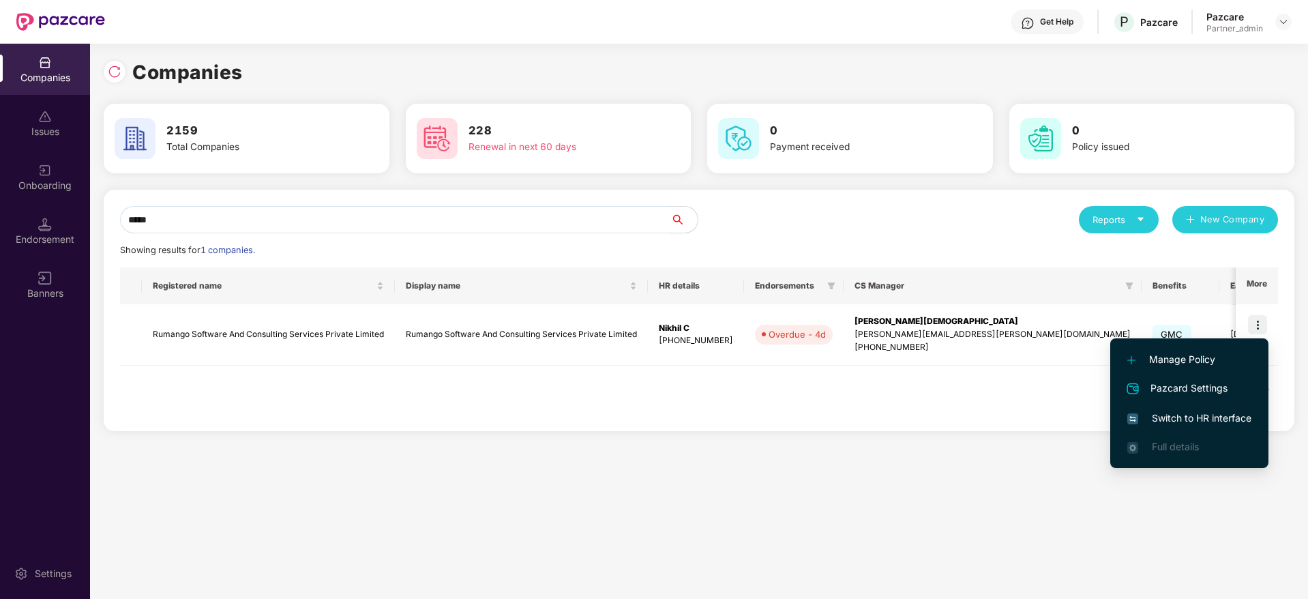
click at [1180, 419] on span "Switch to HR interface" at bounding box center [1189, 417] width 124 height 15
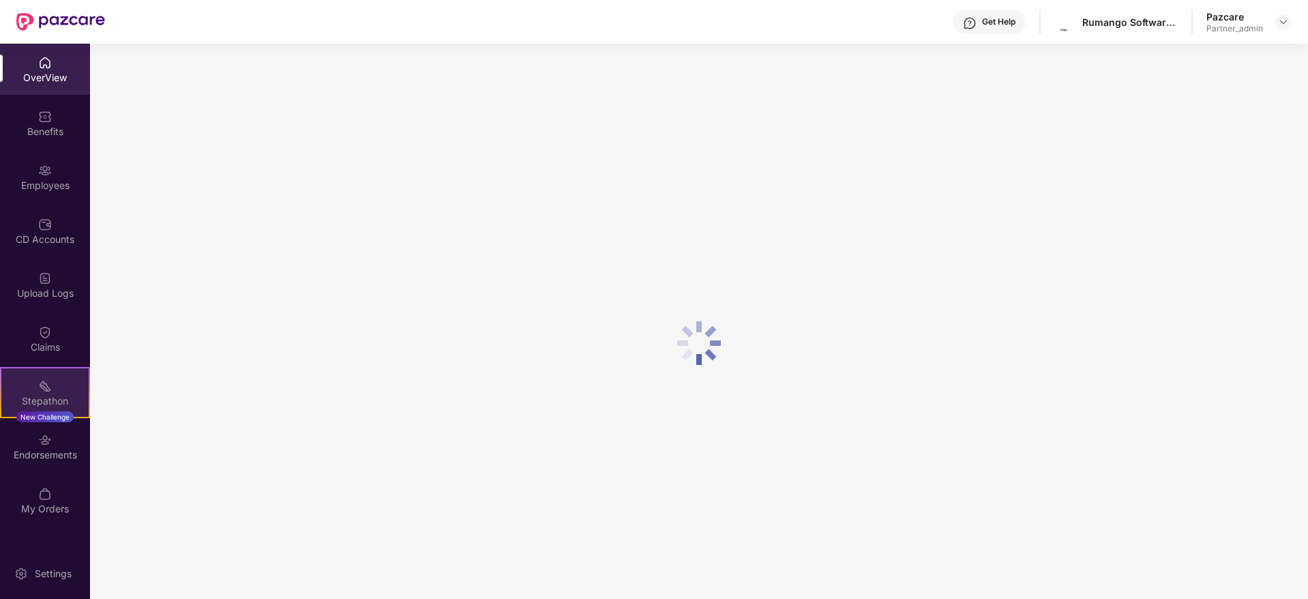
click at [40, 402] on div "Stepathon" at bounding box center [44, 401] width 87 height 14
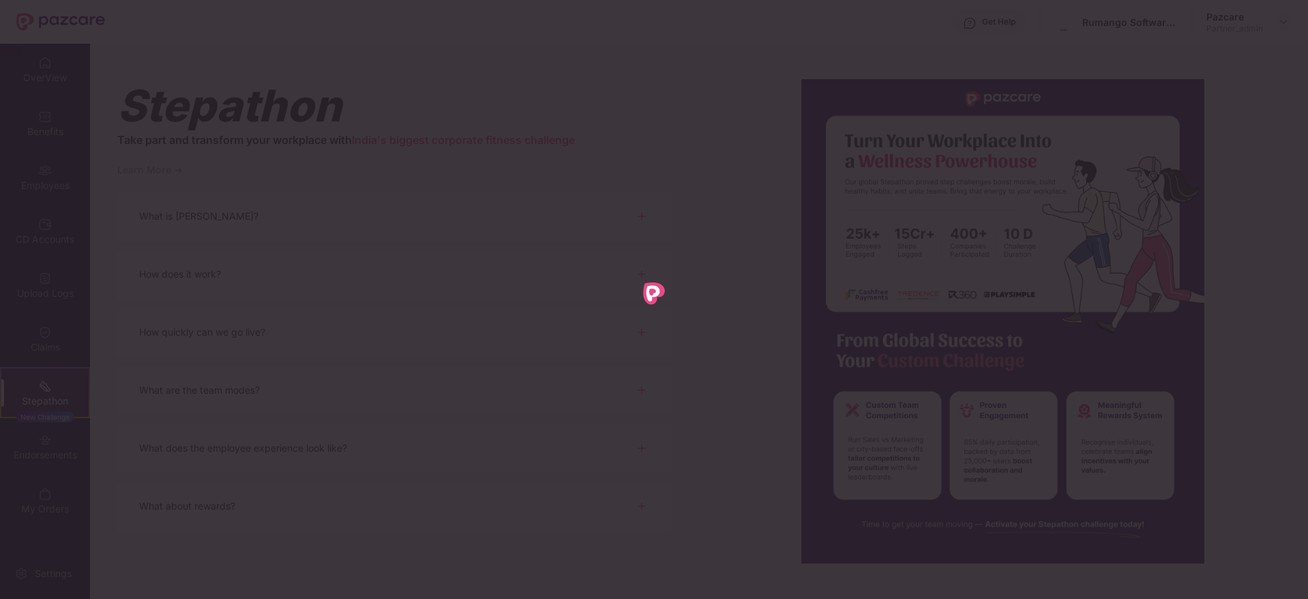
click at [46, 443] on div at bounding box center [654, 299] width 1308 height 599
click at [46, 461] on div at bounding box center [654, 299] width 1308 height 599
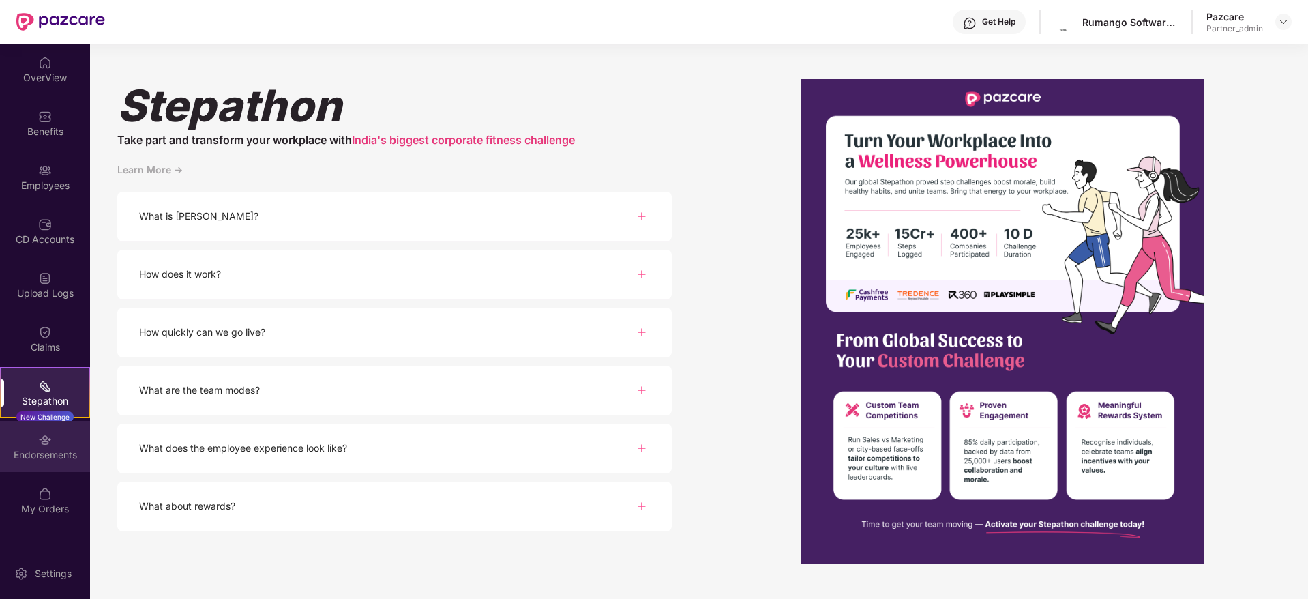
click at [48, 459] on div "Endorsements" at bounding box center [45, 455] width 90 height 14
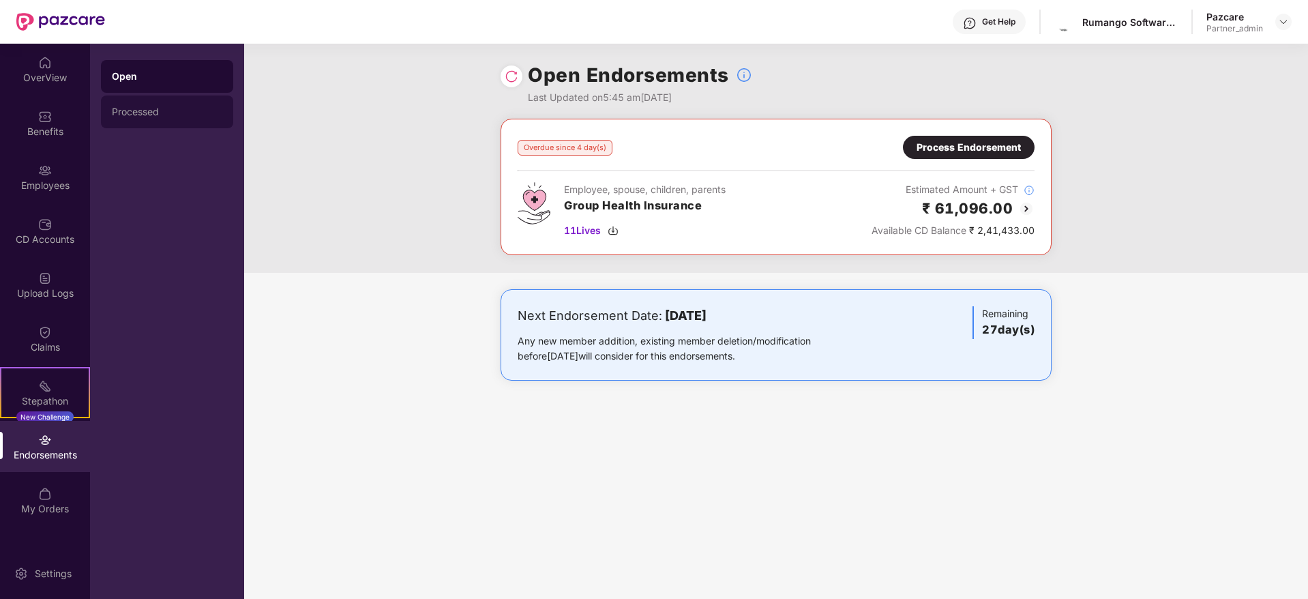
click at [170, 110] on div "Processed" at bounding box center [167, 111] width 110 height 11
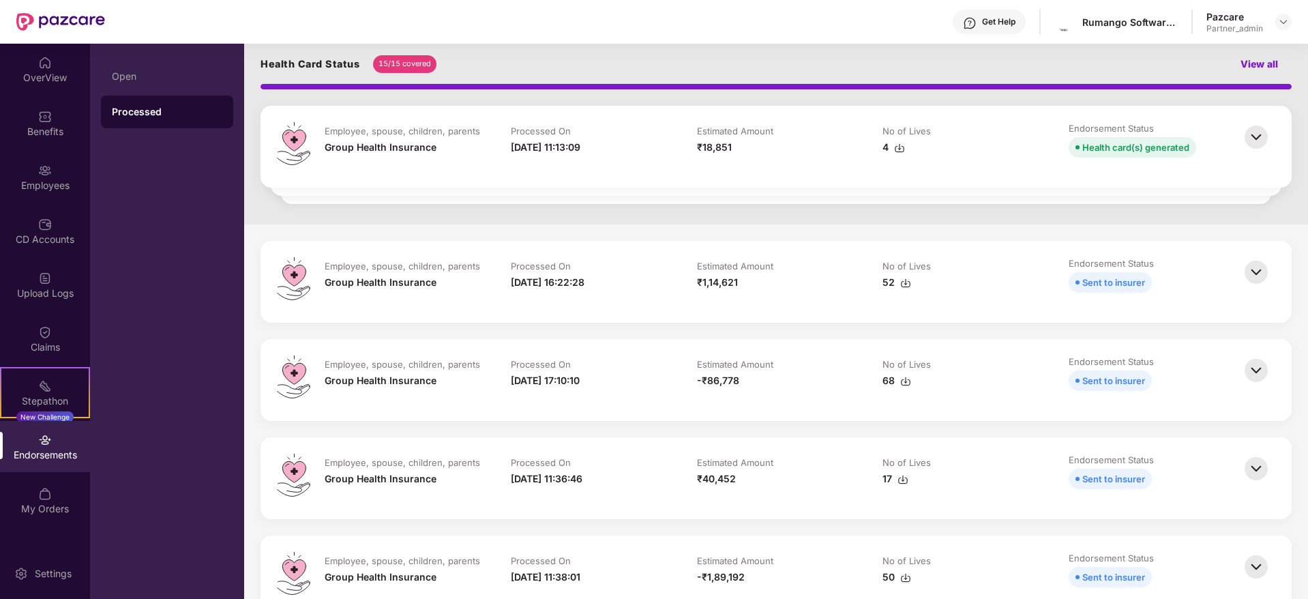
scroll to position [348, 0]
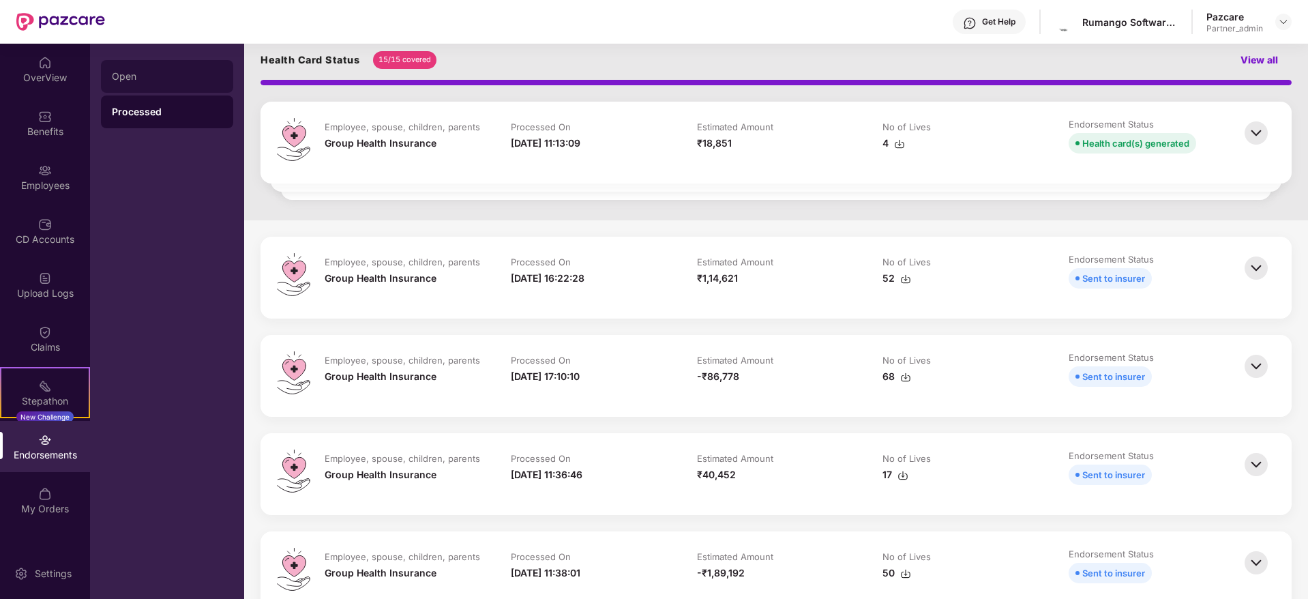
click at [142, 86] on div "Open" at bounding box center [167, 76] width 132 height 33
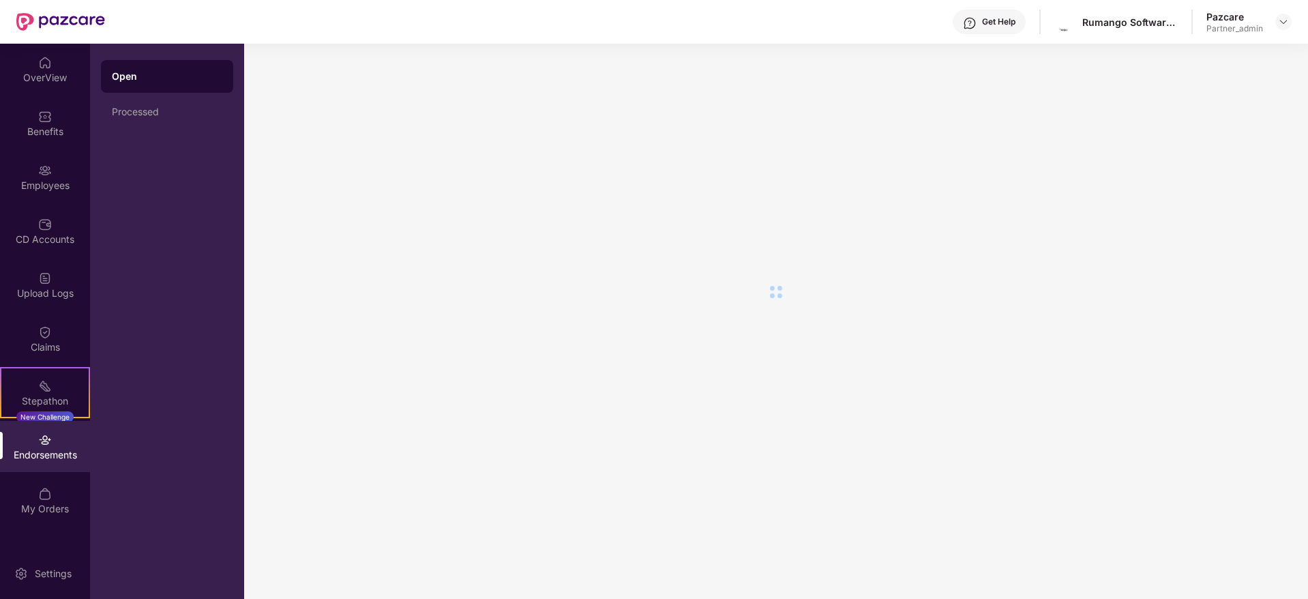
scroll to position [0, 0]
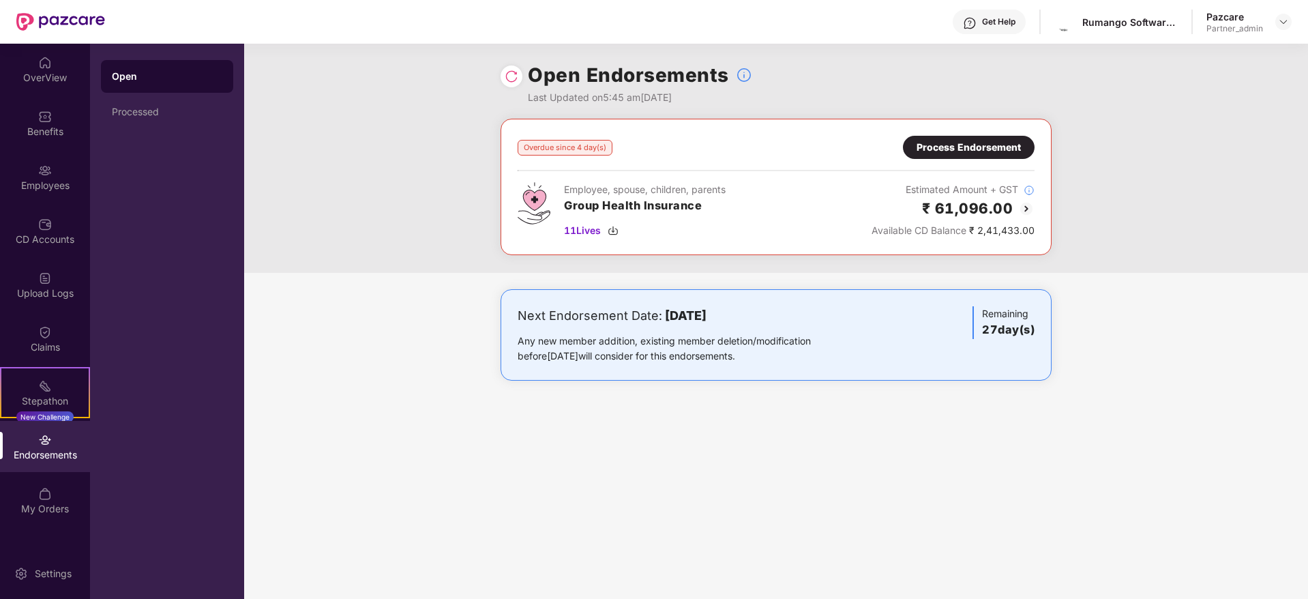
click at [960, 144] on div "Process Endorsement" at bounding box center [968, 147] width 104 height 15
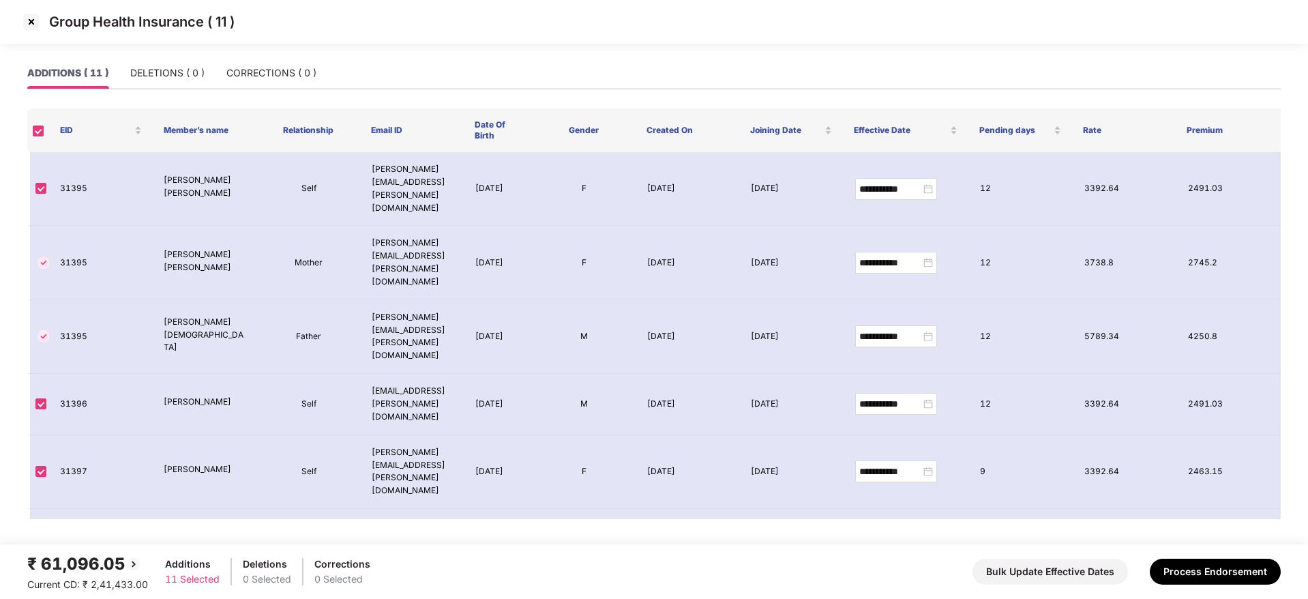
click at [29, 24] on img at bounding box center [31, 22] width 22 height 22
